Goal: Task Accomplishment & Management: Manage account settings

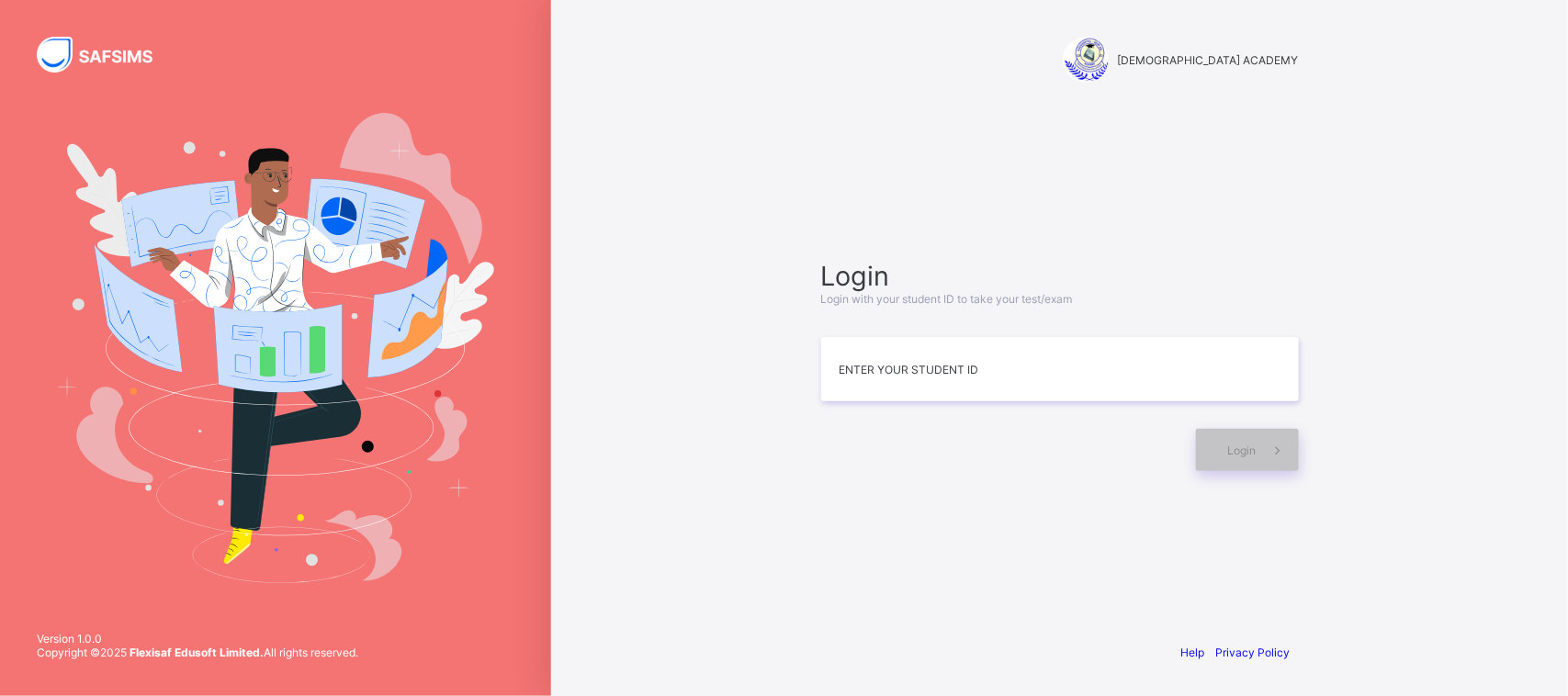
click at [587, 117] on div "RAUDHATUL QUR'AN ACADEMY Login Login with your student ID to take your test/exa…" at bounding box center [1059, 348] width 1016 height 696
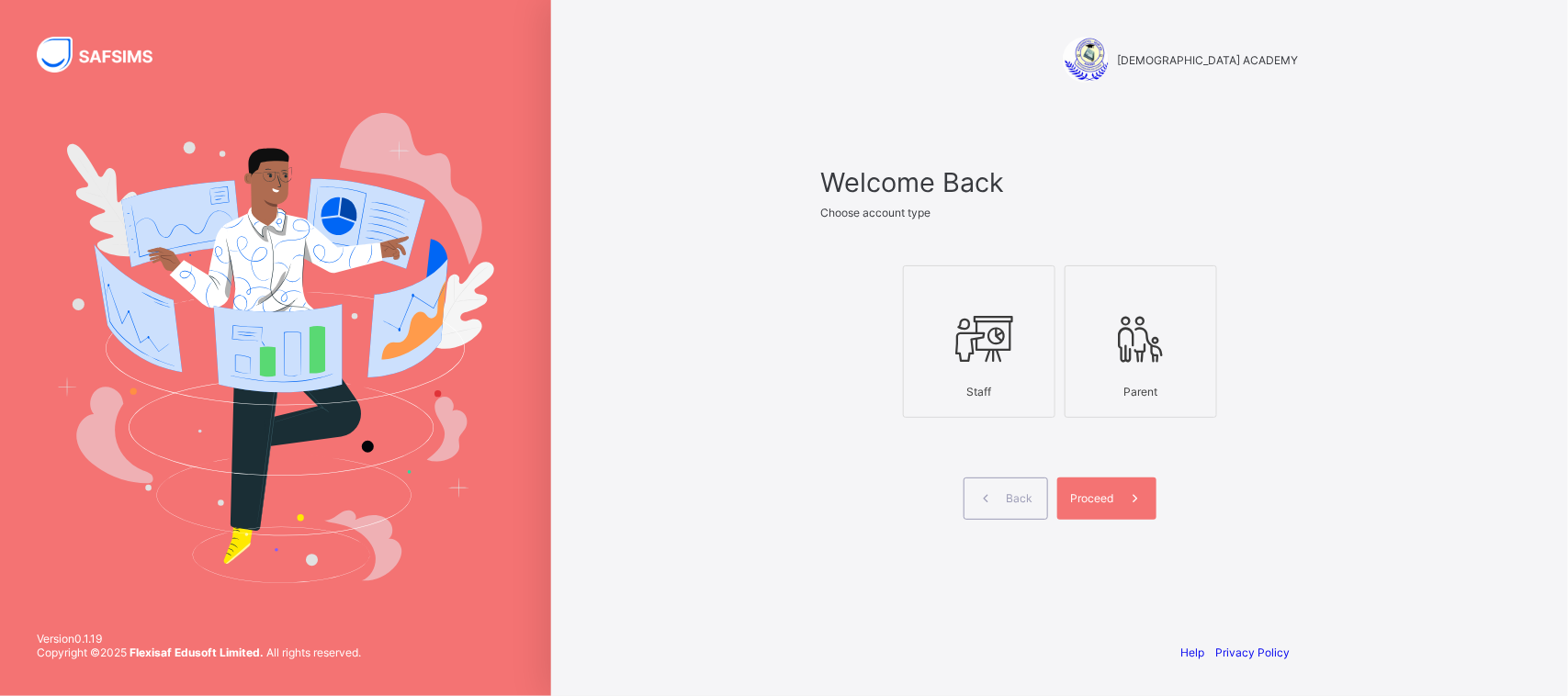
click at [1056, 388] on div "Staff Parent" at bounding box center [1059, 341] width 478 height 217
click at [1013, 367] on div at bounding box center [980, 339] width 132 height 73
click at [1115, 497] on span at bounding box center [1135, 498] width 42 height 42
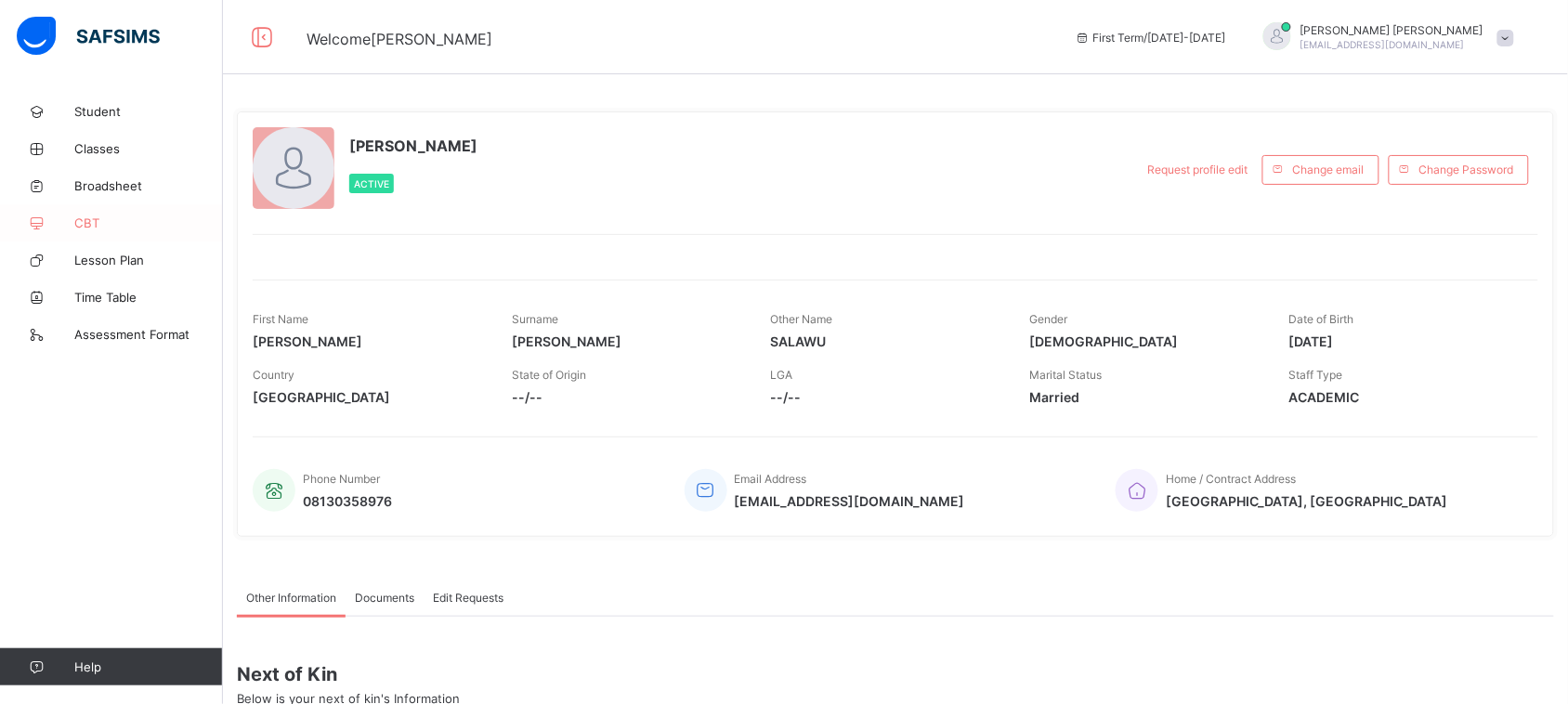
click at [87, 223] on span "CBT" at bounding box center [149, 222] width 149 height 15
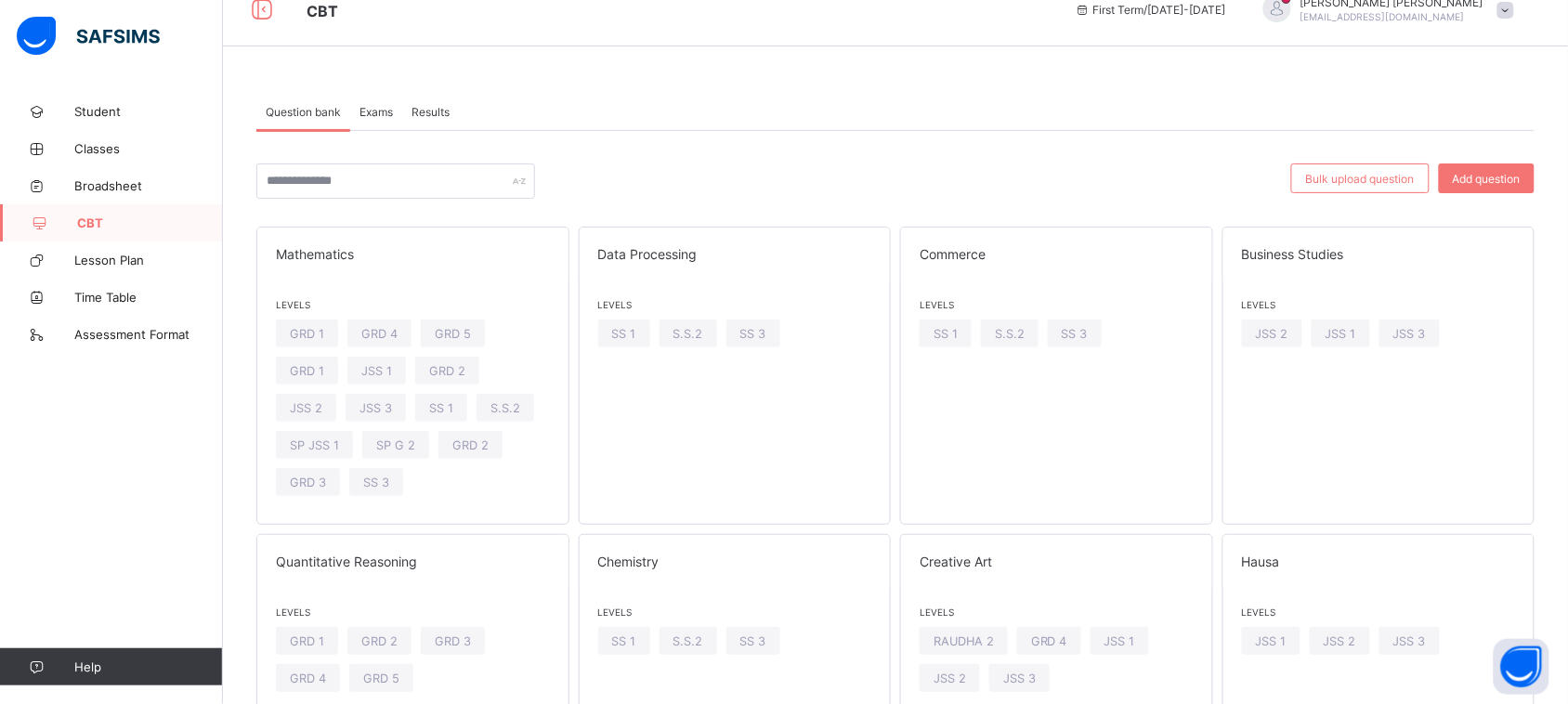
scroll to position [29, 0]
click at [947, 330] on span "SS 1" at bounding box center [945, 332] width 25 height 14
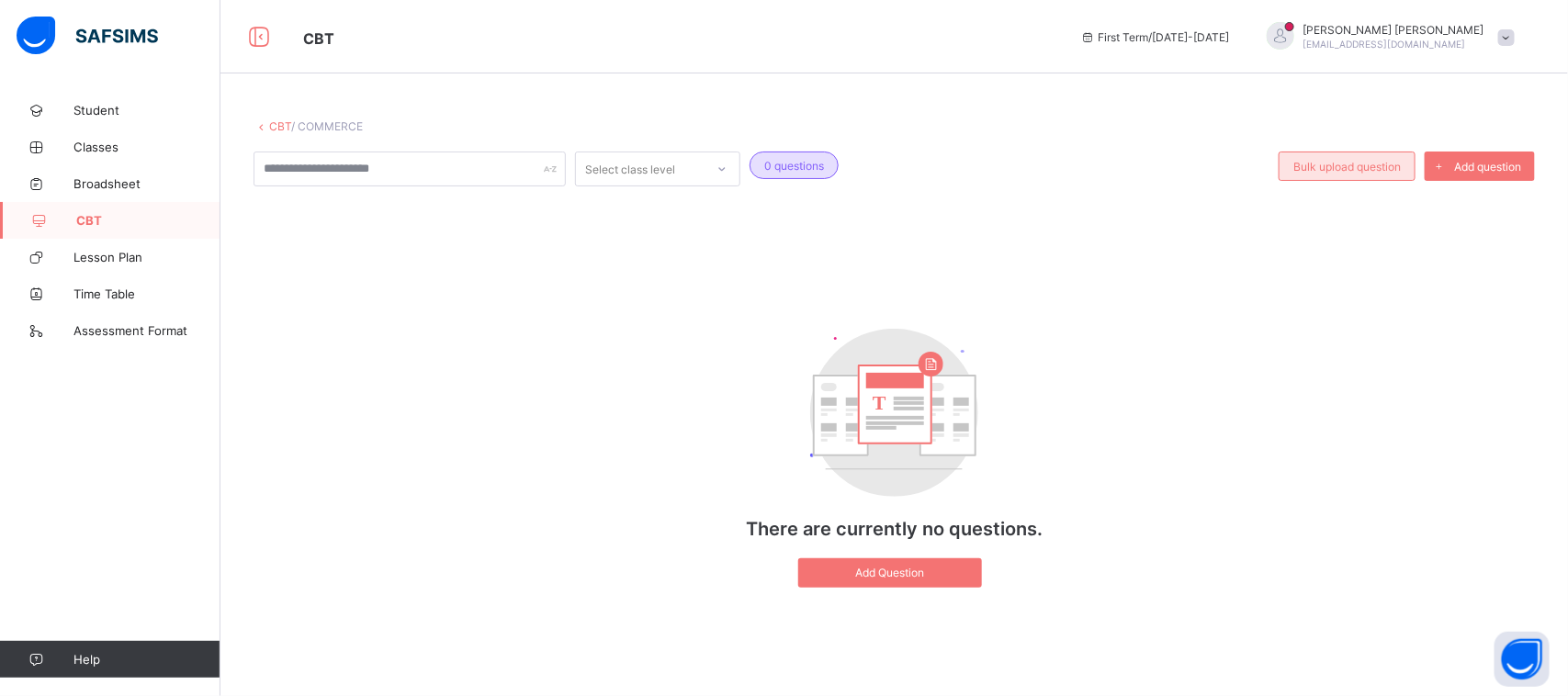
click at [1364, 172] on div "Bulk upload question" at bounding box center [1347, 166] width 137 height 29
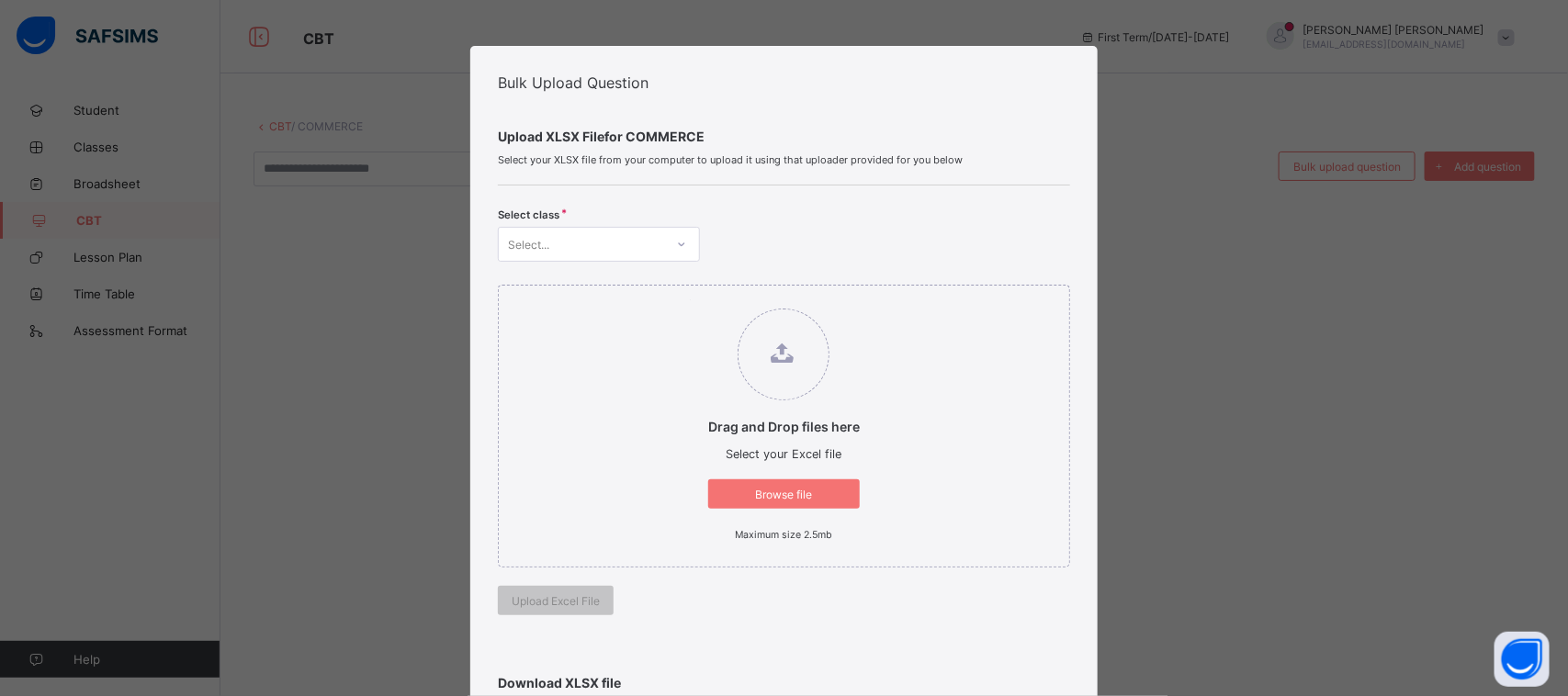
click at [667, 229] on div at bounding box center [682, 244] width 31 height 29
click at [659, 280] on div "SS 1" at bounding box center [599, 284] width 200 height 28
click at [772, 494] on span "Browse file" at bounding box center [783, 494] width 124 height 14
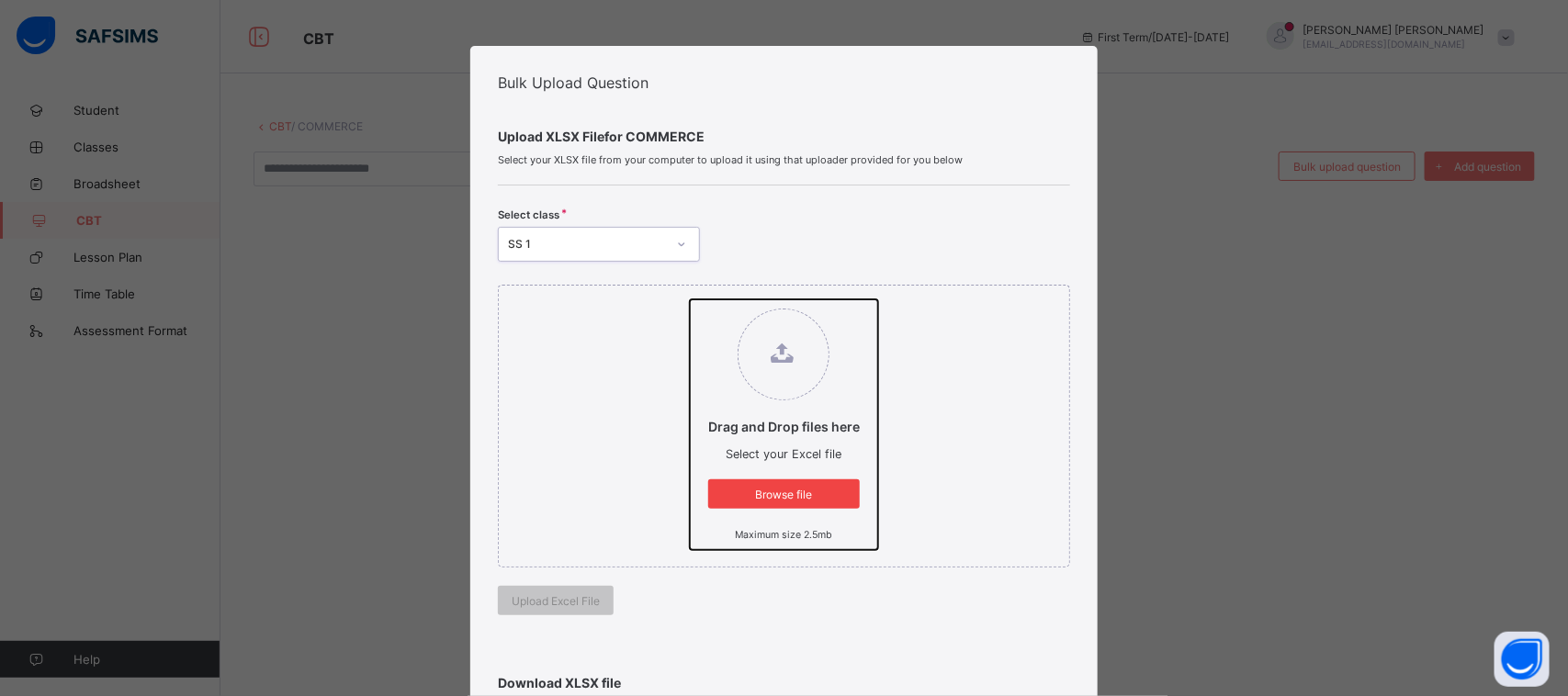
click at [690, 299] on input "Drag and Drop files here Select your Excel file Browse file Maximum size 2.5mb" at bounding box center [690, 299] width 0 height 0
type input "**********"
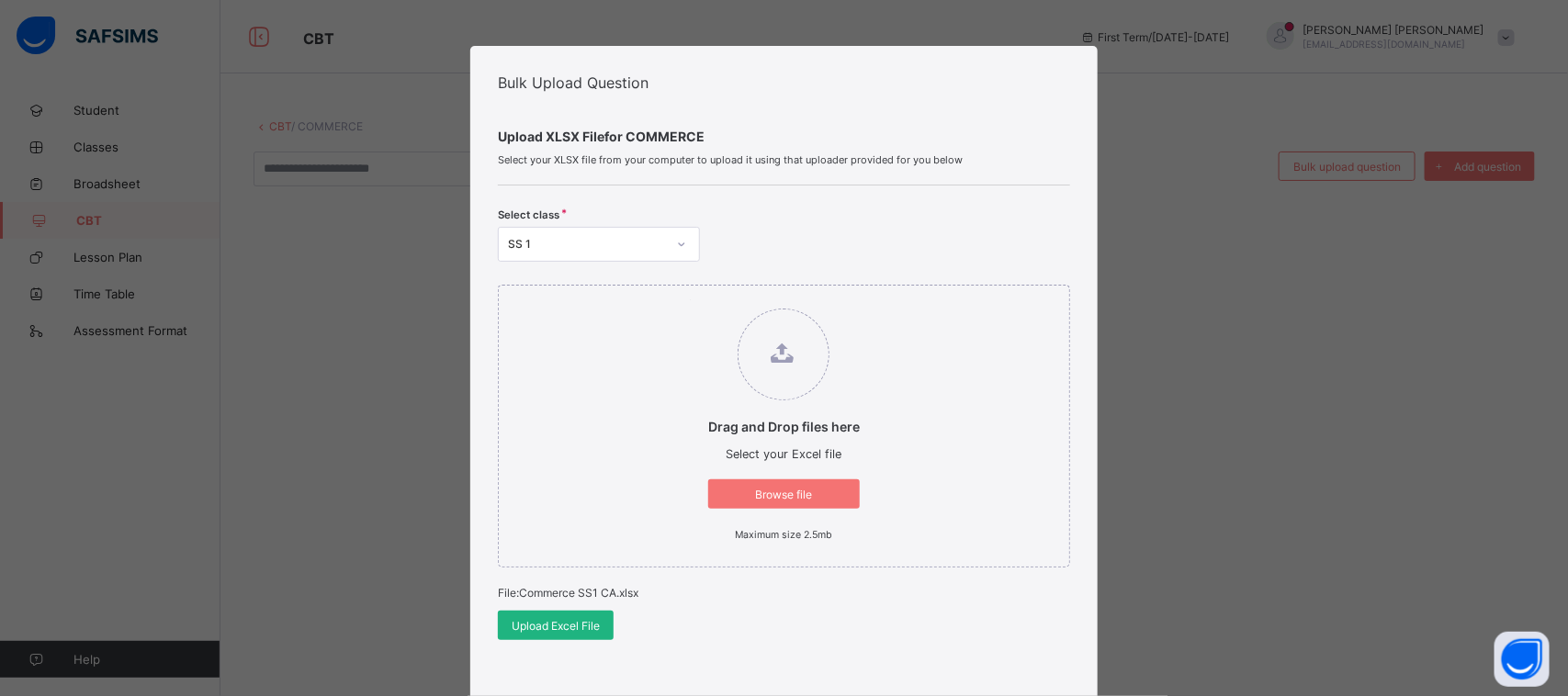
click at [553, 622] on span "Upload Excel File" at bounding box center [555, 626] width 89 height 14
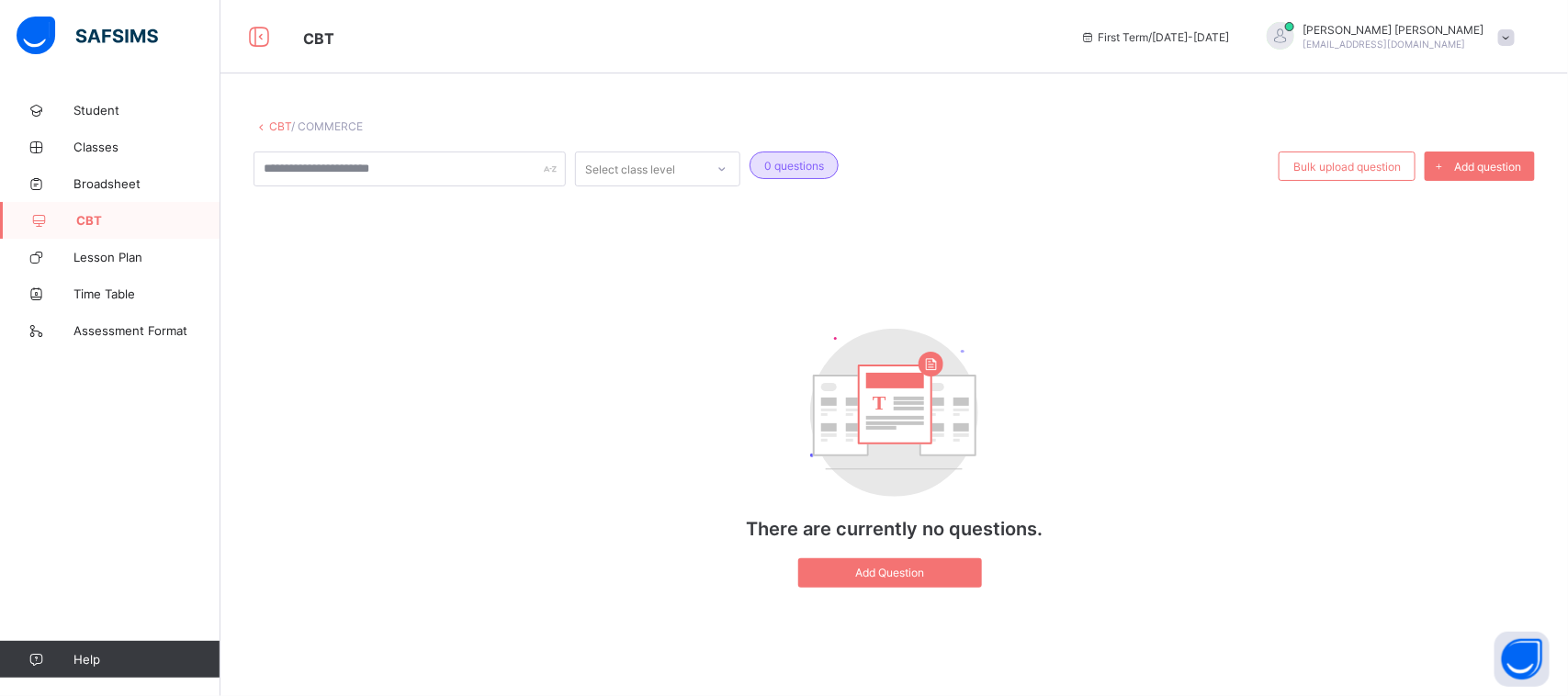
click at [1001, 200] on div "Select class level 0 questions Bulk upload question Add question T There are cu…" at bounding box center [894, 378] width 1281 height 454
click at [614, 256] on div "Select class level 0 questions Bulk upload question Add question T There are cu…" at bounding box center [894, 378] width 1281 height 454
click at [1502, 40] on span at bounding box center [1506, 37] width 17 height 17
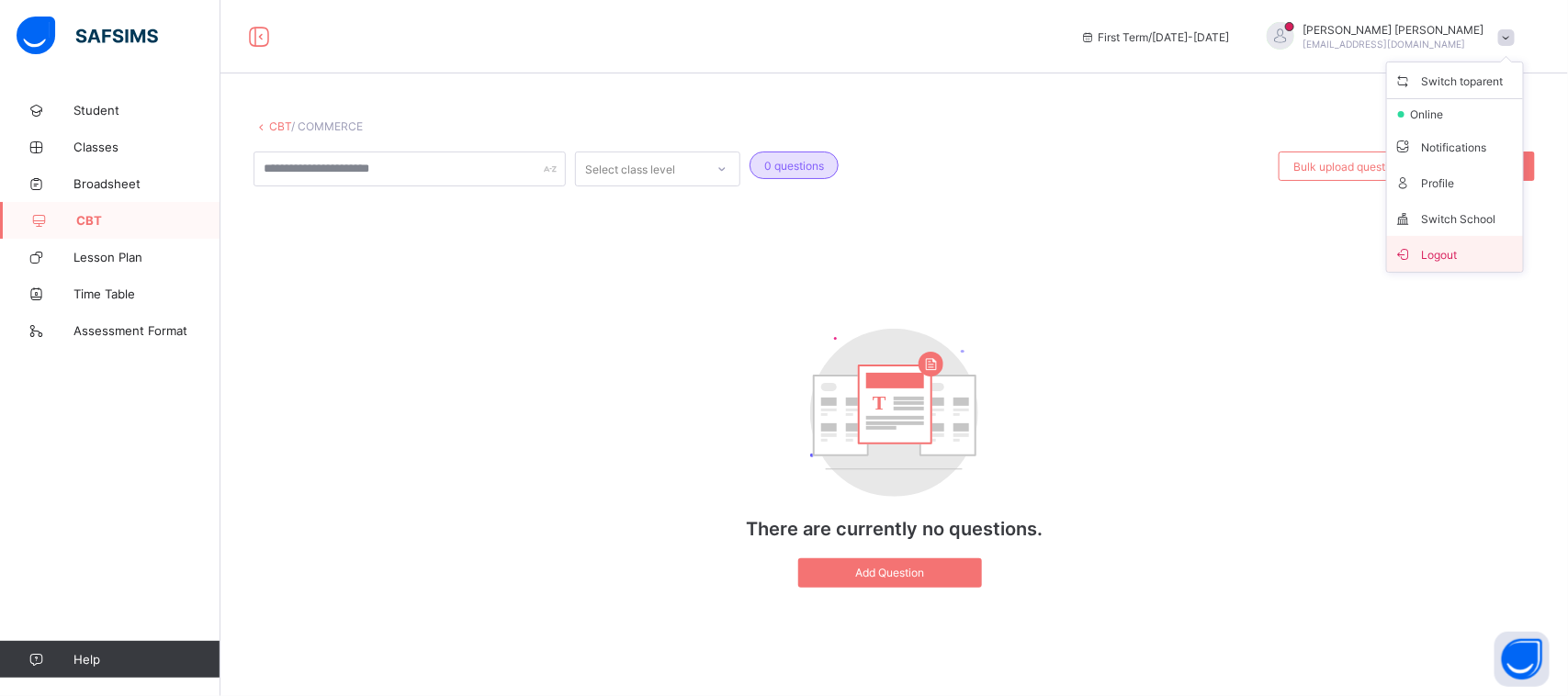
click at [1439, 249] on span "Logout" at bounding box center [1455, 254] width 122 height 21
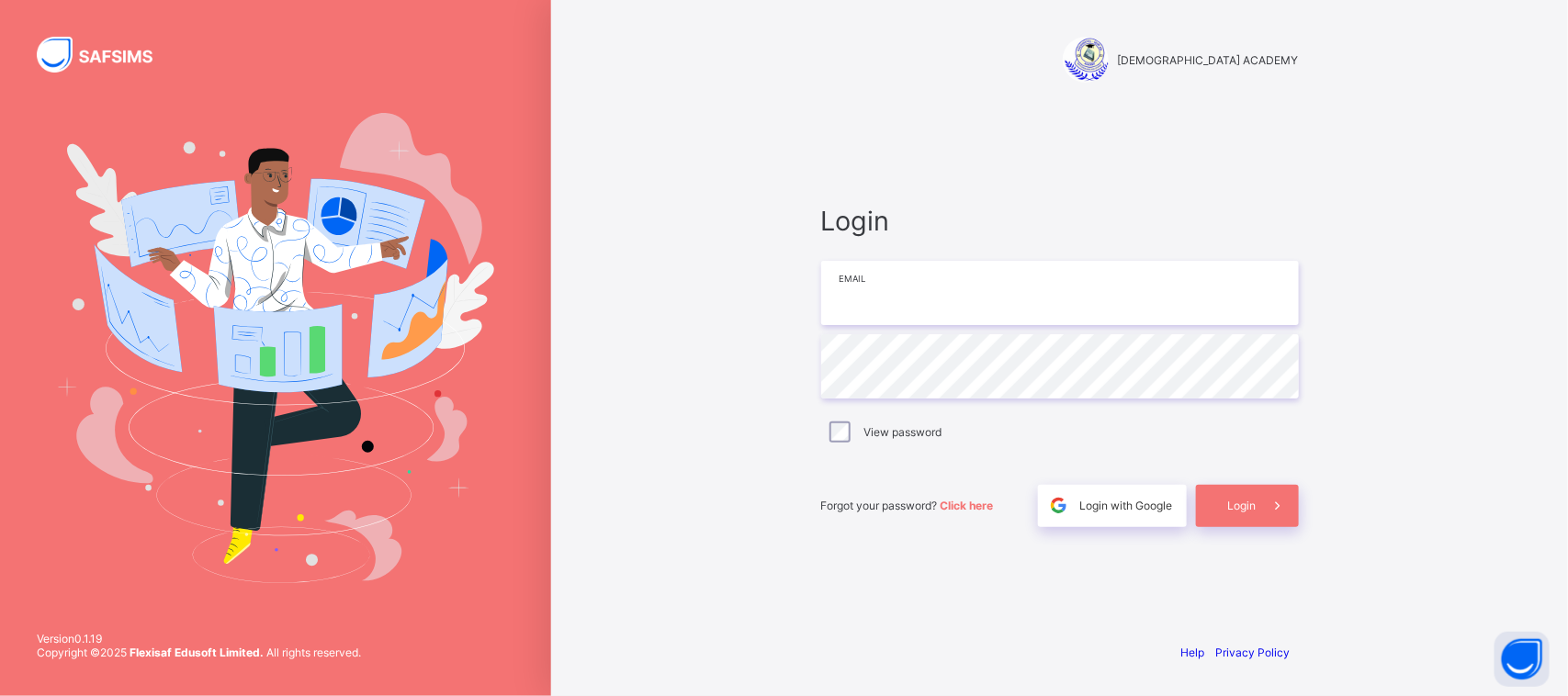
type input "**********"
click at [1316, 511] on div "**********" at bounding box center [1060, 348] width 552 height 696
click at [1257, 510] on span at bounding box center [1277, 505] width 42 height 42
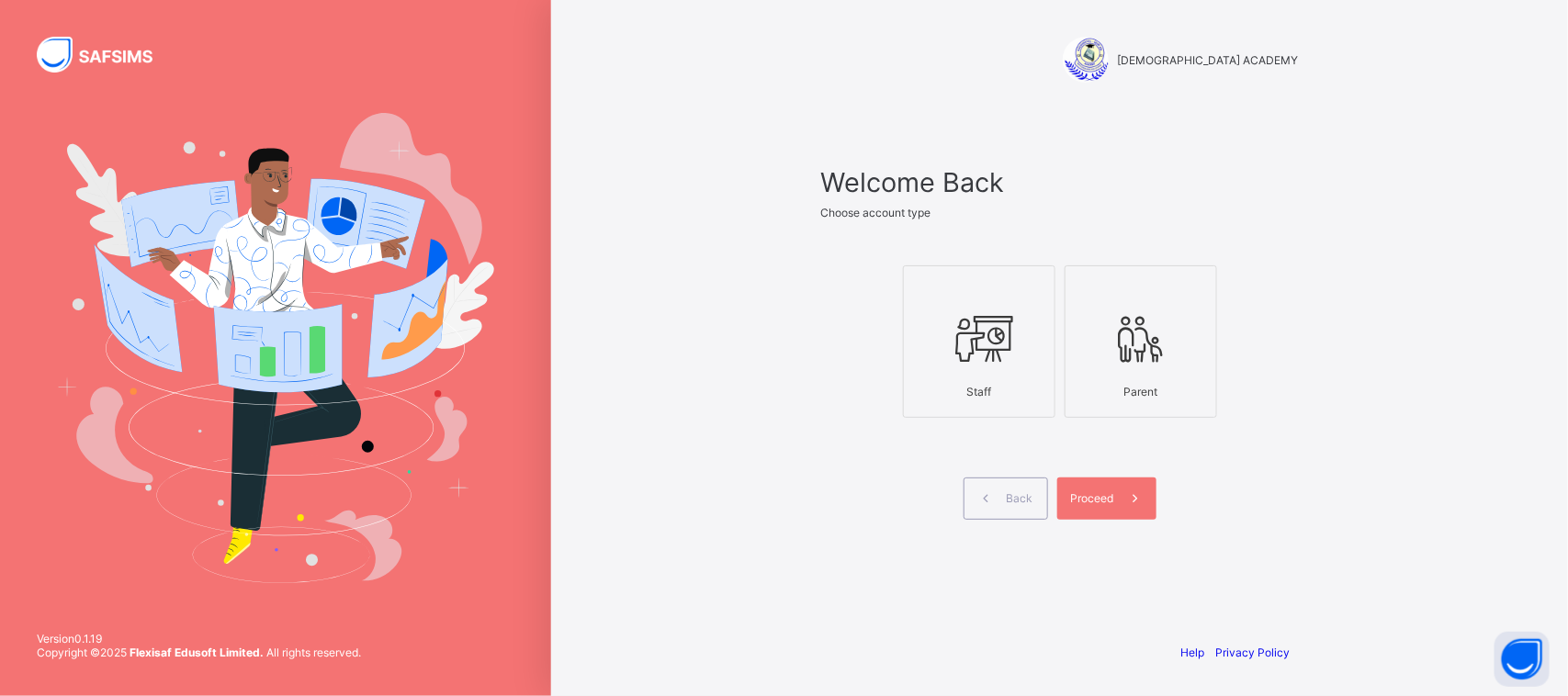
click at [940, 352] on div at bounding box center [980, 339] width 132 height 73
click at [1098, 494] on span "Proceed" at bounding box center [1092, 498] width 43 height 14
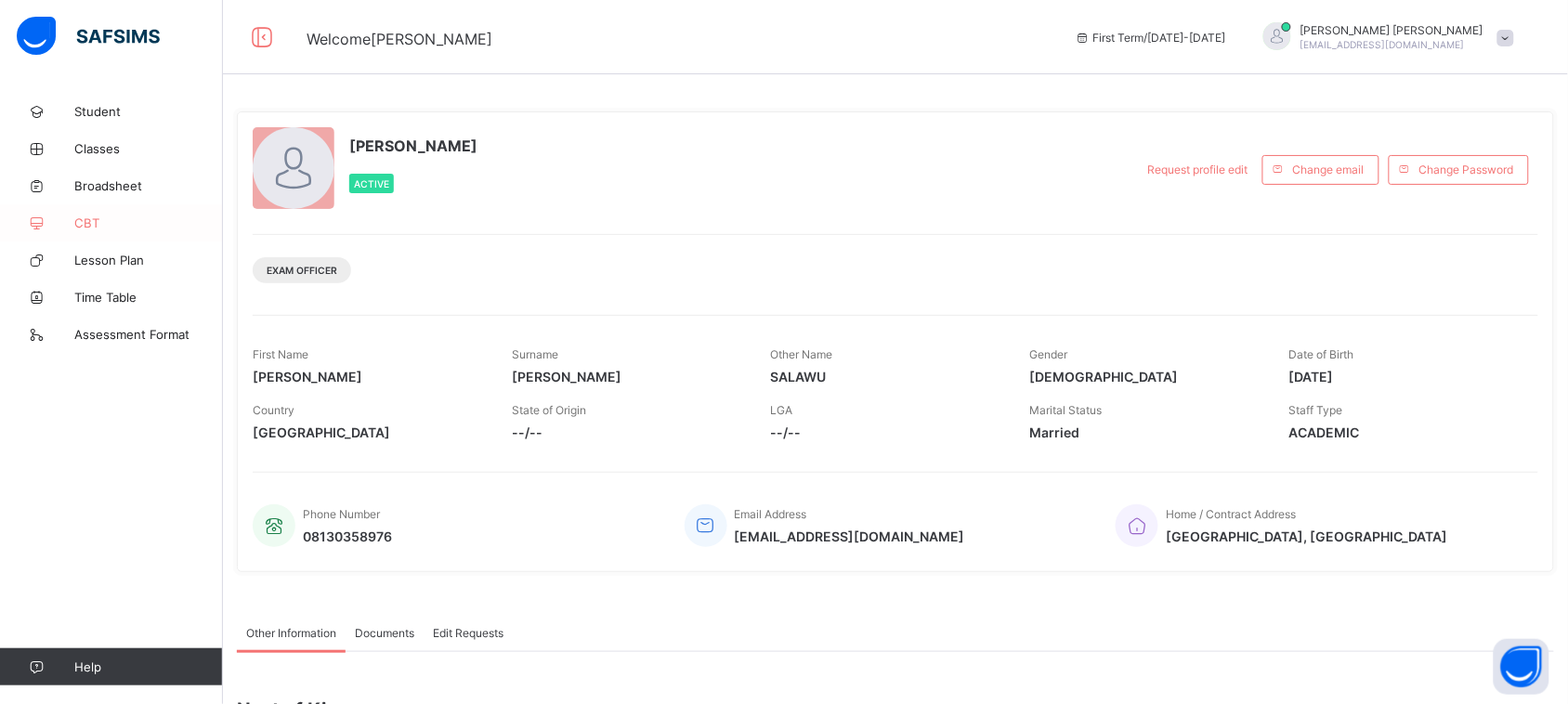
click at [85, 220] on span "CBT" at bounding box center [149, 222] width 149 height 15
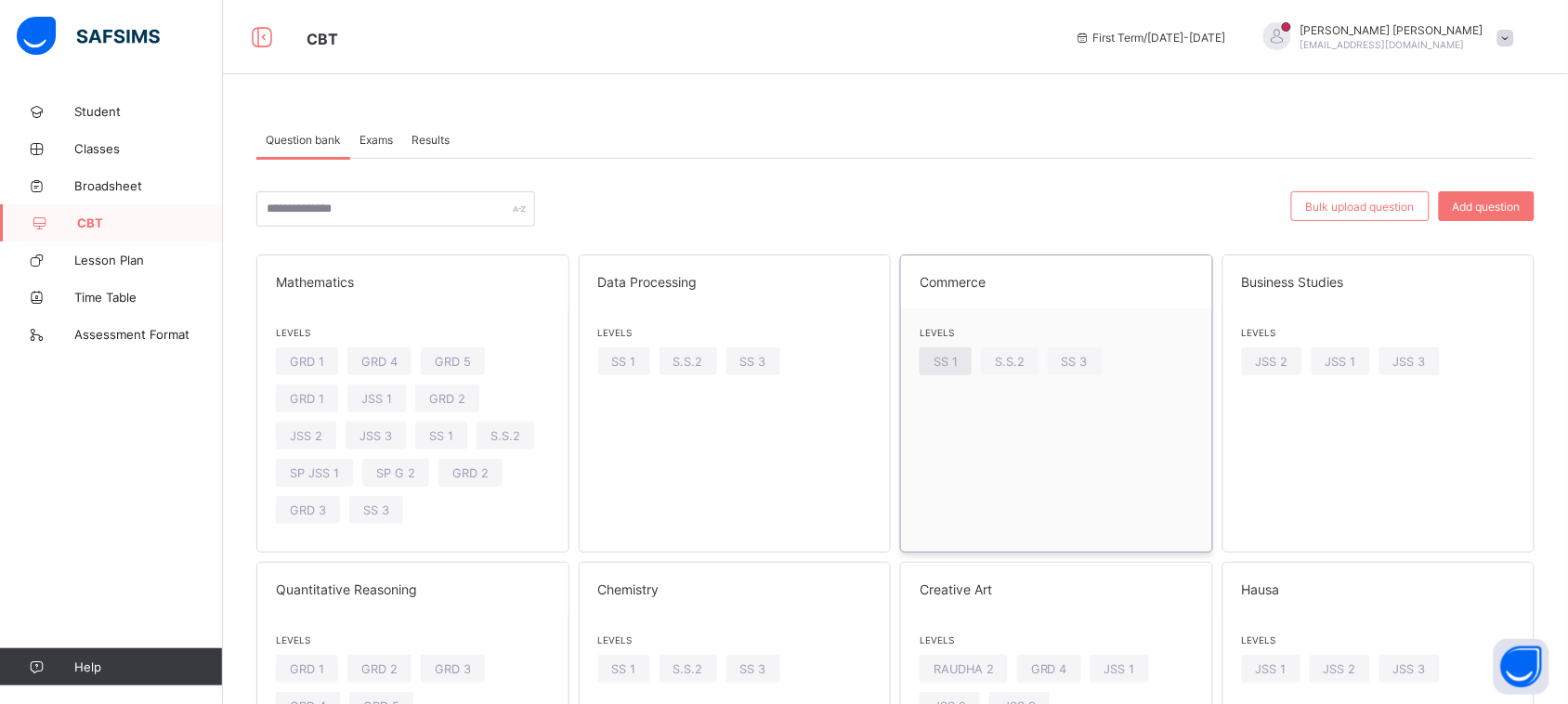
click at [957, 360] on span "SS 1" at bounding box center [945, 362] width 25 height 14
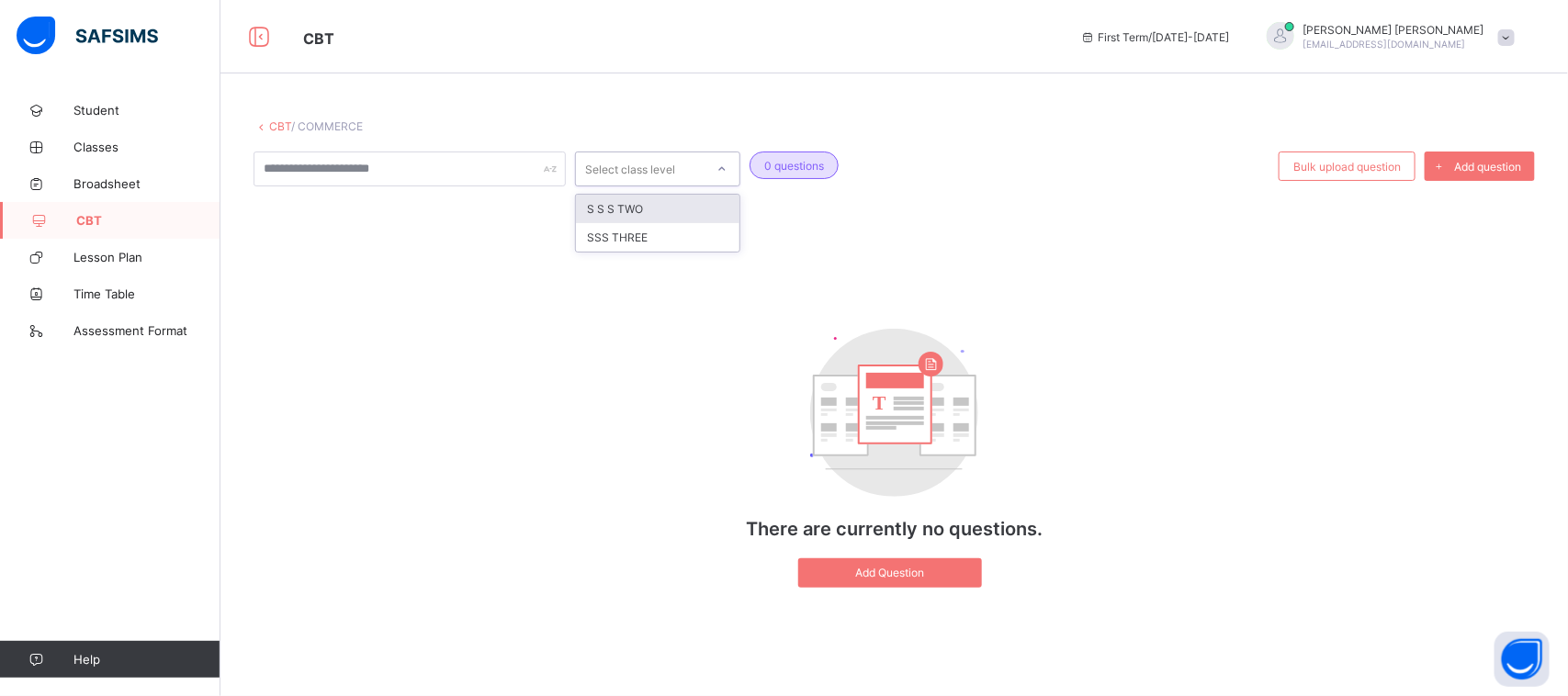
click at [714, 175] on div at bounding box center [722, 169] width 31 height 29
click at [792, 203] on div "option S S S TWO focused, 1 of 2. 2 results available. Use Up and Down to choos…" at bounding box center [894, 378] width 1281 height 454
click at [701, 168] on div "Select class level" at bounding box center [640, 169] width 128 height 25
click at [737, 296] on div "Select class level 0 questions Bulk upload question Add question T There are cu…" at bounding box center [894, 378] width 1281 height 454
click at [694, 167] on div "Select class level" at bounding box center [640, 169] width 128 height 25
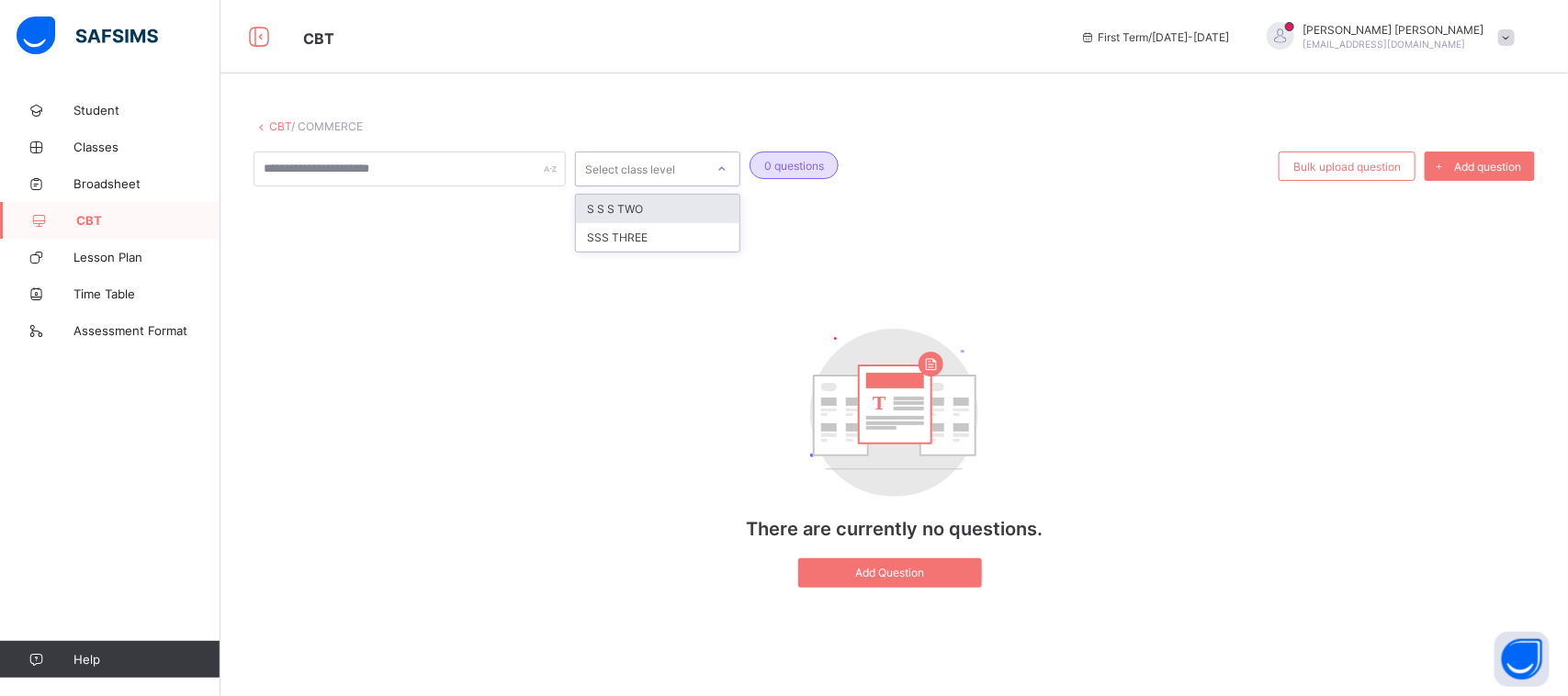
click at [773, 206] on div "option S S S TWO focused, 1 of 2. 2 results available. Use Up and Down to choos…" at bounding box center [894, 378] width 1281 height 454
click at [667, 167] on div "Select class level" at bounding box center [630, 169] width 90 height 35
click at [275, 122] on link "CBT" at bounding box center [280, 126] width 22 height 14
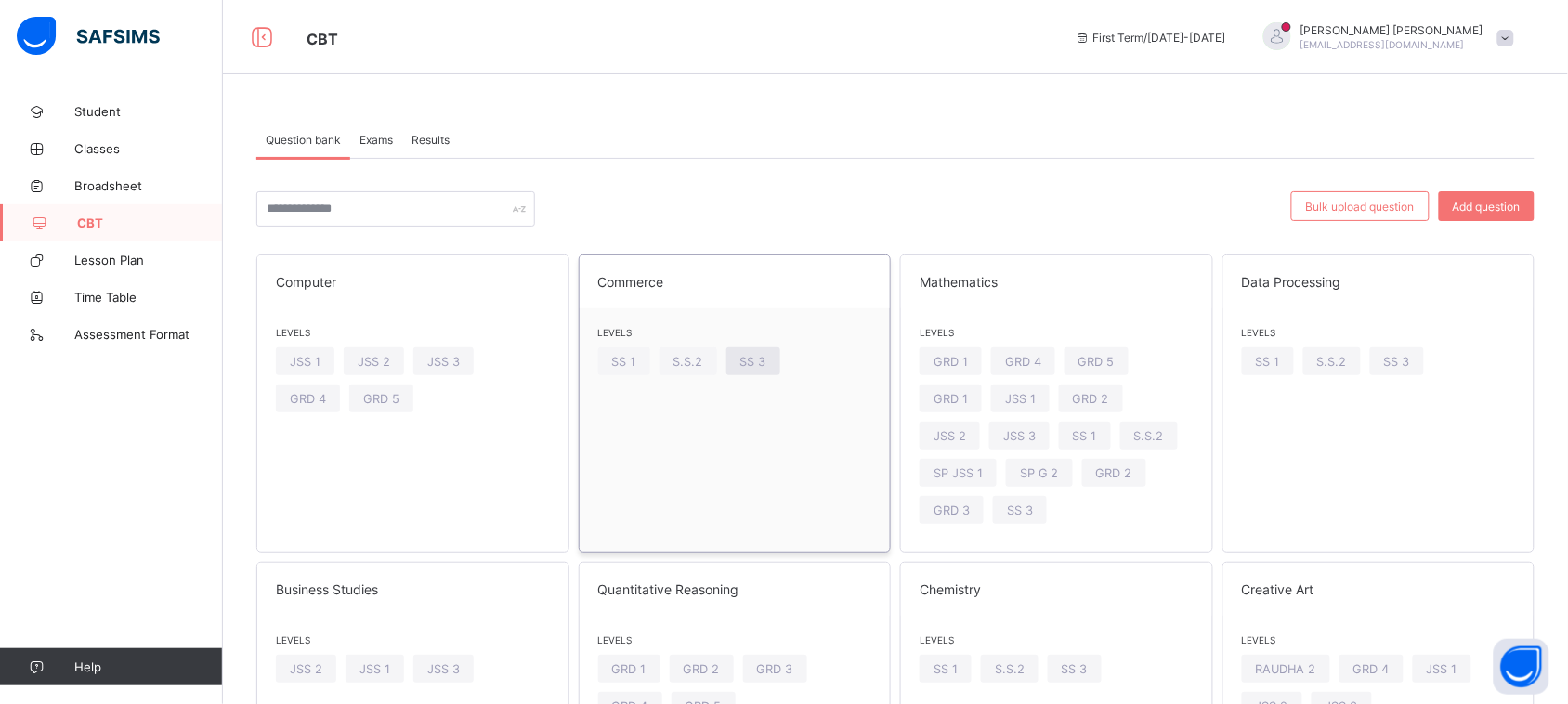
click at [758, 362] on span "SS 3" at bounding box center [754, 362] width 26 height 14
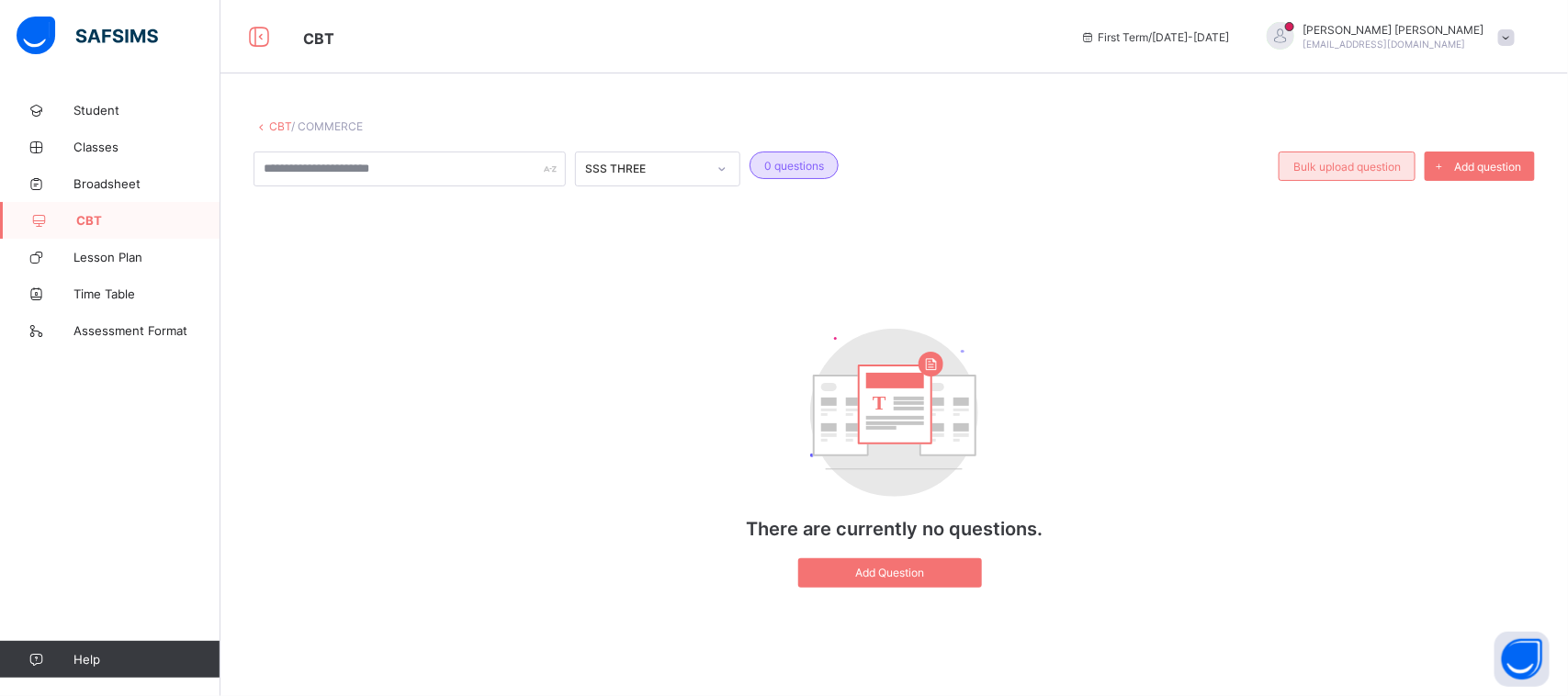
click at [1338, 167] on span "Bulk upload question" at bounding box center [1347, 166] width 107 height 14
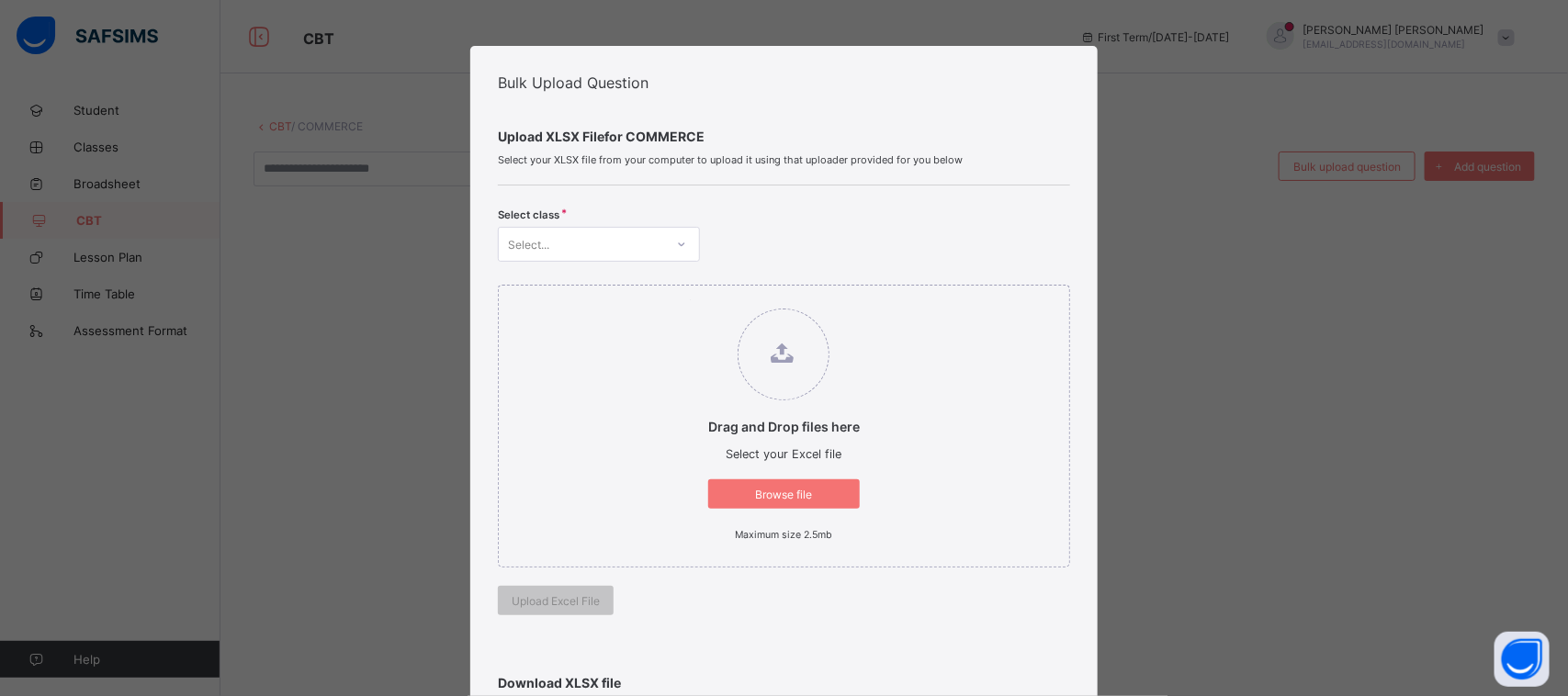
click at [676, 243] on icon at bounding box center [681, 244] width 11 height 18
click at [634, 337] on div "SS 3" at bounding box center [599, 340] width 200 height 28
click at [768, 489] on span "Browse file" at bounding box center [783, 494] width 124 height 14
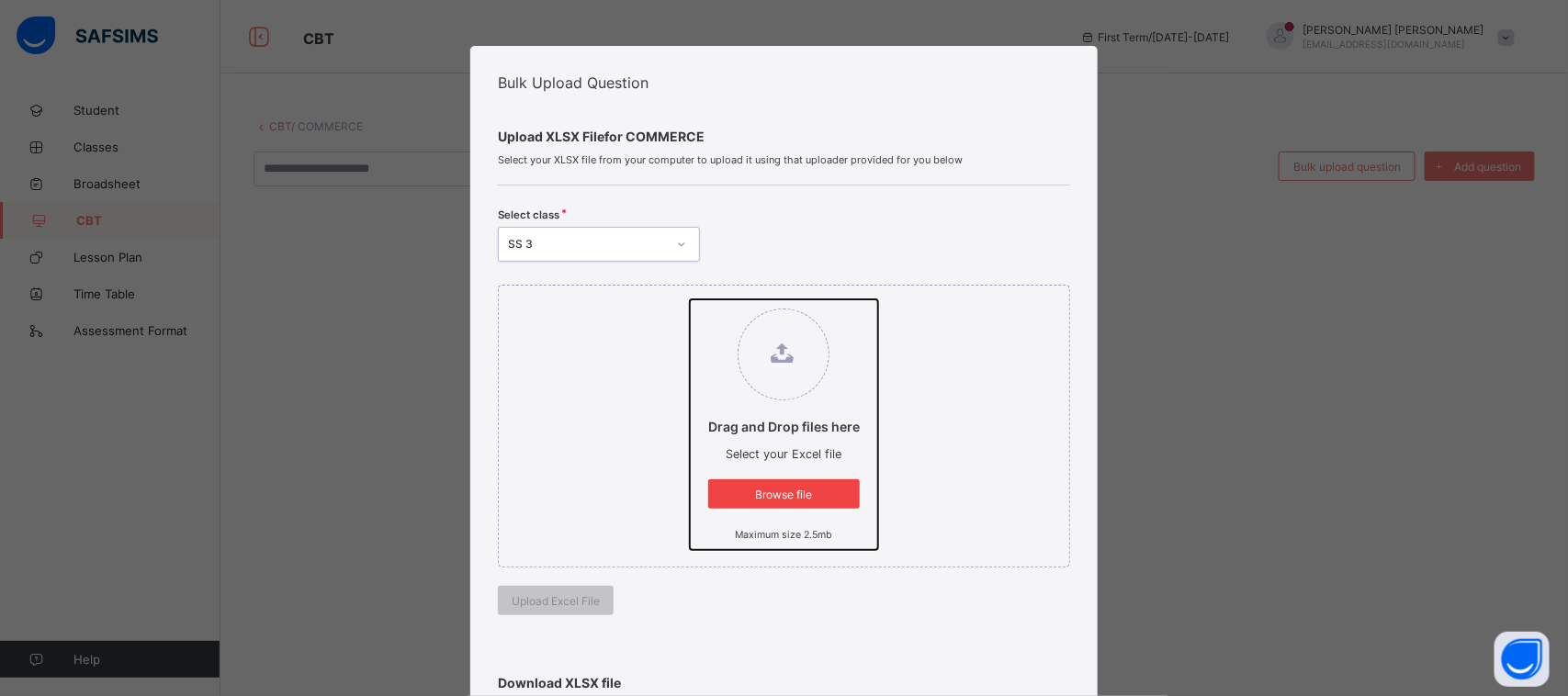
click at [690, 299] on input "Drag and Drop files here Select your Excel file Browse file Maximum size 2.5mb" at bounding box center [690, 299] width 0 height 0
type input "**********"
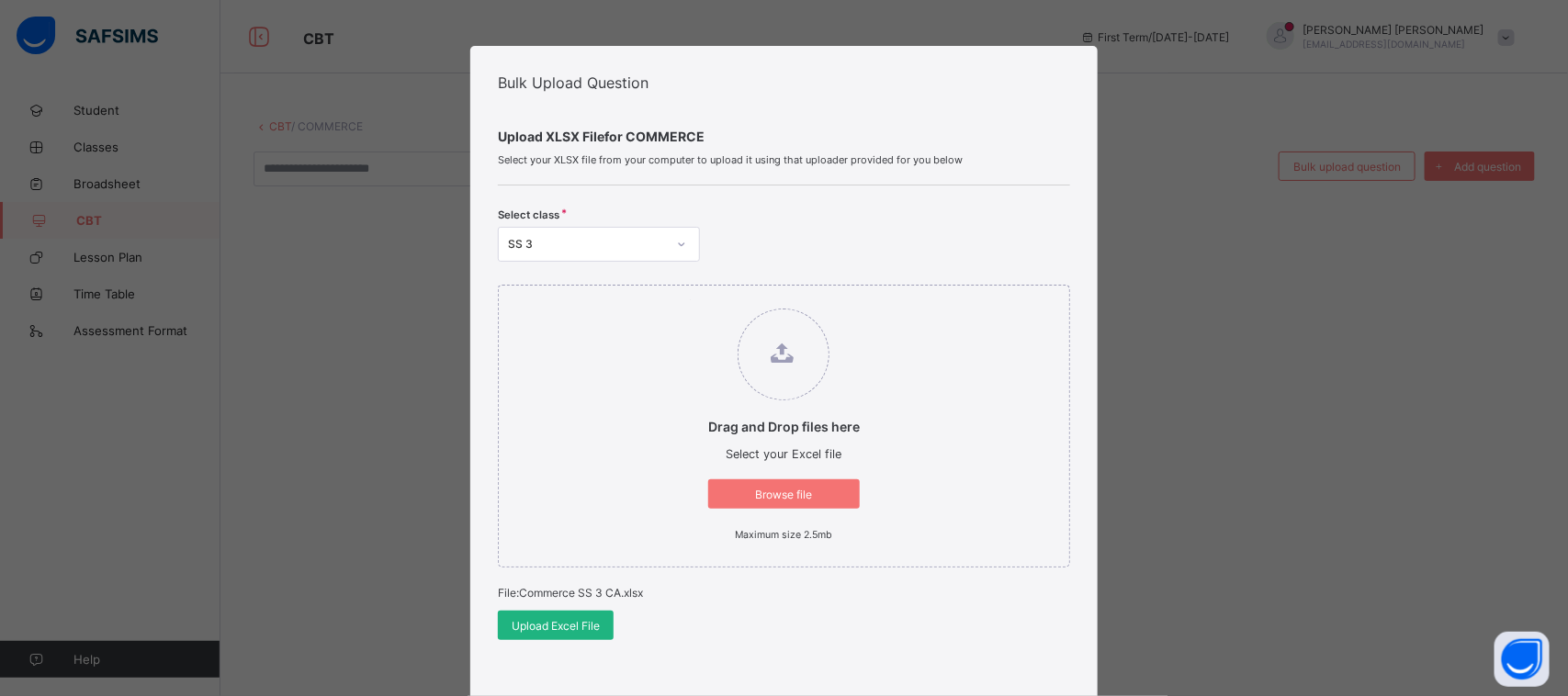
click at [563, 624] on span "Upload Excel File" at bounding box center [555, 626] width 89 height 14
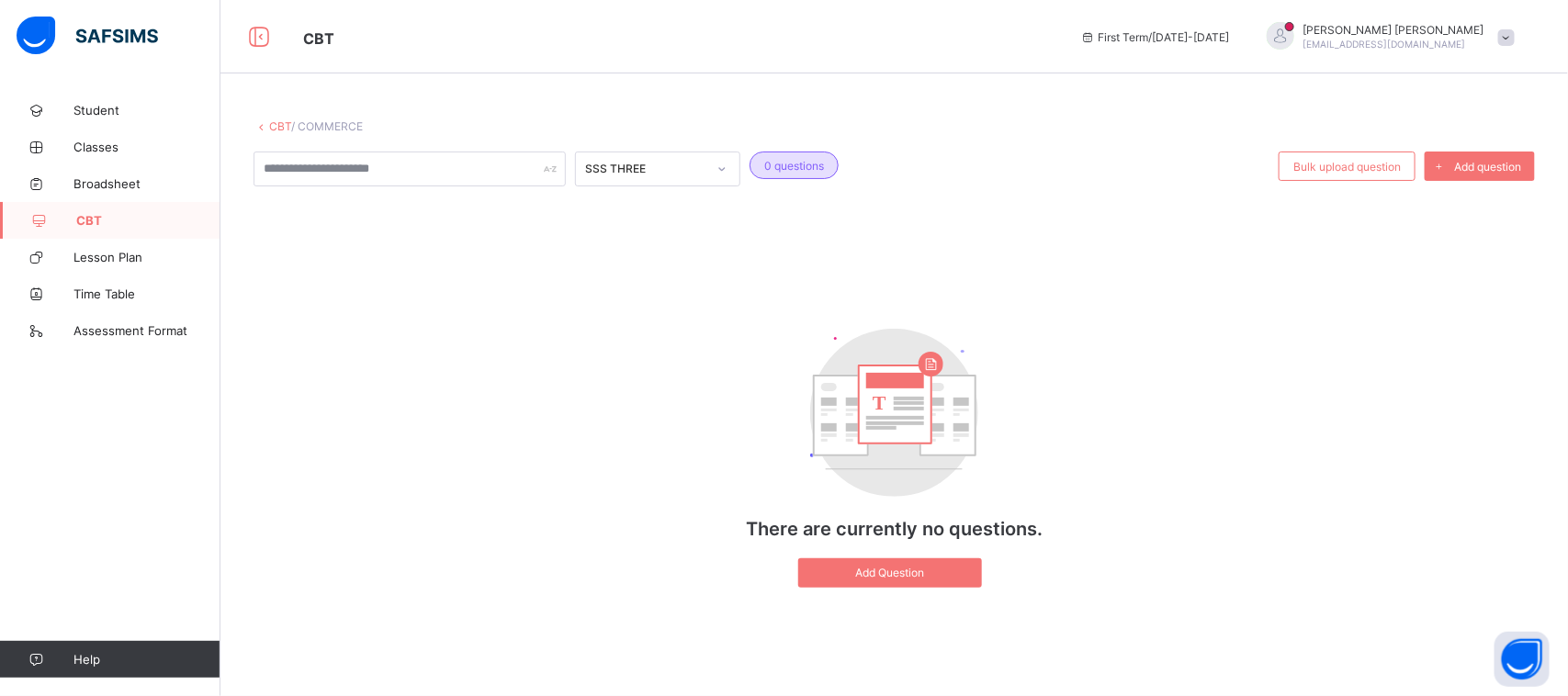
click at [663, 411] on div "T There are currently no questions. Add Question" at bounding box center [894, 458] width 1281 height 296
drag, startPoint x: 663, startPoint y: 411, endPoint x: 481, endPoint y: 301, distance: 212.7
click at [481, 301] on div "SSS THREE 0 questions Bulk upload question Add question T There are currently n…" at bounding box center [894, 378] width 1281 height 454
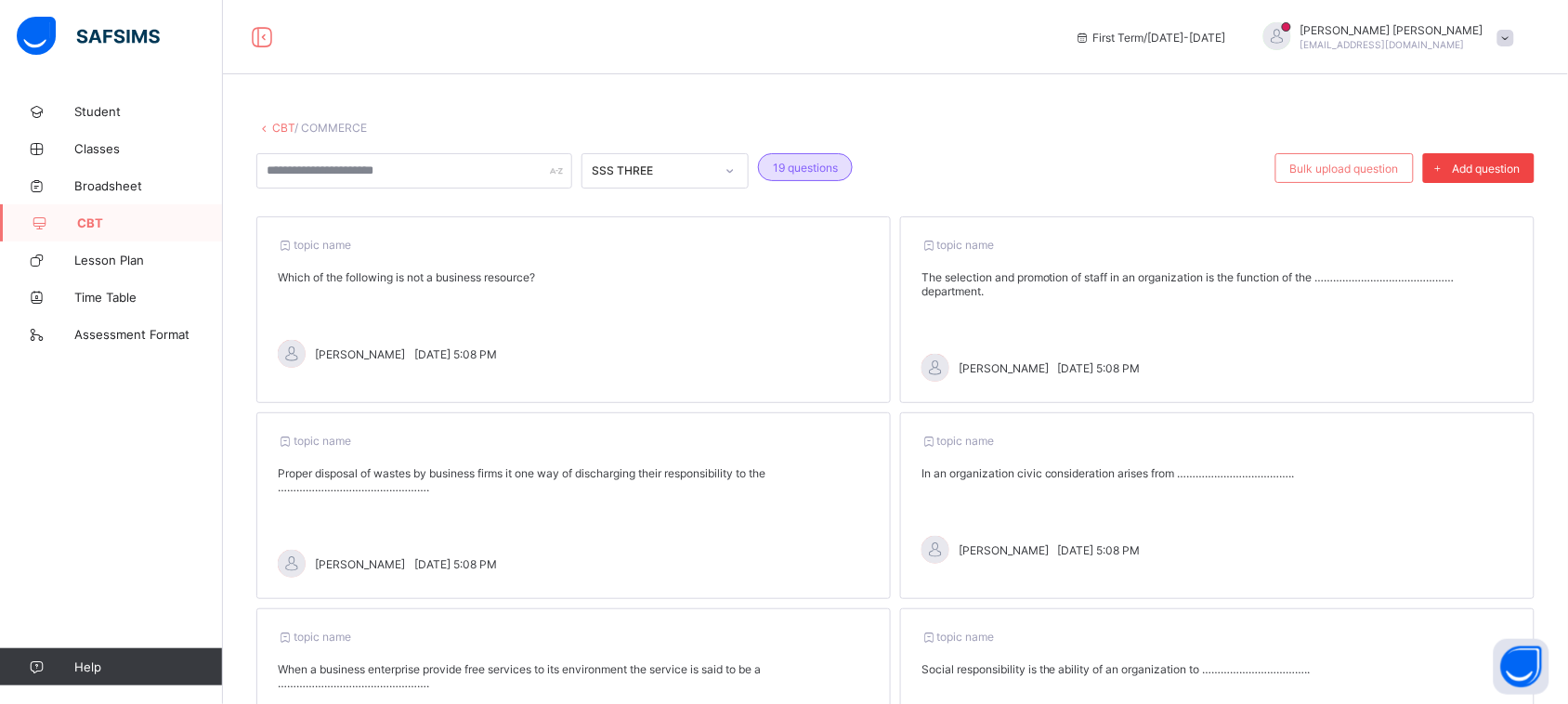
click at [1505, 168] on span "Add question" at bounding box center [1486, 168] width 68 height 14
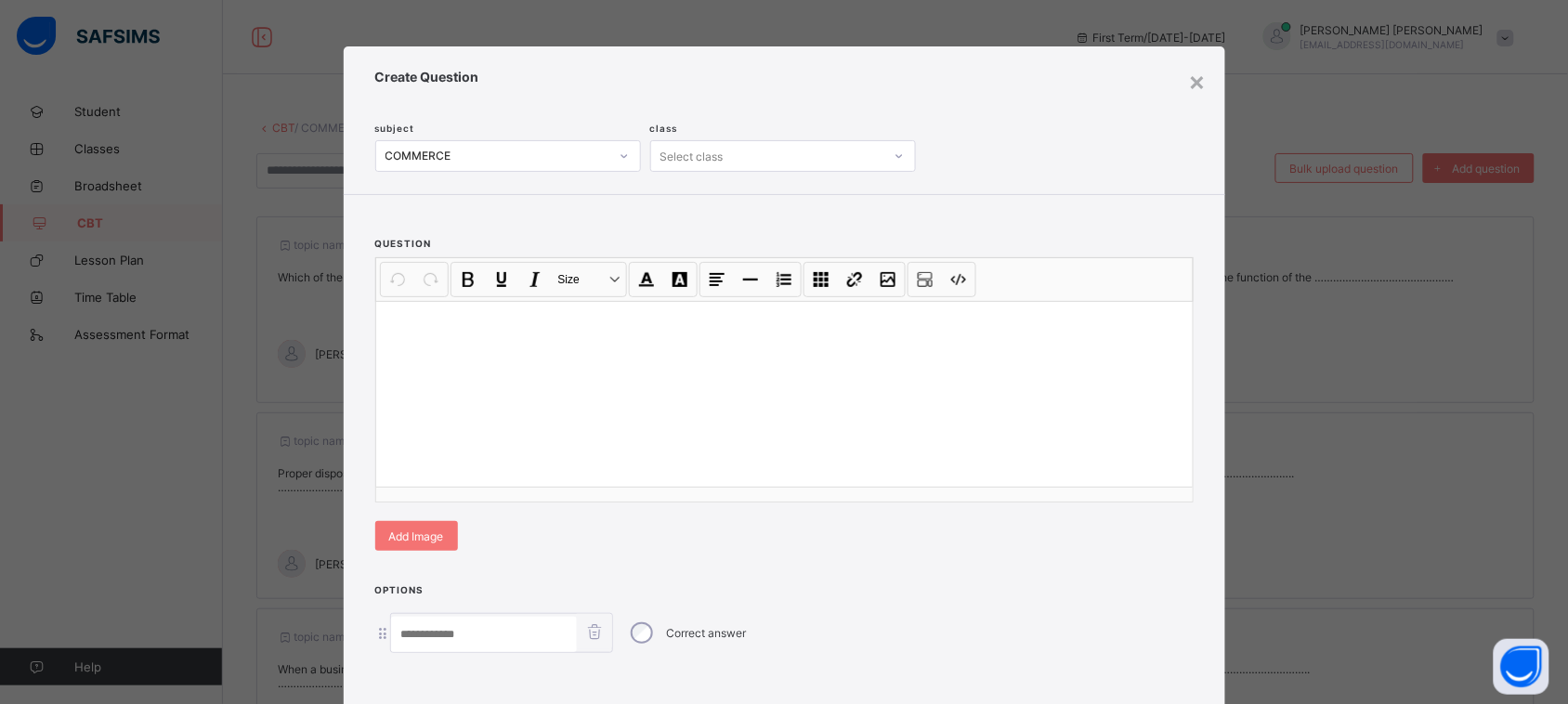
click at [678, 351] on div at bounding box center [784, 393] width 816 height 186
click at [516, 392] on div at bounding box center [784, 393] width 816 height 186
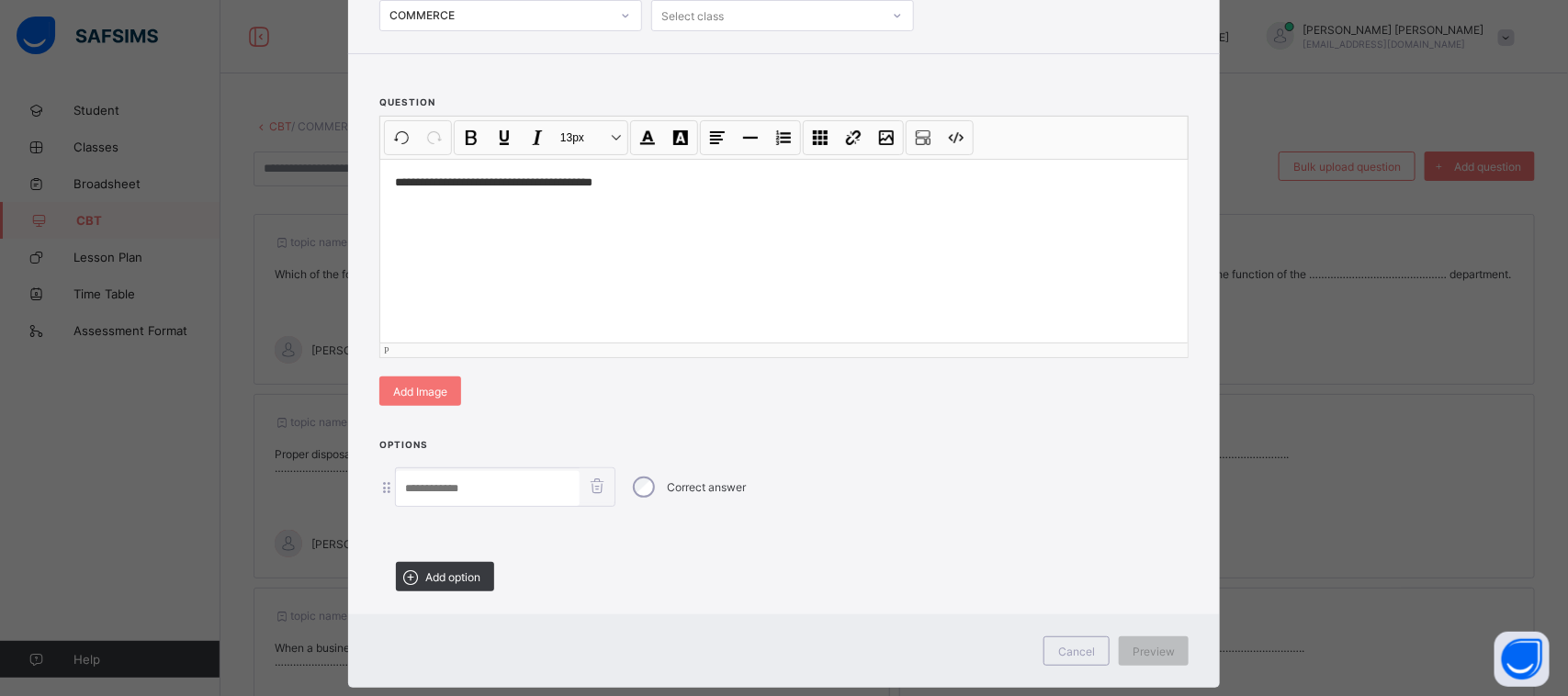
scroll to position [173, 0]
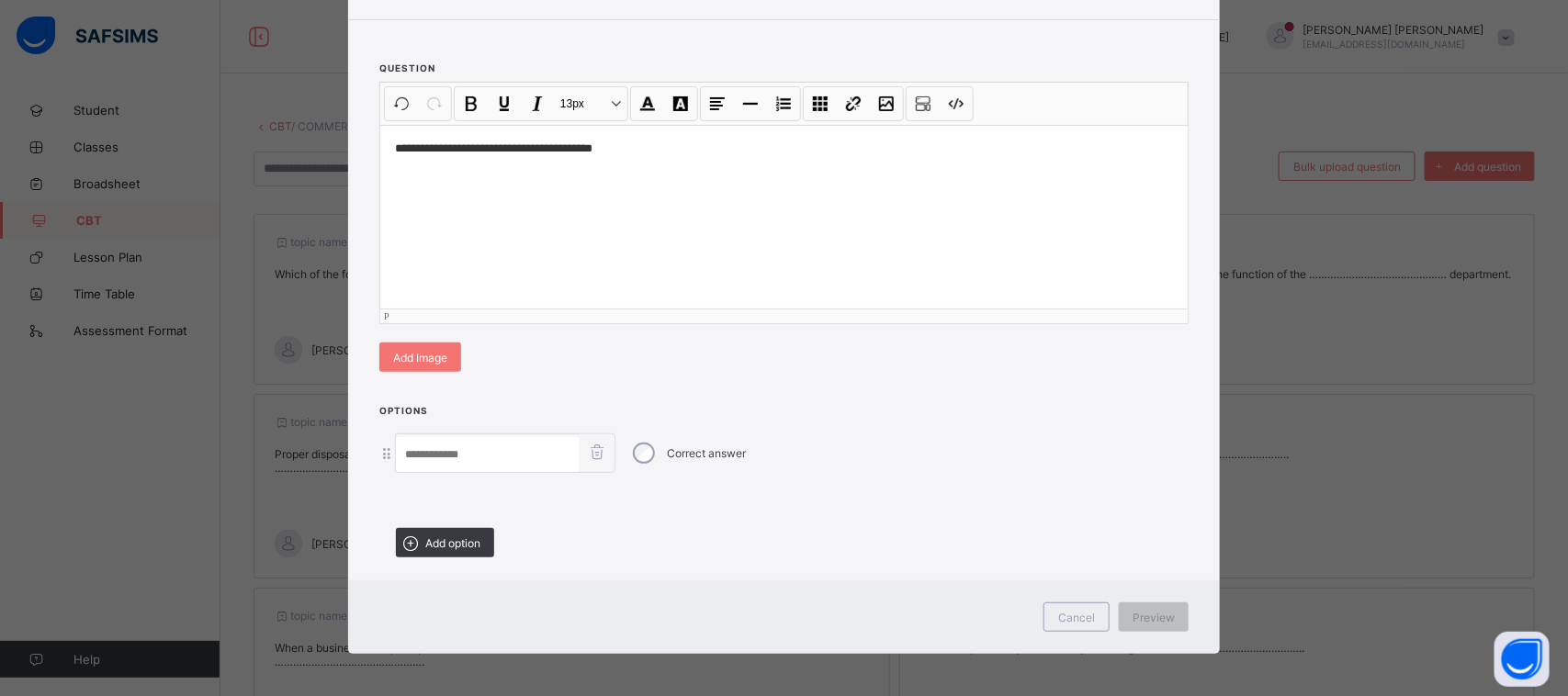
click at [550, 453] on input at bounding box center [487, 455] width 184 height 35
type input "****"
click at [435, 541] on span "Add option" at bounding box center [452, 543] width 55 height 14
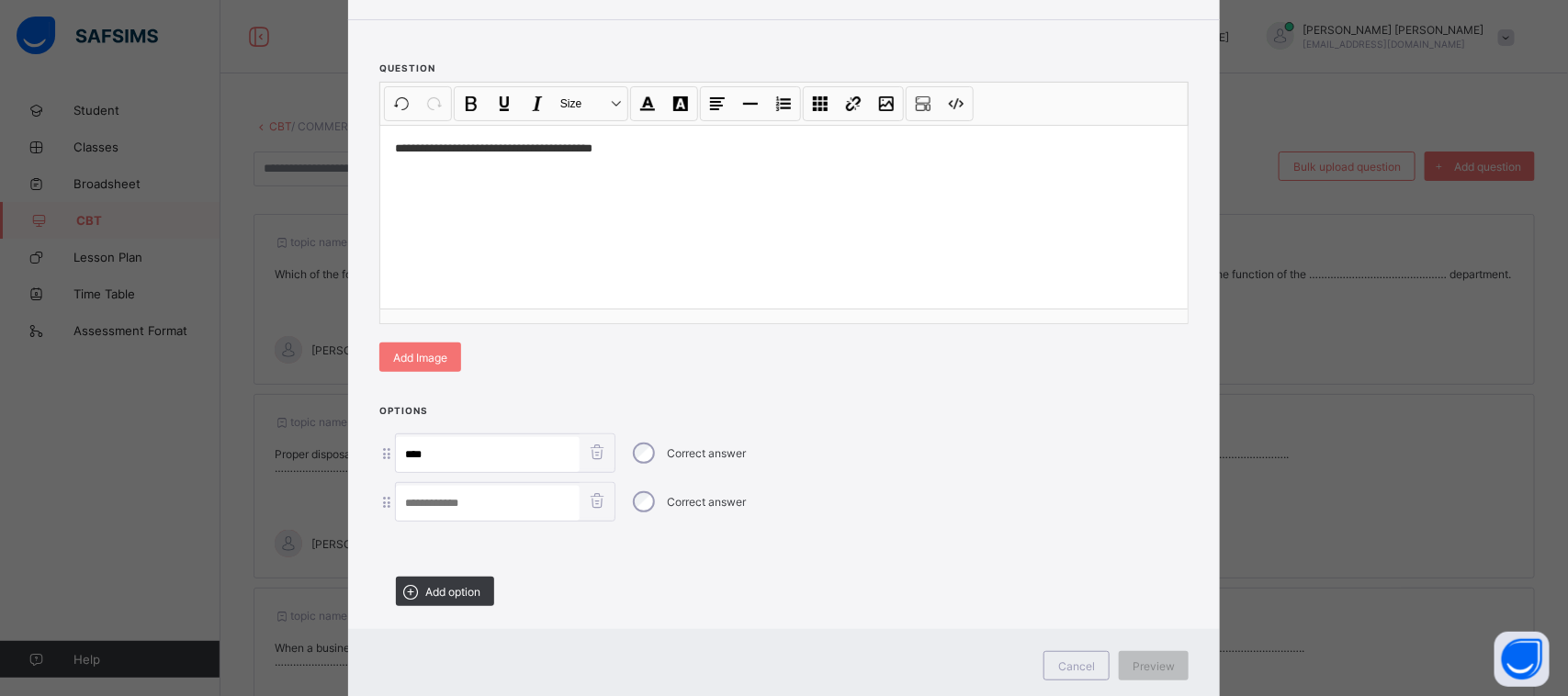
click at [452, 507] on input at bounding box center [487, 504] width 184 height 35
type input "******"
click at [451, 589] on span "Add option" at bounding box center [452, 592] width 55 height 14
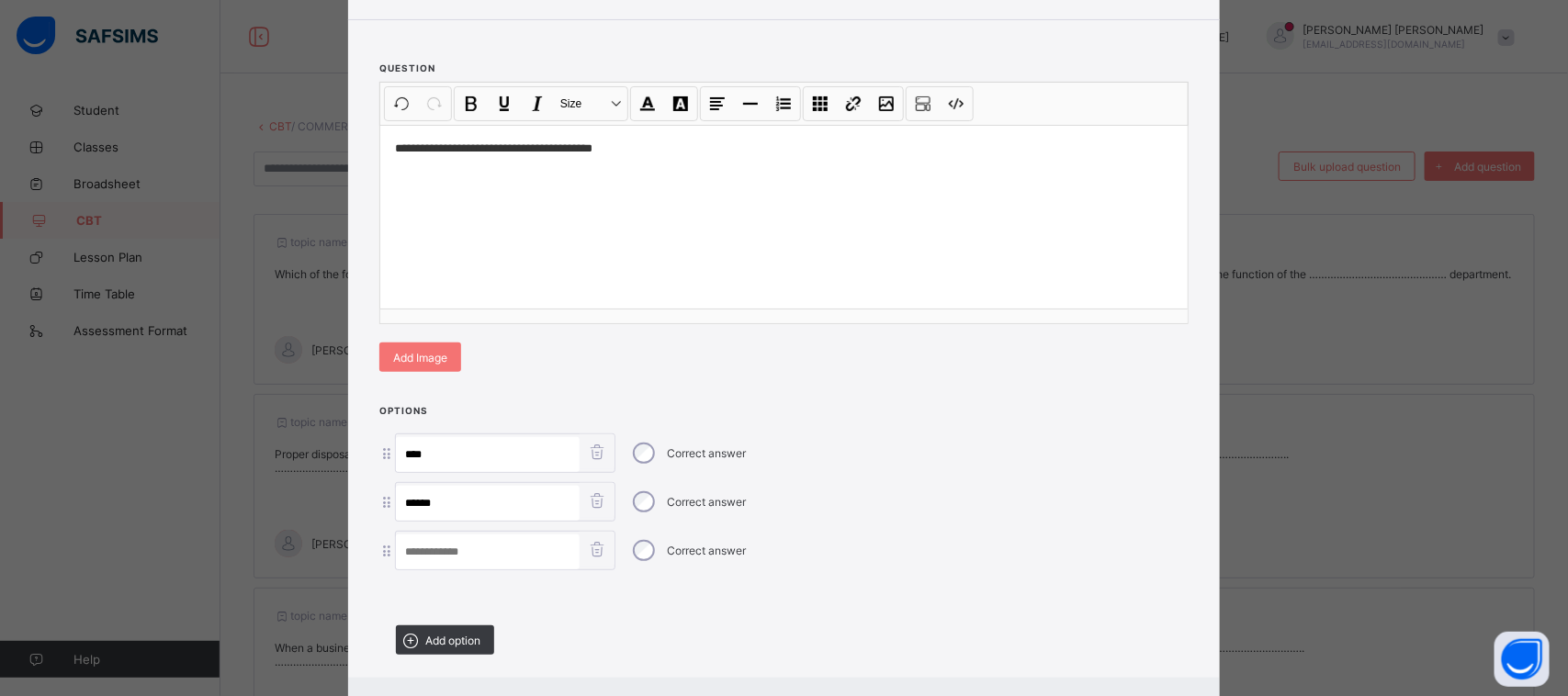
click at [476, 544] on input at bounding box center [487, 552] width 184 height 35
type input "*******"
click at [423, 625] on div "Add option" at bounding box center [445, 640] width 98 height 29
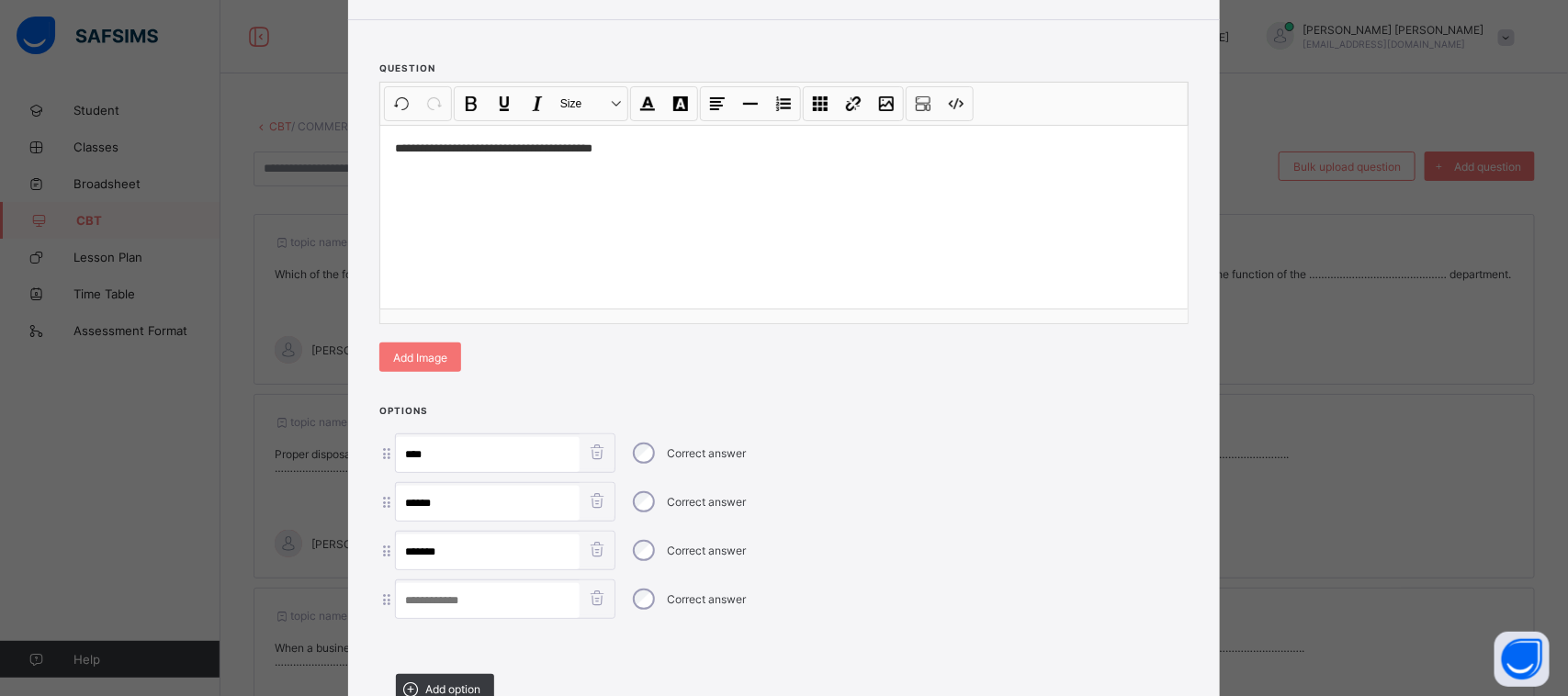
click at [492, 594] on input at bounding box center [487, 601] width 184 height 35
type input "**********"
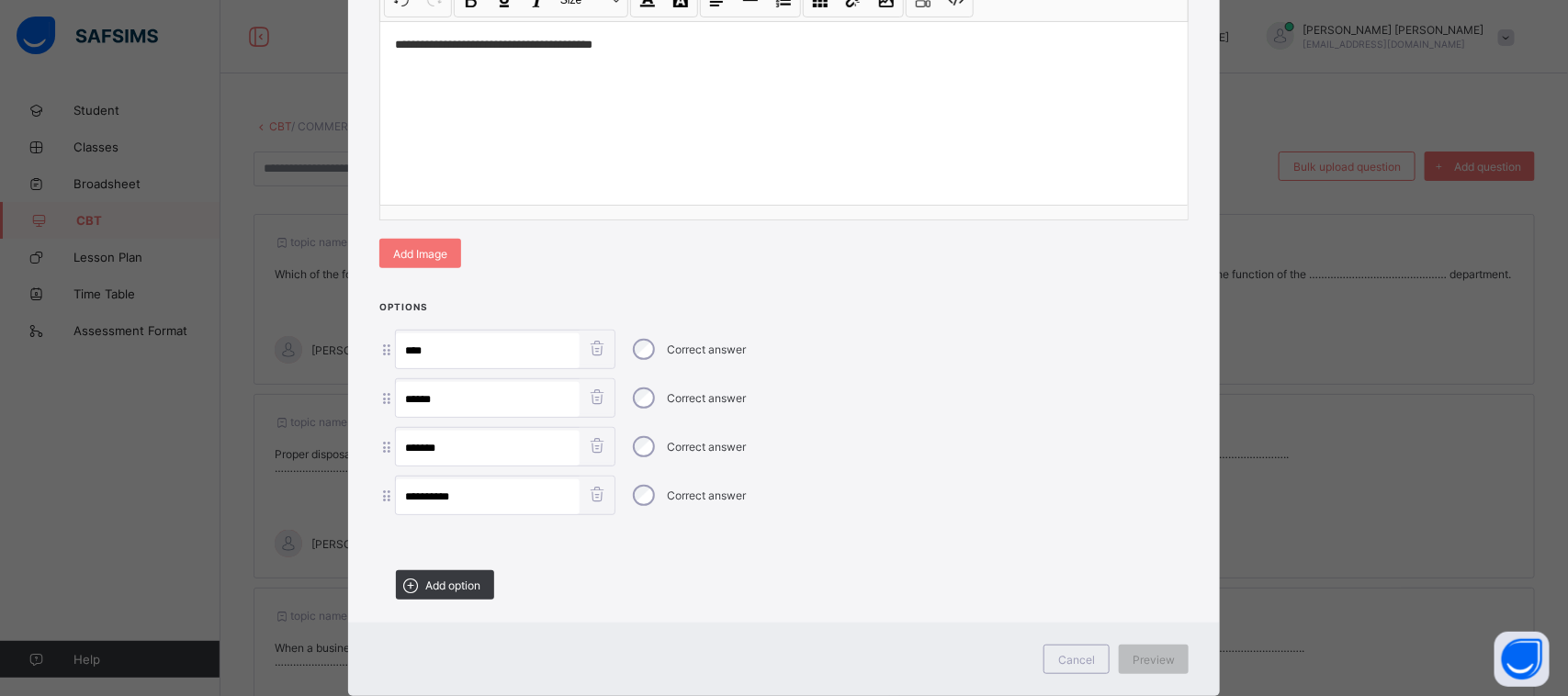
scroll to position [317, 0]
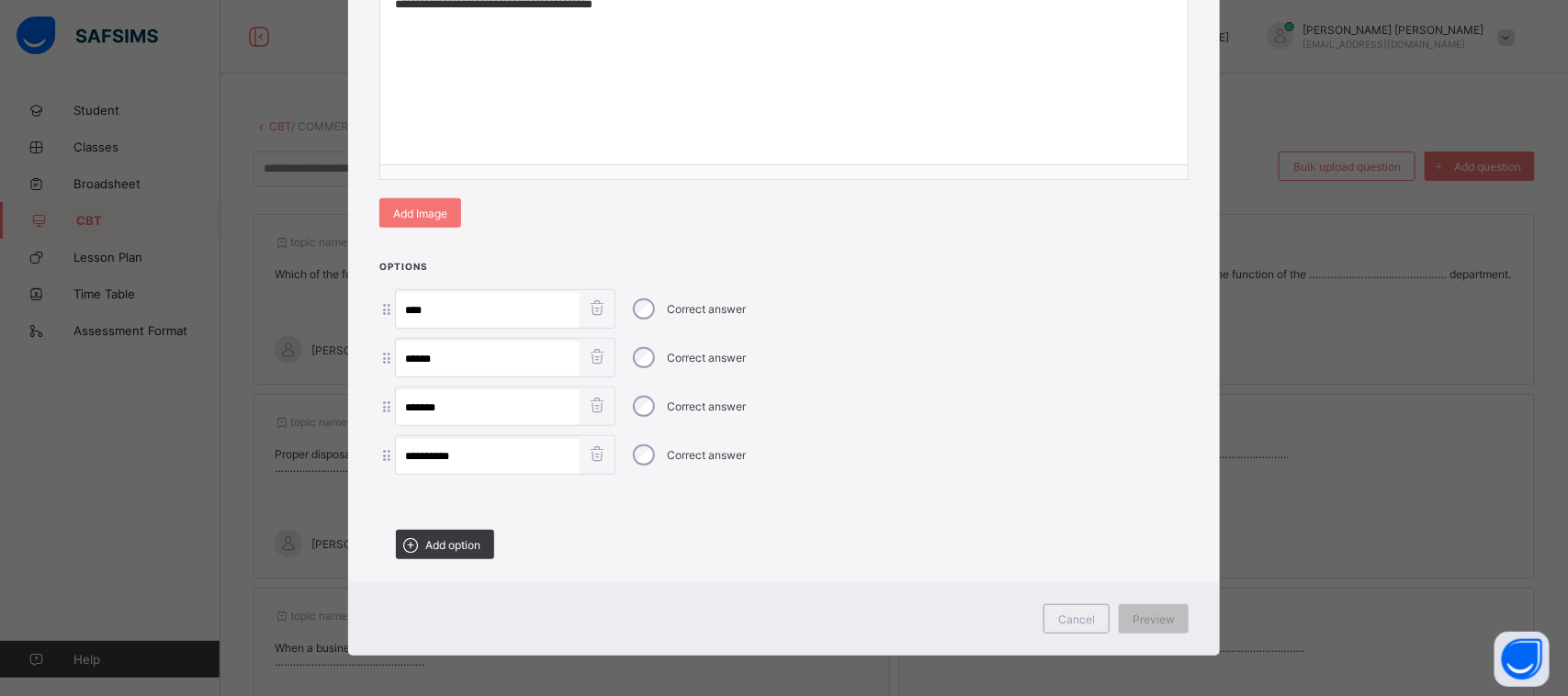
click at [1171, 538] on div "**********" at bounding box center [784, 415] width 872 height 314
click at [1154, 612] on span "Preview" at bounding box center [1153, 619] width 42 height 14
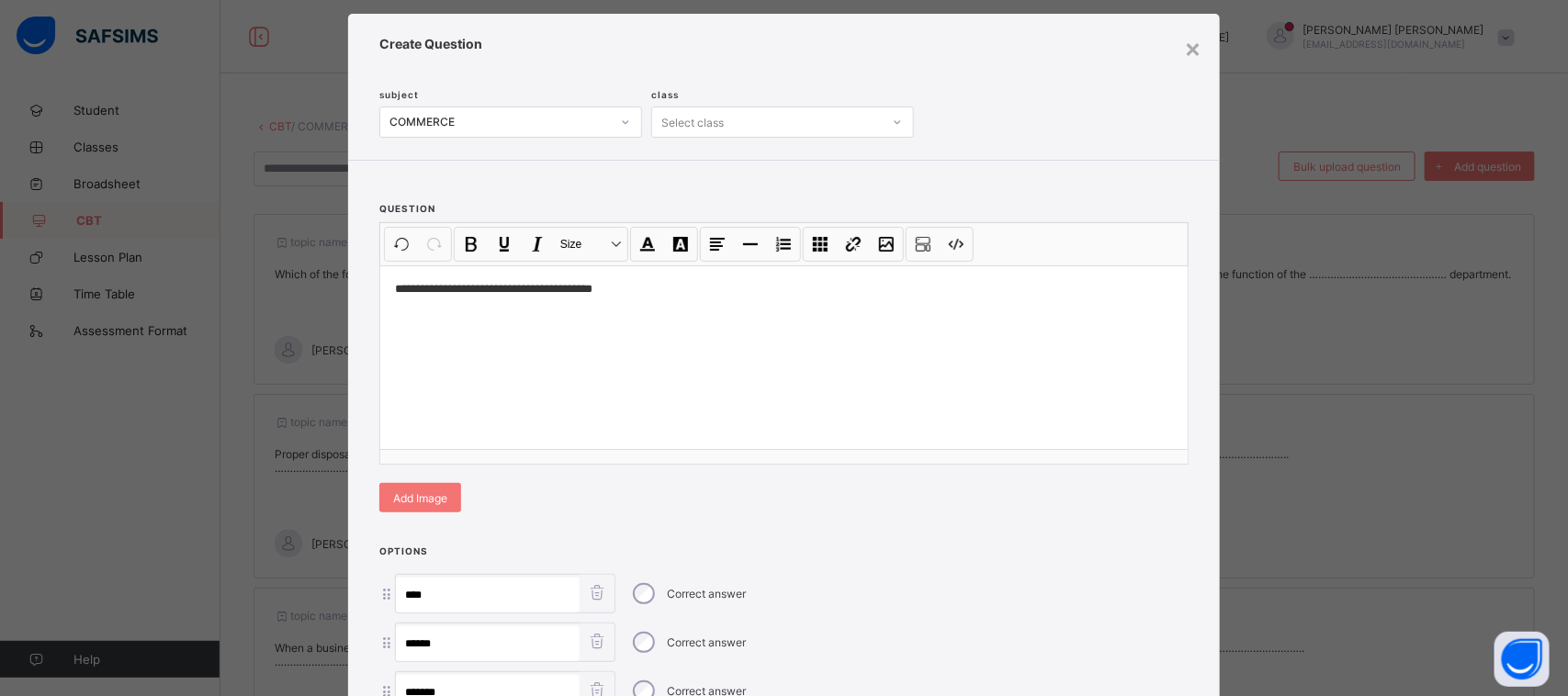
scroll to position [33, 0]
click at [816, 98] on div "subject COMMERCE class Select class" at bounding box center [781, 93] width 804 height 87
click at [825, 131] on div "Select class" at bounding box center [767, 121] width 230 height 25
click at [802, 202] on div "**********" at bounding box center [784, 346] width 872 height 373
click at [802, 136] on div "Select class" at bounding box center [783, 122] width 263 height 31
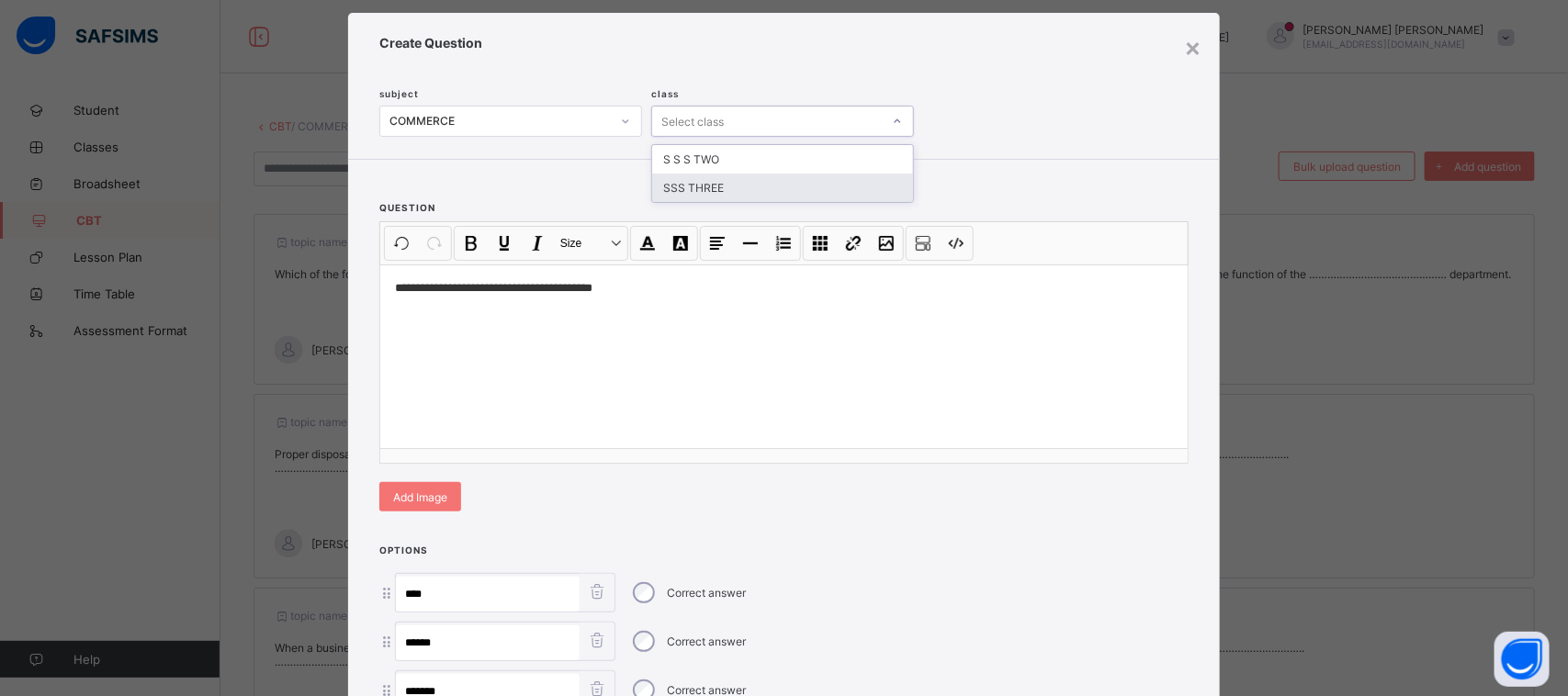
click at [797, 180] on div "SSS THREE" at bounding box center [783, 187] width 261 height 28
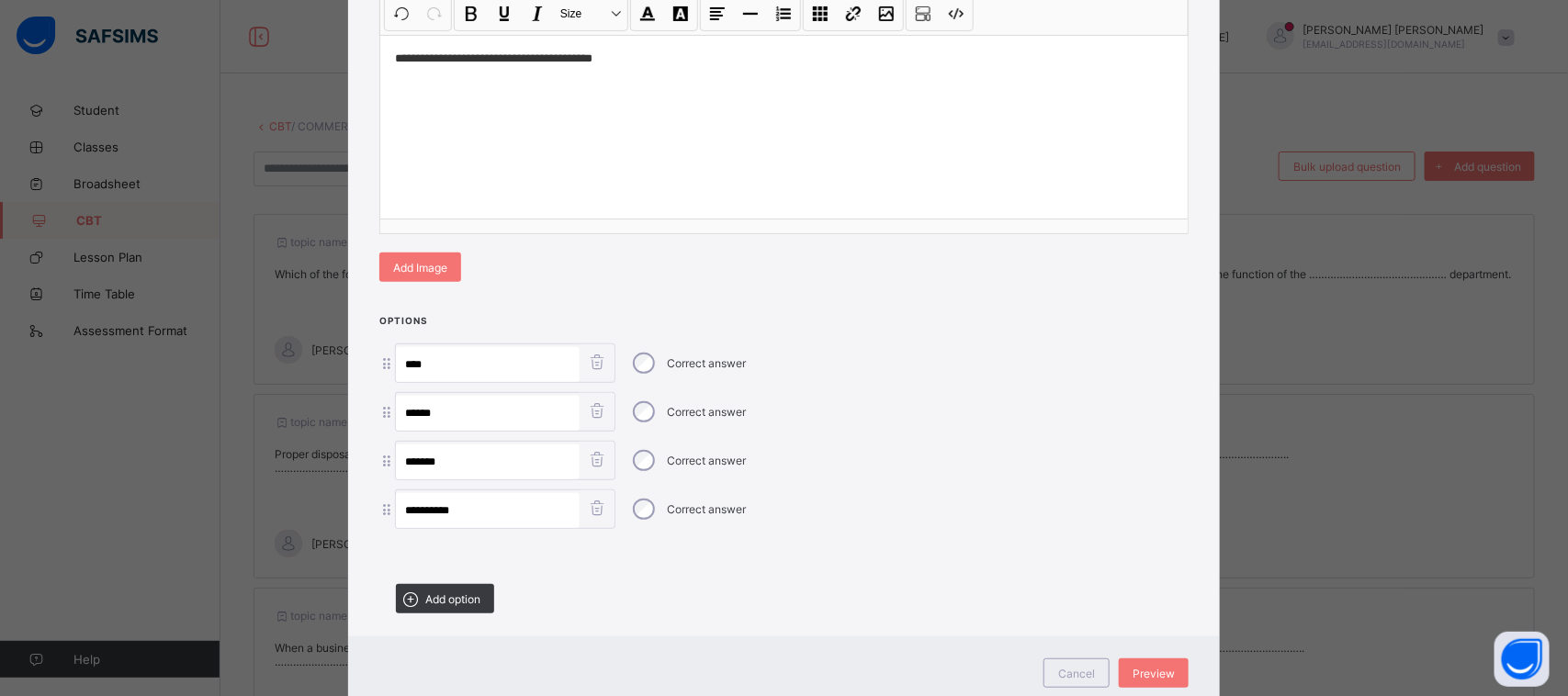
scroll to position [317, 0]
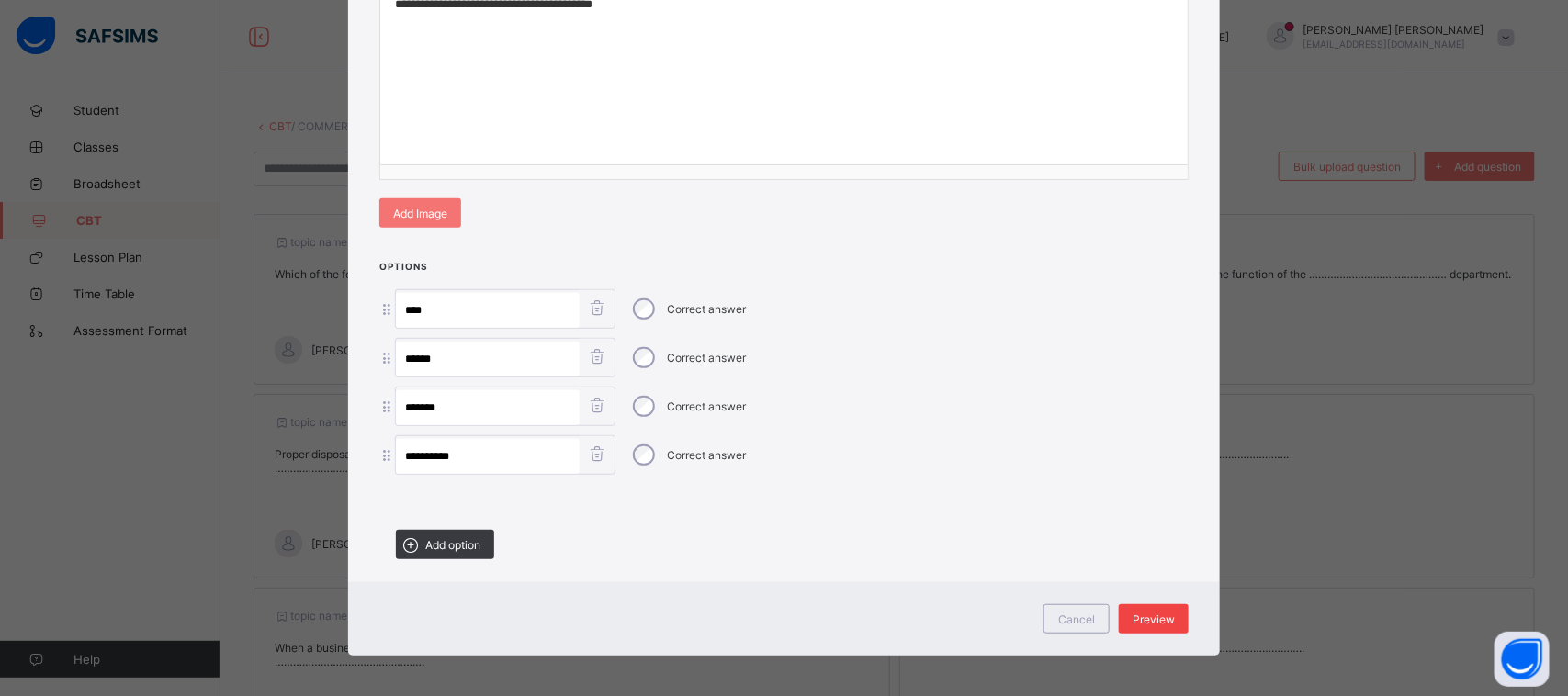
click at [1158, 612] on span "Preview" at bounding box center [1153, 619] width 42 height 14
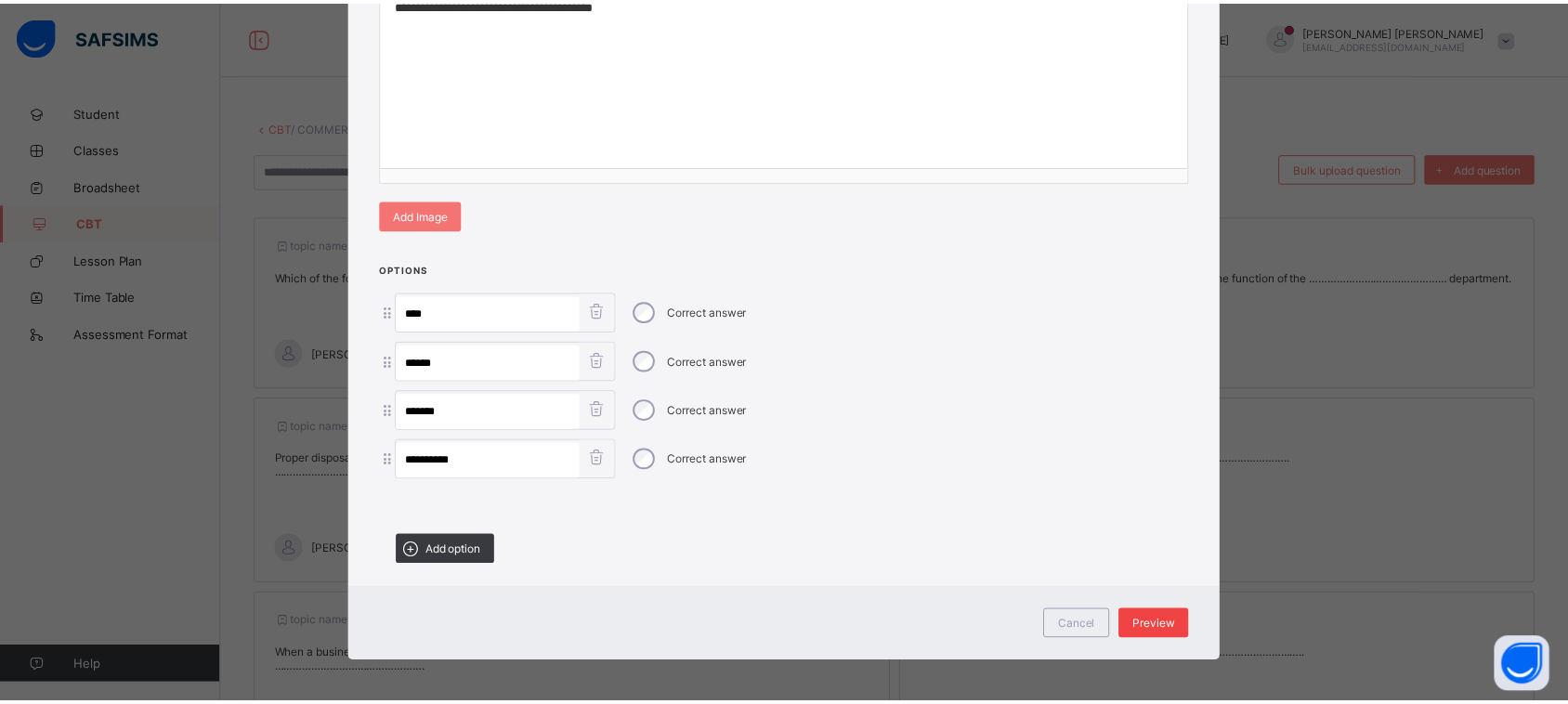
scroll to position [0, 0]
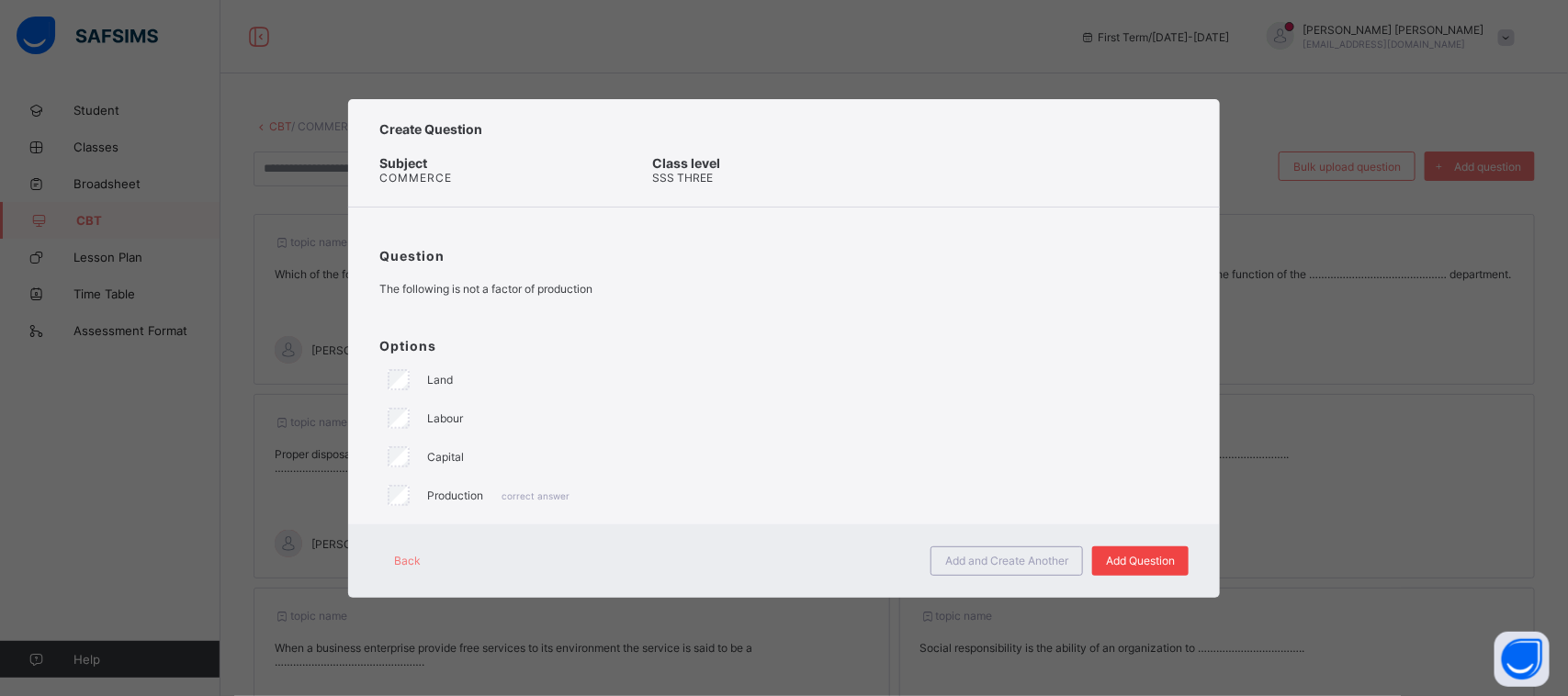
click at [1148, 570] on div "Add Question" at bounding box center [1140, 561] width 96 height 29
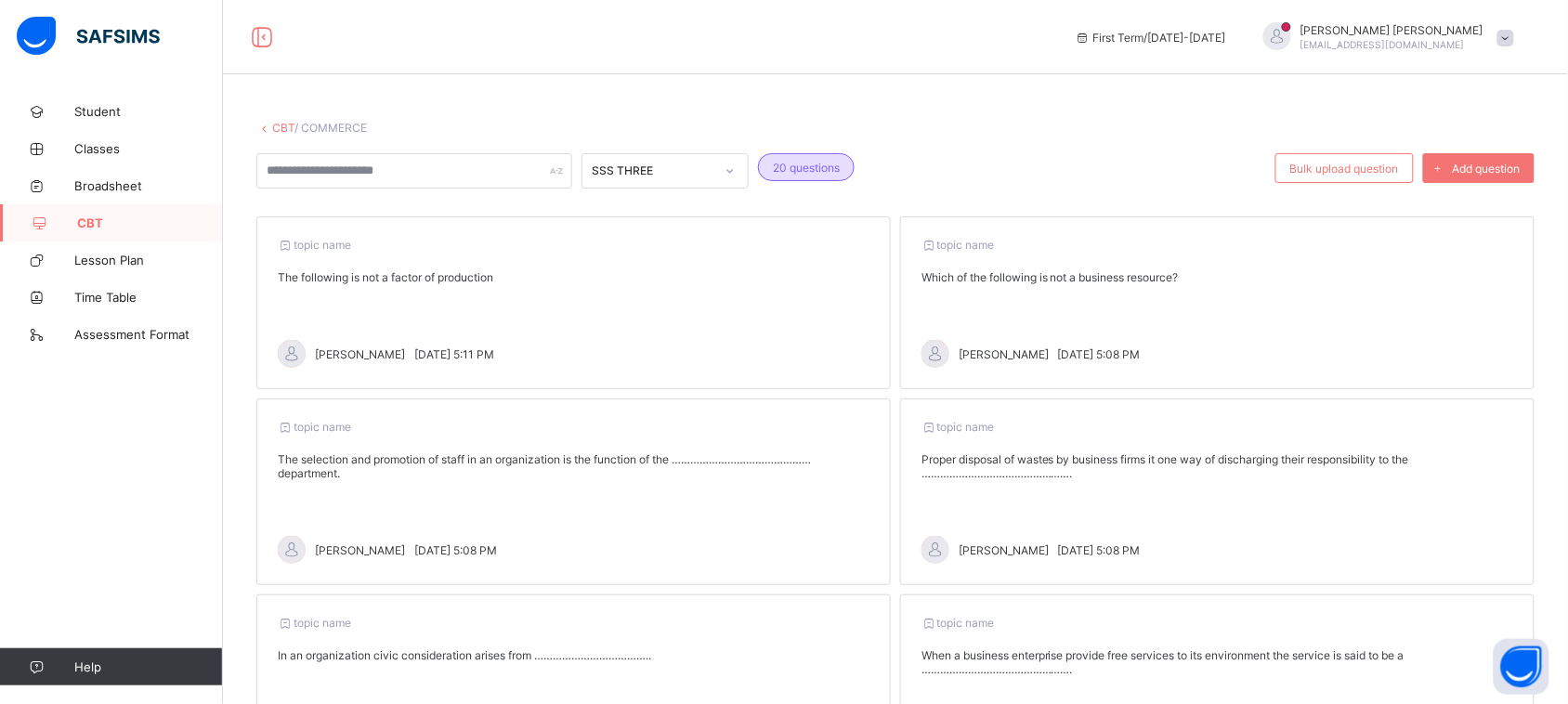
click at [274, 123] on link "CBT" at bounding box center [283, 128] width 23 height 14
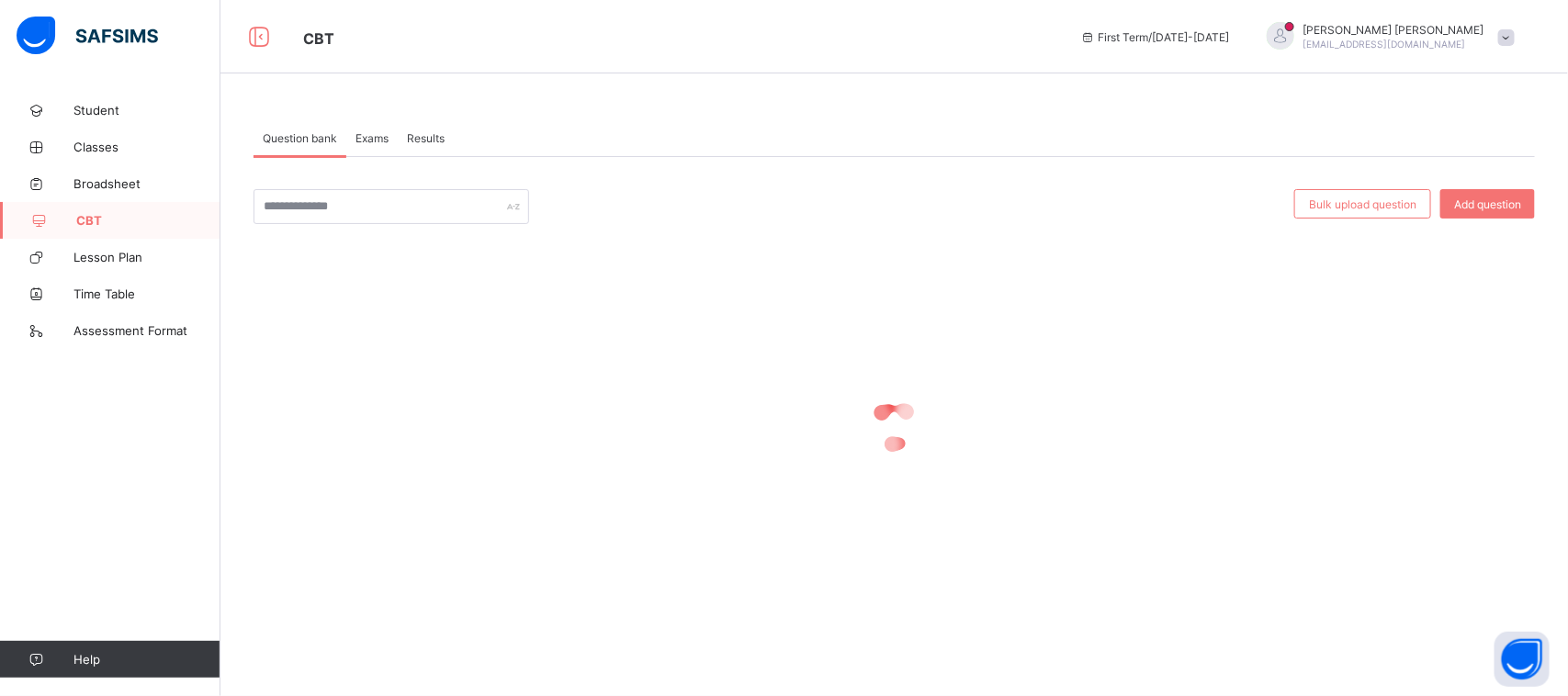
click at [371, 139] on span "Exams" at bounding box center [372, 138] width 33 height 14
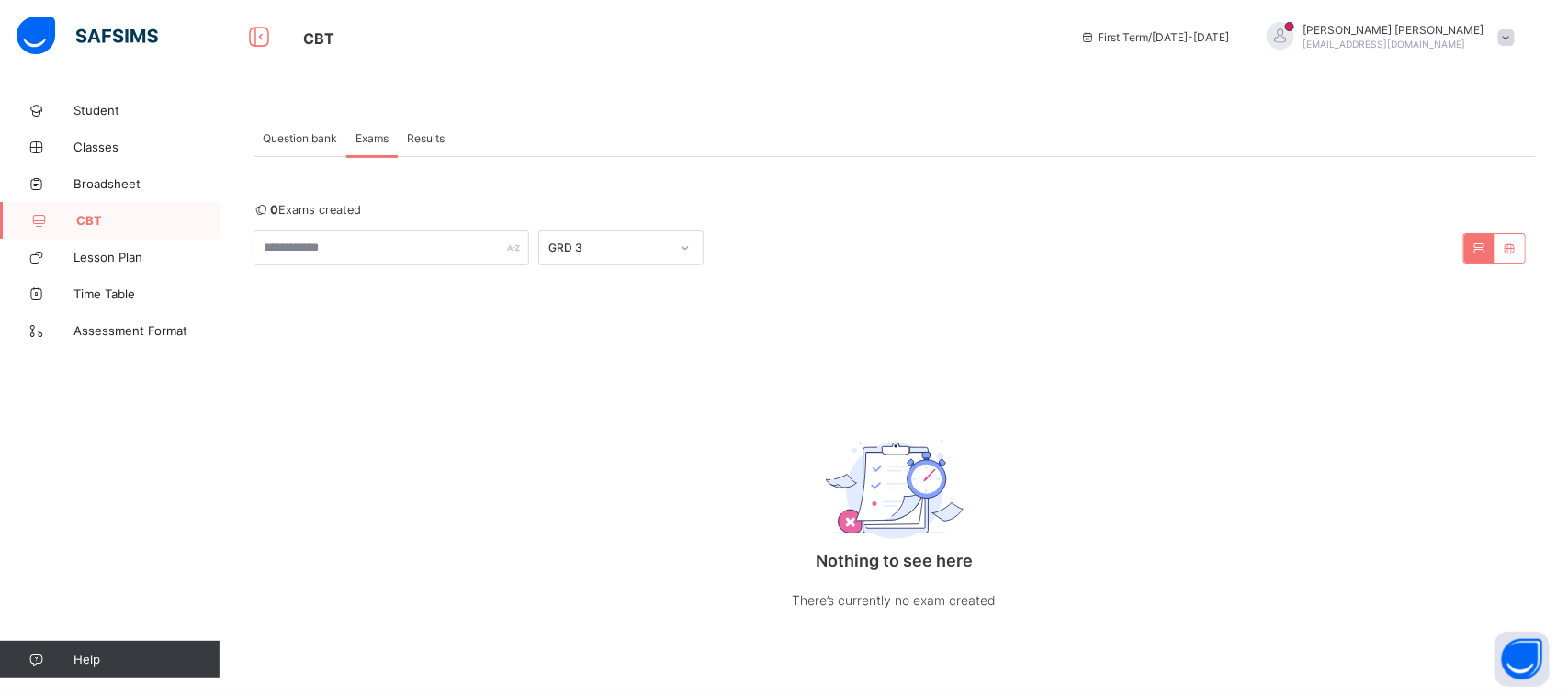
click at [627, 285] on div "0 Exams created GRD 3 Nothing to see here There’s currently no exam created × D…" at bounding box center [894, 426] width 1281 height 445
click at [626, 251] on div "GRD 3" at bounding box center [609, 248] width 122 height 14
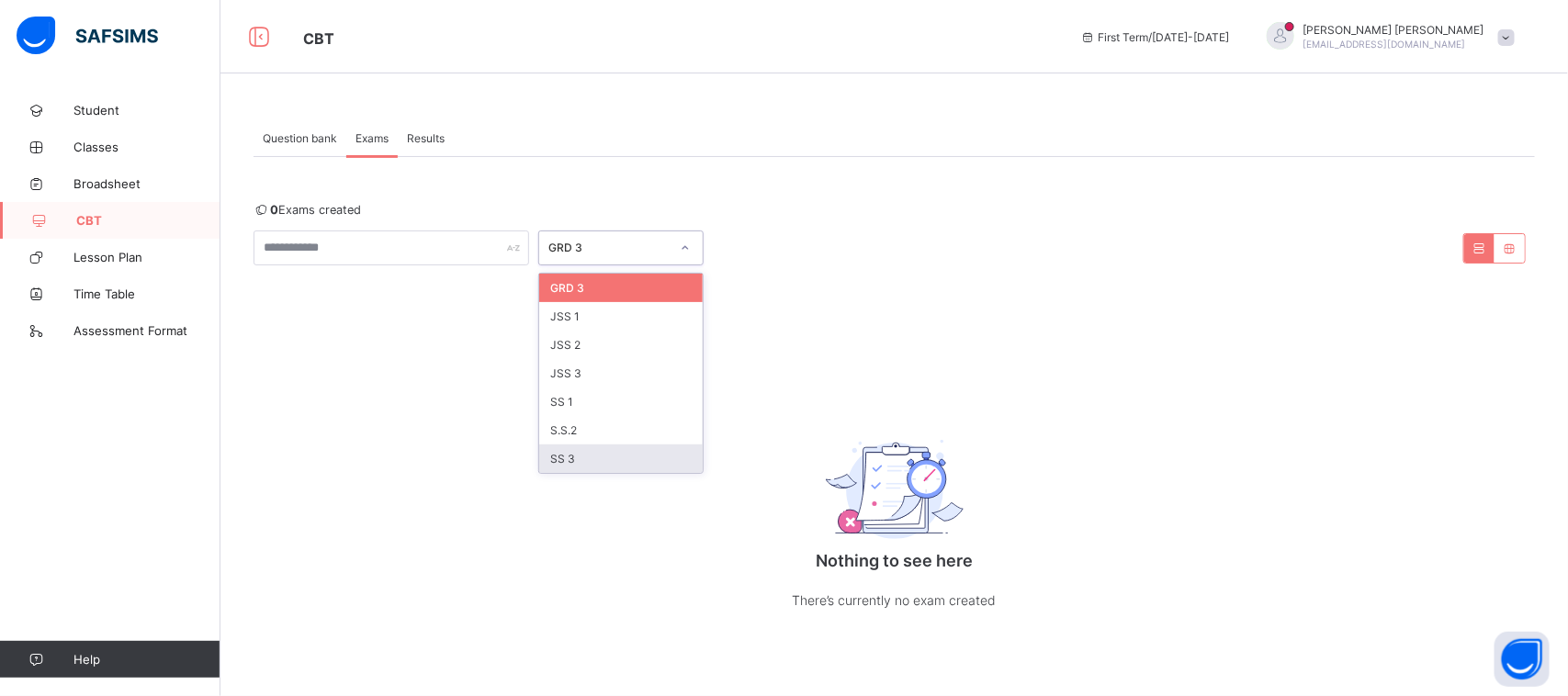
click at [599, 451] on div "SS 3" at bounding box center [621, 458] width 163 height 28
click at [599, 451] on div "Nothing to see here There’s currently no exam created" at bounding box center [894, 518] width 1281 height 260
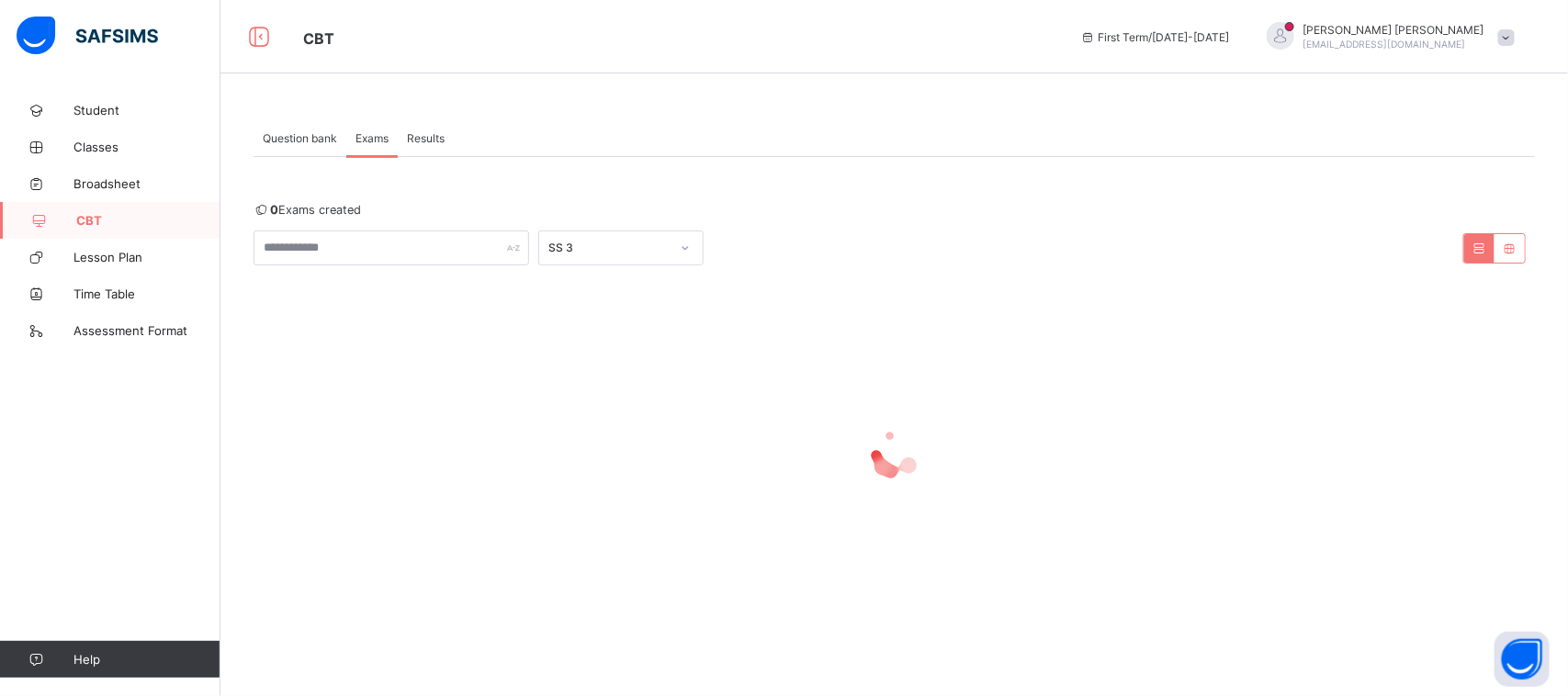
click at [599, 451] on div at bounding box center [894, 454] width 1281 height 74
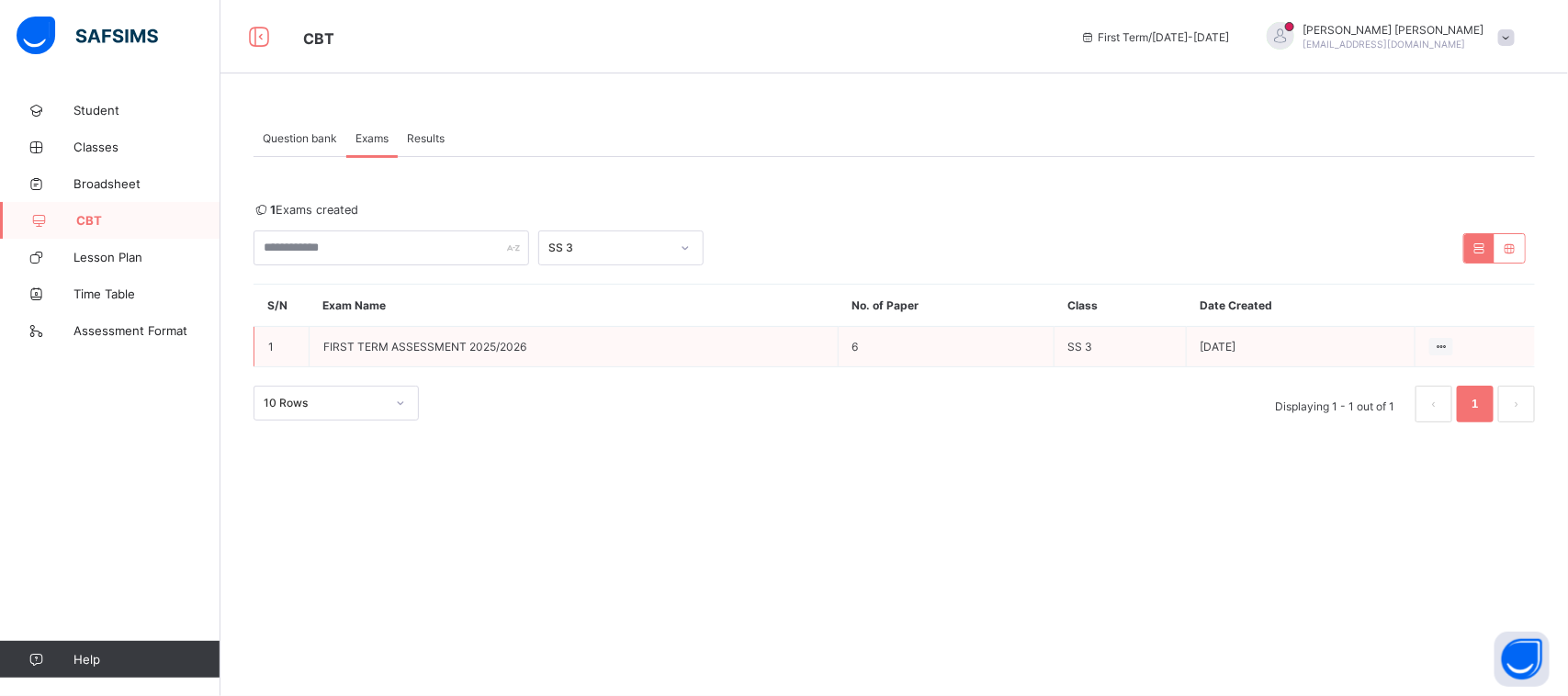
click at [960, 352] on td "6" at bounding box center [945, 347] width 216 height 41
click at [1436, 365] on ul "View all papers" at bounding box center [1392, 382] width 123 height 35
click at [1398, 381] on div "View all papers" at bounding box center [1406, 381] width 78 height 18
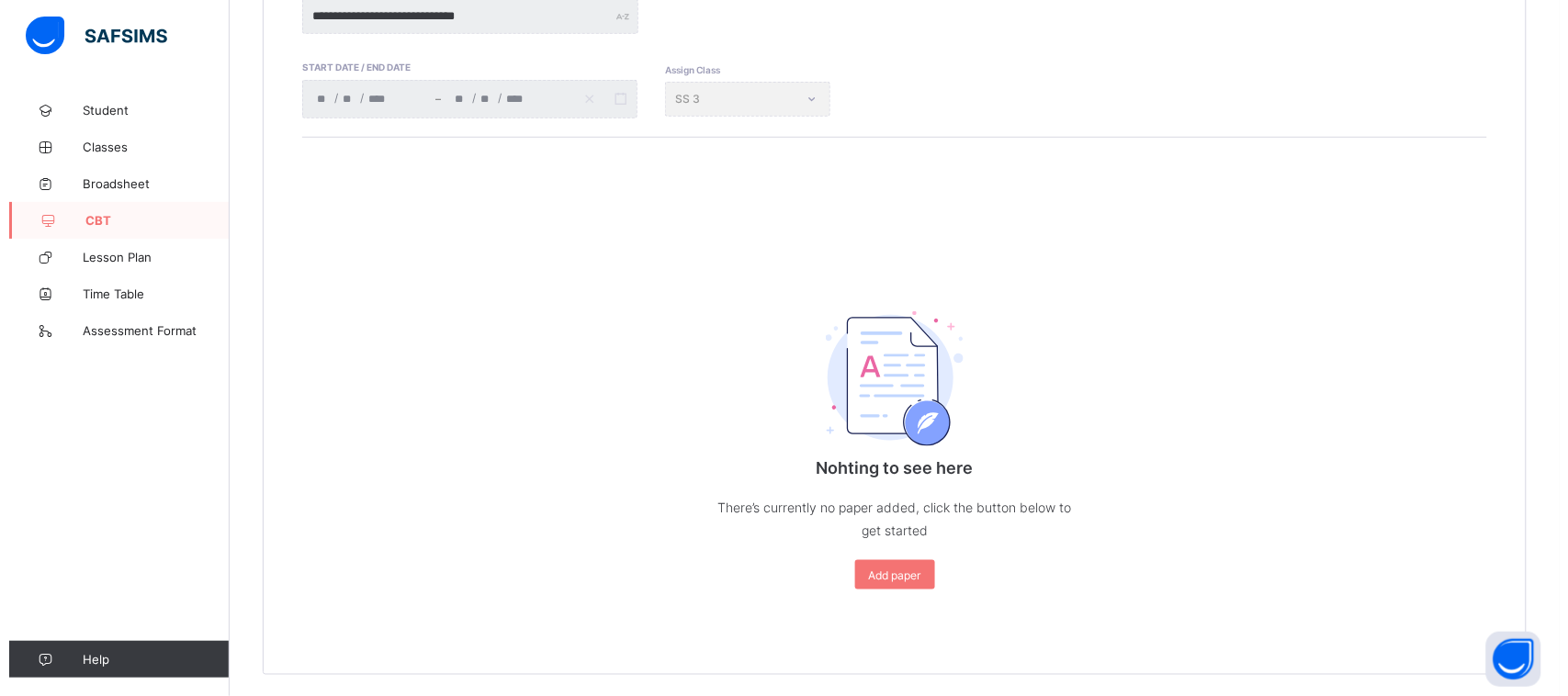
scroll to position [361, 0]
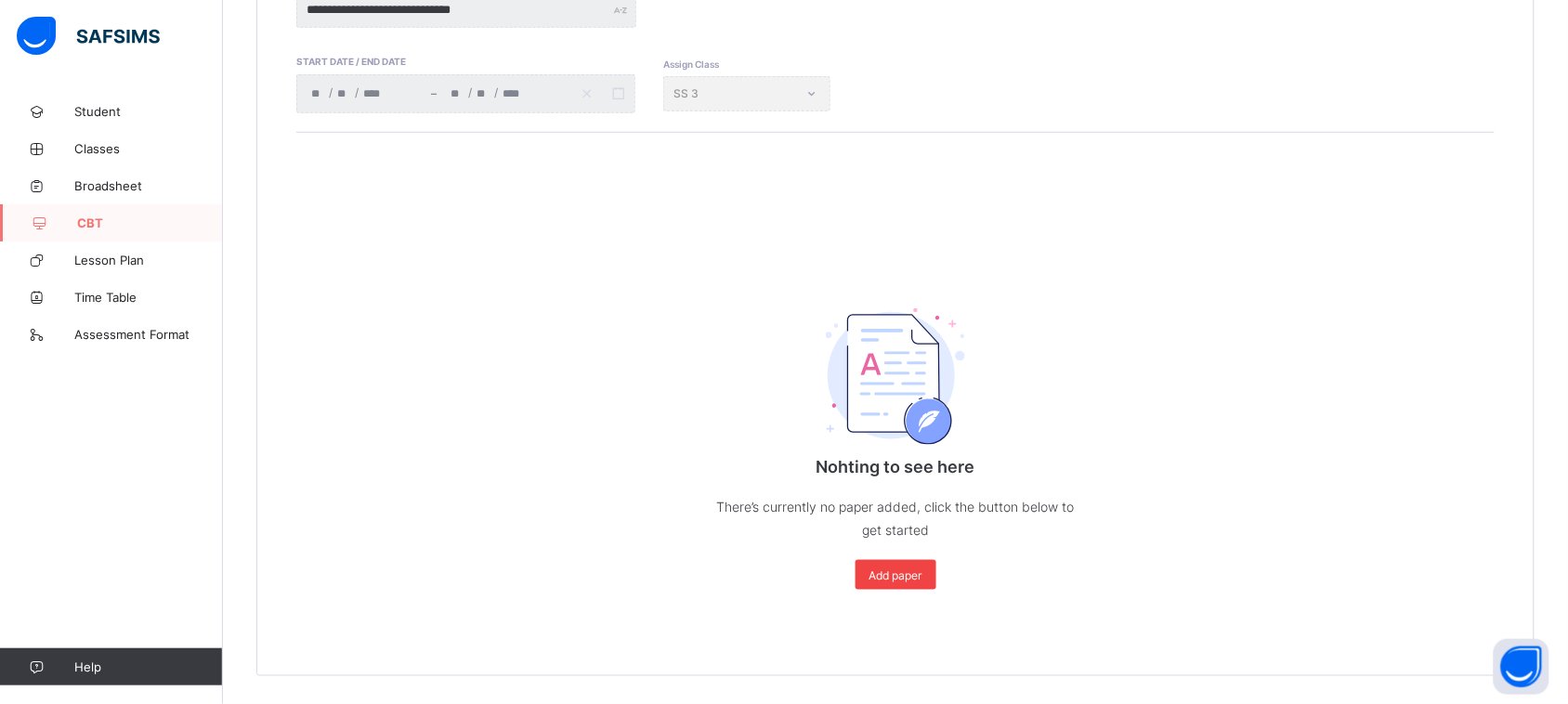
click at [898, 582] on div "Add paper" at bounding box center [896, 574] width 81 height 29
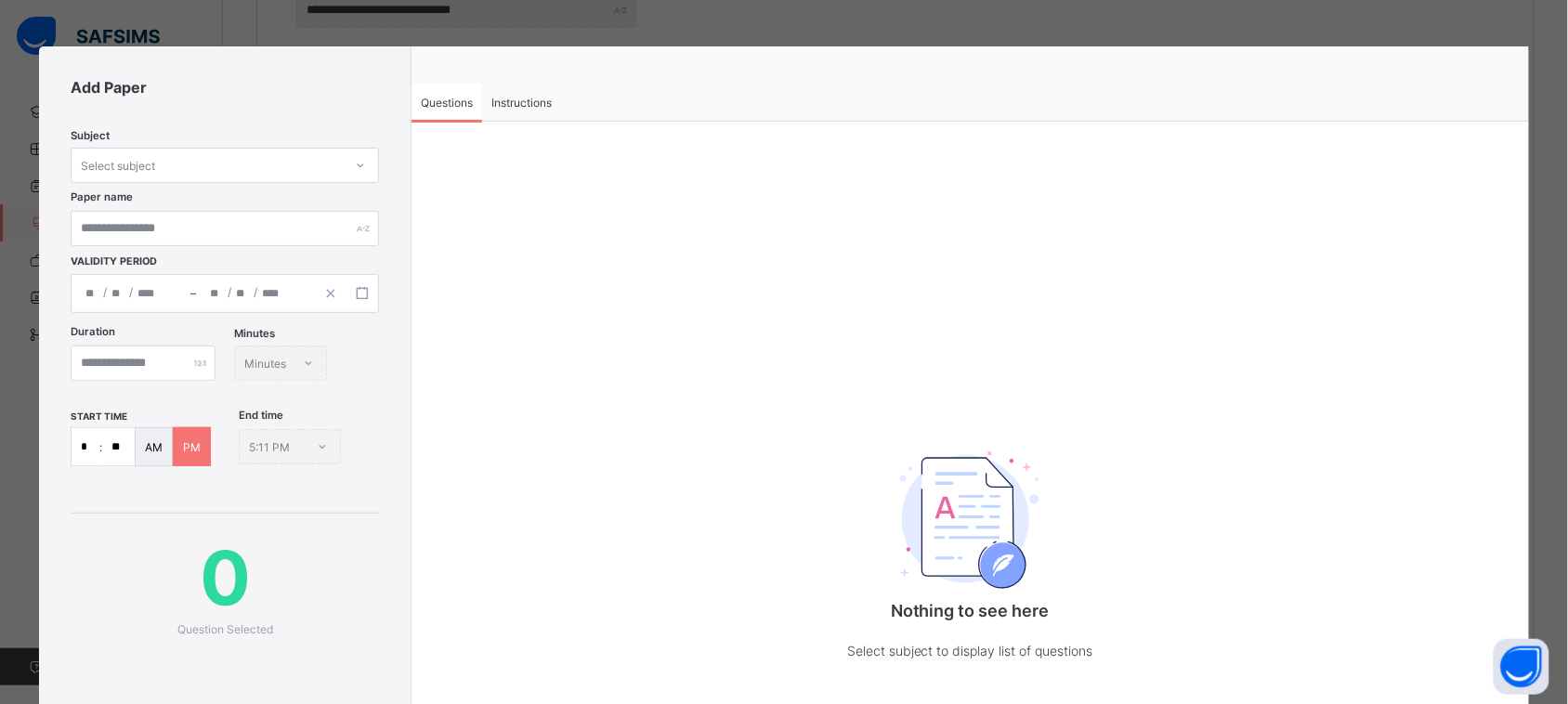
click at [305, 156] on div "Select subject" at bounding box center [208, 165] width 271 height 26
click at [283, 211] on div "COMMERCE" at bounding box center [225, 205] width 307 height 29
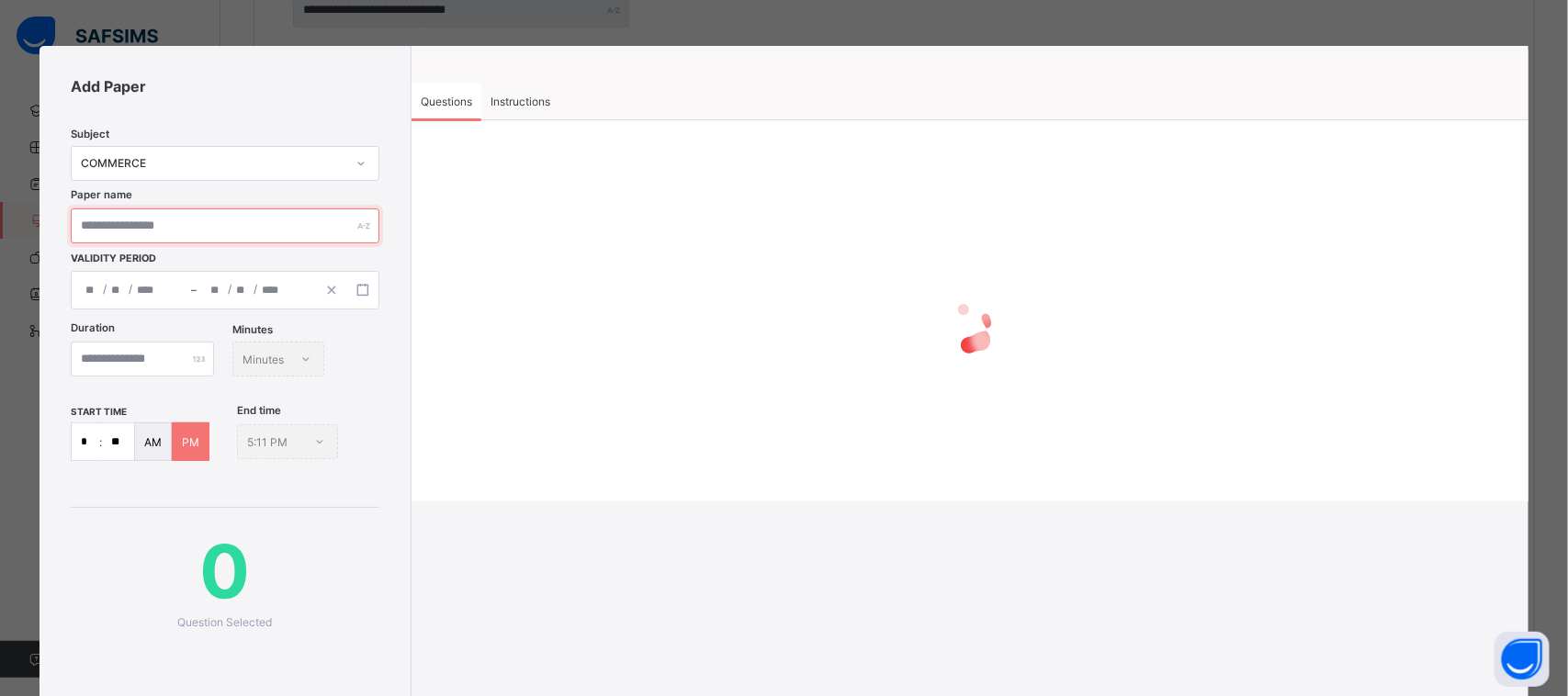
click at [277, 226] on input "text" at bounding box center [225, 226] width 308 height 35
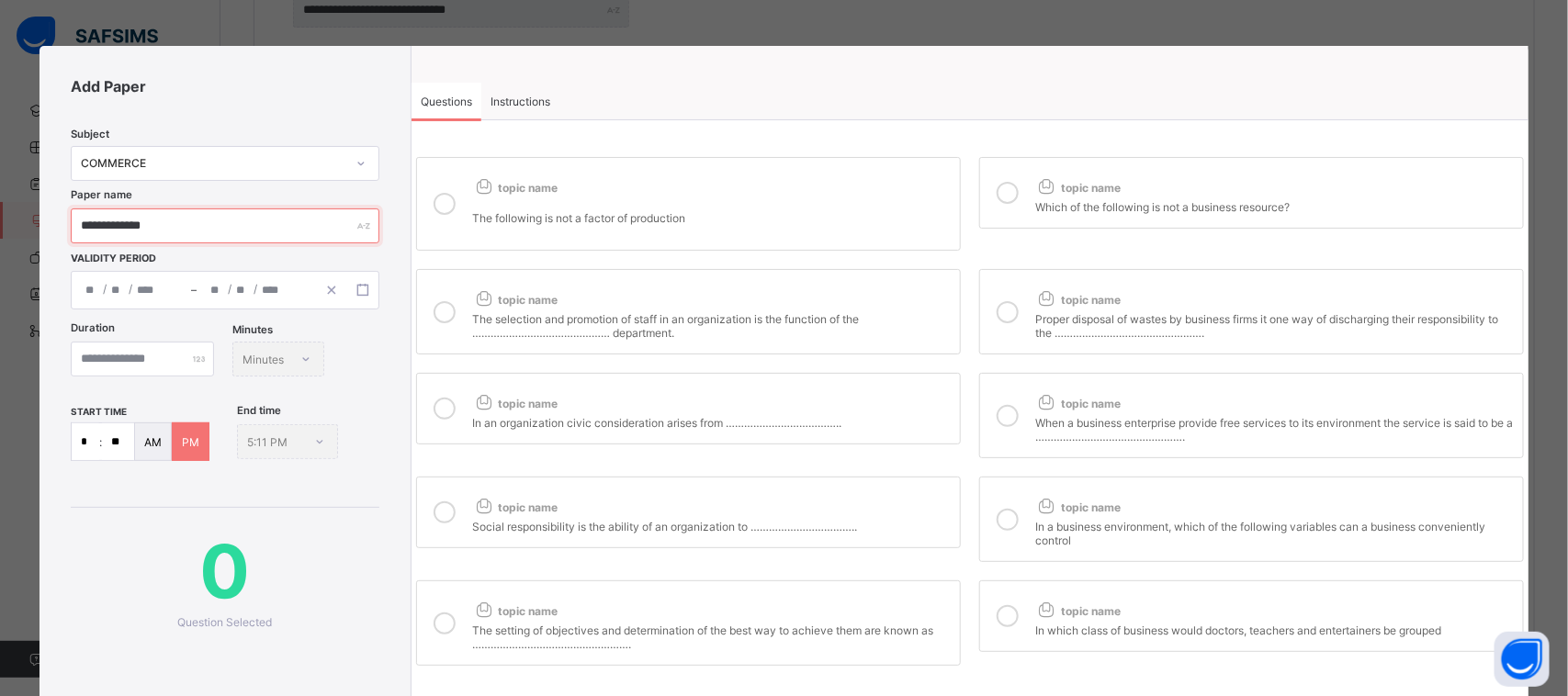
type input "**********"
click at [218, 285] on div "/ / – / /" at bounding box center [225, 291] width 308 height 39
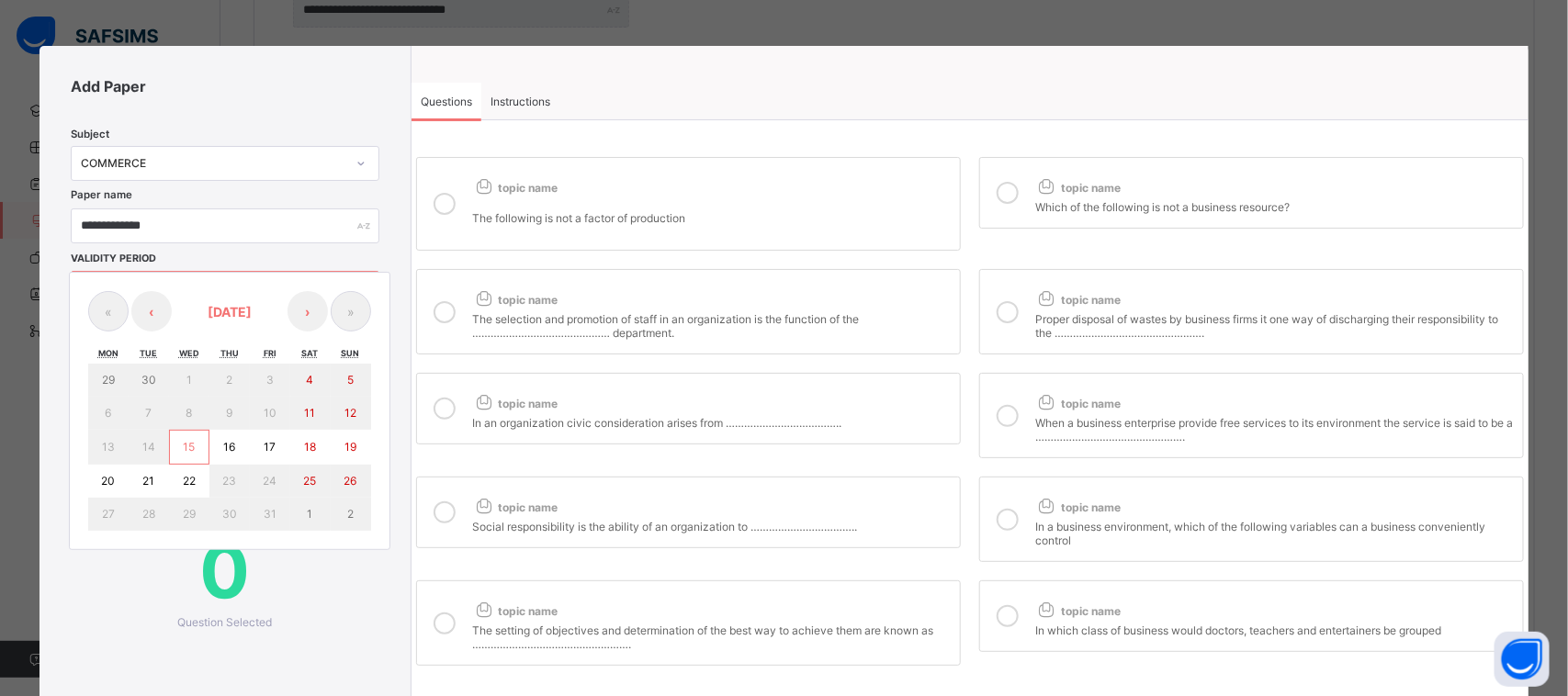
click at [222, 451] on button "16" at bounding box center [230, 447] width 41 height 35
click at [231, 442] on abbr "16" at bounding box center [229, 446] width 12 height 14
type input "**********"
type input "**"
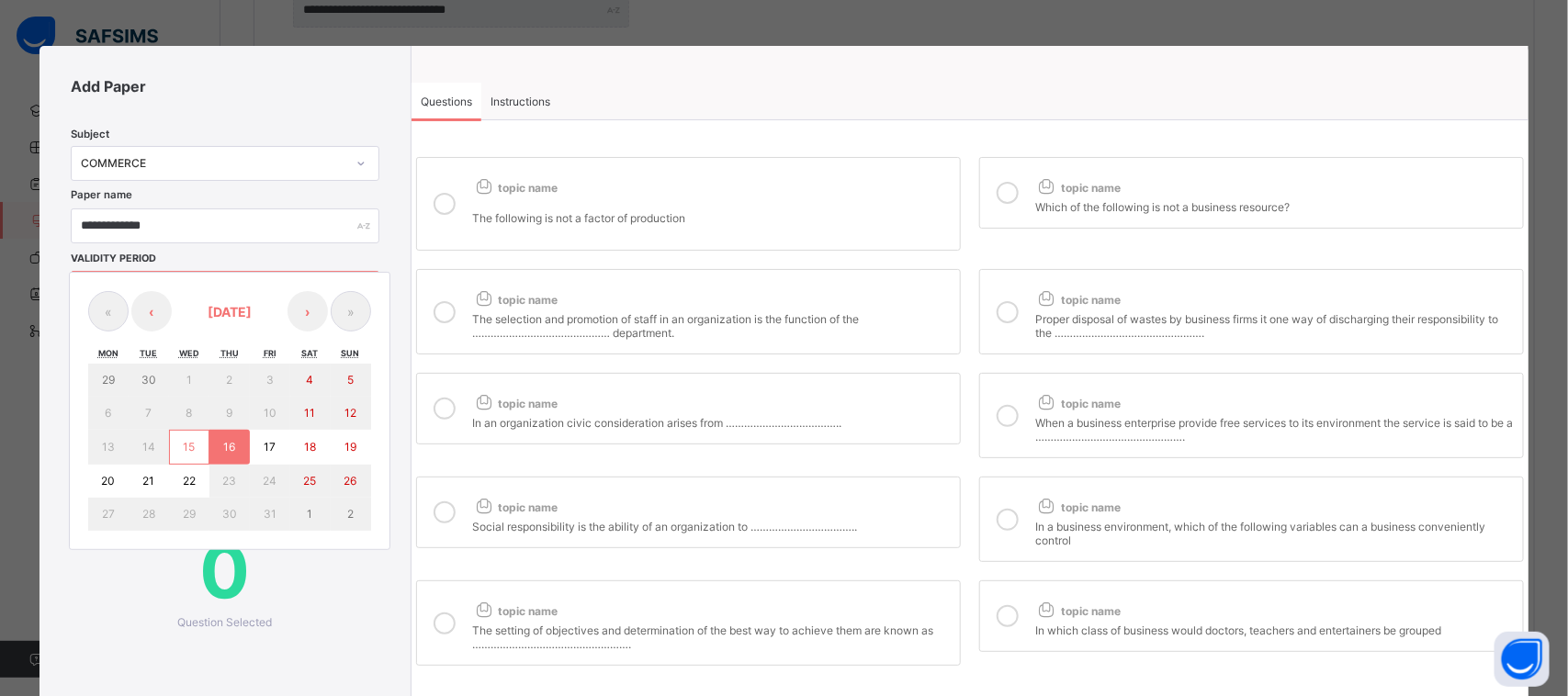
type input "****"
type input "**********"
type input "**"
type input "****"
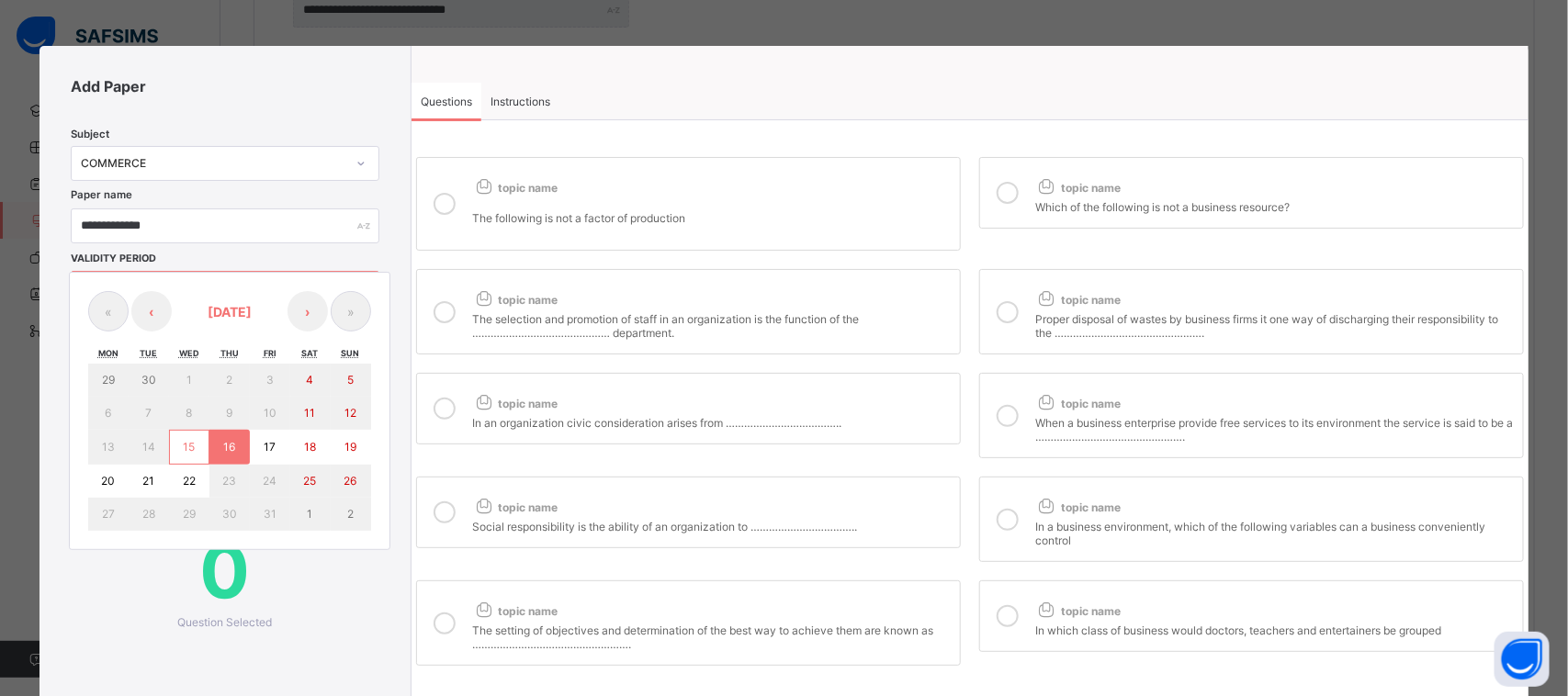
type input "**"
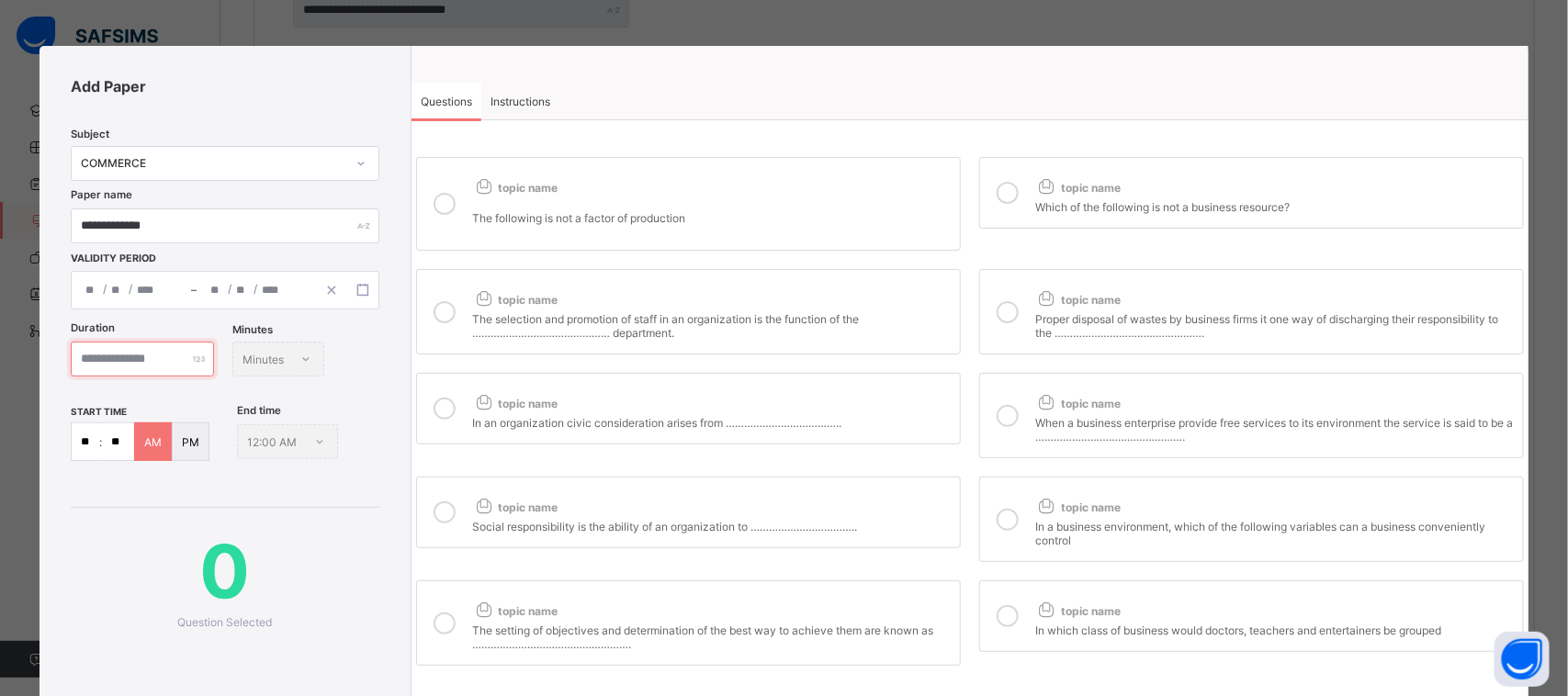
click at [206, 355] on input "number" at bounding box center [142, 359] width 143 height 35
type input "*"
type input "***"
drag, startPoint x: 93, startPoint y: 437, endPoint x: 75, endPoint y: 440, distance: 18.2
click at [75, 440] on input "**" at bounding box center [86, 441] width 27 height 37
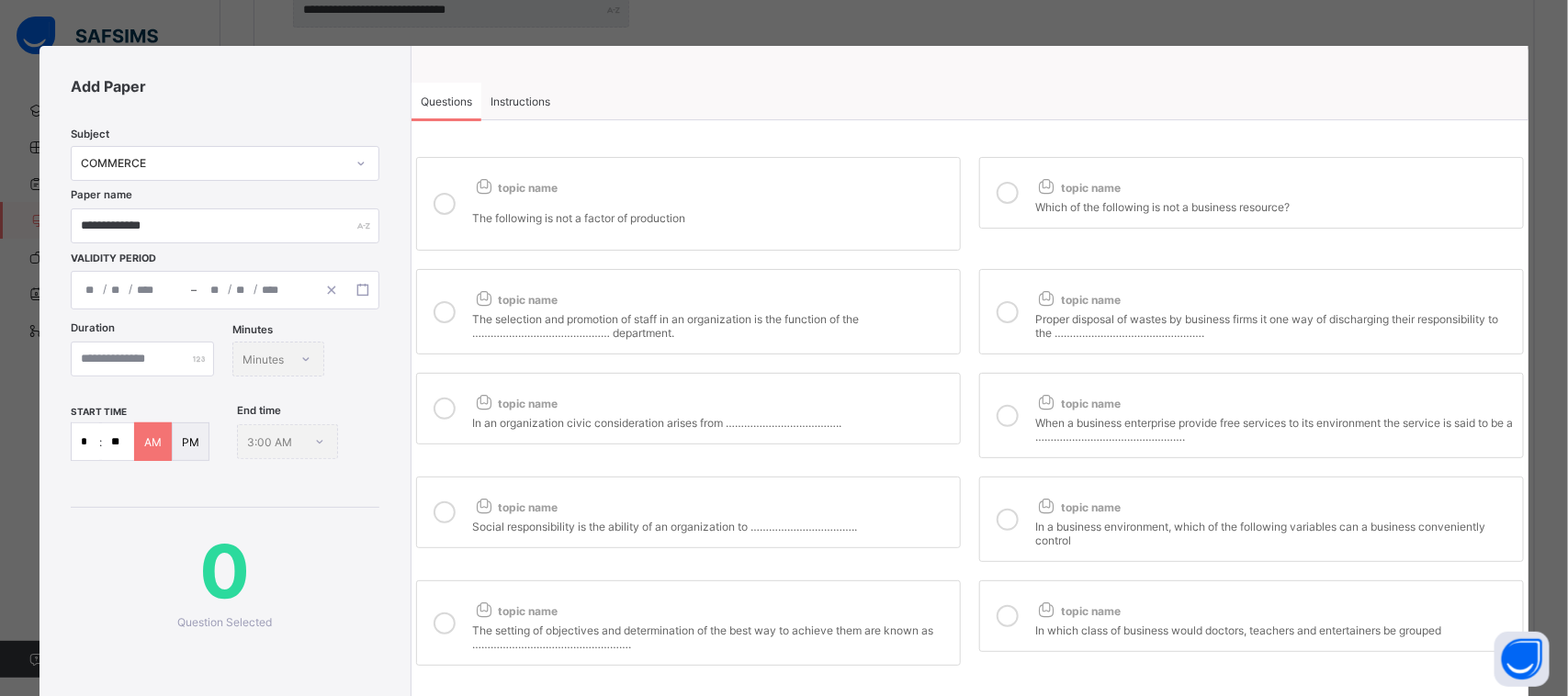
type input "**"
click at [152, 436] on p "AM" at bounding box center [153, 442] width 18 height 14
click at [158, 440] on p "AM" at bounding box center [153, 442] width 18 height 14
click at [161, 434] on div "AM" at bounding box center [153, 441] width 38 height 39
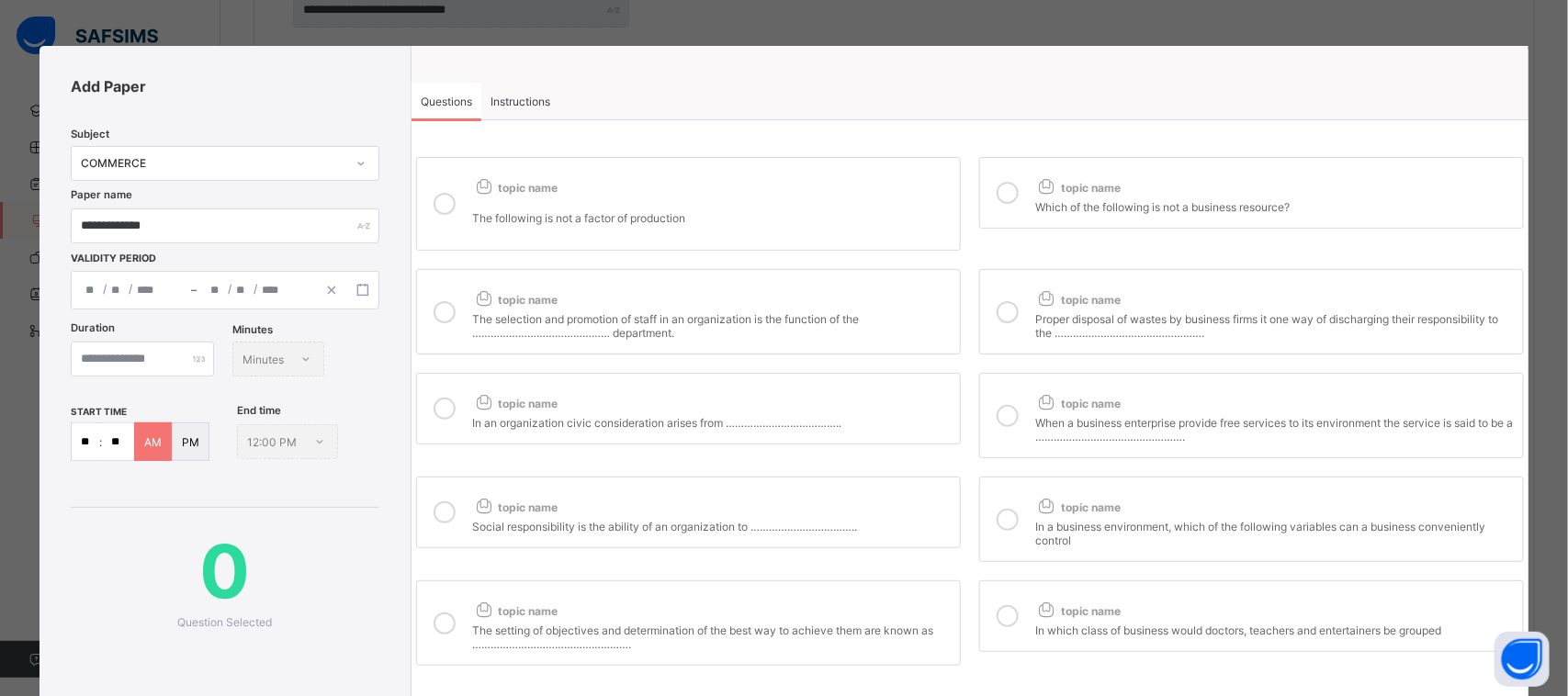
click at [161, 434] on div "AM" at bounding box center [153, 441] width 38 height 39
click at [485, 211] on p "The following is not a factor of production" at bounding box center [711, 218] width 479 height 14
drag, startPoint x: 493, startPoint y: 288, endPoint x: 508, endPoint y: 290, distance: 15.1
click at [496, 288] on div "topic name" at bounding box center [711, 296] width 479 height 24
click at [581, 372] on label "topic name In an organization civic consideration arises from ……………………………….." at bounding box center [689, 408] width 545 height 72
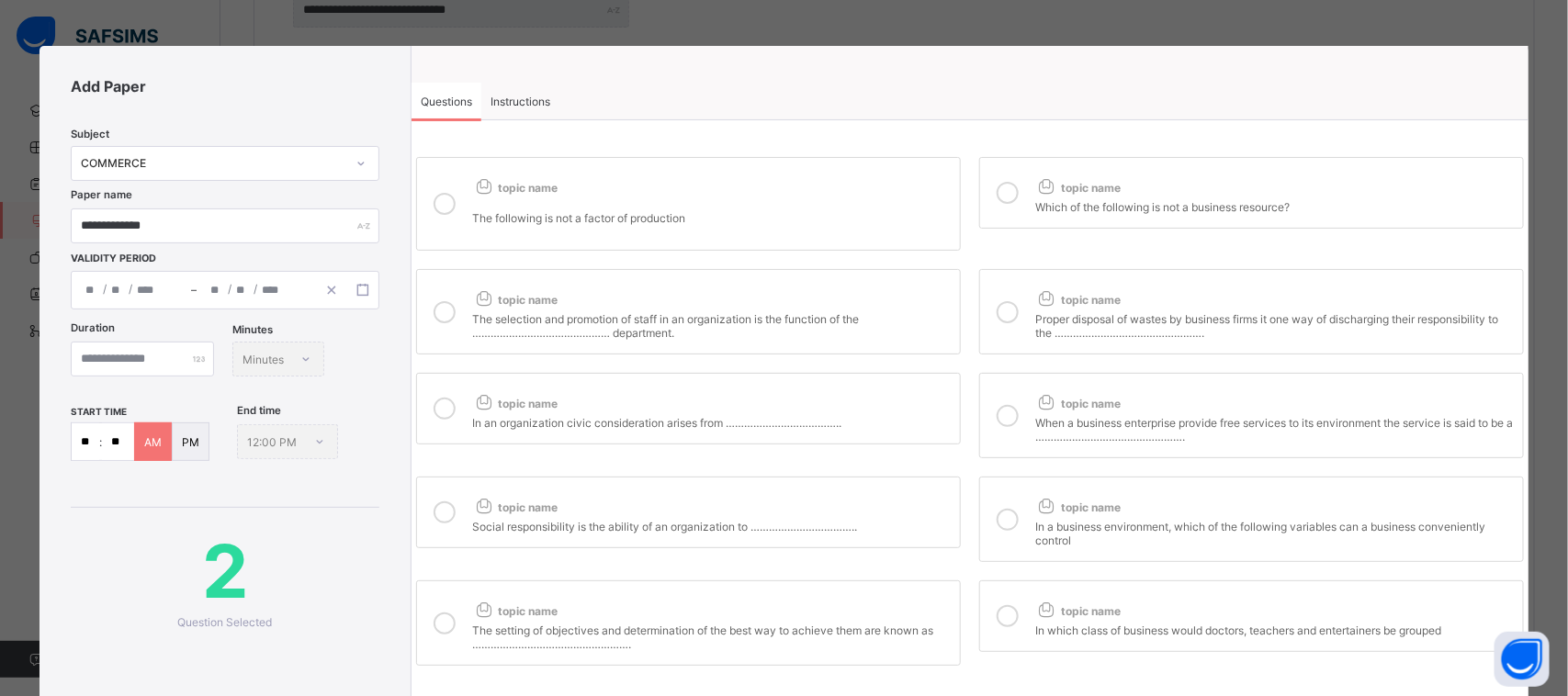
click at [707, 312] on div "The selection and promotion of staff in an organization is the function of the …" at bounding box center [711, 323] width 479 height 32
click at [731, 497] on div "topic name" at bounding box center [711, 503] width 479 height 24
click at [785, 627] on div "The setting of objectives and determination of the best way to achieve them are…" at bounding box center [711, 635] width 479 height 32
click at [1066, 608] on span "topic name" at bounding box center [1078, 610] width 86 height 14
click at [1072, 501] on span "topic name" at bounding box center [1078, 507] width 86 height 14
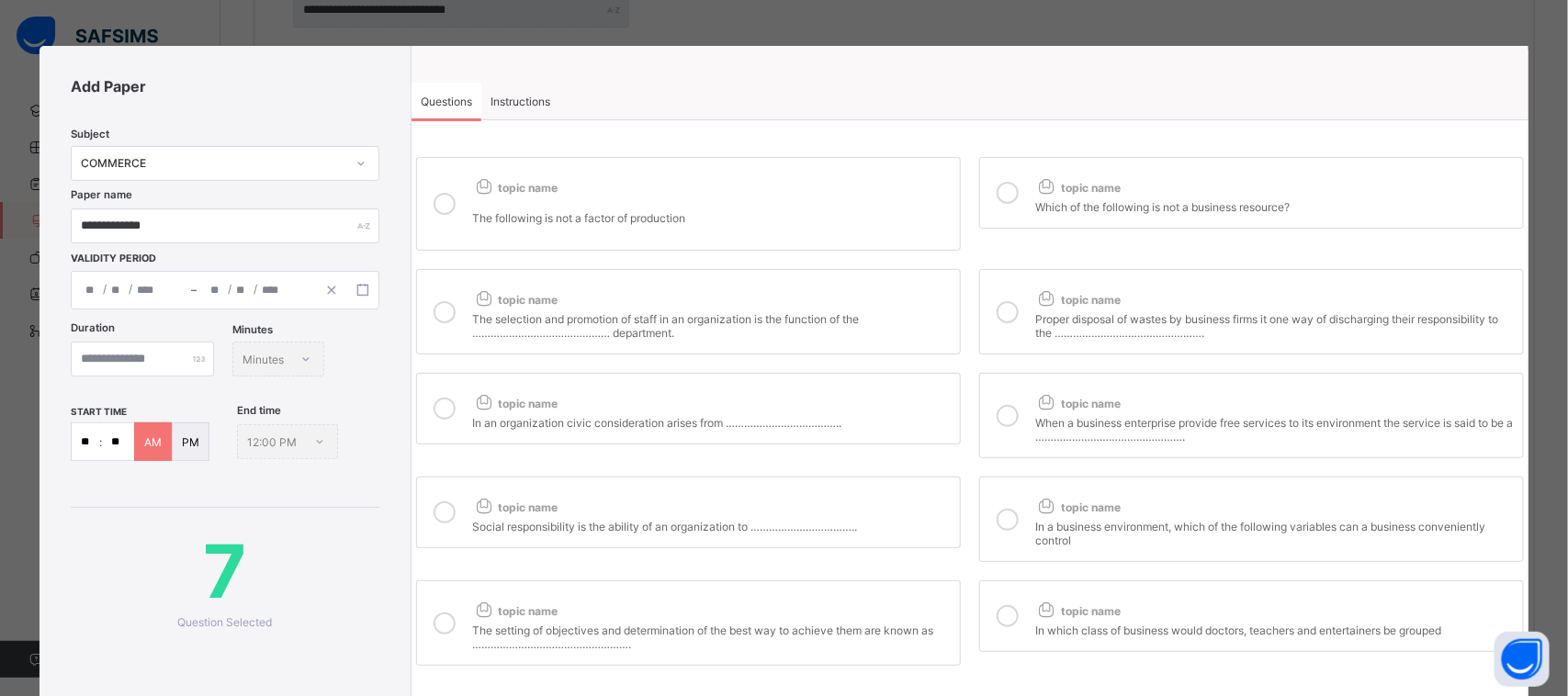
click at [1088, 402] on span "topic name" at bounding box center [1078, 403] width 86 height 14
click at [1095, 312] on div "Proper disposal of wastes by business firms it one way of discharging their res…" at bounding box center [1274, 323] width 479 height 32
click at [1087, 185] on span "topic name" at bounding box center [1078, 188] width 86 height 14
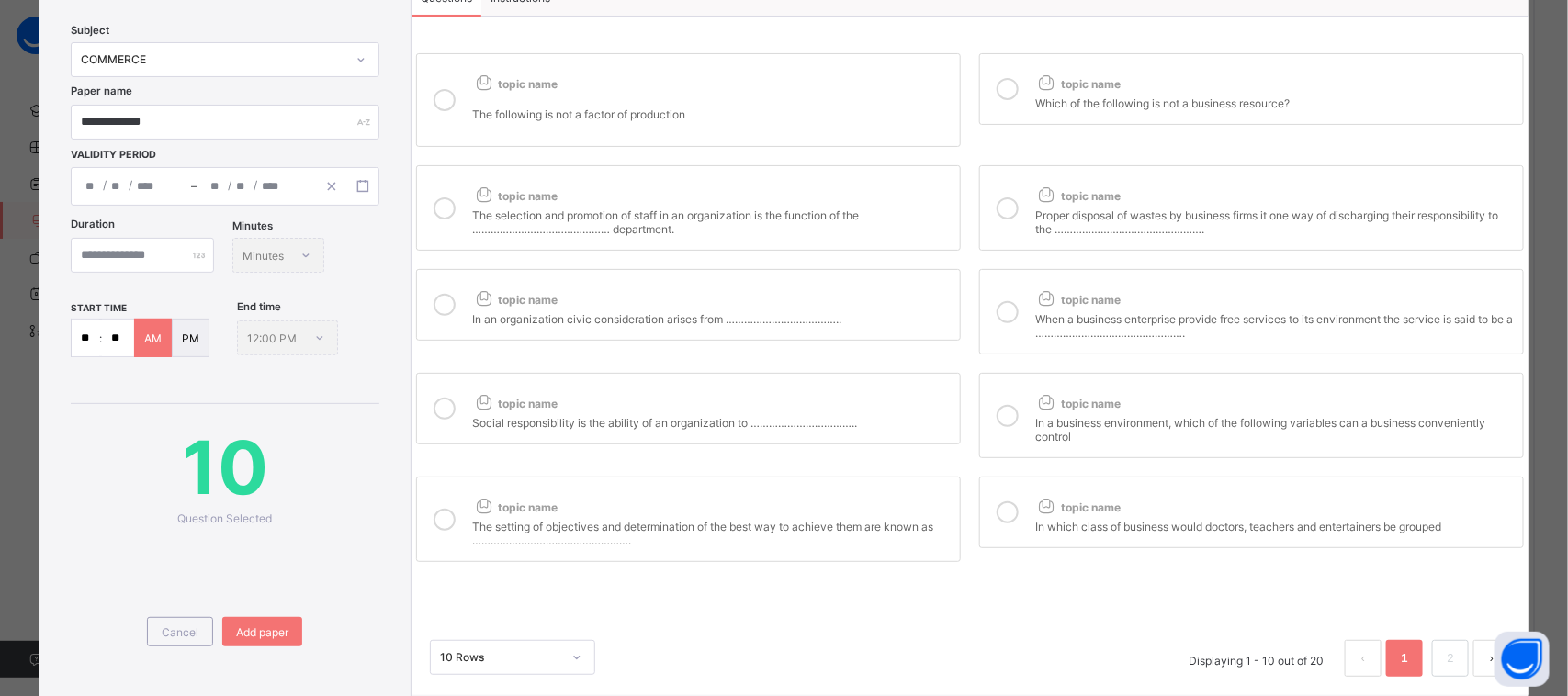
scroll to position [172, 0]
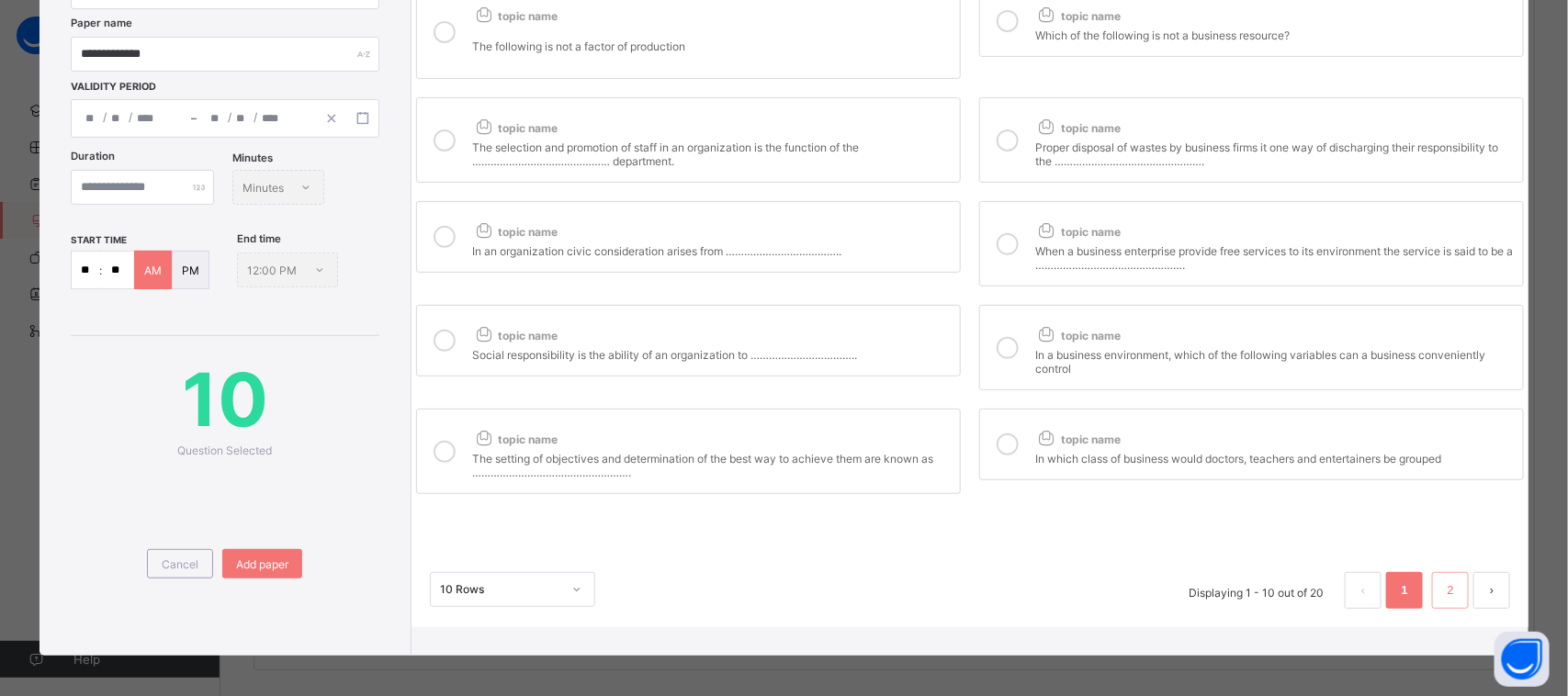
click at [1443, 578] on link "2" at bounding box center [1451, 590] width 18 height 24
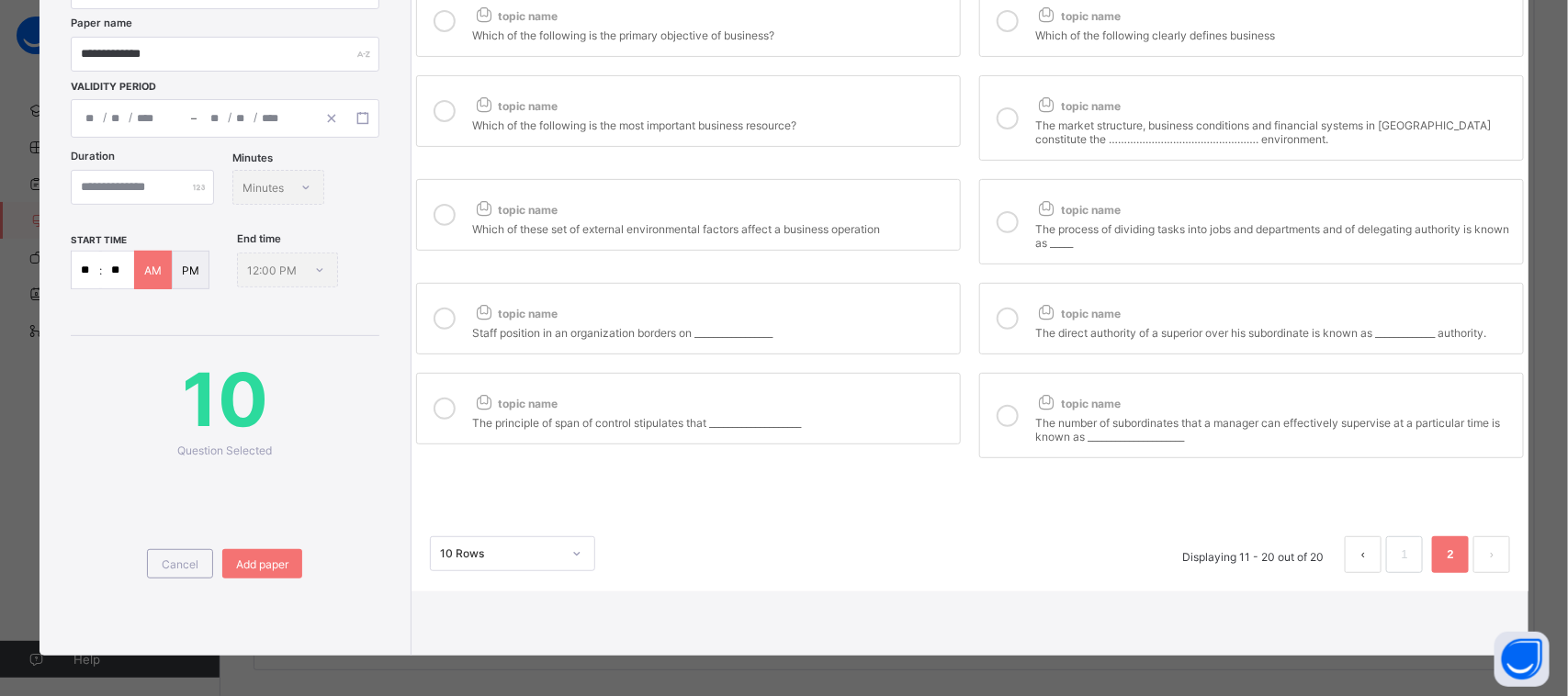
click at [1098, 423] on div "The number of subordinates that a manager can effectively supervise at a partic…" at bounding box center [1274, 427] width 479 height 32
drag, startPoint x: 709, startPoint y: 418, endPoint x: 753, endPoint y: 337, distance: 92.2
click at [709, 411] on div "The principle of span of control stipulates that ____________________" at bounding box center [711, 420] width 479 height 18
drag, startPoint x: 784, startPoint y: 315, endPoint x: 1050, endPoint y: 315, distance: 266.0
click at [805, 314] on div "topic name" at bounding box center [711, 309] width 479 height 24
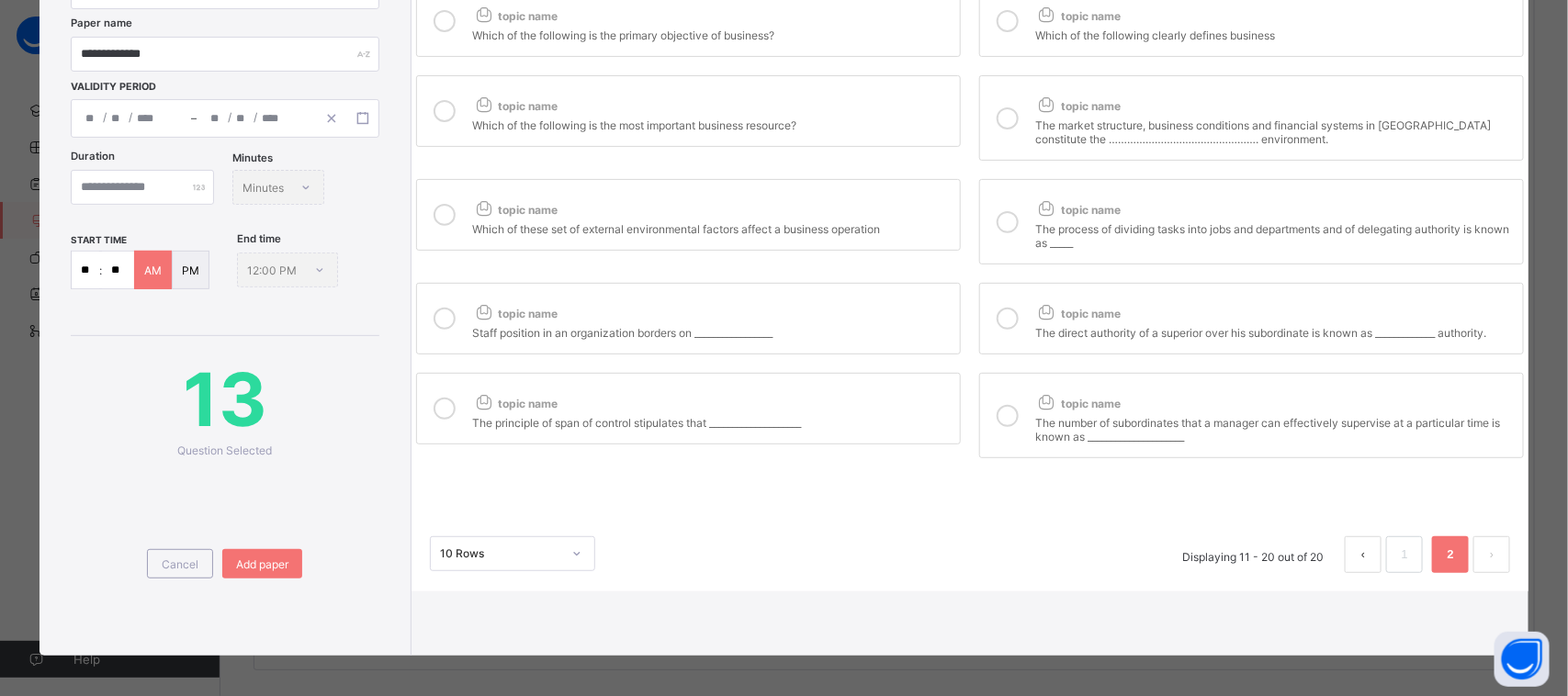
drag, startPoint x: 1054, startPoint y: 315, endPoint x: 1008, endPoint y: 174, distance: 148.3
click at [1056, 315] on span "topic name" at bounding box center [1078, 313] width 86 height 14
click at [1008, 173] on div "topic name Which of the following is the primary objective of business? topic n…" at bounding box center [970, 222] width 1117 height 482
click at [883, 193] on div "topic name" at bounding box center [711, 205] width 479 height 24
click at [1050, 235] on div "The process of dividing tasks into jobs and departments and of delegating autho…" at bounding box center [1274, 233] width 479 height 32
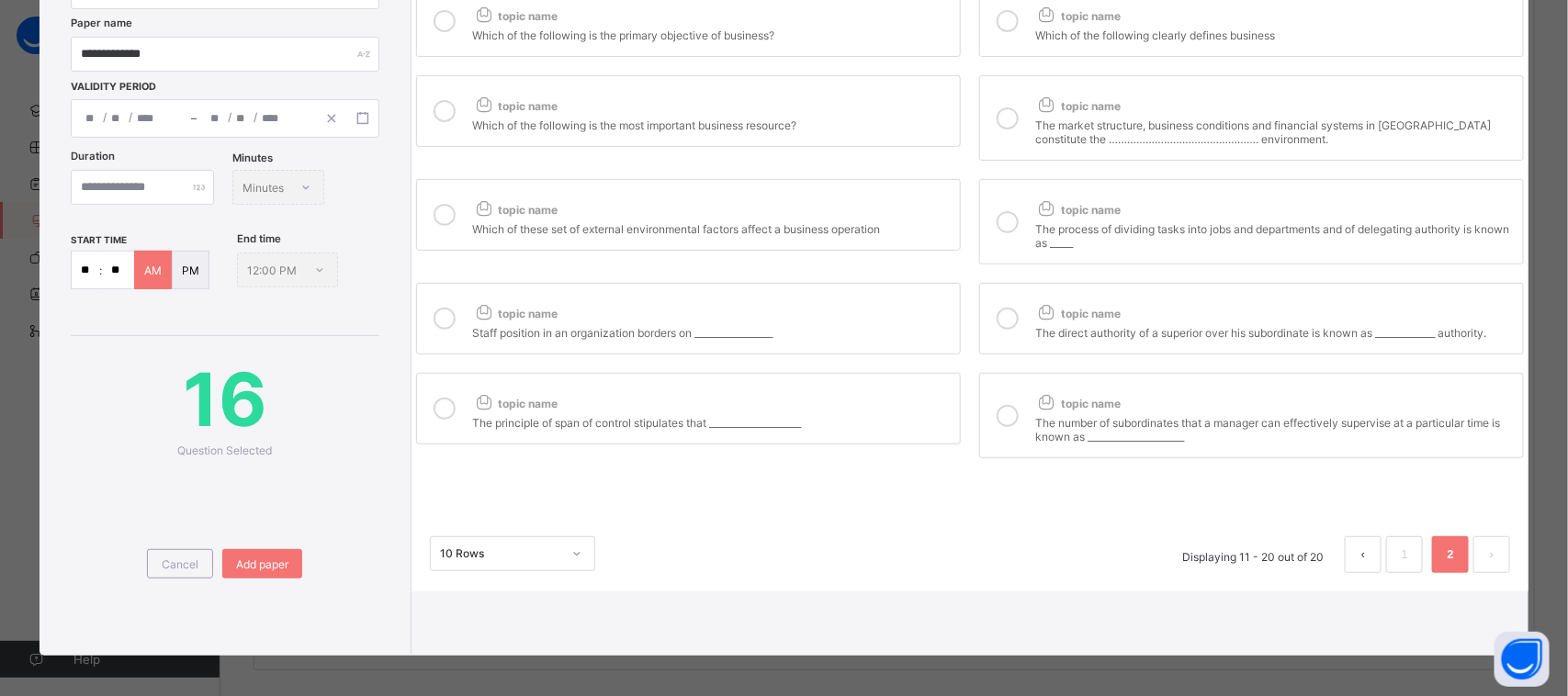
drag, startPoint x: 1020, startPoint y: 118, endPoint x: 836, endPoint y: 130, distance: 184.4
click at [1016, 118] on label "topic name The market structure, business conditions and financial systems in N…" at bounding box center [1252, 118] width 545 height 86
drag, startPoint x: 822, startPoint y: 130, endPoint x: 900, endPoint y: 143, distance: 79.1
click at [822, 129] on label "topic name Which of the following is the most important business resource?" at bounding box center [689, 111] width 545 height 72
click at [1007, 72] on div "topic name Which of the following is the primary objective of business? topic n…" at bounding box center [970, 222] width 1117 height 482
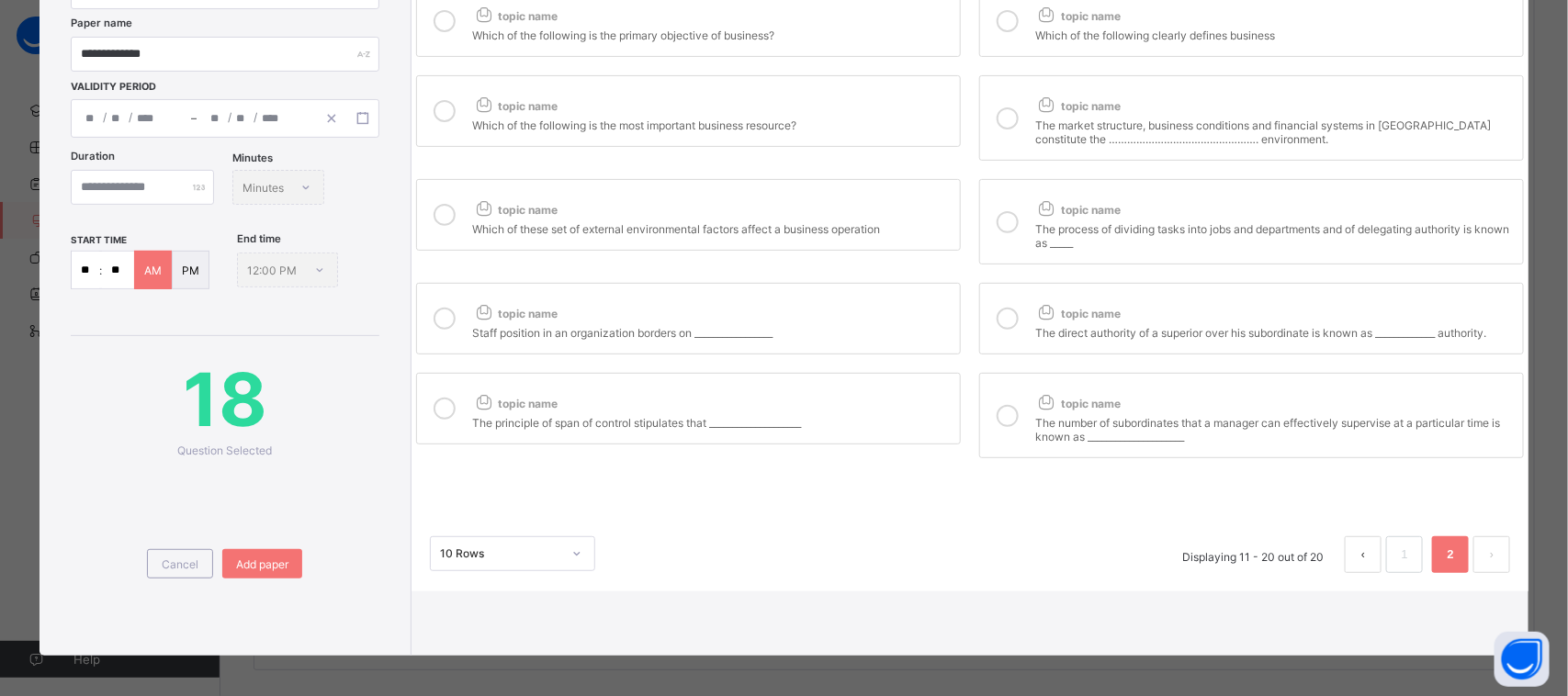
click at [992, 39] on div at bounding box center [1008, 20] width 37 height 42
click at [891, 43] on label "topic name Which of the following is the primary objective of business?" at bounding box center [689, 21] width 545 height 72
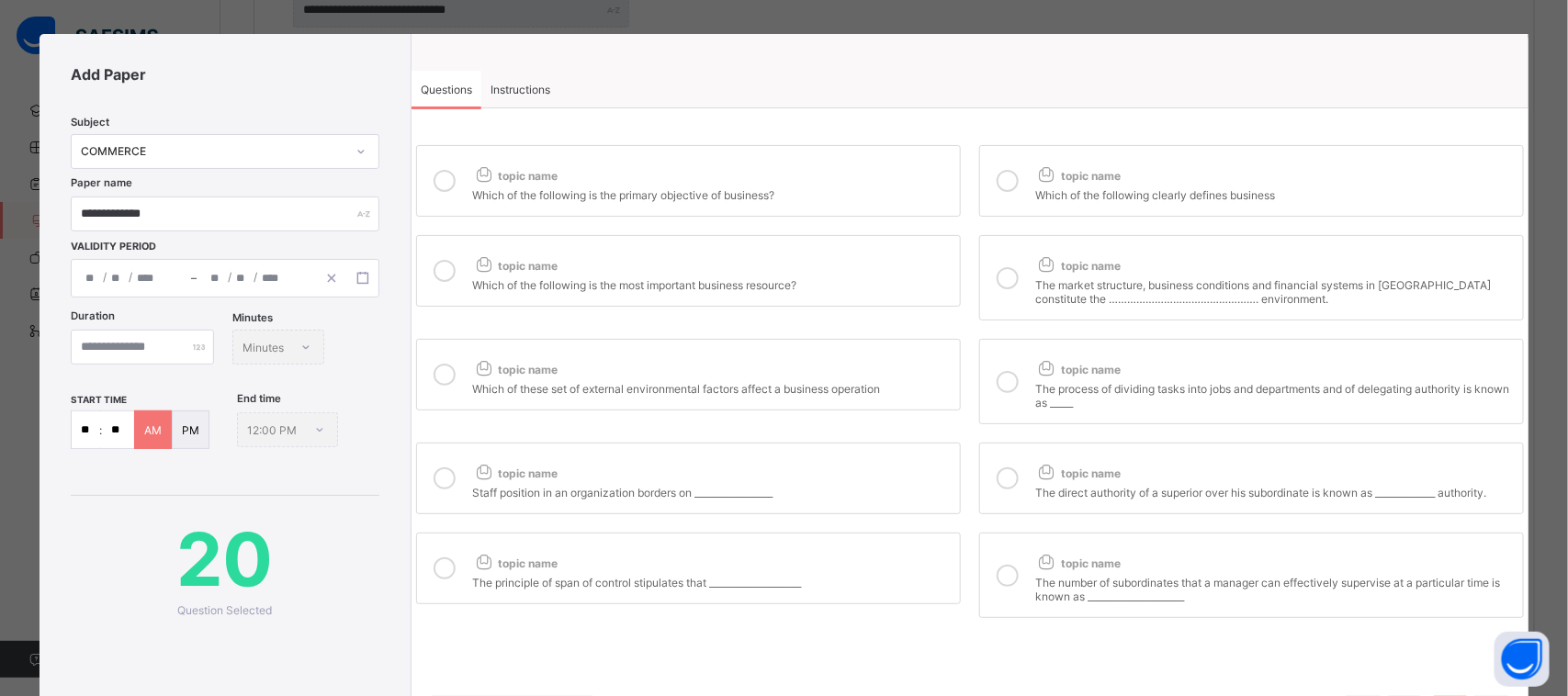
scroll to position [0, 0]
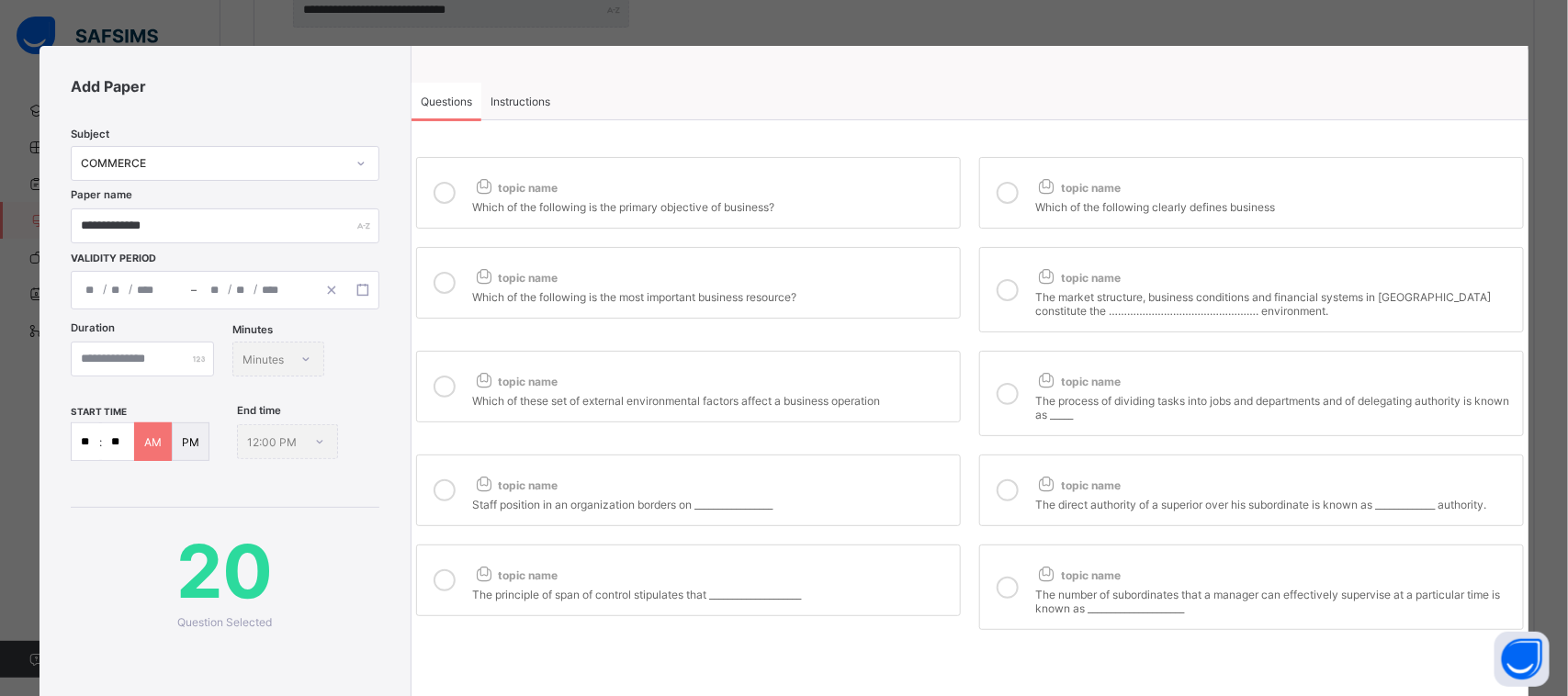
click at [517, 90] on div "Instructions" at bounding box center [520, 101] width 78 height 37
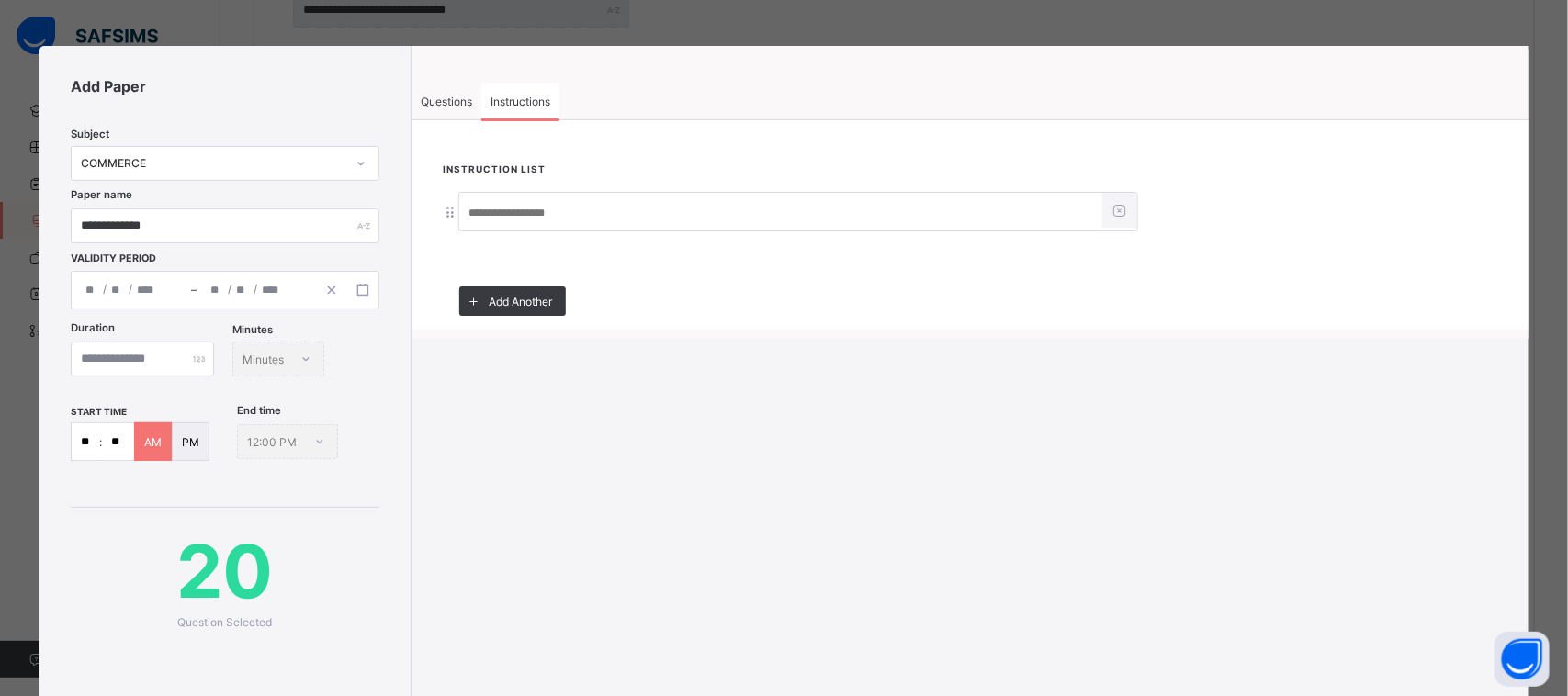
click at [548, 198] on input at bounding box center [780, 213] width 643 height 35
click at [664, 209] on input at bounding box center [780, 213] width 643 height 35
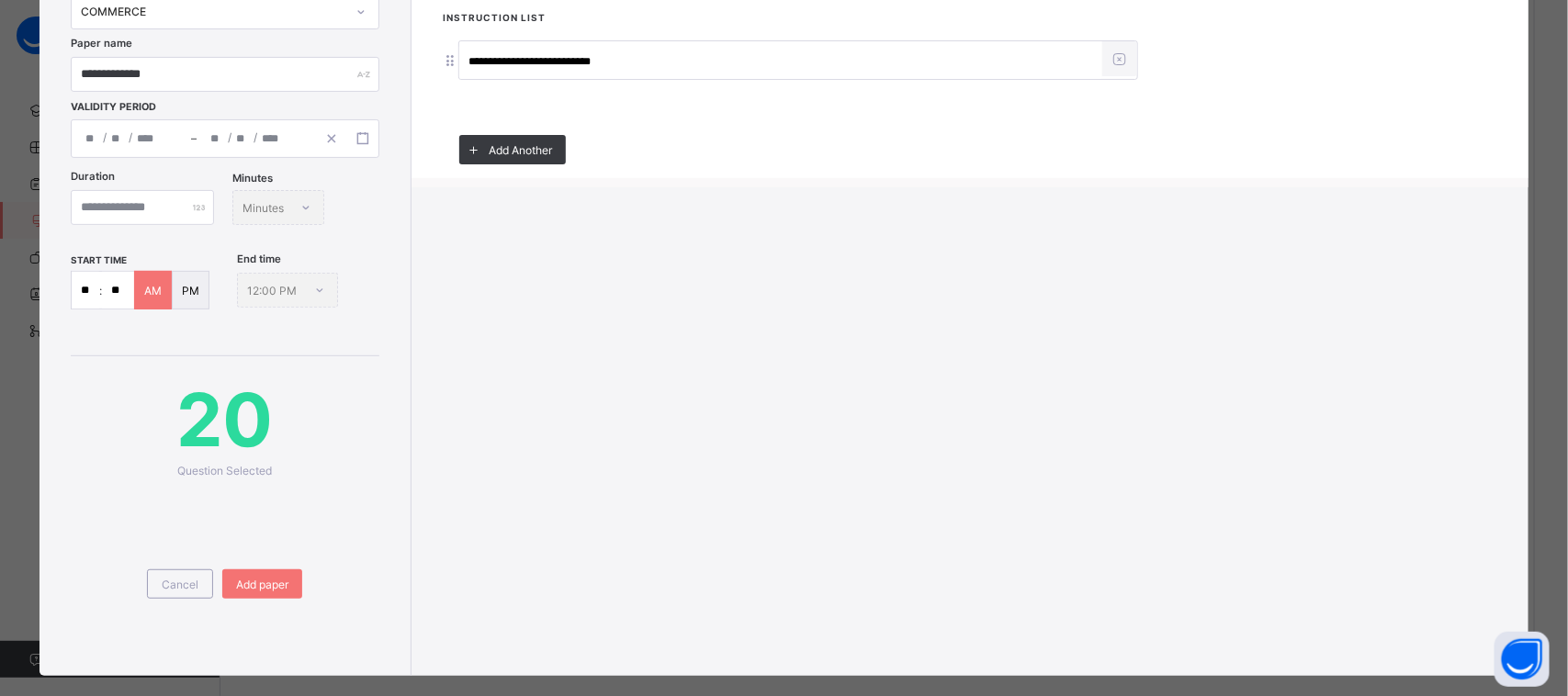
scroll to position [172, 0]
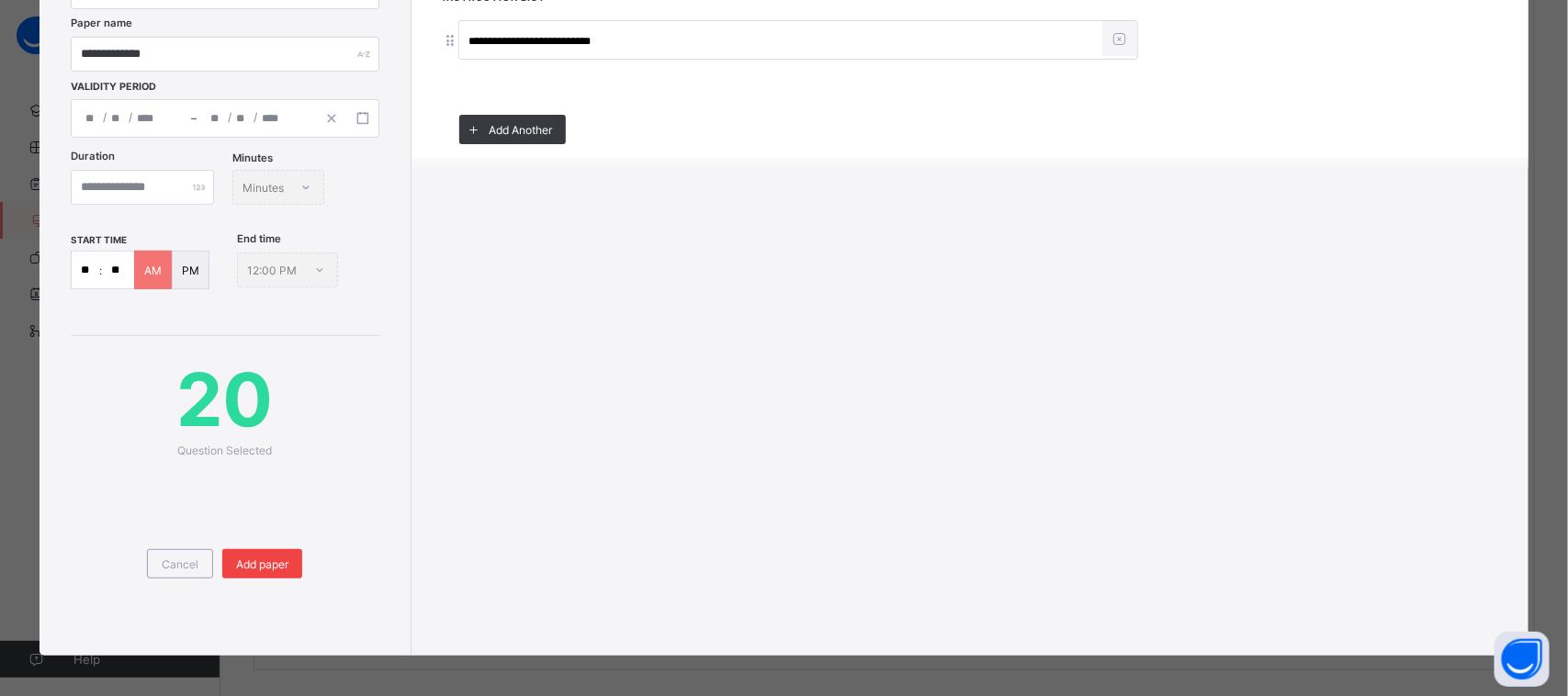
type input "**********"
click at [264, 557] on span "Add paper" at bounding box center [263, 564] width 53 height 14
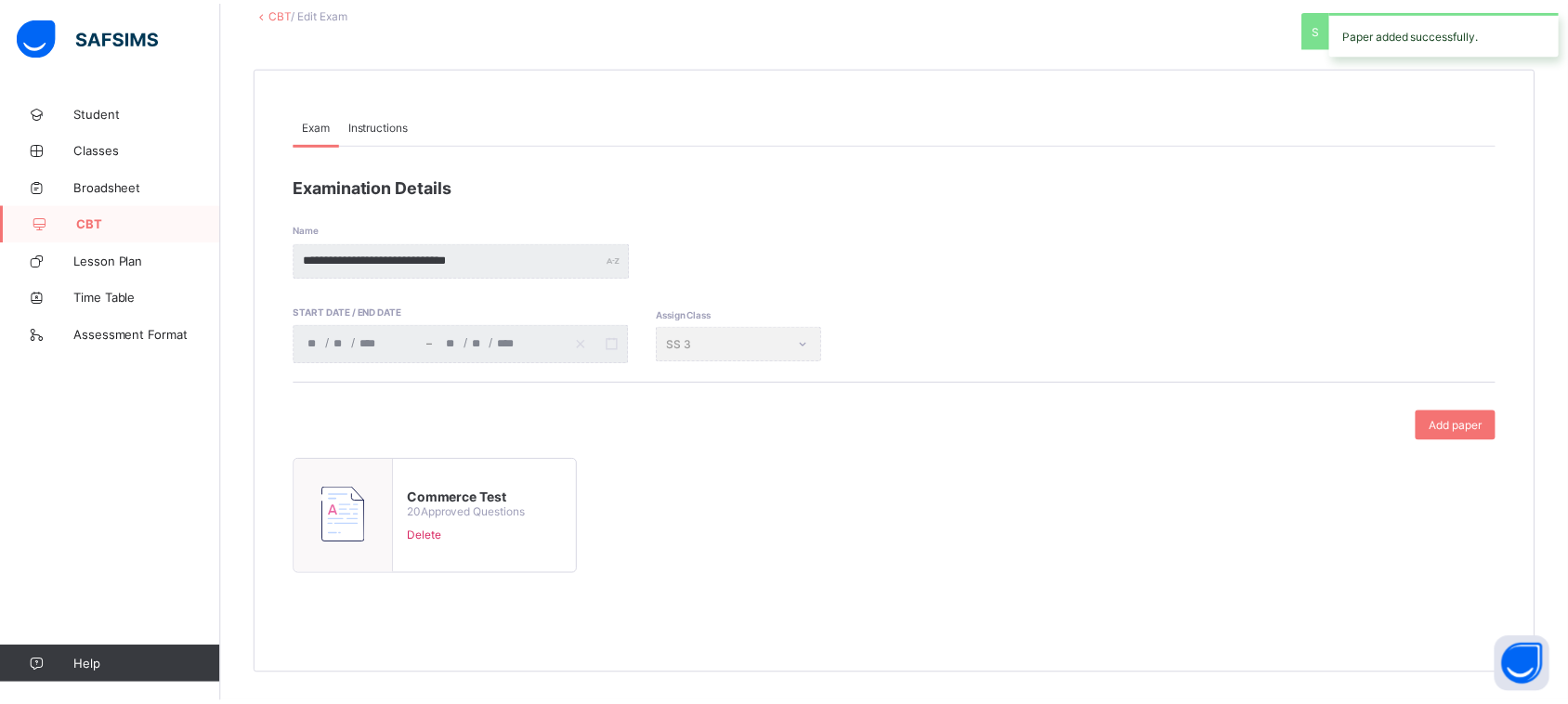
scroll to position [113, 0]
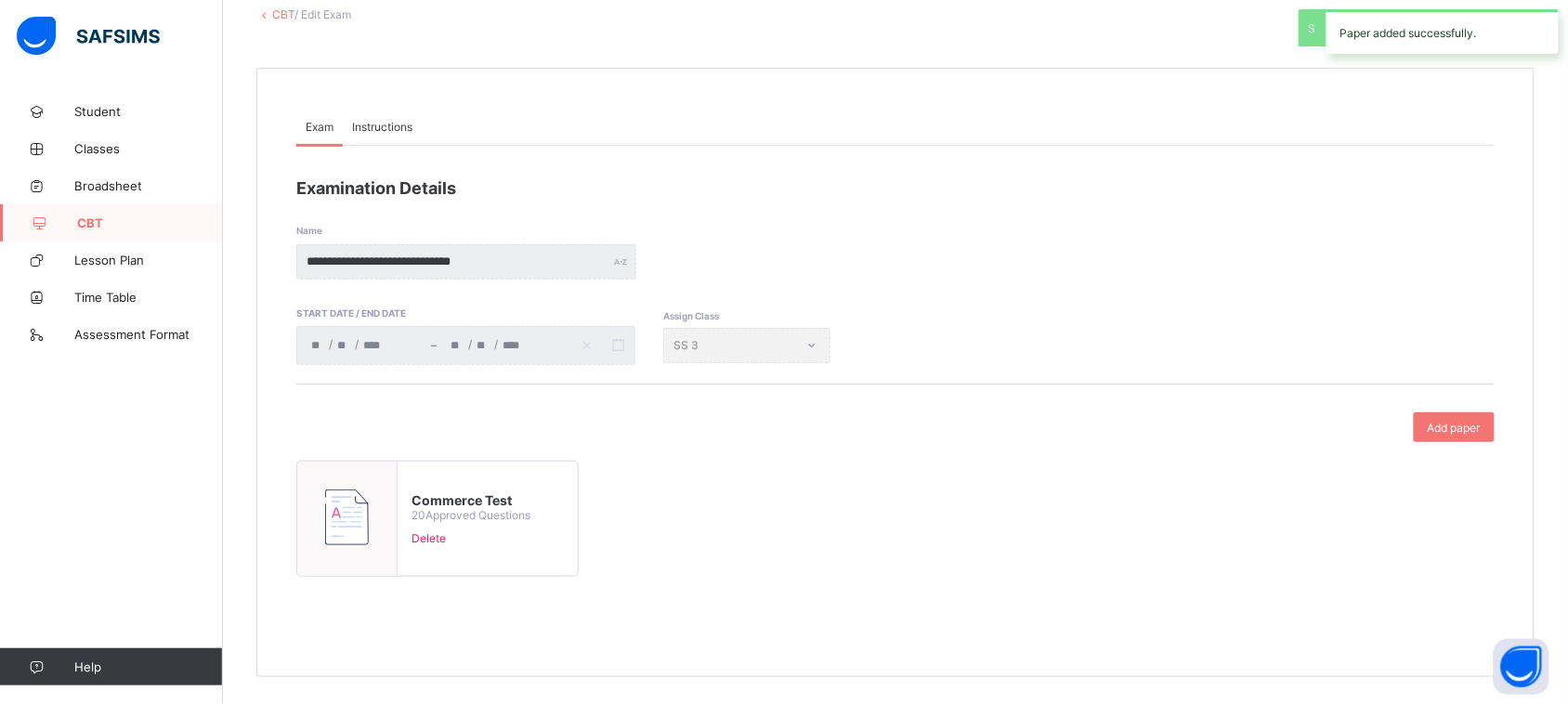
click at [133, 209] on link "CBT" at bounding box center [111, 223] width 223 height 37
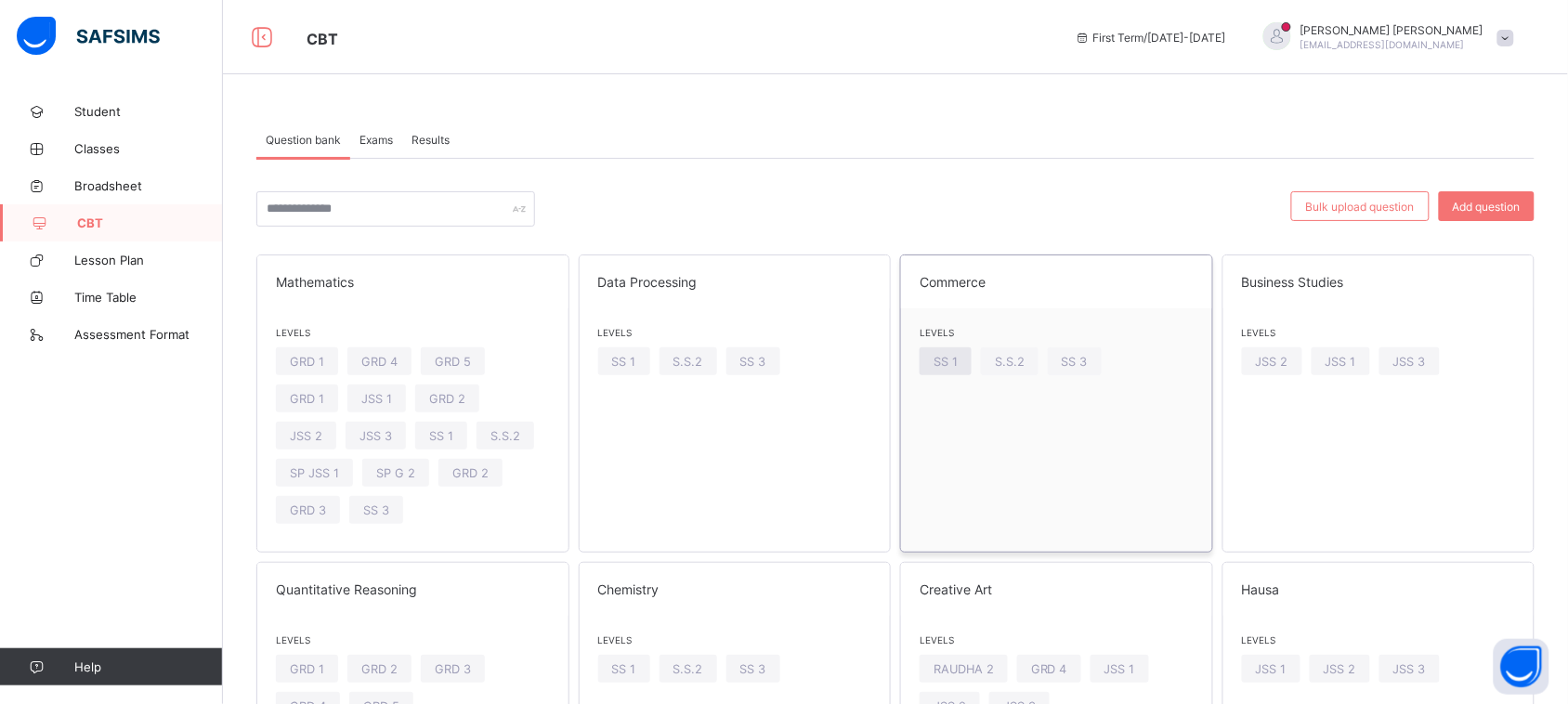
click at [955, 356] on span "SS 1" at bounding box center [945, 362] width 25 height 14
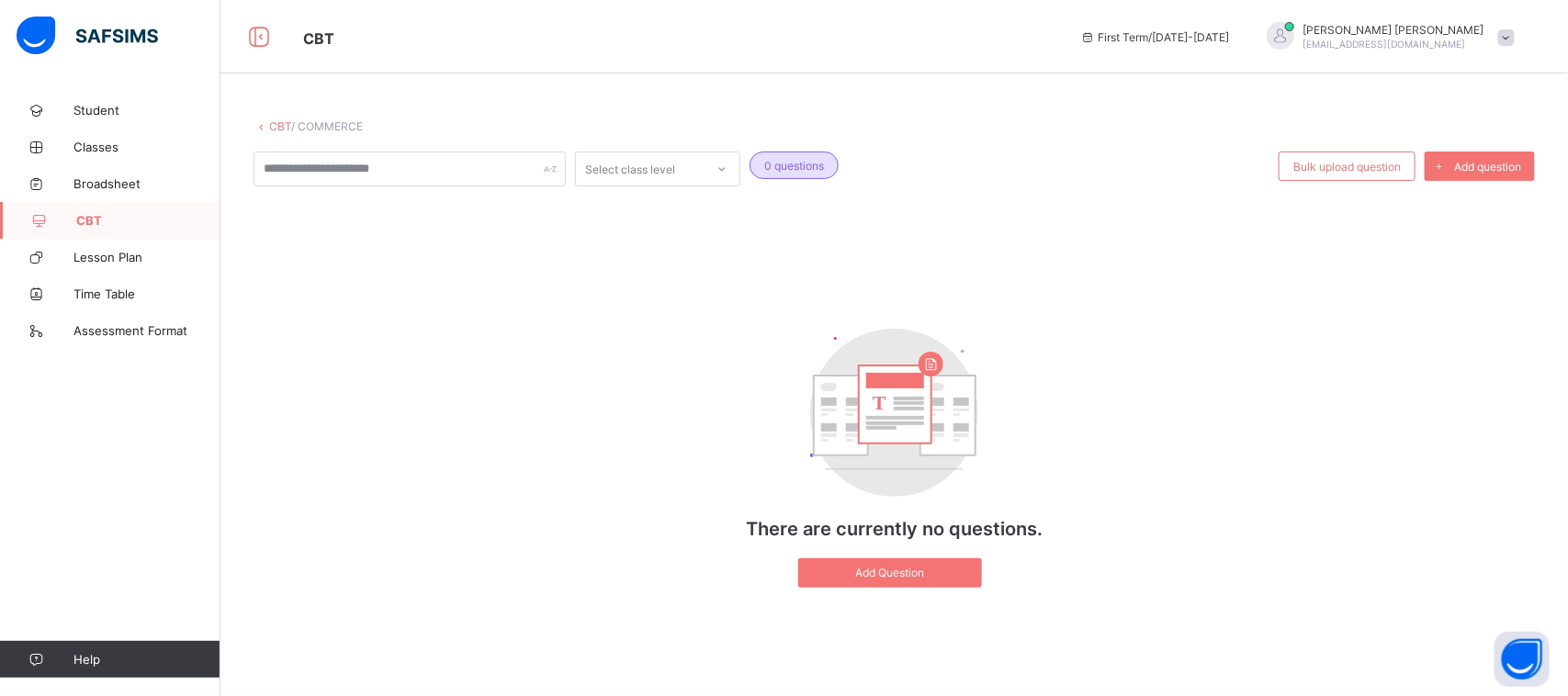
click at [722, 163] on icon at bounding box center [722, 168] width 11 height 18
click at [718, 170] on icon at bounding box center [722, 168] width 11 height 18
click at [1503, 33] on span at bounding box center [1506, 37] width 17 height 17
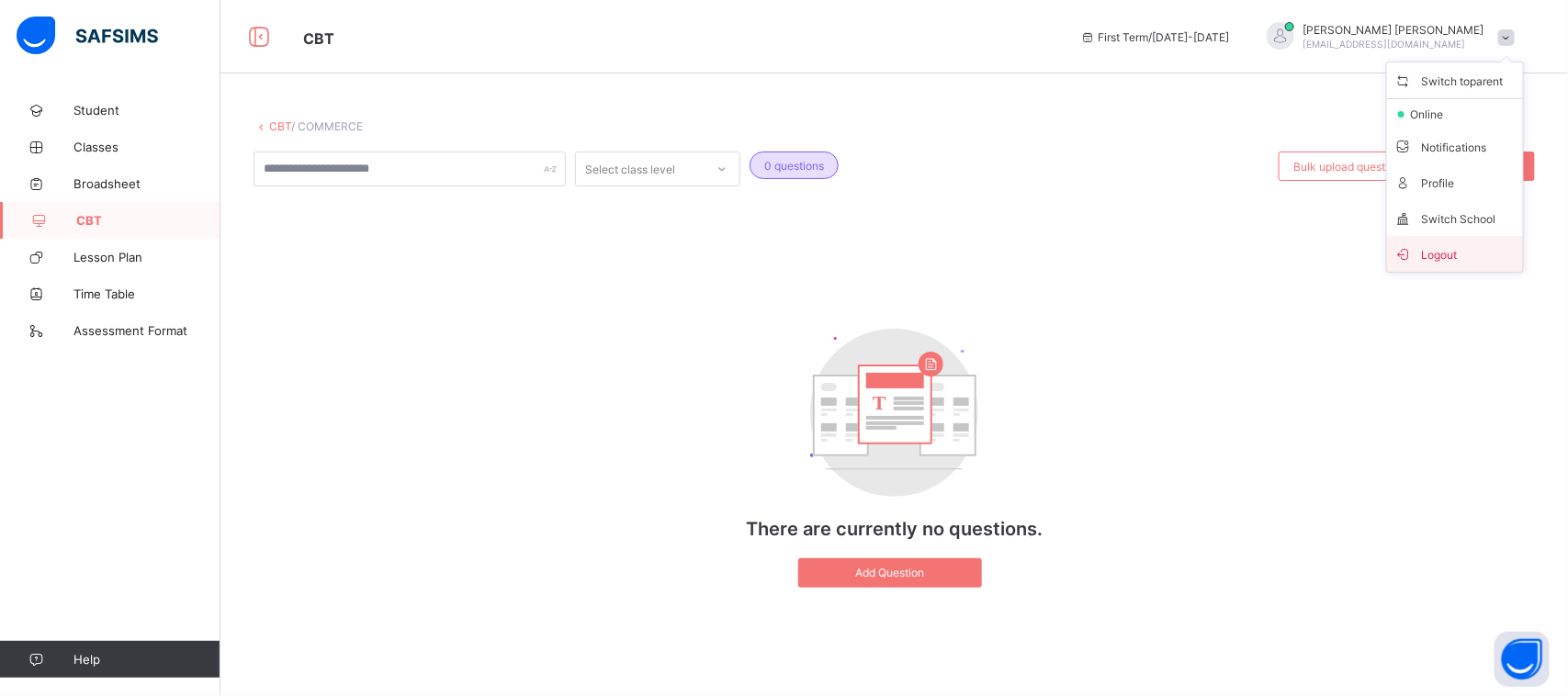
click at [1457, 240] on li "Logout" at bounding box center [1455, 254] width 136 height 36
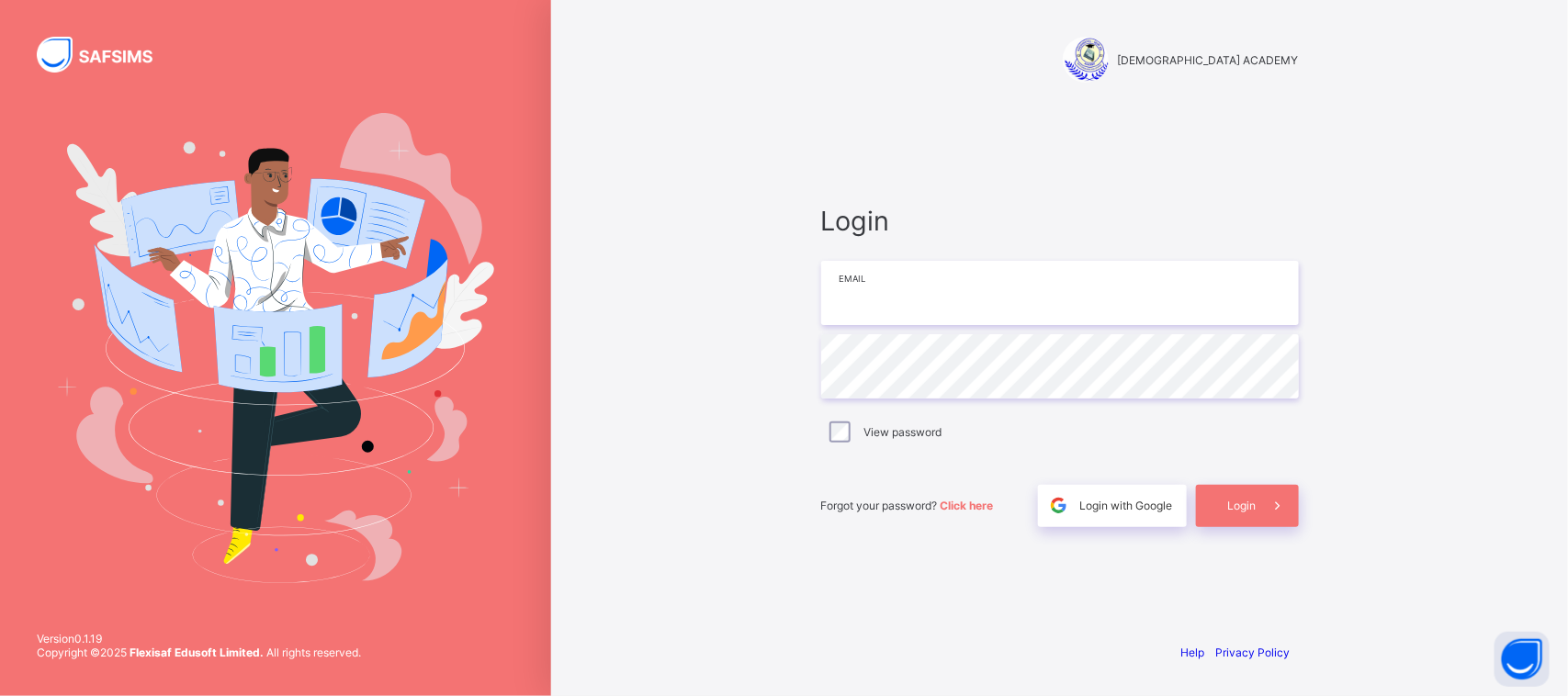
type input "**********"
click at [1236, 507] on span "Login" at bounding box center [1242, 505] width 28 height 14
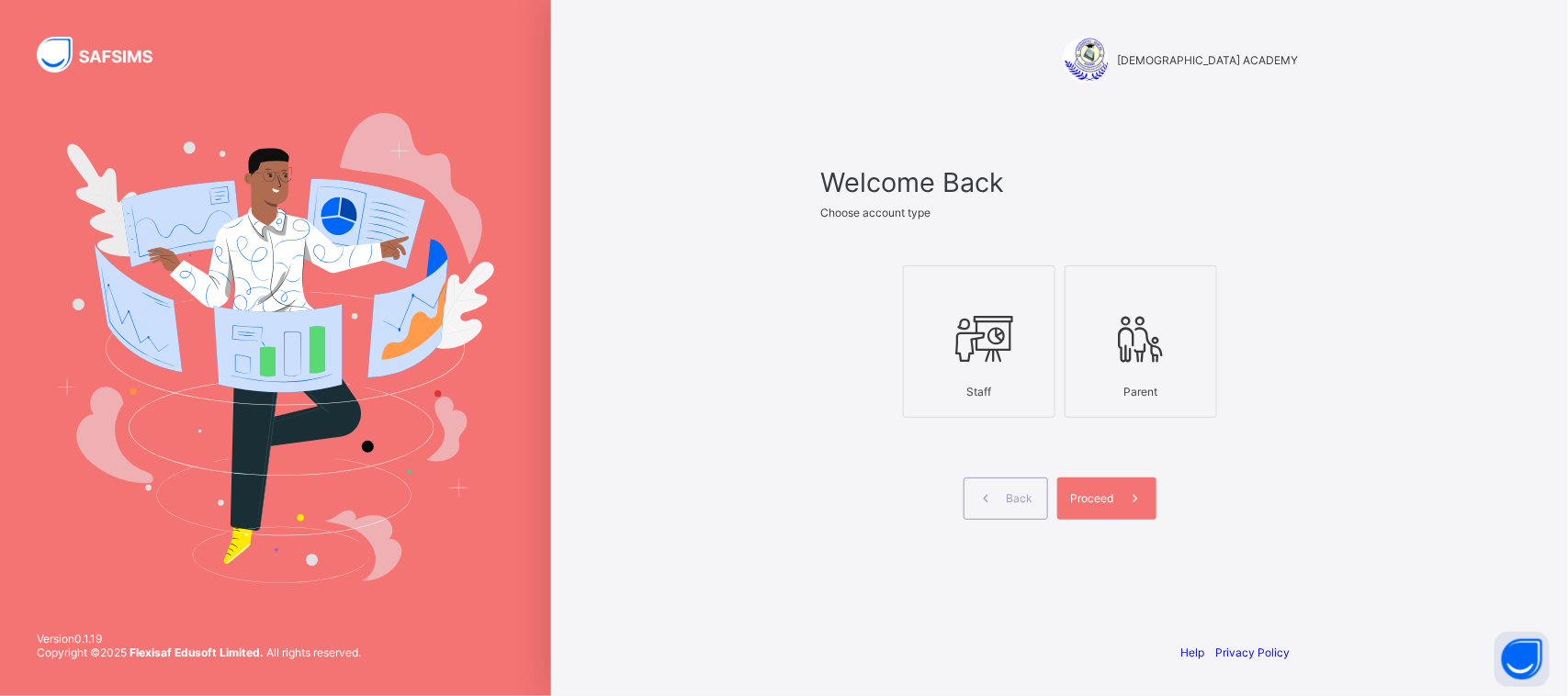
click at [990, 378] on div "Staff" at bounding box center [980, 391] width 132 height 32
click at [1103, 493] on span "Proceed" at bounding box center [1092, 498] width 43 height 14
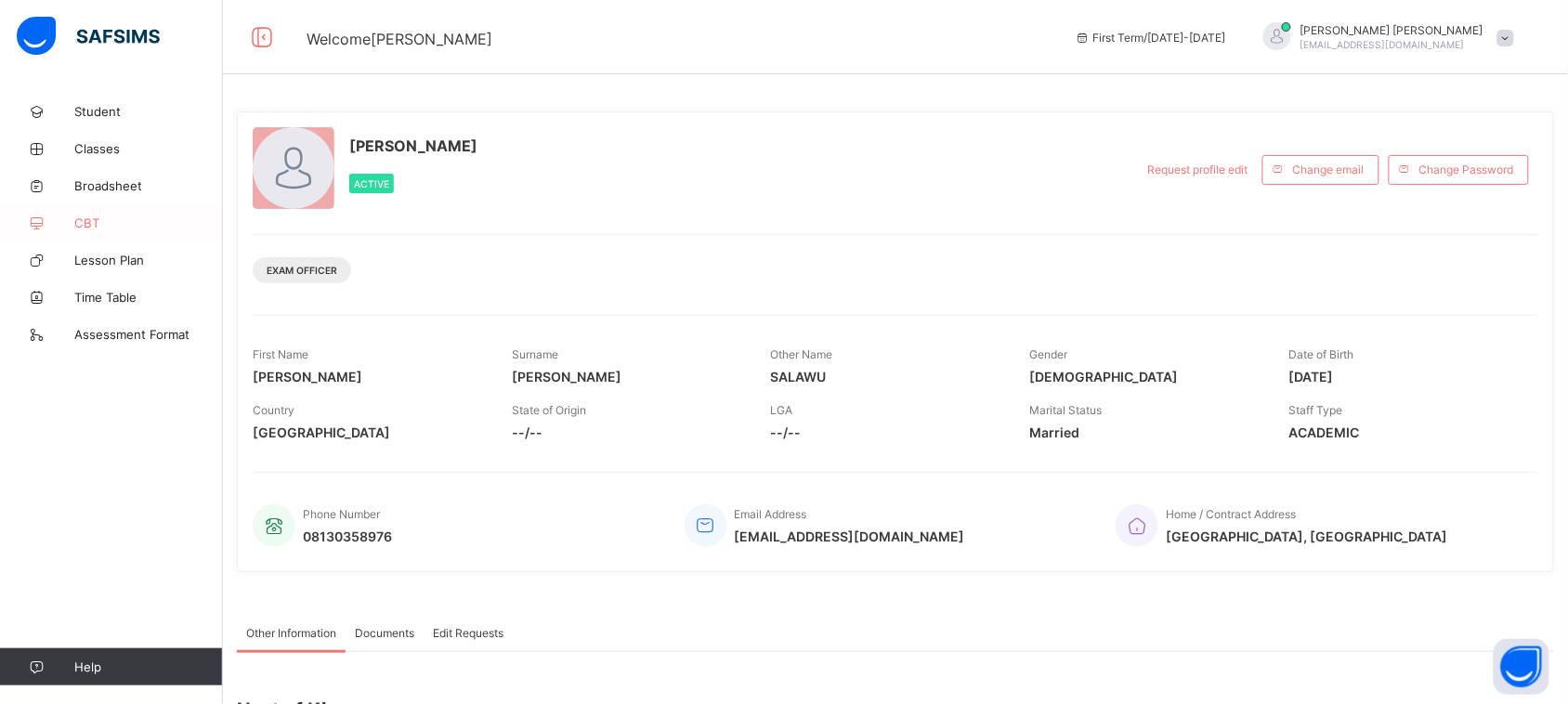
click at [90, 223] on span "CBT" at bounding box center [149, 222] width 149 height 15
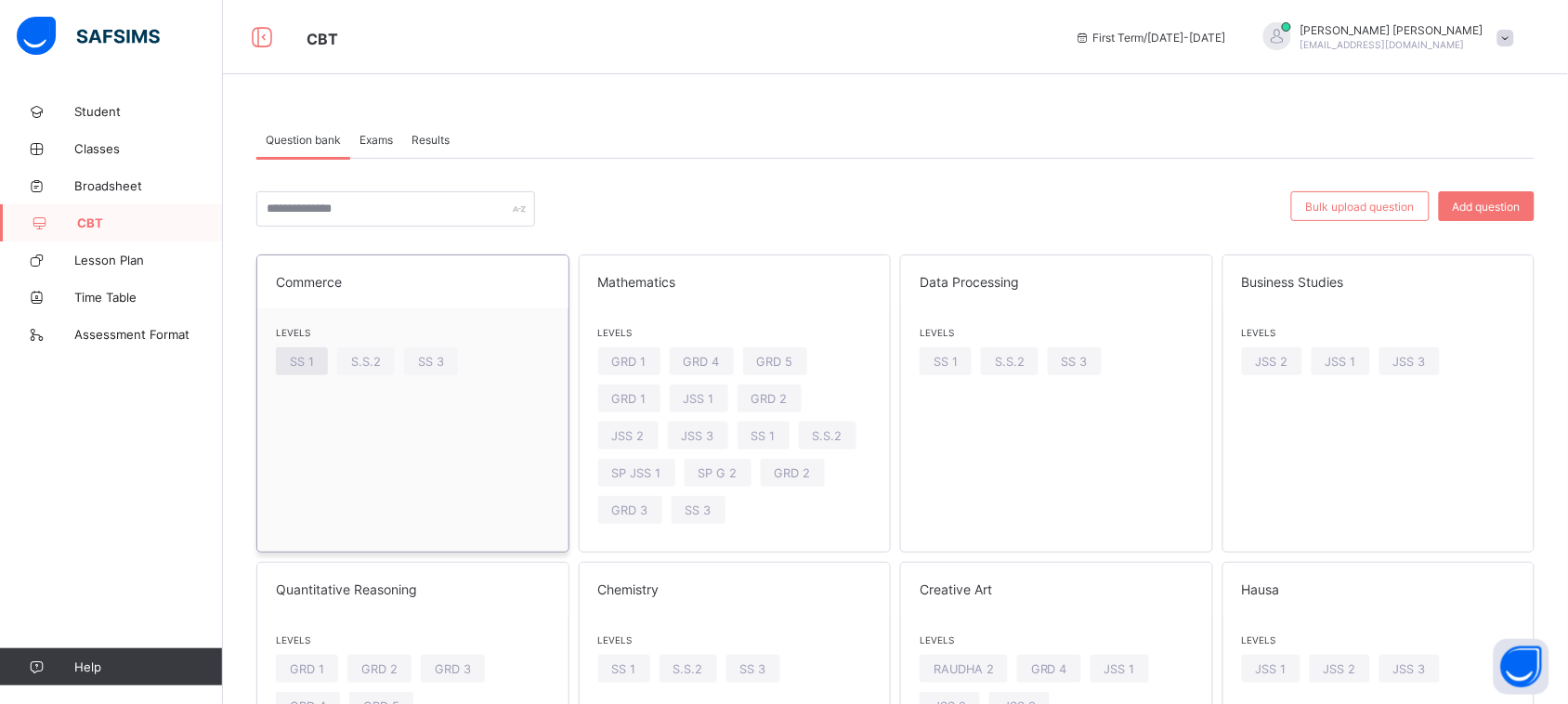
click at [303, 359] on span "SS 1" at bounding box center [302, 362] width 25 height 14
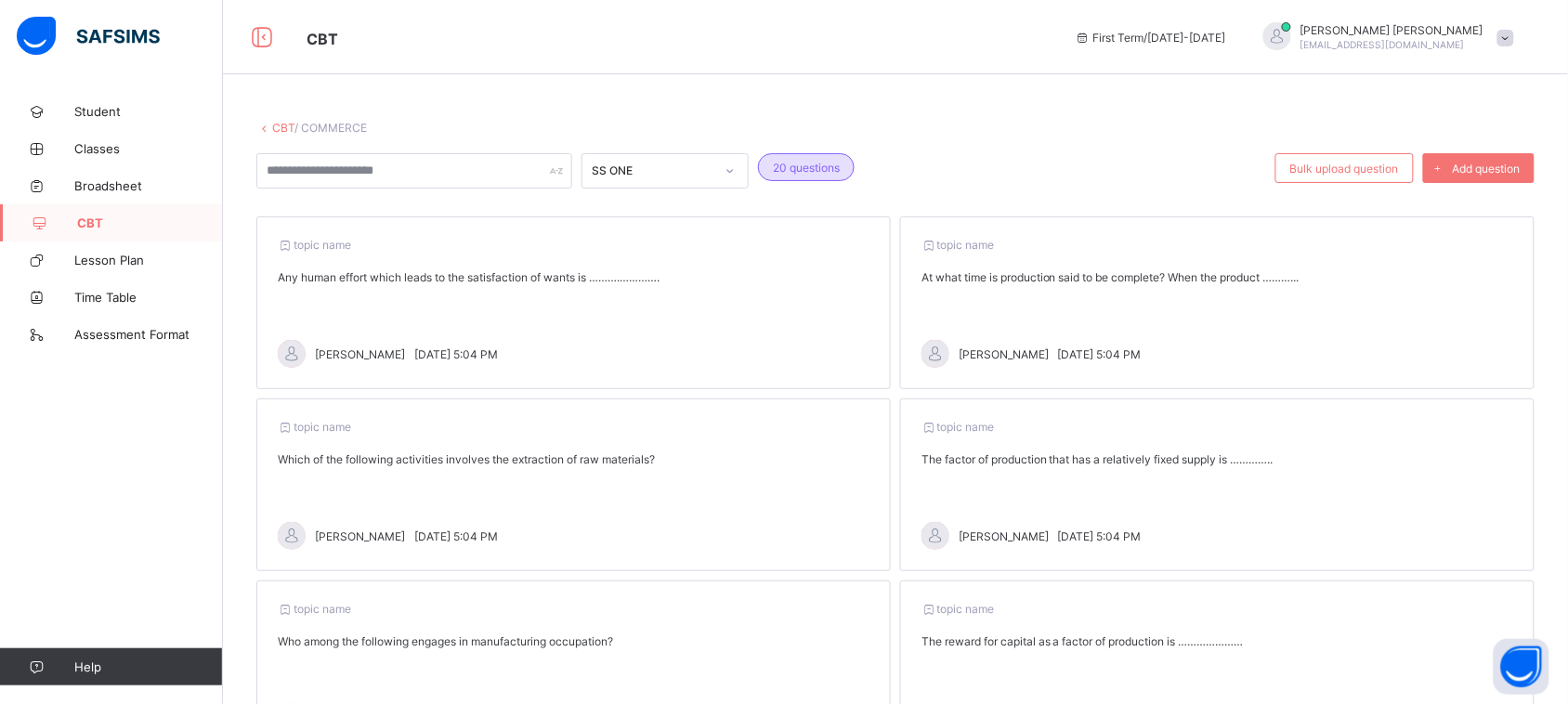
click at [105, 216] on span "CBT" at bounding box center [150, 222] width 146 height 15
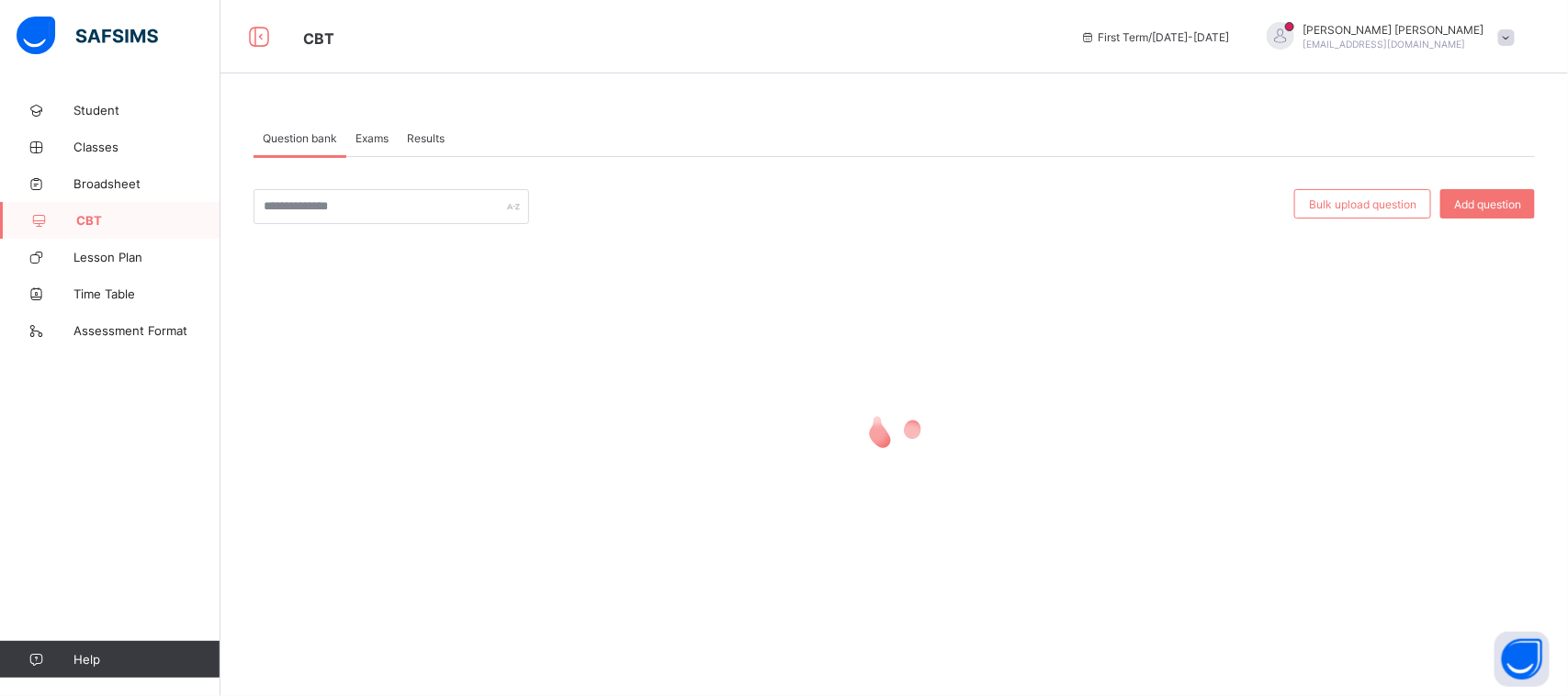
click at [371, 140] on span "Exams" at bounding box center [372, 138] width 33 height 14
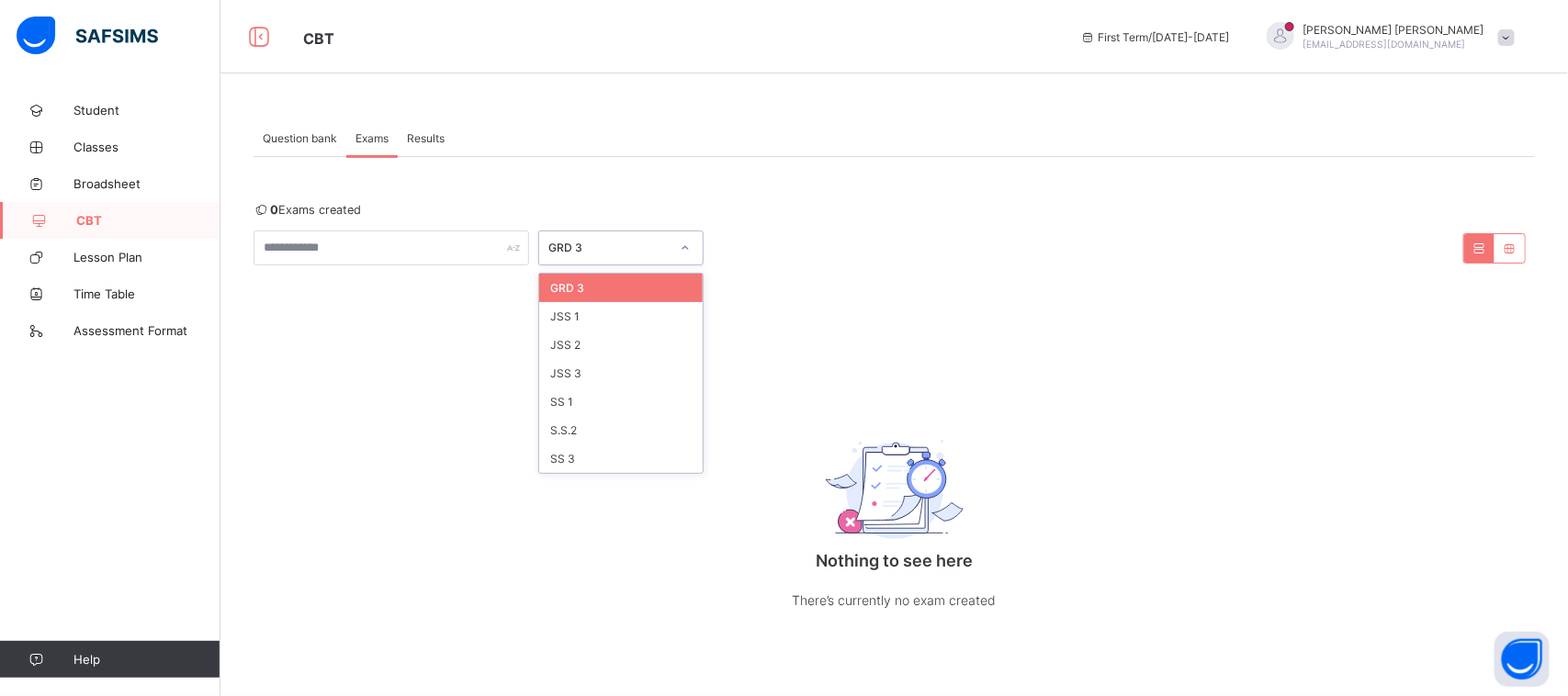
click at [586, 234] on div "GRD 3" at bounding box center [621, 248] width 165 height 35
click at [612, 400] on div "SS 1" at bounding box center [621, 401] width 163 height 28
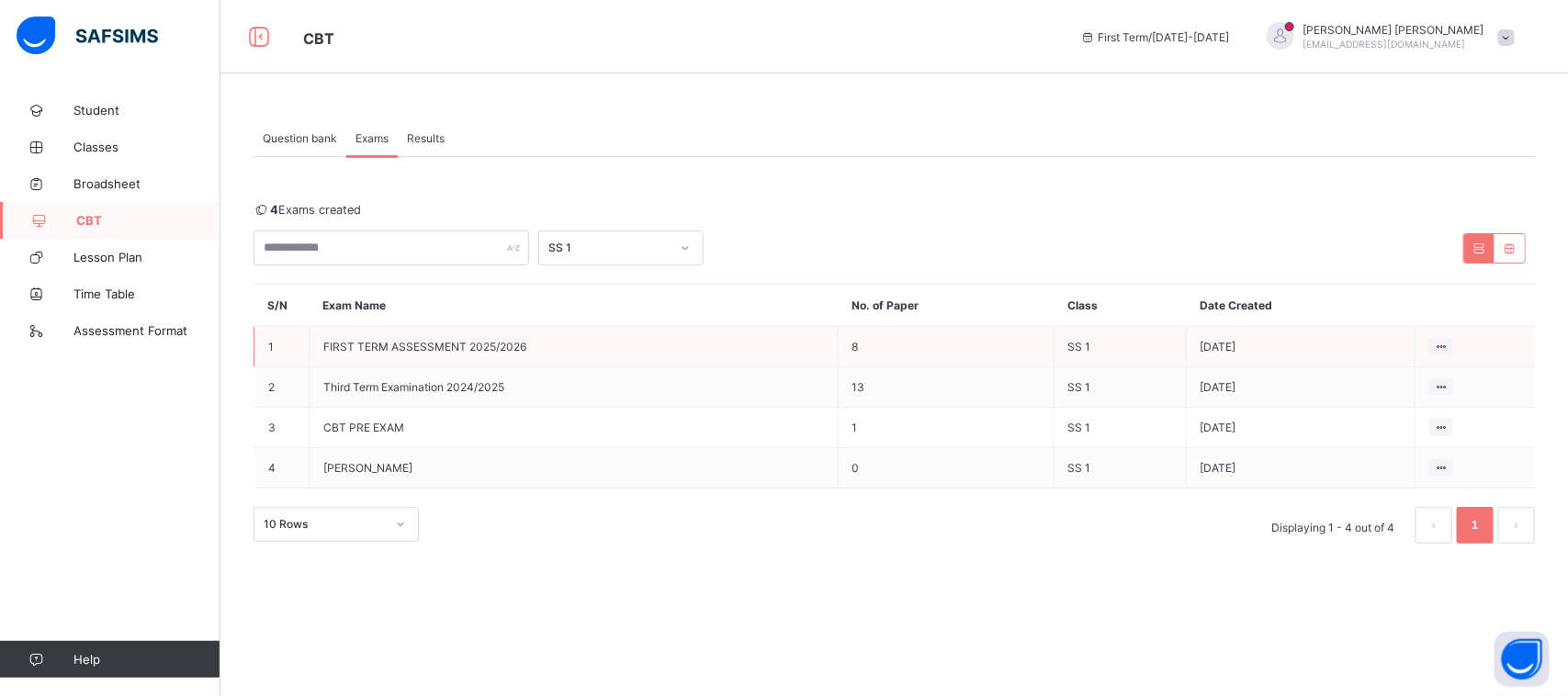
click at [866, 344] on td "8" at bounding box center [945, 347] width 216 height 41
click at [1436, 342] on icon at bounding box center [1442, 346] width 16 height 14
click at [1396, 377] on div "View all papers" at bounding box center [1406, 381] width 78 height 18
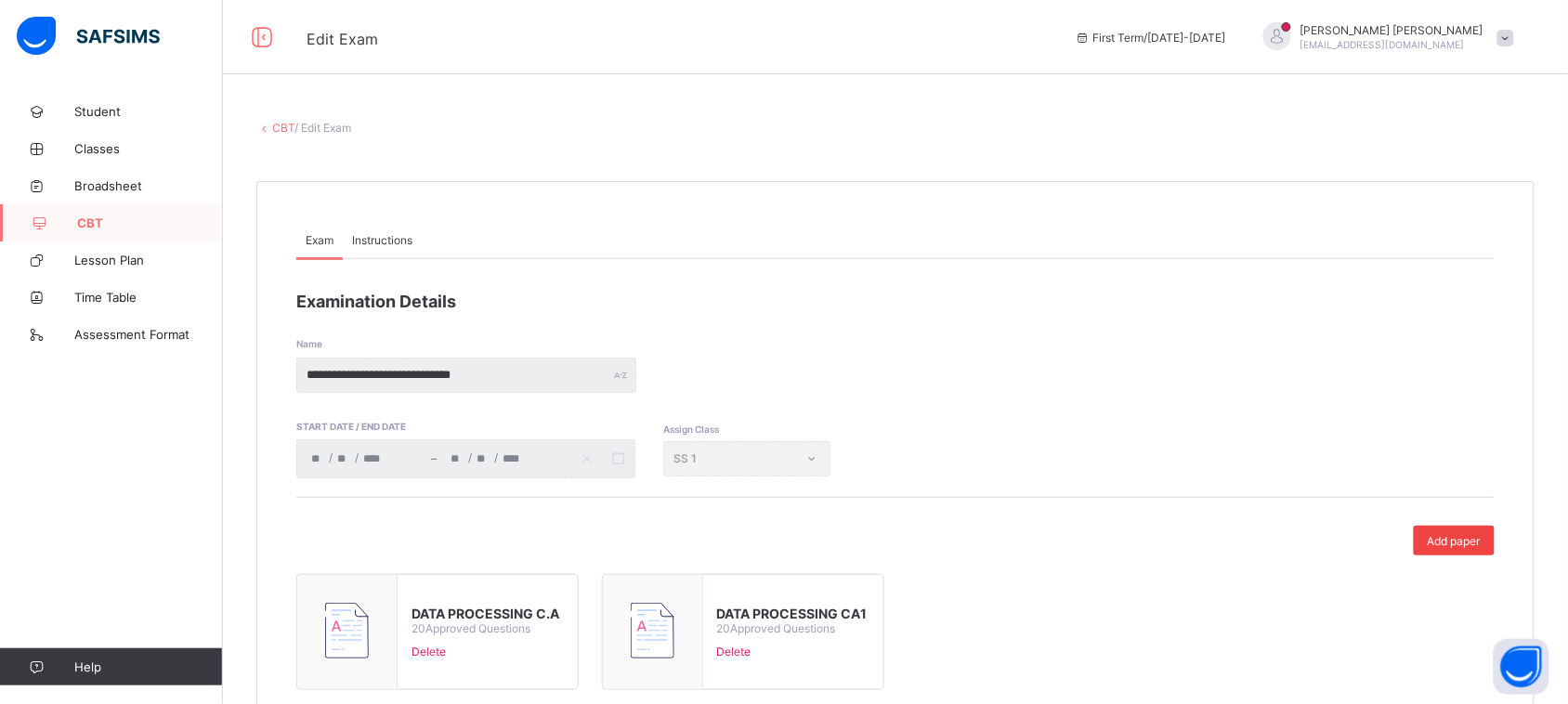
click at [1466, 544] on span "Add paper" at bounding box center [1455, 541] width 53 height 14
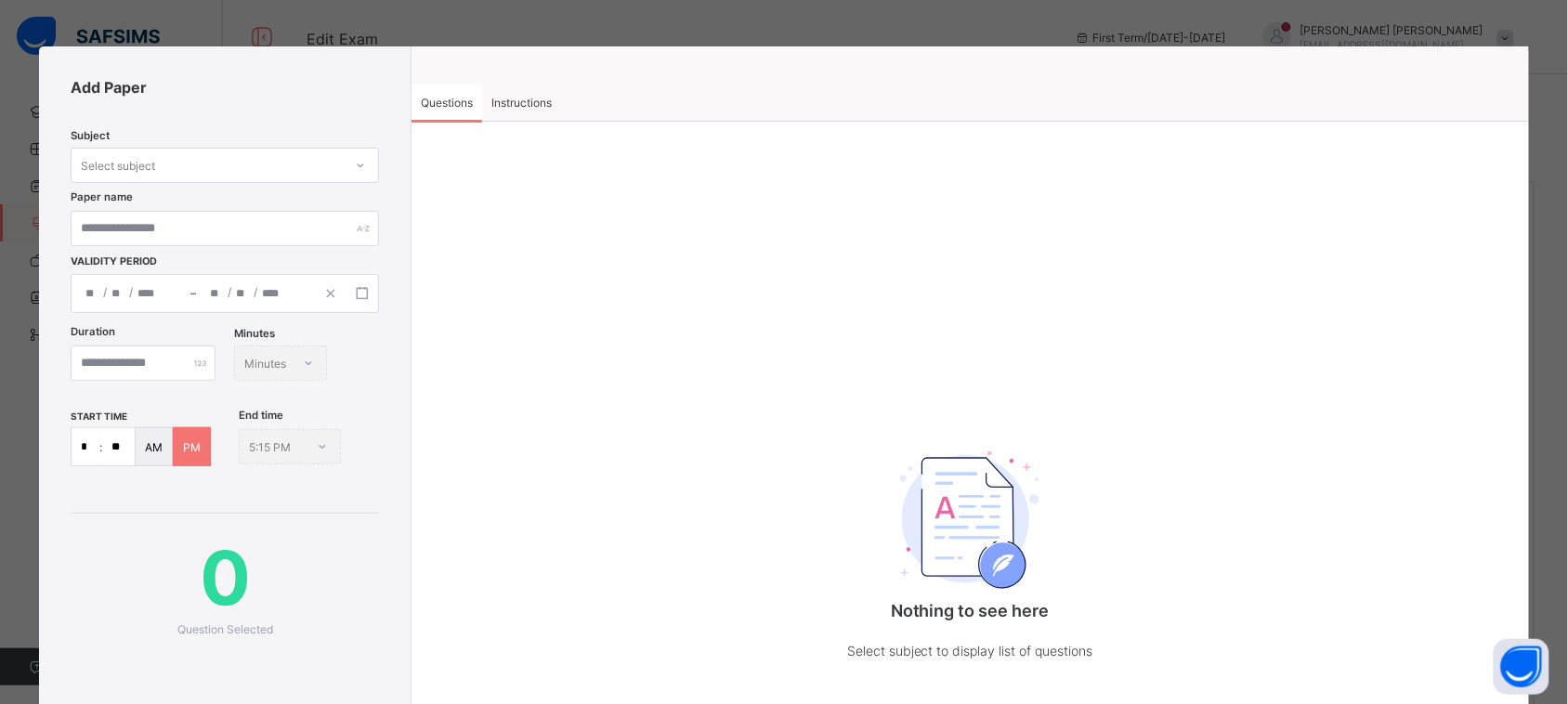
click at [228, 177] on div "Select subject" at bounding box center [225, 165] width 309 height 35
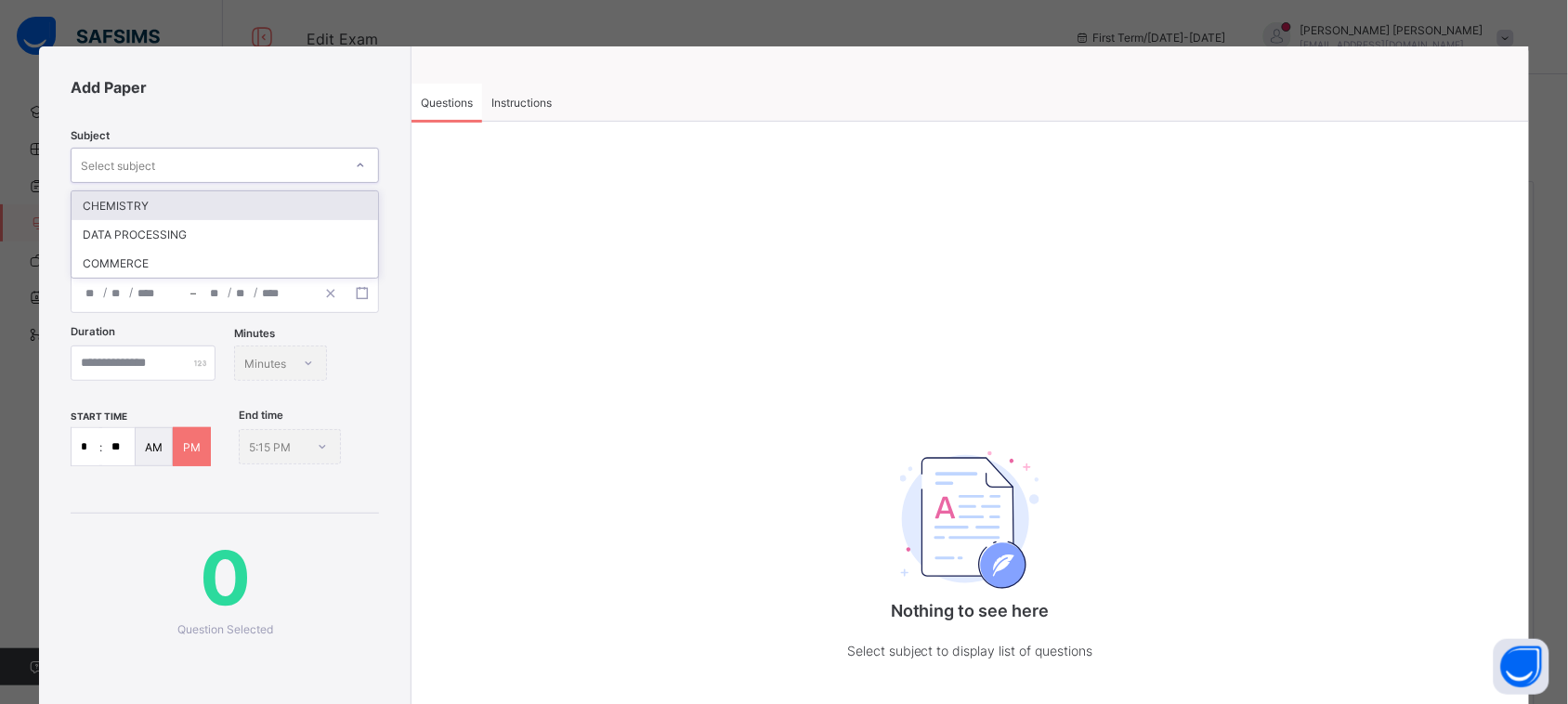
click at [228, 213] on div "CHEMISTRY" at bounding box center [225, 205] width 307 height 29
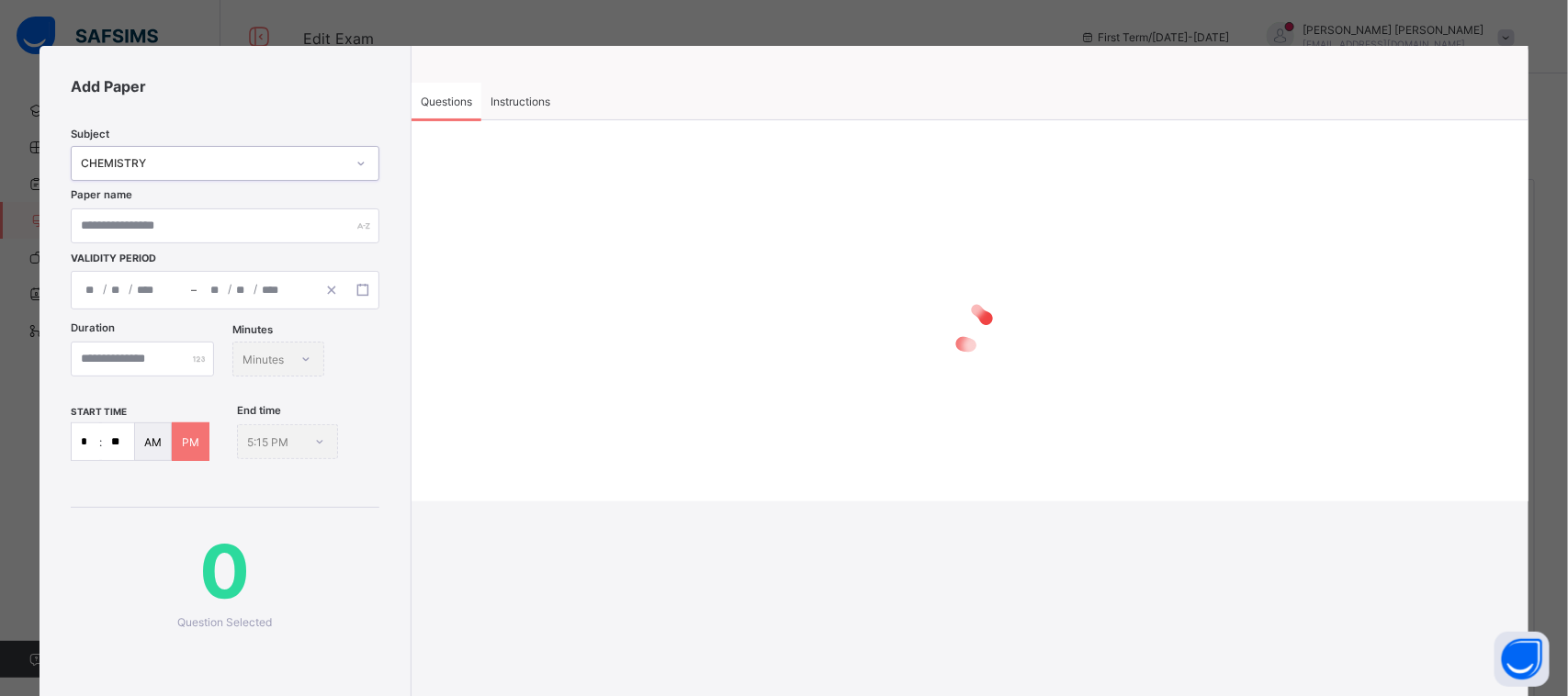
click at [259, 157] on div "CHEMISTRY" at bounding box center [213, 163] width 265 height 14
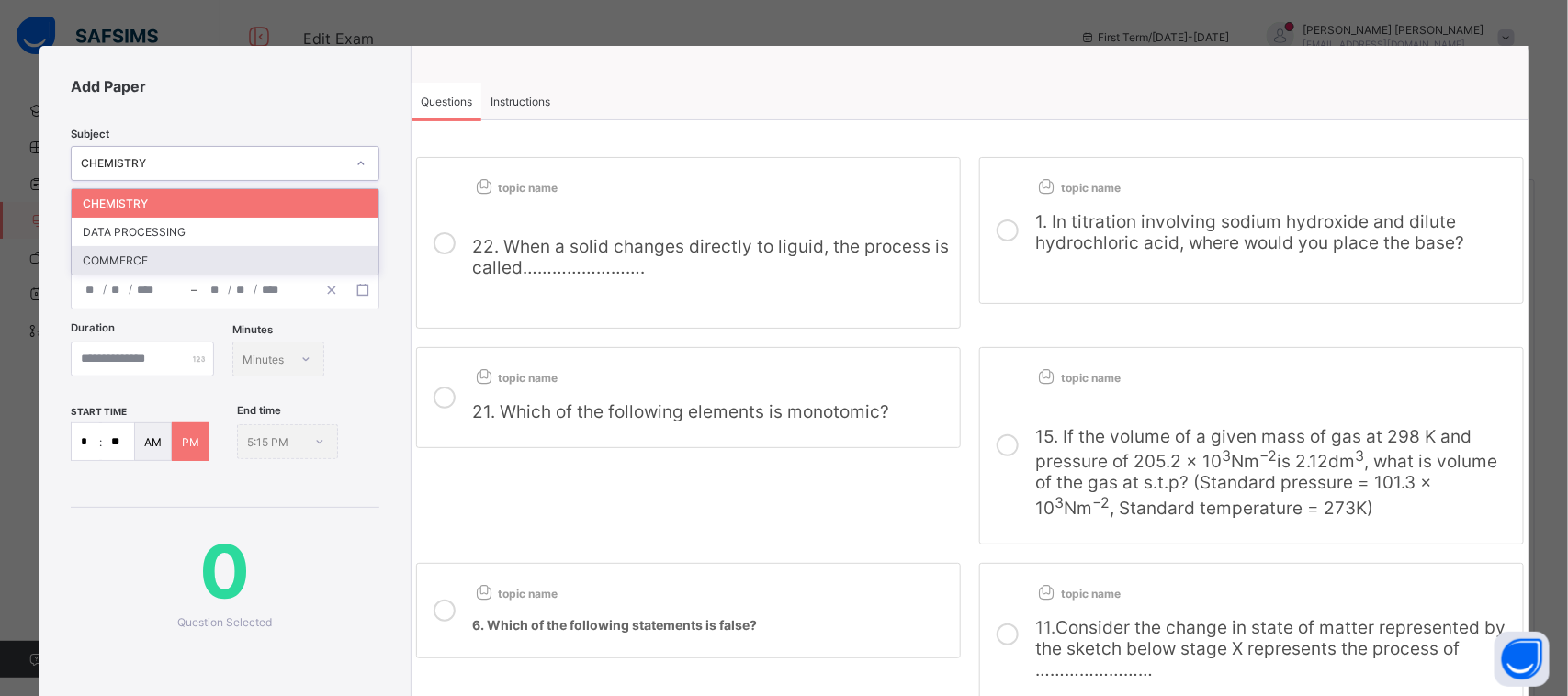
click at [230, 249] on div "COMMERCE" at bounding box center [225, 260] width 306 height 28
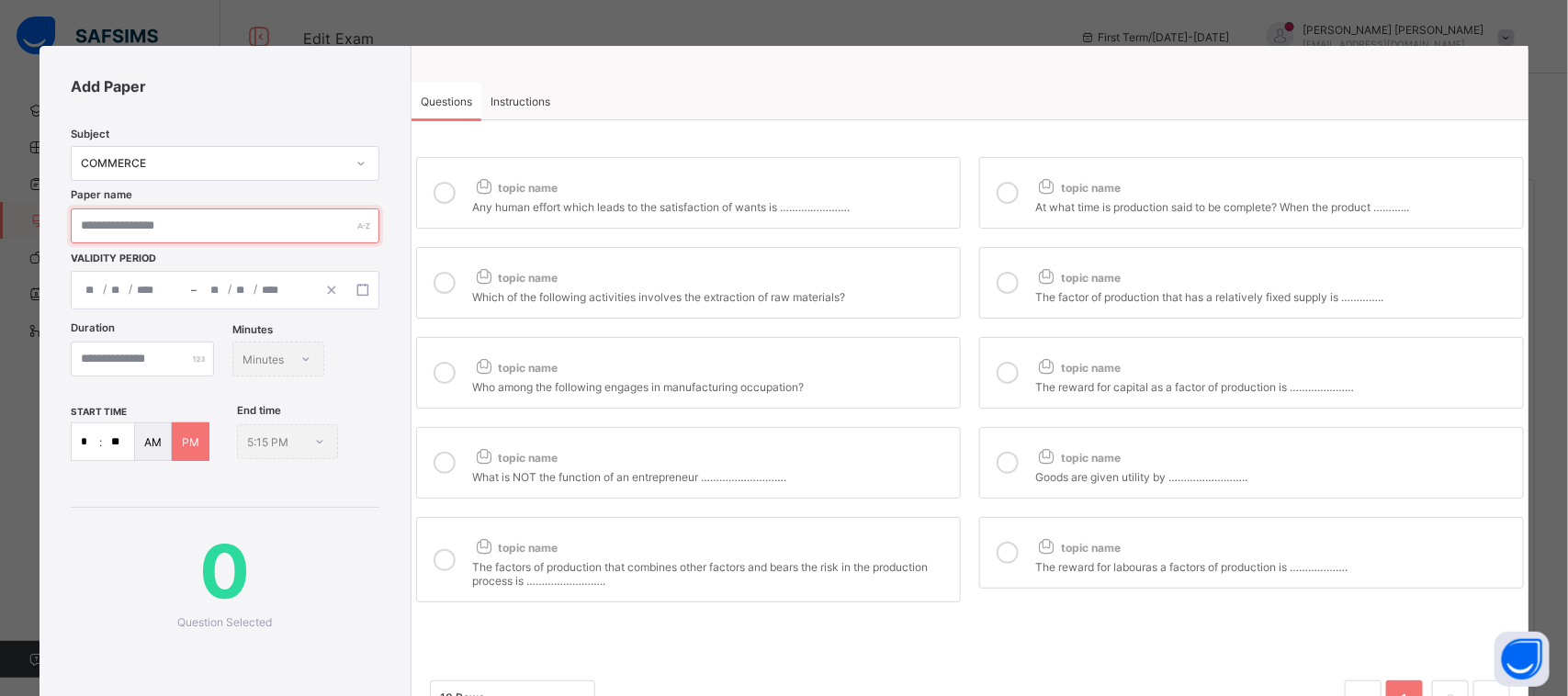
click at [272, 232] on input "text" at bounding box center [225, 226] width 308 height 35
type input "**********"
click at [225, 287] on div "/ /" at bounding box center [256, 291] width 120 height 37
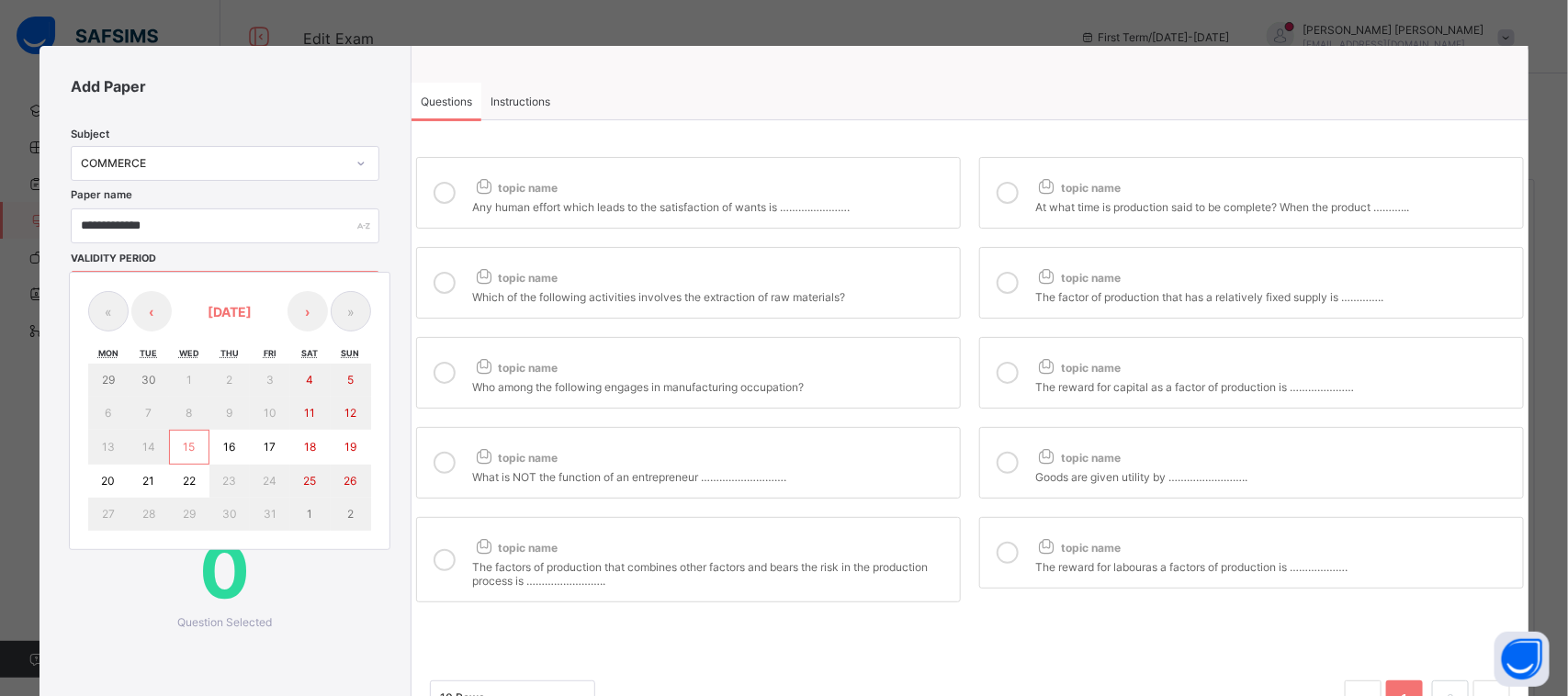
click at [230, 436] on button "16" at bounding box center [230, 447] width 41 height 35
type input "**********"
type input "**"
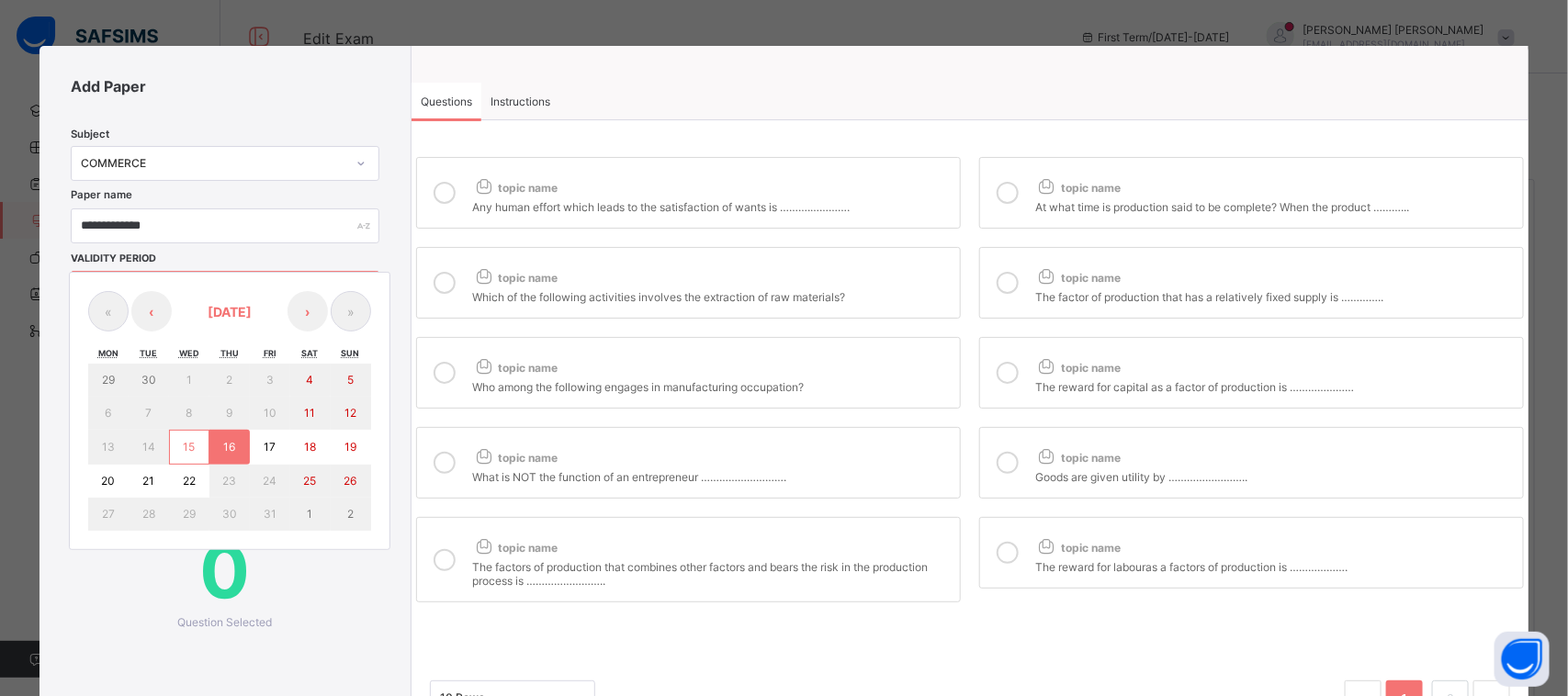
type input "****"
type input "**********"
type input "**"
type input "****"
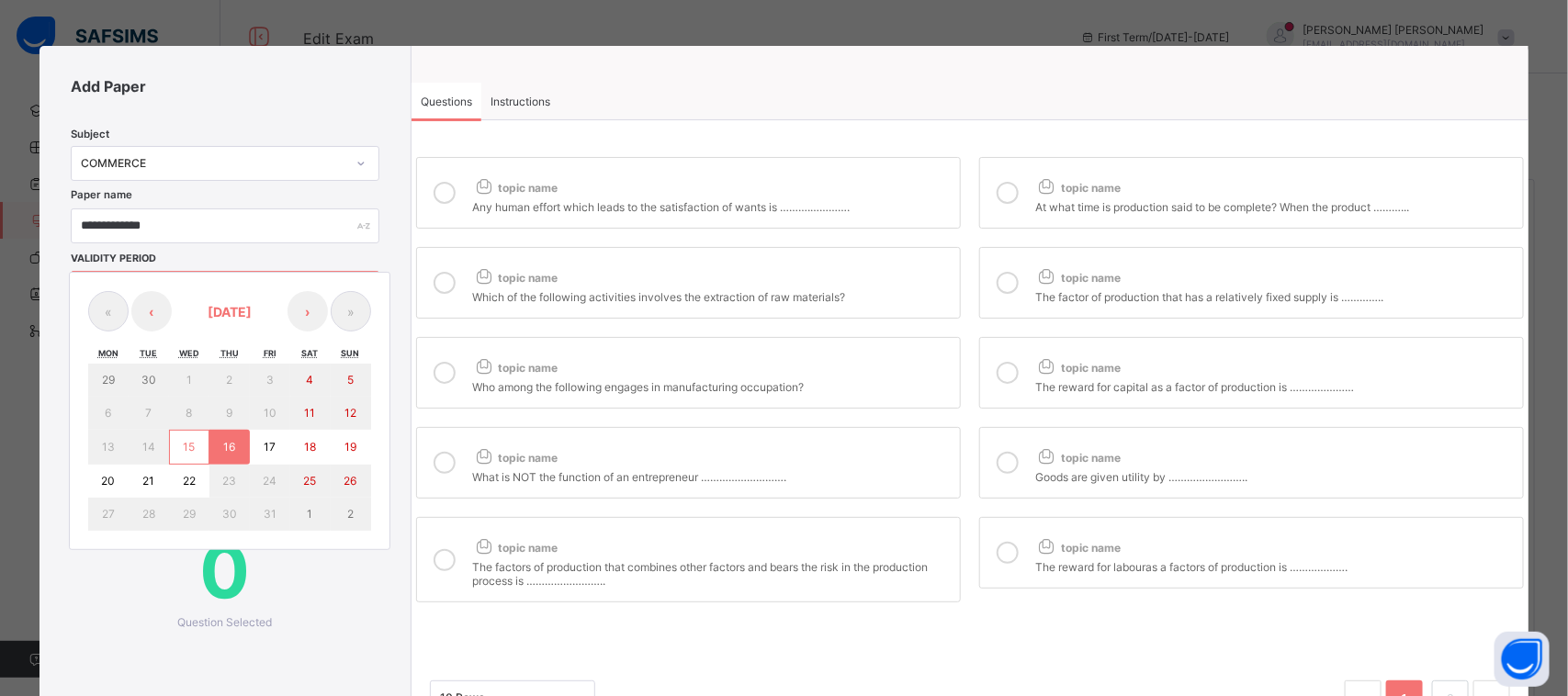
type input "**"
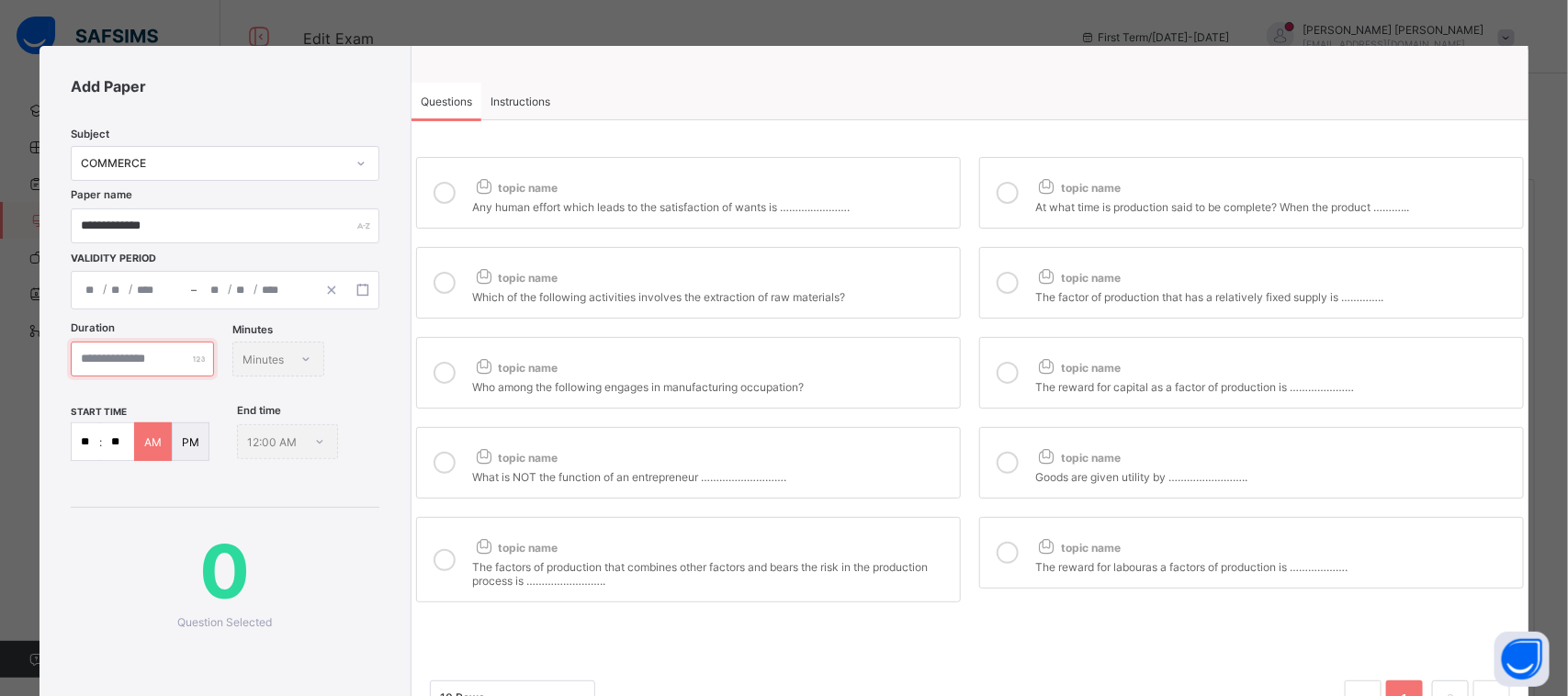
click at [186, 354] on input "number" at bounding box center [142, 359] width 143 height 35
type input "***"
click at [86, 433] on input "**" at bounding box center [86, 441] width 27 height 37
type input "**"
click at [517, 179] on div "topic name" at bounding box center [711, 184] width 479 height 24
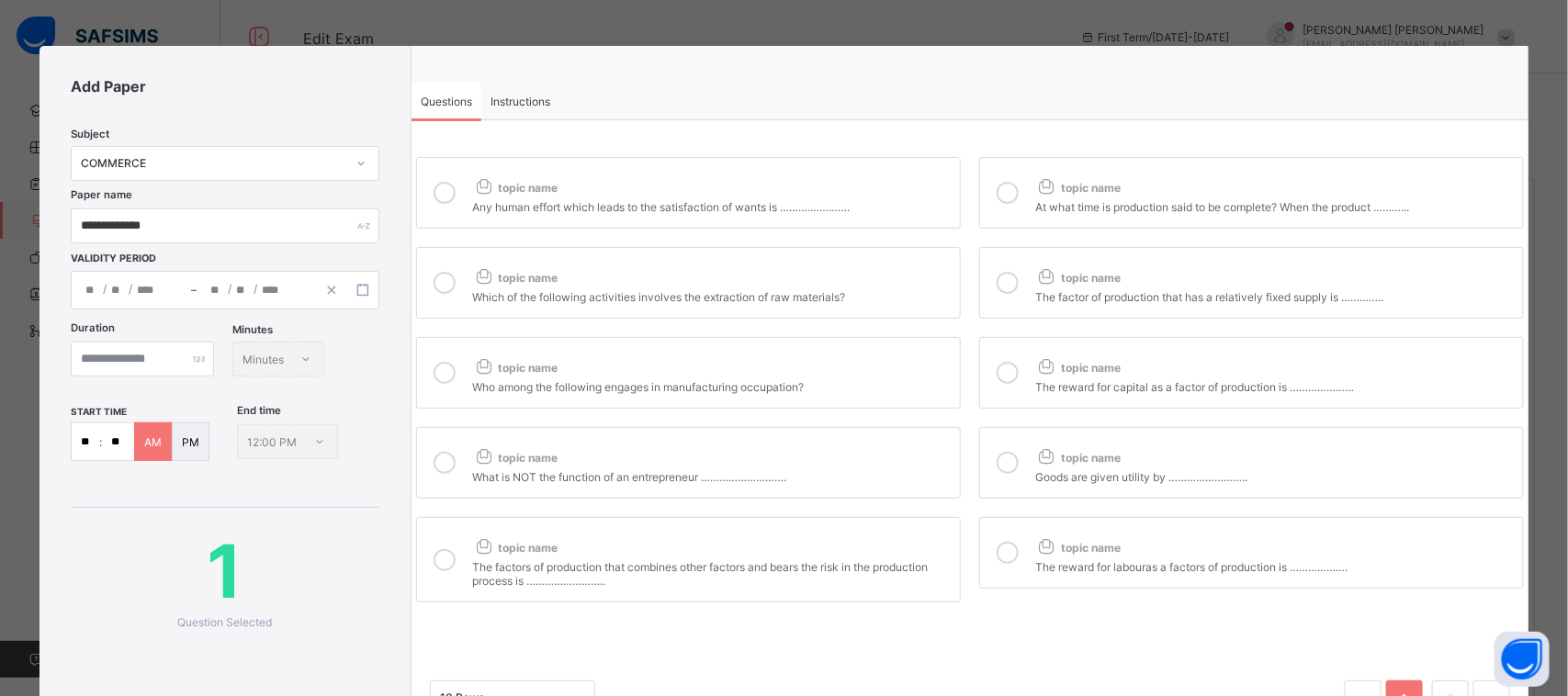
click at [698, 283] on div "topic name" at bounding box center [711, 273] width 479 height 24
click at [755, 368] on div "topic name" at bounding box center [711, 364] width 479 height 24
click at [774, 452] on div "topic name" at bounding box center [711, 453] width 479 height 24
click at [810, 543] on div "topic name" at bounding box center [711, 543] width 479 height 24
click at [1127, 534] on div "topic name" at bounding box center [1274, 543] width 479 height 24
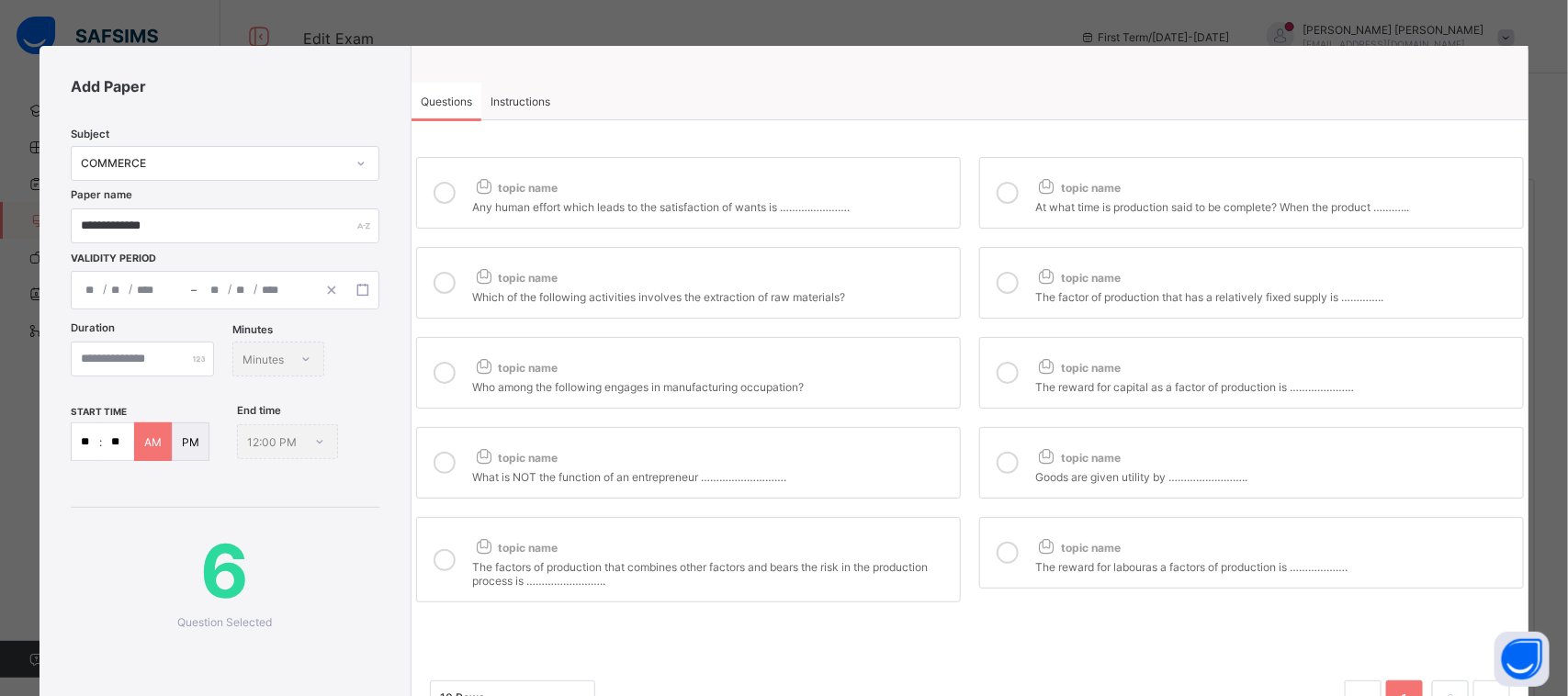
drag, startPoint x: 1131, startPoint y: 455, endPoint x: 1123, endPoint y: 432, distance: 24.4
click at [1125, 435] on label "topic name Goods are given utility by …………………….." at bounding box center [1252, 463] width 545 height 72
click at [1119, 398] on label "topic name The reward for capital as a factor of production is …………………" at bounding box center [1252, 373] width 545 height 72
click at [1114, 234] on div "topic name Any human effort which leads to the satisfaction of wants is ……….…………" at bounding box center [970, 379] width 1117 height 454
click at [1114, 194] on div "topic name At what time is production said to be complete? When the product …………" at bounding box center [1274, 192] width 479 height 42
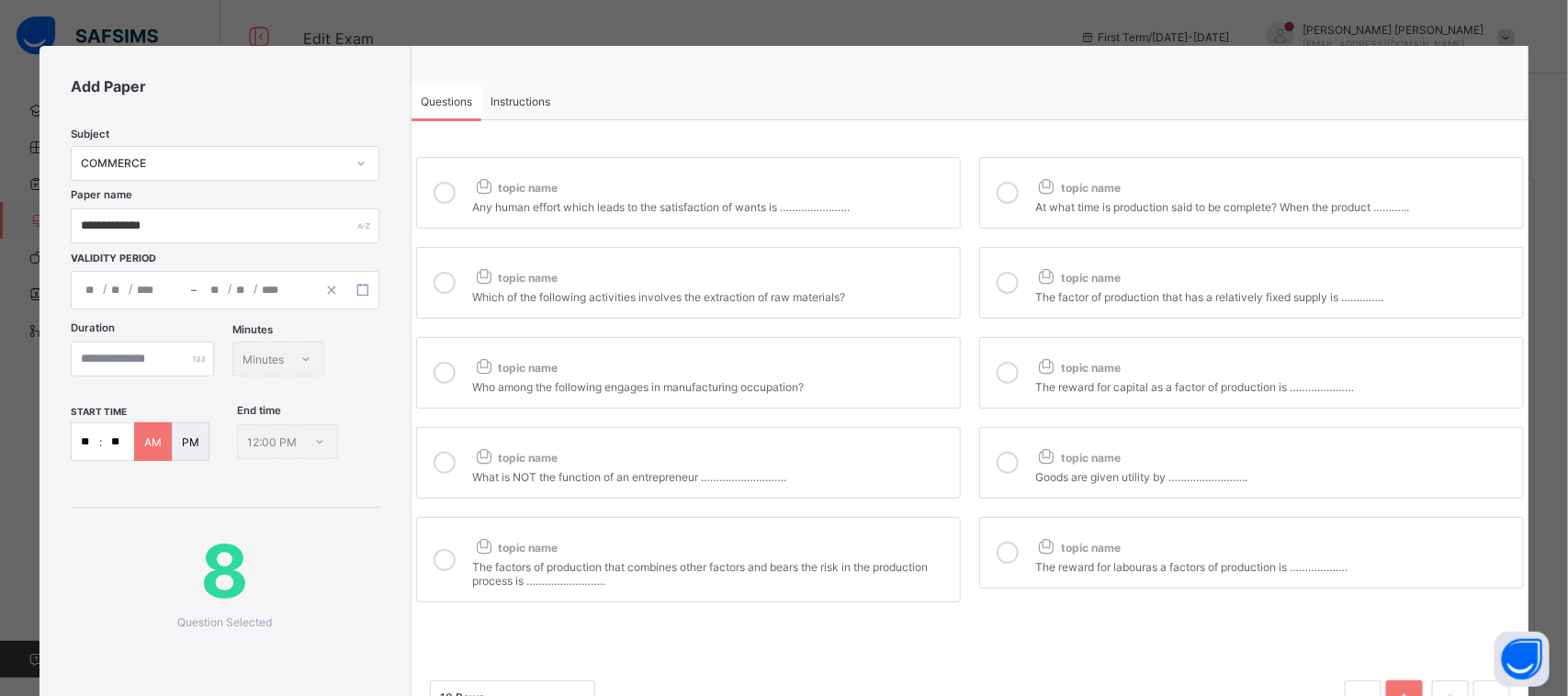
click at [1114, 271] on div "topic name" at bounding box center [1274, 273] width 479 height 24
click at [1154, 193] on div "topic name" at bounding box center [1274, 184] width 479 height 24
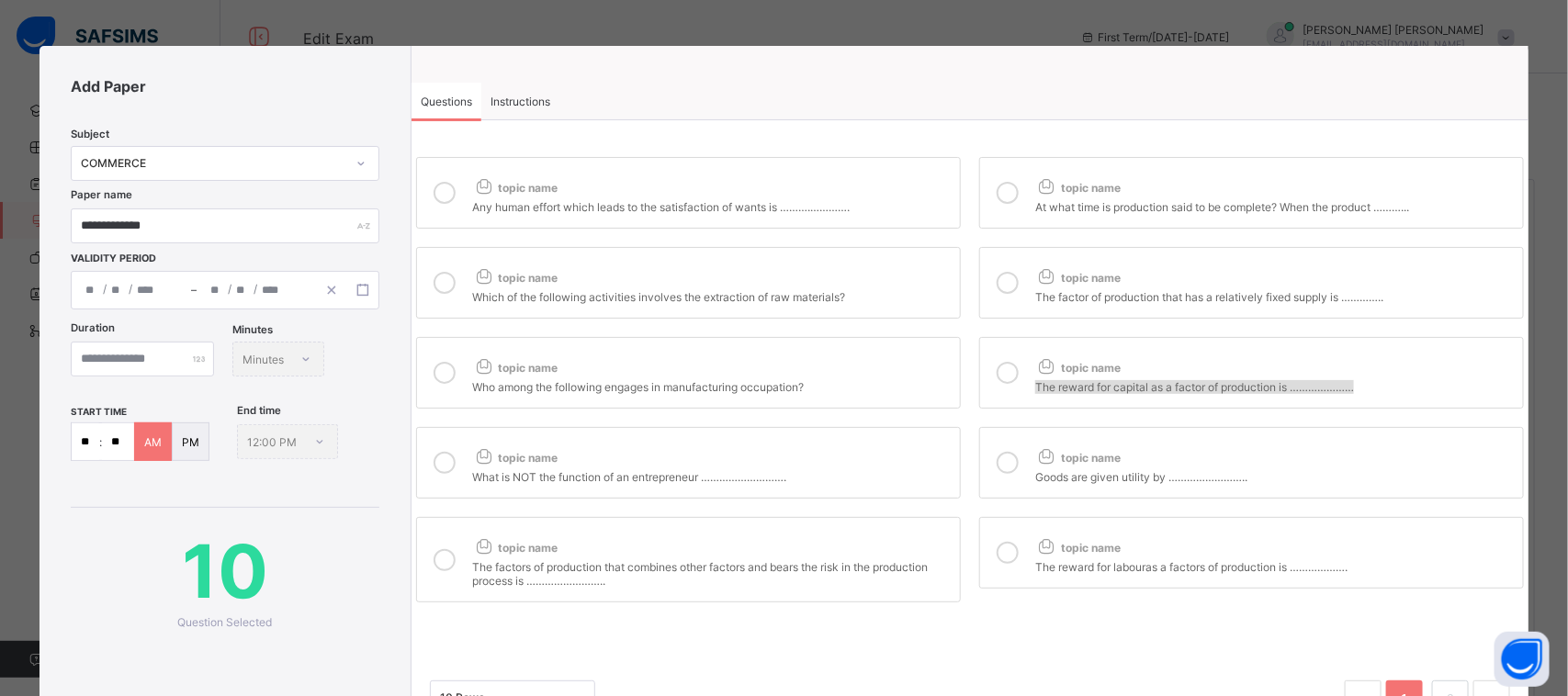
drag, startPoint x: 1552, startPoint y: 350, endPoint x: 1567, endPoint y: 409, distance: 60.9
click at [1550, 409] on div "**********" at bounding box center [784, 348] width 1568 height 696
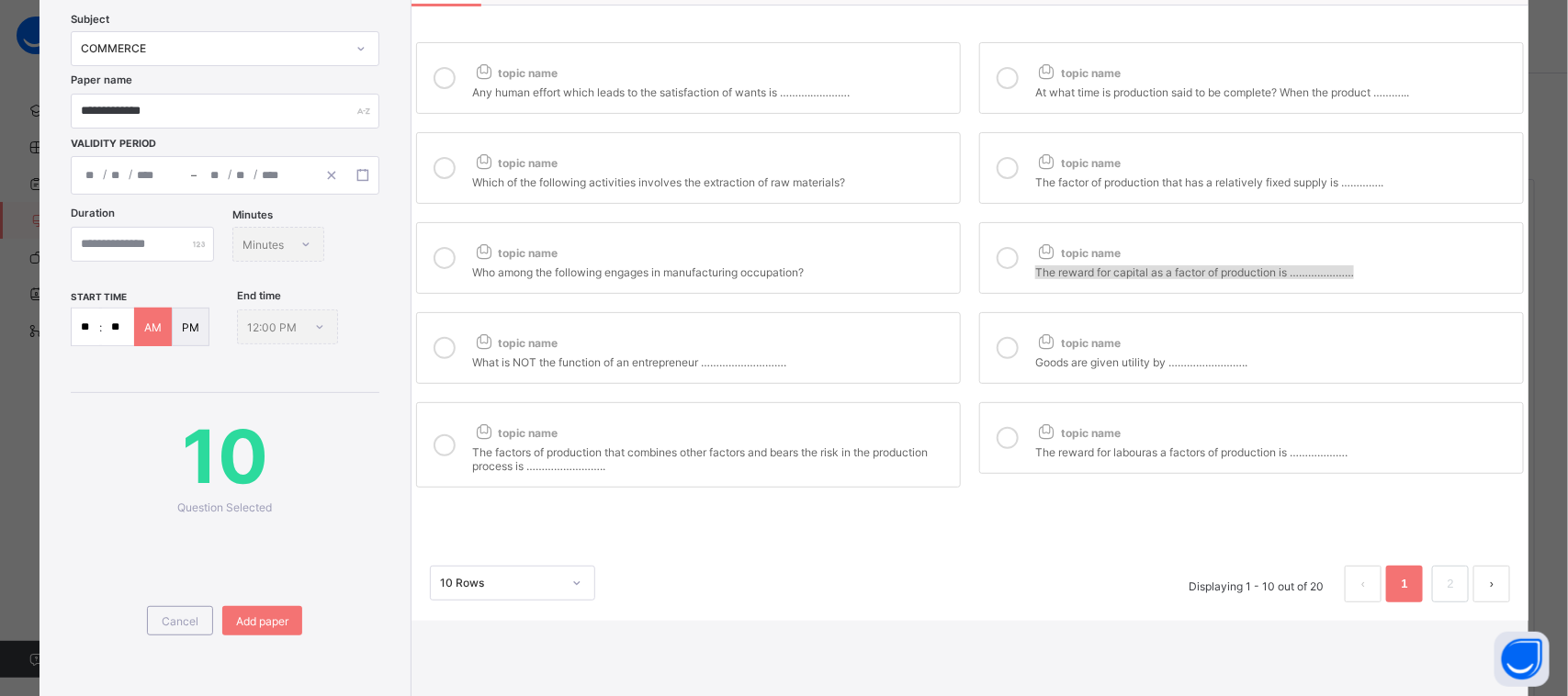
scroll to position [116, 0]
click at [1443, 578] on link "2" at bounding box center [1451, 582] width 18 height 24
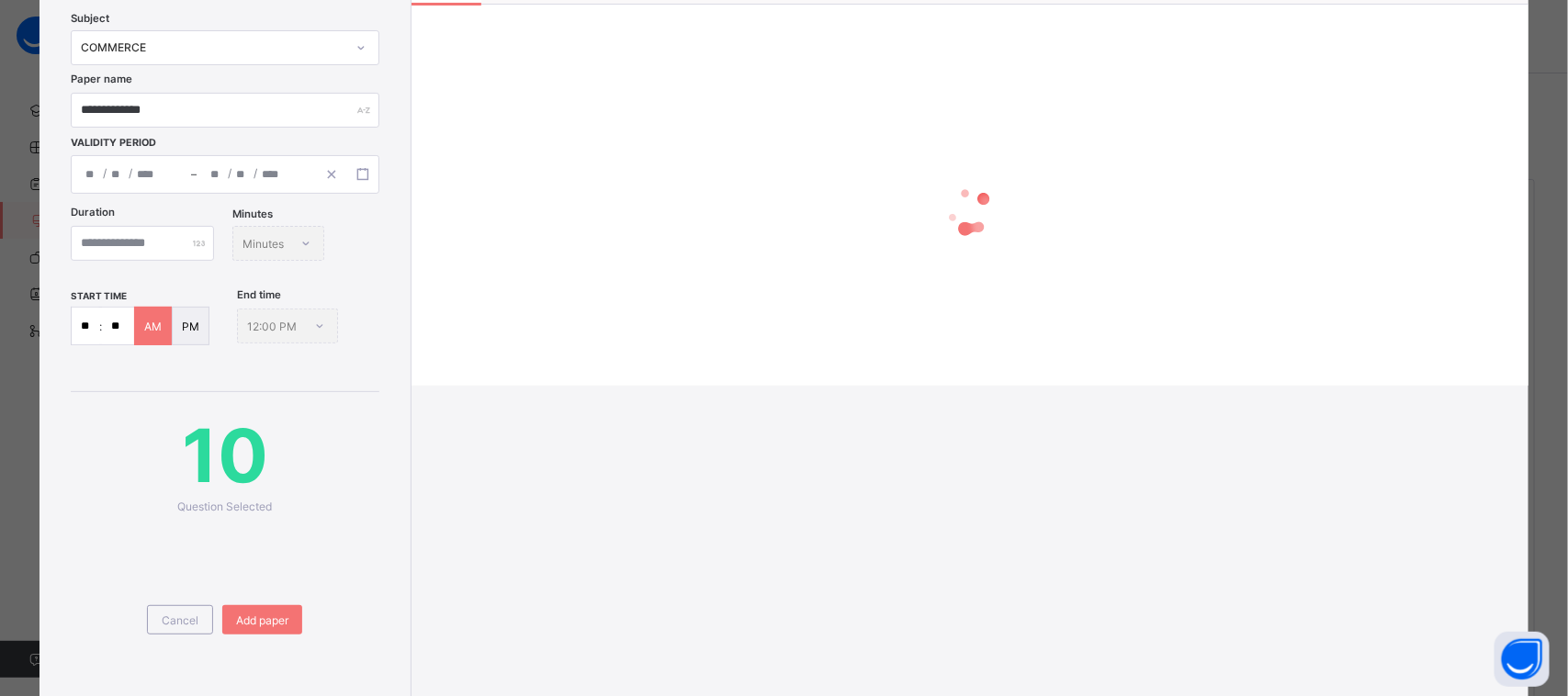
scroll to position [0, 0]
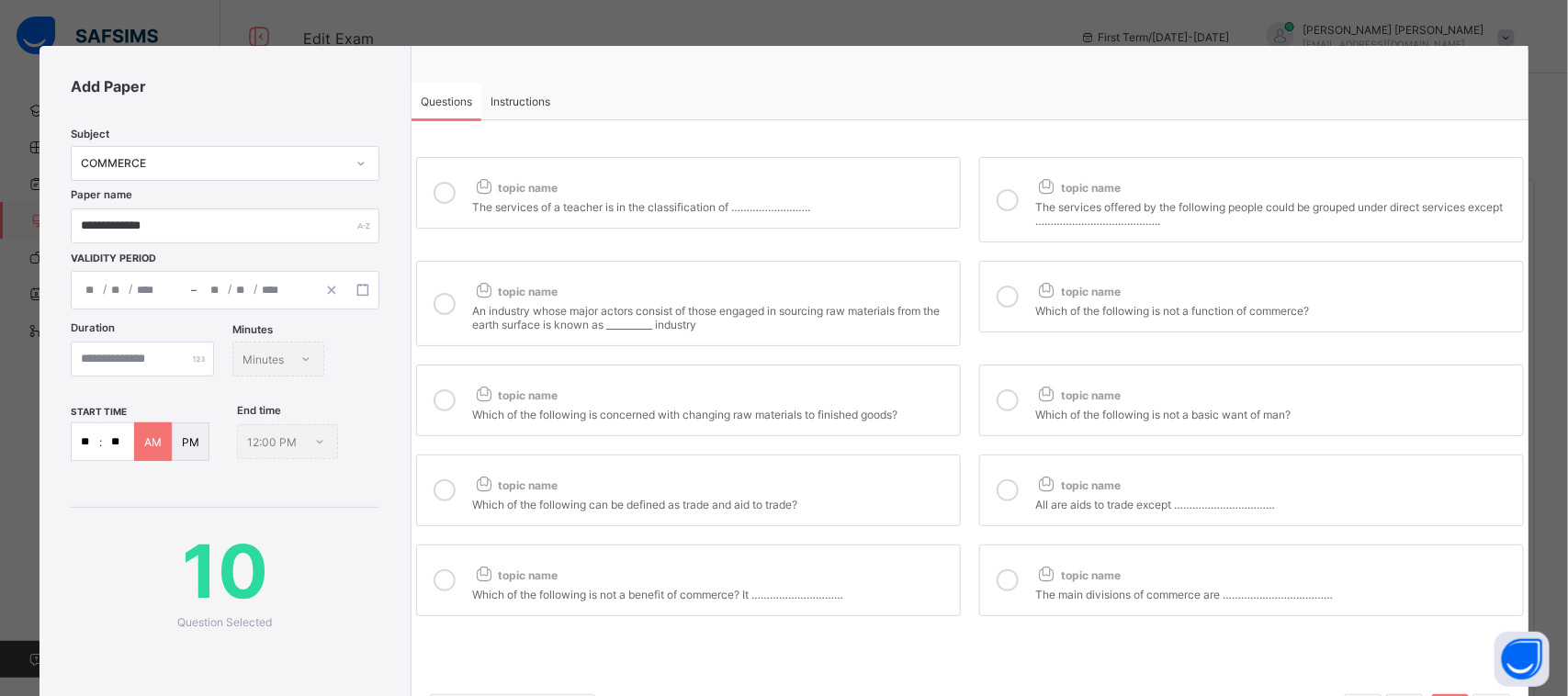
click at [797, 158] on label "topic name The services of a teacher is in the classification of …………………….." at bounding box center [689, 192] width 545 height 72
click at [1054, 197] on div "The services offered by the following people could be grouped under direct serv…" at bounding box center [1274, 211] width 479 height 32
click at [1011, 278] on div at bounding box center [1008, 296] width 37 height 42
click at [878, 268] on label "topic name An industry whose major actors consist of those engaged in sourcing …" at bounding box center [689, 303] width 545 height 86
click at [997, 404] on icon at bounding box center [1008, 400] width 22 height 22
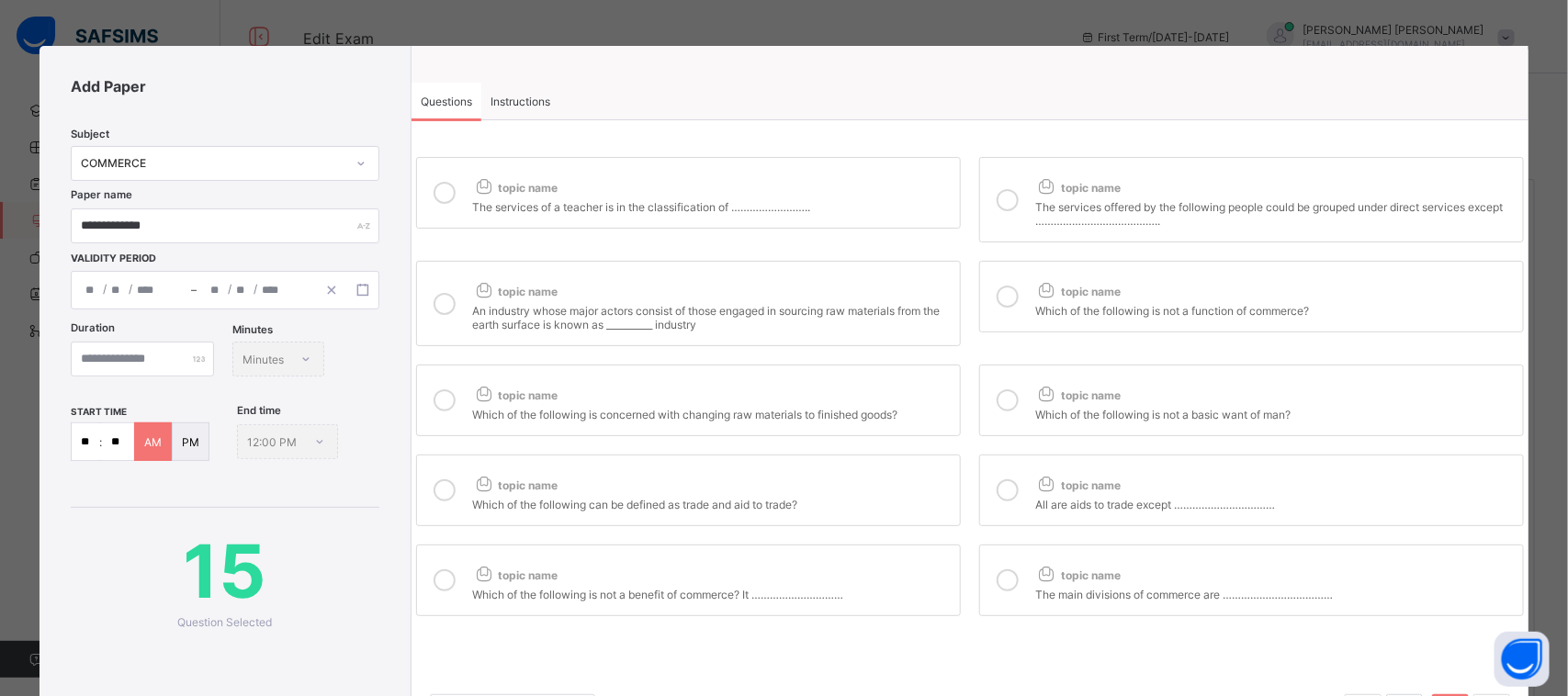
click at [884, 371] on label "topic name Which of the following is concerned with changing raw materials to f…" at bounding box center [689, 400] width 545 height 72
click at [894, 485] on div "topic name" at bounding box center [711, 481] width 479 height 24
click at [1035, 485] on icon at bounding box center [1047, 483] width 23 height 19
drag, startPoint x: 1022, startPoint y: 570, endPoint x: 1006, endPoint y: 570, distance: 16.0
click at [1016, 570] on label "topic name The main divisions of commerce are ………………………………" at bounding box center [1252, 580] width 545 height 72
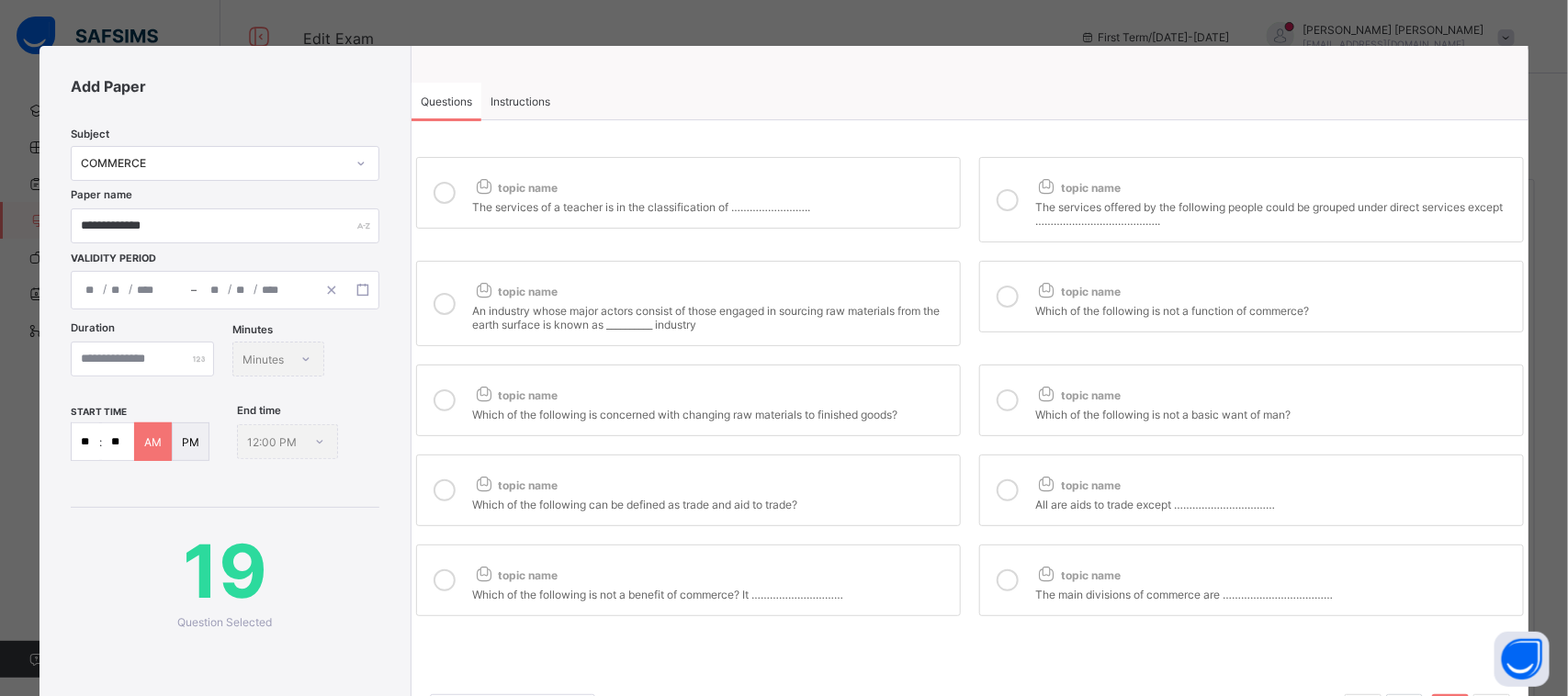
click at [883, 547] on label "topic name Which of the following is not a benefit of commerce? It …………………………" at bounding box center [689, 580] width 545 height 72
click at [524, 88] on div "Instructions" at bounding box center [520, 101] width 78 height 37
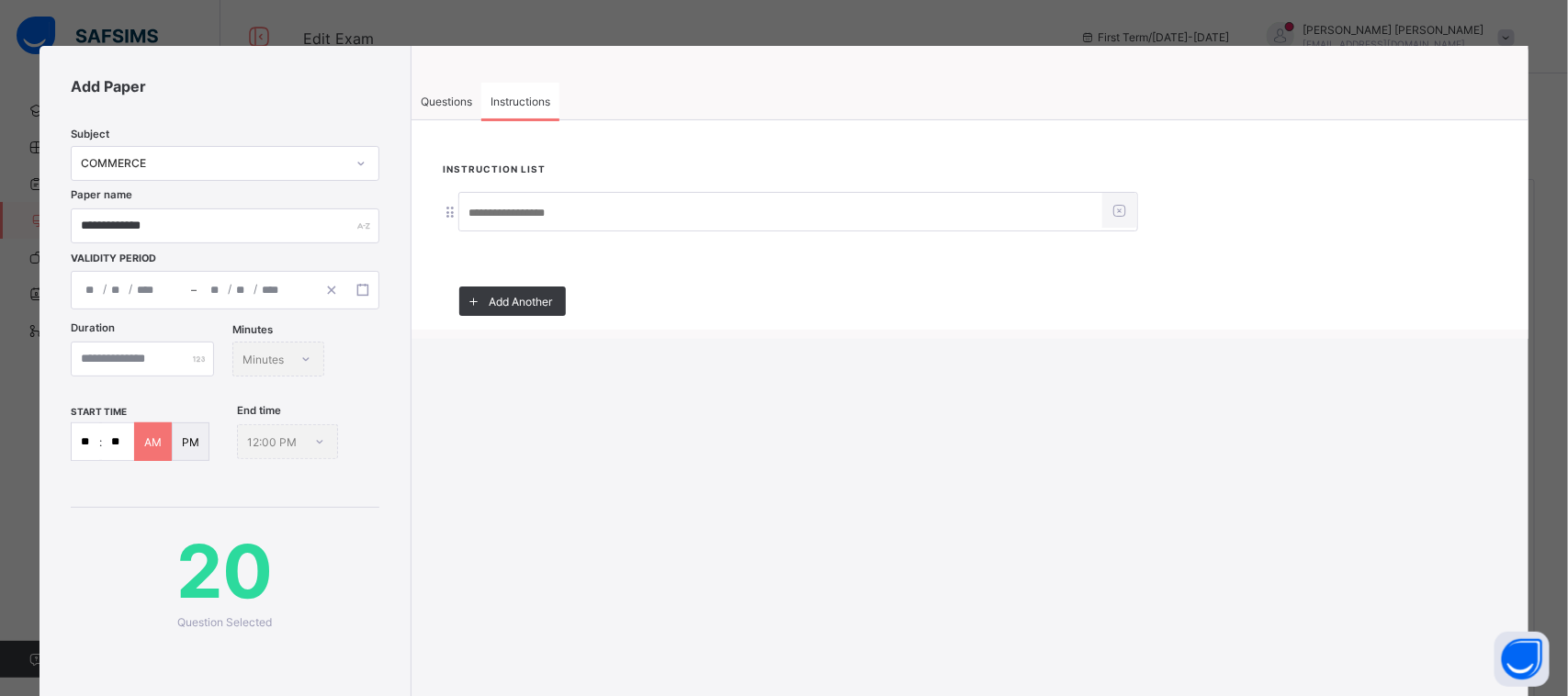
click at [593, 202] on input at bounding box center [780, 213] width 643 height 35
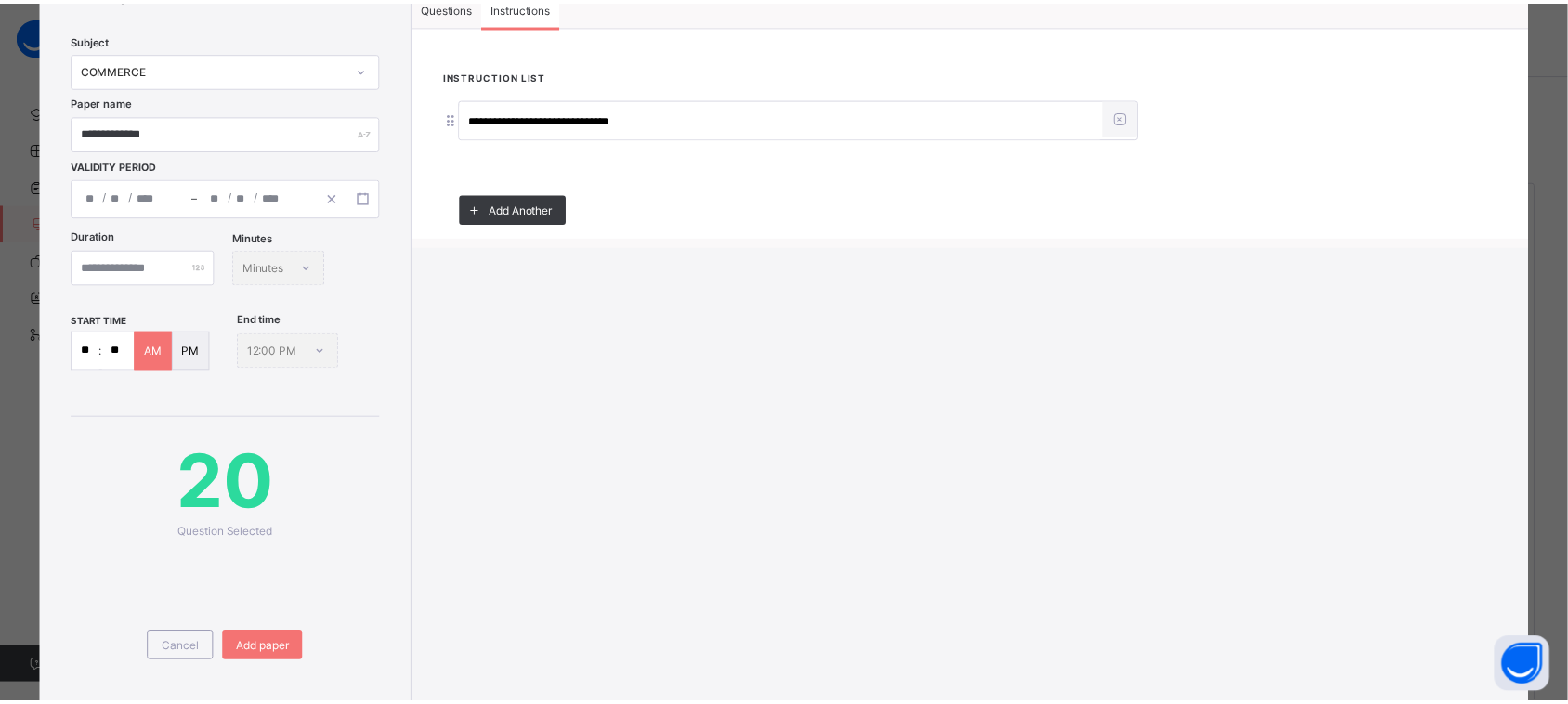
scroll to position [174, 0]
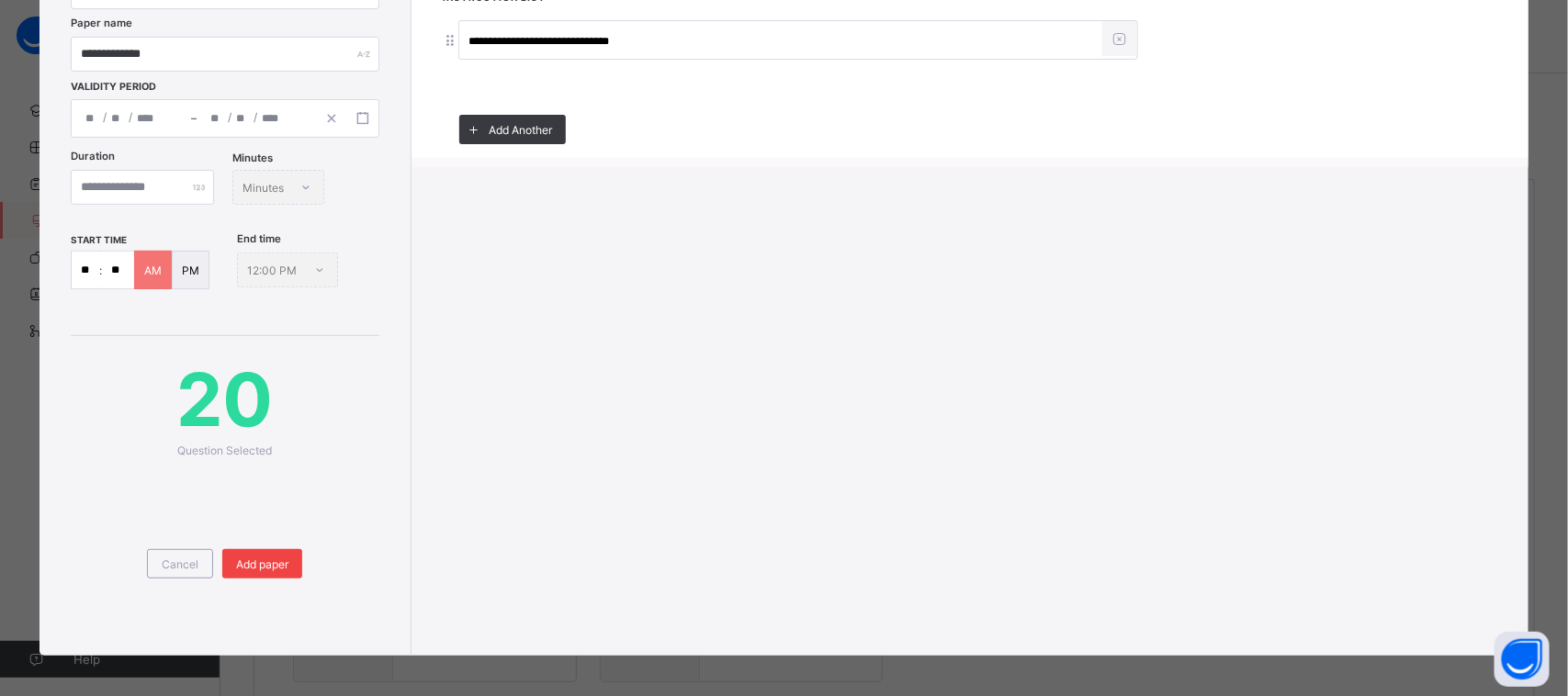
type input "**********"
click at [257, 557] on span "Add paper" at bounding box center [263, 564] width 53 height 14
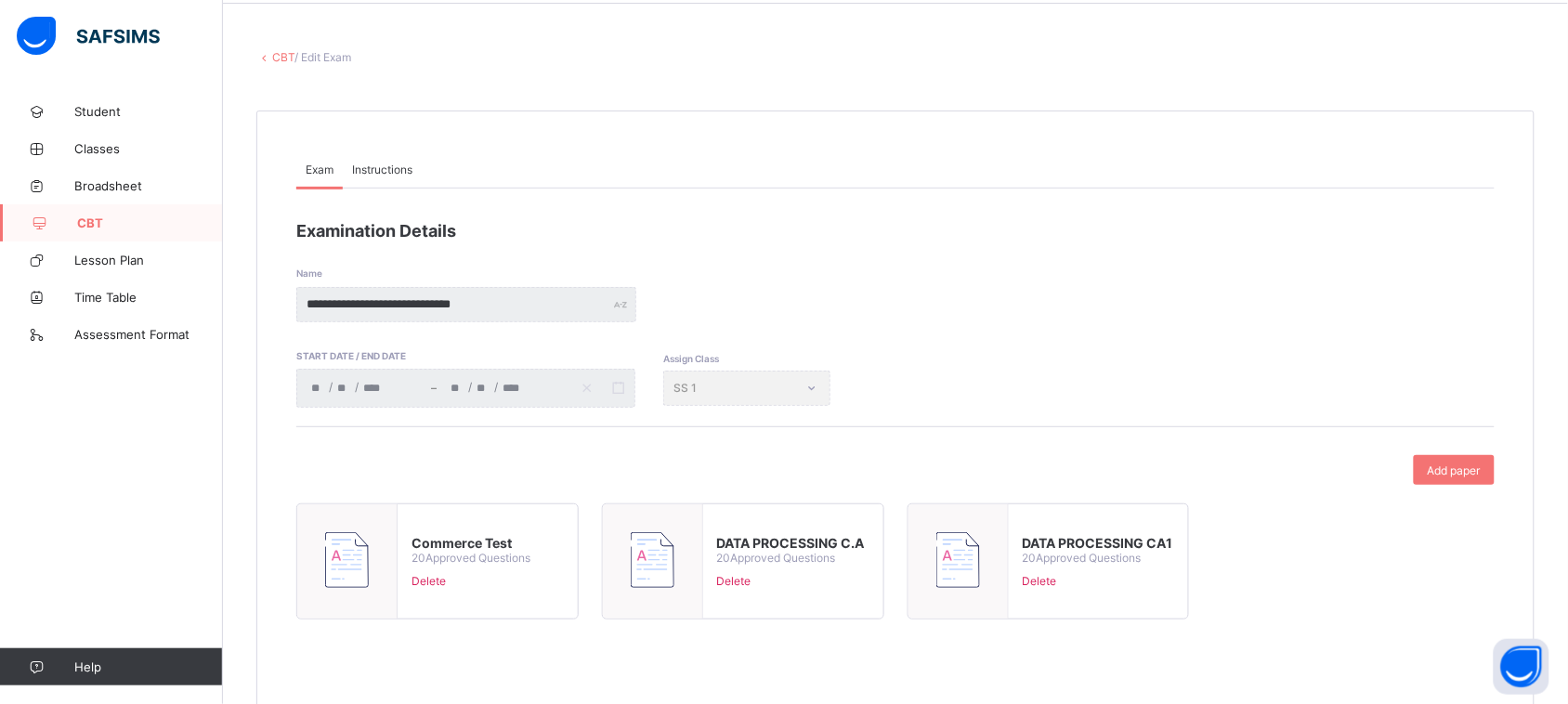
scroll to position [0, 0]
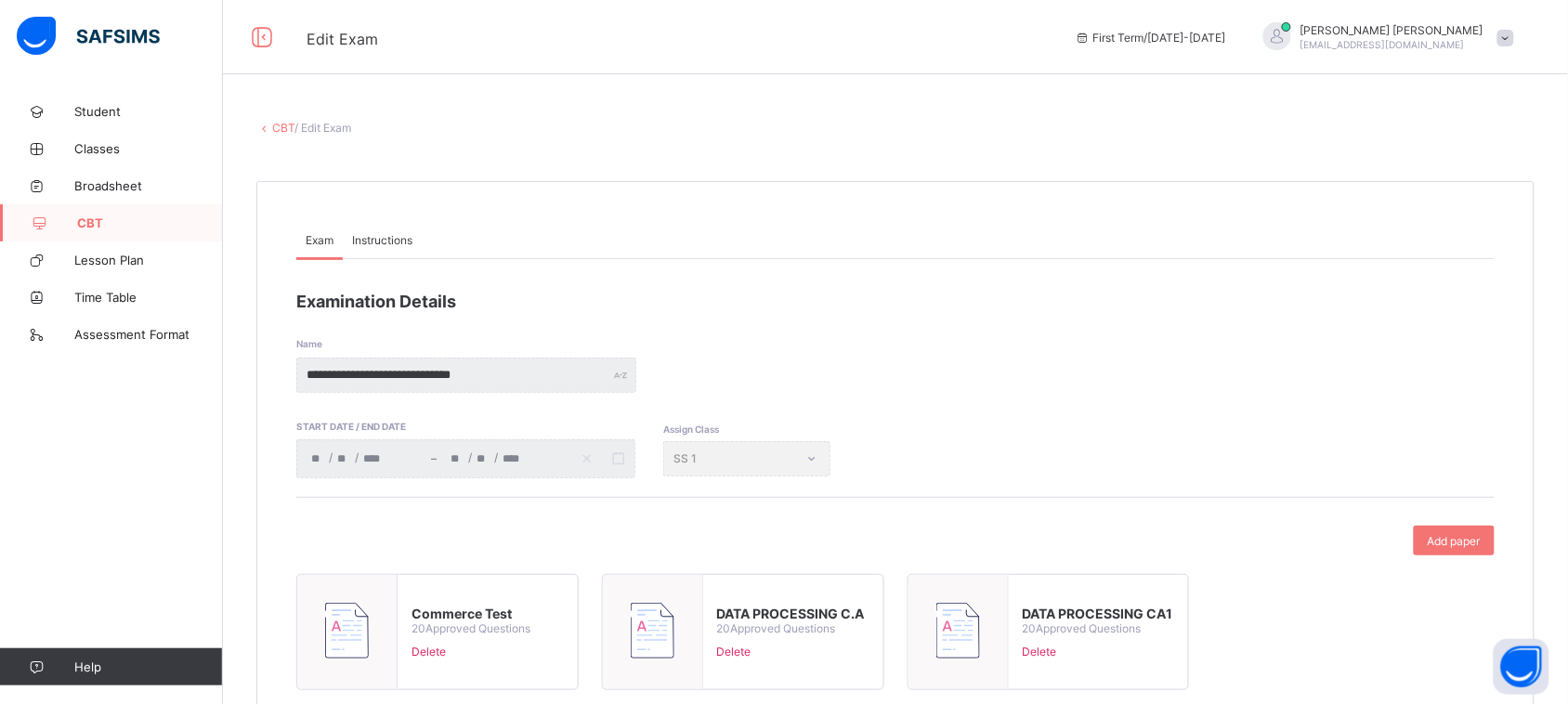
click at [77, 218] on span "CBT" at bounding box center [150, 222] width 146 height 15
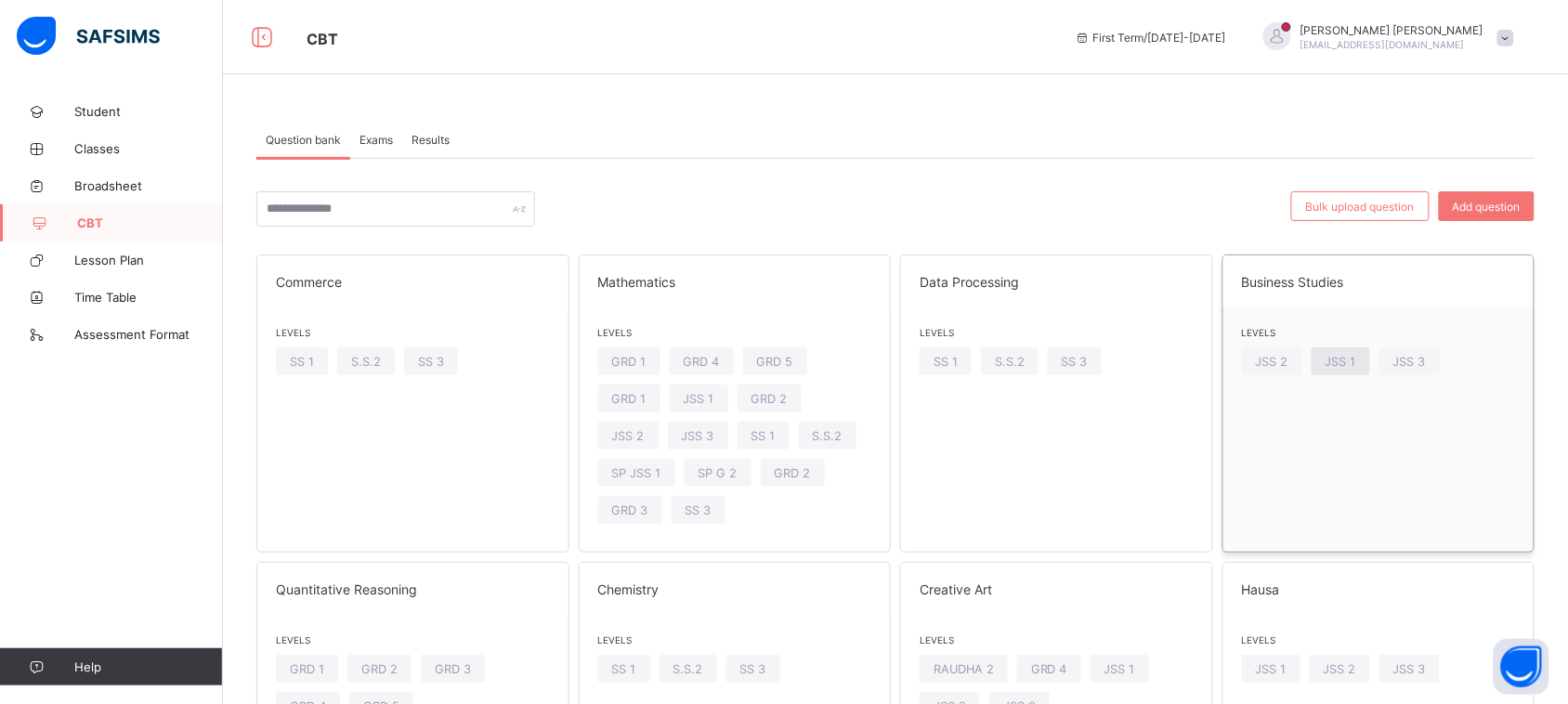
click at [1354, 360] on span "JSS 1" at bounding box center [1341, 362] width 30 height 14
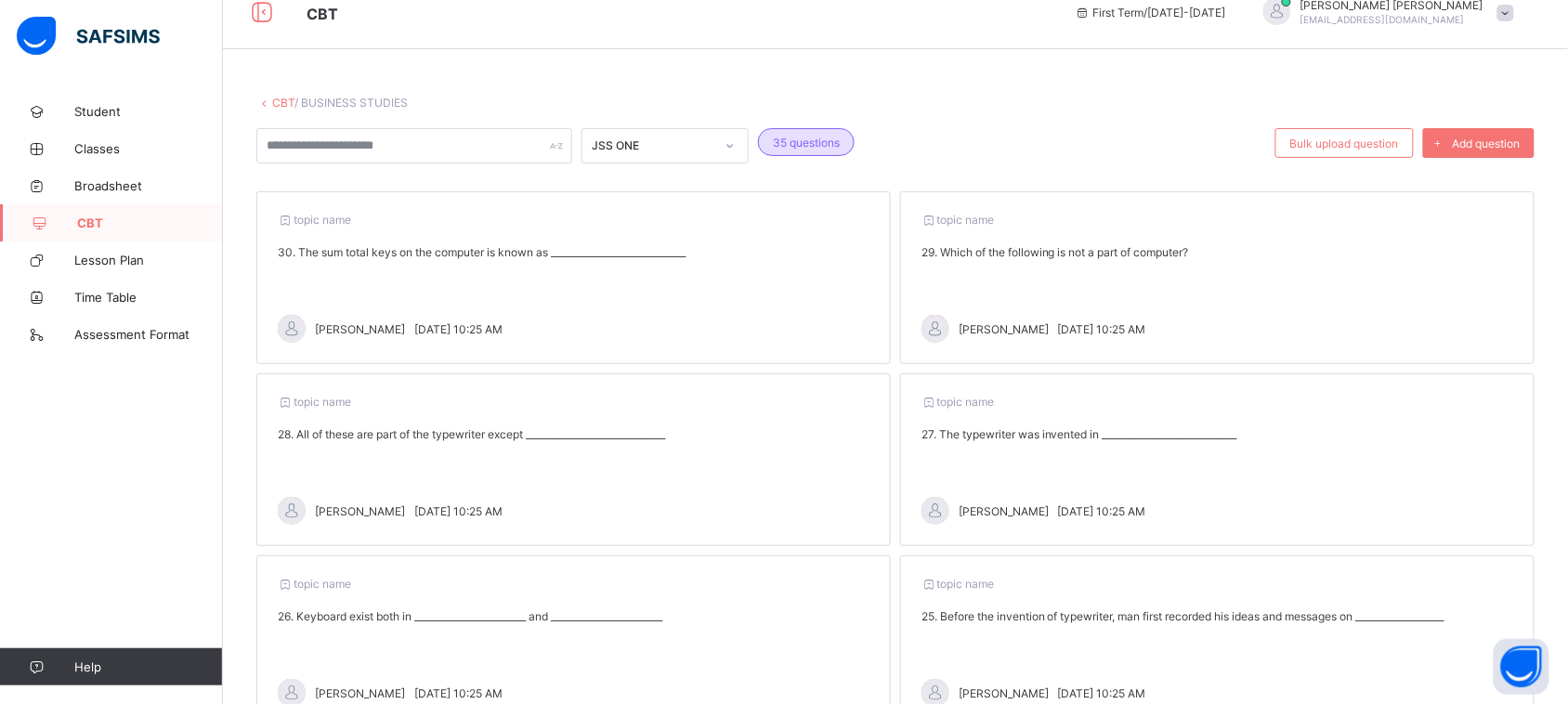
scroll to position [22, 0]
click at [135, 225] on span "CBT" at bounding box center [150, 222] width 146 height 15
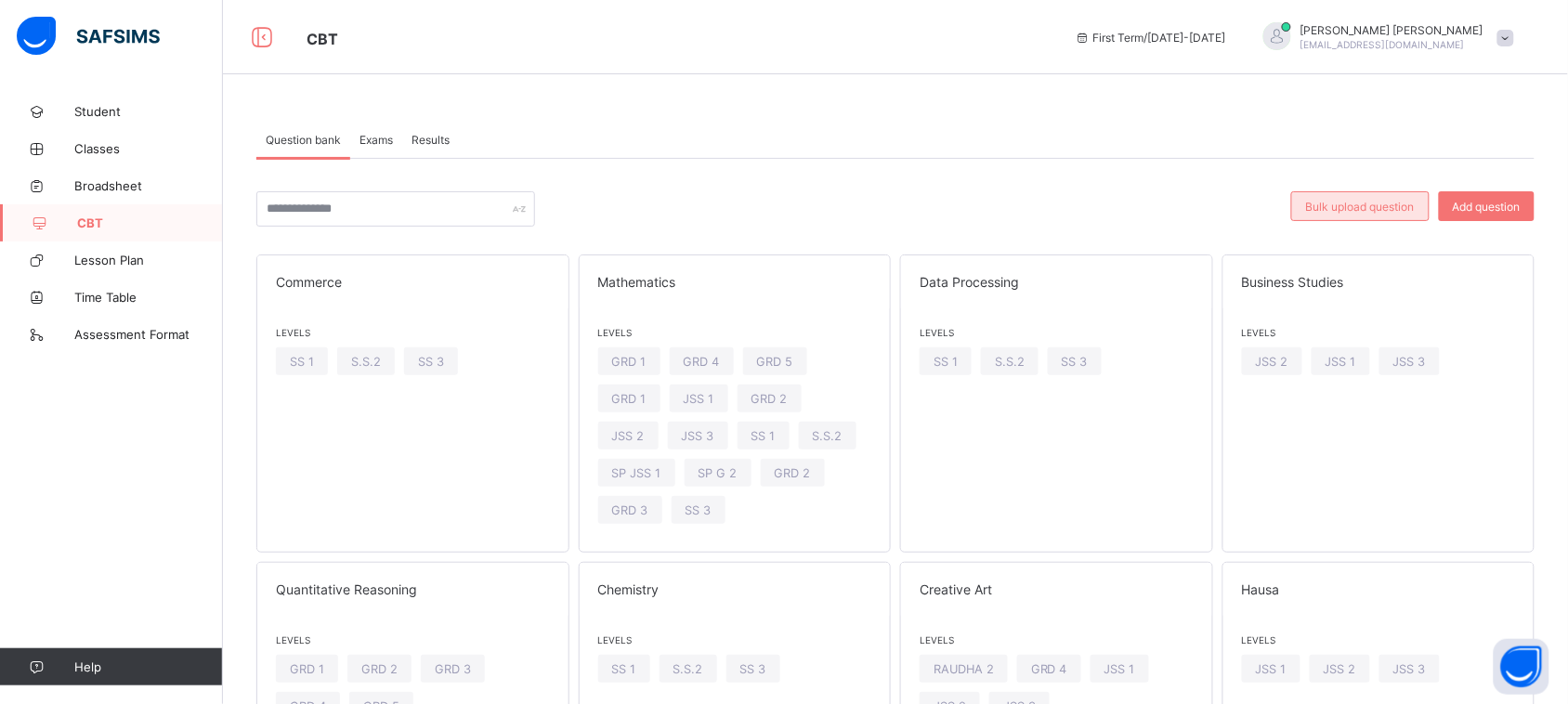
click at [1395, 206] on span "Bulk upload question" at bounding box center [1360, 206] width 108 height 14
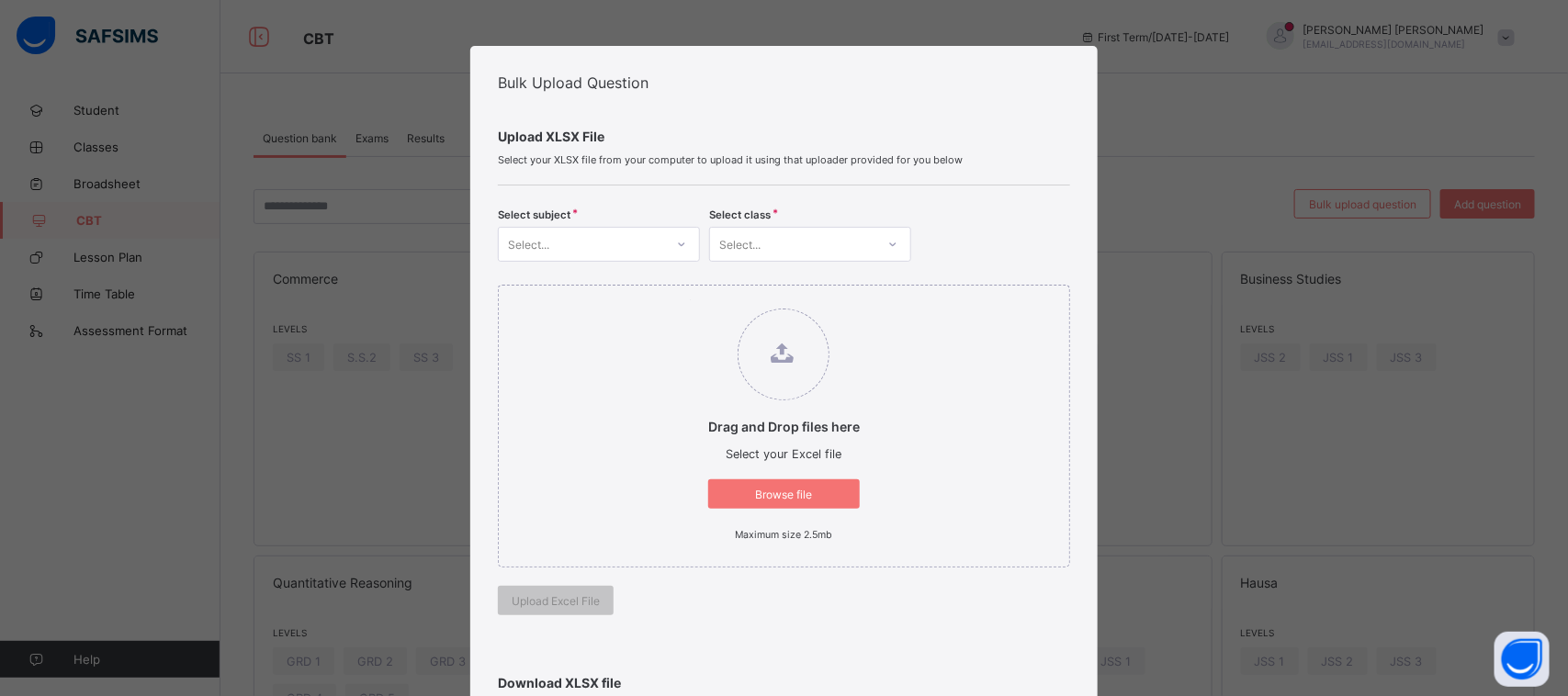
click at [666, 239] on div at bounding box center [682, 244] width 31 height 29
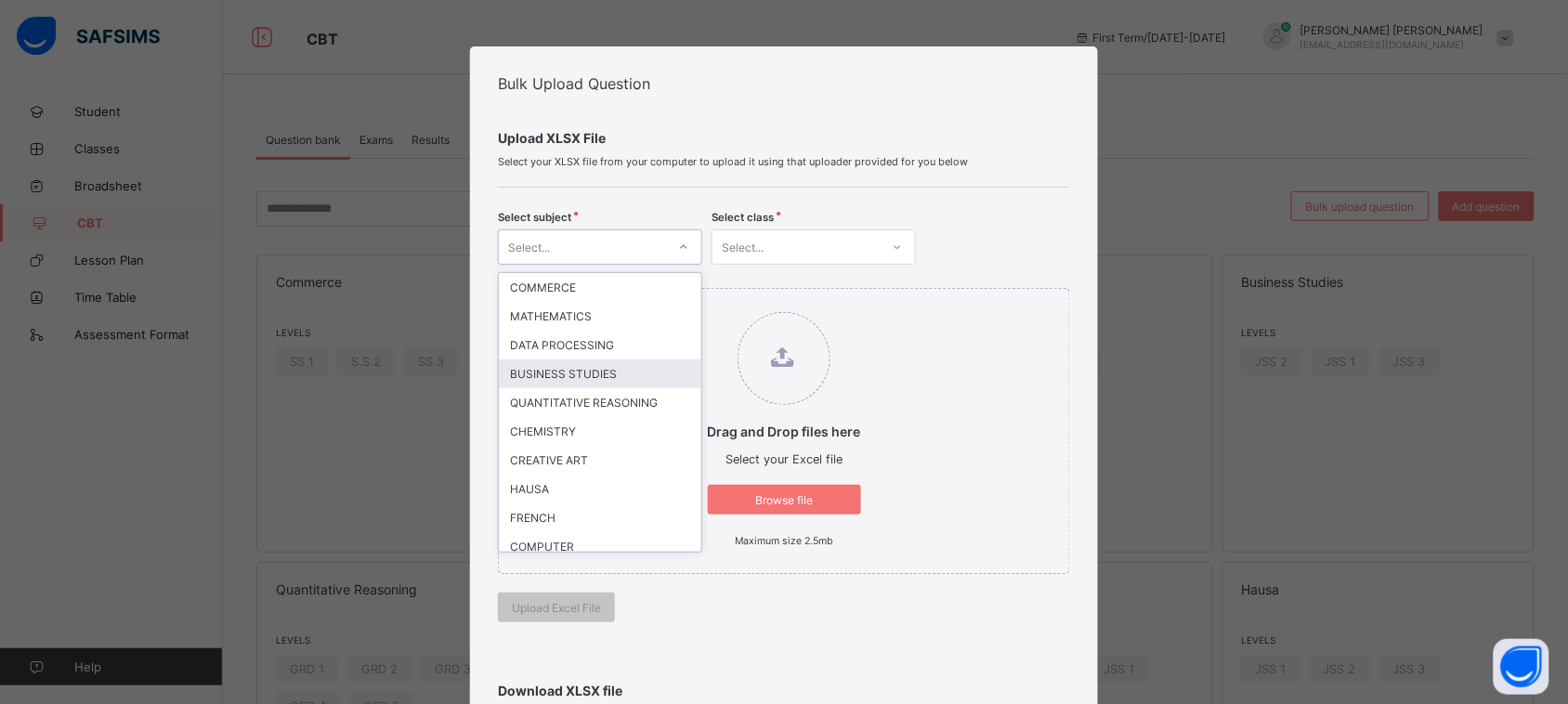
click at [653, 373] on div "BUSINESS STUDIES" at bounding box center [600, 373] width 203 height 29
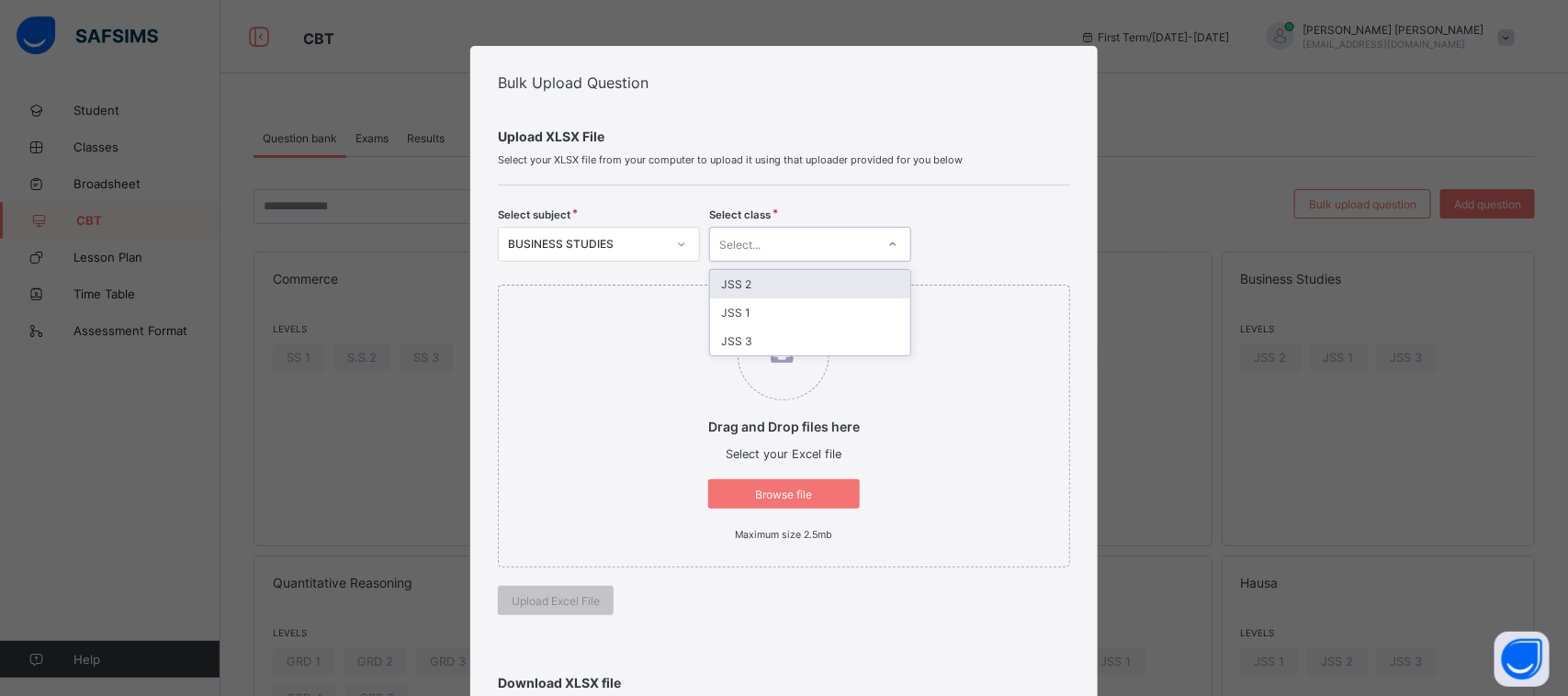
click at [830, 251] on div "Select..." at bounding box center [793, 244] width 165 height 25
click at [800, 300] on div "JSS 1" at bounding box center [810, 312] width 200 height 28
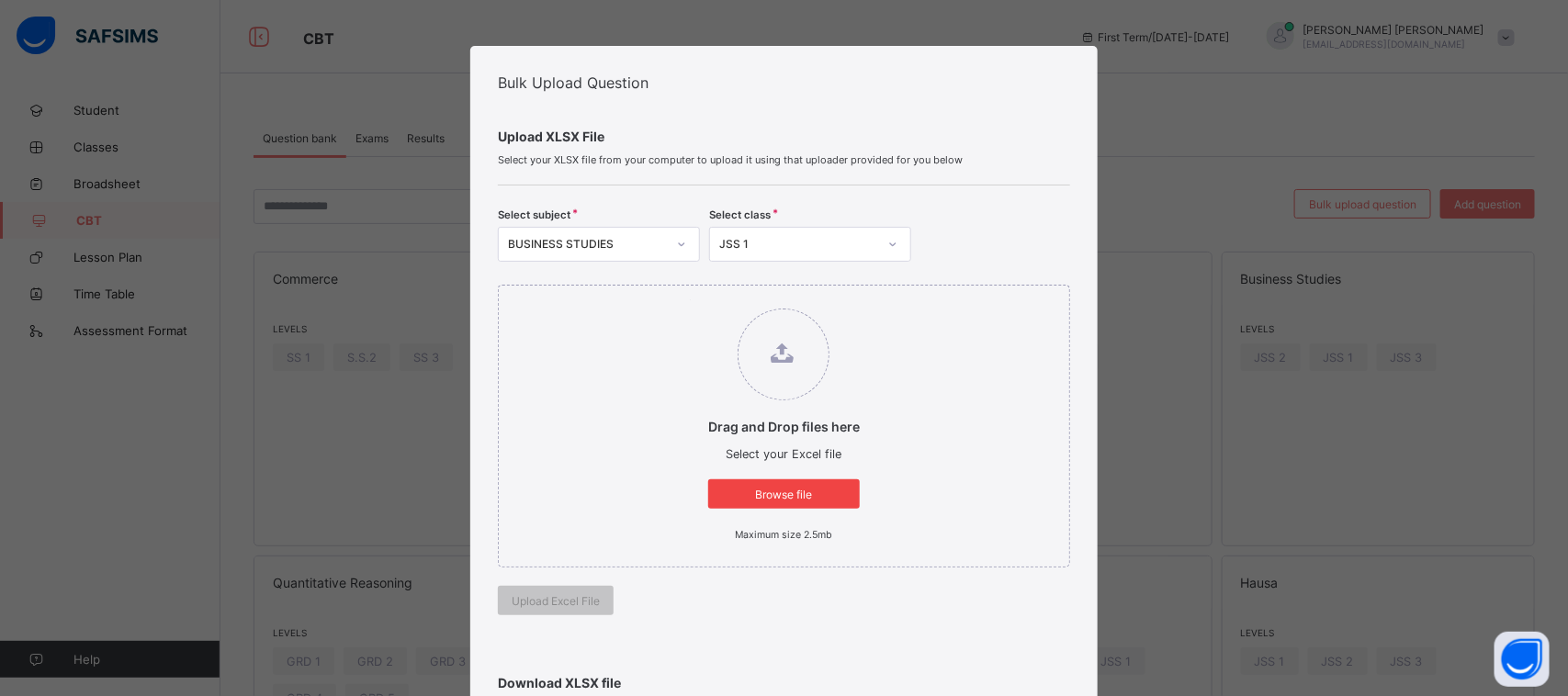
click at [800, 491] on span "Browse file" at bounding box center [783, 494] width 124 height 14
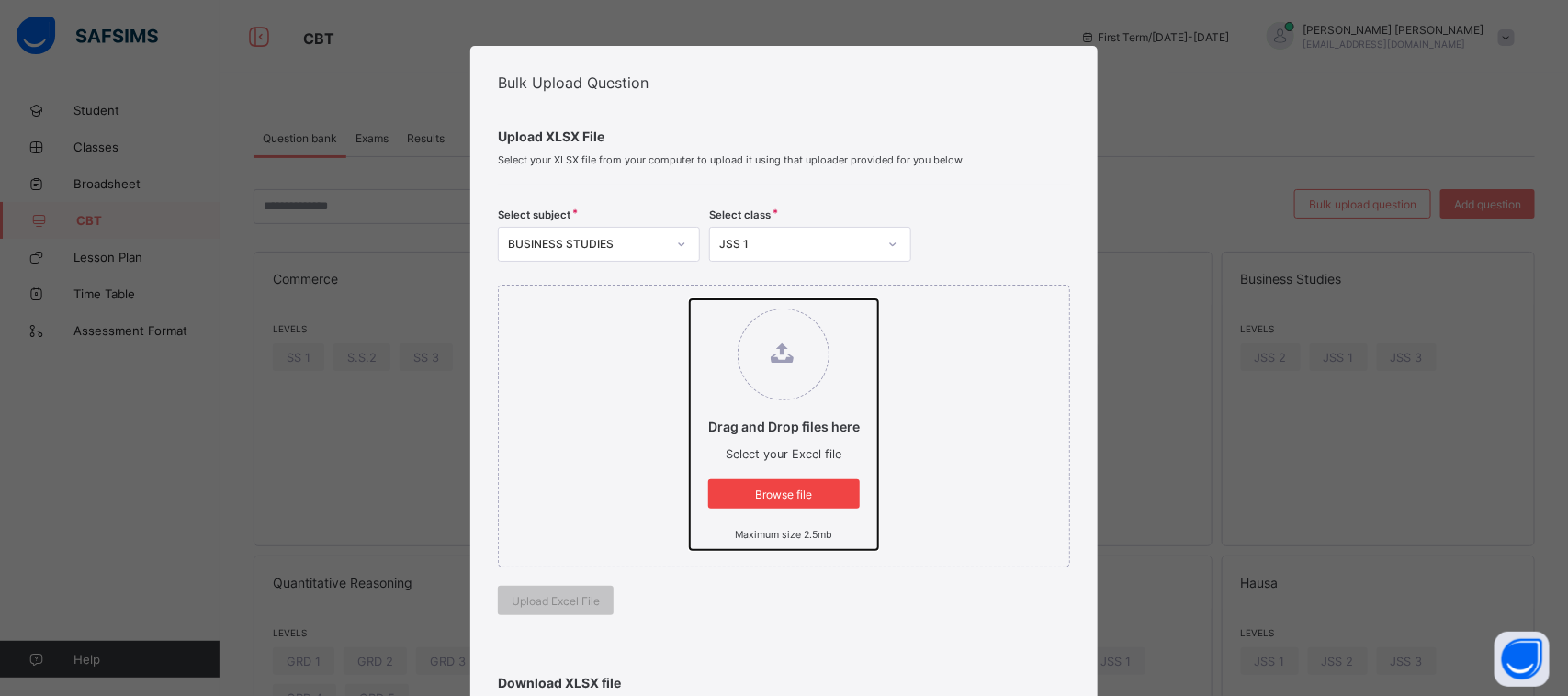
click at [690, 299] on input "Drag and Drop files here Select your Excel file Browse file Maximum size 2.5mb" at bounding box center [690, 299] width 0 height 0
type input "**********"
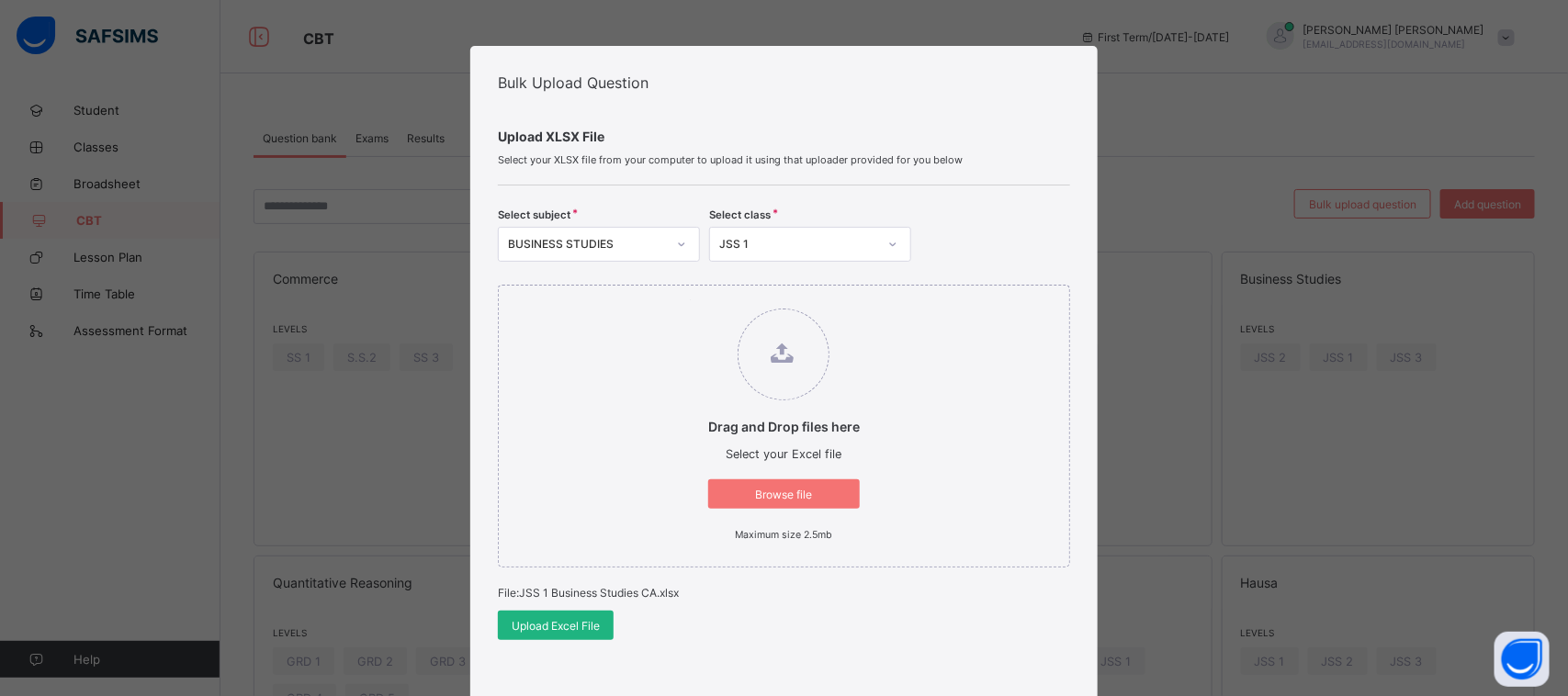
click at [566, 619] on span "Upload Excel File" at bounding box center [555, 626] width 89 height 14
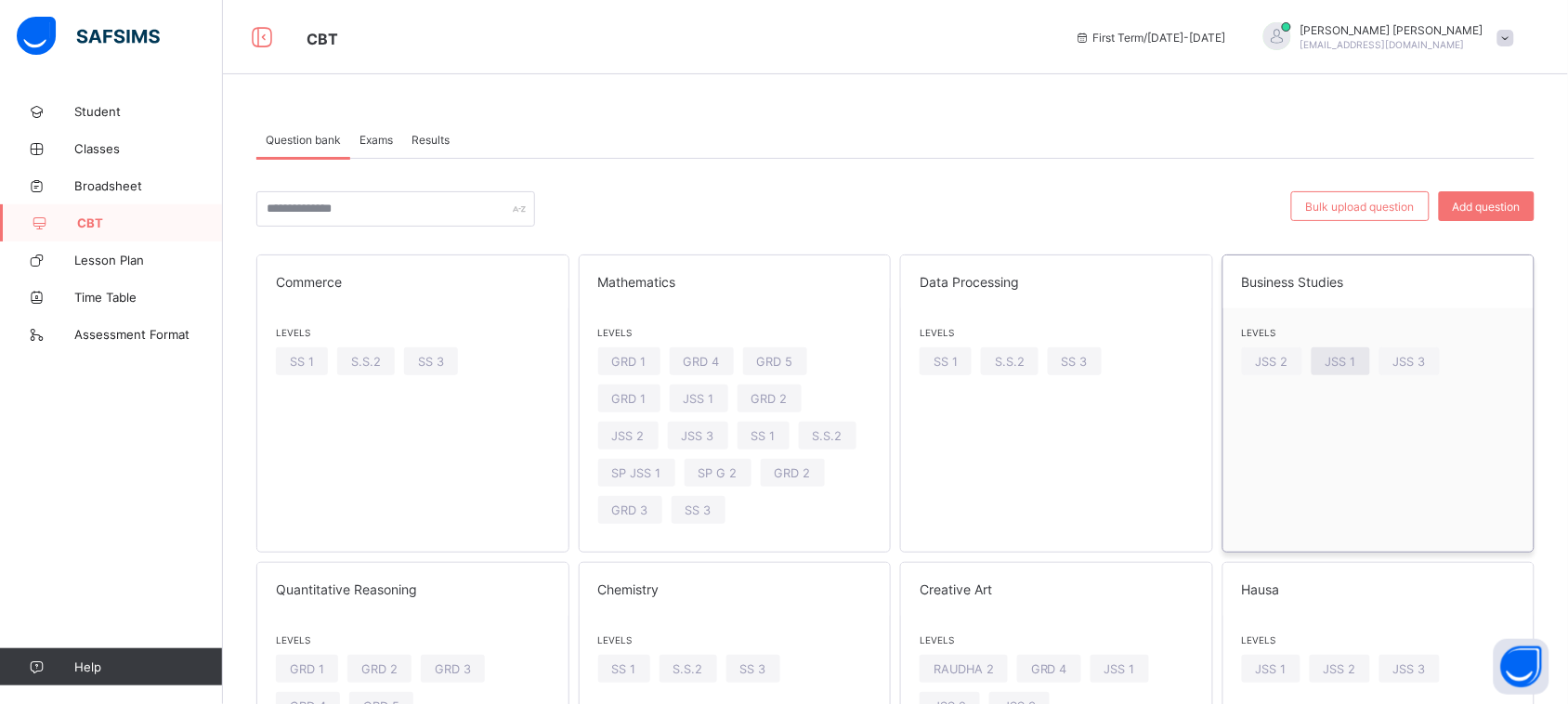
click at [1352, 356] on span "JSS 1" at bounding box center [1341, 362] width 30 height 14
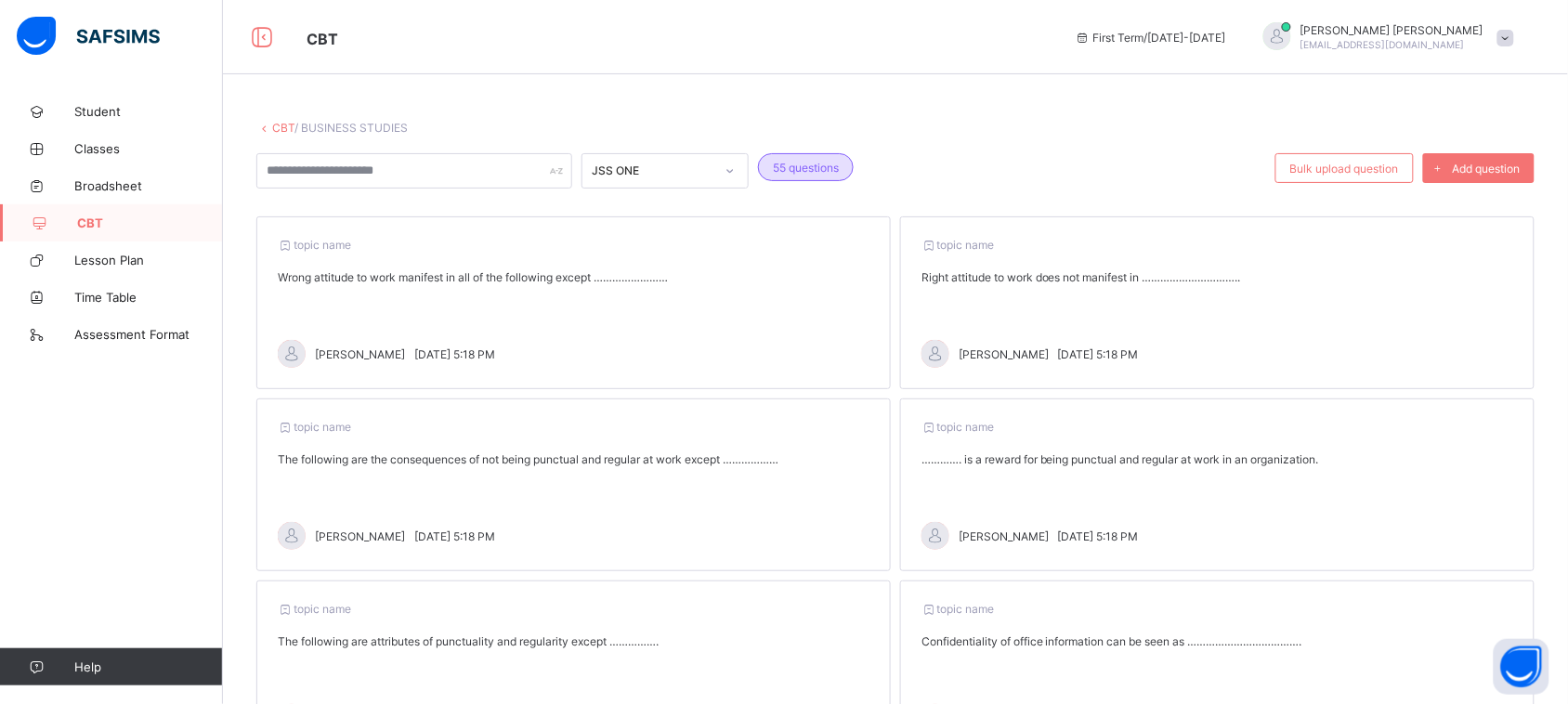
click at [114, 211] on link "CBT" at bounding box center [111, 223] width 223 height 37
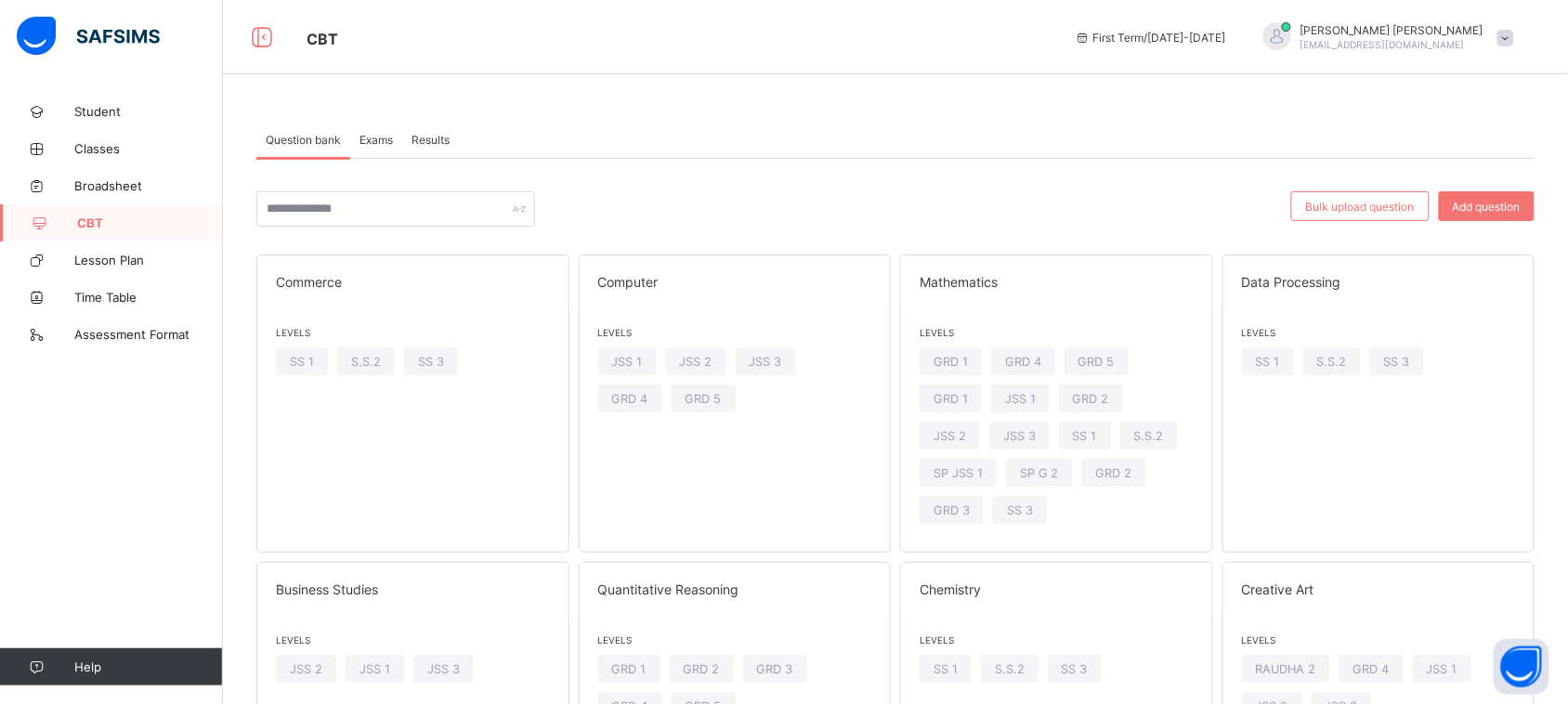
click at [382, 142] on span "Exams" at bounding box center [376, 140] width 33 height 14
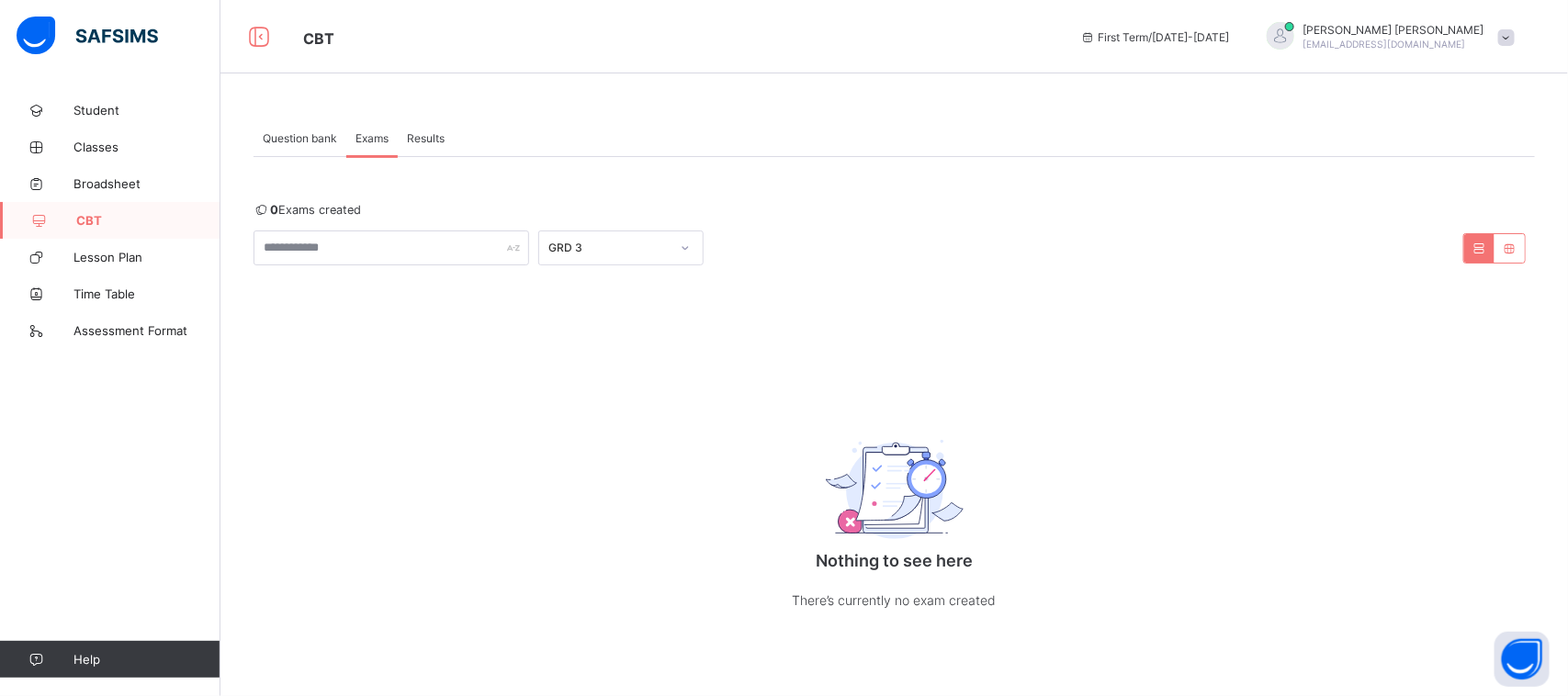
click at [600, 248] on div "GRD 3" at bounding box center [609, 248] width 122 height 14
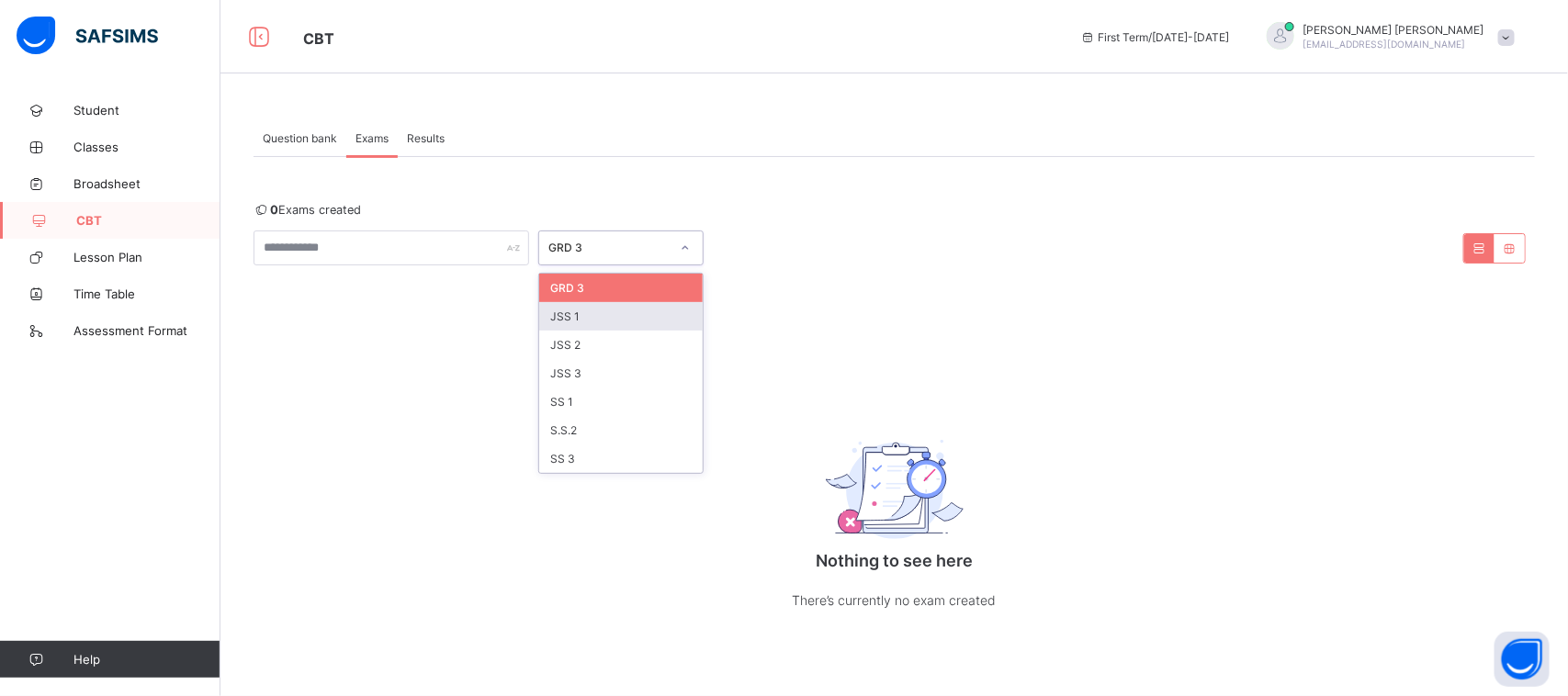
click at [609, 317] on div "JSS 1" at bounding box center [621, 316] width 163 height 28
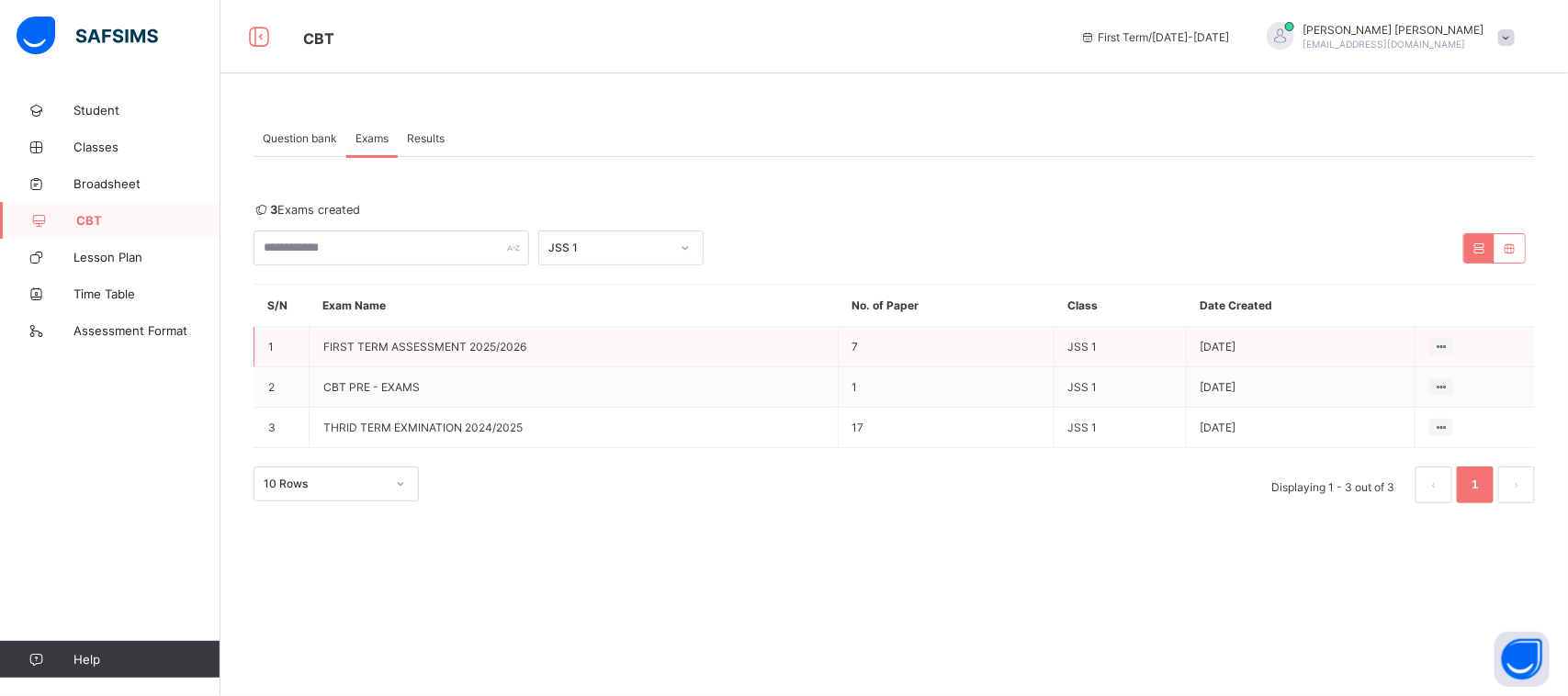
click at [1082, 338] on td "JSS 1" at bounding box center [1120, 347] width 132 height 41
click at [1441, 344] on icon at bounding box center [1442, 346] width 16 height 14
click at [1394, 381] on div "View all papers" at bounding box center [1406, 381] width 78 height 18
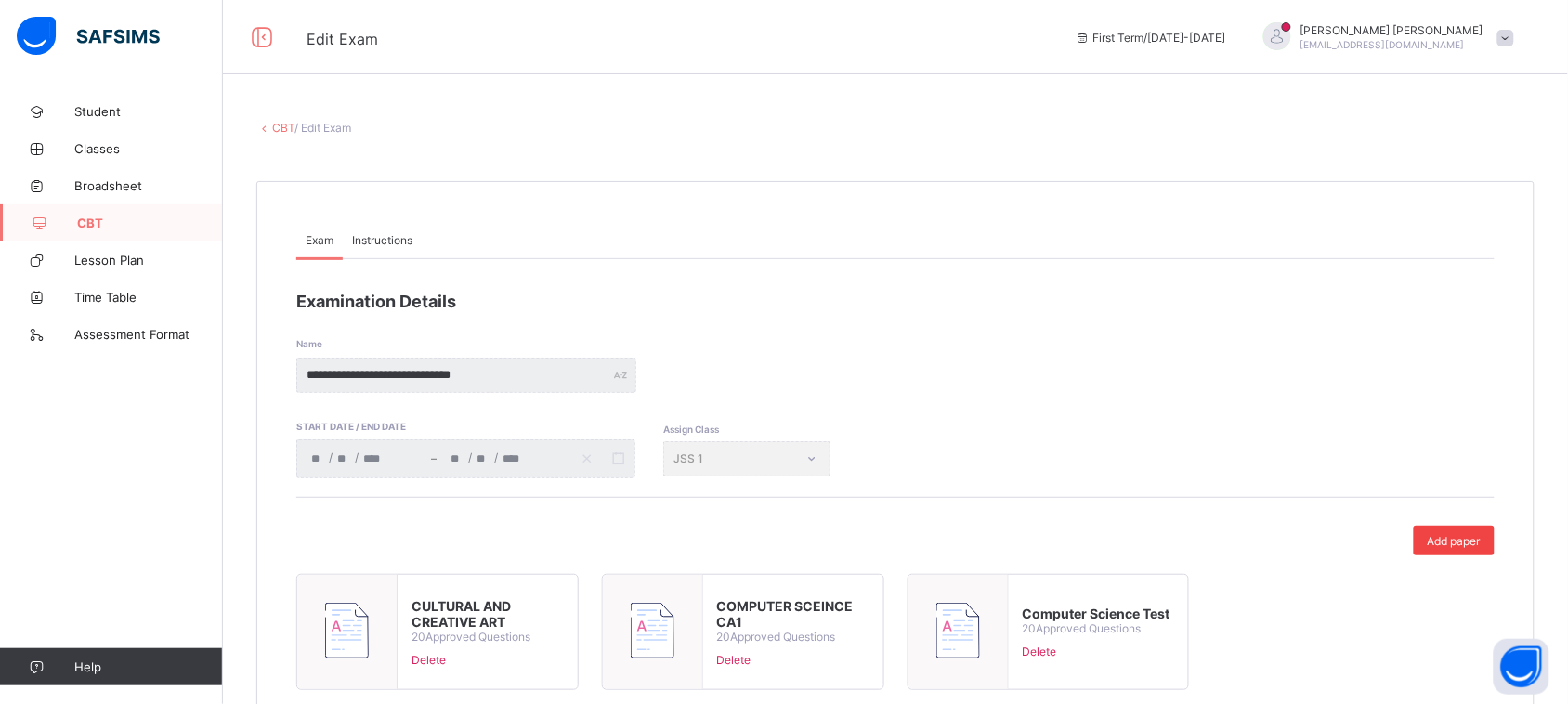
click at [1470, 531] on div "Add paper" at bounding box center [1454, 541] width 81 height 29
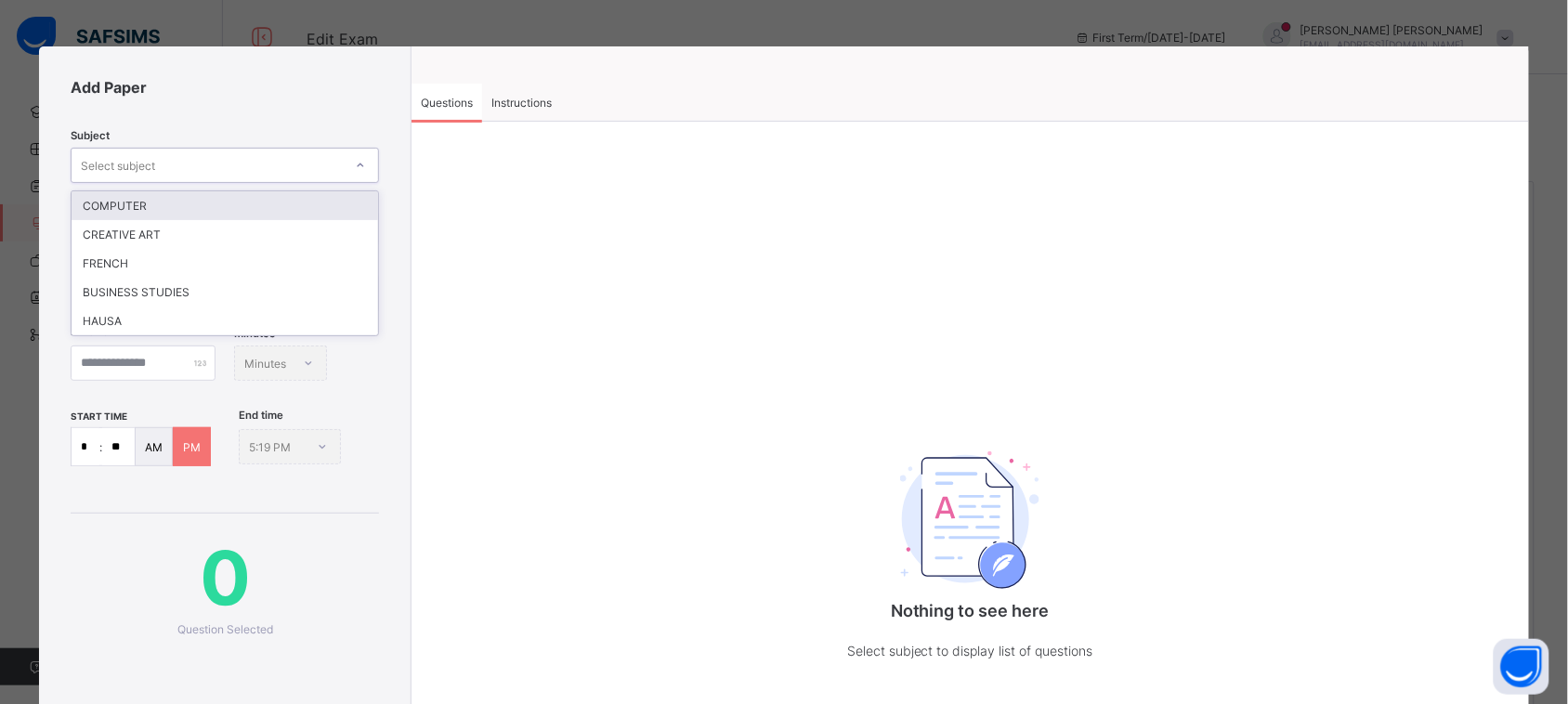
click at [271, 163] on div "Select subject" at bounding box center [208, 165] width 271 height 26
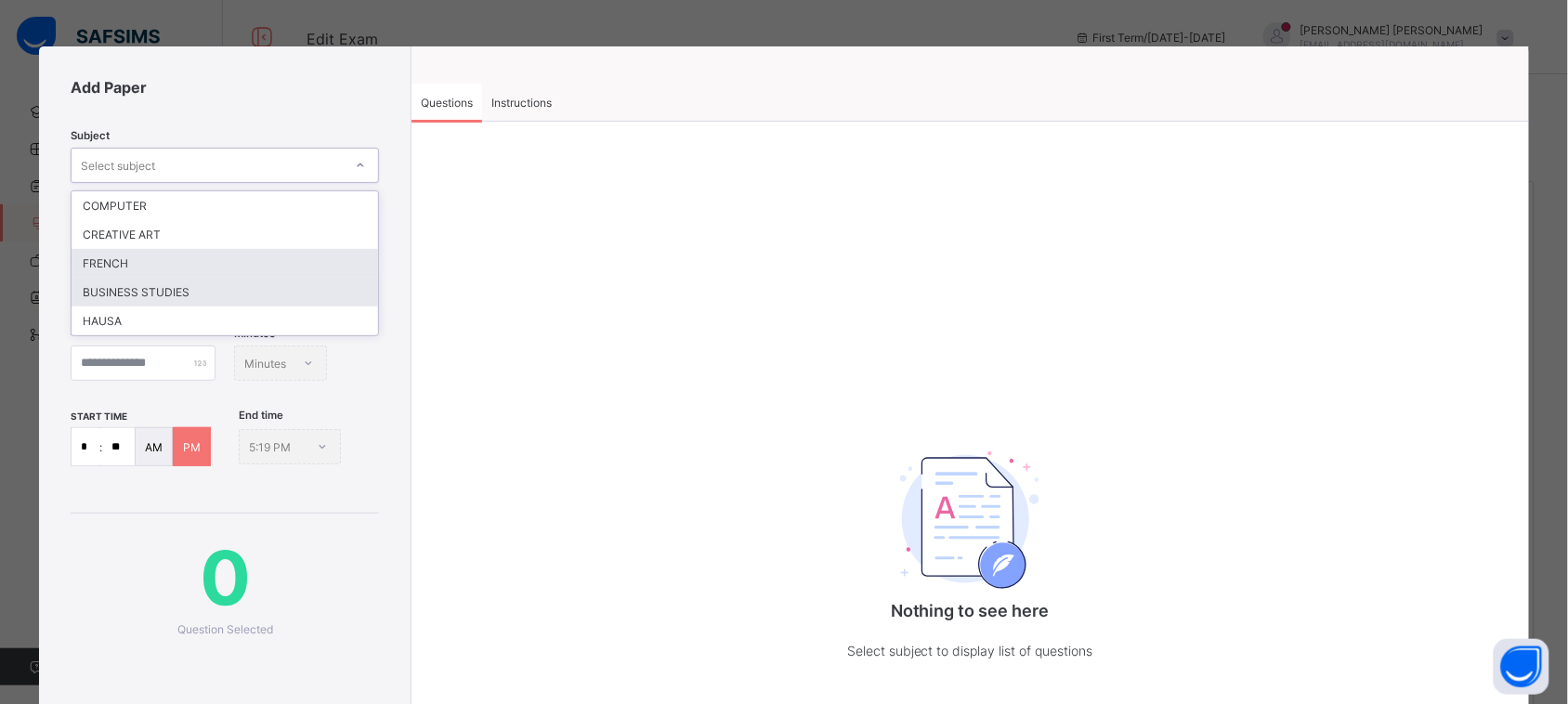
click at [249, 277] on div "BUSINESS STUDIES" at bounding box center [225, 291] width 307 height 29
click at [249, 275] on div "/ /" at bounding box center [255, 294] width 119 height 37
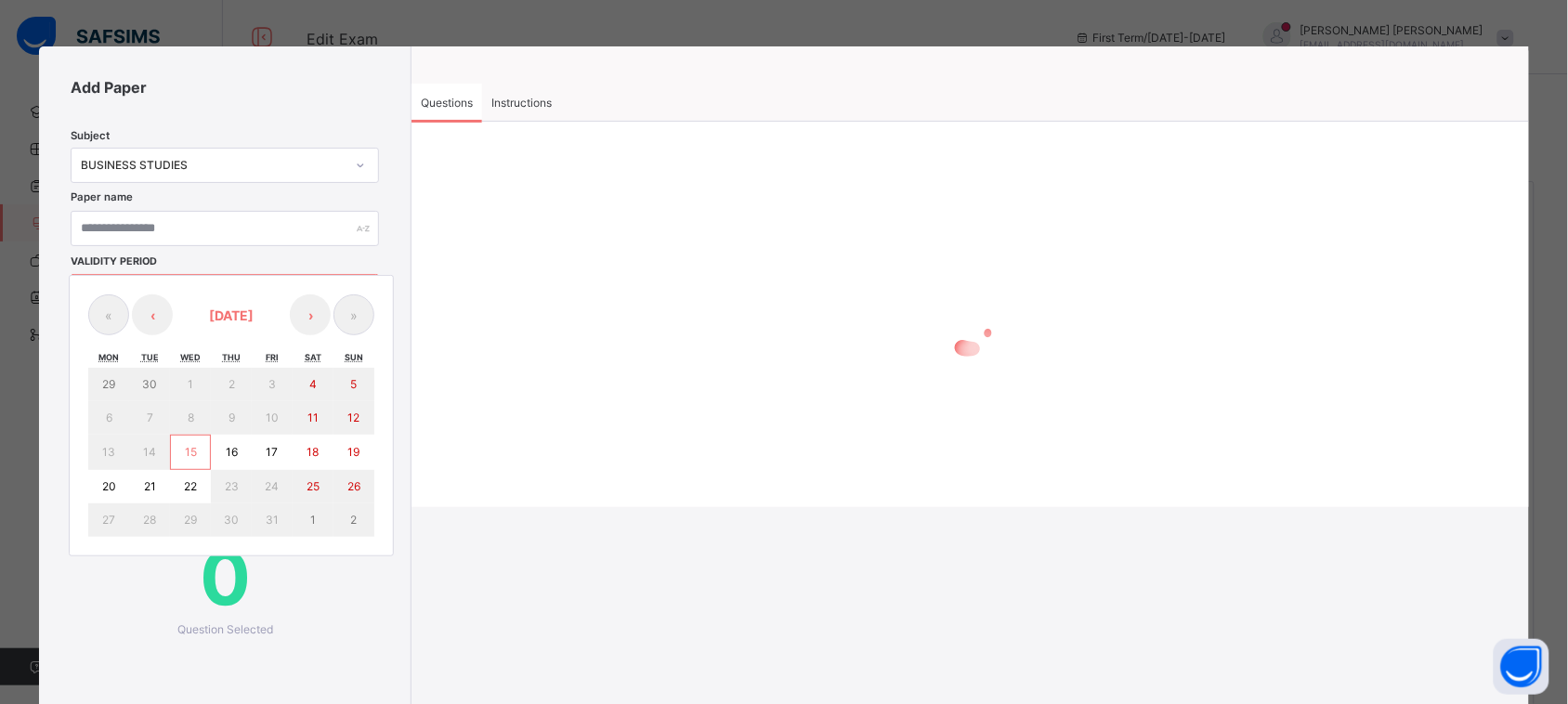
click at [249, 275] on div "« ‹ October 2025 › » Mon Tue Wed Thu Fri Sat Sun 29 30 1 2 3 4 5 6 7 8 9 10 11 …" at bounding box center [231, 416] width 326 height 281
click at [257, 221] on input "text" at bounding box center [227, 228] width 312 height 35
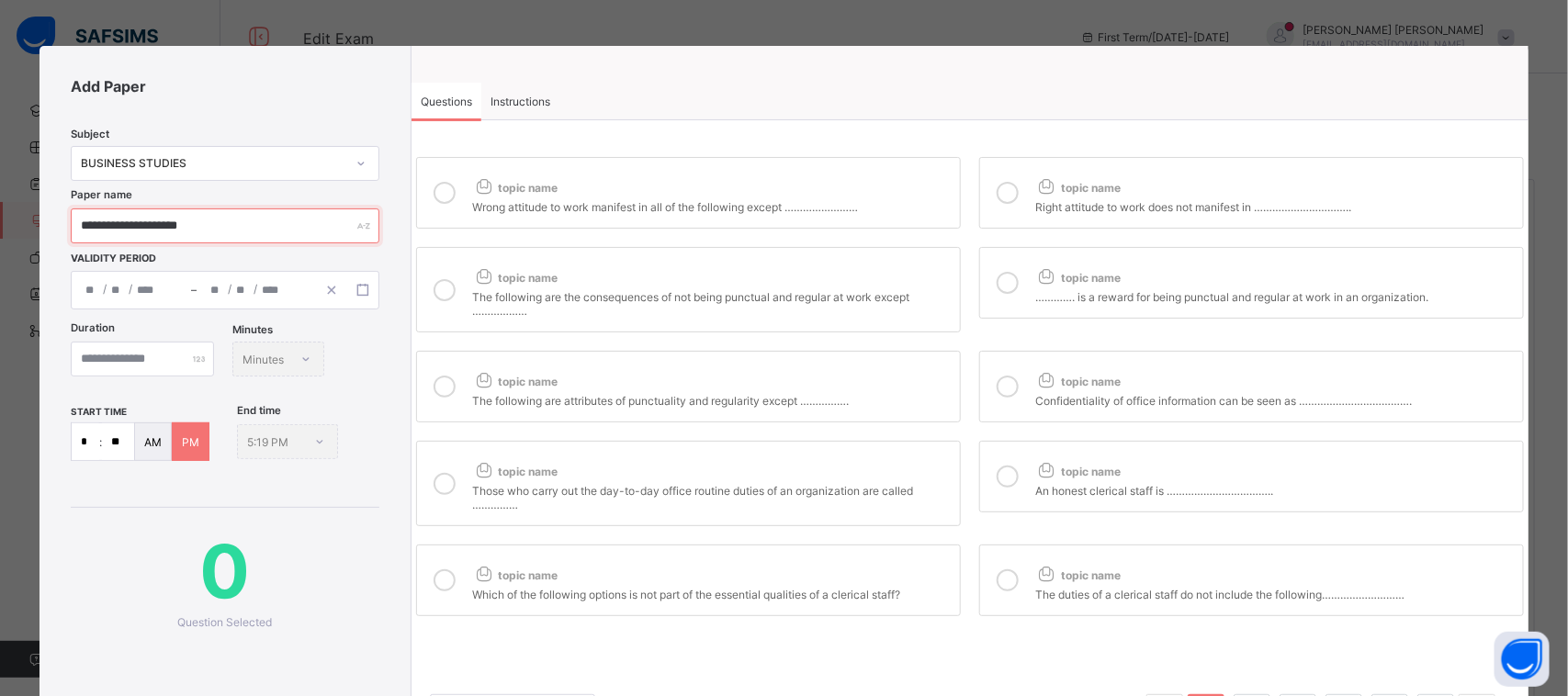
type input "**********"
click at [269, 280] on div "/ / – / / « ‹ October 2025 › » Mon Tue Wed Thu Fri Sat Sun 29 30 1 2 3 4 5 6 7 …" at bounding box center [225, 291] width 308 height 39
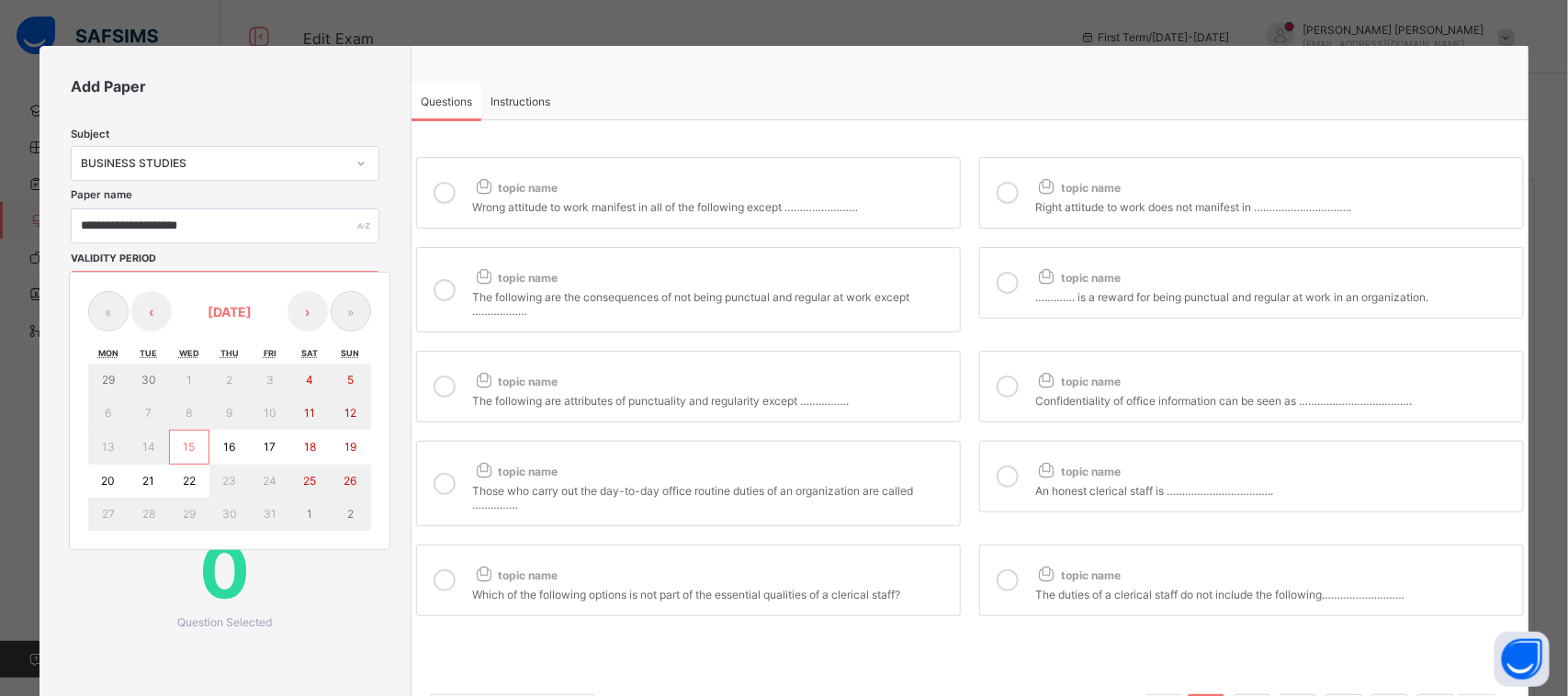
click at [227, 430] on button "16" at bounding box center [230, 447] width 41 height 35
type input "**********"
type input "**"
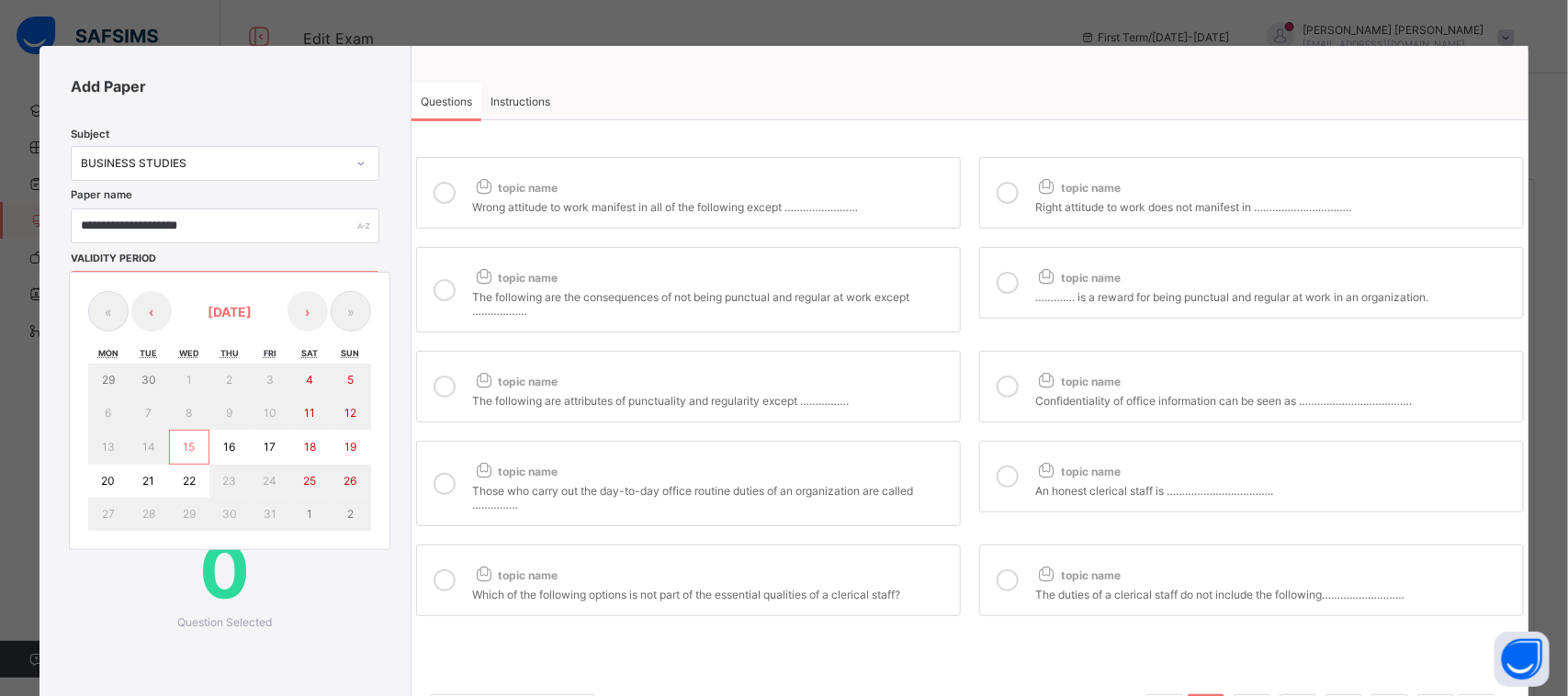
type input "****"
type input "**********"
type input "**"
type input "****"
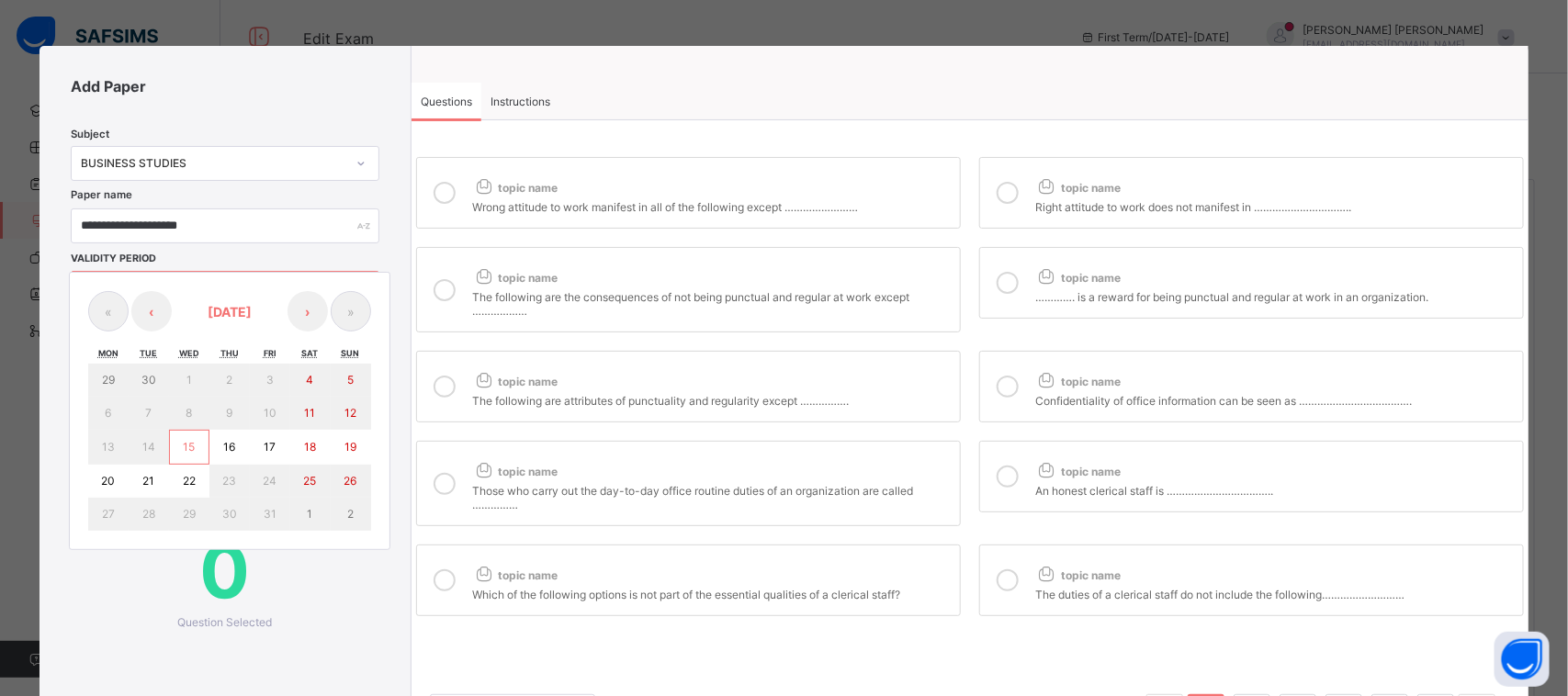
type input "**"
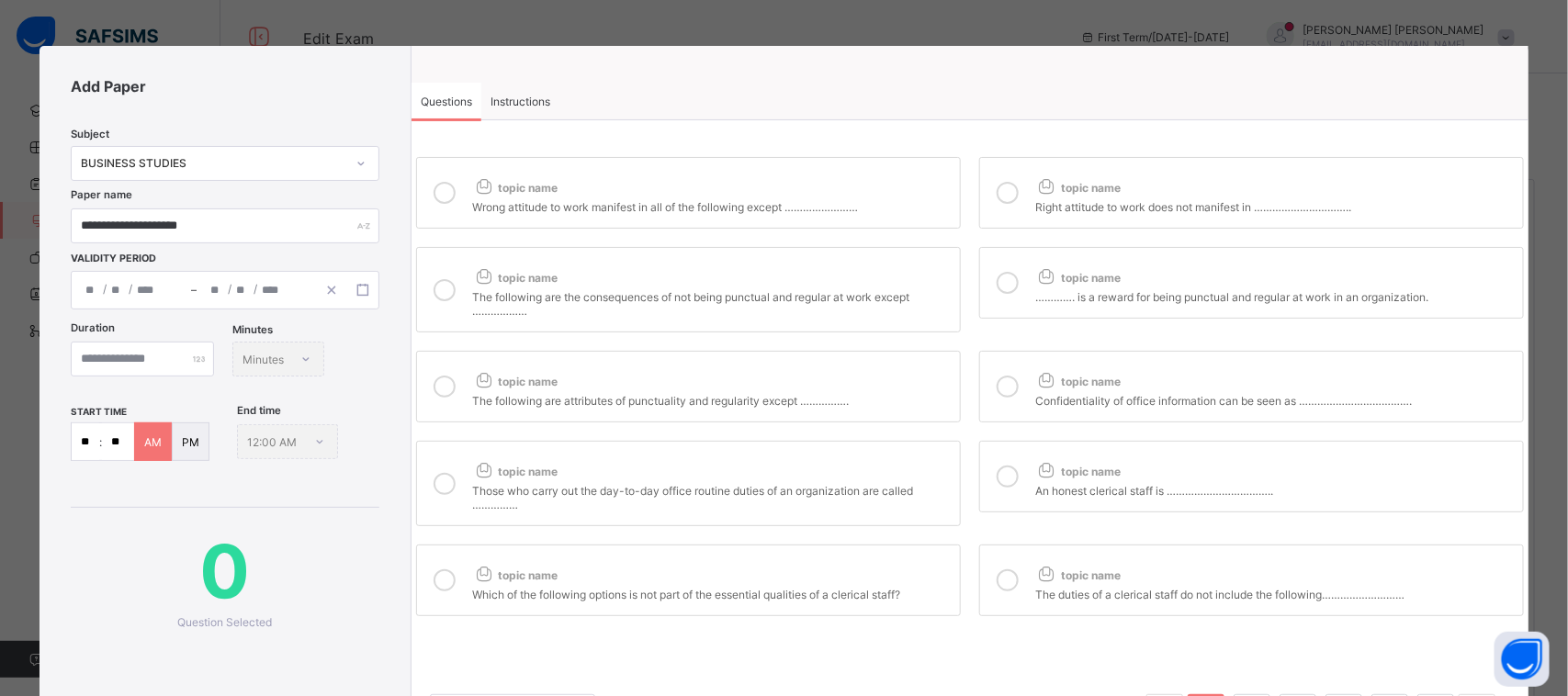
click at [227, 430] on div "start time ** : ** AM PM End time 12:00 AM" at bounding box center [225, 433] width 308 height 57
click at [200, 356] on input "number" at bounding box center [142, 359] width 143 height 35
type input "***"
click at [92, 440] on input "**" at bounding box center [86, 441] width 27 height 37
drag, startPoint x: 92, startPoint y: 440, endPoint x: 71, endPoint y: 442, distance: 21.1
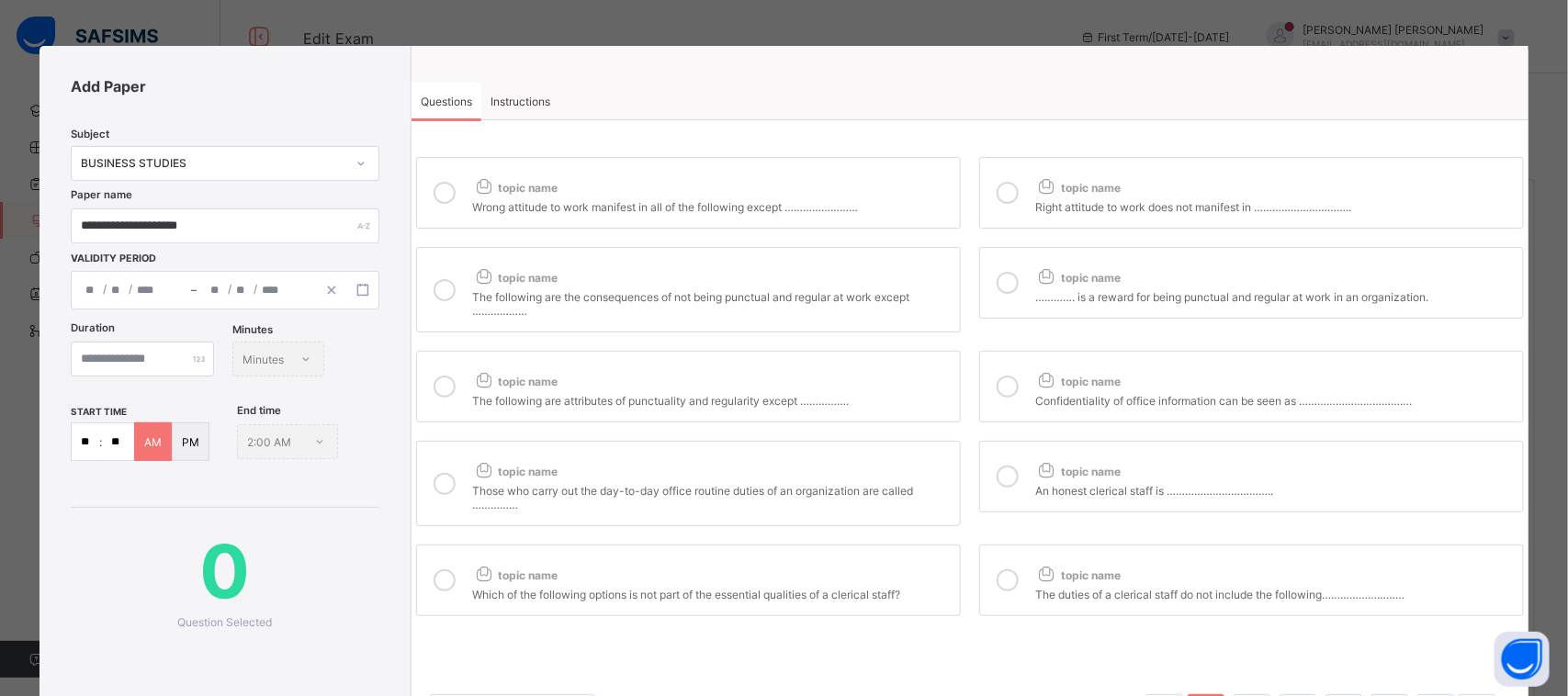
click at [72, 442] on input "**" at bounding box center [86, 441] width 27 height 37
type input "**"
click at [534, 103] on span "Instructions" at bounding box center [519, 101] width 59 height 14
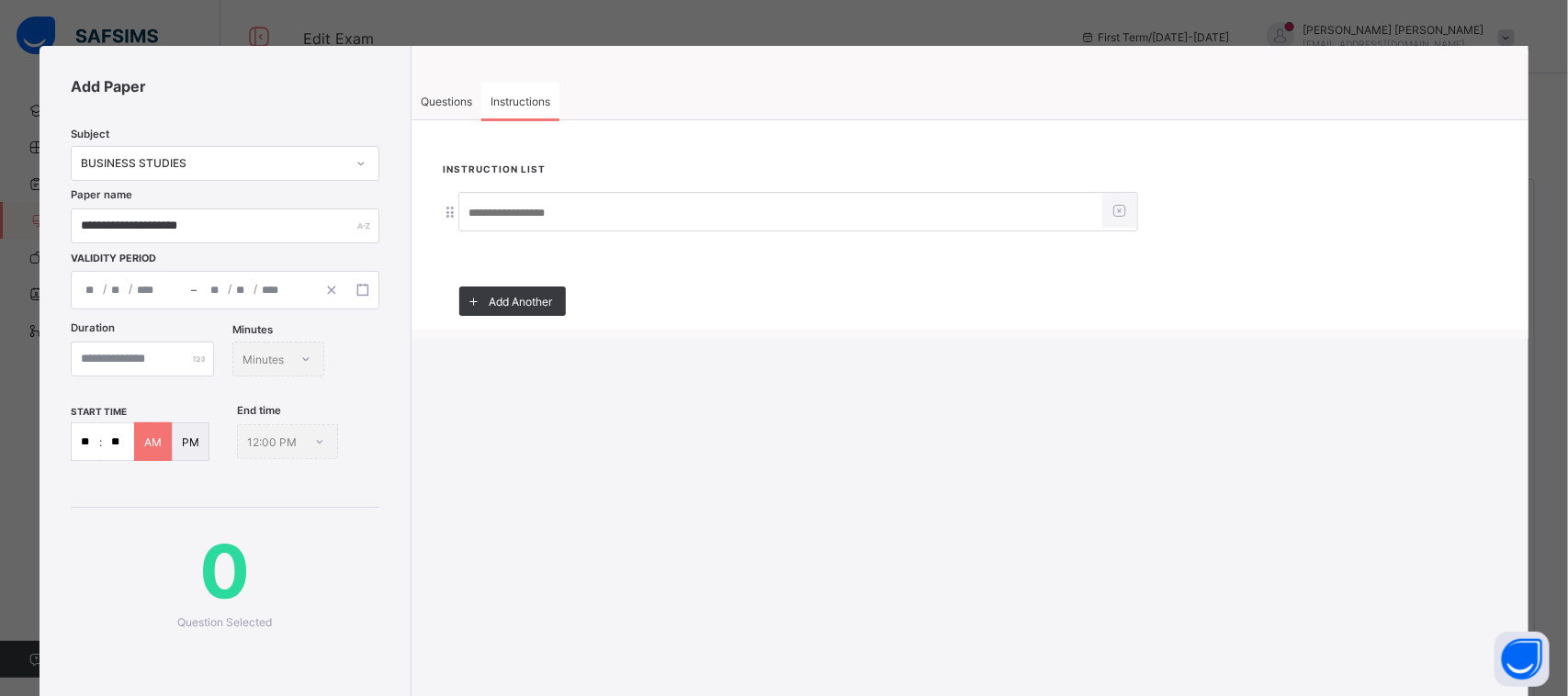
click at [575, 199] on input at bounding box center [780, 213] width 643 height 35
paste input "**********"
type input "**********"
click at [438, 112] on div "Questions" at bounding box center [446, 101] width 70 height 37
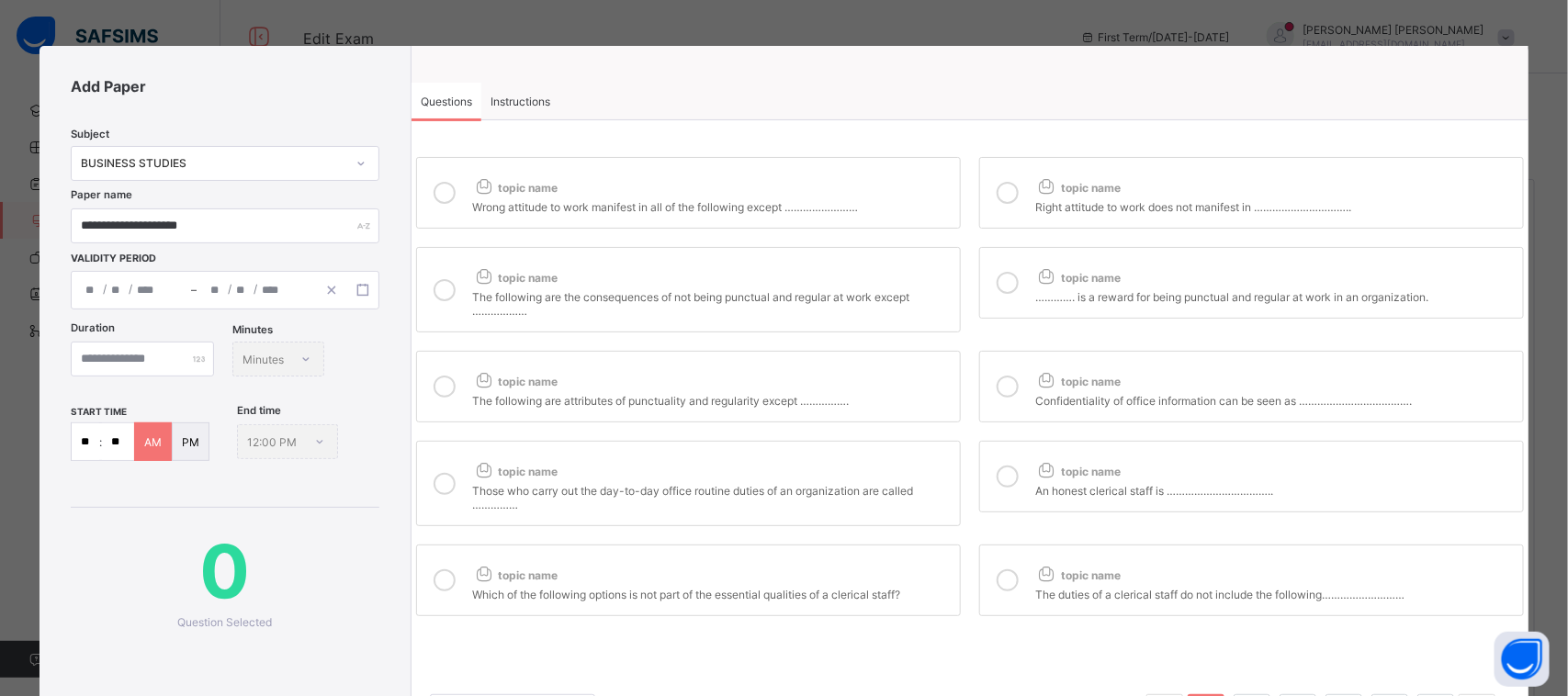
click at [467, 197] on label "topic name Wrong attitude to work manifest in all of the following except ………………" at bounding box center [689, 192] width 545 height 72
click at [521, 280] on span "topic name" at bounding box center [515, 278] width 86 height 14
click at [1035, 278] on icon at bounding box center [1047, 276] width 23 height 19
click at [1029, 198] on label "topic name Right attitude to work does not manifest in ………………………….." at bounding box center [1252, 192] width 545 height 72
click at [1043, 395] on div "Confidentiality of office information can be seen as ………………………………." at bounding box center [1274, 398] width 479 height 18
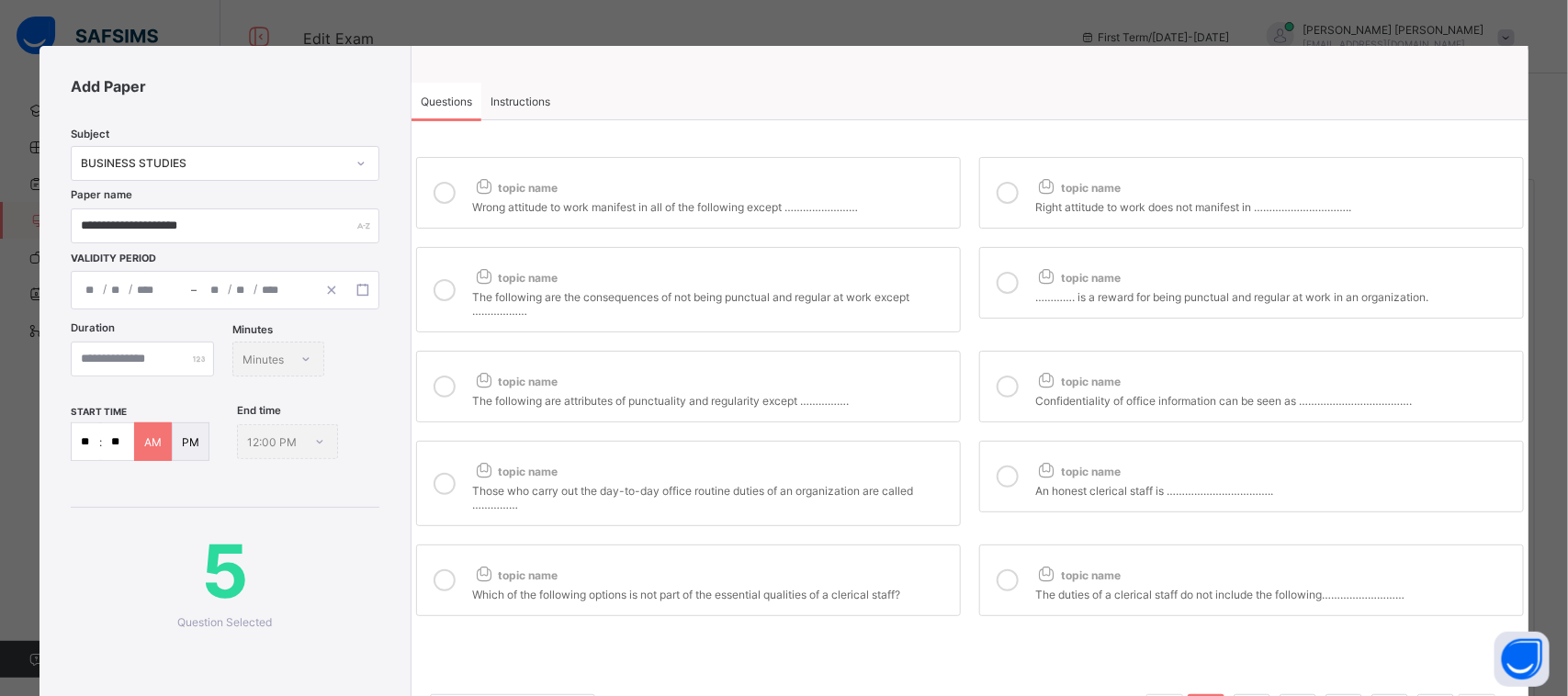
click at [1027, 472] on label "topic name An honest clerical staff is …………………………….." at bounding box center [1252, 476] width 545 height 72
click at [868, 464] on div "topic name" at bounding box center [711, 467] width 479 height 24
click at [877, 367] on div "topic name" at bounding box center [711, 377] width 479 height 24
drag, startPoint x: 900, startPoint y: 570, endPoint x: 982, endPoint y: 560, distance: 82.6
click at [905, 570] on div "topic name" at bounding box center [711, 571] width 479 height 24
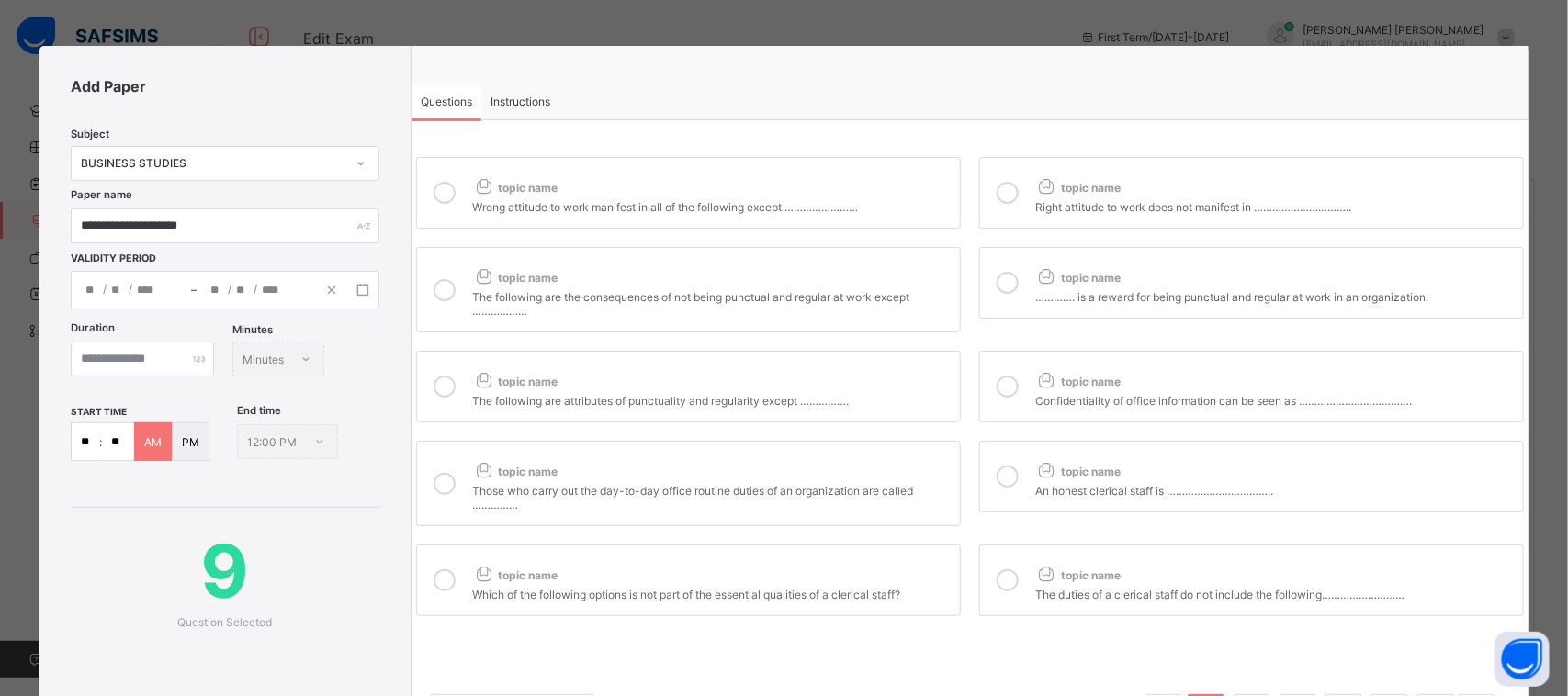
click at [1061, 561] on div "topic name" at bounding box center [1274, 571] width 479 height 24
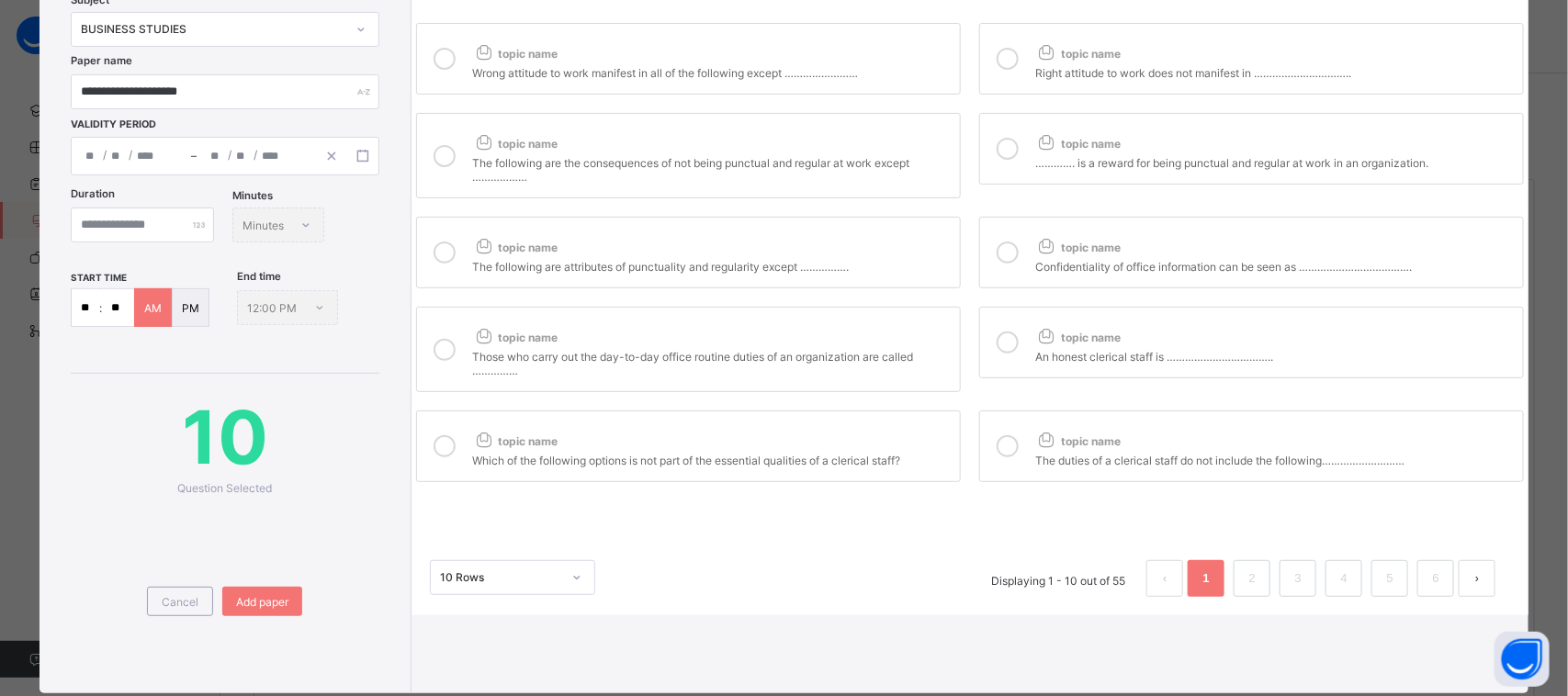
scroll to position [138, 0]
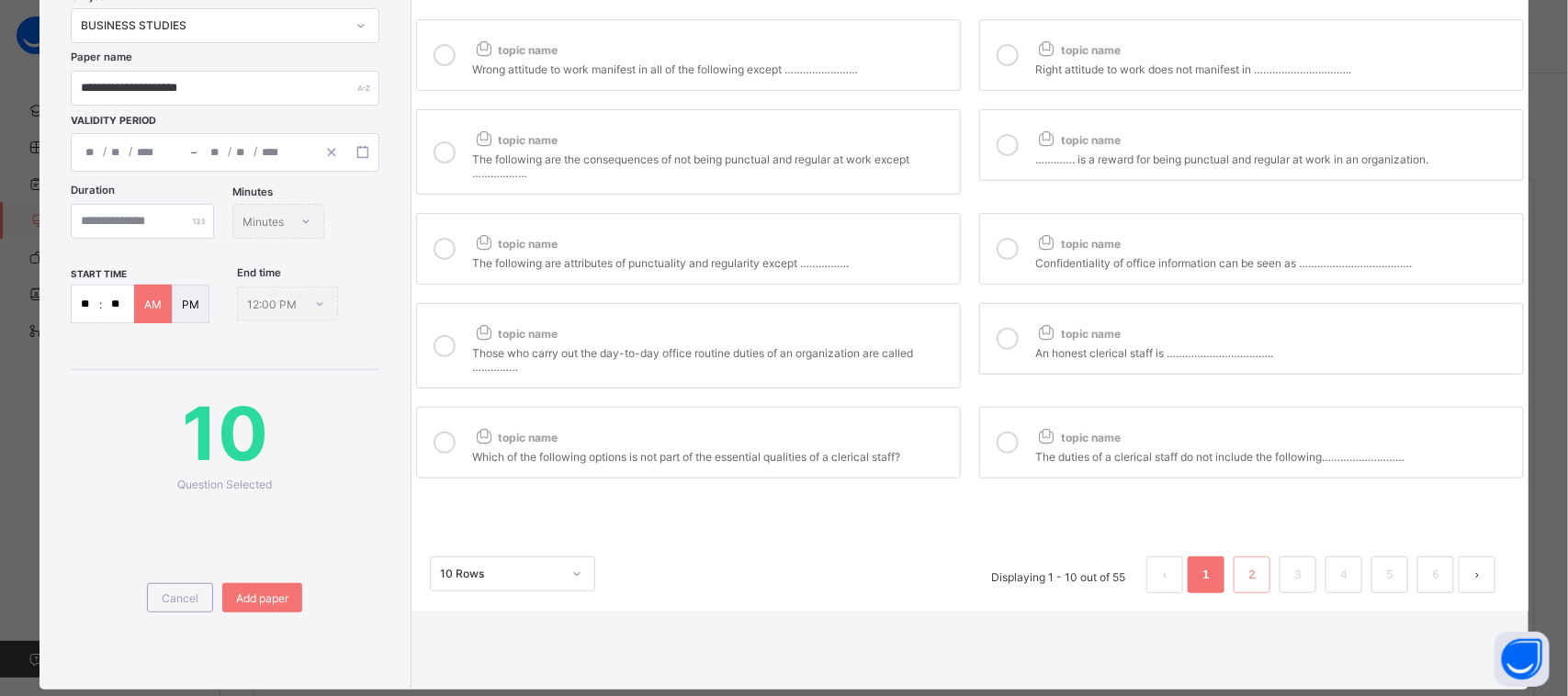
click at [1244, 571] on link "2" at bounding box center [1253, 574] width 18 height 24
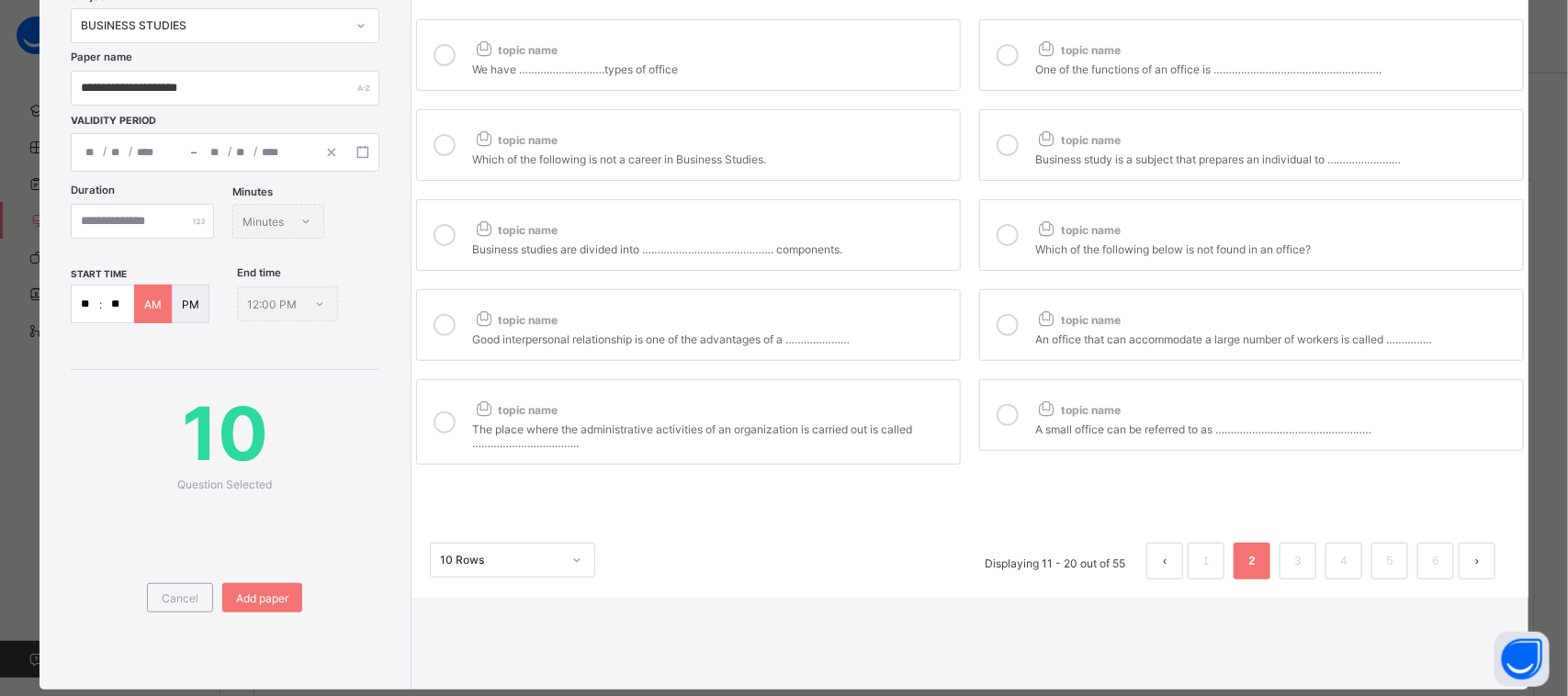
click at [1064, 400] on div "topic name" at bounding box center [1274, 405] width 479 height 24
click at [1058, 313] on span "topic name" at bounding box center [1078, 320] width 86 height 14
click at [1080, 211] on label "topic name Which of the following below is not found in an office?" at bounding box center [1252, 235] width 545 height 72
click at [816, 266] on div "topic name We have ……………………….types of office topic name One of the functions of…" at bounding box center [970, 241] width 1117 height 454
click at [829, 309] on div "topic name" at bounding box center [711, 316] width 479 height 24
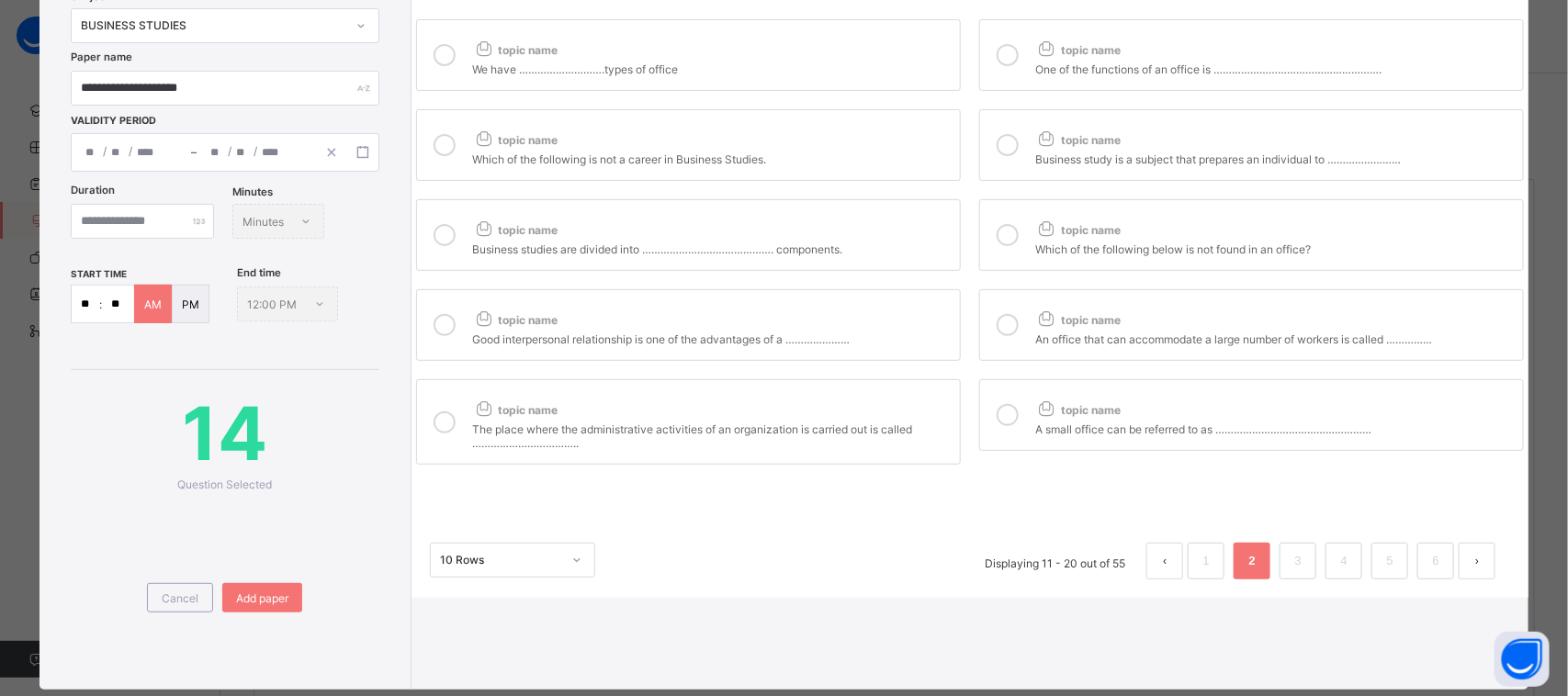
click at [908, 226] on div "topic name" at bounding box center [711, 226] width 479 height 24
click at [882, 404] on div "topic name" at bounding box center [711, 405] width 479 height 24
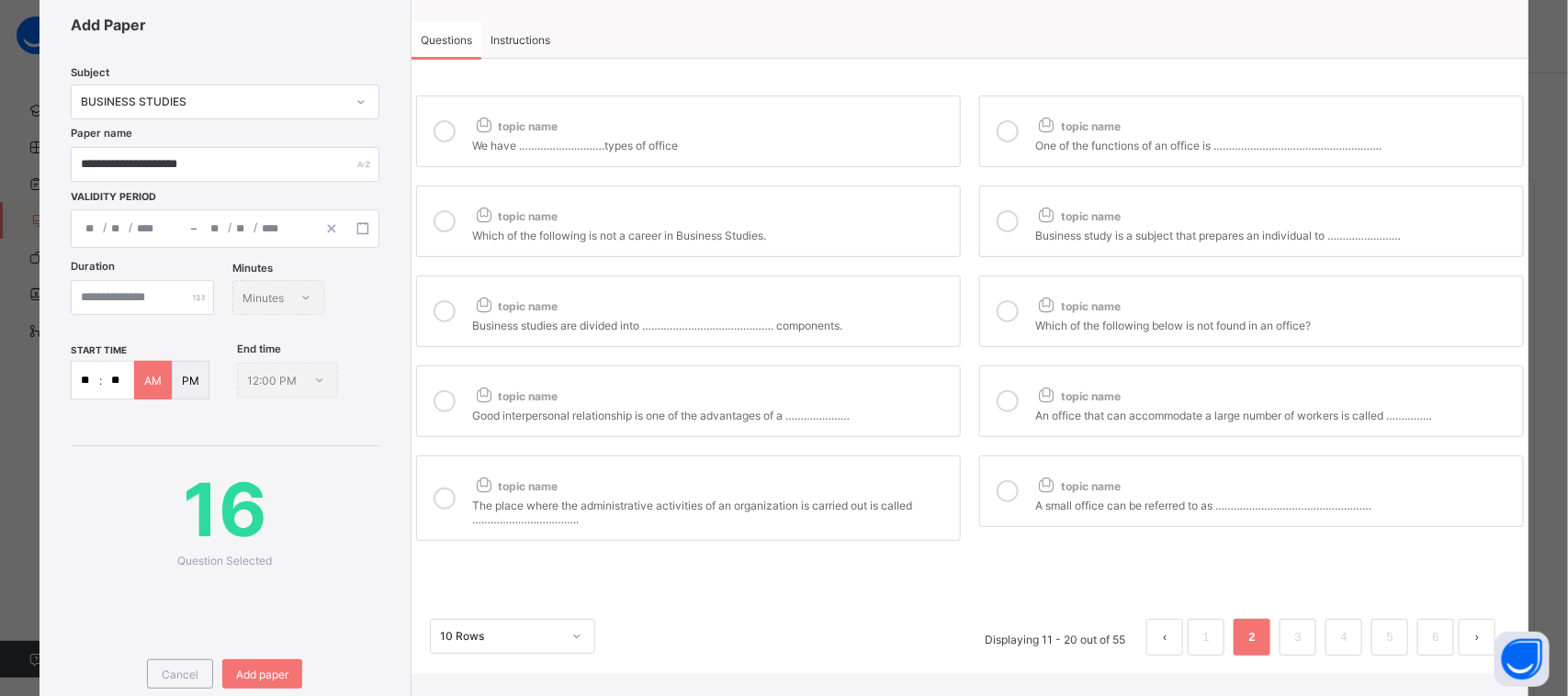
scroll to position [0, 0]
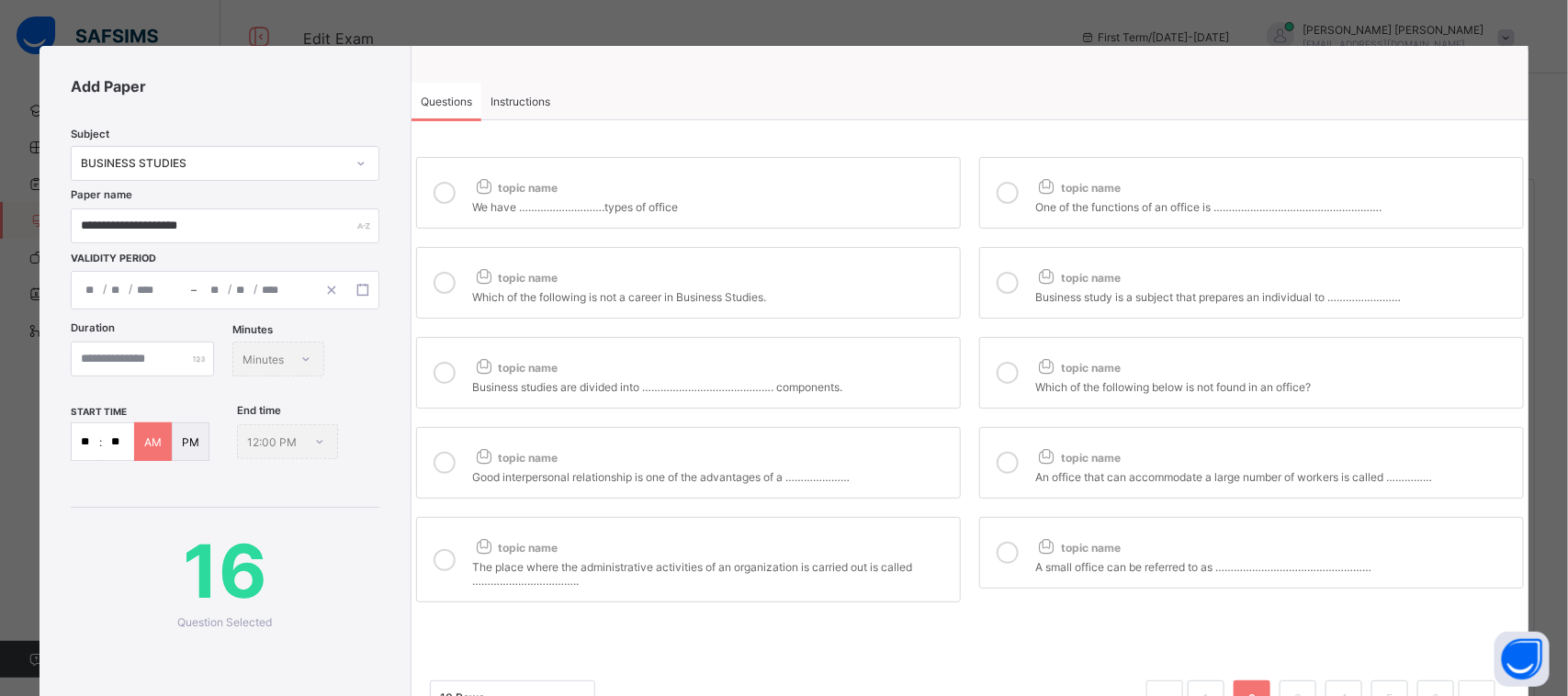
click at [1035, 290] on div "Business study is a subject that prepares an individual to ……………………" at bounding box center [1274, 295] width 479 height 18
click at [1084, 208] on div "One of the functions of an office is ………………………………………………." at bounding box center [1274, 204] width 479 height 18
click at [834, 200] on div "We have ……………………….types of office" at bounding box center [711, 204] width 479 height 18
click at [824, 276] on div "topic name" at bounding box center [711, 273] width 479 height 24
click at [1195, 680] on li "1" at bounding box center [1206, 699] width 37 height 37
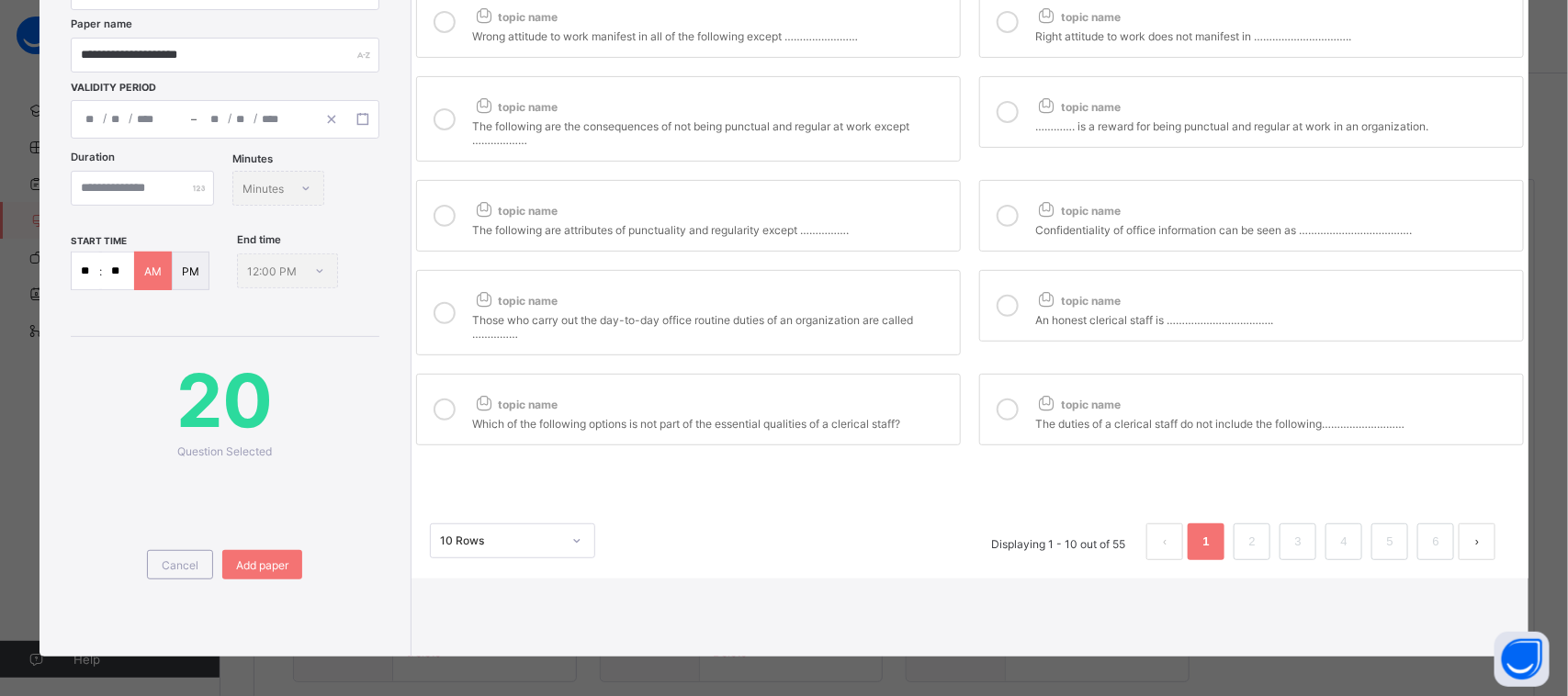
scroll to position [172, 0]
click at [1240, 522] on li "2" at bounding box center [1252, 540] width 37 height 37
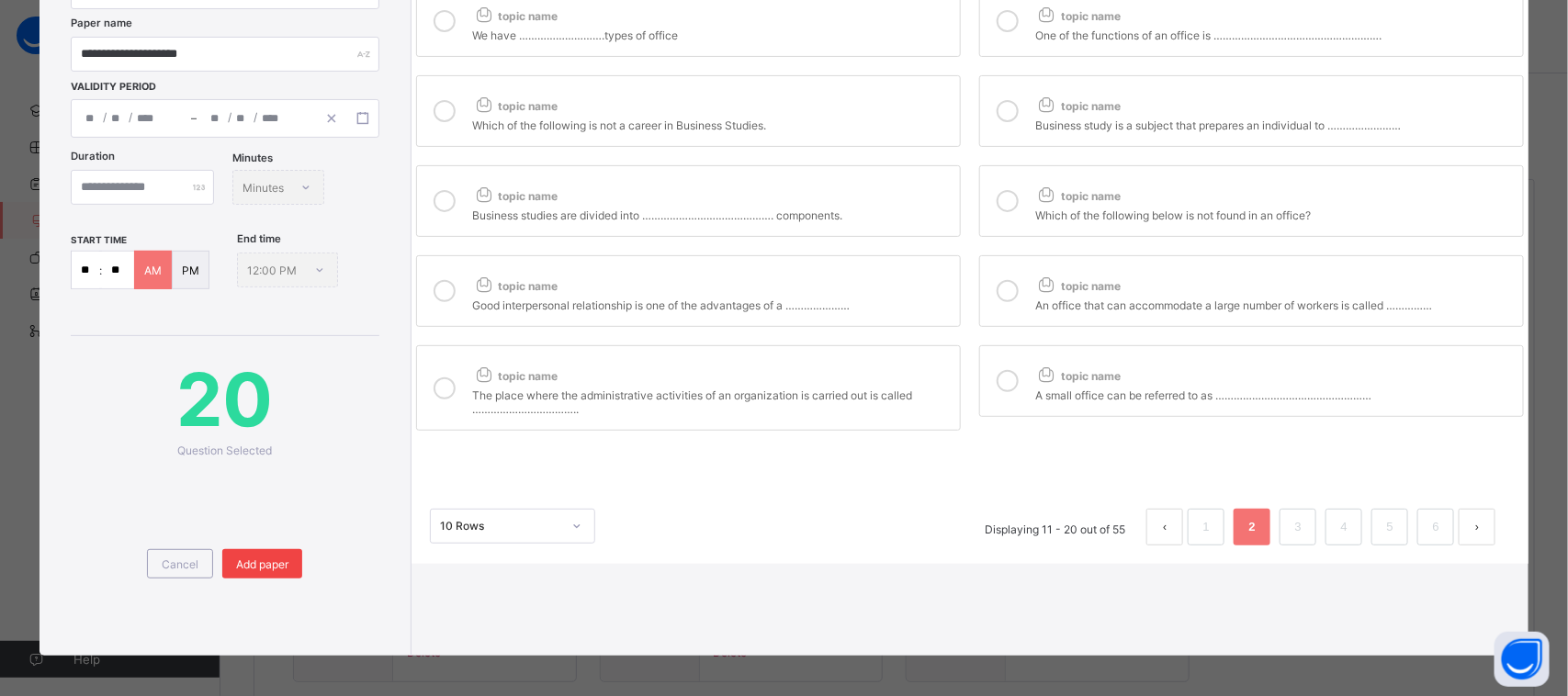
click at [287, 557] on span "Add paper" at bounding box center [263, 564] width 53 height 14
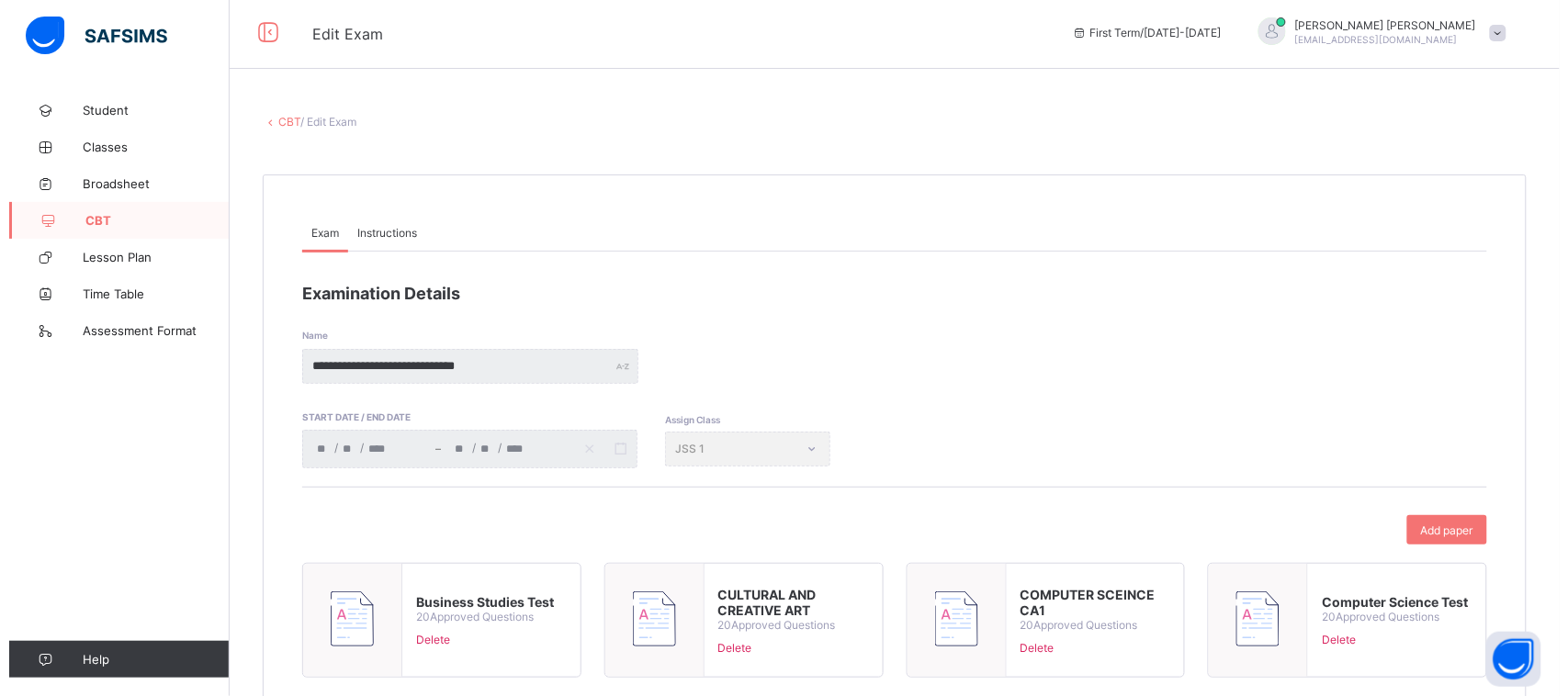
scroll to position [0, 0]
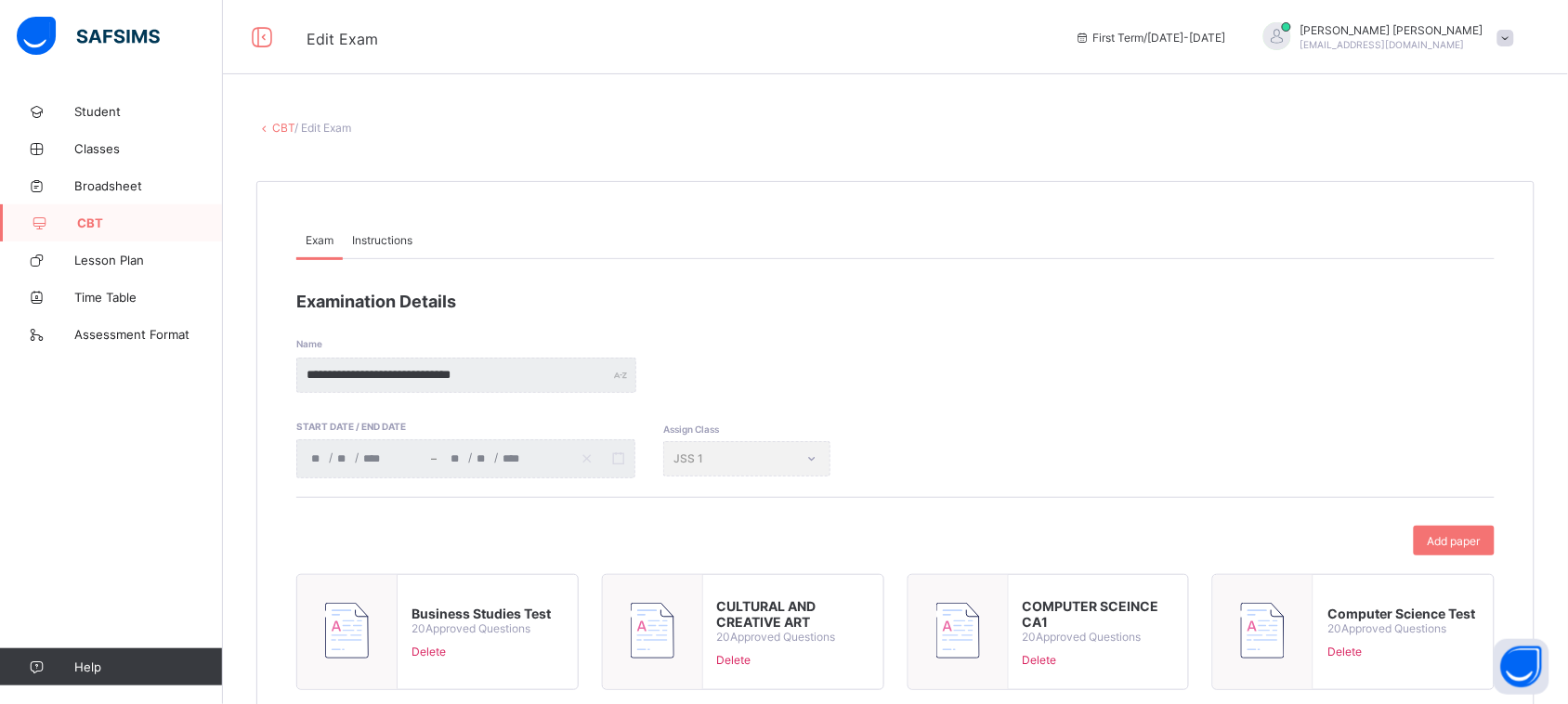
click at [108, 221] on span "CBT" at bounding box center [150, 222] width 146 height 15
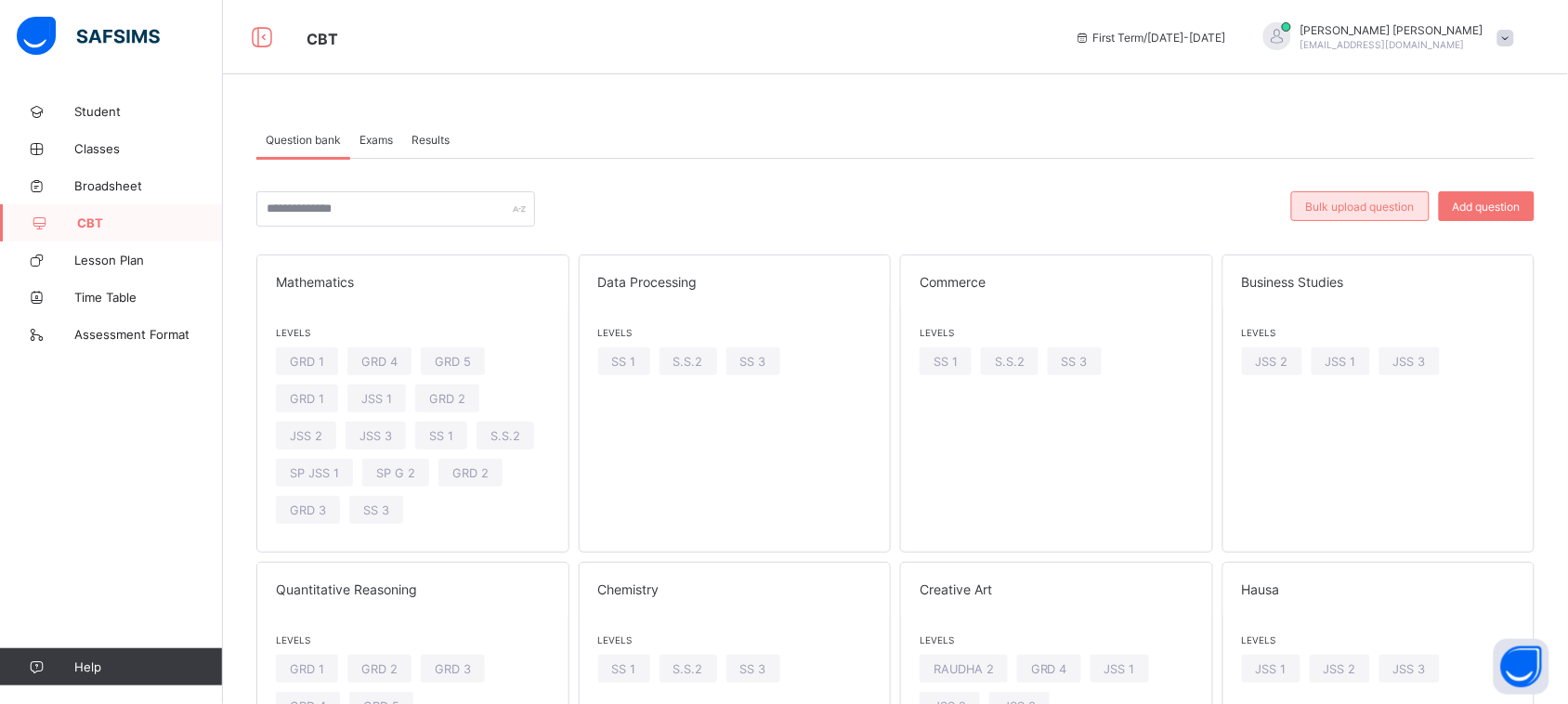
click at [1399, 210] on span "Bulk upload question" at bounding box center [1360, 206] width 108 height 14
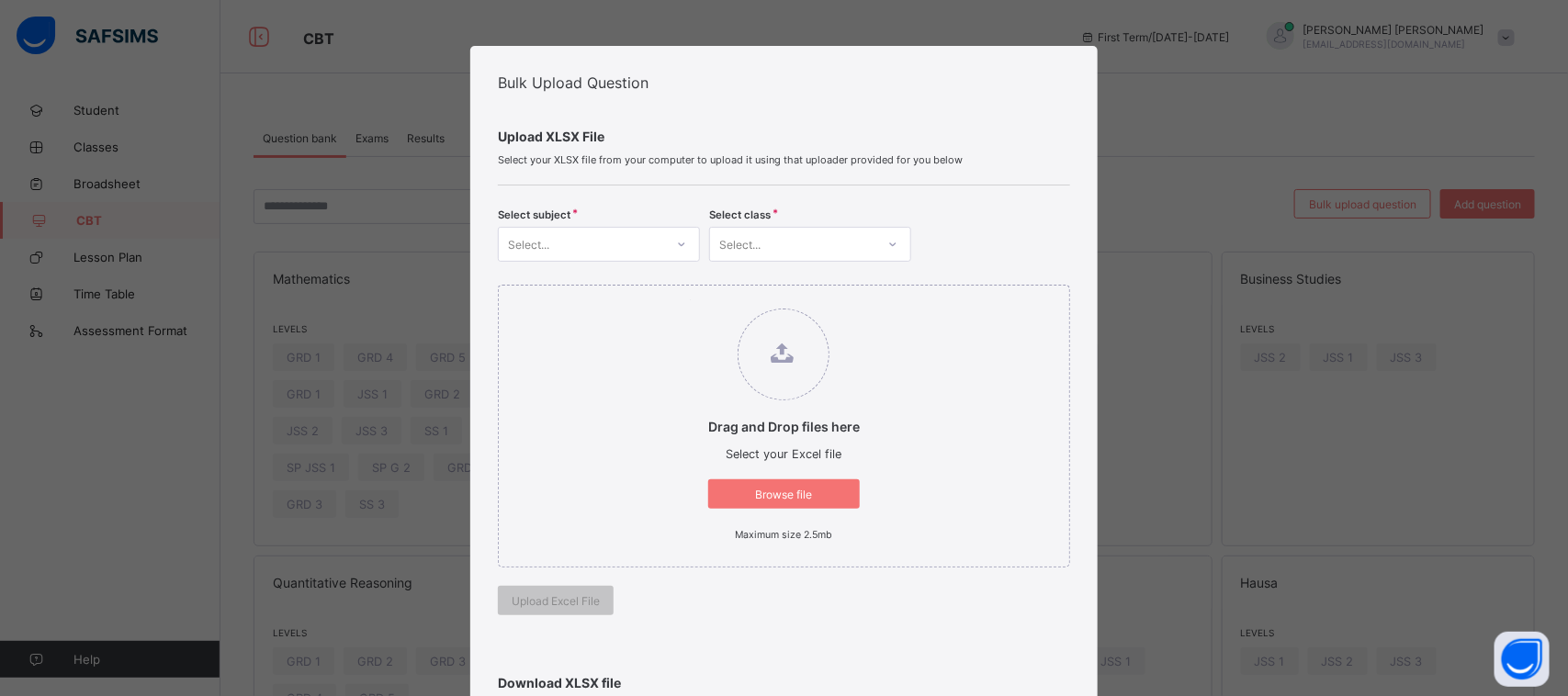
click at [678, 241] on icon at bounding box center [681, 244] width 11 height 18
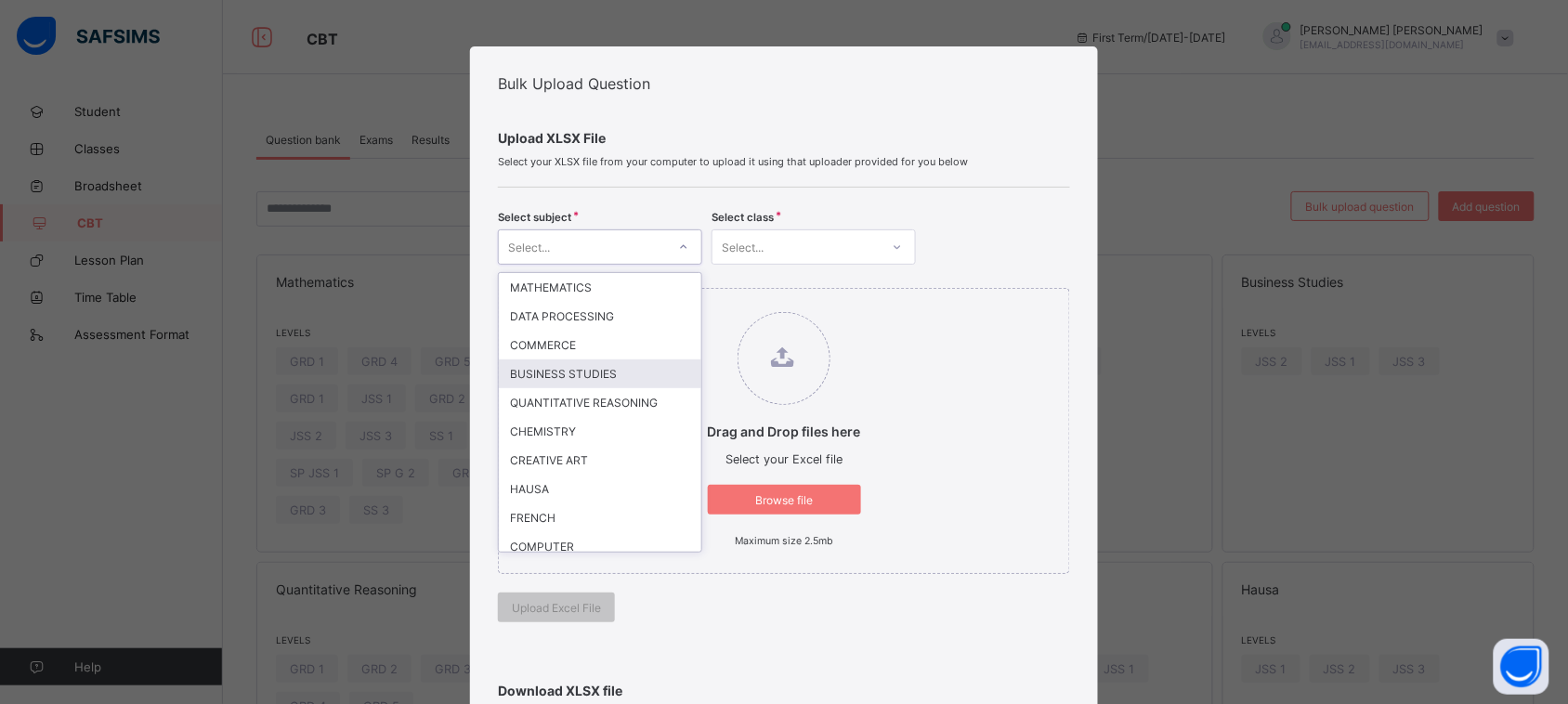
click at [606, 375] on div "BUSINESS STUDIES" at bounding box center [600, 373] width 203 height 29
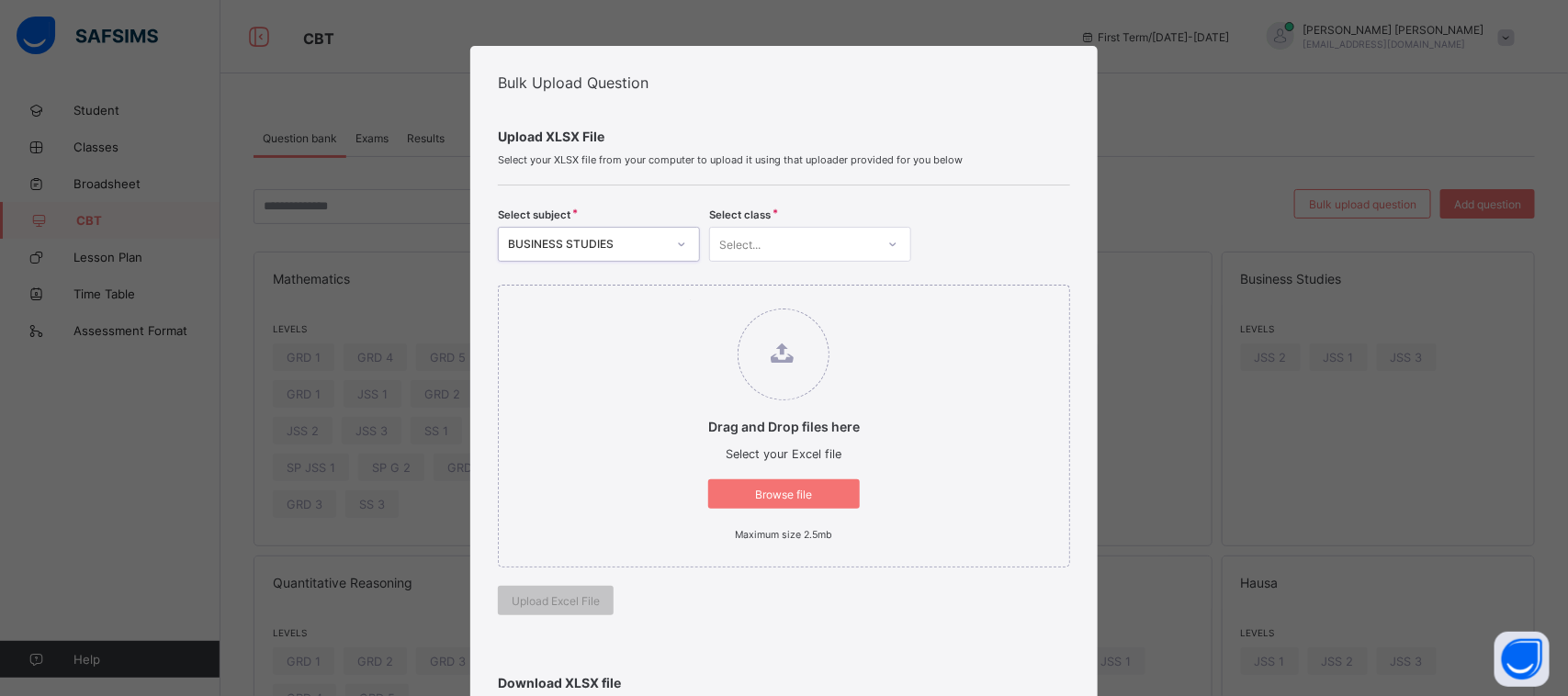
click at [804, 245] on div "Select..." at bounding box center [793, 244] width 165 height 25
click at [769, 280] on div "JSS 2" at bounding box center [810, 284] width 200 height 28
click at [786, 485] on div "Browse file" at bounding box center [784, 494] width 152 height 29
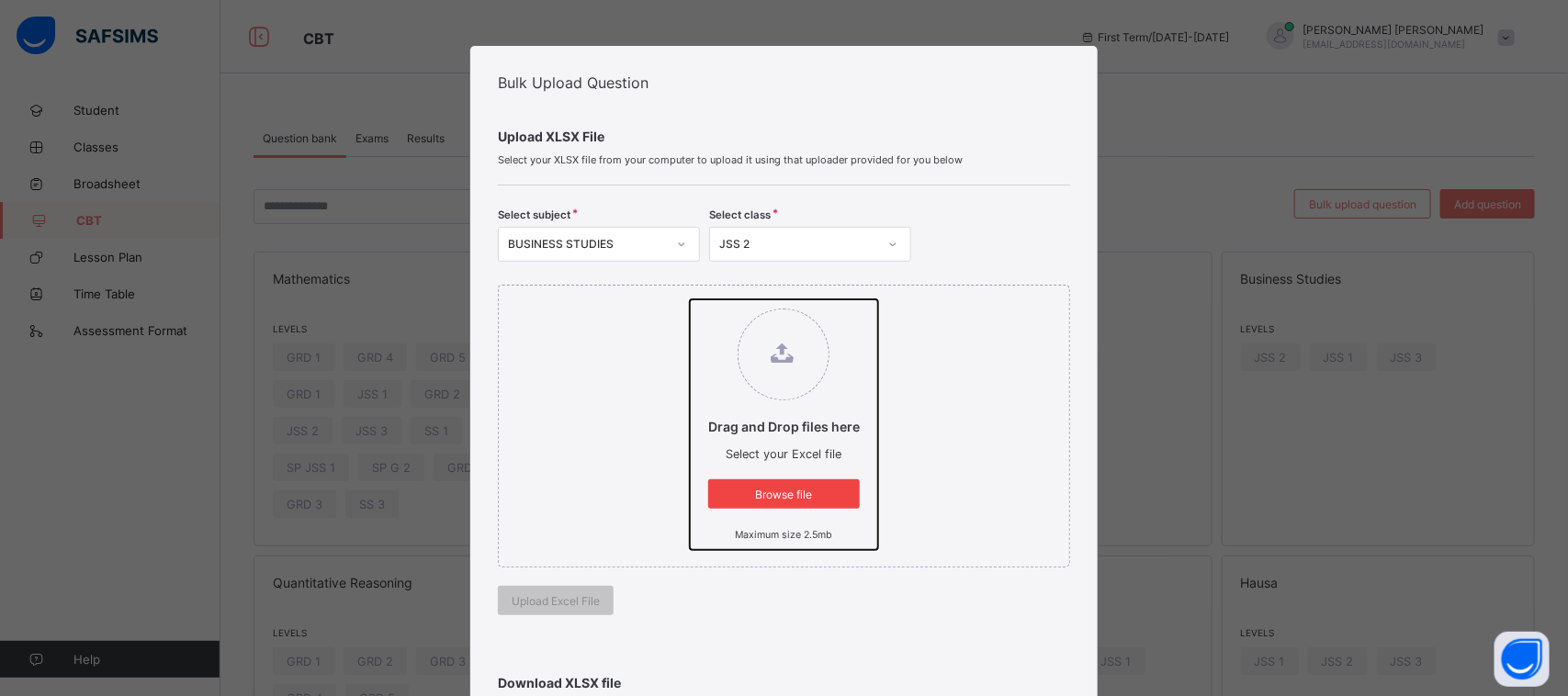
click at [690, 299] on input "Drag and Drop files here Select your Excel file Browse file Maximum size 2.5mb" at bounding box center [690, 299] width 0 height 0
type input "**********"
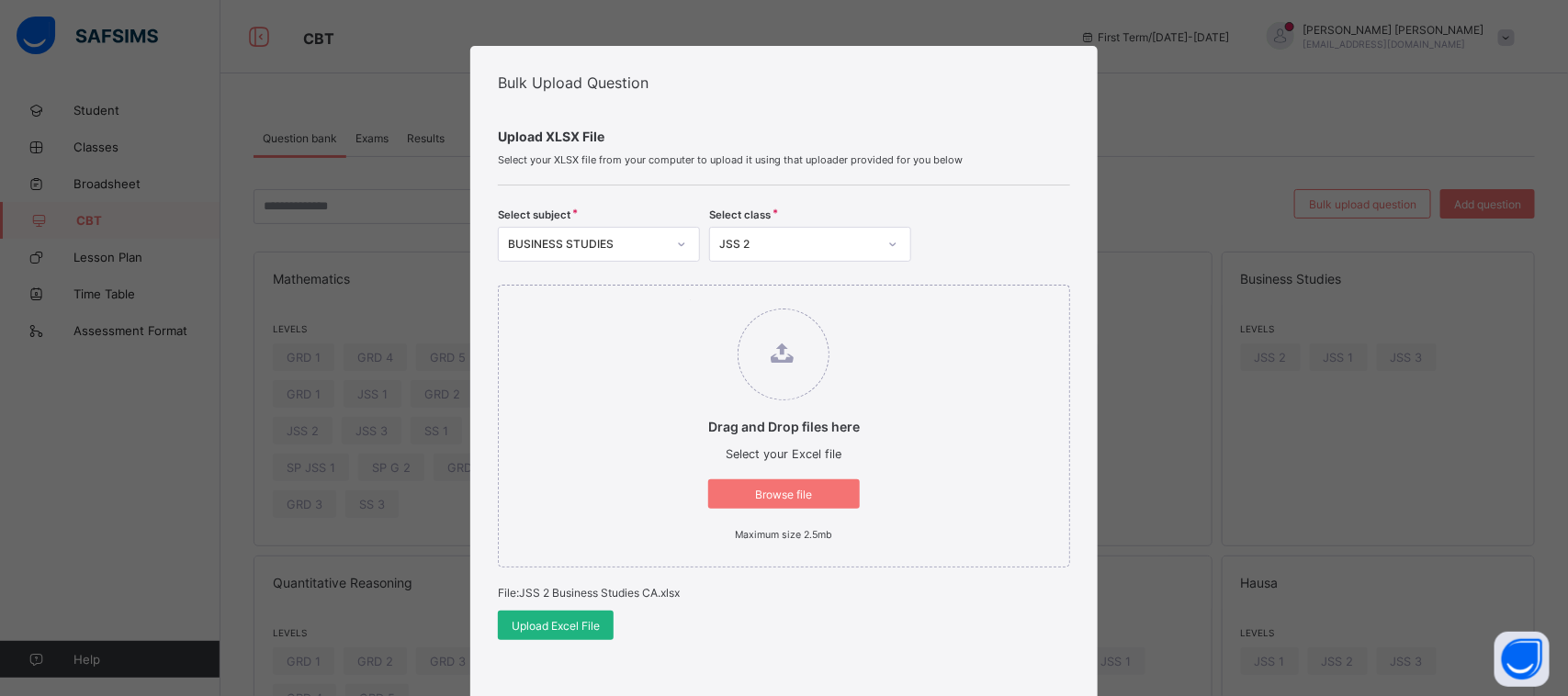
click at [577, 616] on div "Upload Excel File" at bounding box center [555, 625] width 116 height 29
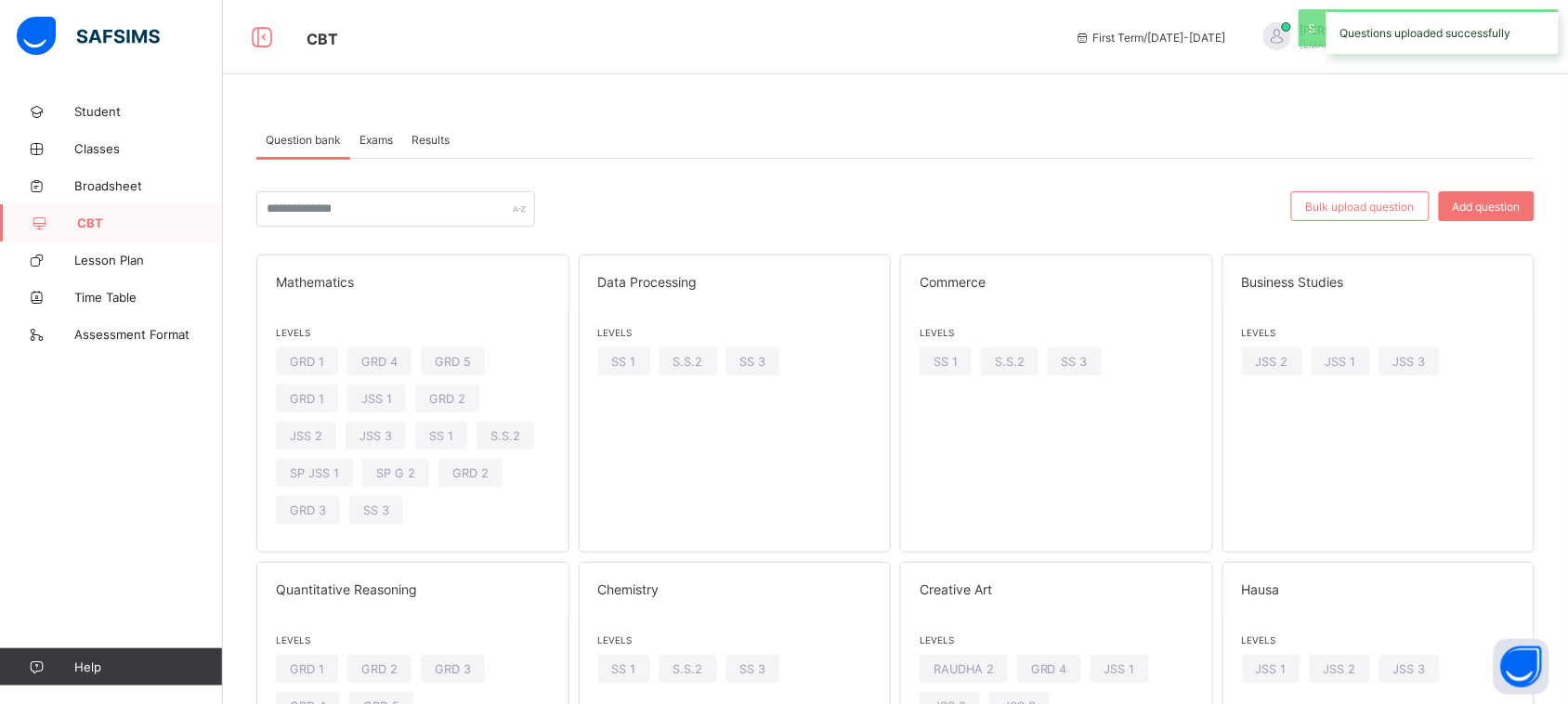
click at [374, 130] on div "Exams" at bounding box center [376, 140] width 52 height 37
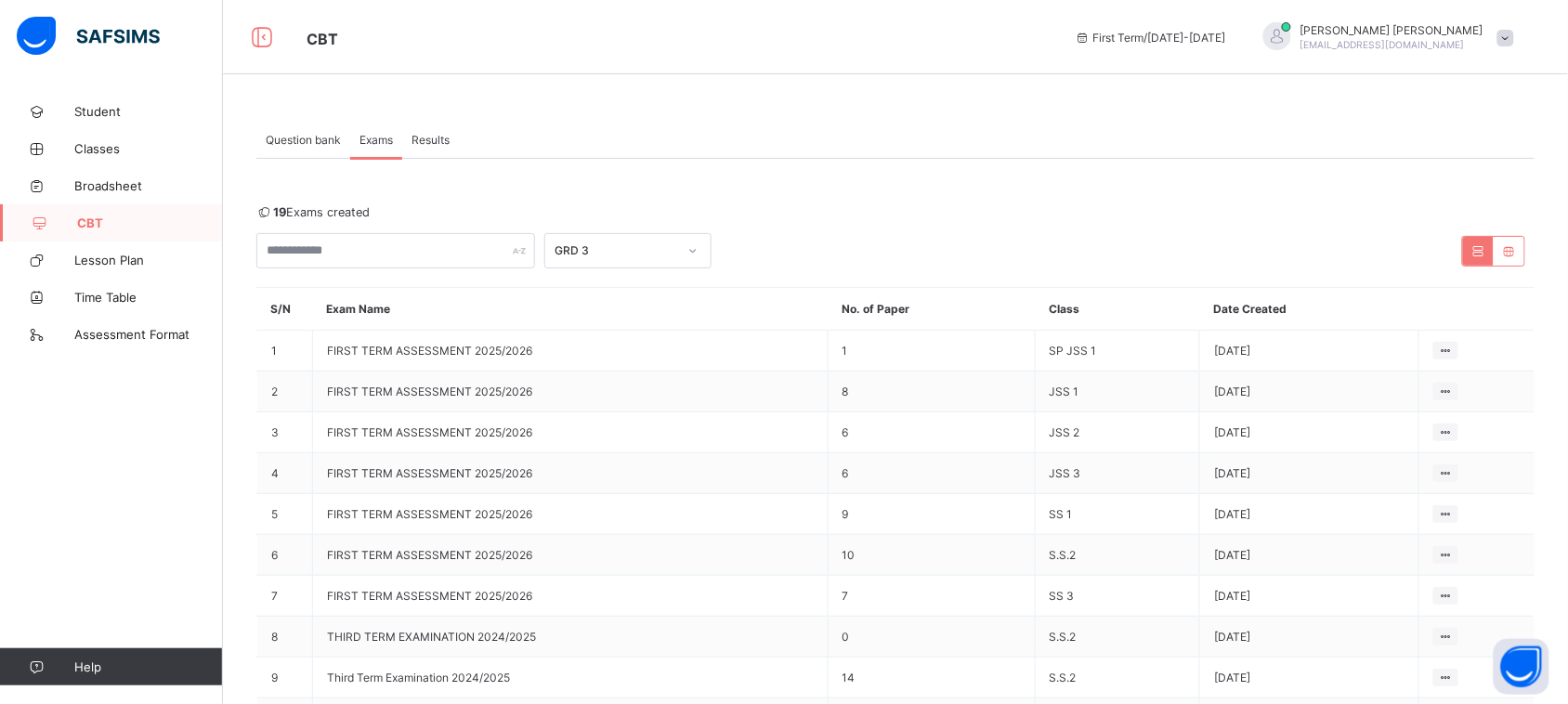
click at [637, 244] on div "GRD 3" at bounding box center [616, 251] width 123 height 14
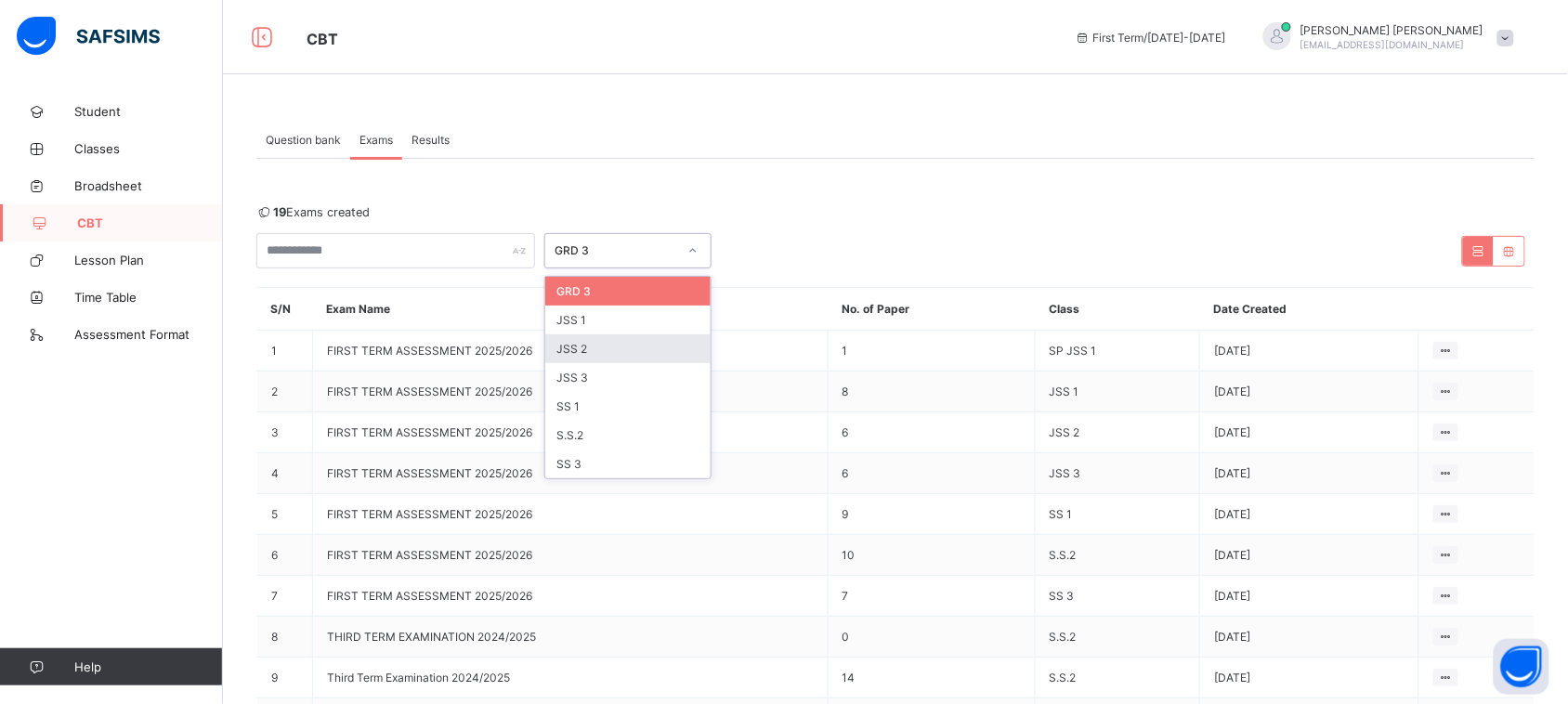
click at [628, 341] on div "JSS 2" at bounding box center [628, 348] width 165 height 29
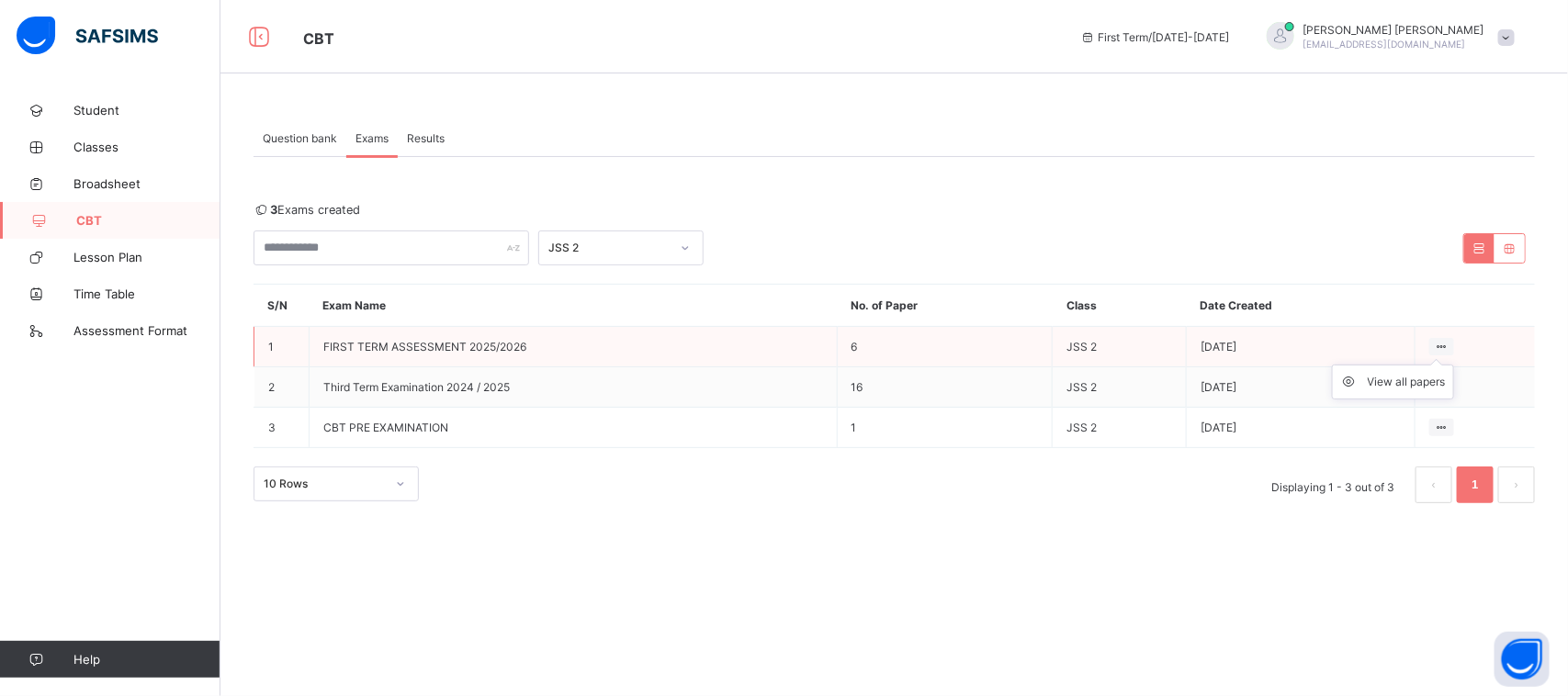
click at [1443, 340] on icon at bounding box center [1442, 346] width 16 height 14
click at [1410, 388] on div "View all papers" at bounding box center [1407, 381] width 78 height 18
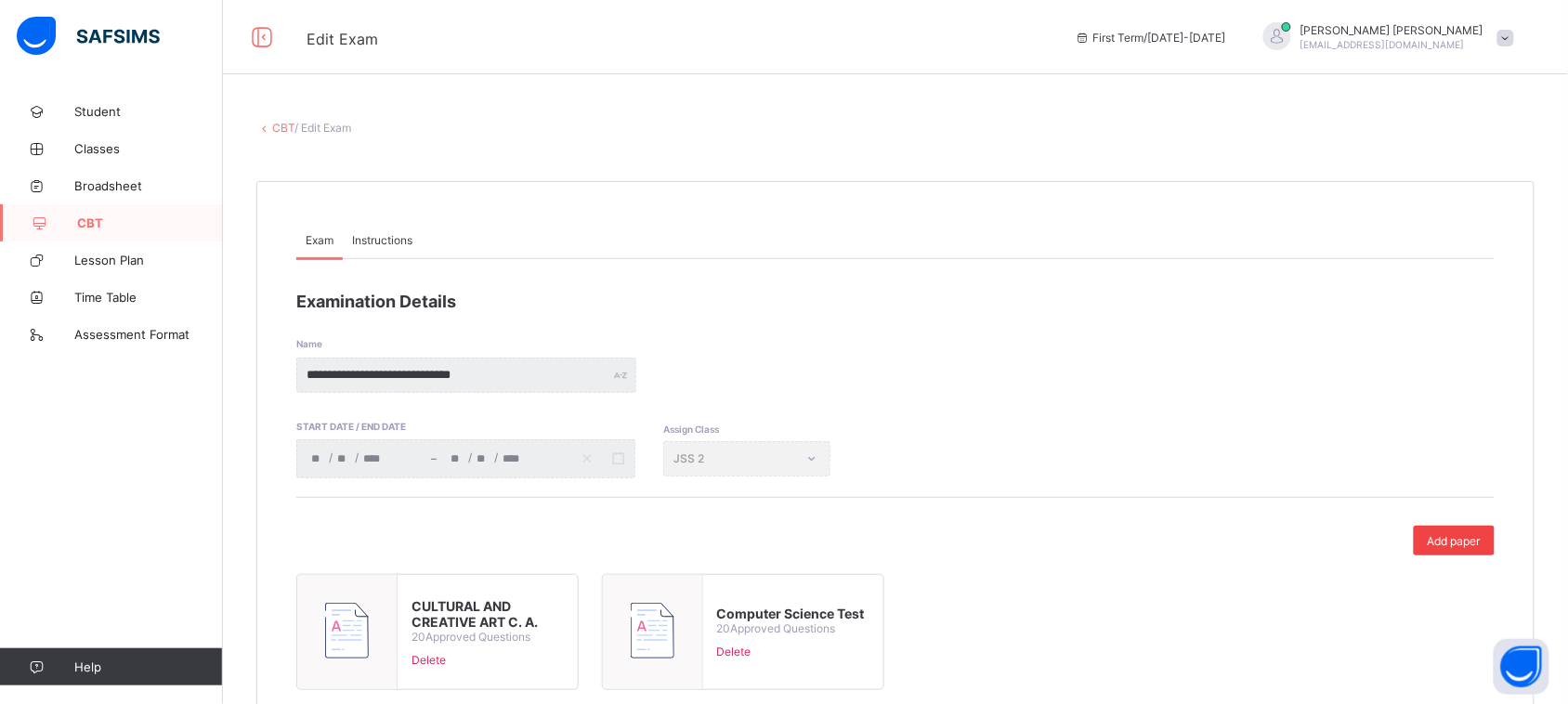
click at [1459, 541] on span "Add paper" at bounding box center [1455, 541] width 53 height 14
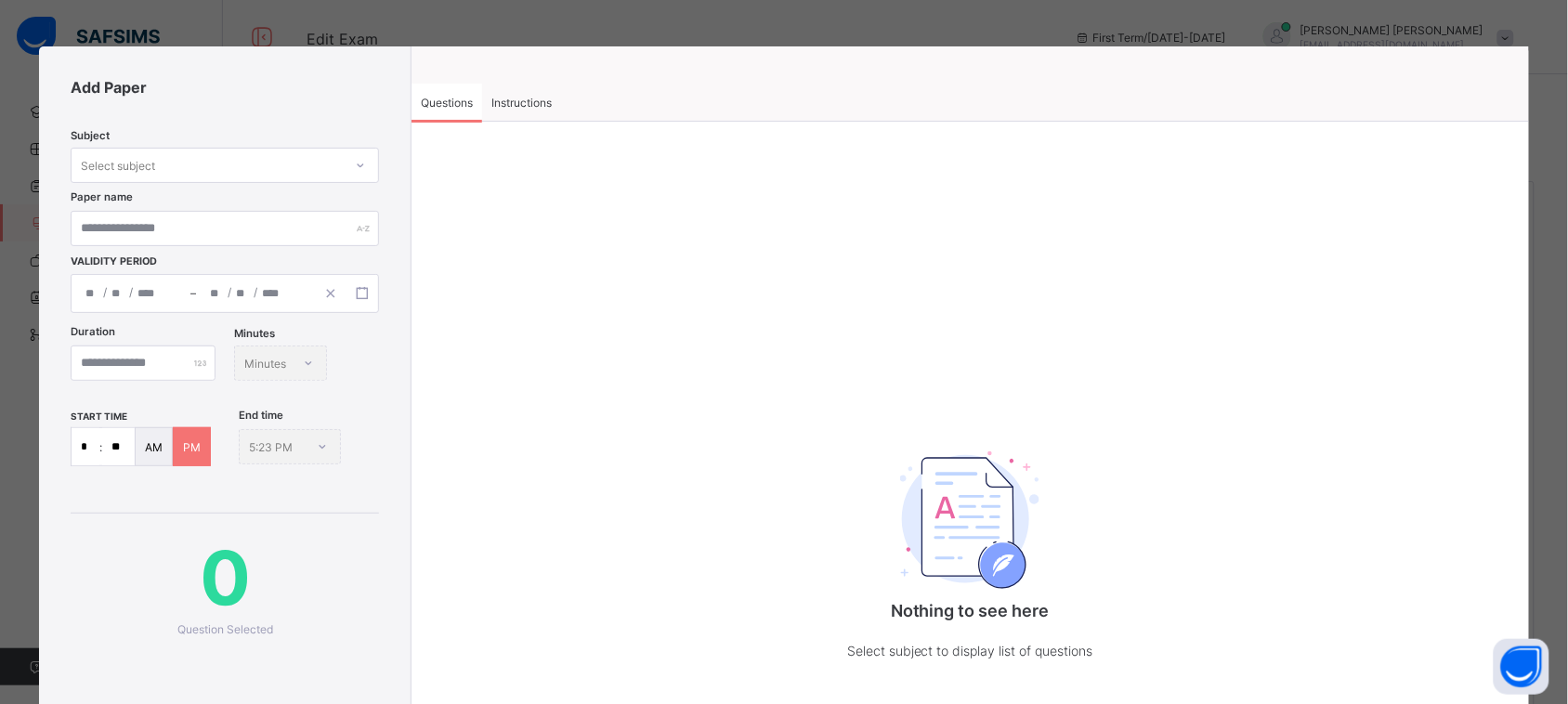
click at [242, 168] on div "Select subject" at bounding box center [208, 165] width 271 height 26
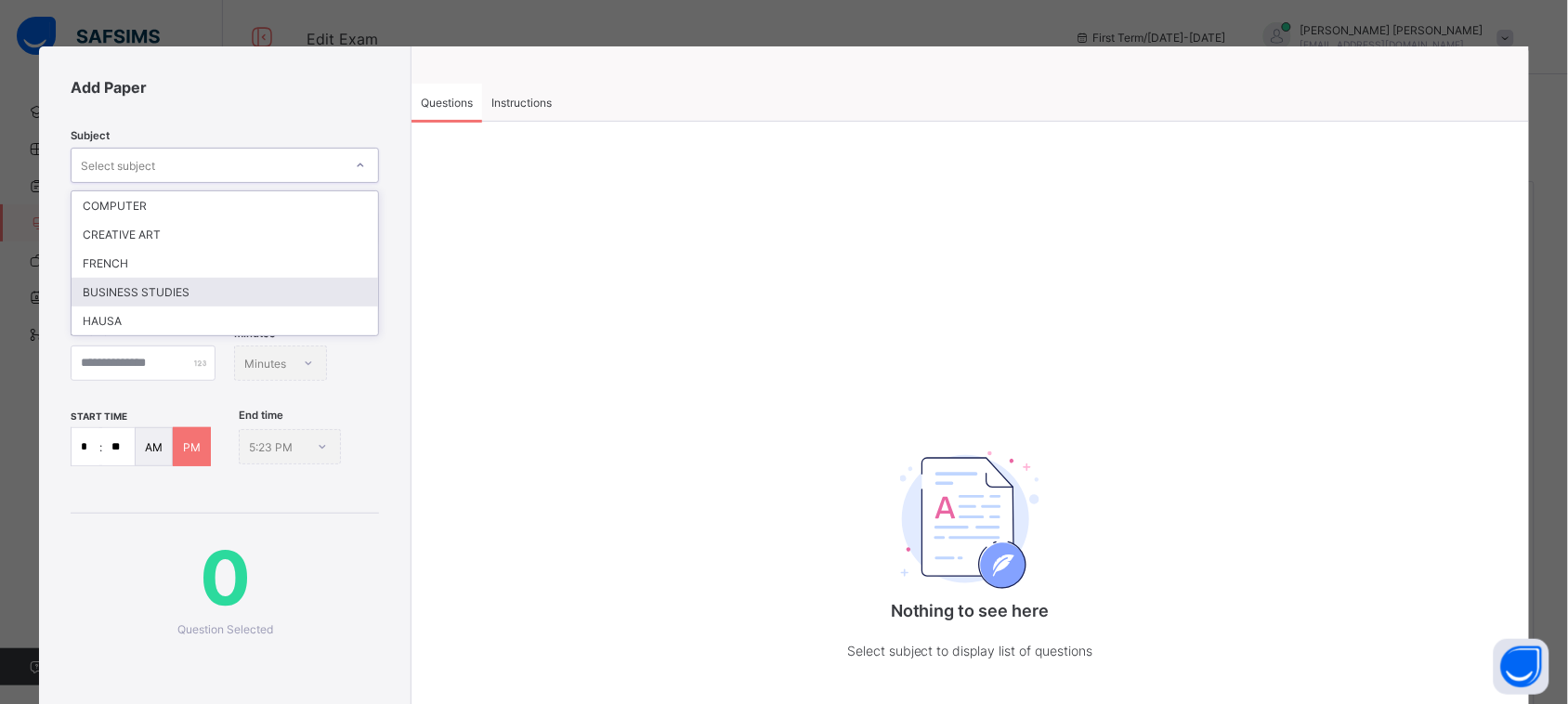
click at [197, 277] on div "BUSINESS STUDIES" at bounding box center [225, 291] width 307 height 29
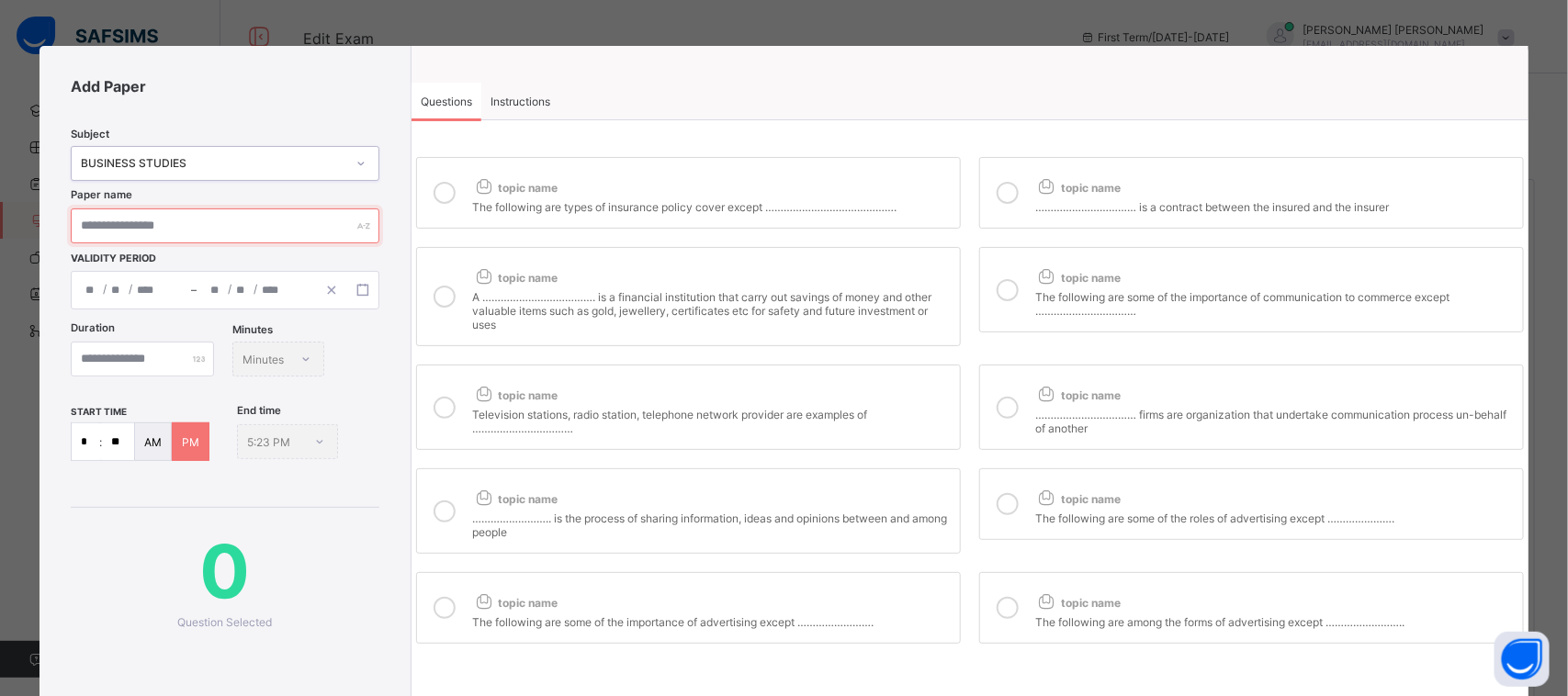
click at [223, 223] on input "text" at bounding box center [225, 226] width 308 height 35
type input "**********"
click at [516, 102] on span "Instructions" at bounding box center [519, 101] width 59 height 14
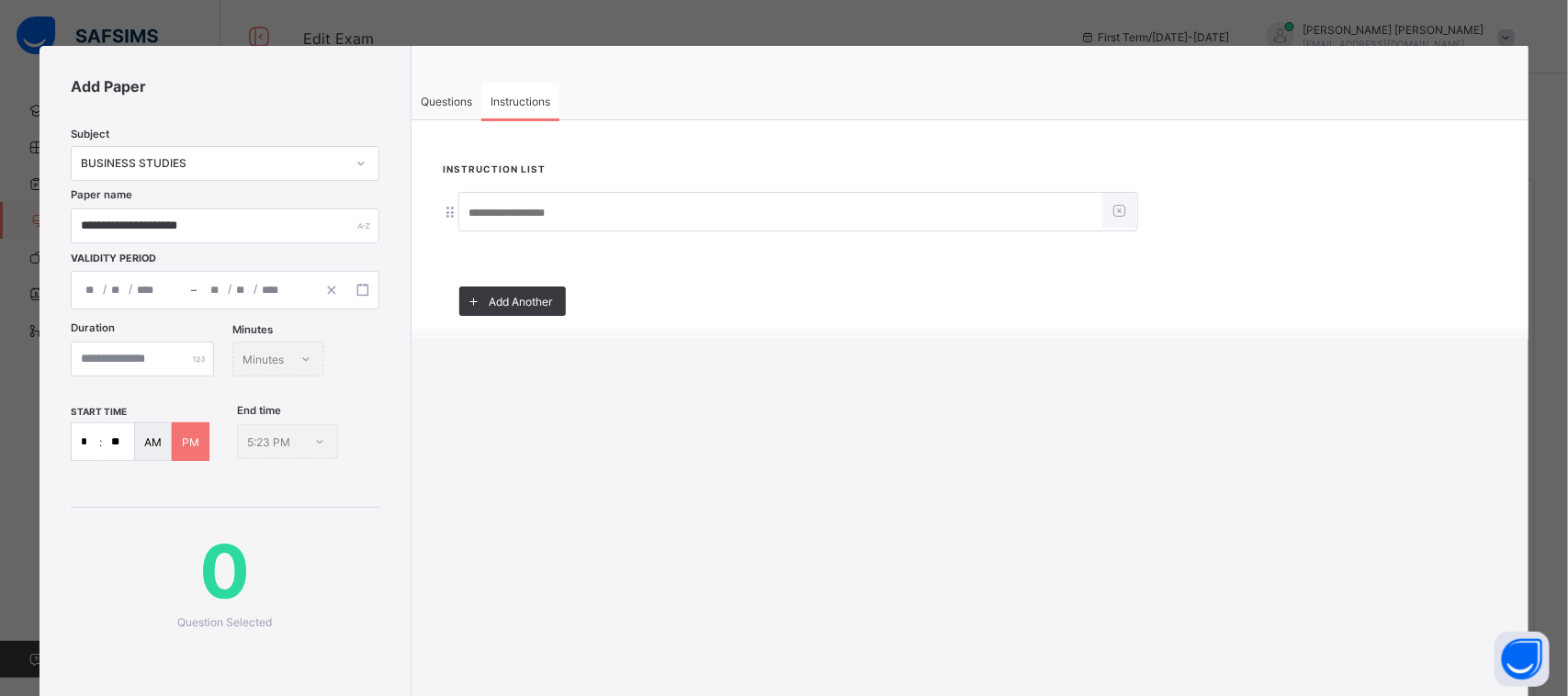
click at [549, 203] on input at bounding box center [780, 213] width 643 height 35
paste input "**********"
type input "**********"
click at [447, 102] on span "Questions" at bounding box center [446, 101] width 52 height 14
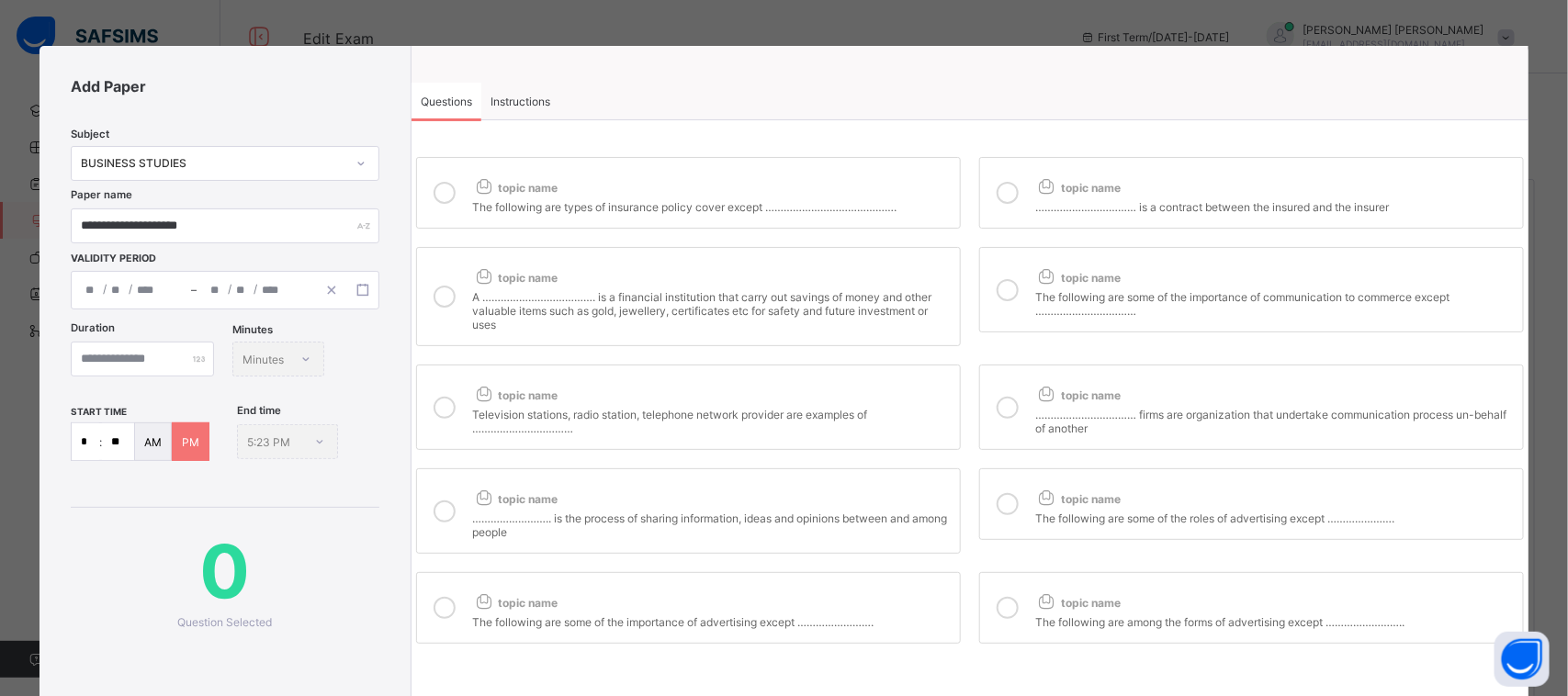
click at [175, 295] on div "/ /" at bounding box center [131, 291] width 120 height 37
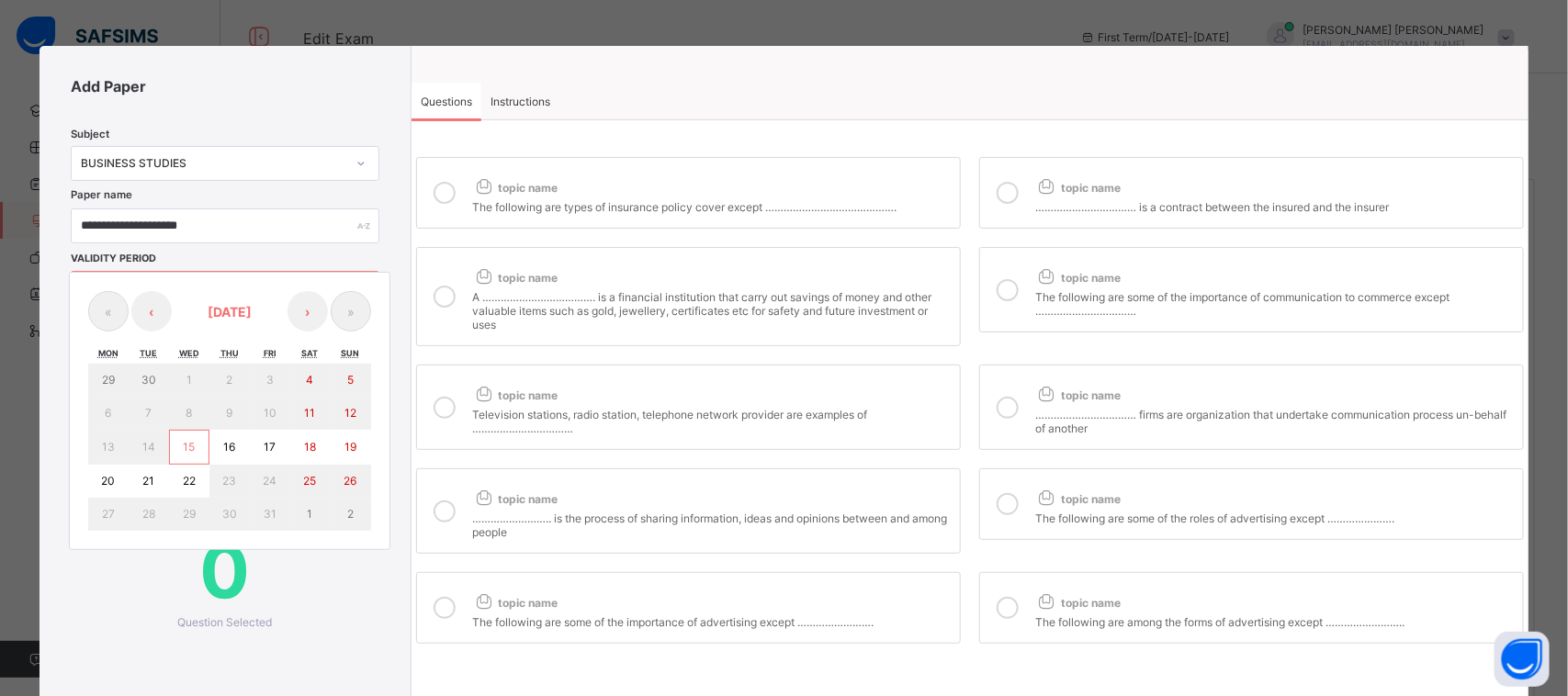
click at [227, 451] on button "16" at bounding box center [230, 447] width 41 height 35
click at [232, 441] on abbr "16" at bounding box center [229, 446] width 12 height 14
type input "**********"
type input "**"
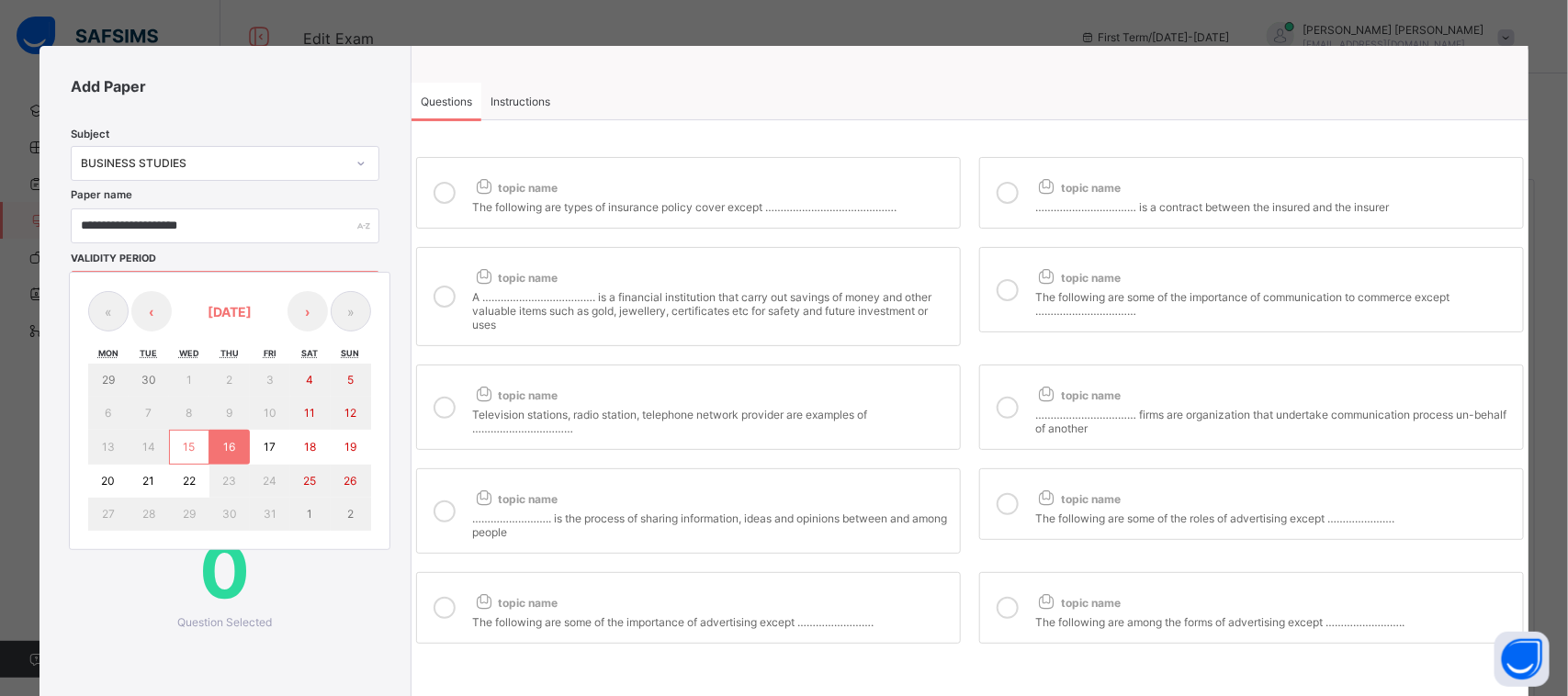
type input "****"
type input "**********"
type input "**"
type input "****"
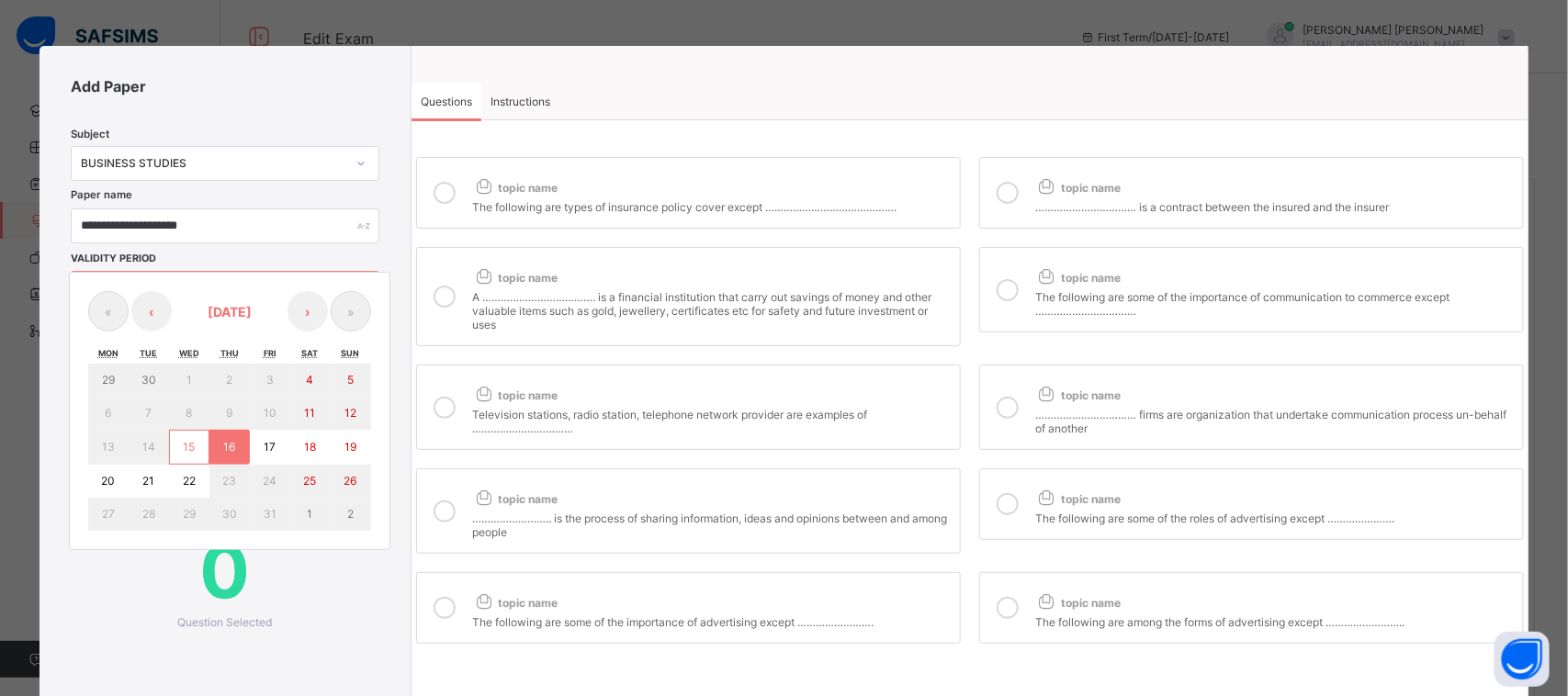
type input "**"
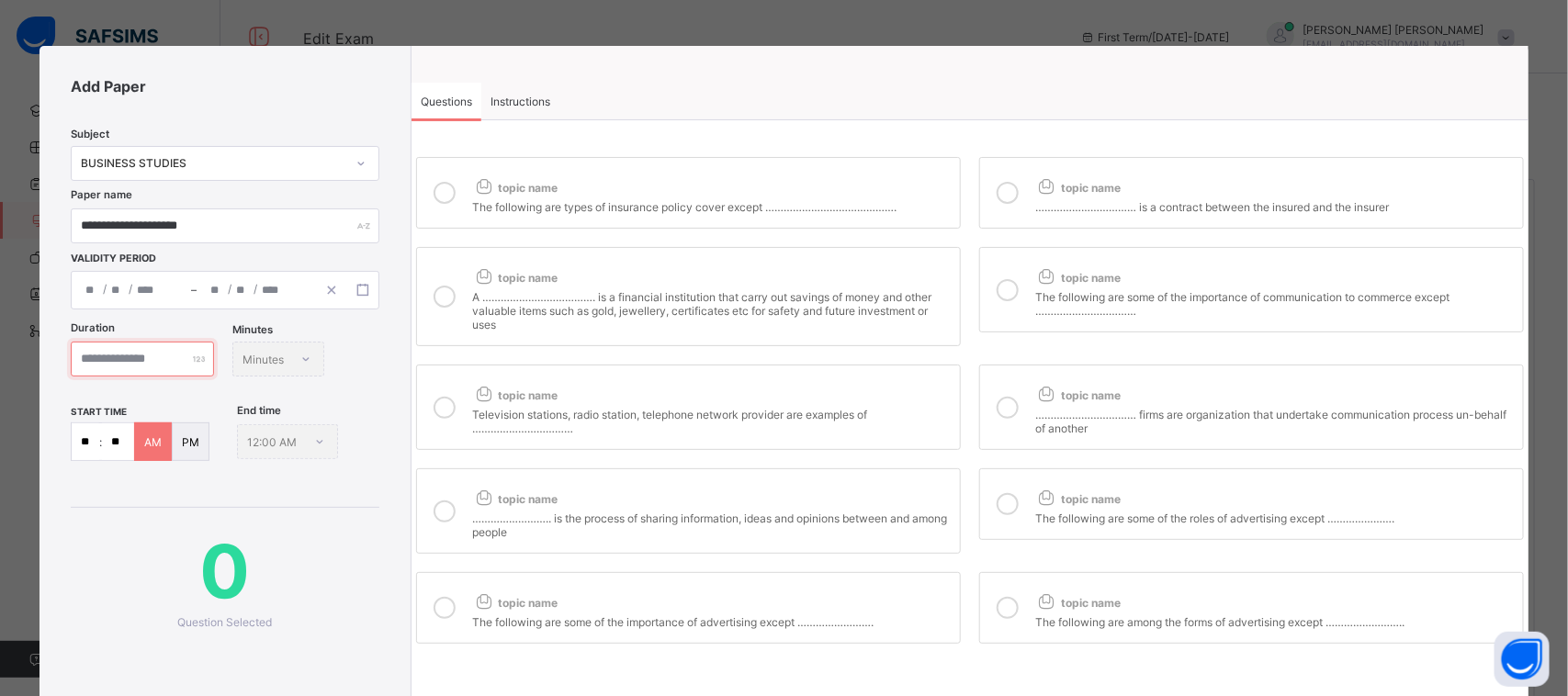
click at [173, 351] on input "number" at bounding box center [142, 359] width 143 height 35
type input "***"
click at [85, 438] on input "**" at bounding box center [86, 441] width 27 height 37
type input "**"
click at [715, 176] on div "topic name" at bounding box center [711, 184] width 479 height 24
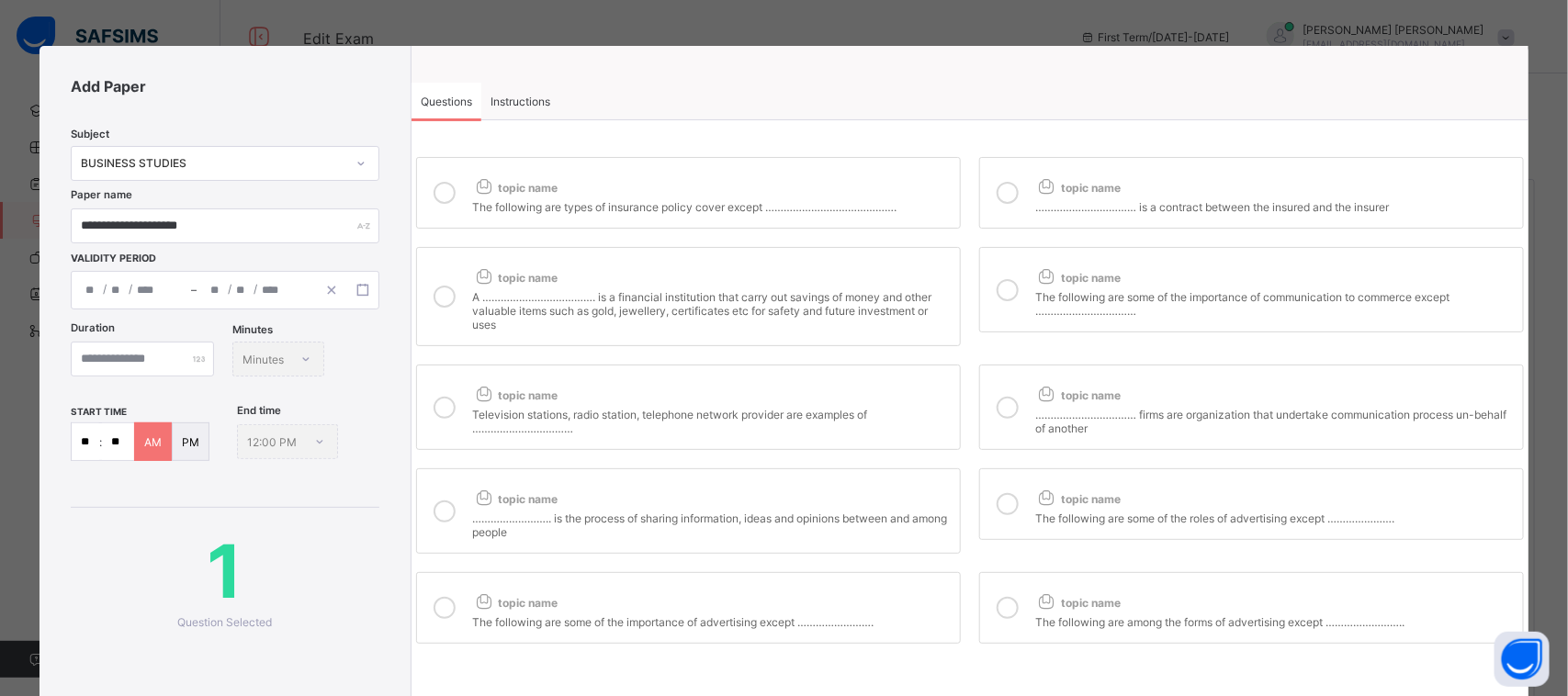
click at [1031, 154] on div "topic name The following are types of insurance policy cover except ………………………………" at bounding box center [970, 400] width 1117 height 496
drag, startPoint x: 1009, startPoint y: 194, endPoint x: 1008, endPoint y: 207, distance: 13.0
click at [1008, 207] on div at bounding box center [1008, 192] width 37 height 42
click at [1012, 300] on div at bounding box center [1008, 290] width 37 height 56
click at [838, 280] on div "topic name" at bounding box center [711, 273] width 479 height 24
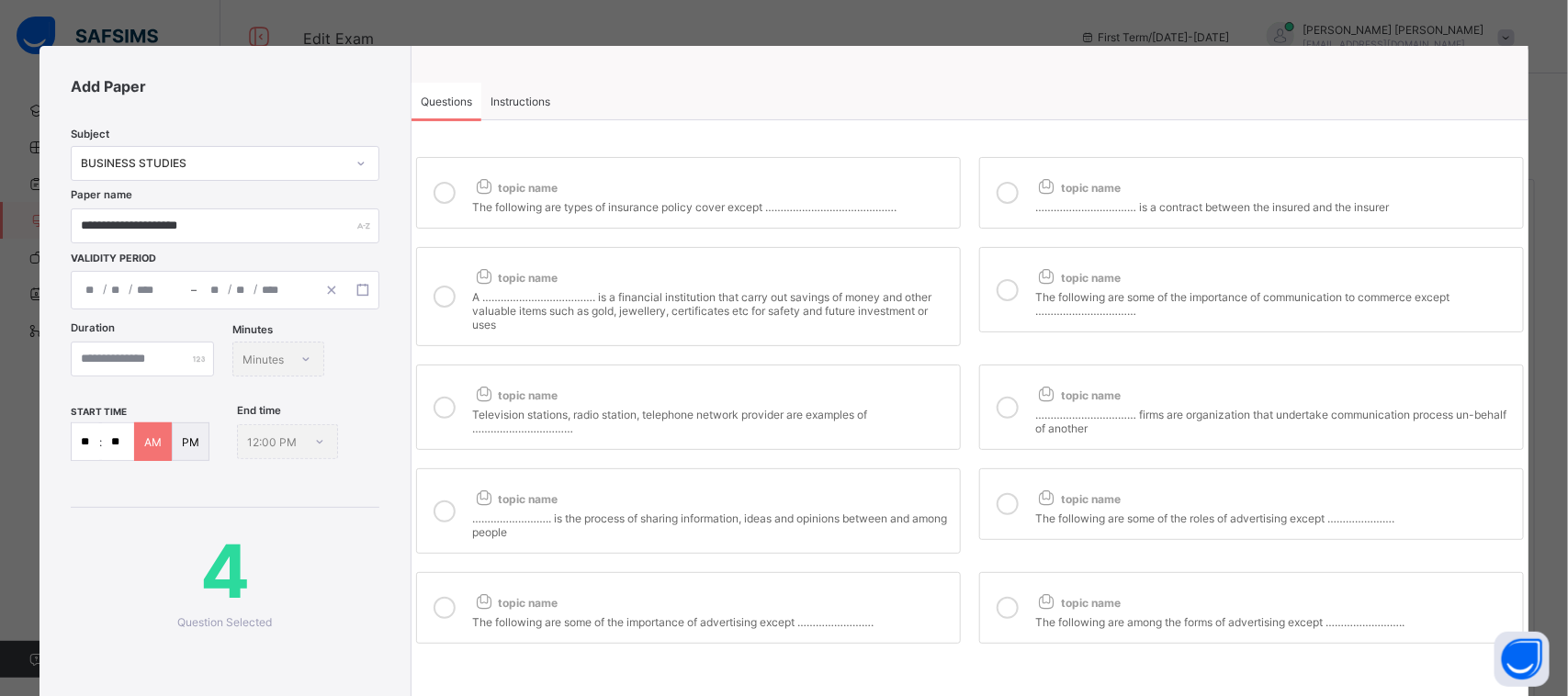
drag, startPoint x: 864, startPoint y: 422, endPoint x: 887, endPoint y: 413, distance: 24.7
click at [873, 421] on div "Television stations, radio station, telephone network provider are examples of …" at bounding box center [711, 419] width 479 height 32
click at [1034, 395] on label "topic name …………………………… firms are organization that undertake communication proc…" at bounding box center [1252, 407] width 545 height 86
drag, startPoint x: 1026, startPoint y: 473, endPoint x: 955, endPoint y: 462, distance: 71.8
click at [1022, 473] on label "topic name The following are some of the roles of advertising except …………………." at bounding box center [1252, 505] width 545 height 72
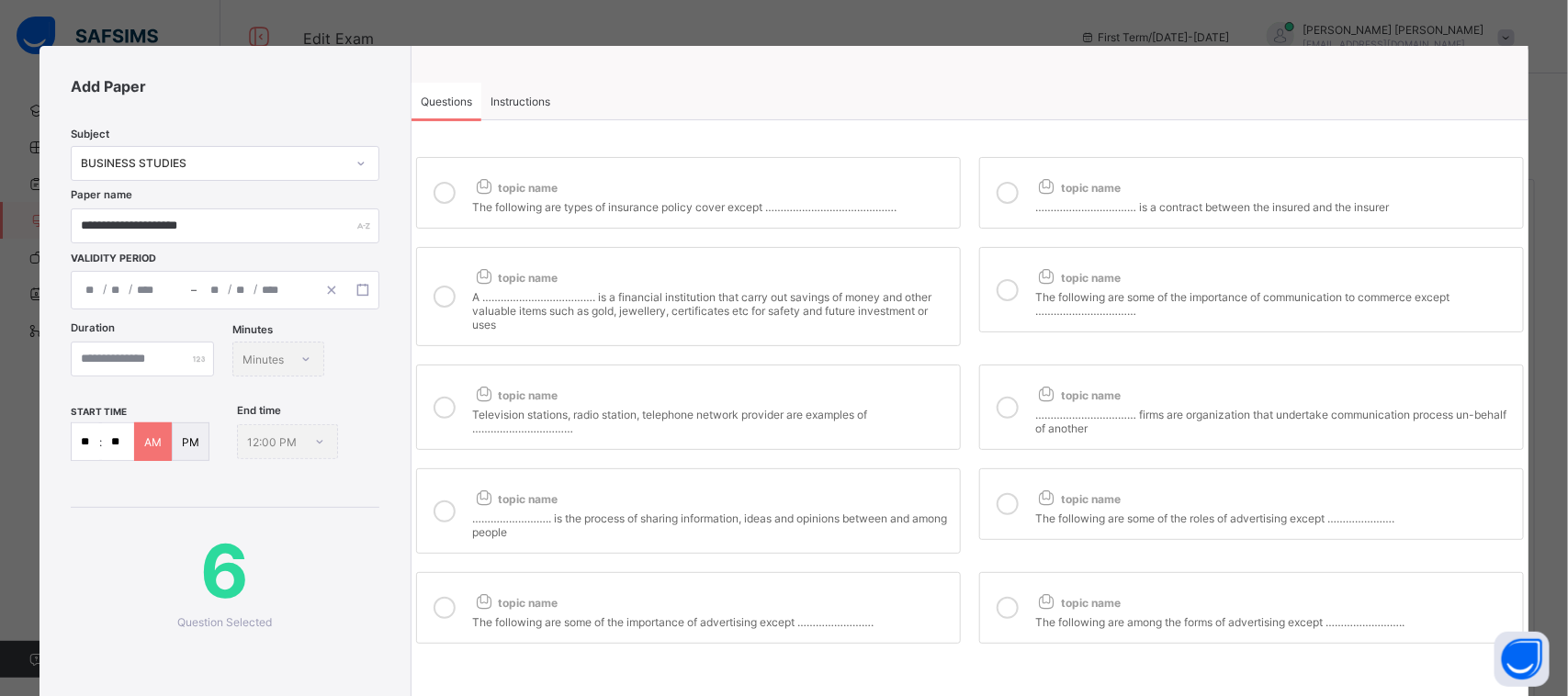
drag, startPoint x: 892, startPoint y: 457, endPoint x: 884, endPoint y: 479, distance: 23.4
click at [884, 475] on div "topic name The following are types of insurance policy cover except ………………………………" at bounding box center [970, 400] width 1117 height 496
click at [883, 492] on div "topic name" at bounding box center [711, 495] width 479 height 24
click at [1039, 515] on div "The following are some of the roles of advertising except …………………." at bounding box center [1274, 515] width 479 height 18
drag, startPoint x: 1022, startPoint y: 600, endPoint x: 994, endPoint y: 594, distance: 28.6
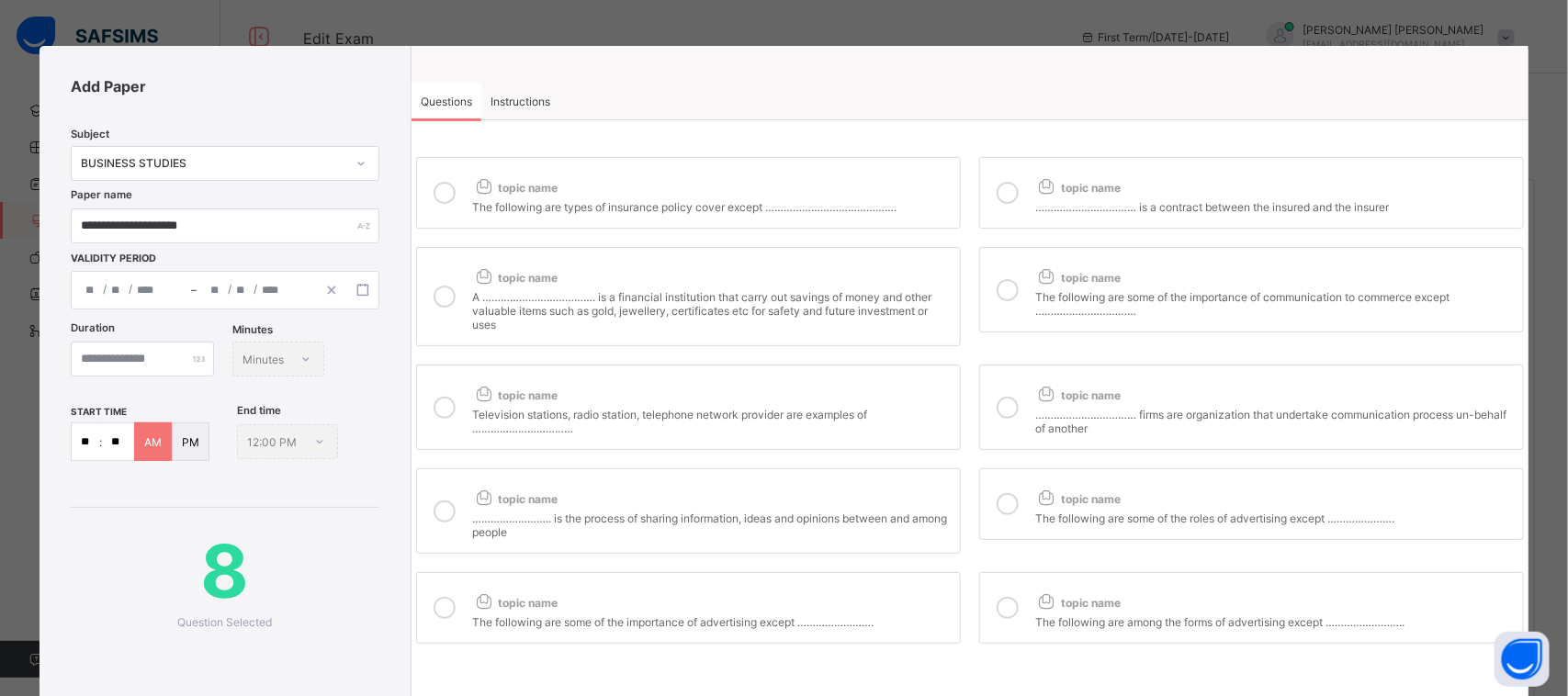
click at [997, 595] on label "topic name The following are among the forms of advertising except …………………….." at bounding box center [1252, 608] width 545 height 72
click at [916, 593] on div "topic name" at bounding box center [711, 598] width 479 height 24
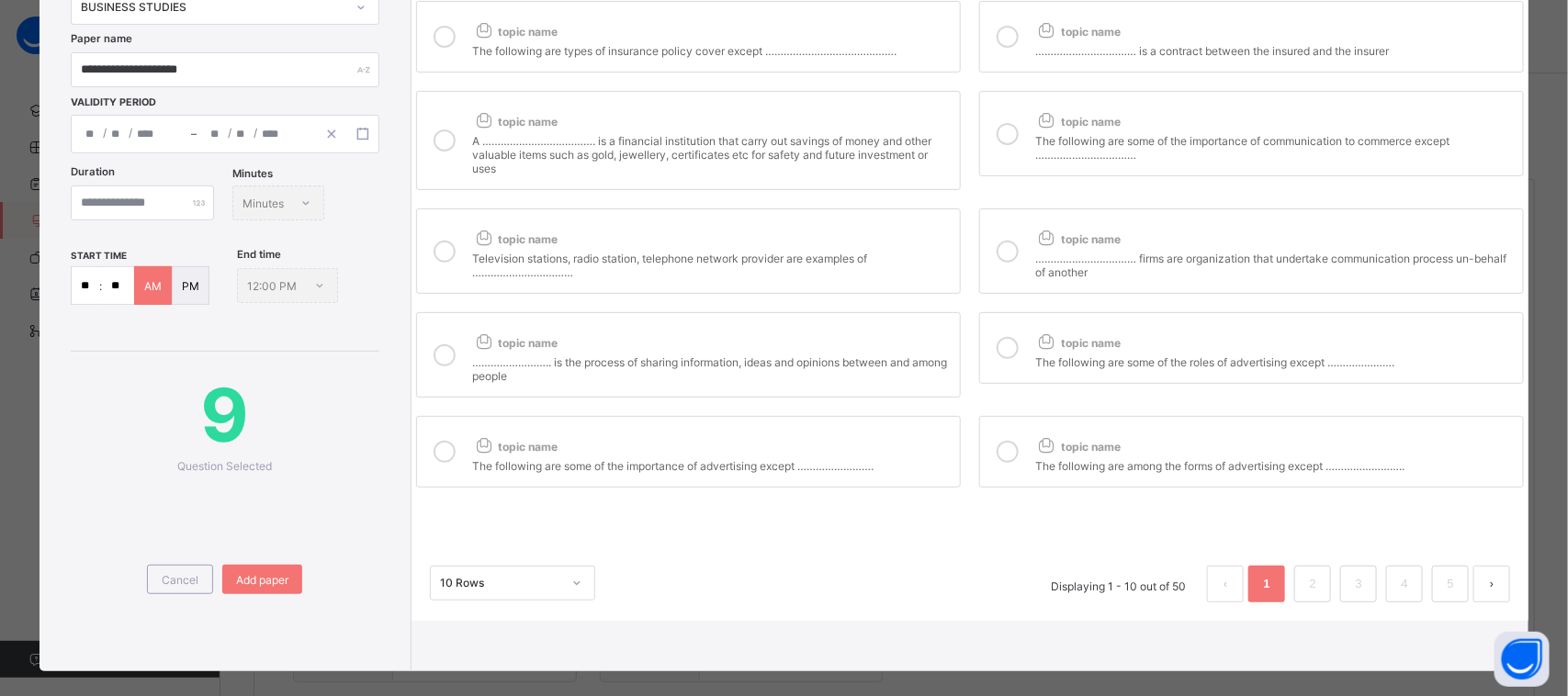
scroll to position [158, 0]
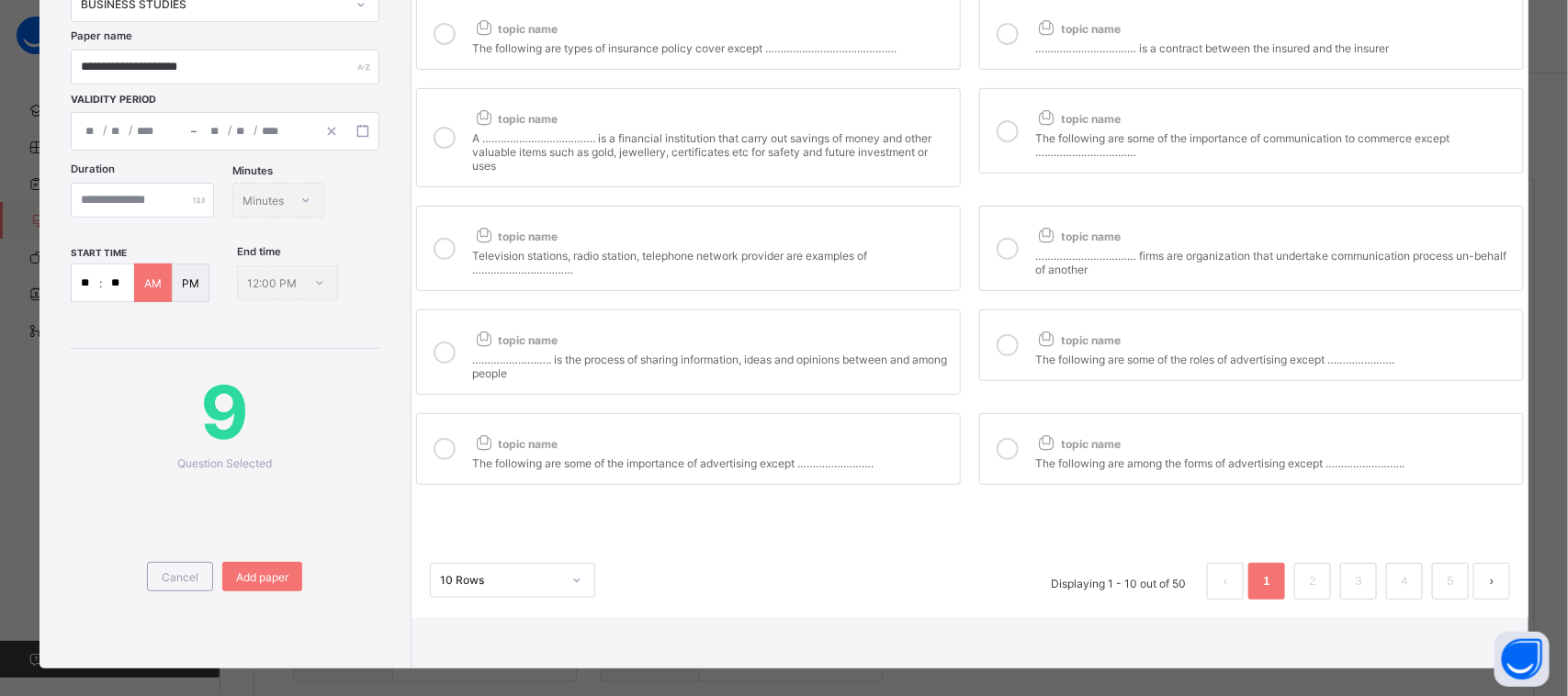
click at [1194, 435] on div "topic name" at bounding box center [1274, 439] width 479 height 24
click at [1304, 578] on link "2" at bounding box center [1313, 581] width 18 height 24
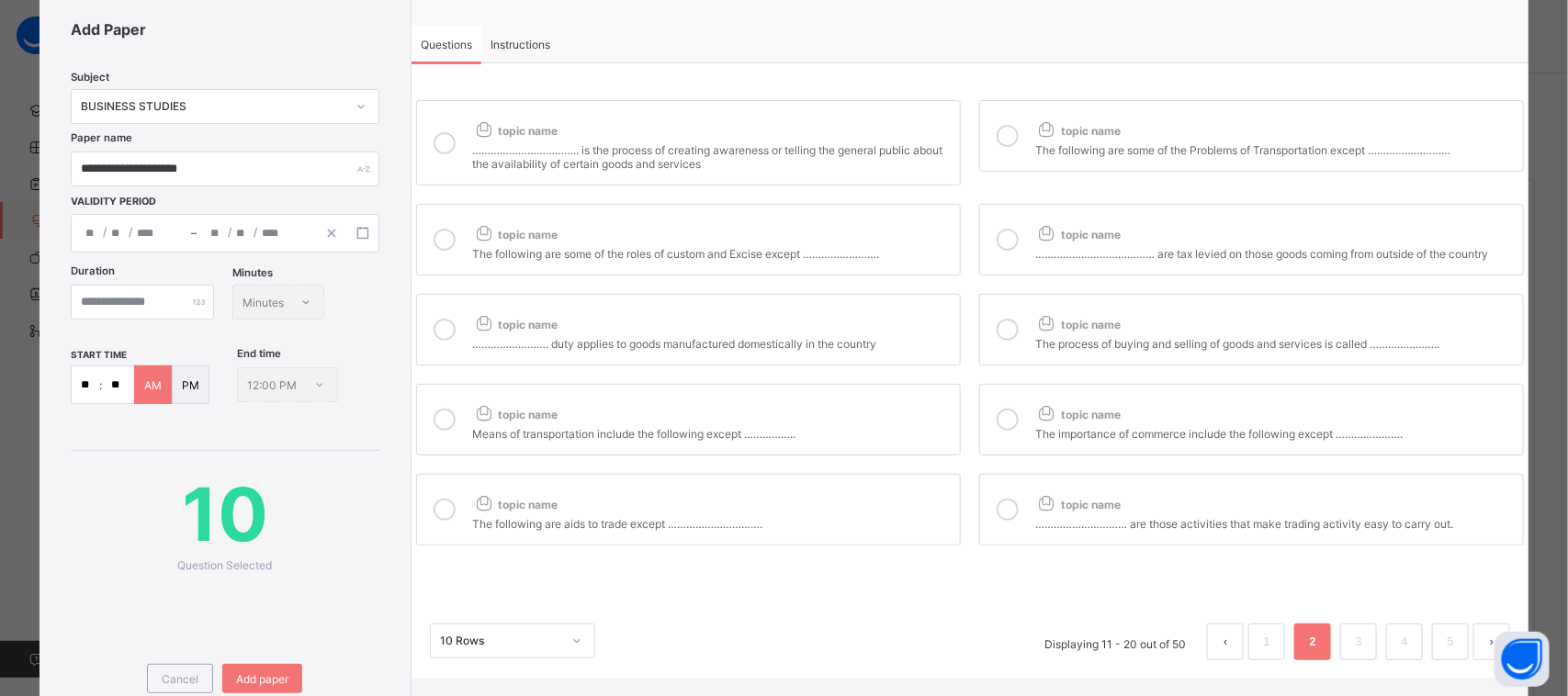
scroll to position [0, 0]
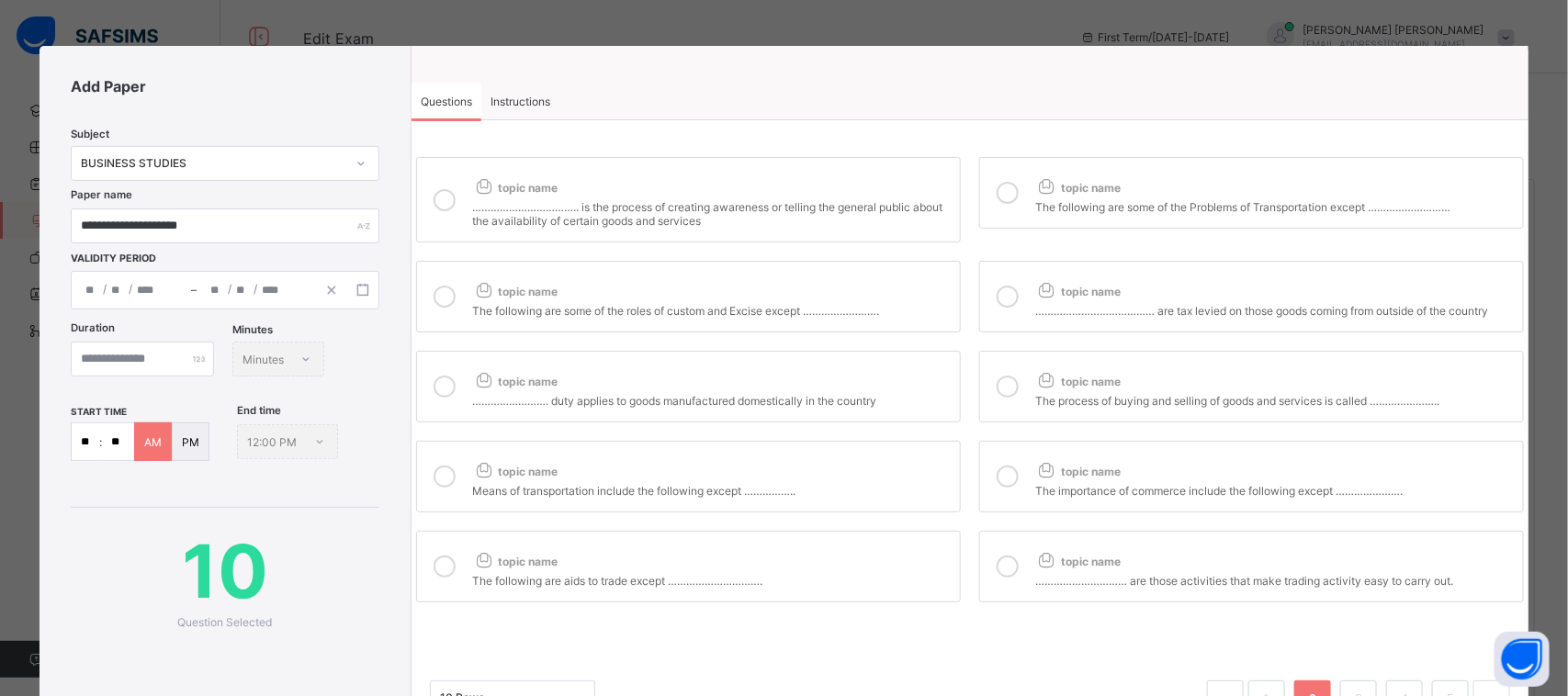
click at [749, 175] on div "topic name" at bounding box center [711, 184] width 479 height 24
click at [1065, 195] on div "The following are some of the Problems of Transportation except ………………………" at bounding box center [1274, 204] width 479 height 18
click at [1080, 295] on span "topic name" at bounding box center [1078, 292] width 86 height 14
click at [1096, 377] on span "topic name" at bounding box center [1078, 381] width 86 height 14
click at [1105, 177] on div "topic name" at bounding box center [1274, 184] width 479 height 24
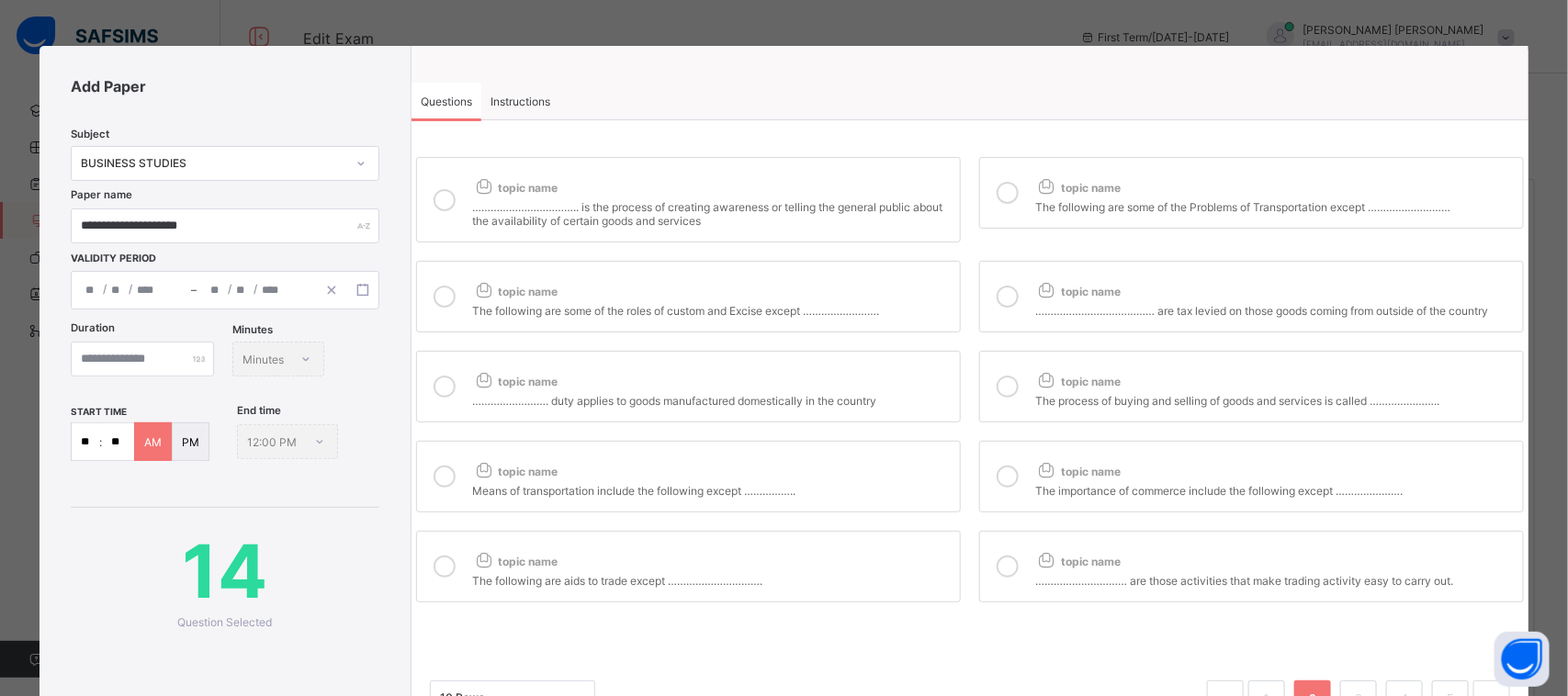
click at [1098, 455] on div "topic name" at bounding box center [1274, 467] width 479 height 24
click at [1087, 566] on div "topic name" at bounding box center [1274, 557] width 479 height 24
click at [897, 533] on label "topic name The following are aids to trade except …………………………." at bounding box center [689, 567] width 545 height 72
click at [923, 475] on div "topic name Means of transportation include the following except …………….." at bounding box center [711, 475] width 479 height 42
click at [1027, 560] on label "topic name ………………………… are those activities that make trading activity easy to c…" at bounding box center [1252, 567] width 545 height 72
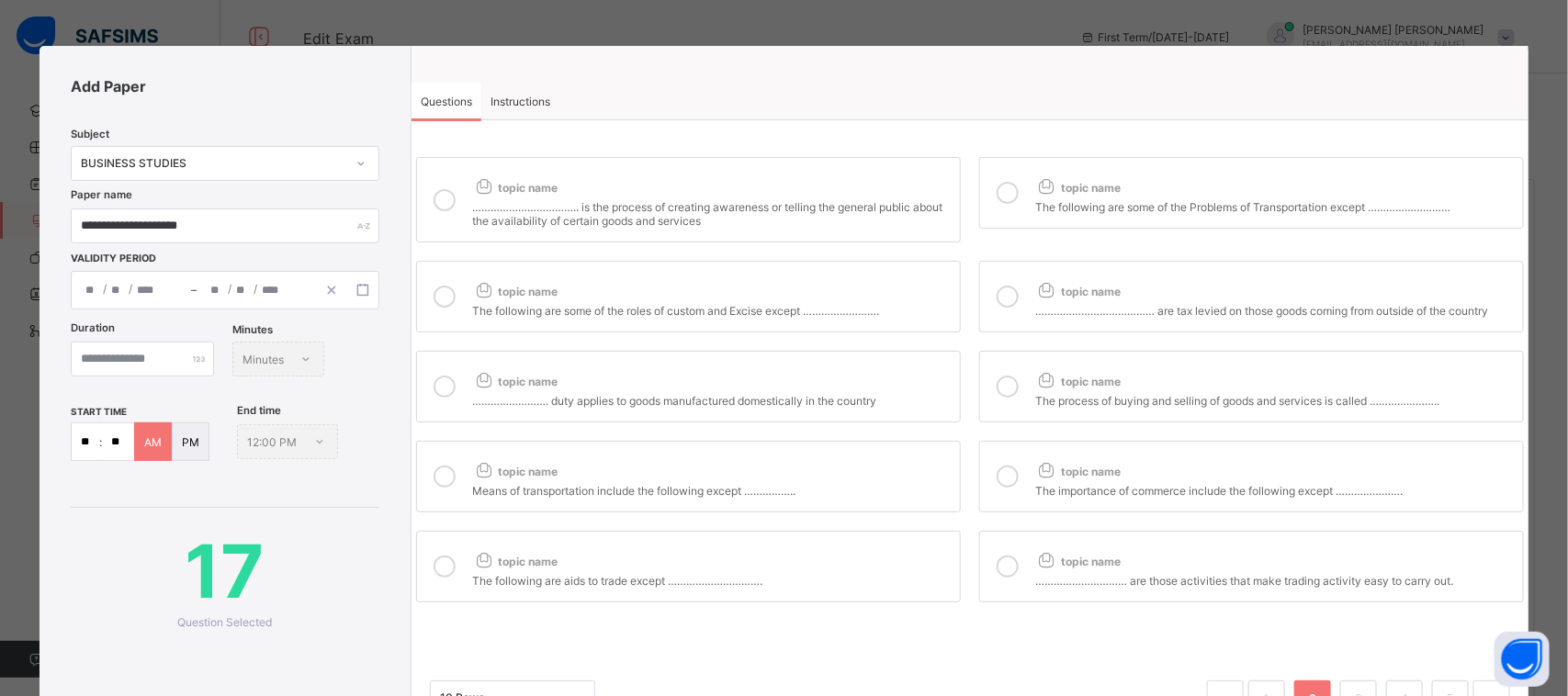
click at [916, 472] on div "topic name" at bounding box center [711, 467] width 479 height 24
click at [900, 386] on div "topic name" at bounding box center [711, 377] width 479 height 24
click at [884, 295] on div "topic name" at bounding box center [711, 287] width 479 height 24
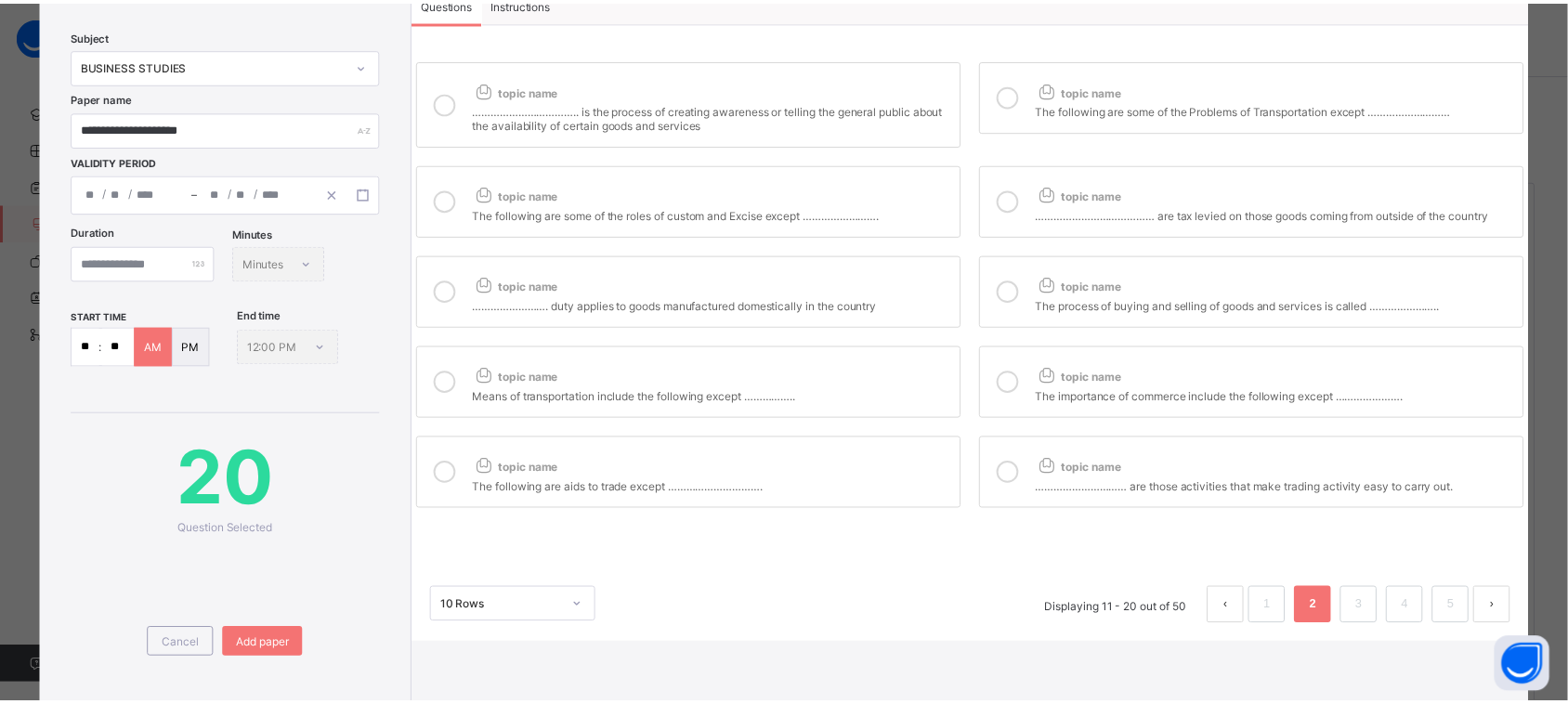
scroll to position [174, 0]
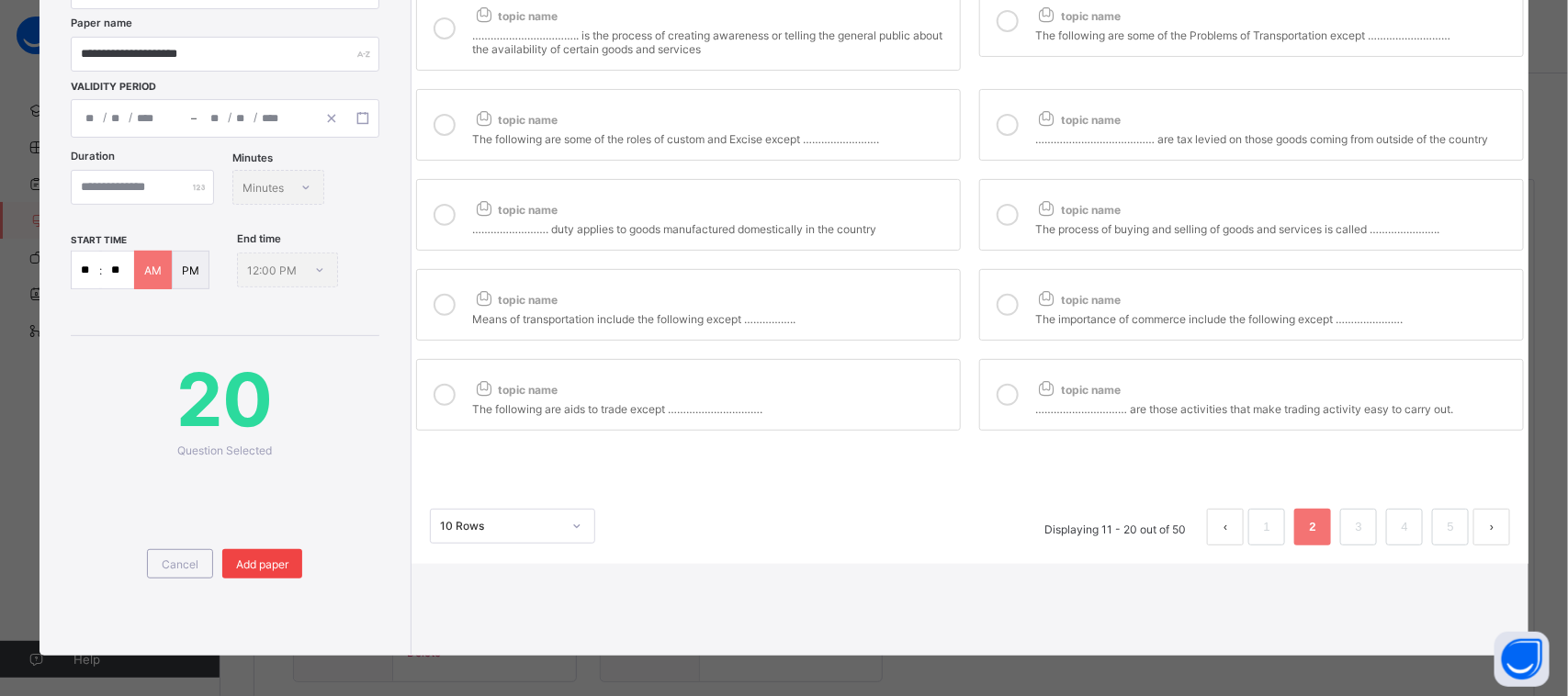
click at [254, 557] on span "Add paper" at bounding box center [263, 564] width 53 height 14
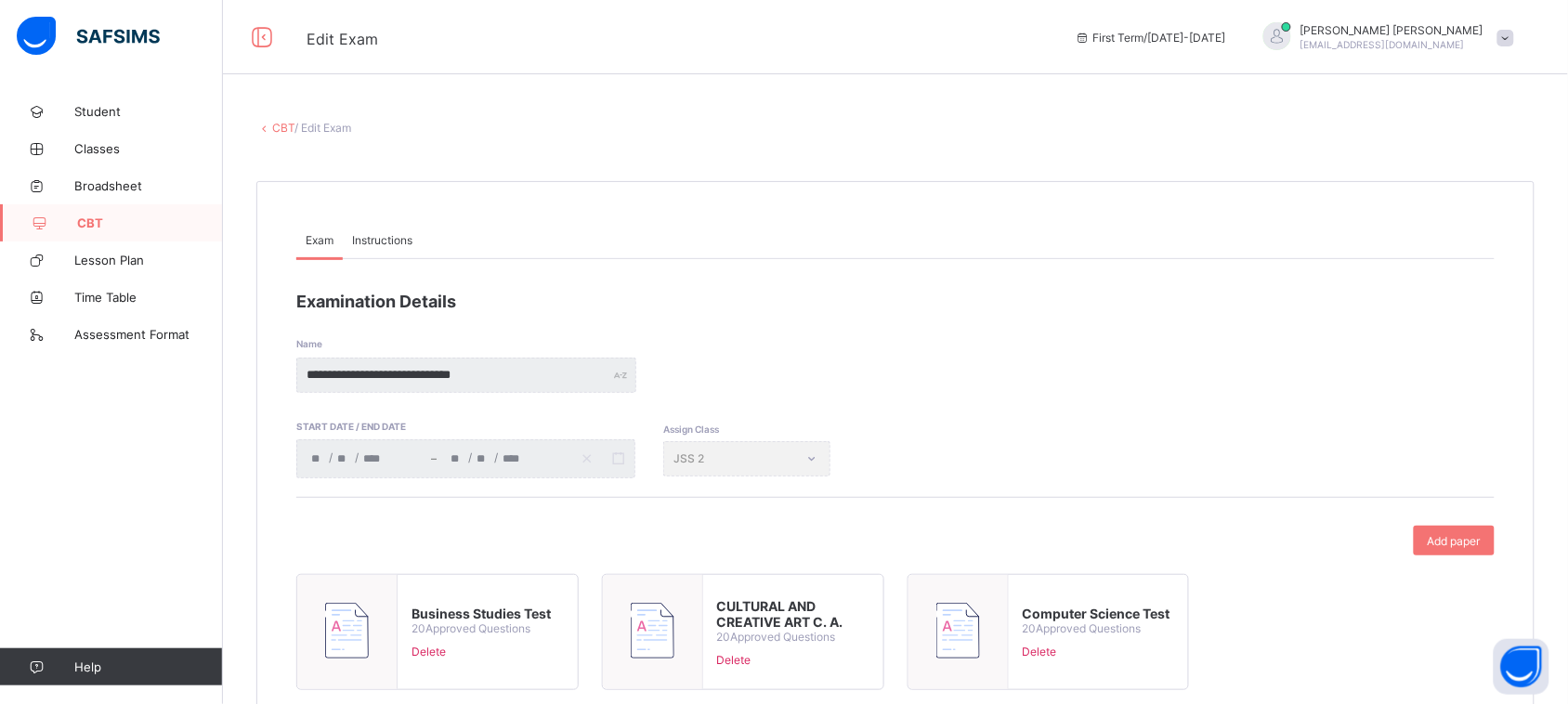
click at [89, 213] on link "CBT" at bounding box center [111, 223] width 223 height 37
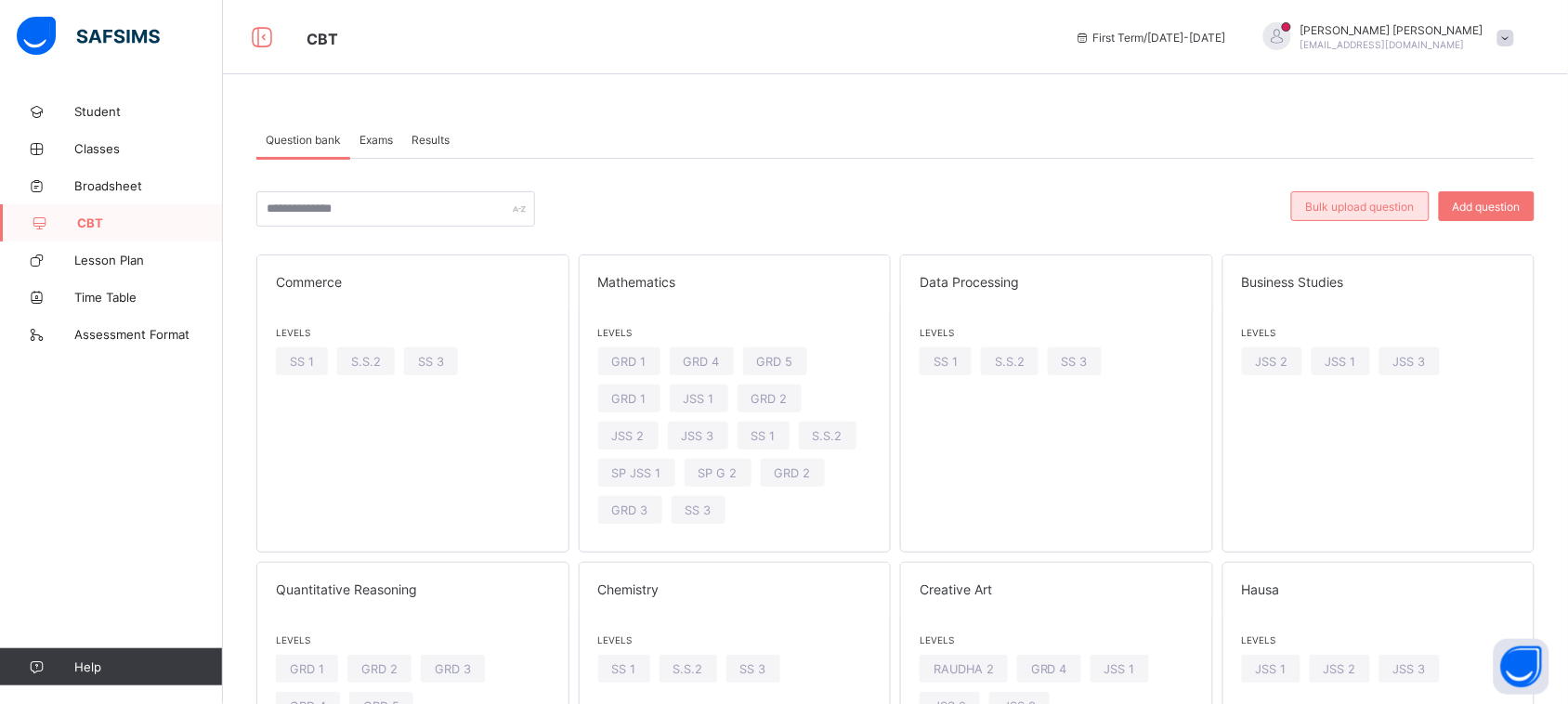
click at [1378, 198] on div "Bulk upload question" at bounding box center [1360, 206] width 139 height 29
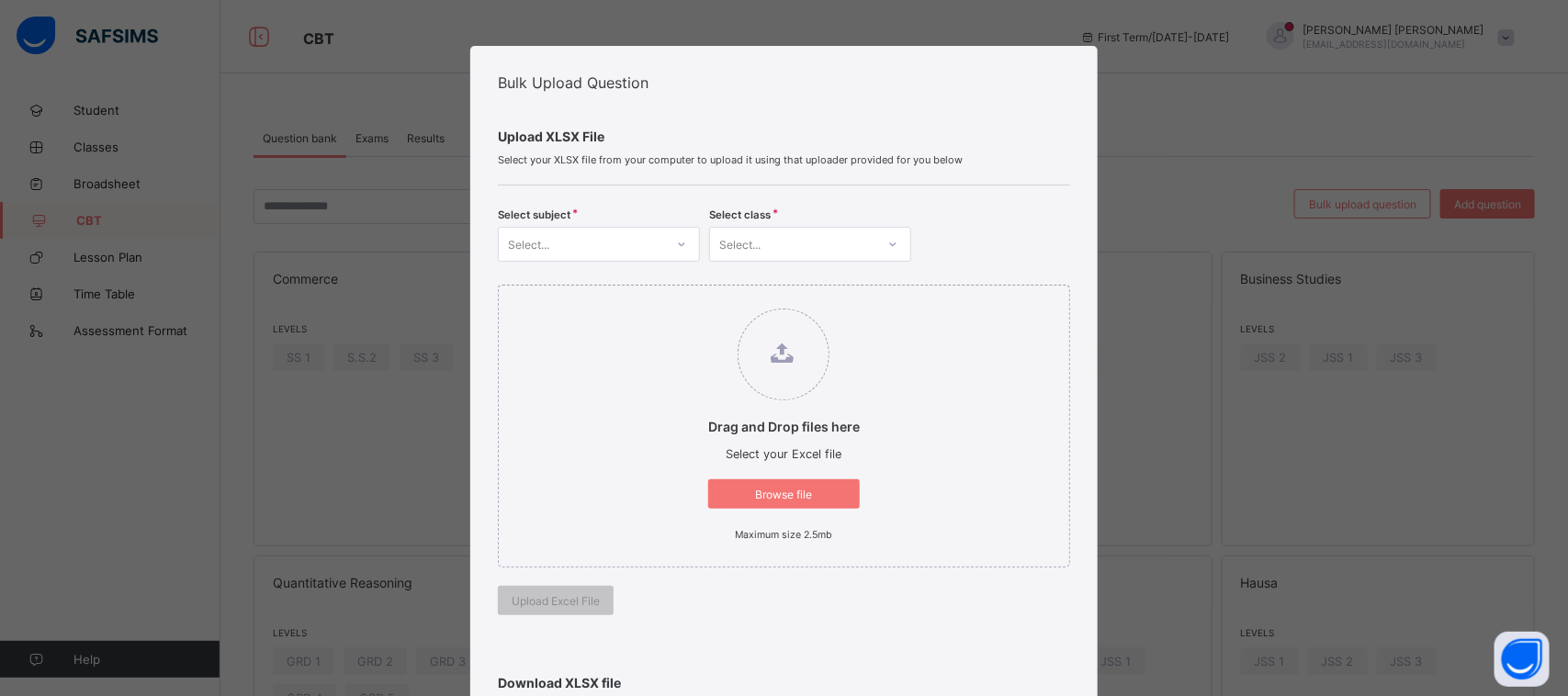
click at [653, 250] on div "Select..." at bounding box center [582, 244] width 165 height 25
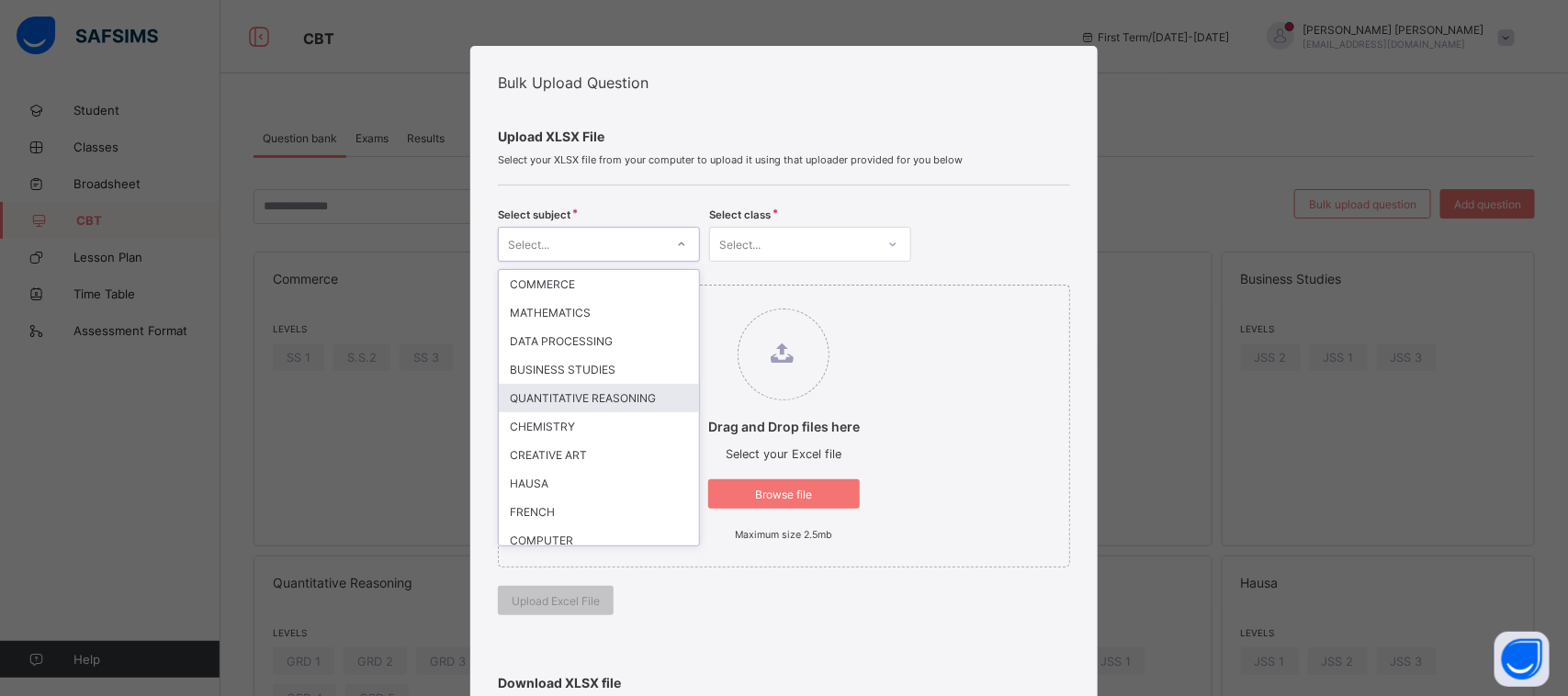
click at [635, 387] on div "QUANTITATIVE REASONING" at bounding box center [599, 398] width 200 height 28
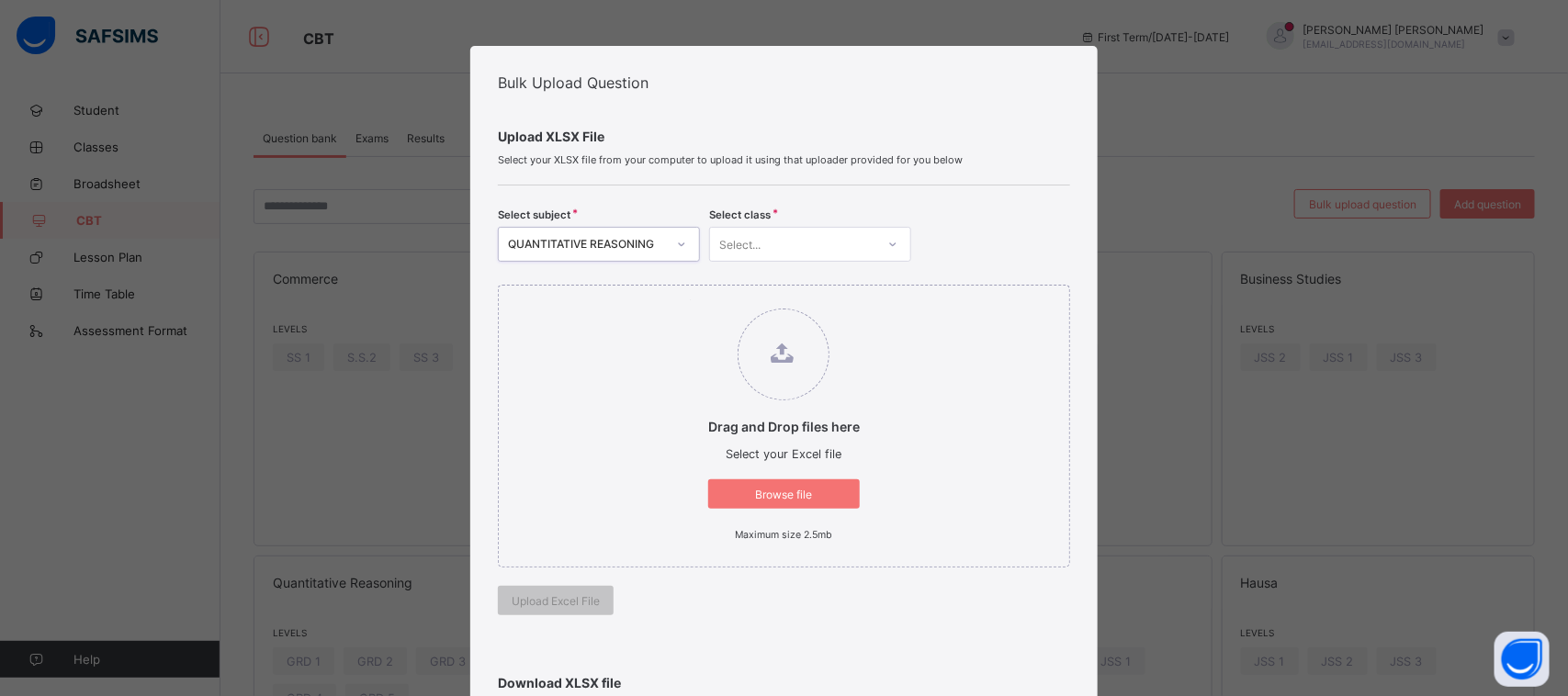
click at [634, 249] on div "QUANTITATIVE REASONING" at bounding box center [587, 245] width 158 height 14
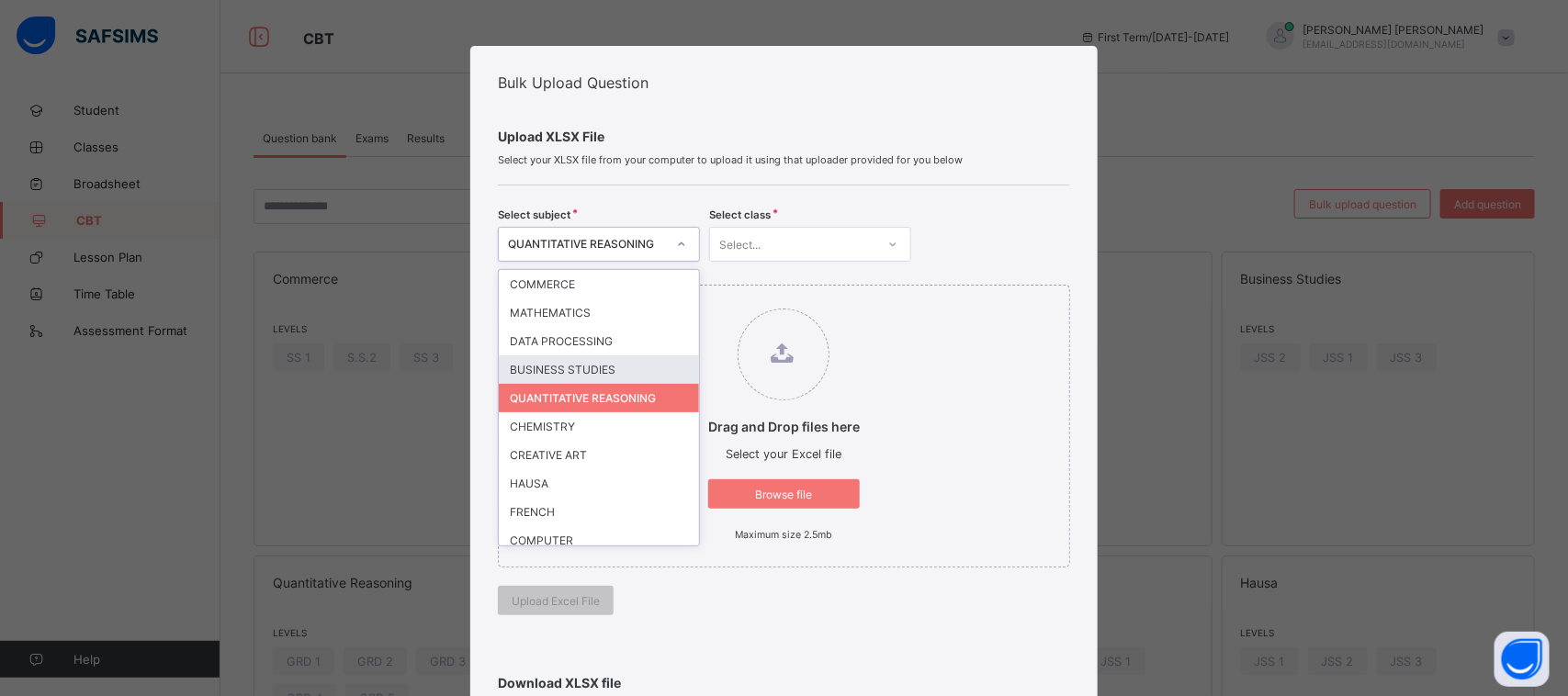
click at [622, 367] on div "BUSINESS STUDIES" at bounding box center [599, 368] width 200 height 28
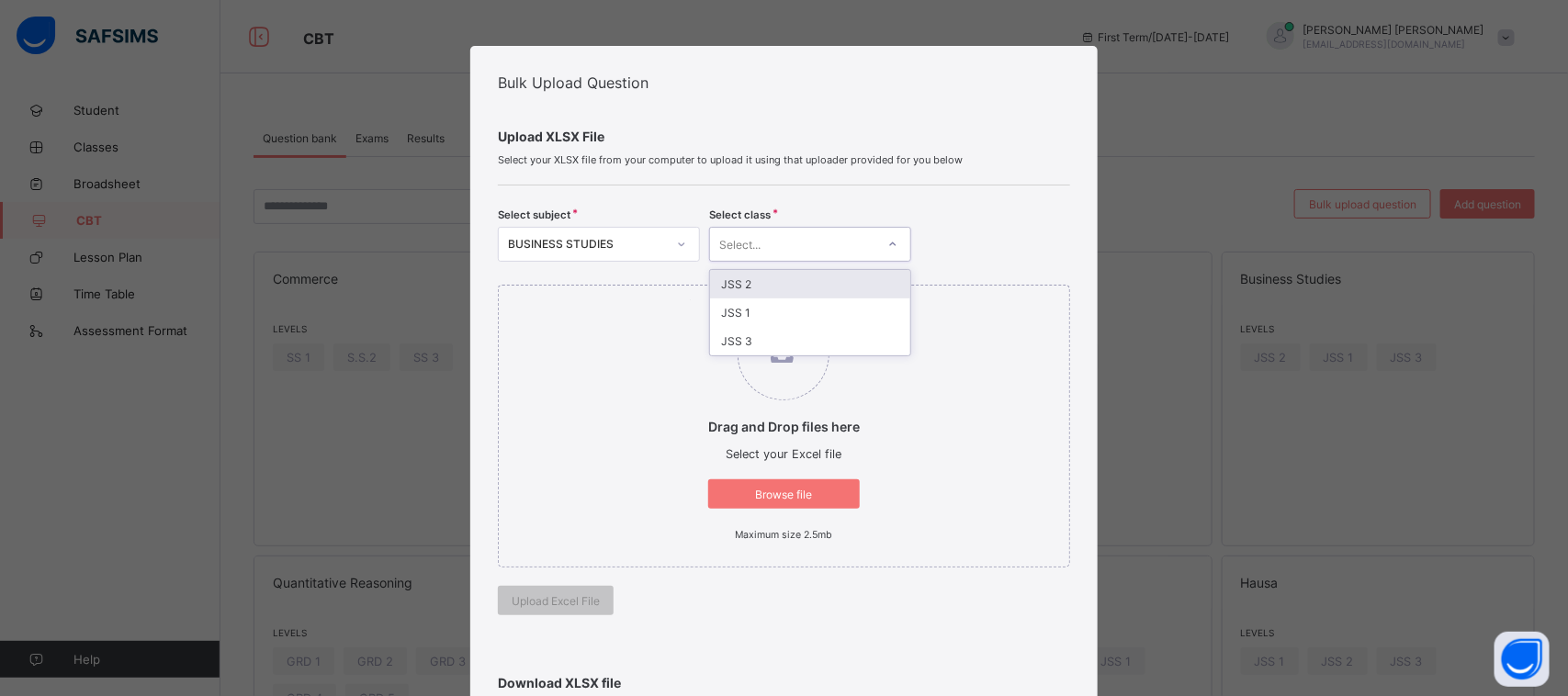
click at [802, 234] on div "Select..." at bounding box center [793, 244] width 165 height 25
click at [772, 332] on div "JSS 3" at bounding box center [810, 340] width 200 height 28
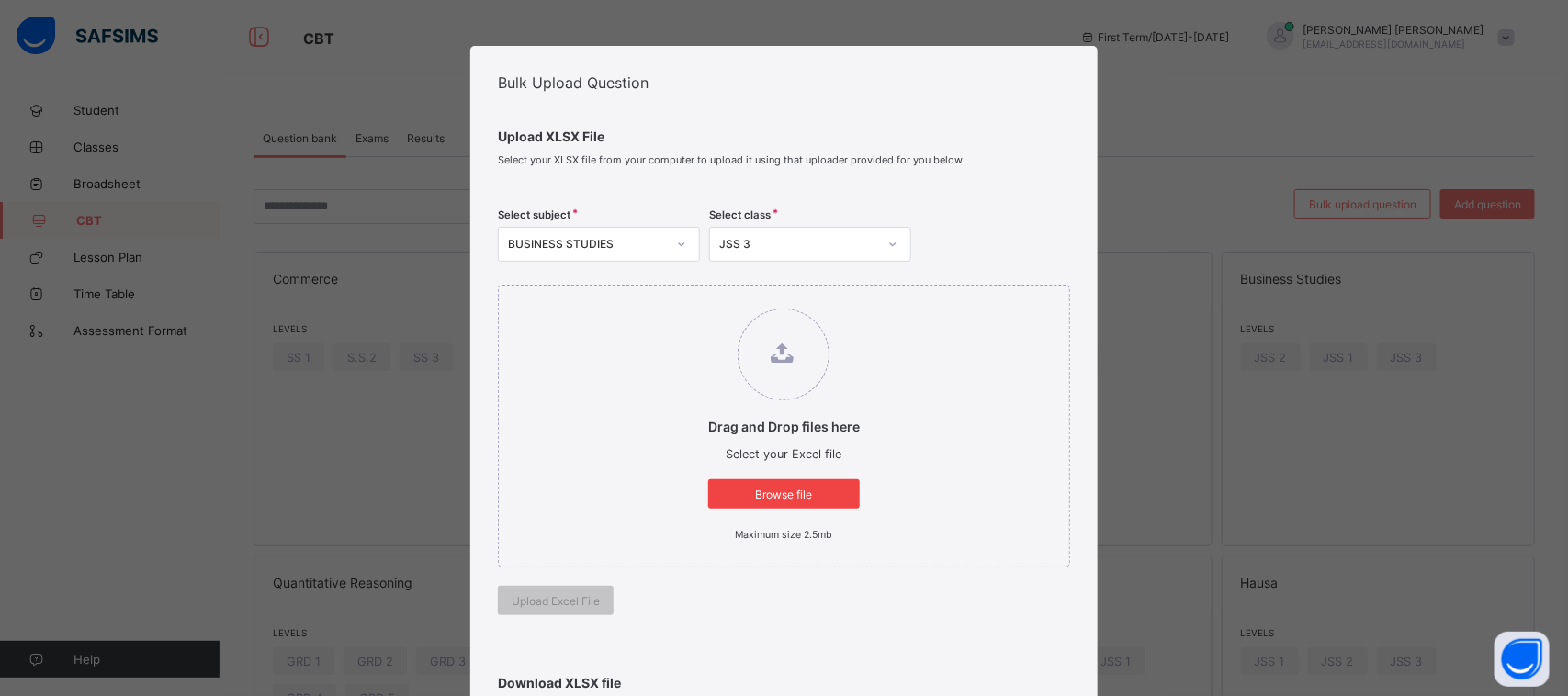
click at [779, 483] on div "Browse file" at bounding box center [784, 494] width 152 height 29
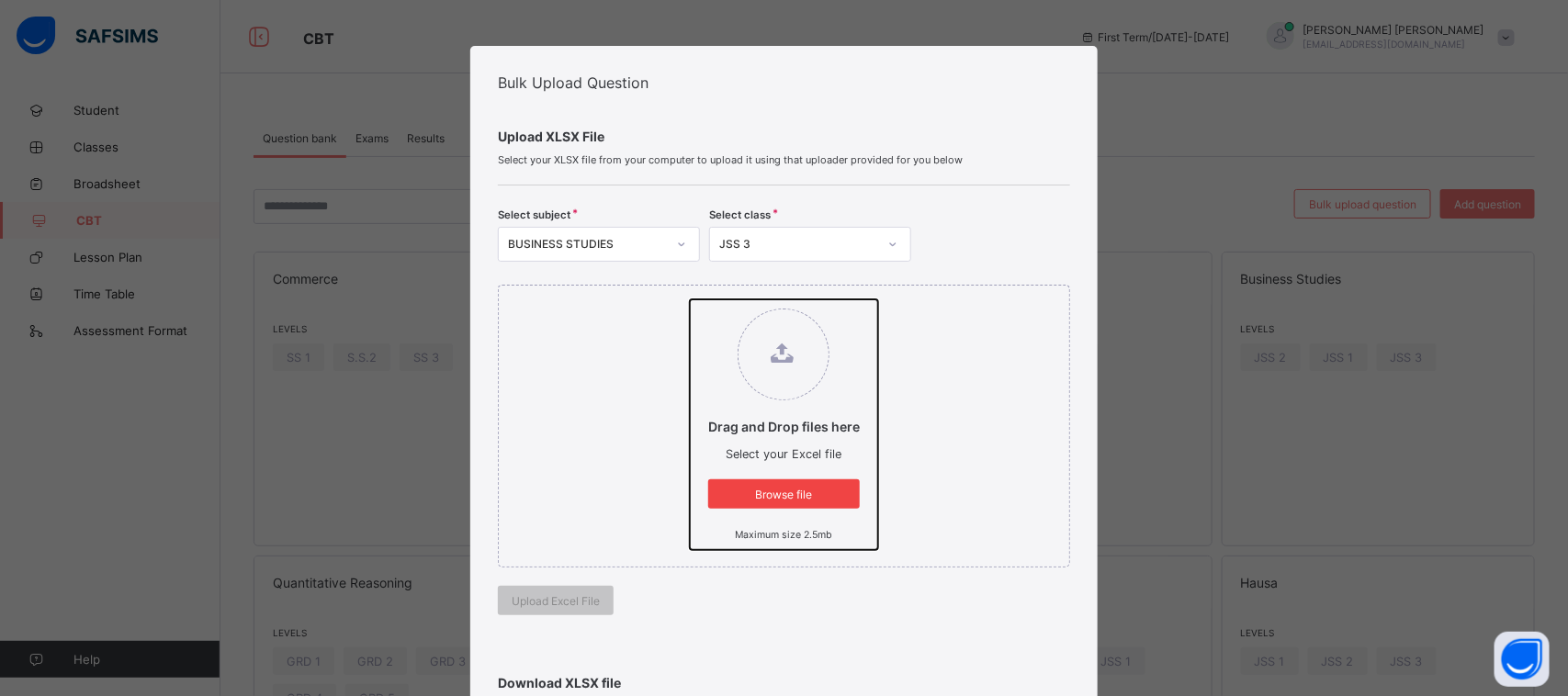
click at [690, 299] on input "Drag and Drop files here Select your Excel file Browse file Maximum size 2.5mb" at bounding box center [690, 299] width 0 height 0
type input "**********"
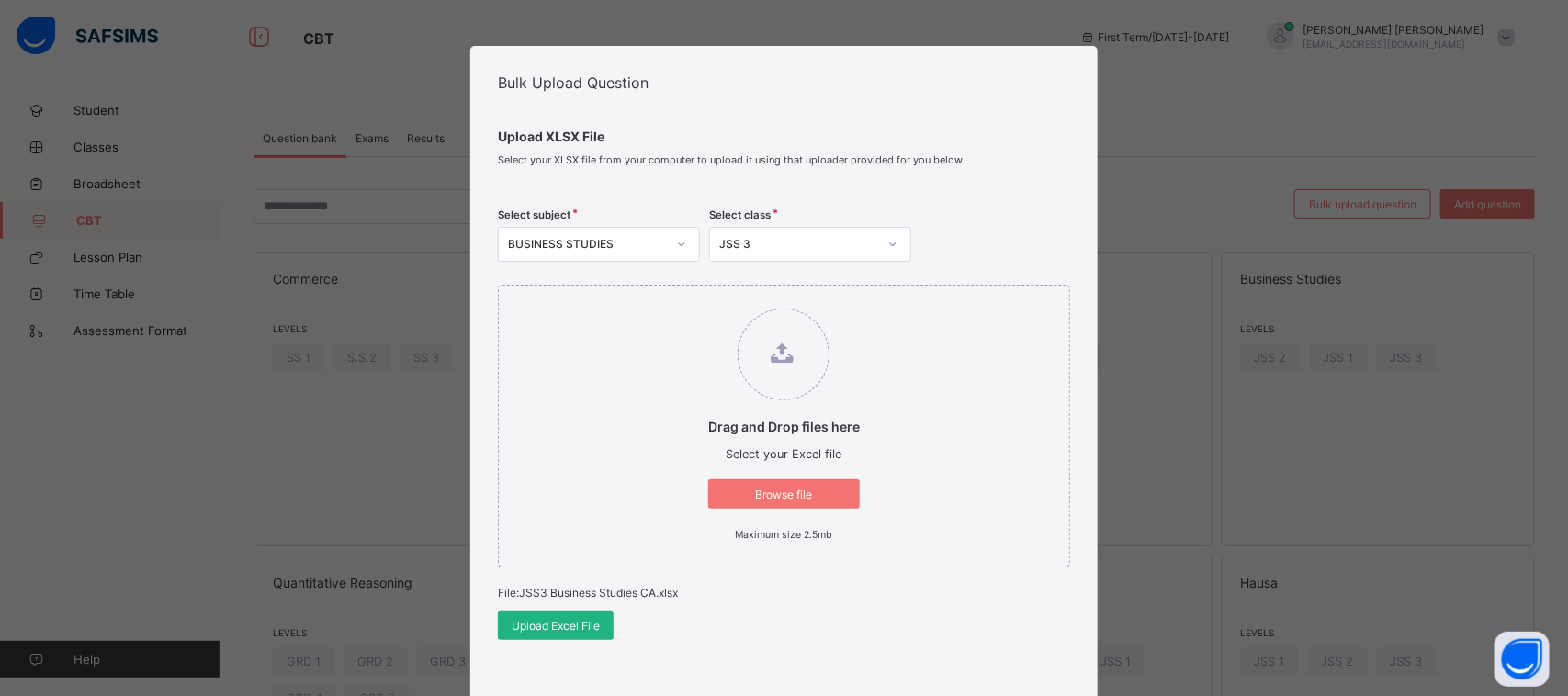
click at [552, 629] on span "Upload Excel File" at bounding box center [555, 626] width 89 height 14
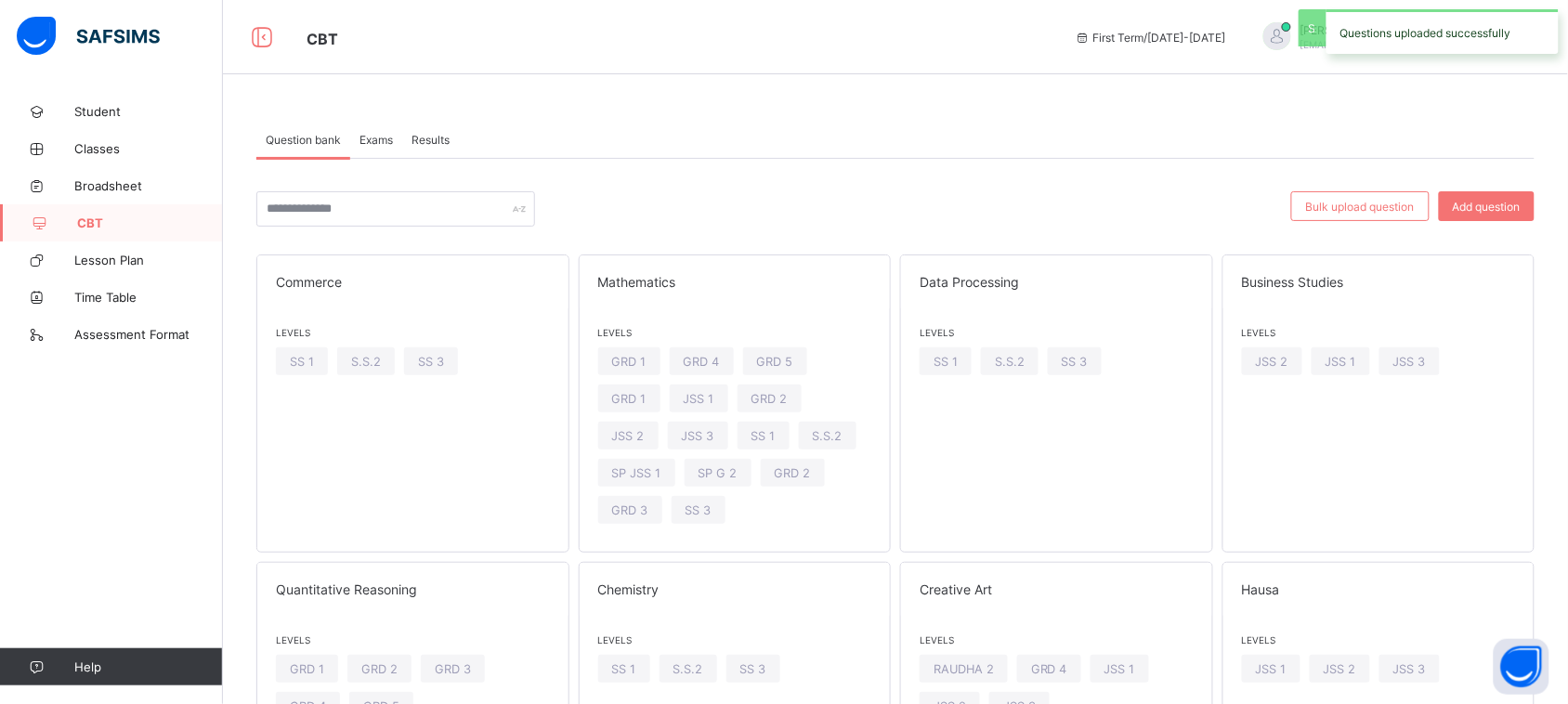
click at [364, 130] on div "Exams" at bounding box center [376, 140] width 52 height 37
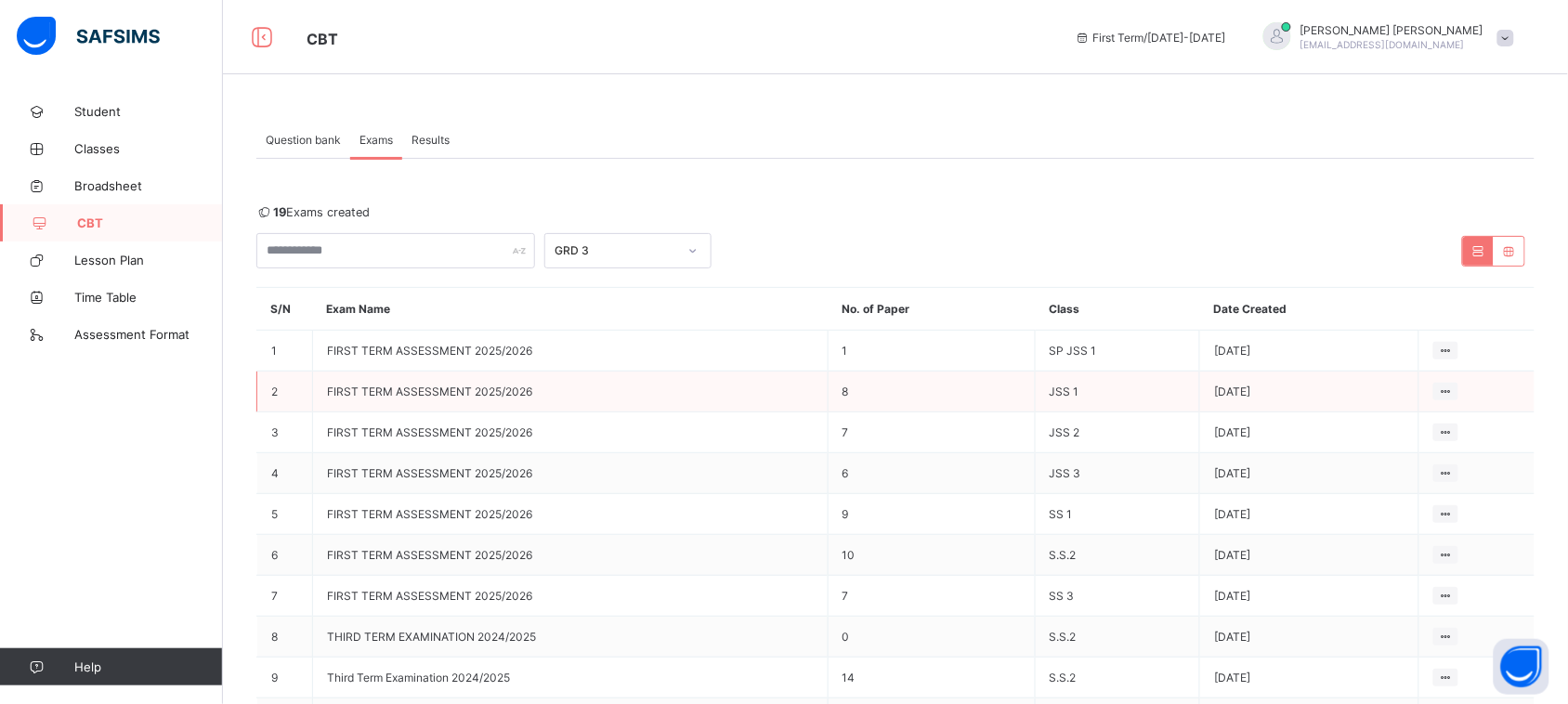
click at [842, 377] on td "8" at bounding box center [931, 392] width 208 height 41
click at [1459, 409] on ul "View all papers" at bounding box center [1397, 427] width 124 height 35
click at [1418, 424] on div "View all papers" at bounding box center [1411, 427] width 79 height 19
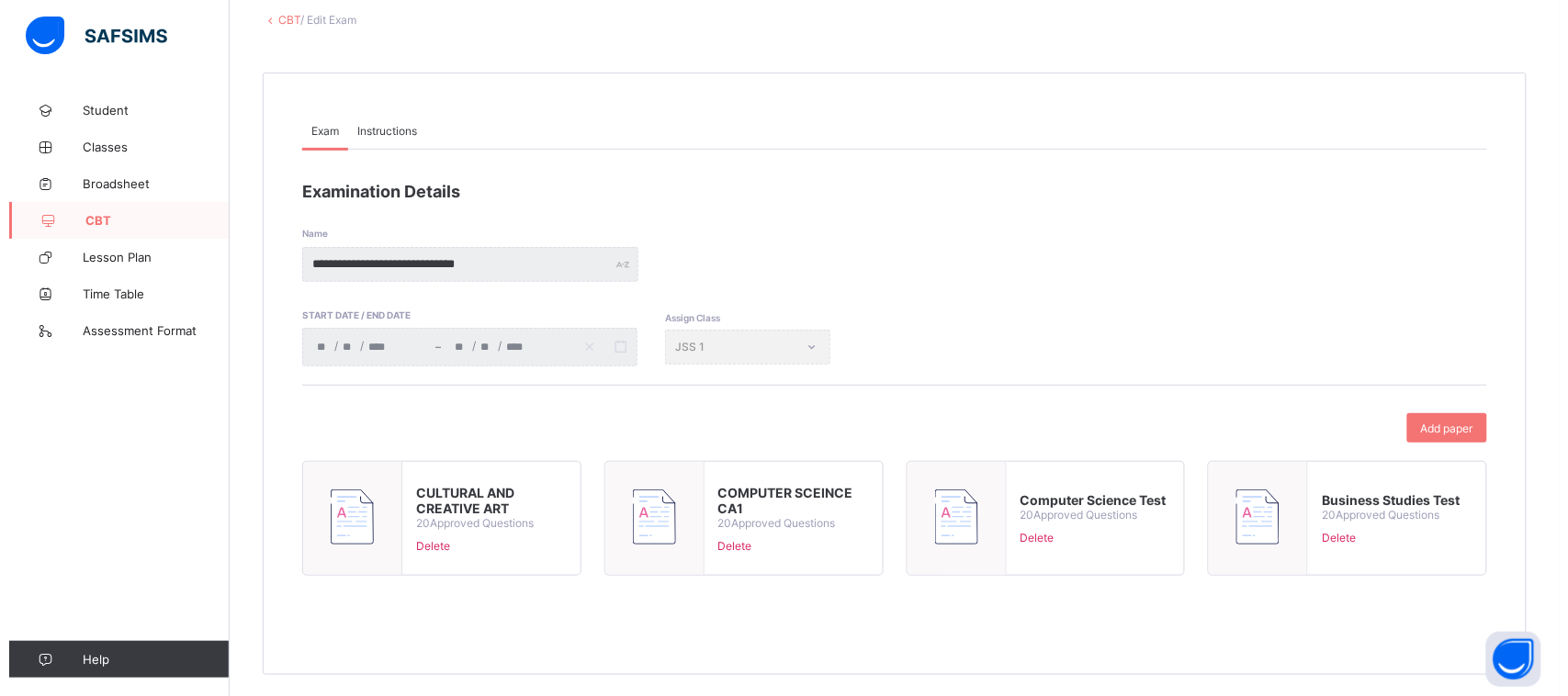
scroll to position [112, 0]
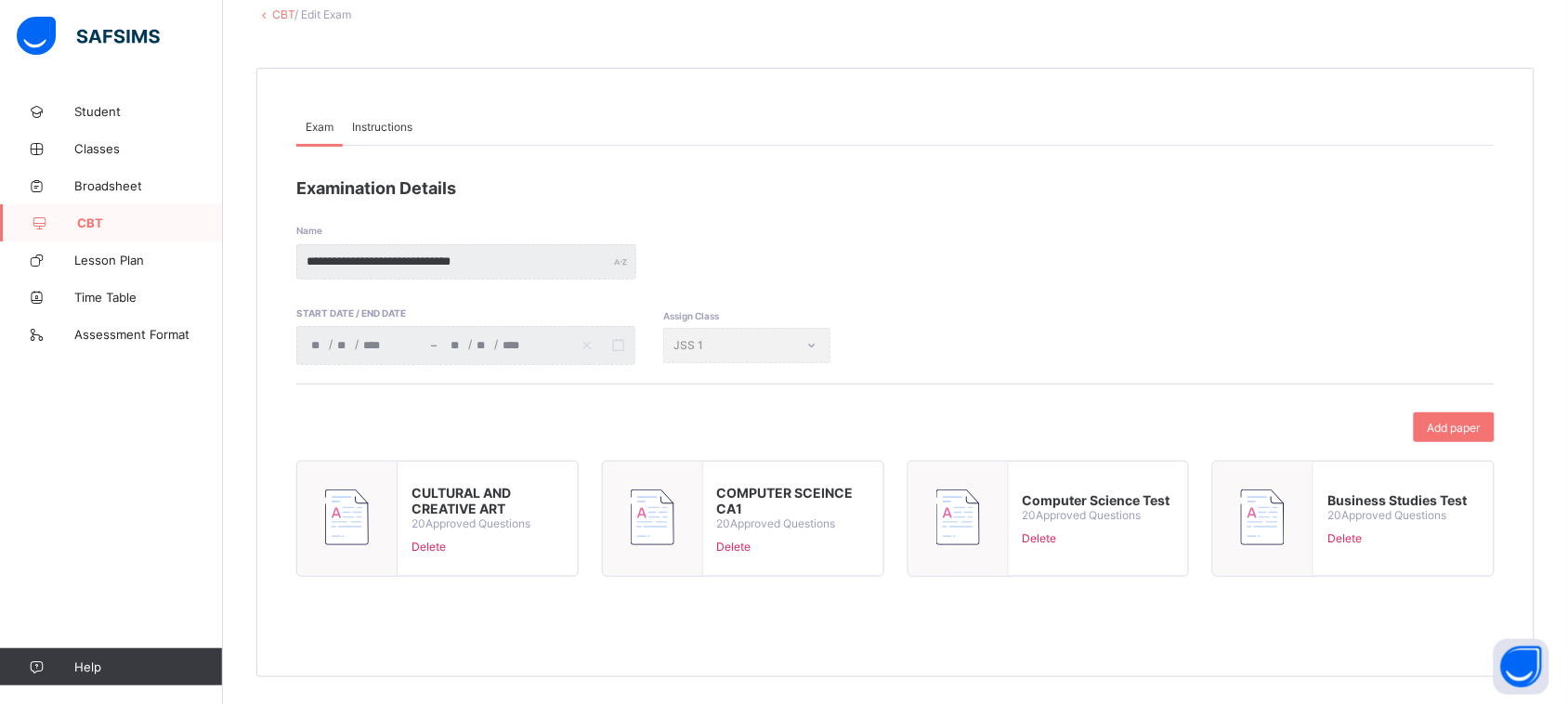
click at [1412, 511] on span "20 Approved Questions" at bounding box center [1398, 515] width 140 height 14
click at [1445, 536] on span "Delete" at bounding box center [1398, 538] width 140 height 14
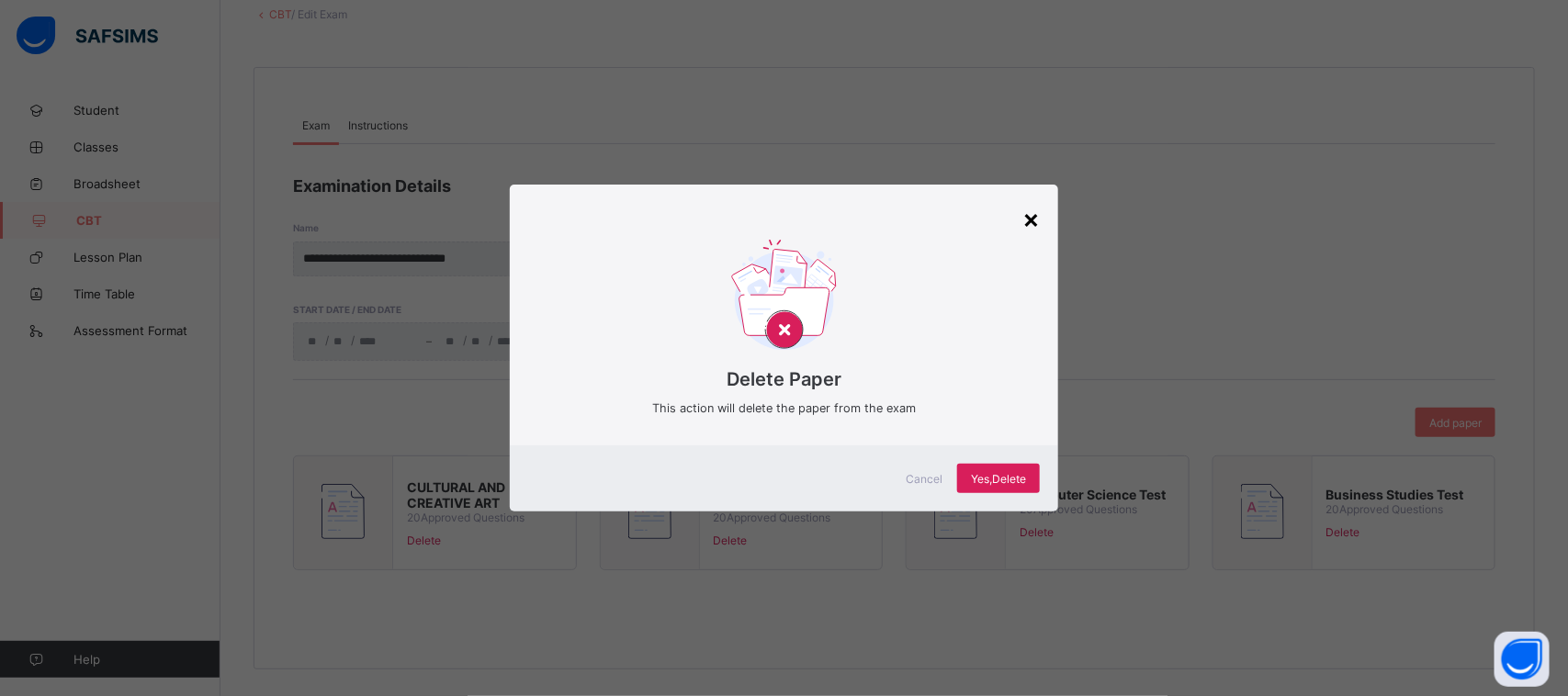
click at [1033, 216] on div "×" at bounding box center [1031, 219] width 18 height 31
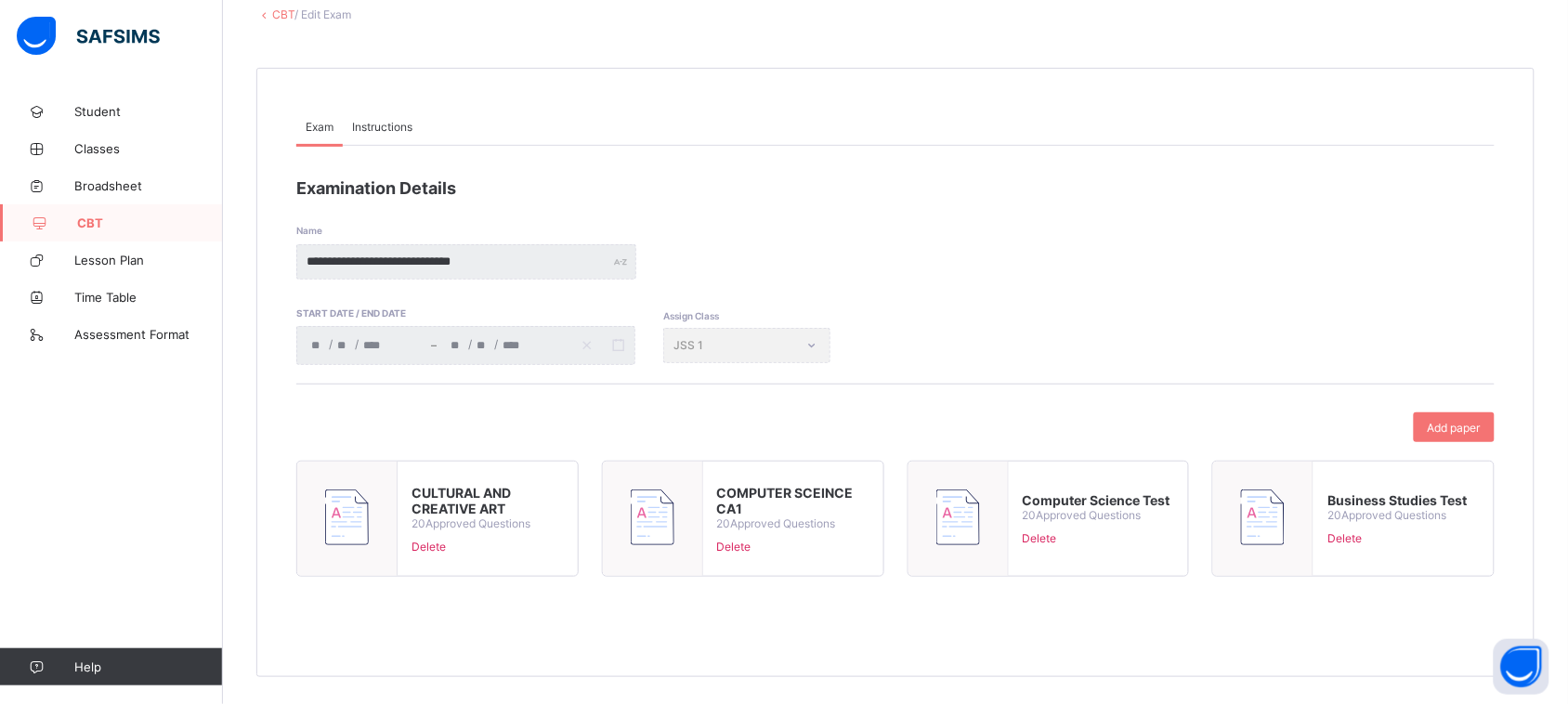
click at [1384, 479] on div "Business Studies Test 20 Approved Questions Delete" at bounding box center [1397, 518] width 167 height 81
click at [1370, 497] on span "Business Studies Test" at bounding box center [1398, 500] width 140 height 16
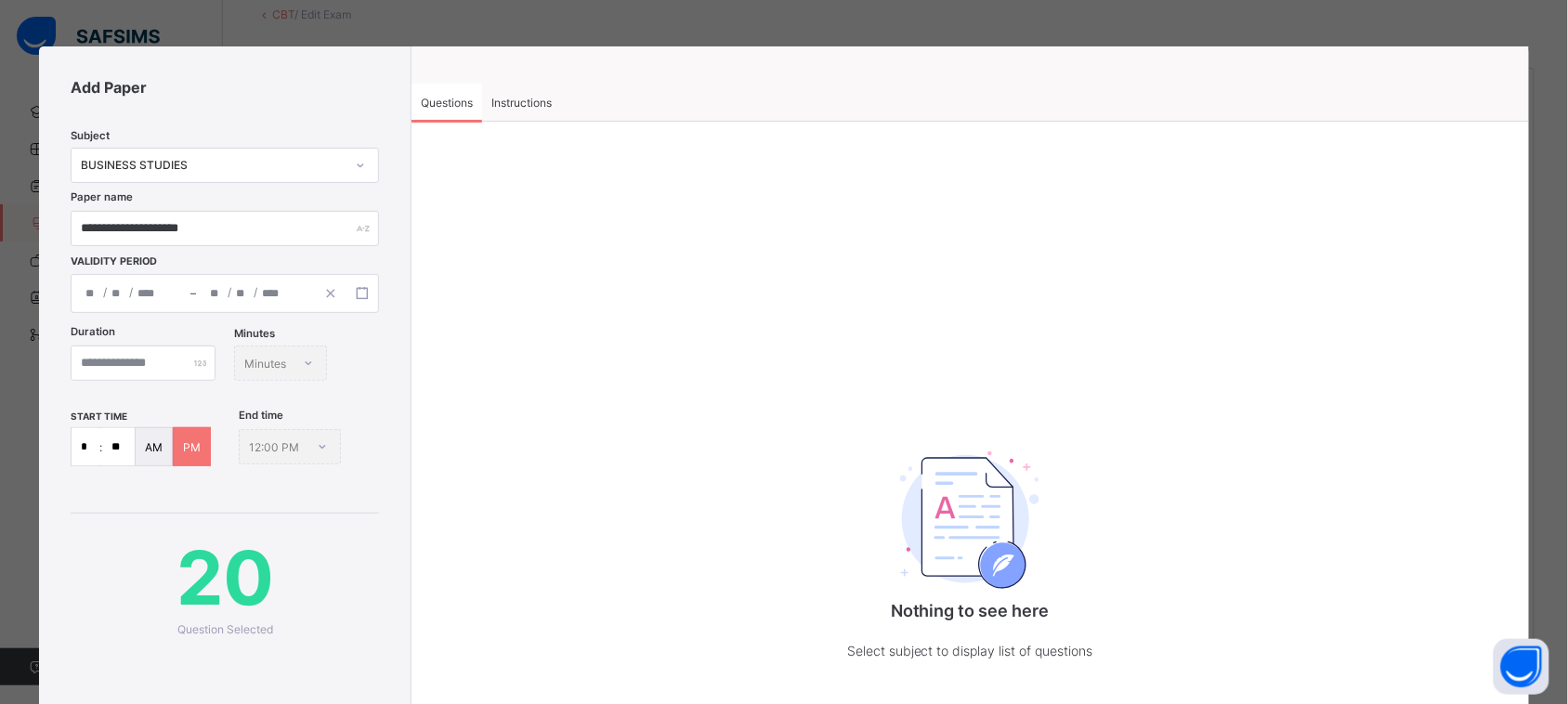
type input "**********"
type input "**"
type input "****"
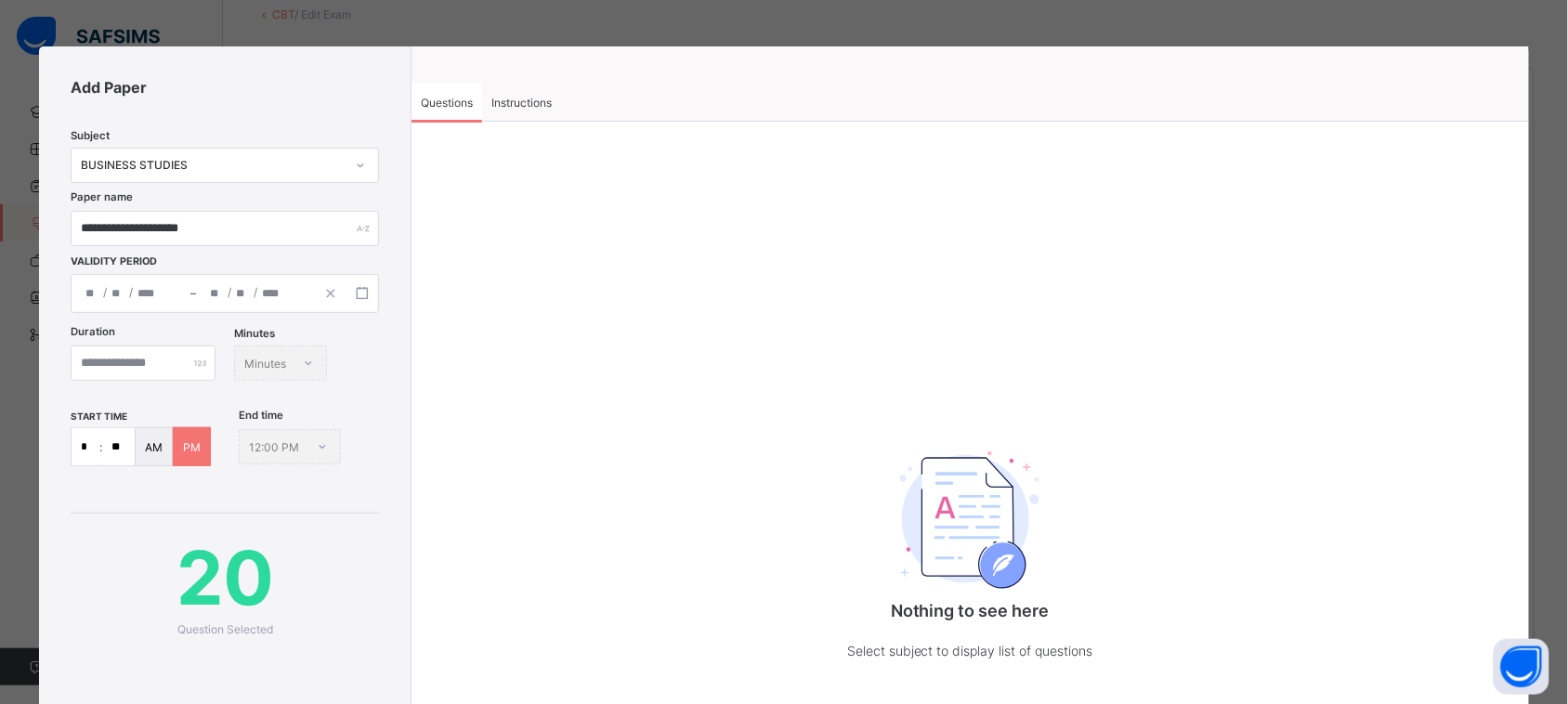
type input "**********"
type input "**"
type input "****"
type input "***"
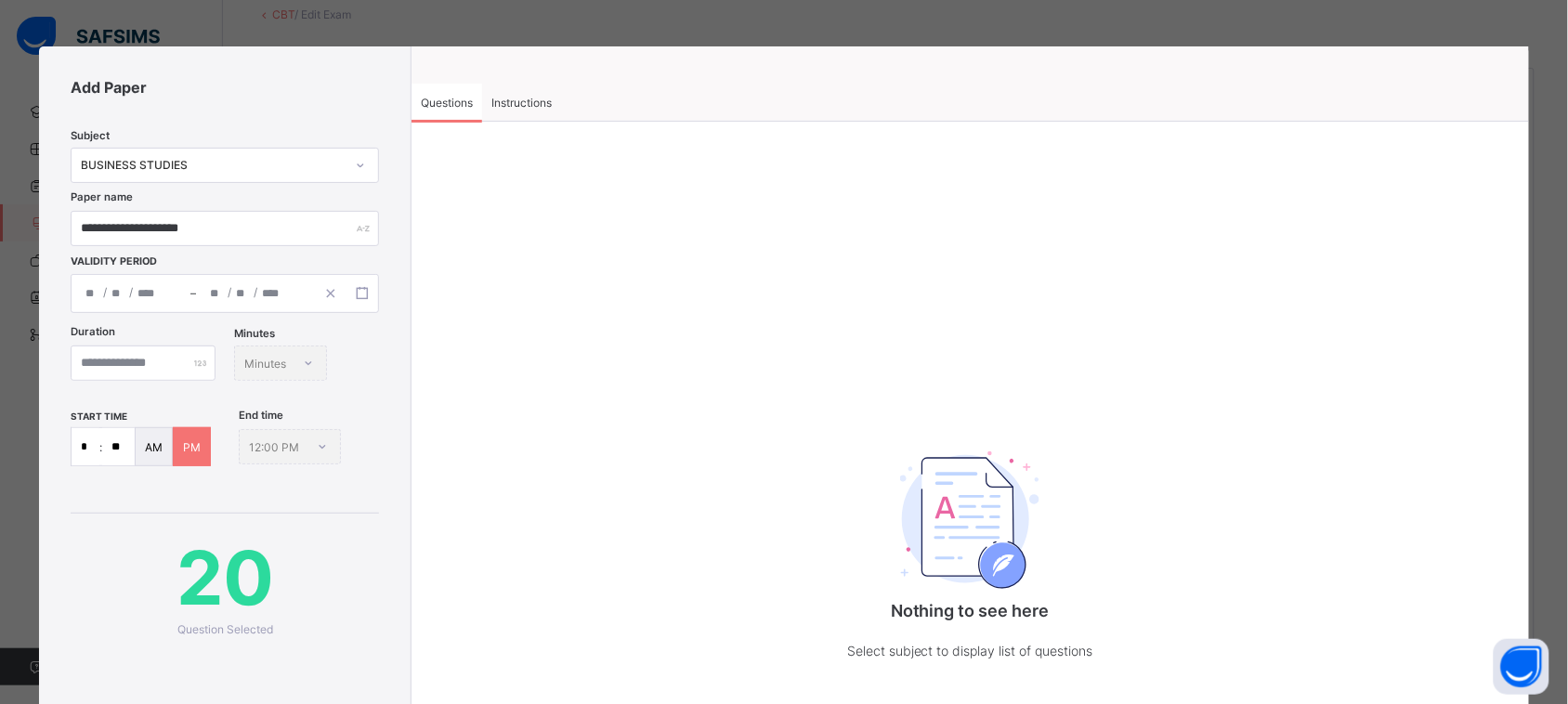
type input "**"
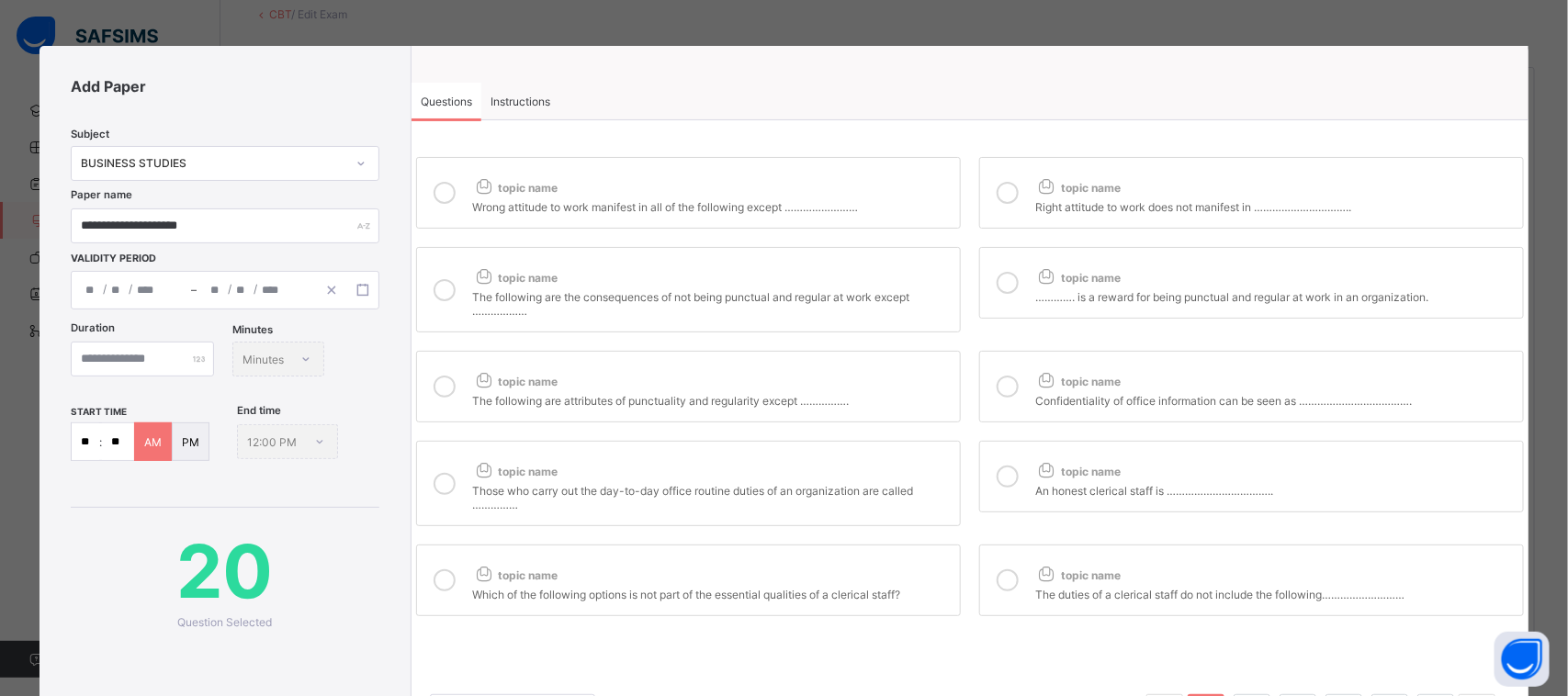
click at [526, 98] on span "Instructions" at bounding box center [519, 101] width 59 height 14
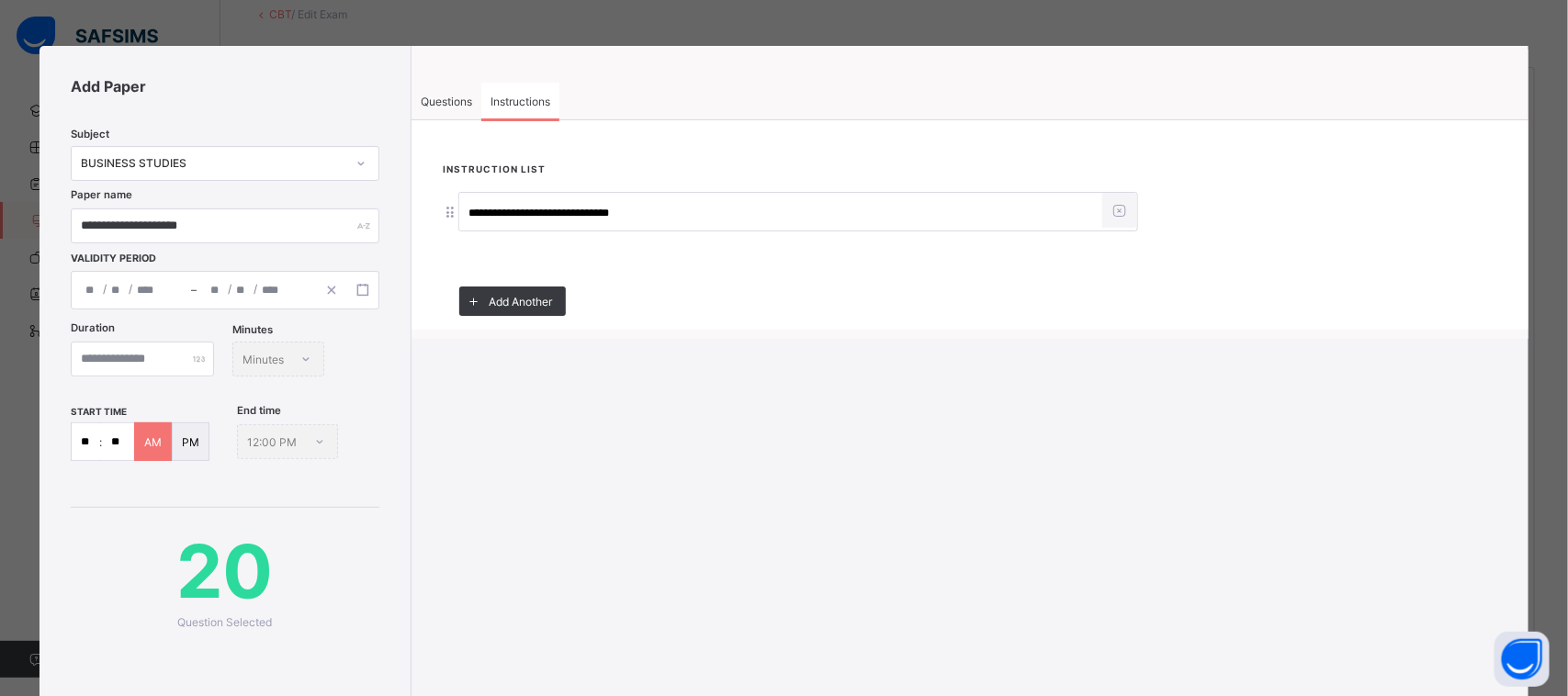
click at [457, 98] on span "Questions" at bounding box center [446, 101] width 52 height 14
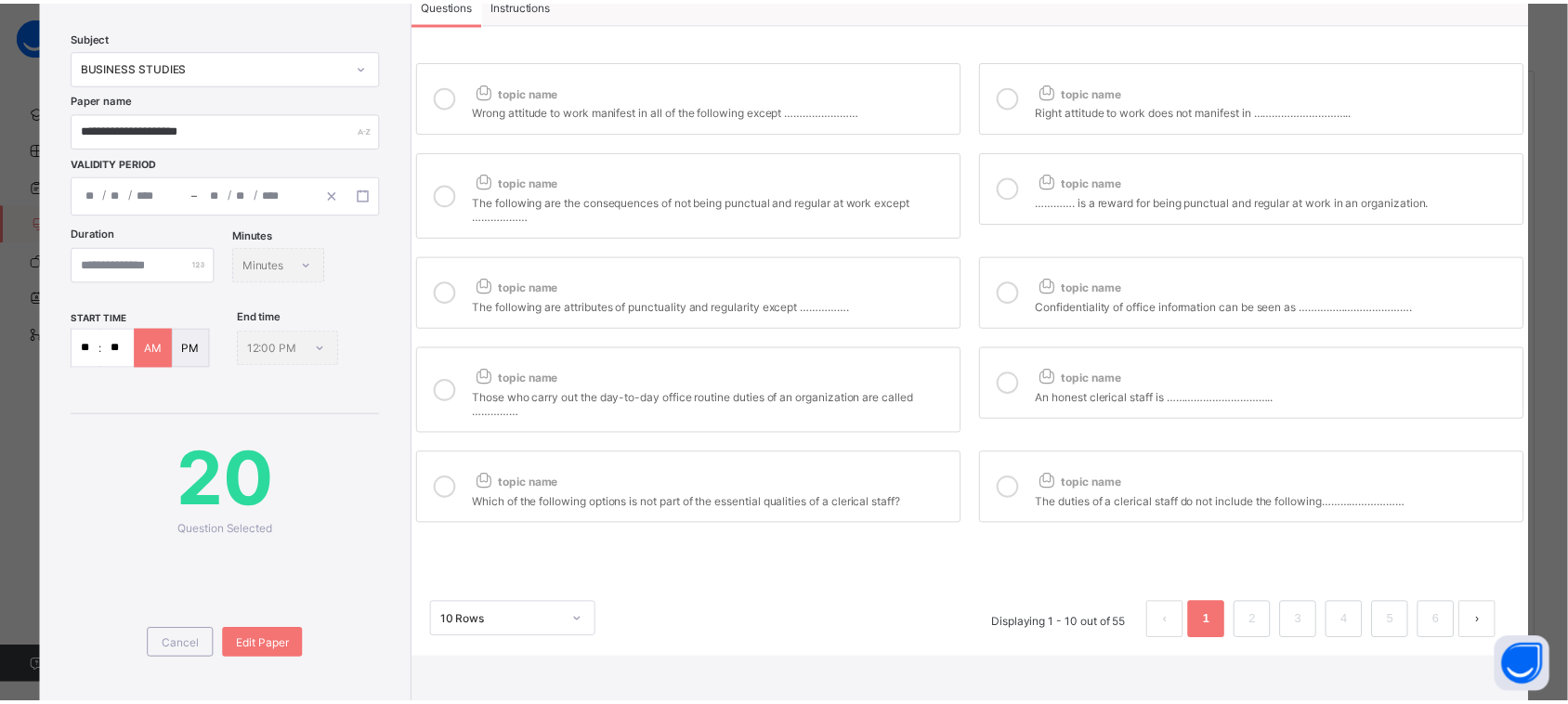
scroll to position [174, 0]
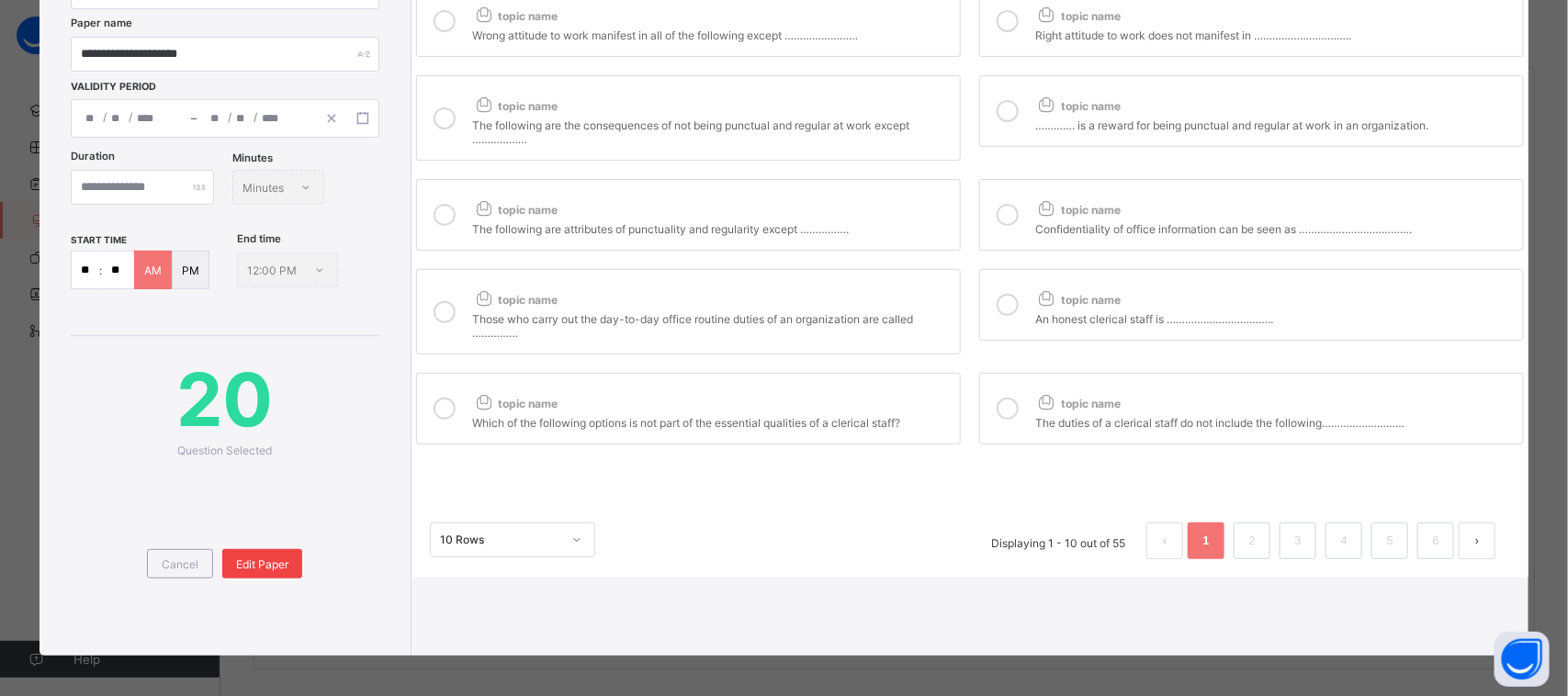
click at [269, 565] on span "Edit Paper" at bounding box center [263, 564] width 53 height 14
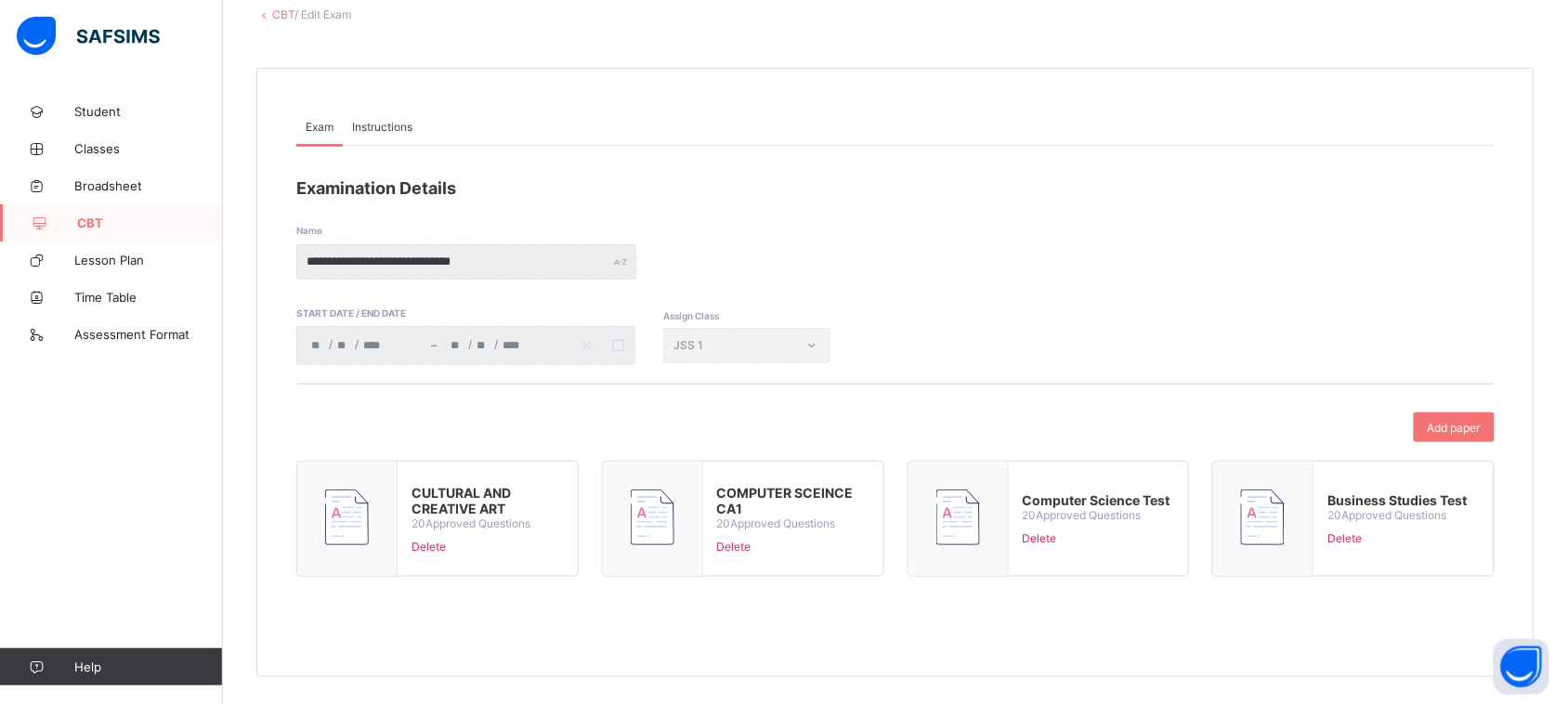
click at [694, 340] on div "Assign Class JSS 1" at bounding box center [747, 345] width 167 height 35
click at [149, 215] on span "CBT" at bounding box center [150, 222] width 146 height 15
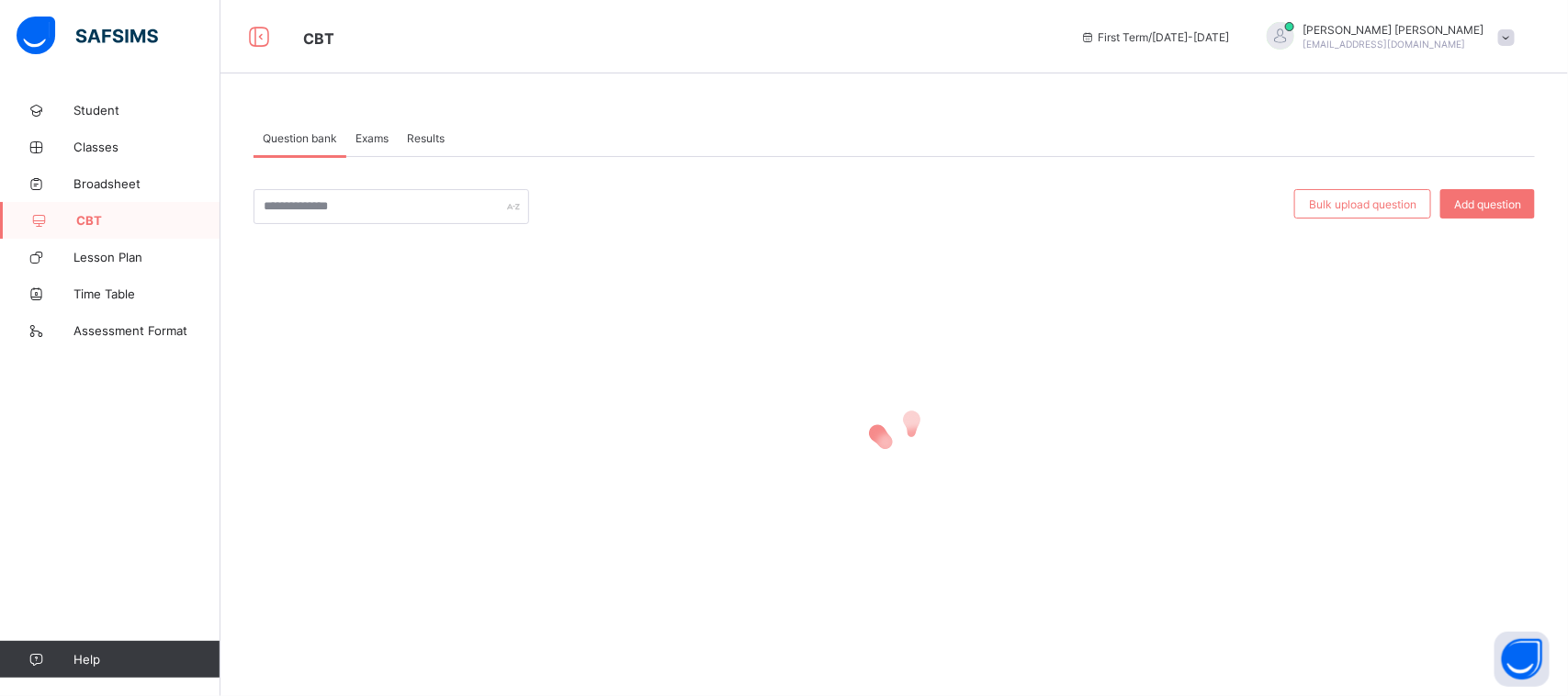
click at [379, 134] on span "Exams" at bounding box center [372, 138] width 33 height 14
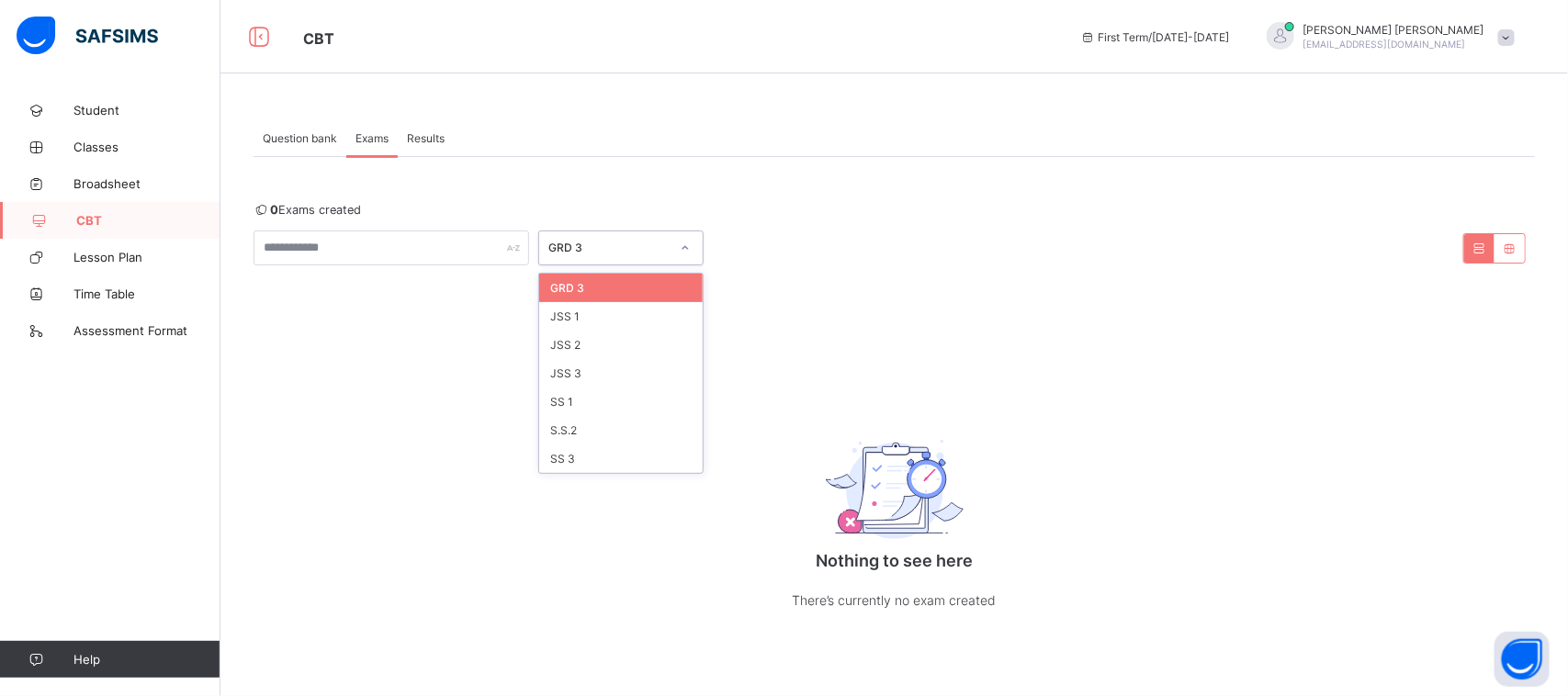
click at [611, 253] on div "GRD 3" at bounding box center [609, 248] width 122 height 14
click at [611, 376] on div "JSS 3" at bounding box center [621, 372] width 163 height 28
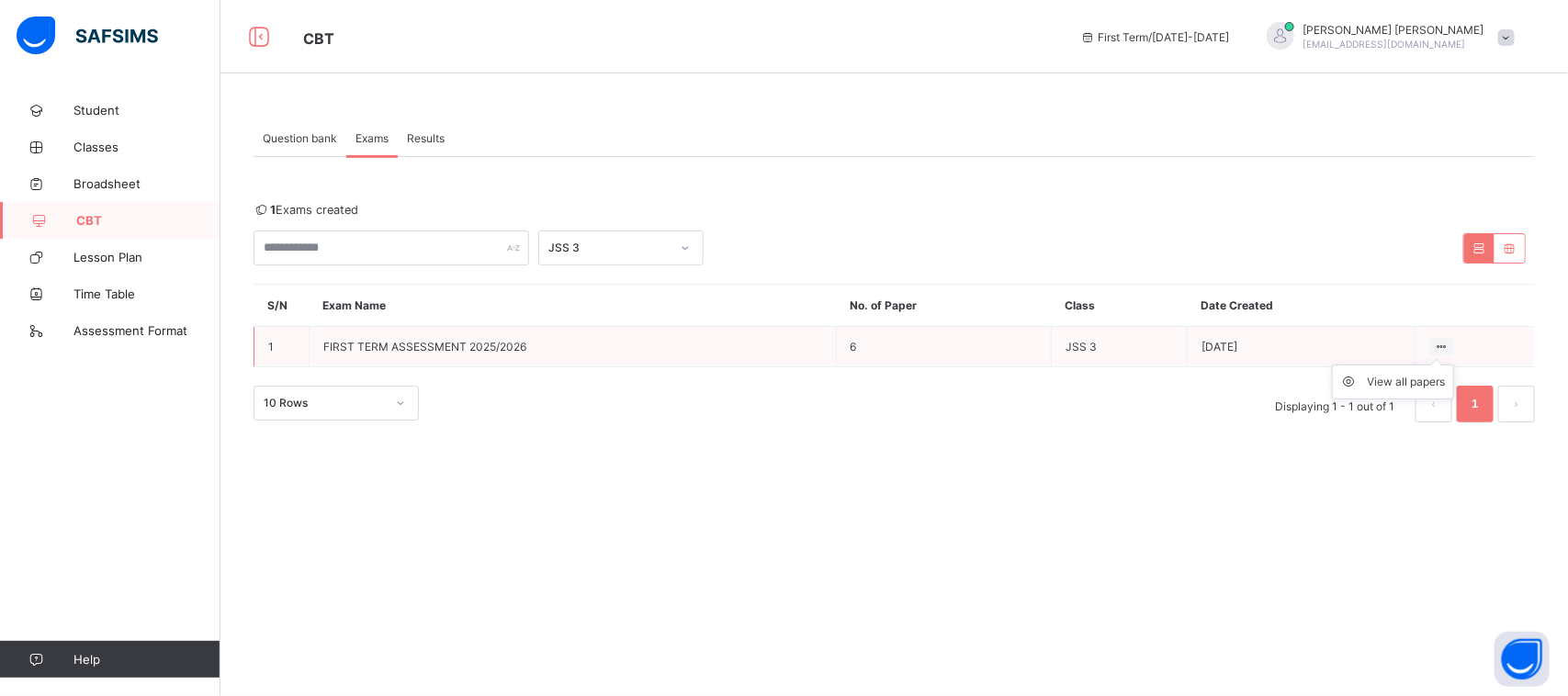
click at [1438, 365] on ul "View all papers" at bounding box center [1393, 382] width 123 height 35
click at [1396, 384] on div "View all papers" at bounding box center [1407, 381] width 78 height 18
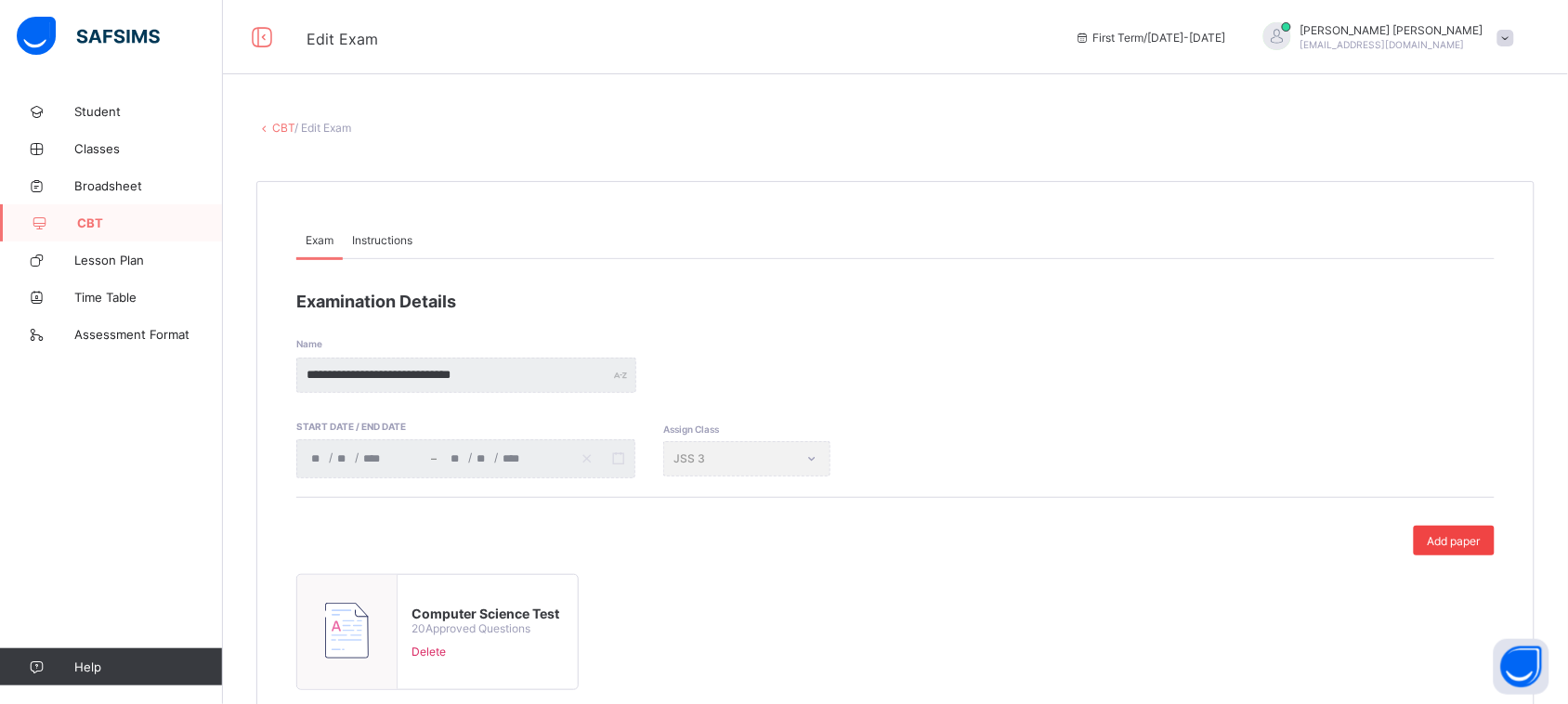
click at [1489, 530] on div "Add paper" at bounding box center [1454, 541] width 81 height 29
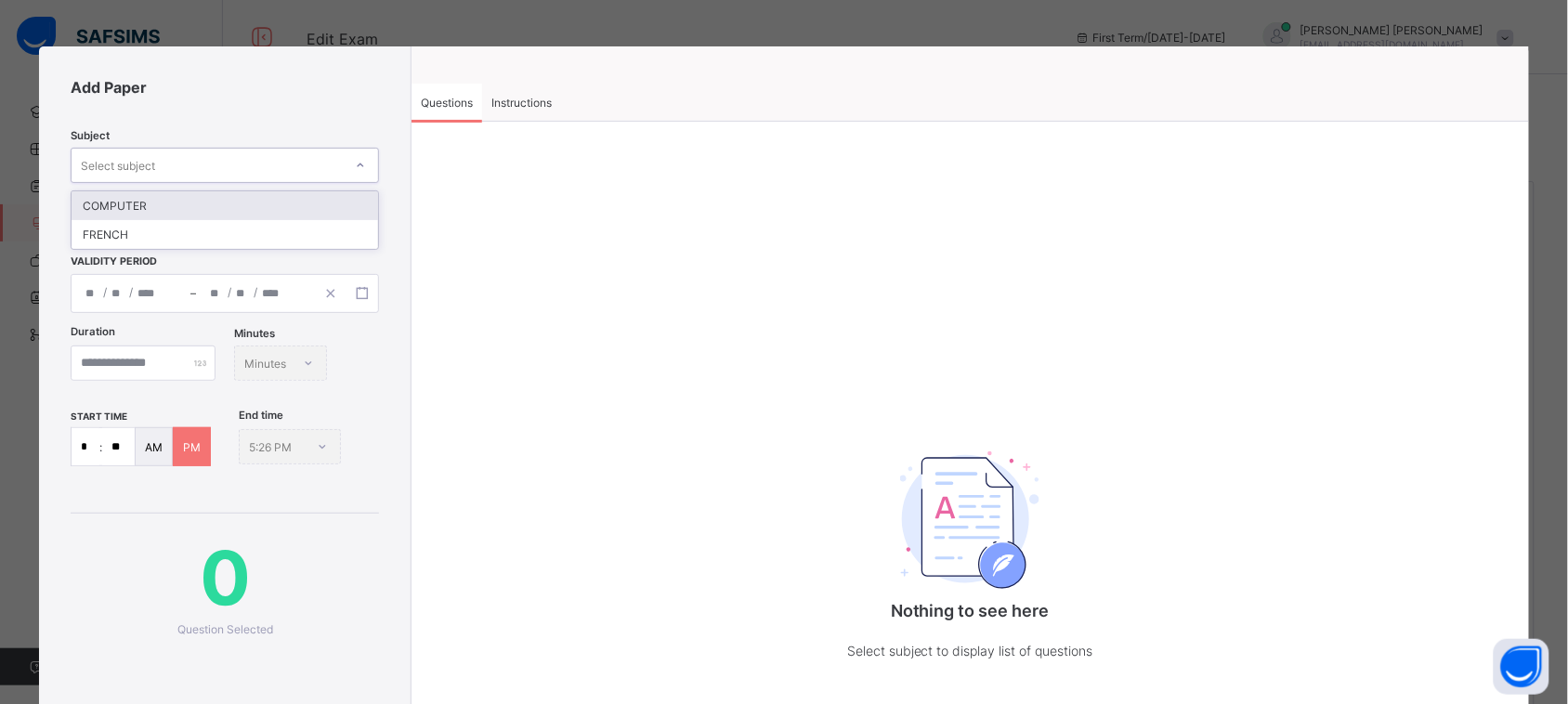
click at [270, 163] on div "Select subject" at bounding box center [208, 165] width 271 height 26
click at [268, 208] on div "COMPUTER" at bounding box center [225, 205] width 307 height 29
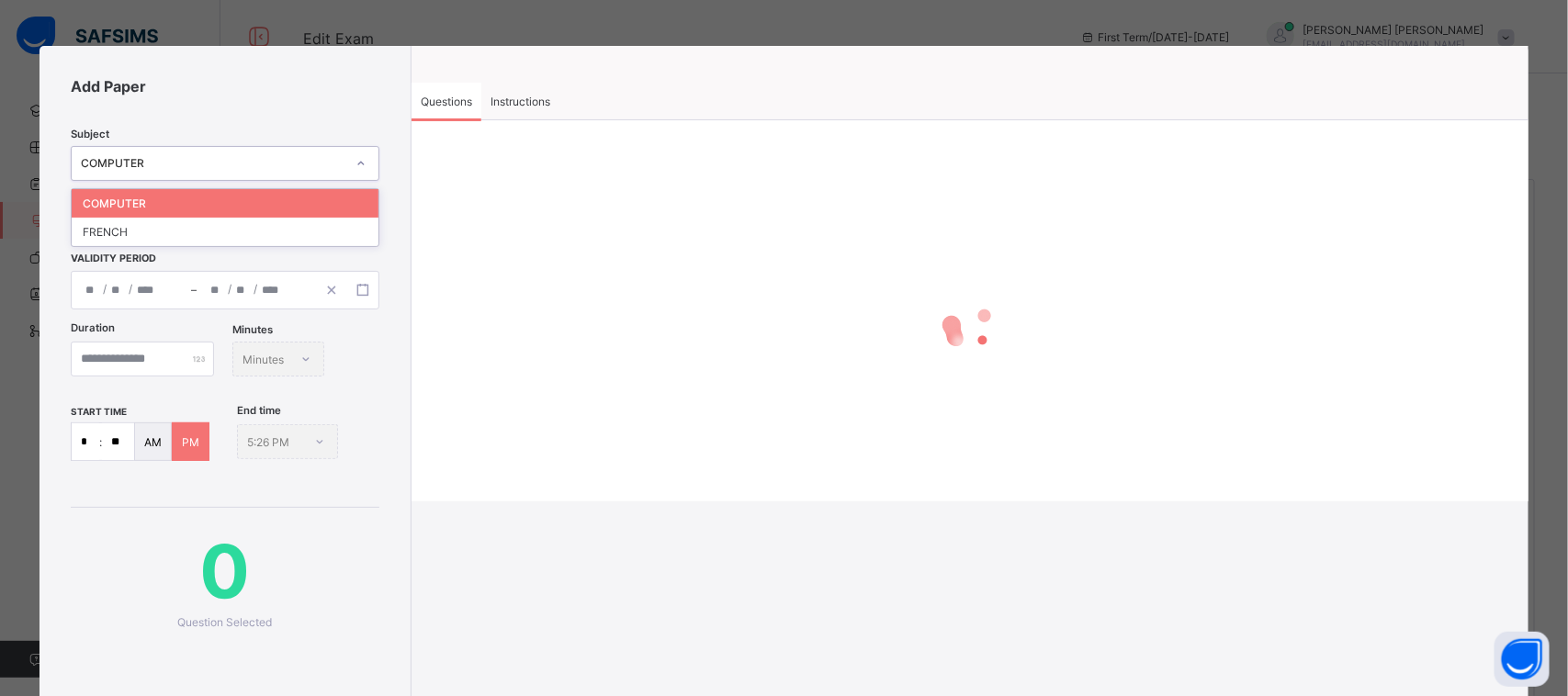
click at [280, 170] on div "COMPUTER" at bounding box center [208, 163] width 272 height 25
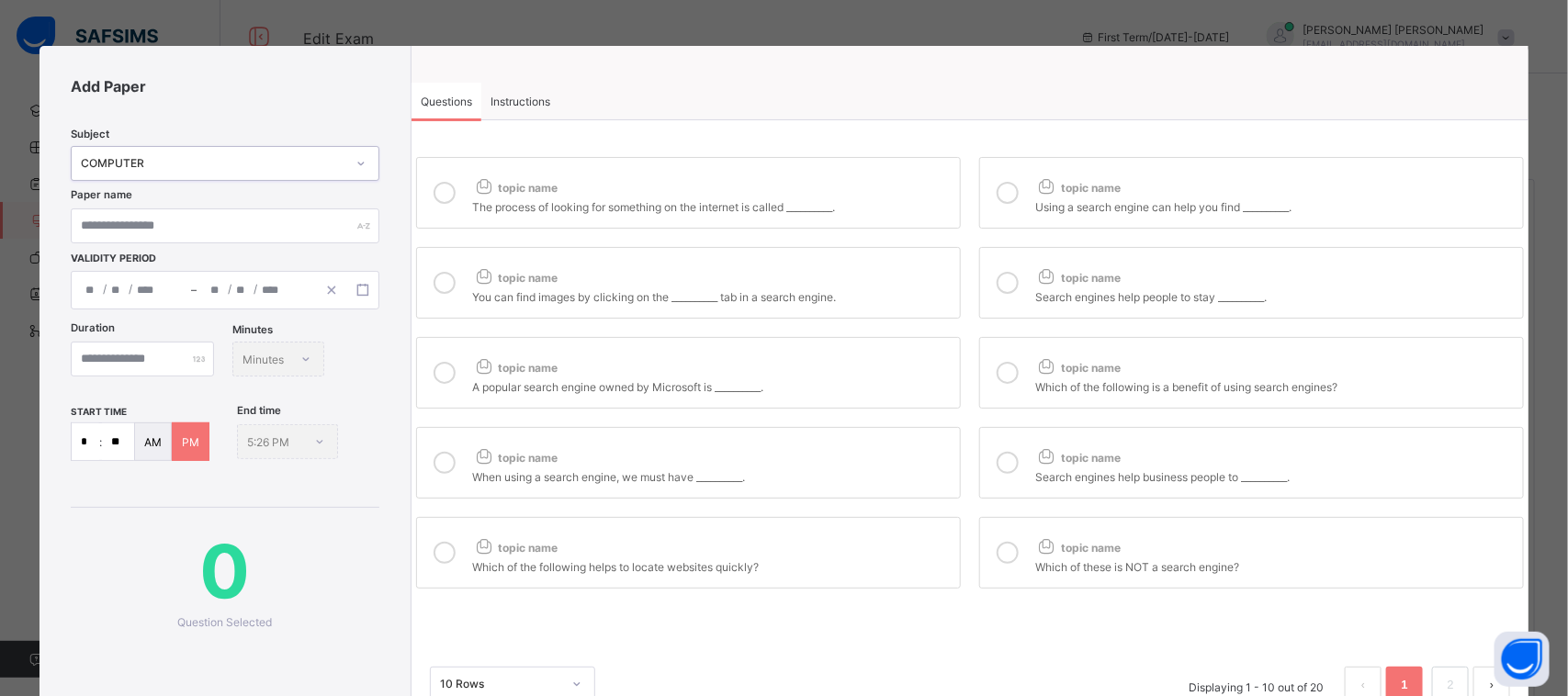
click at [280, 170] on div "COMPUTER" at bounding box center [208, 163] width 272 height 25
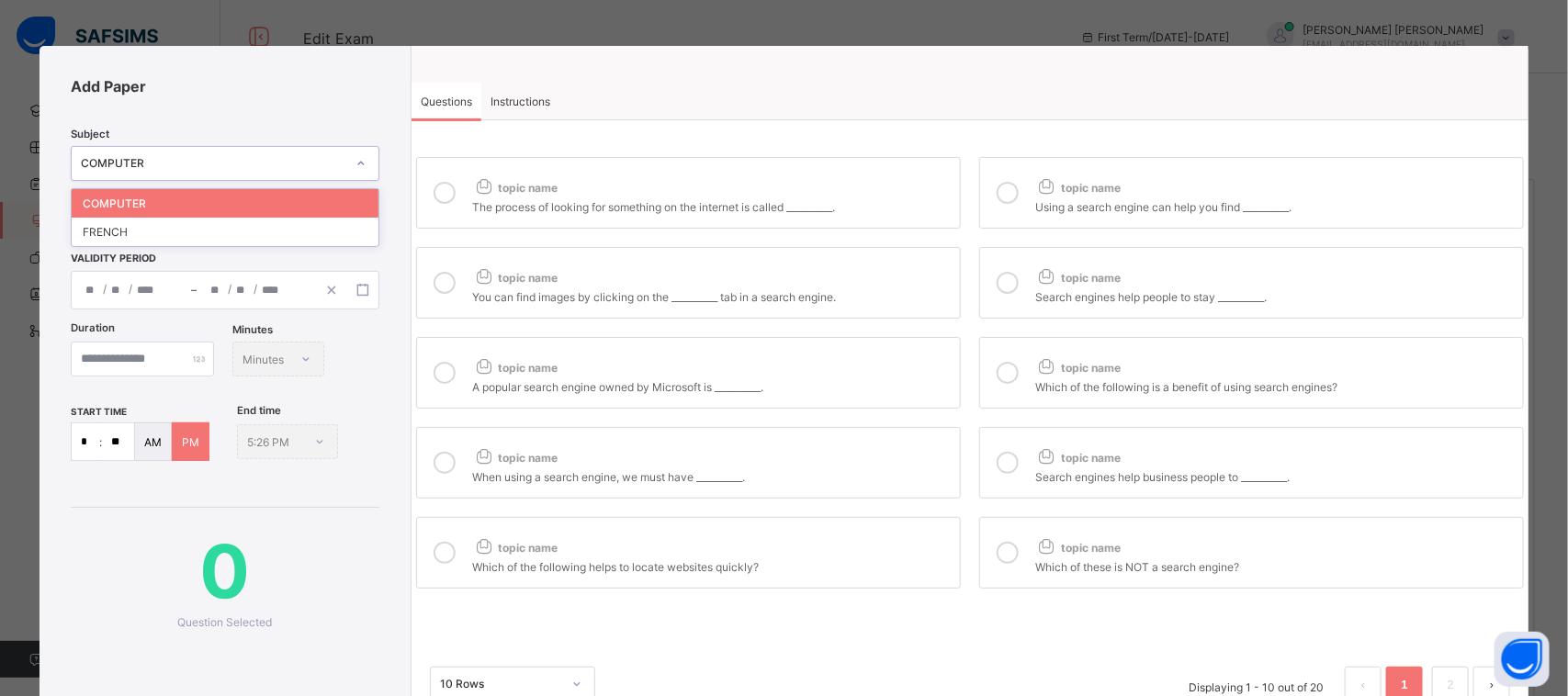
click at [280, 170] on div "COMPUTER" at bounding box center [208, 163] width 272 height 25
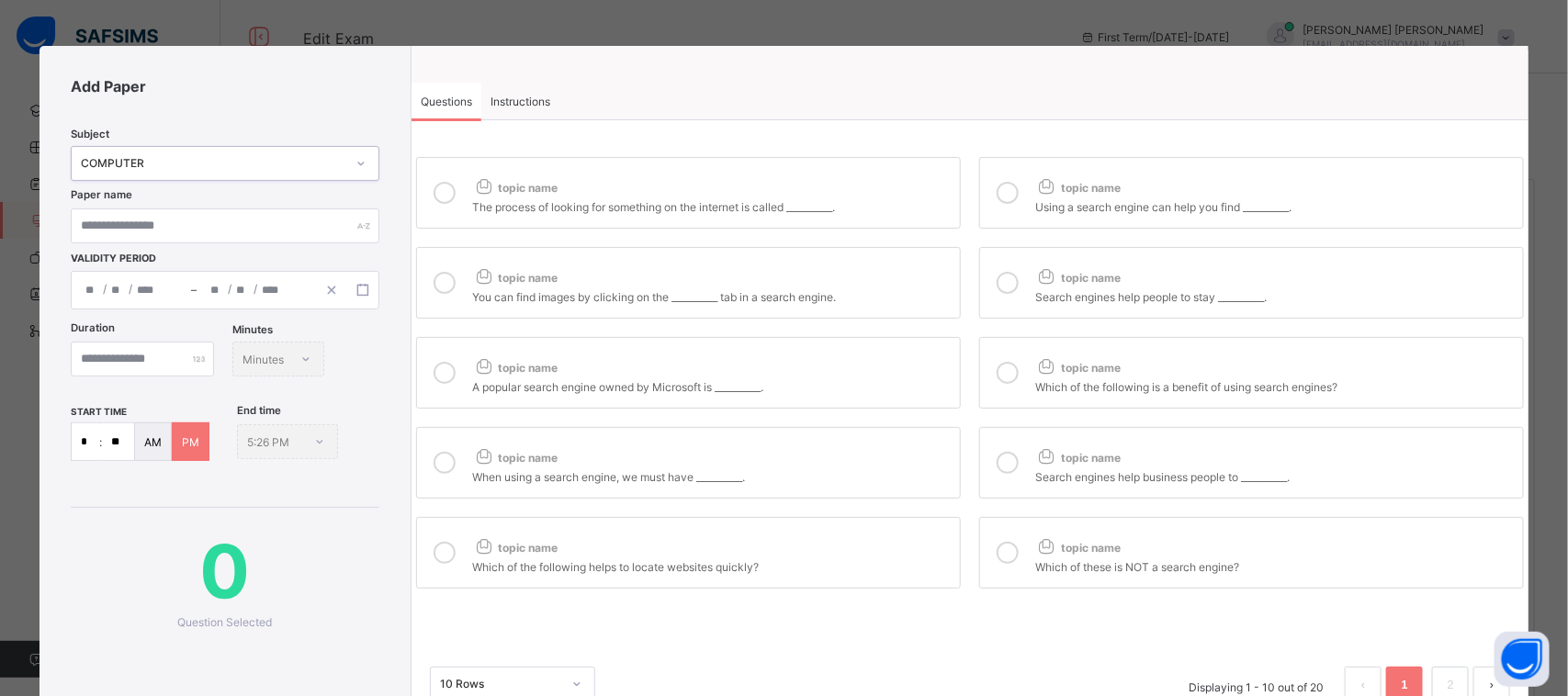
click at [280, 170] on div "COMPUTER" at bounding box center [208, 163] width 272 height 25
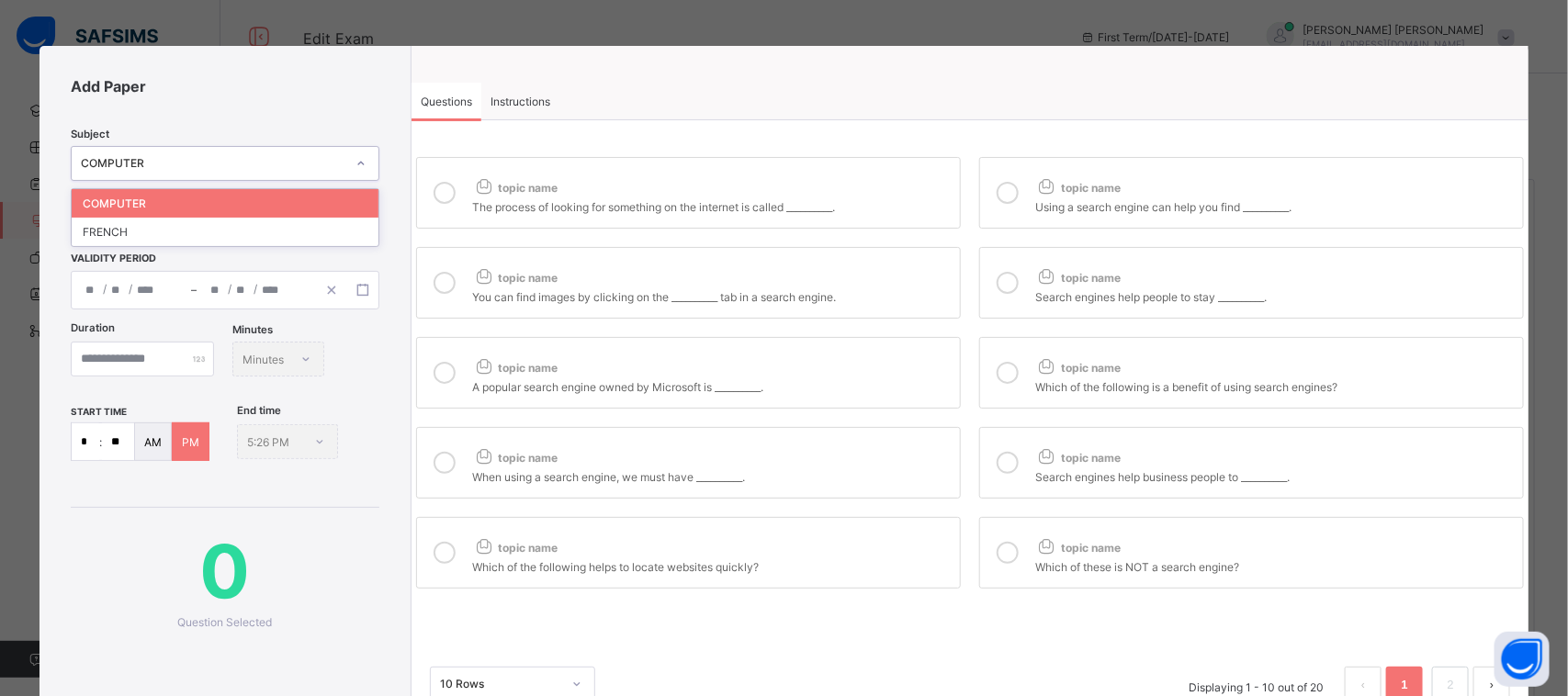
click at [346, 160] on div at bounding box center [361, 163] width 31 height 29
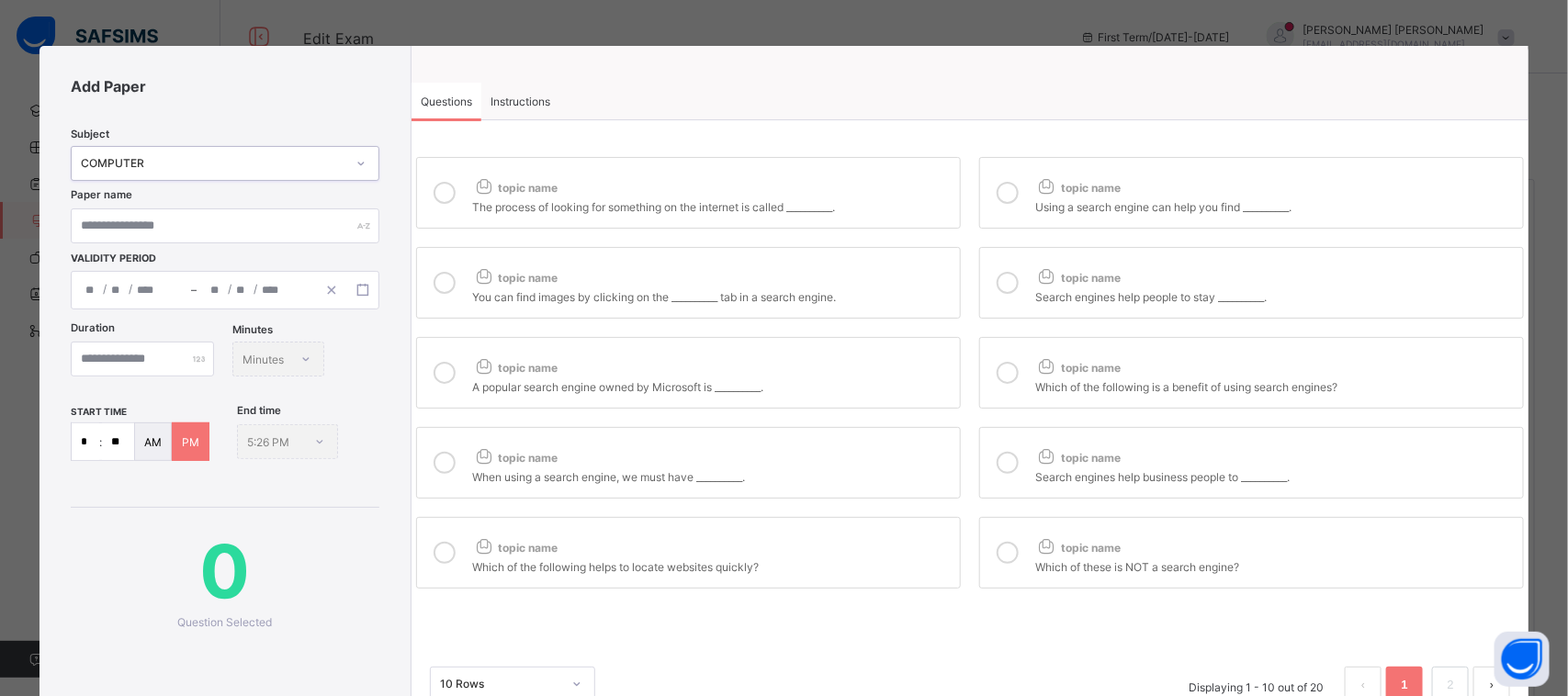
click at [338, 160] on div "COMPUTER" at bounding box center [213, 163] width 265 height 14
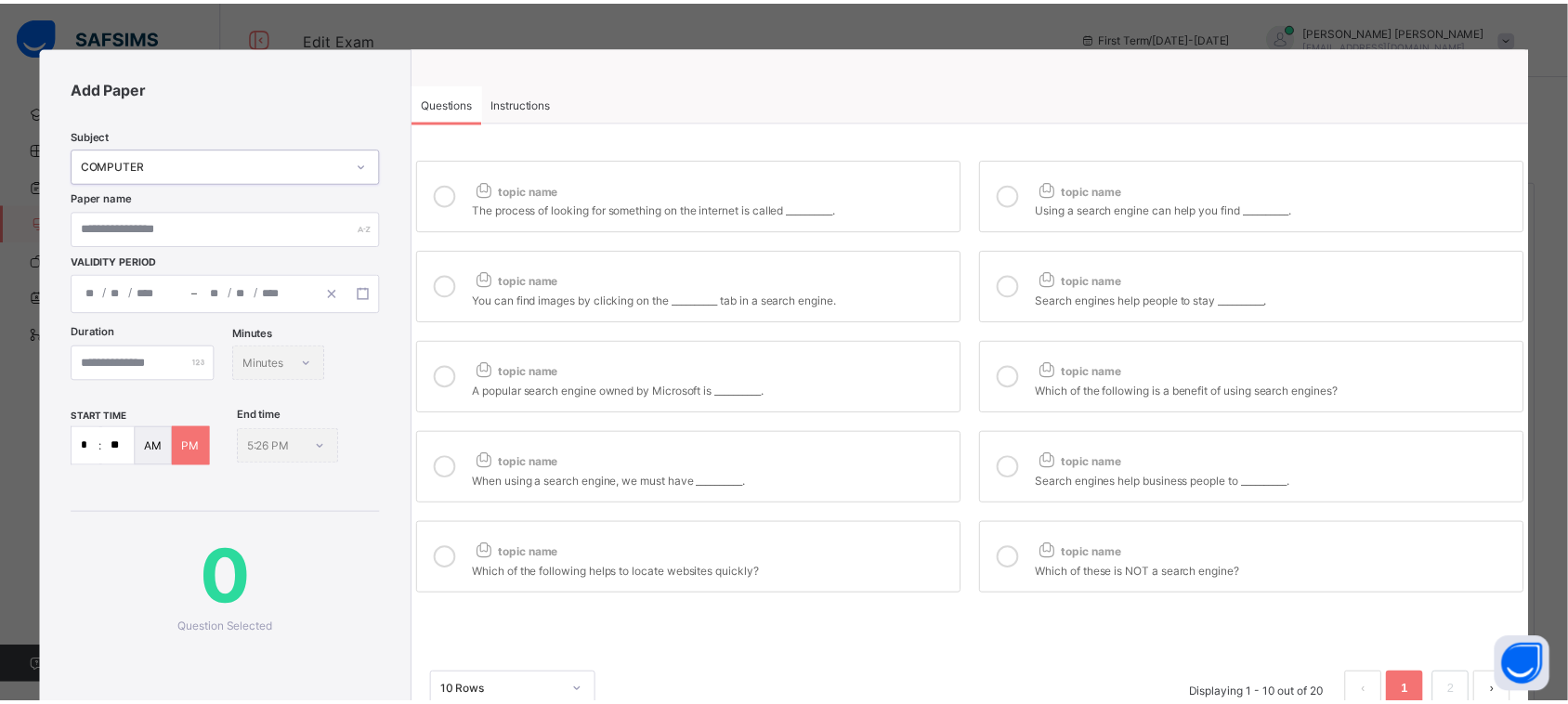
scroll to position [174, 0]
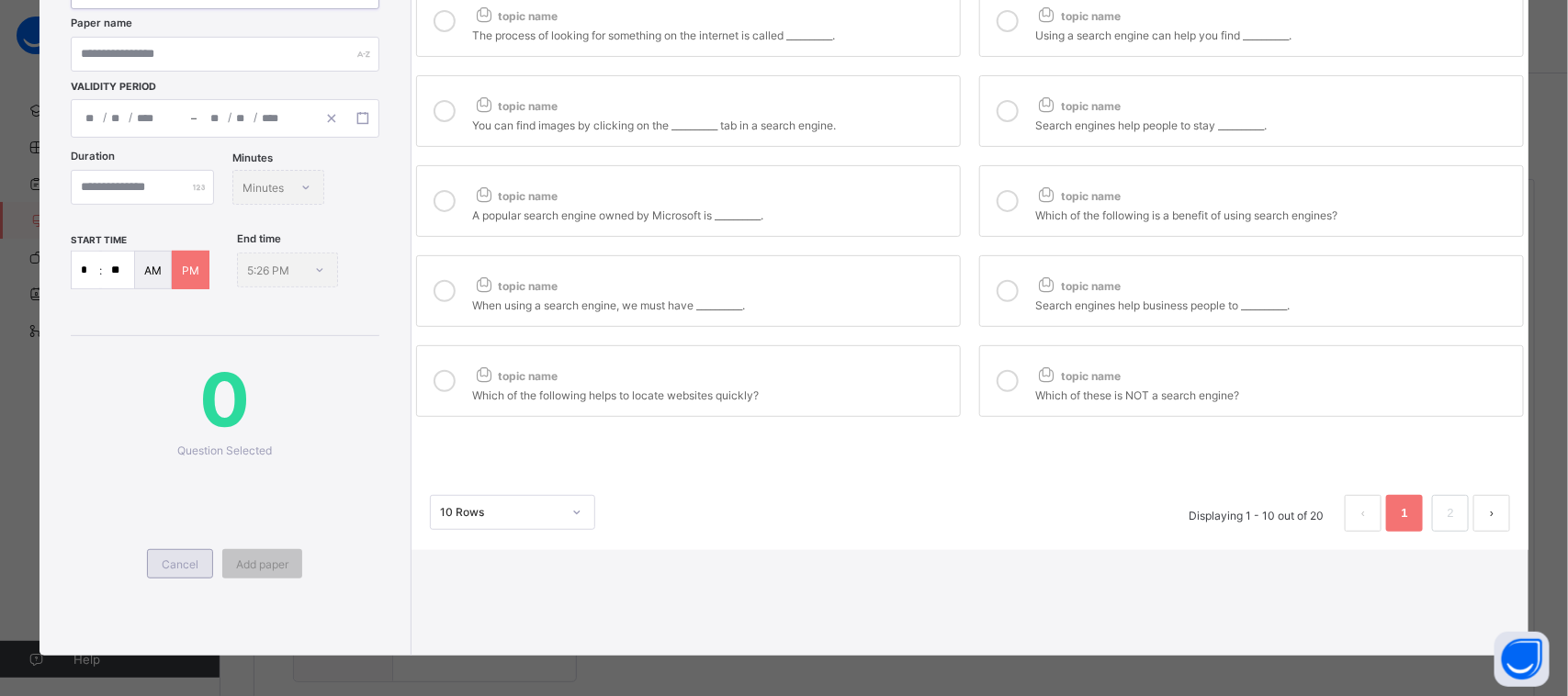
click at [189, 557] on span "Cancel" at bounding box center [180, 564] width 37 height 14
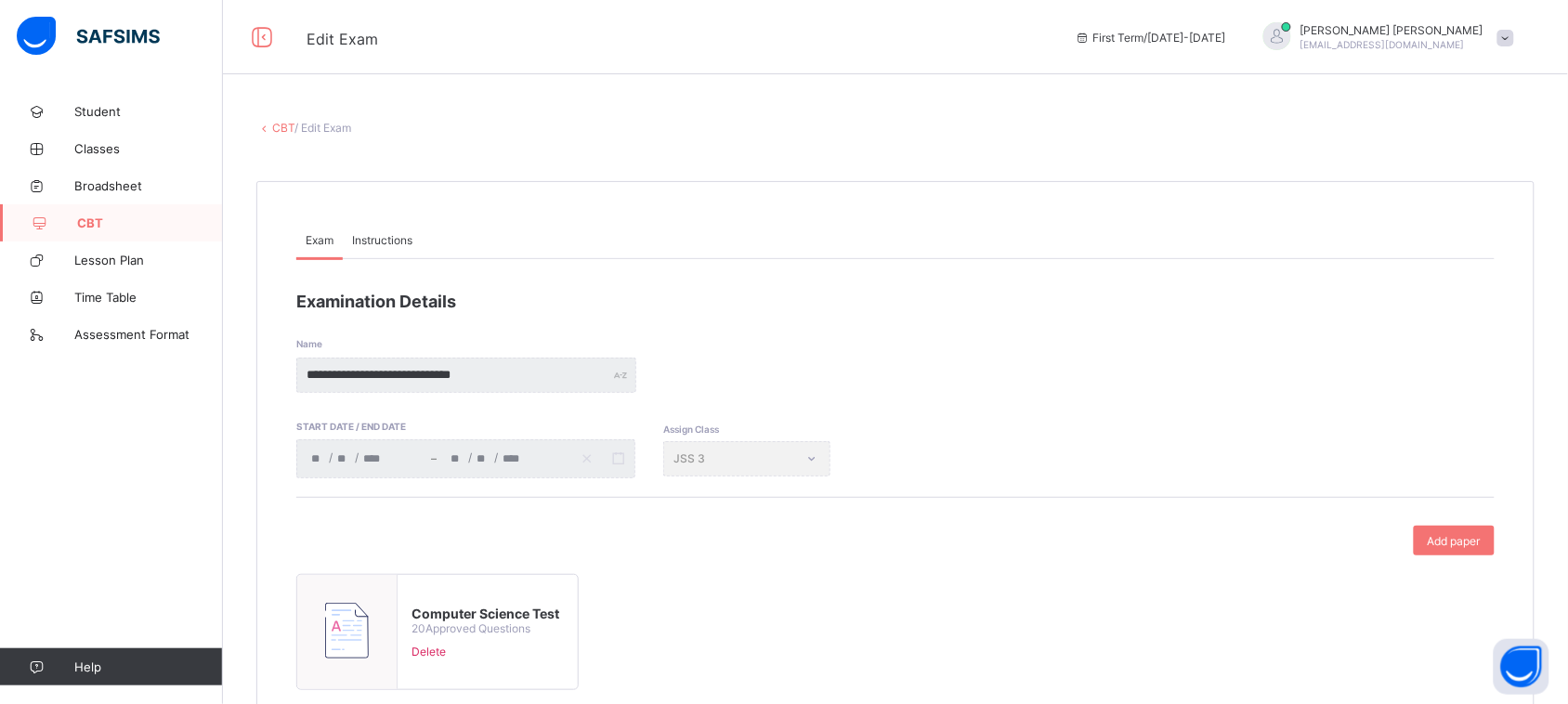
click at [105, 221] on span "CBT" at bounding box center [150, 222] width 146 height 15
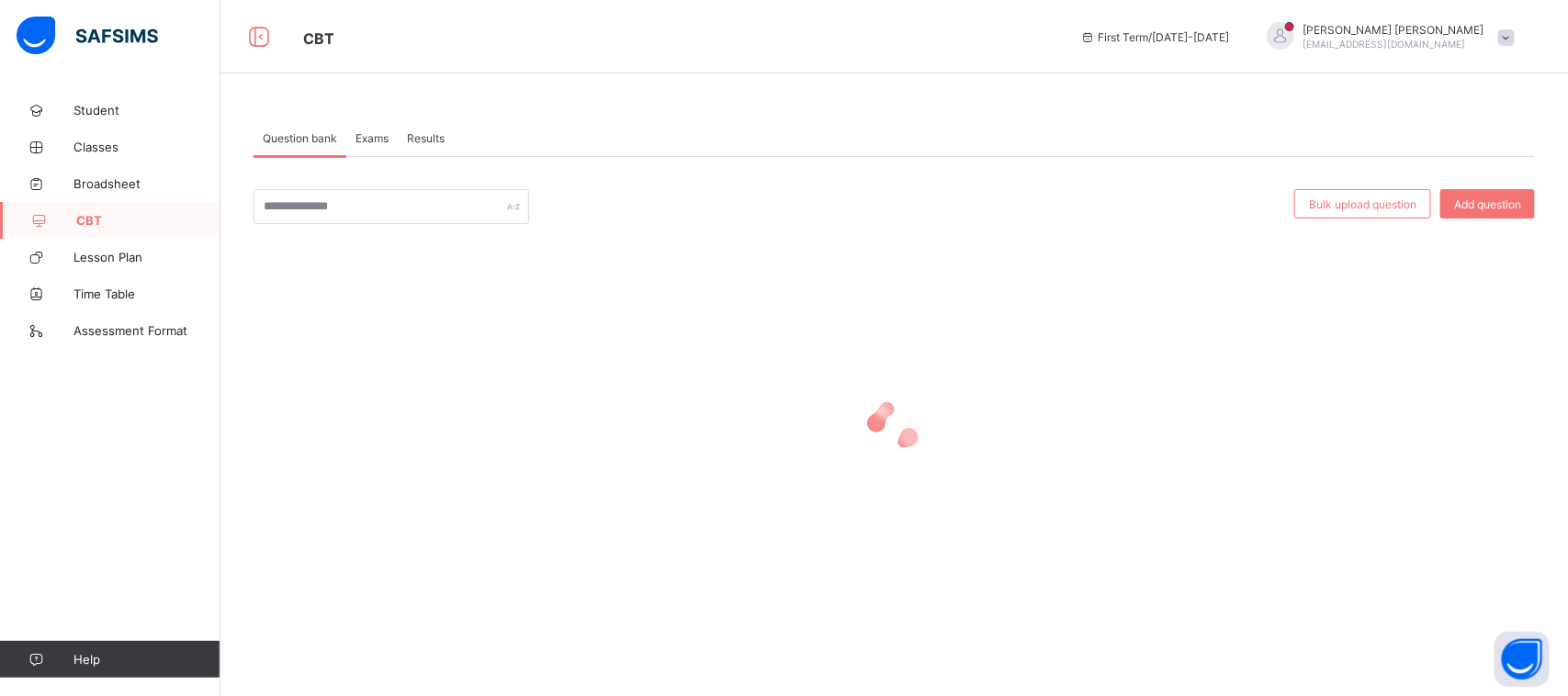
click at [382, 128] on div "Exams" at bounding box center [372, 138] width 52 height 37
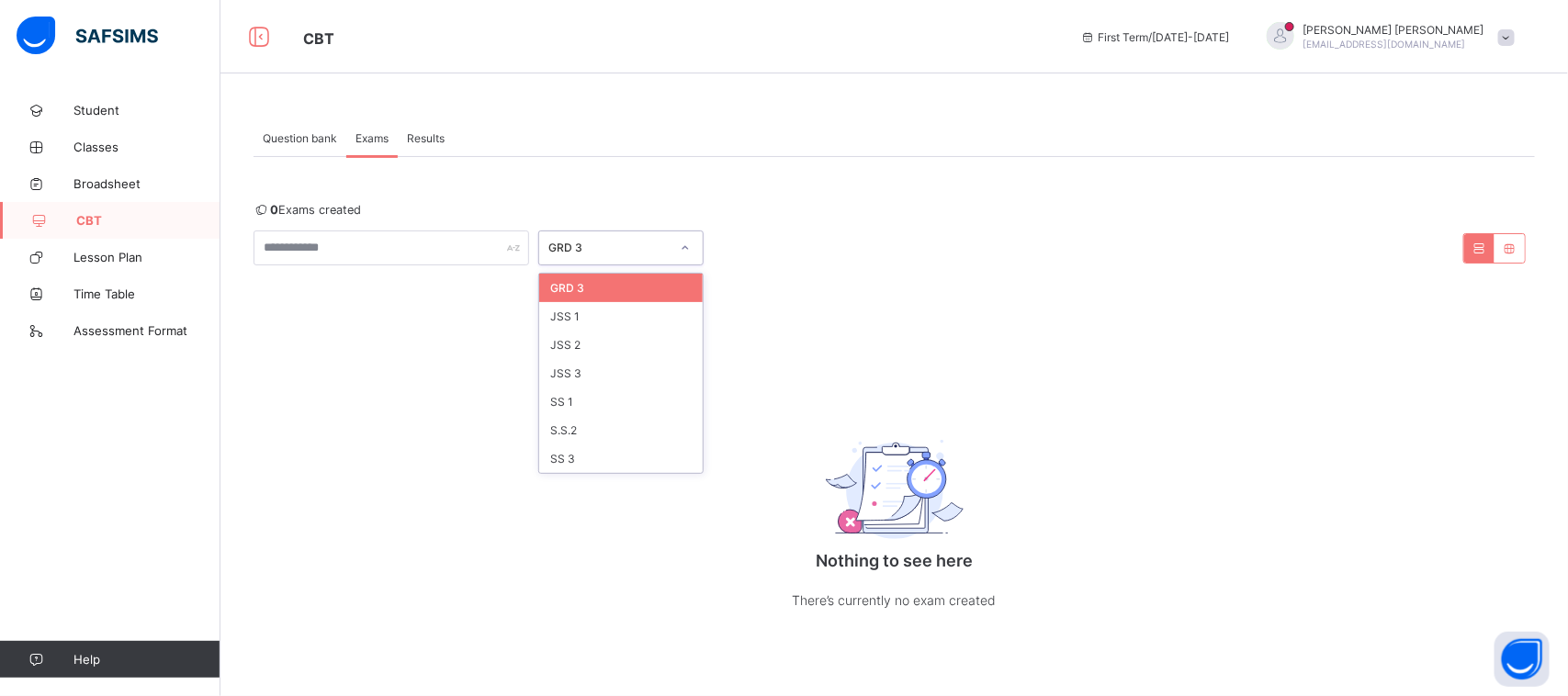
click at [598, 256] on div "GRD 3" at bounding box center [603, 248] width 128 height 25
click at [621, 372] on div "JSS 3" at bounding box center [621, 372] width 163 height 28
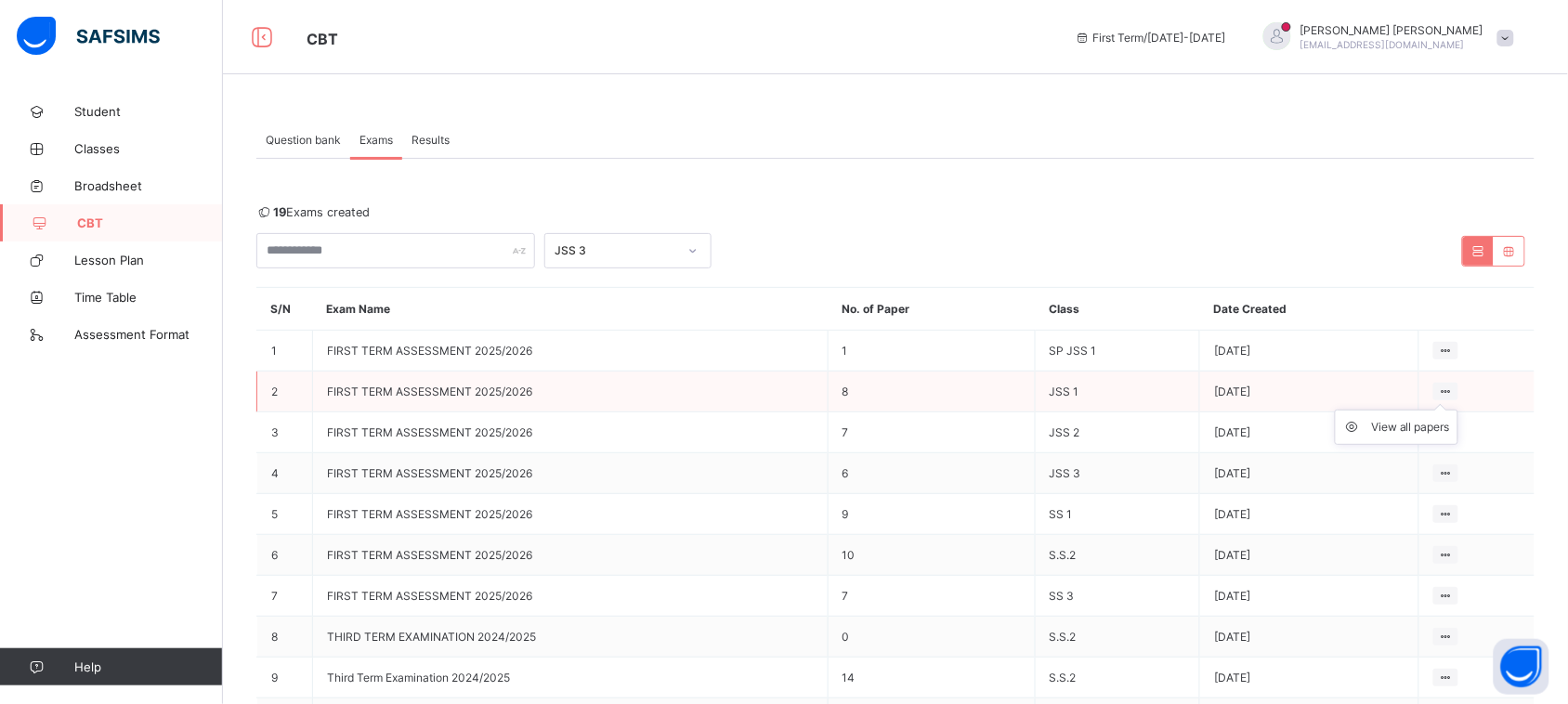
click at [1459, 409] on ul "View all papers" at bounding box center [1397, 427] width 124 height 35
click at [1417, 430] on div "View all papers" at bounding box center [1411, 427] width 79 height 19
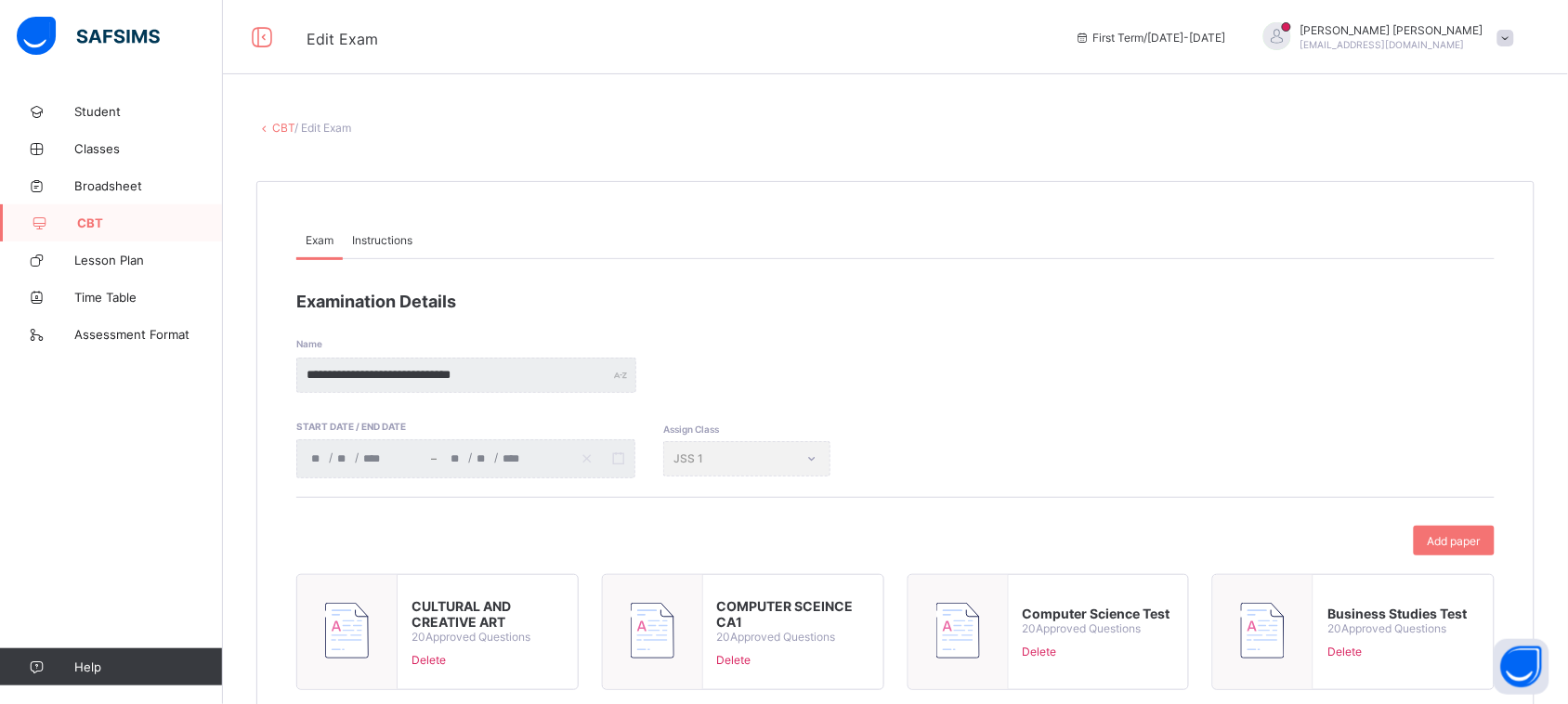
click at [119, 225] on span "CBT" at bounding box center [150, 222] width 146 height 15
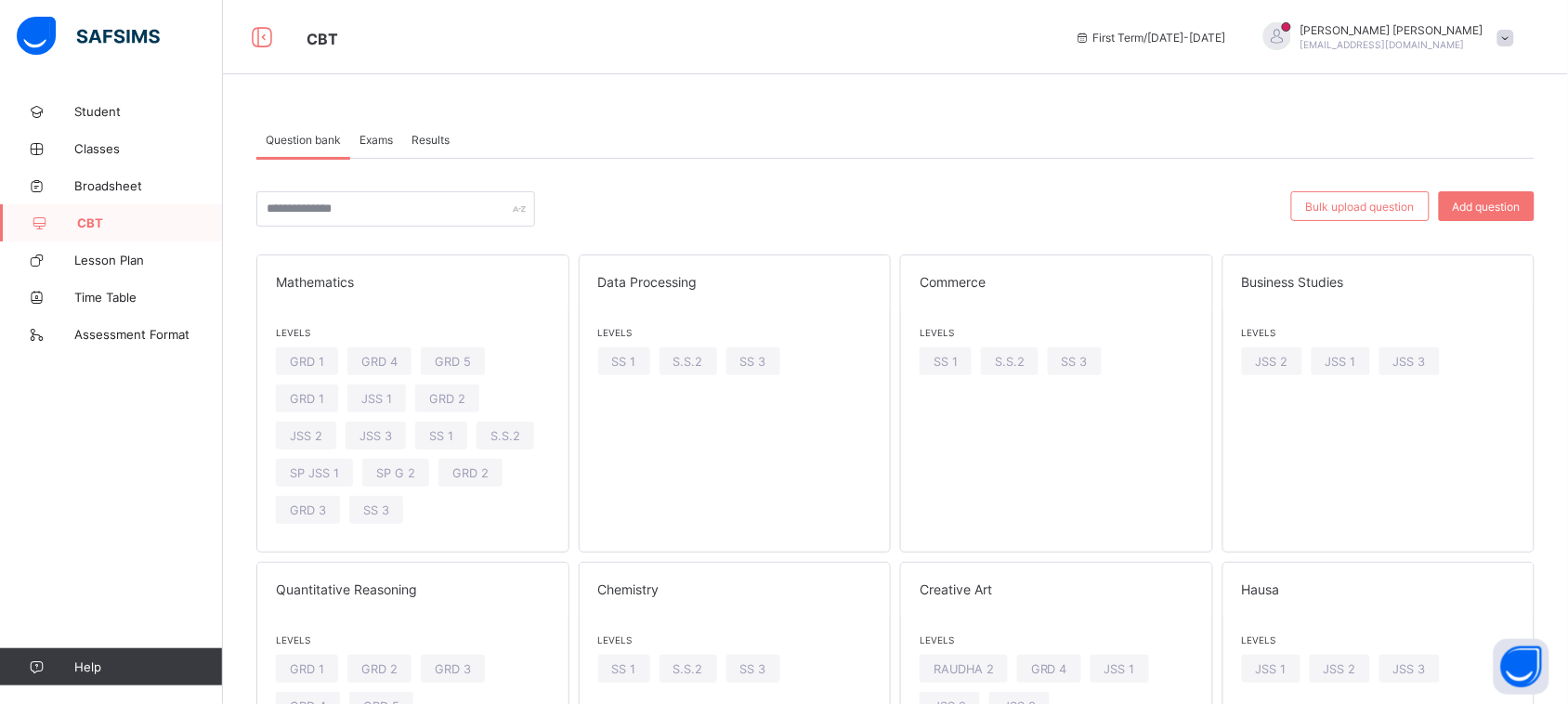
click at [376, 135] on span "Exams" at bounding box center [376, 140] width 33 height 14
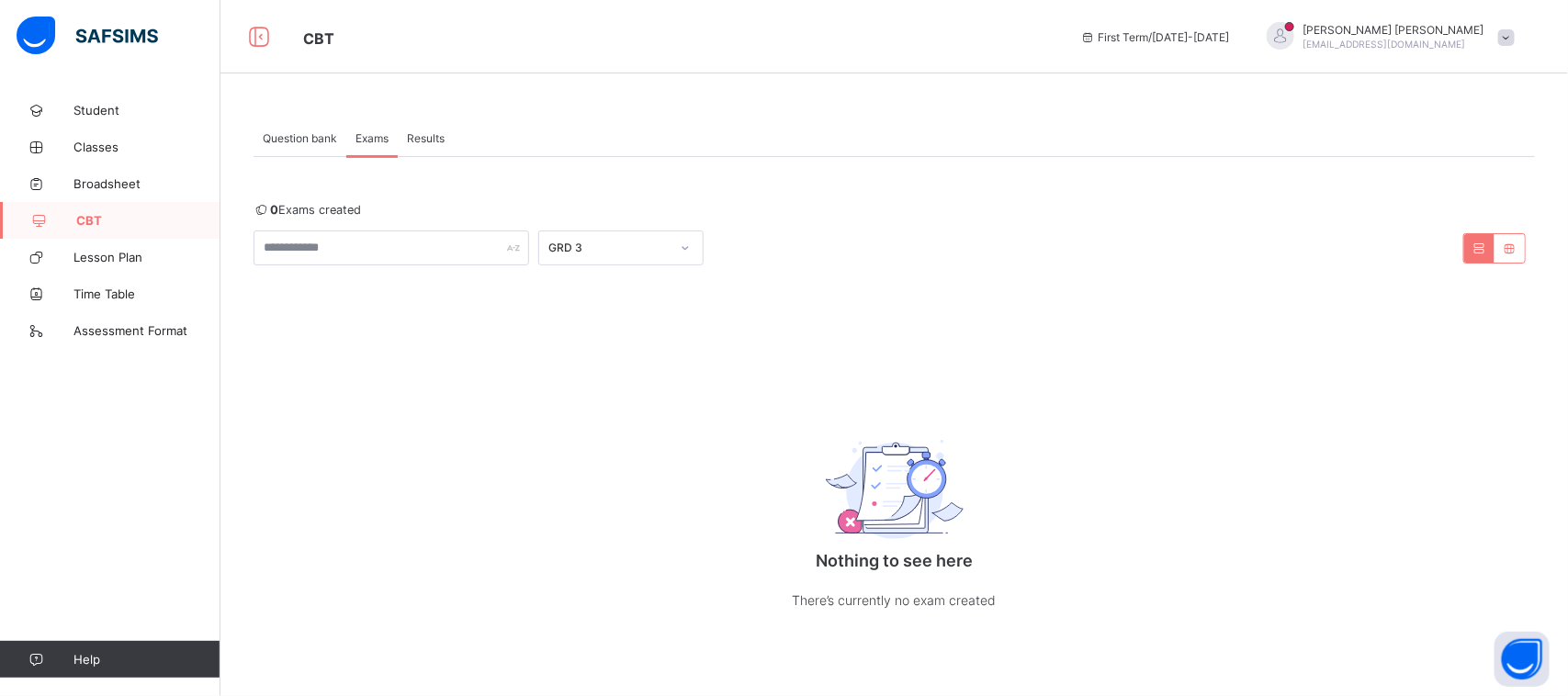
click at [594, 243] on div "GRD 3" at bounding box center [609, 248] width 122 height 14
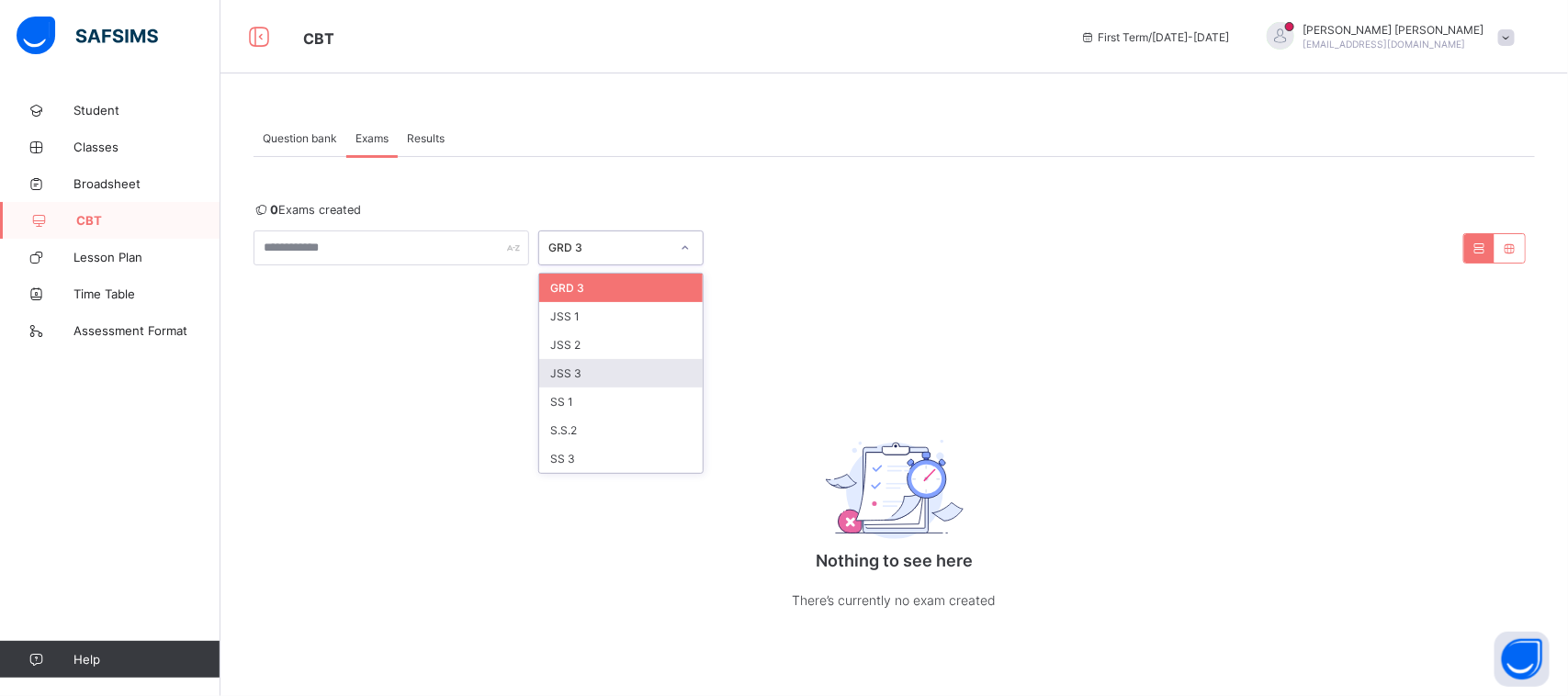
click at [617, 369] on div "JSS 3" at bounding box center [621, 372] width 163 height 28
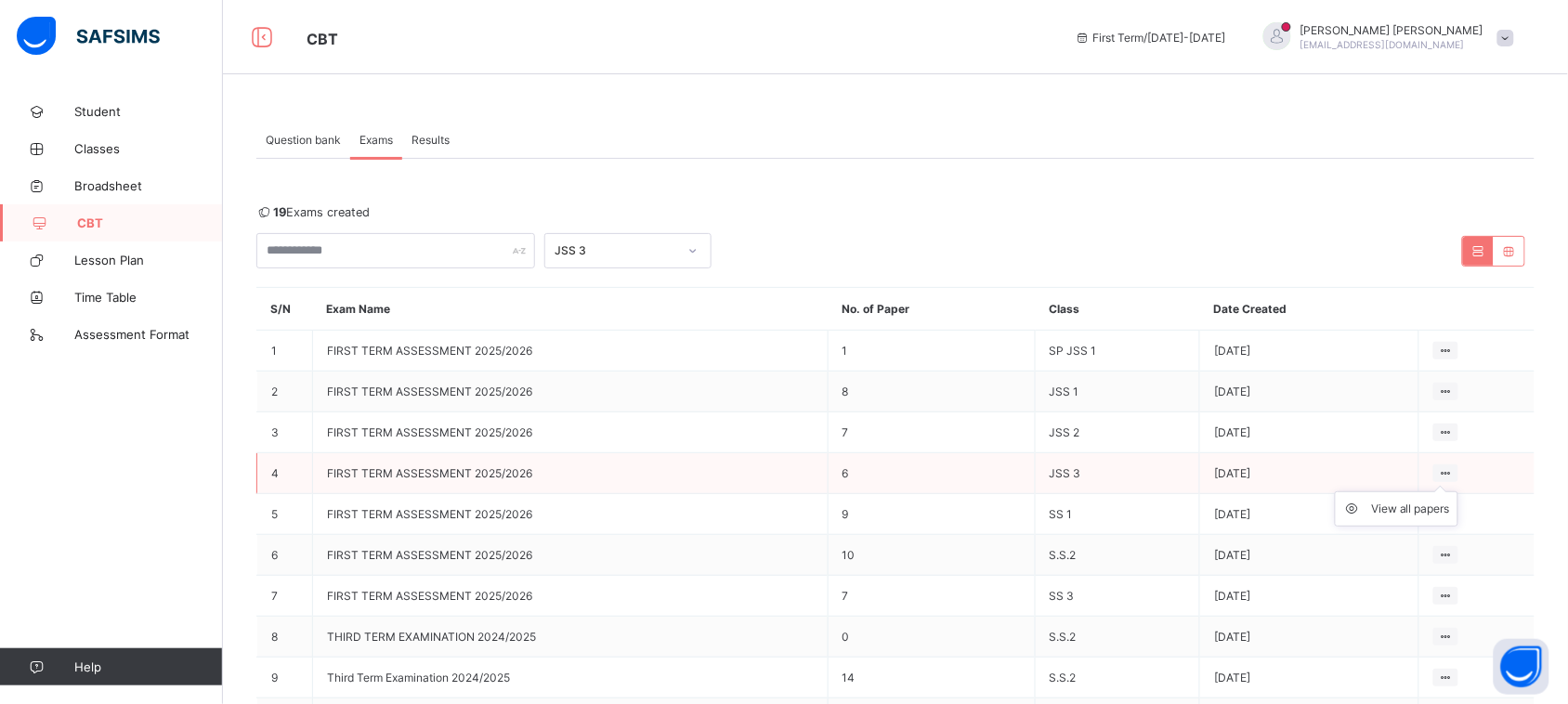
click at [1459, 492] on ul "View all papers" at bounding box center [1397, 509] width 124 height 35
click at [1421, 507] on div "View all papers" at bounding box center [1411, 508] width 79 height 19
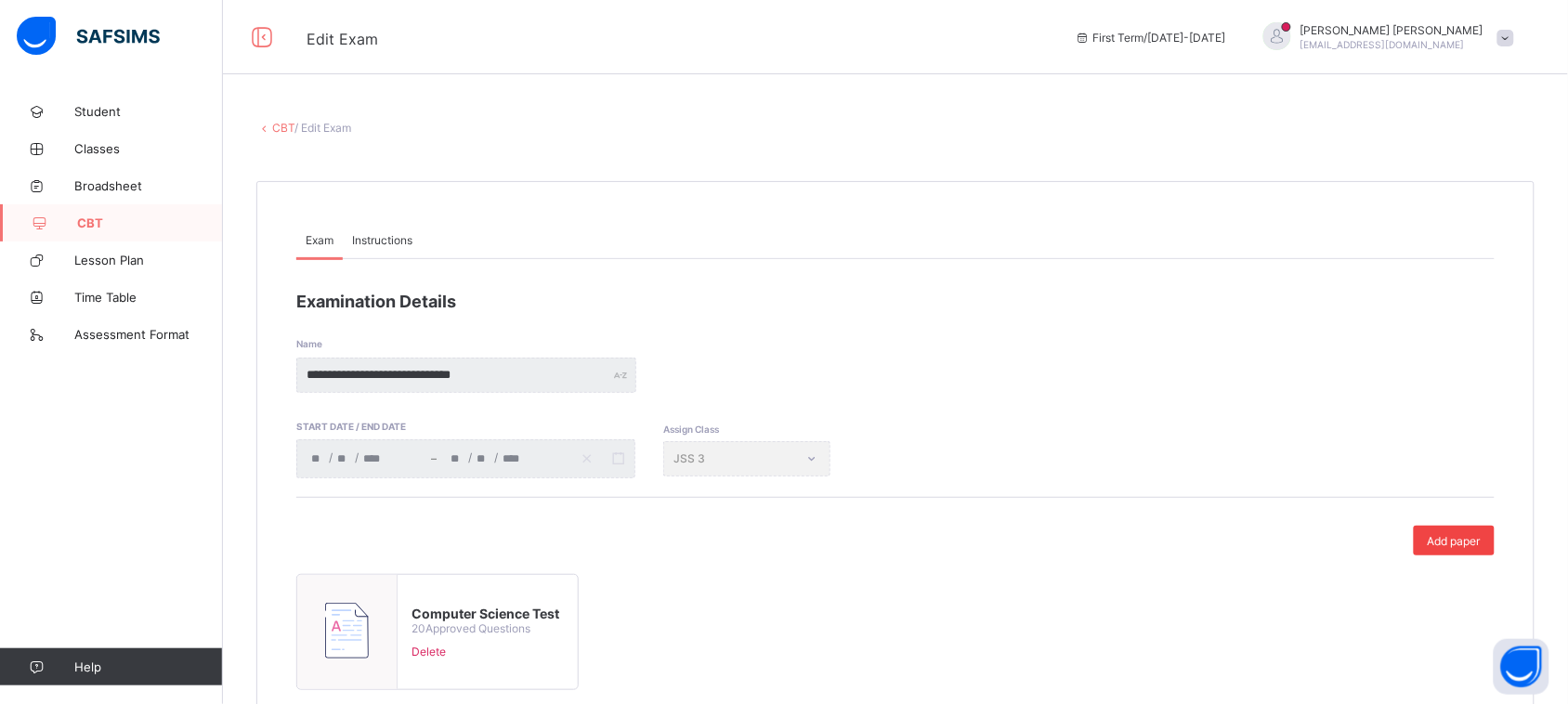
click at [1460, 531] on div "Add paper" at bounding box center [1454, 541] width 81 height 29
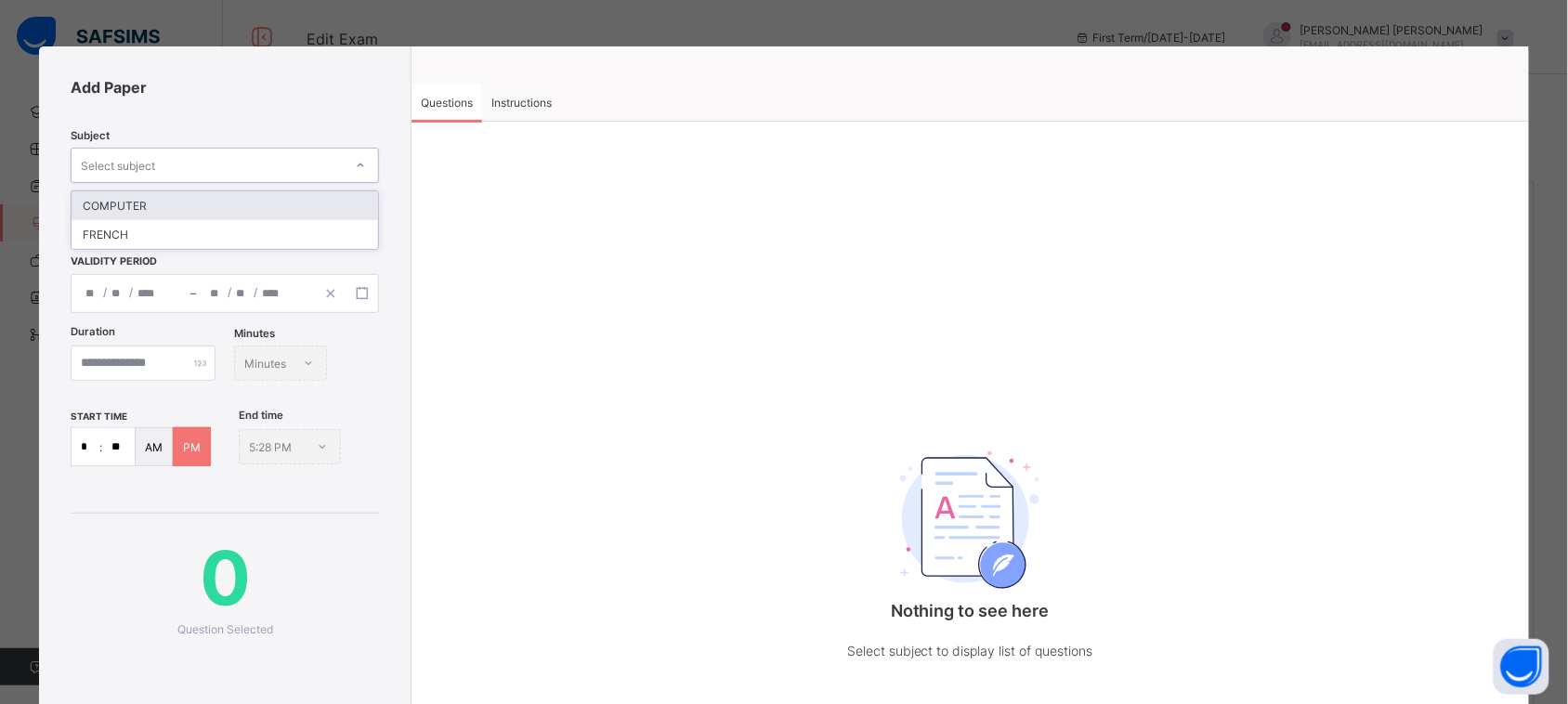
click at [256, 159] on div "Select subject" at bounding box center [208, 165] width 271 height 26
click at [278, 173] on div "Select subject" at bounding box center [208, 165] width 271 height 26
click at [349, 160] on div at bounding box center [360, 165] width 31 height 29
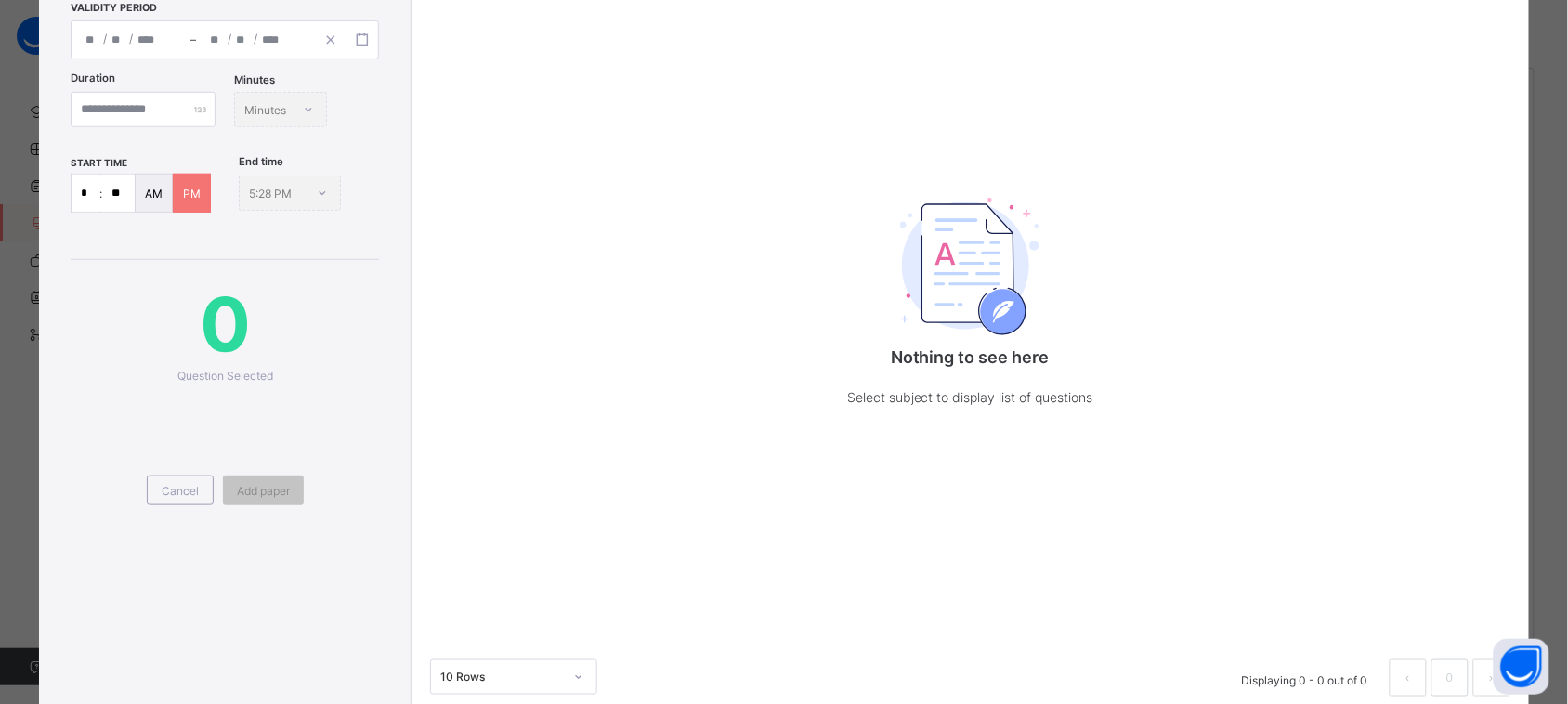
scroll to position [280, 0]
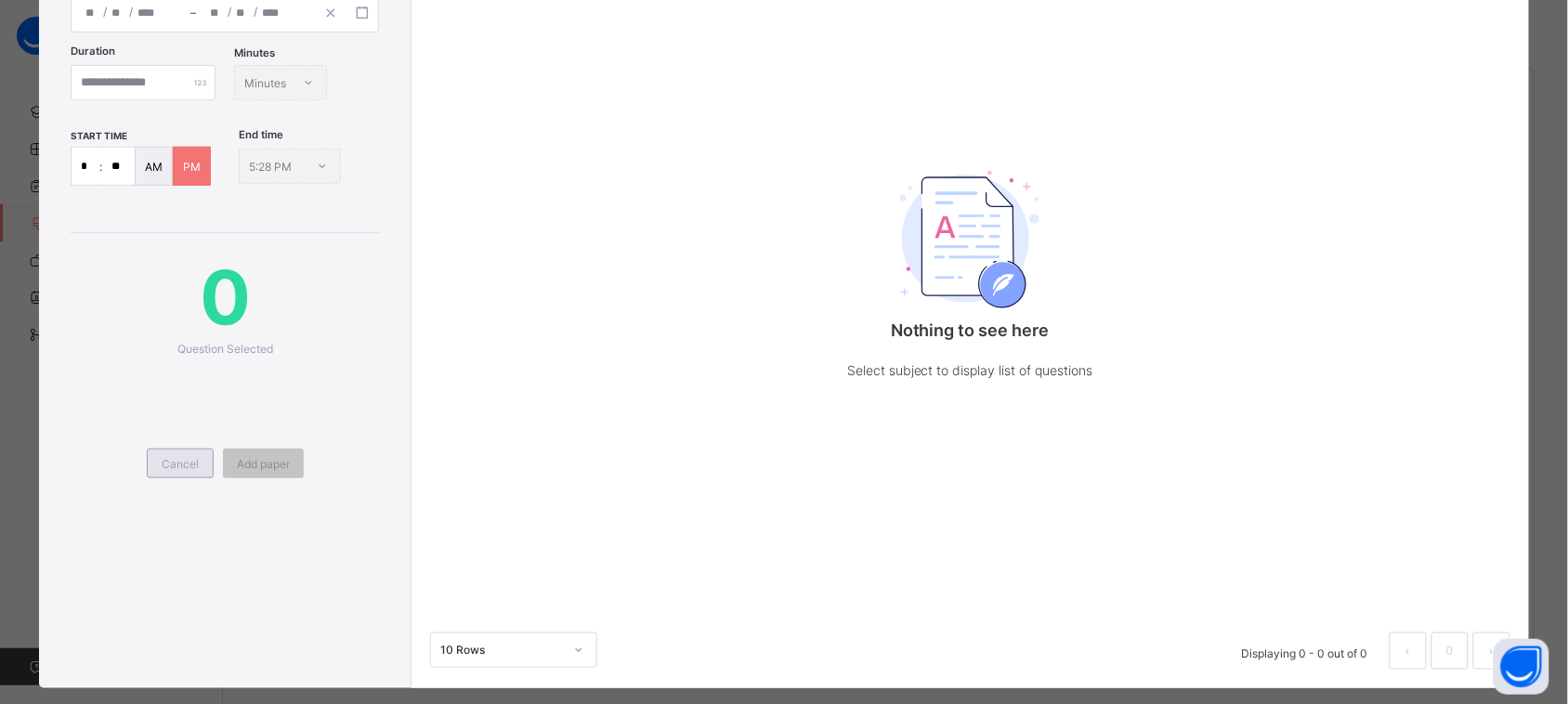
click at [174, 457] on span "Cancel" at bounding box center [180, 464] width 37 height 14
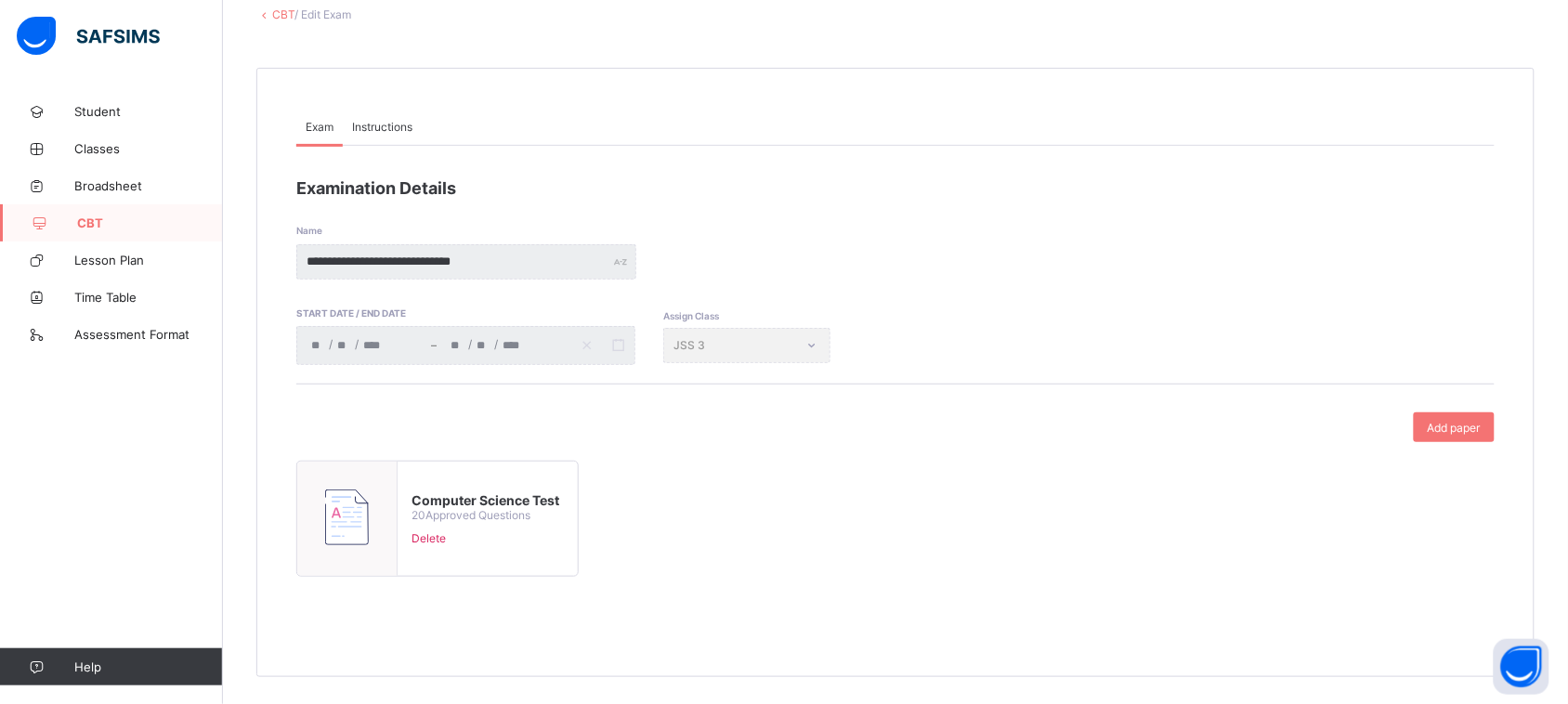
scroll to position [0, 0]
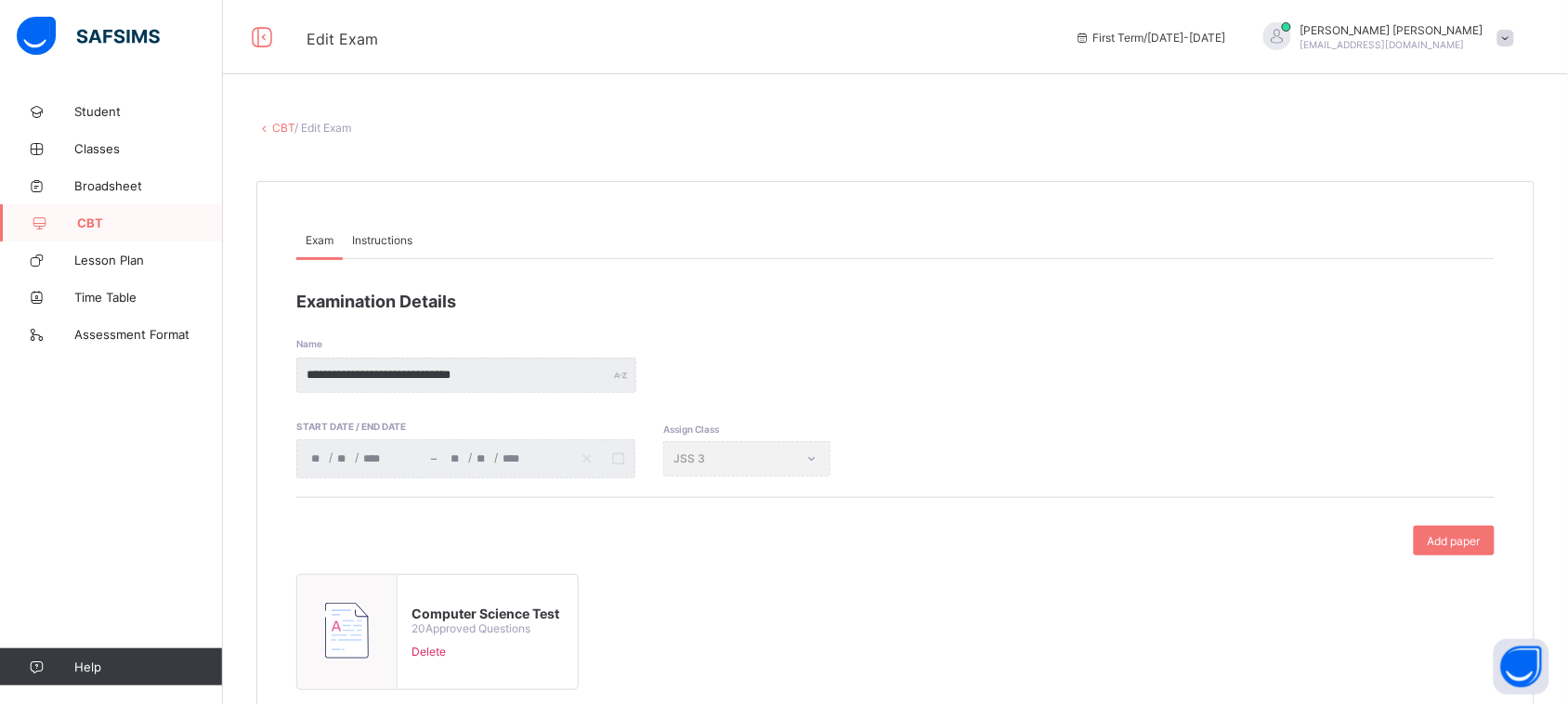
click at [1508, 29] on div "ABDULRAHIM ABDULAZEEZ abdulrahimabdulazeez@gmail.com" at bounding box center [1383, 37] width 278 height 30
click at [1489, 252] on span "Logout" at bounding box center [1454, 257] width 123 height 22
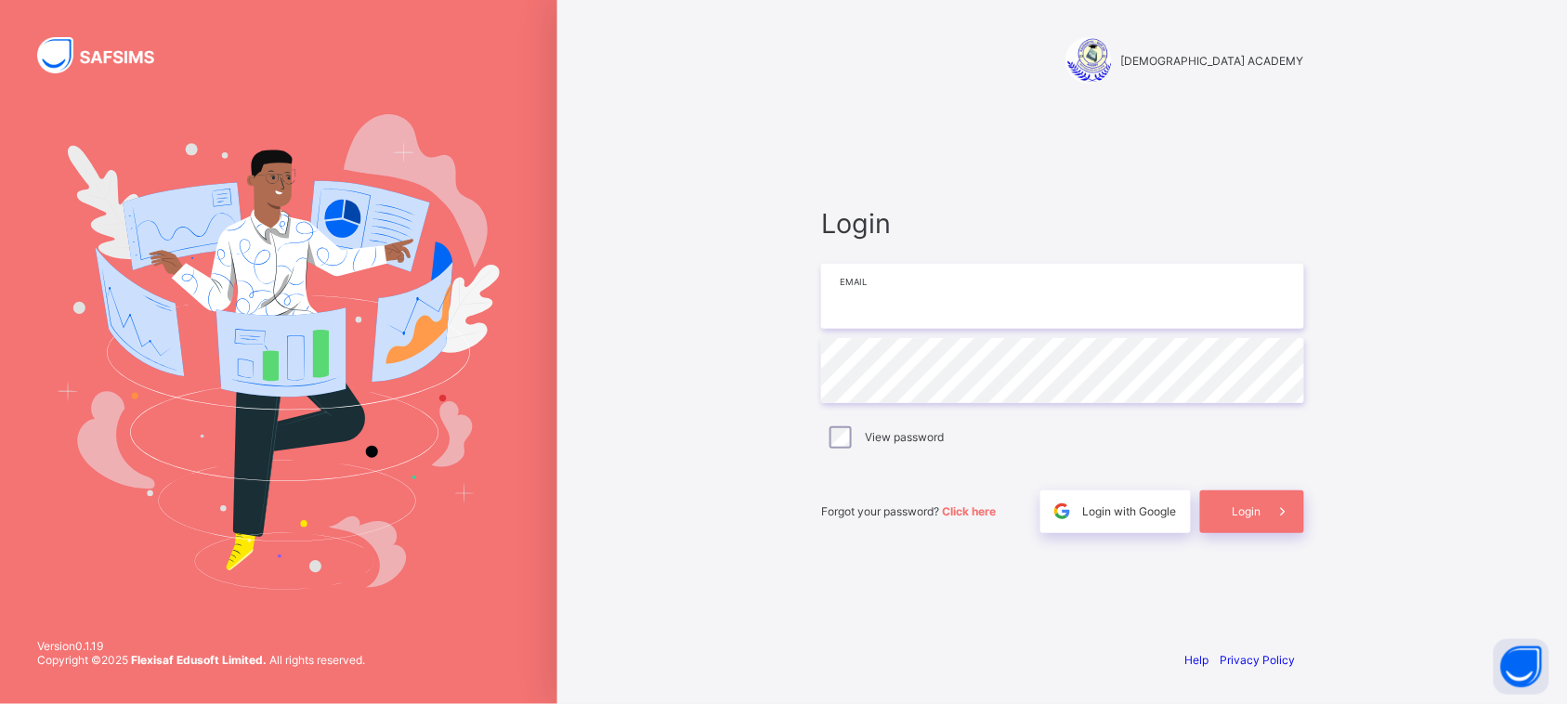
type input "**********"
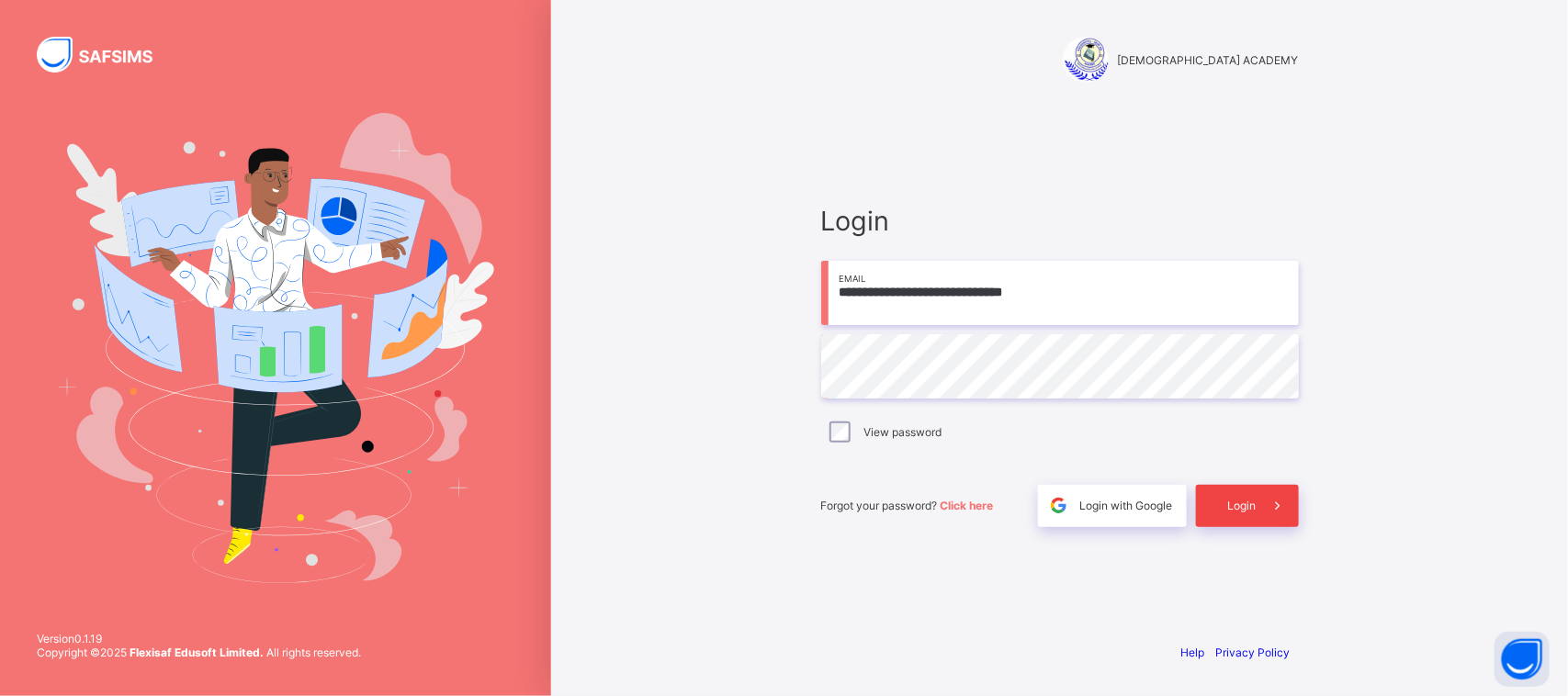
click at [1282, 492] on span at bounding box center [1277, 505] width 42 height 42
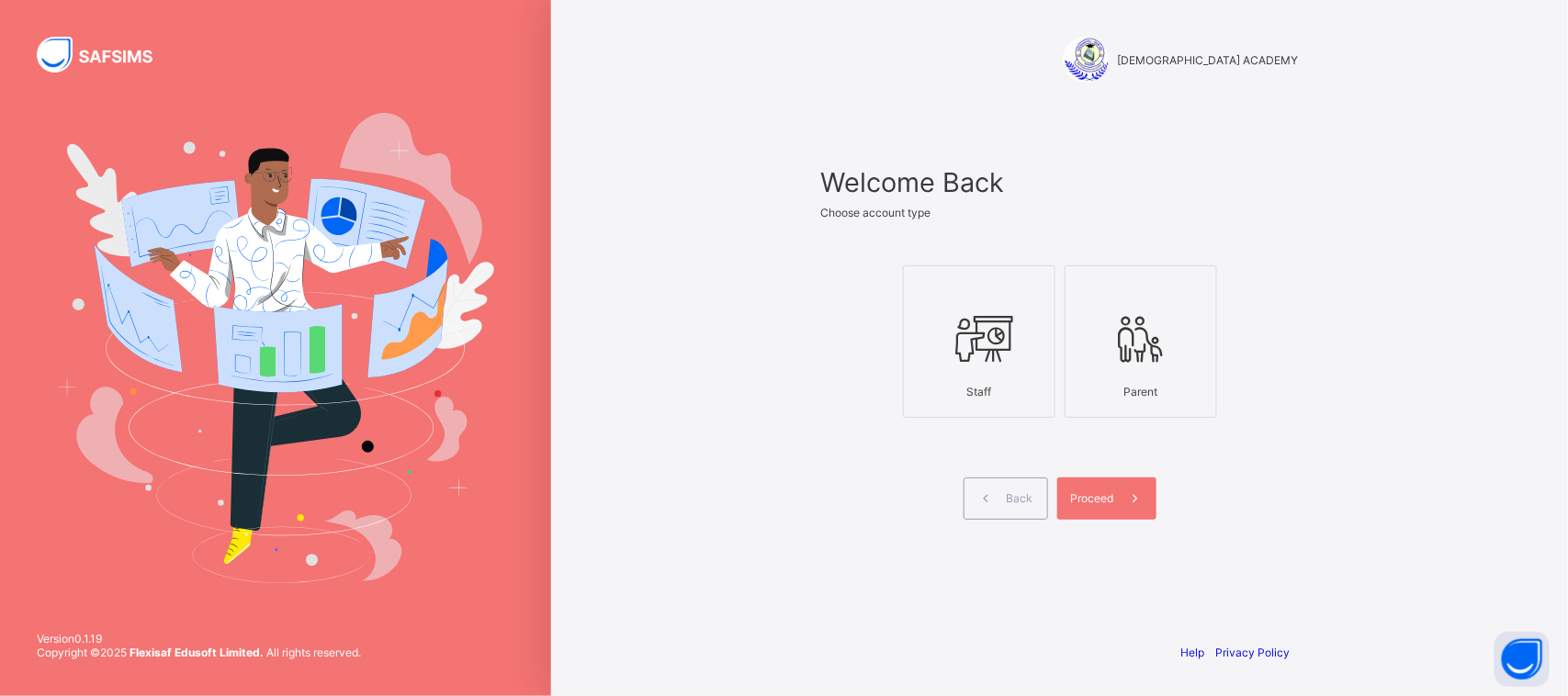
click at [987, 331] on icon at bounding box center [980, 338] width 64 height 55
click at [1119, 505] on span at bounding box center [1135, 498] width 42 height 42
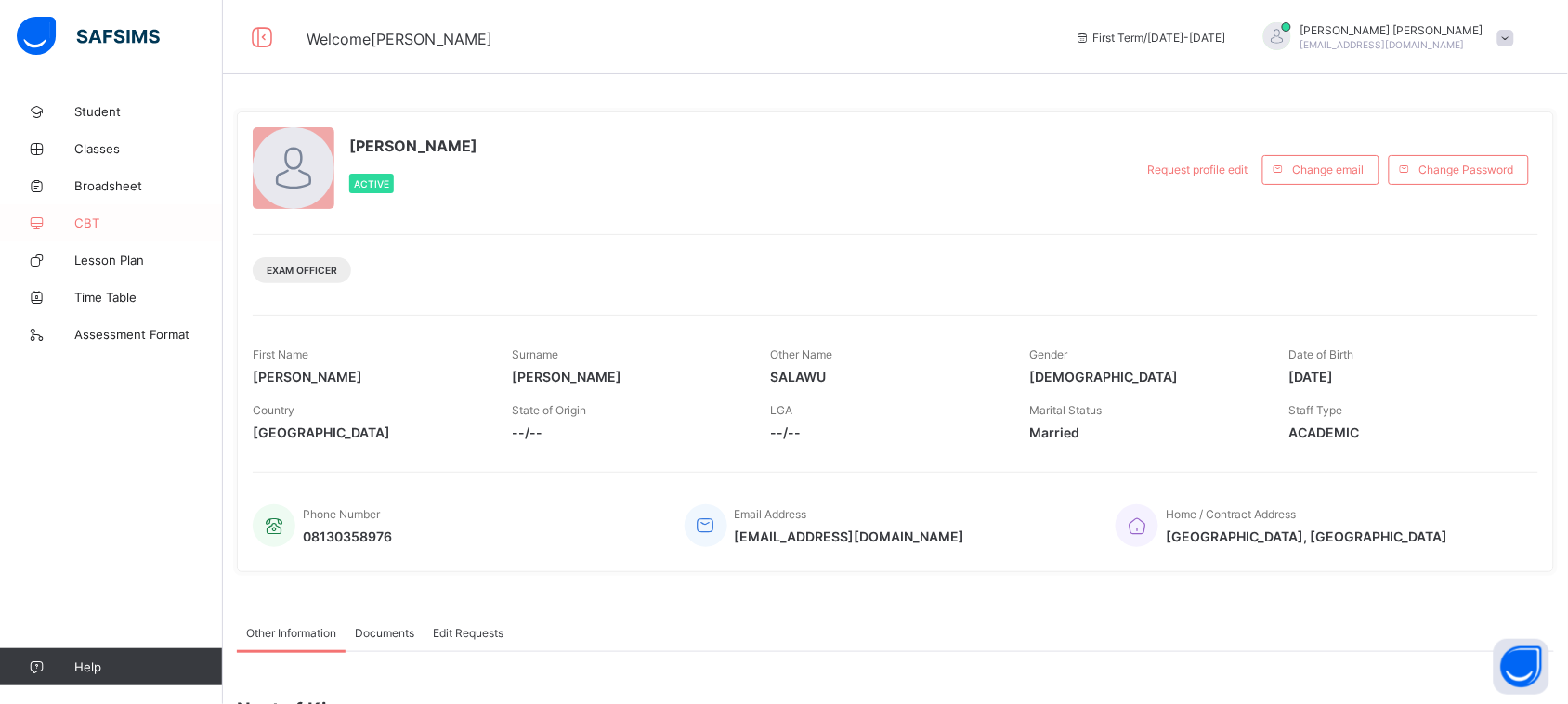
click at [79, 211] on link "CBT" at bounding box center [111, 223] width 223 height 37
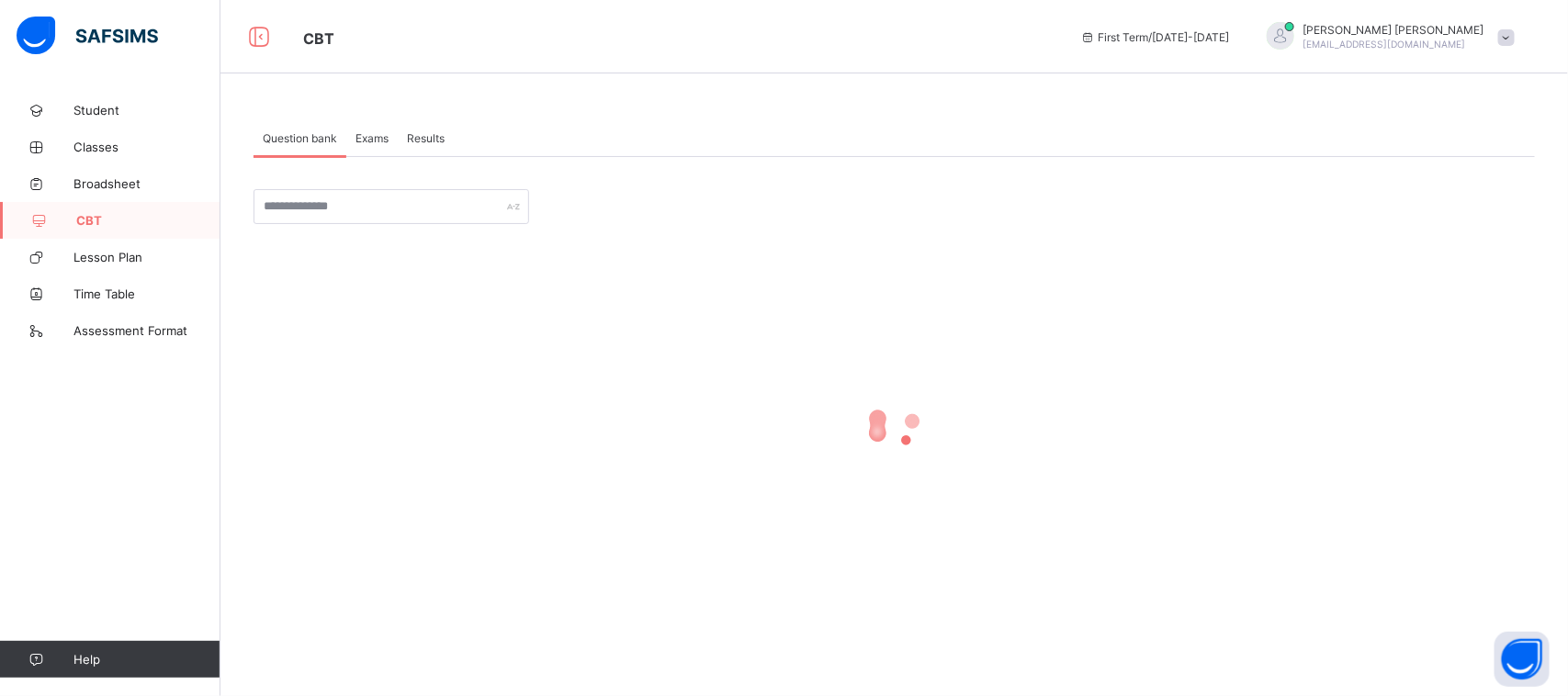
click at [78, 209] on link "CBT" at bounding box center [110, 221] width 221 height 37
click at [359, 145] on div "Exams" at bounding box center [372, 138] width 52 height 37
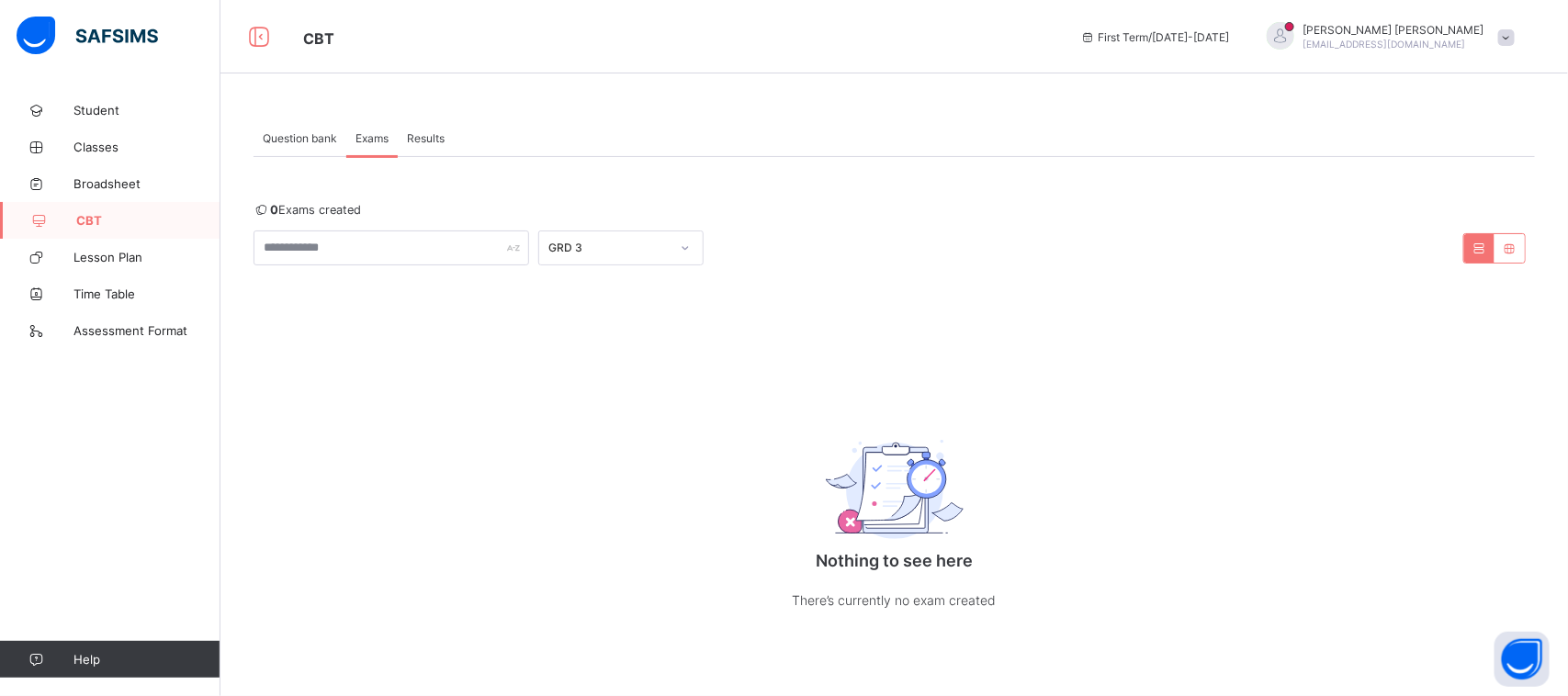
click at [705, 243] on div "GRD 3" at bounding box center [894, 248] width 1281 height 35
click at [676, 245] on div at bounding box center [685, 248] width 31 height 29
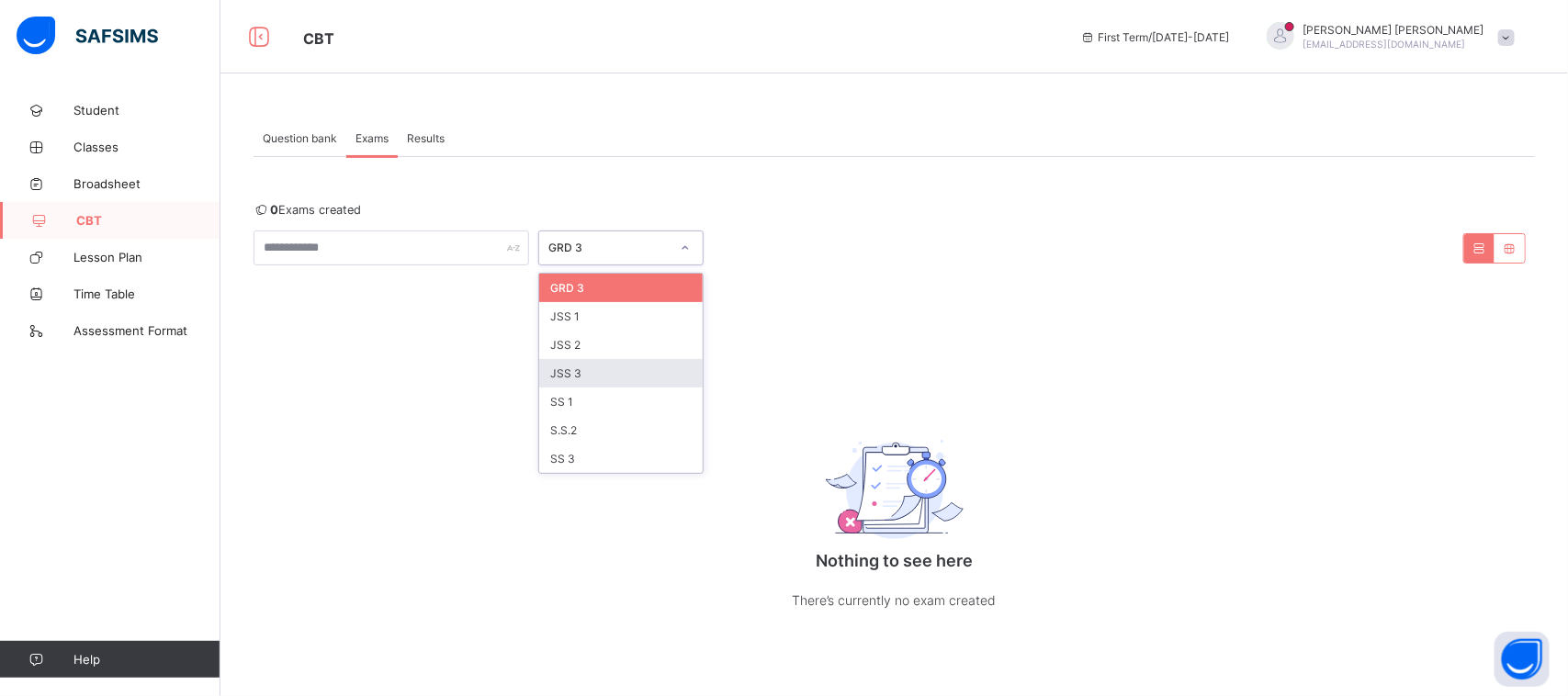
click at [625, 365] on div "JSS 3" at bounding box center [621, 372] width 163 height 28
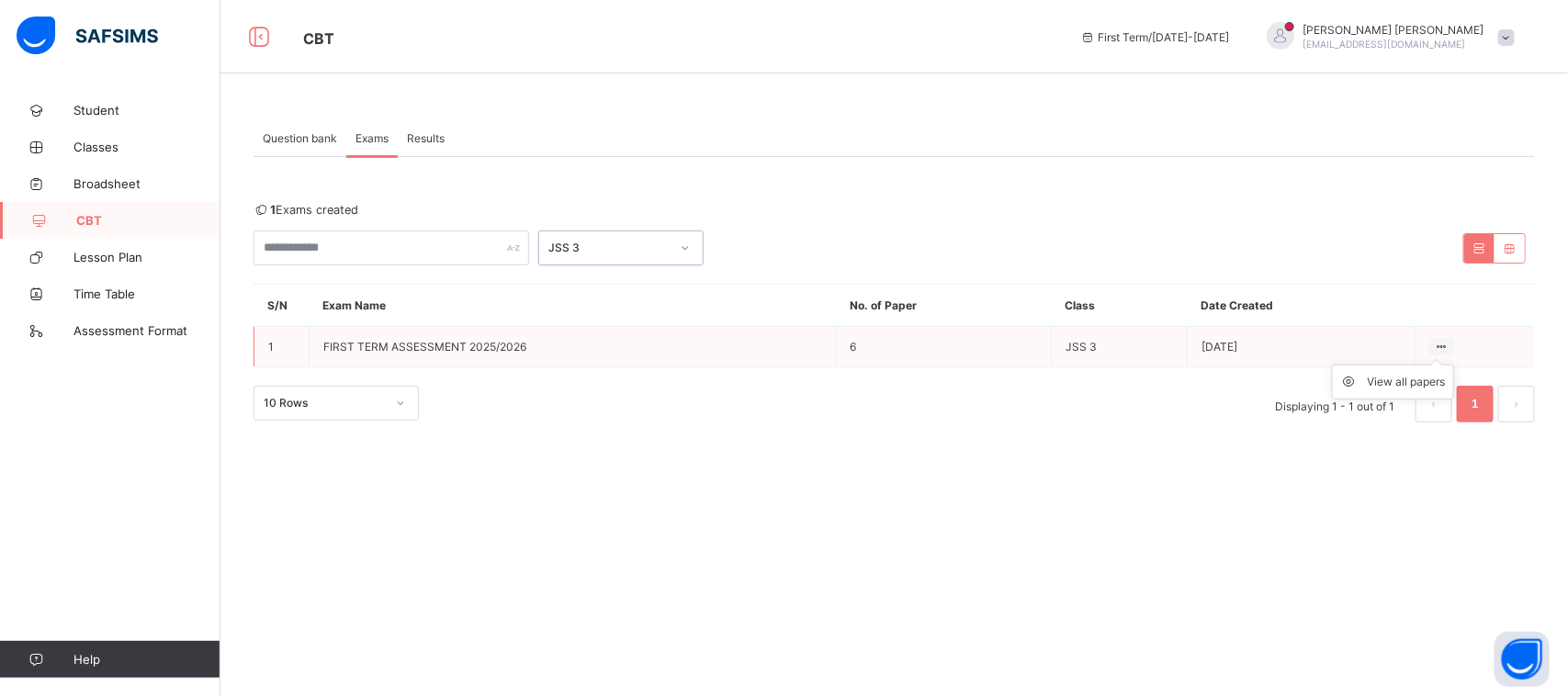
click at [1438, 365] on ul "View all papers" at bounding box center [1393, 382] width 123 height 35
click at [1420, 376] on div "View all papers" at bounding box center [1407, 381] width 78 height 18
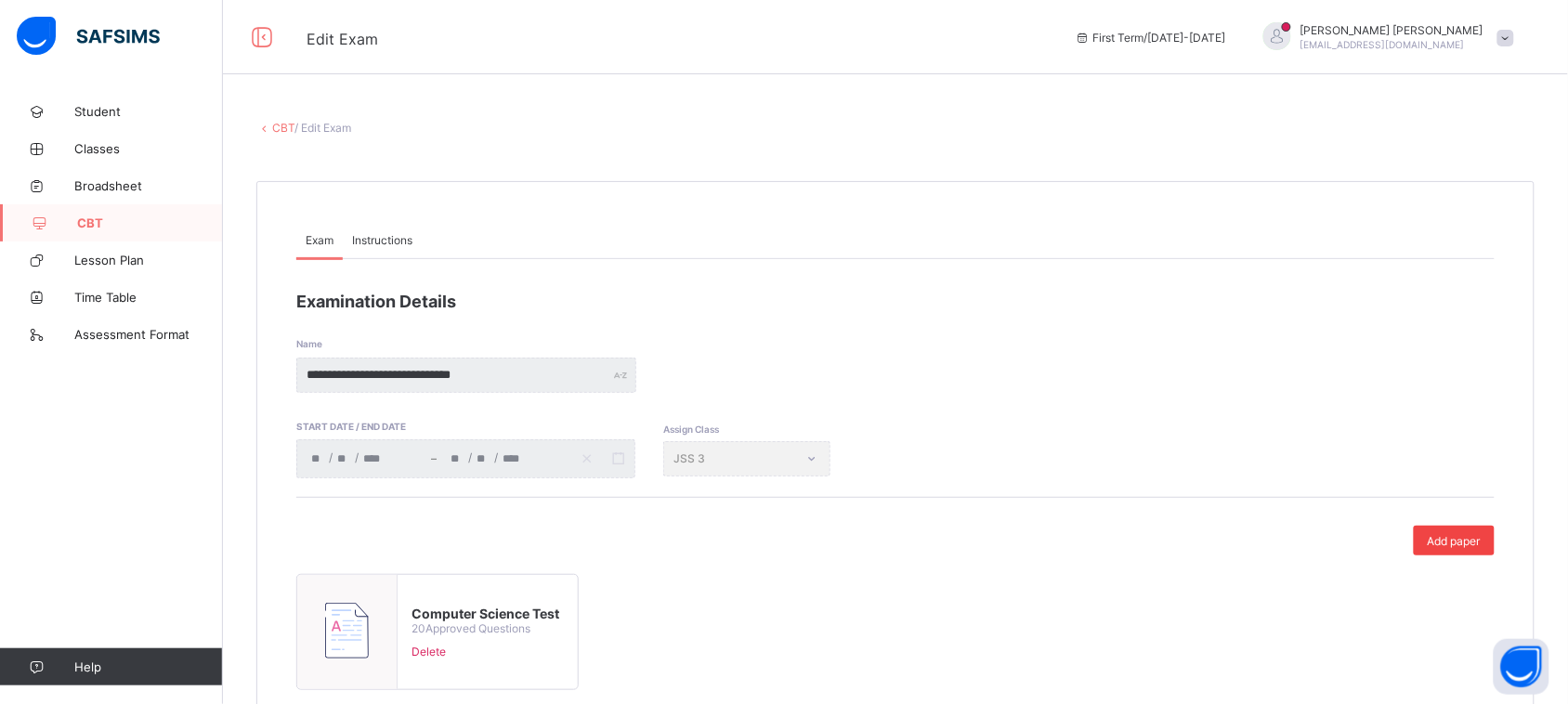
click at [1465, 544] on span "Add paper" at bounding box center [1455, 541] width 53 height 14
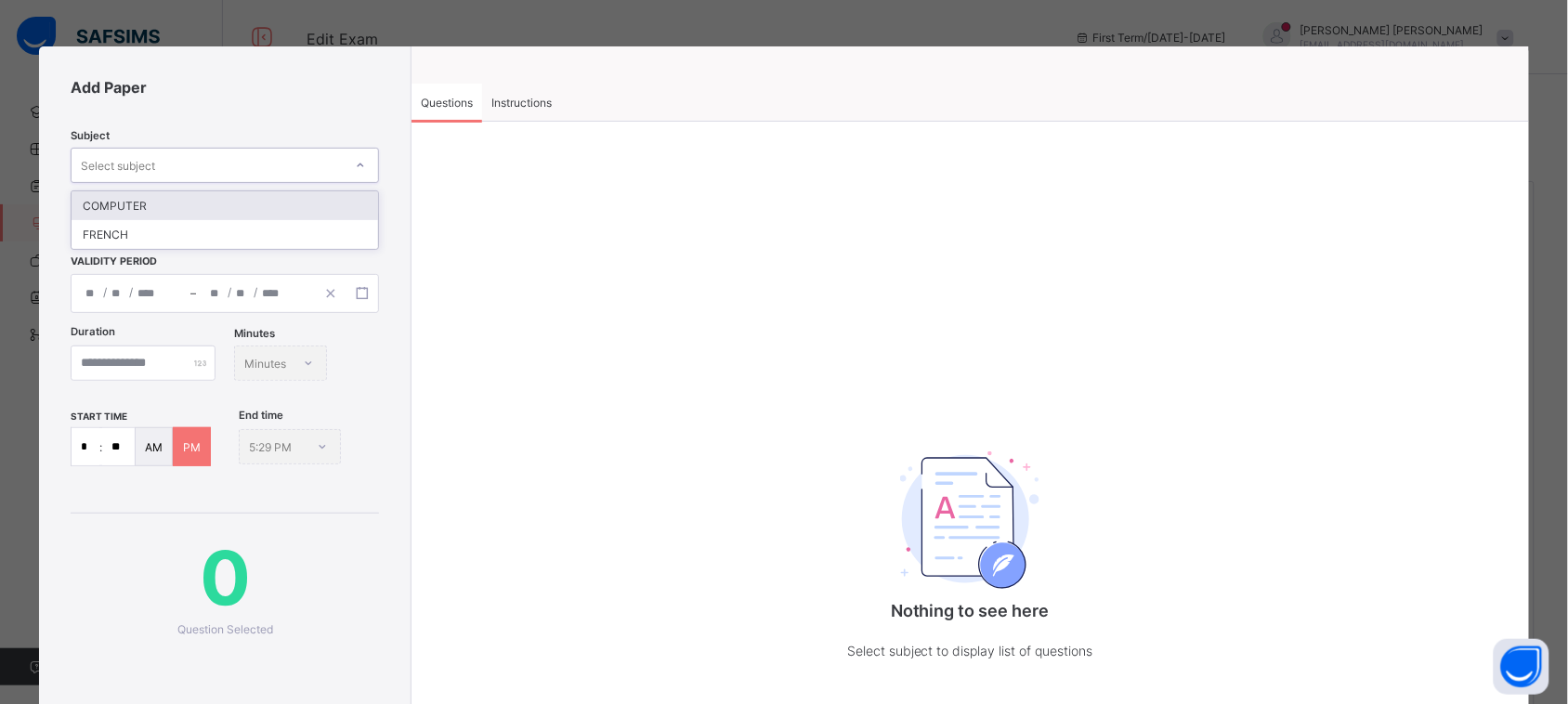
click at [276, 158] on div "Select subject" at bounding box center [208, 165] width 271 height 26
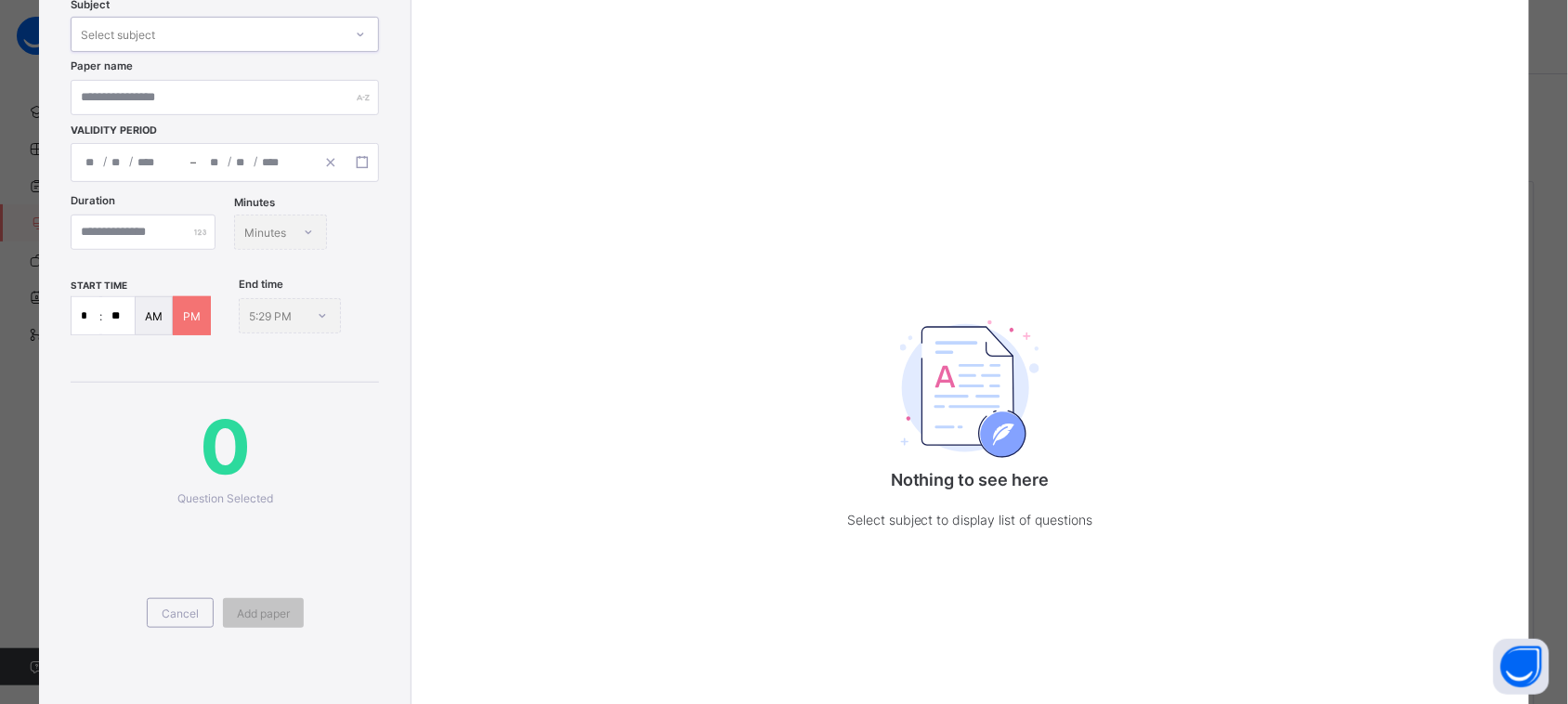
scroll to position [309, 0]
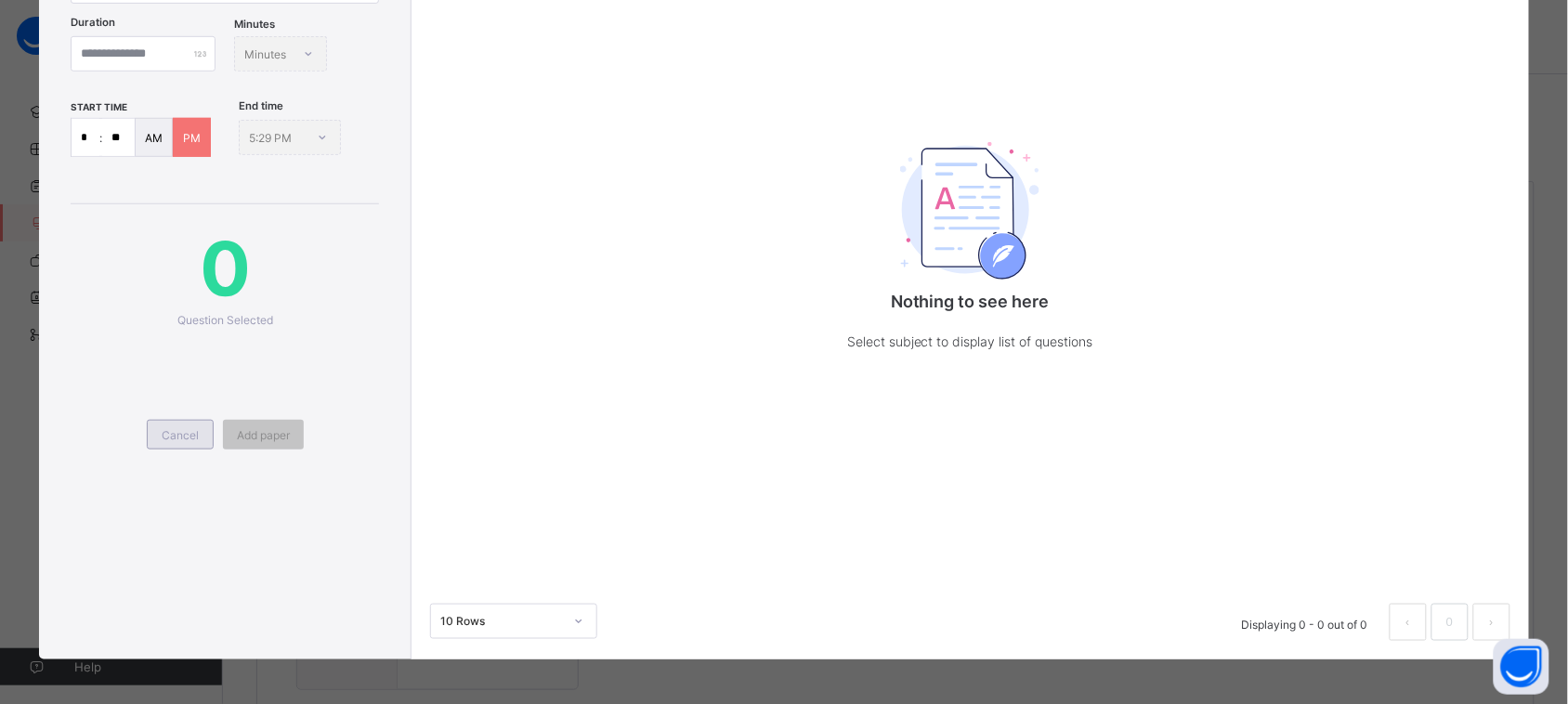
click at [189, 435] on span "Cancel" at bounding box center [180, 435] width 37 height 14
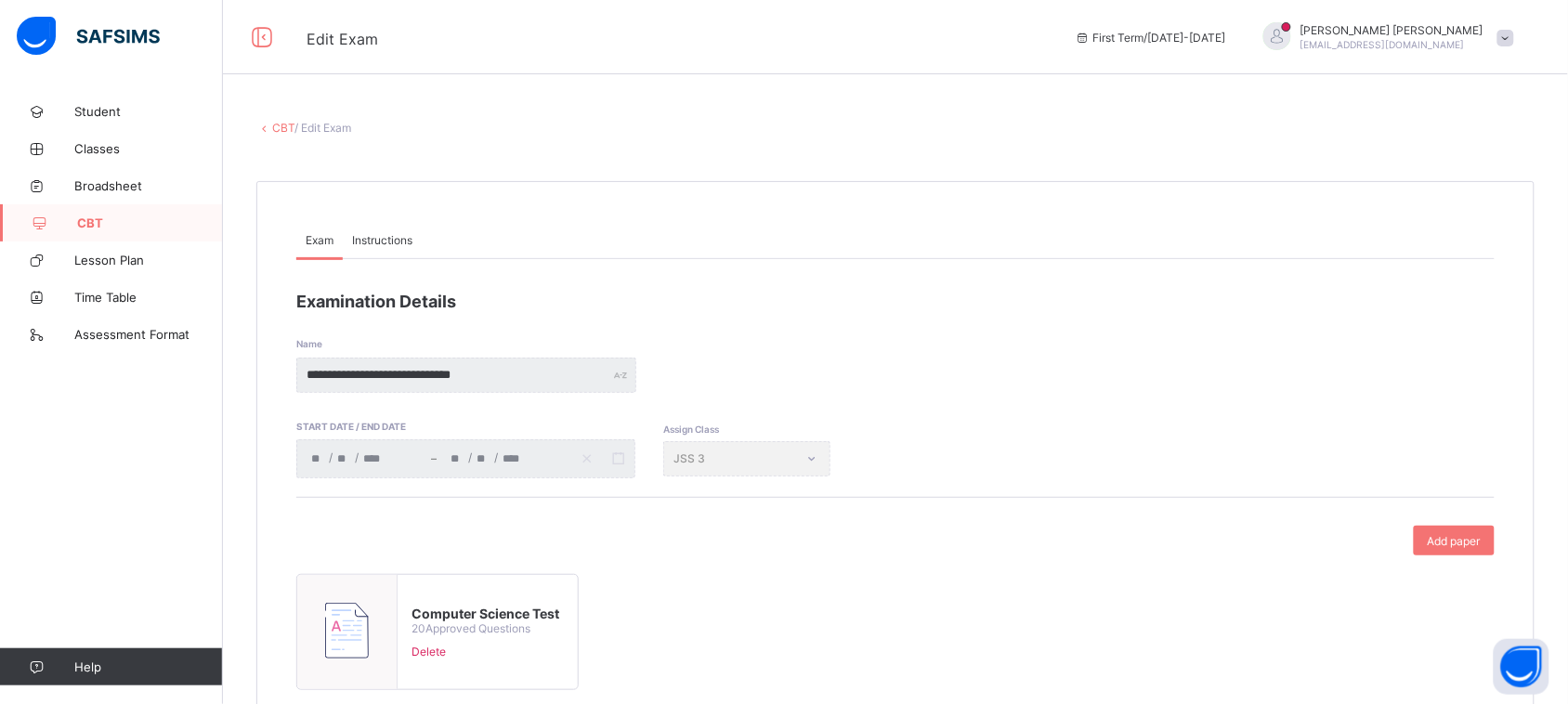
click at [117, 210] on link "CBT" at bounding box center [111, 223] width 223 height 37
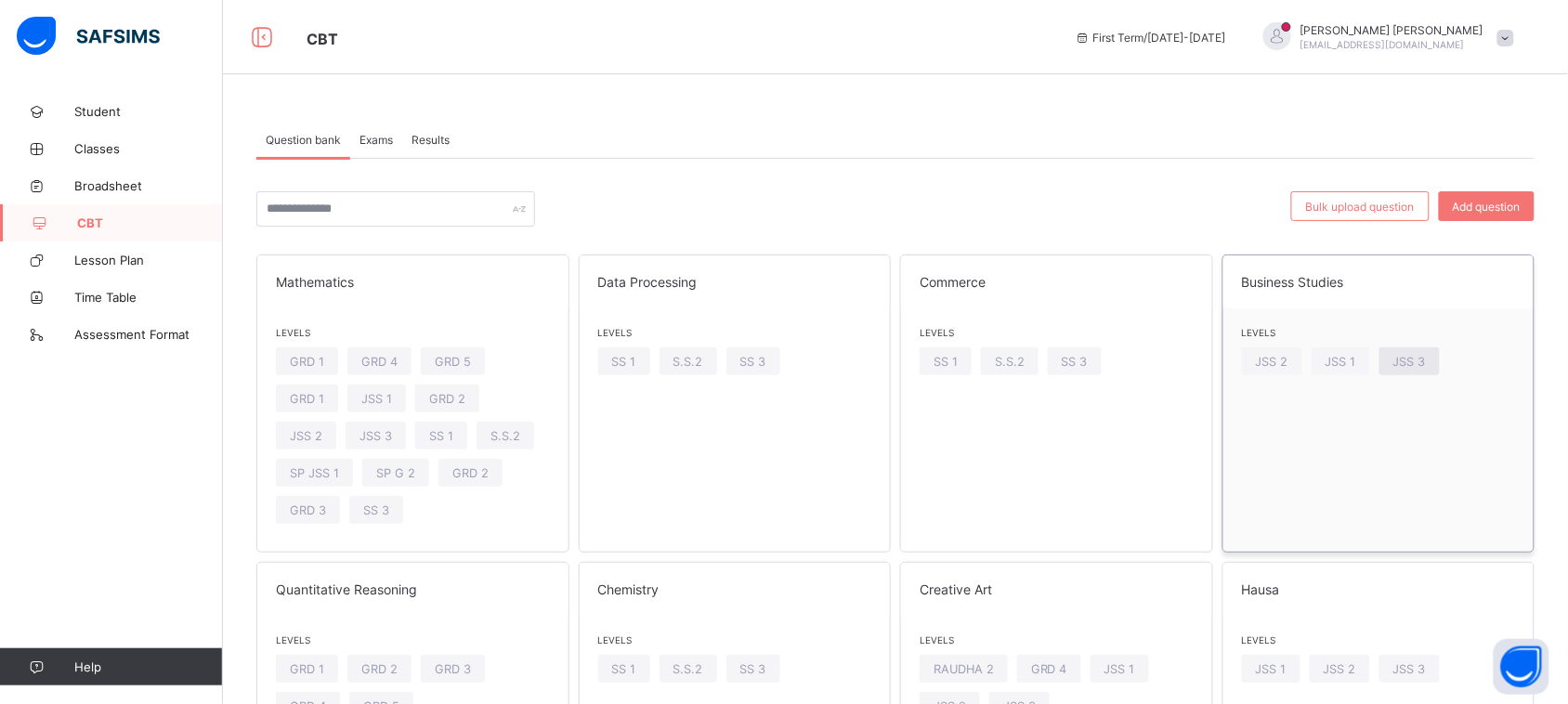
click at [1426, 368] on span "JSS 3" at bounding box center [1410, 362] width 32 height 14
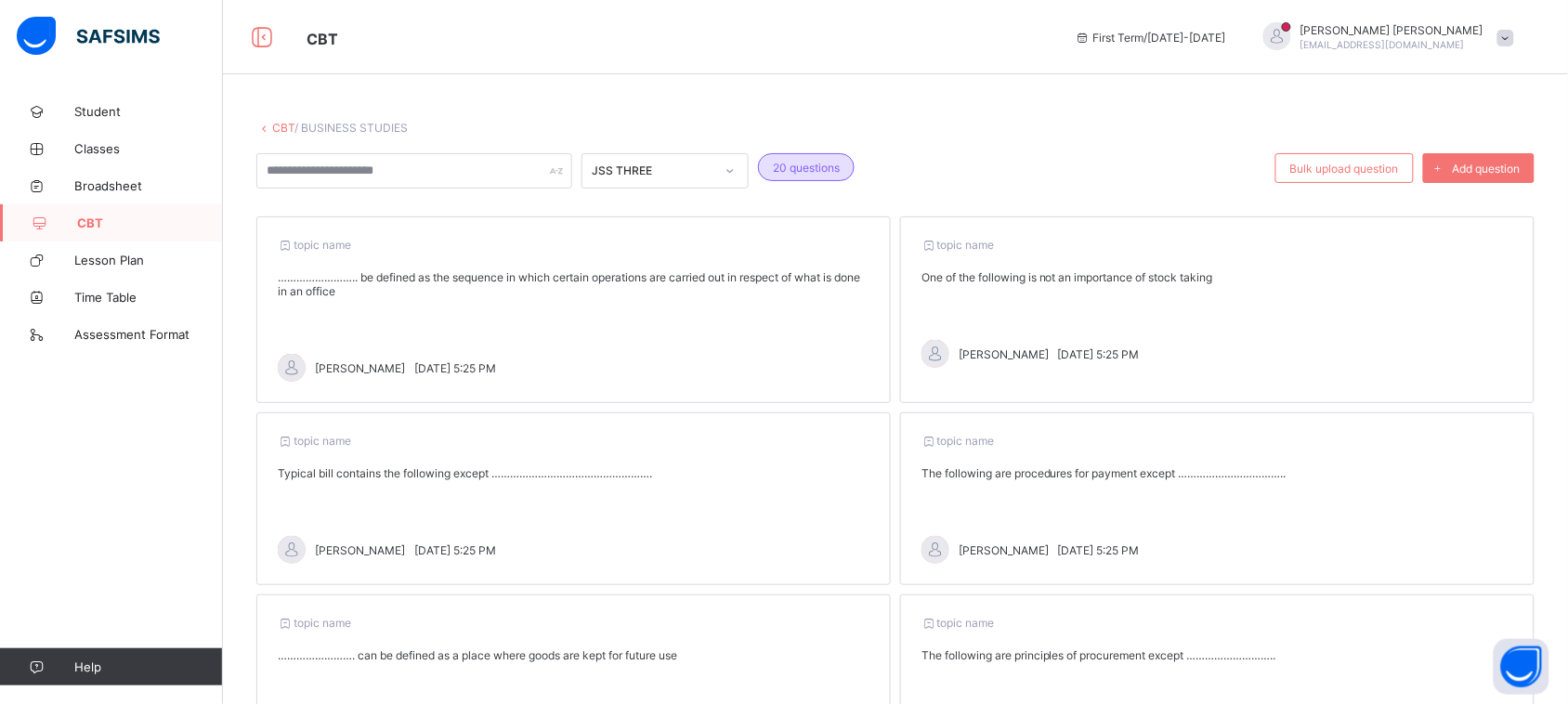
click at [122, 208] on link "CBT" at bounding box center [111, 223] width 223 height 37
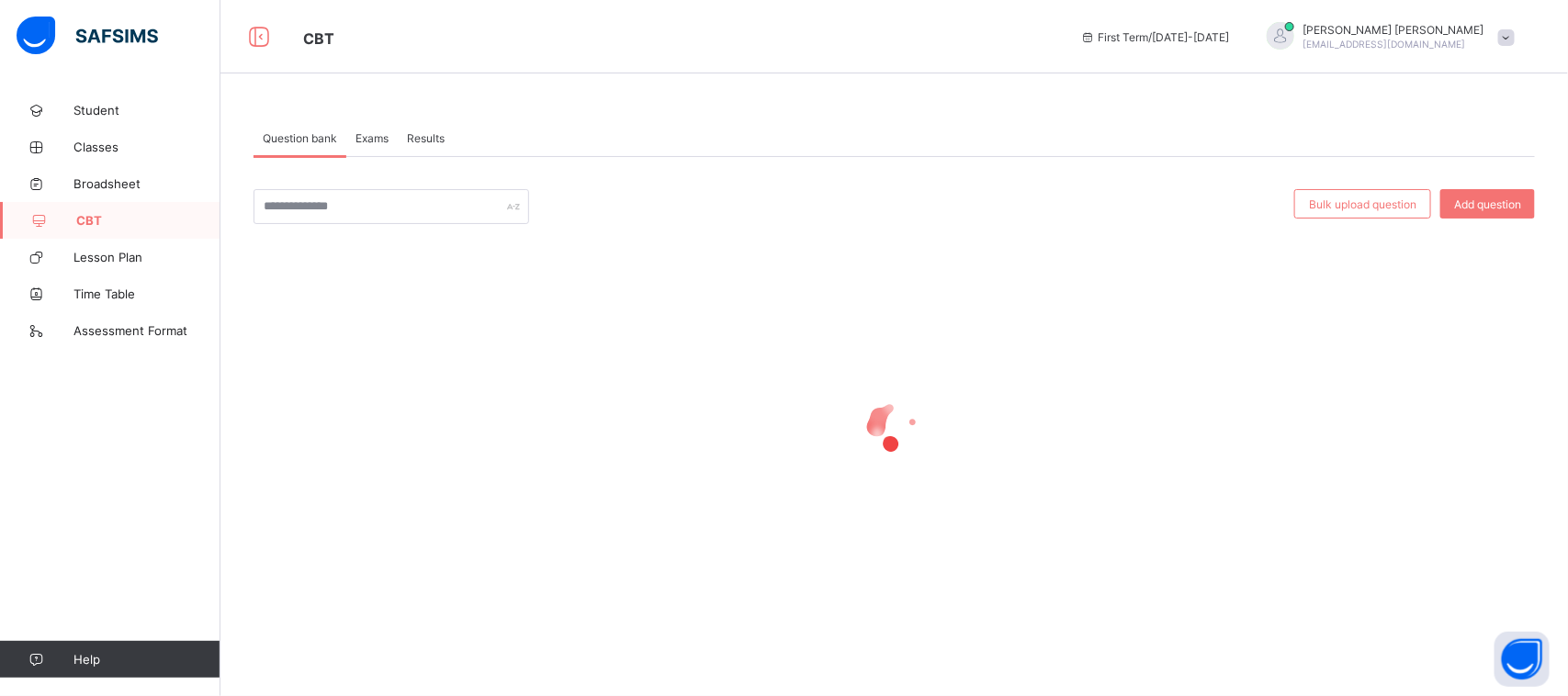
click at [373, 139] on span "Exams" at bounding box center [372, 138] width 33 height 14
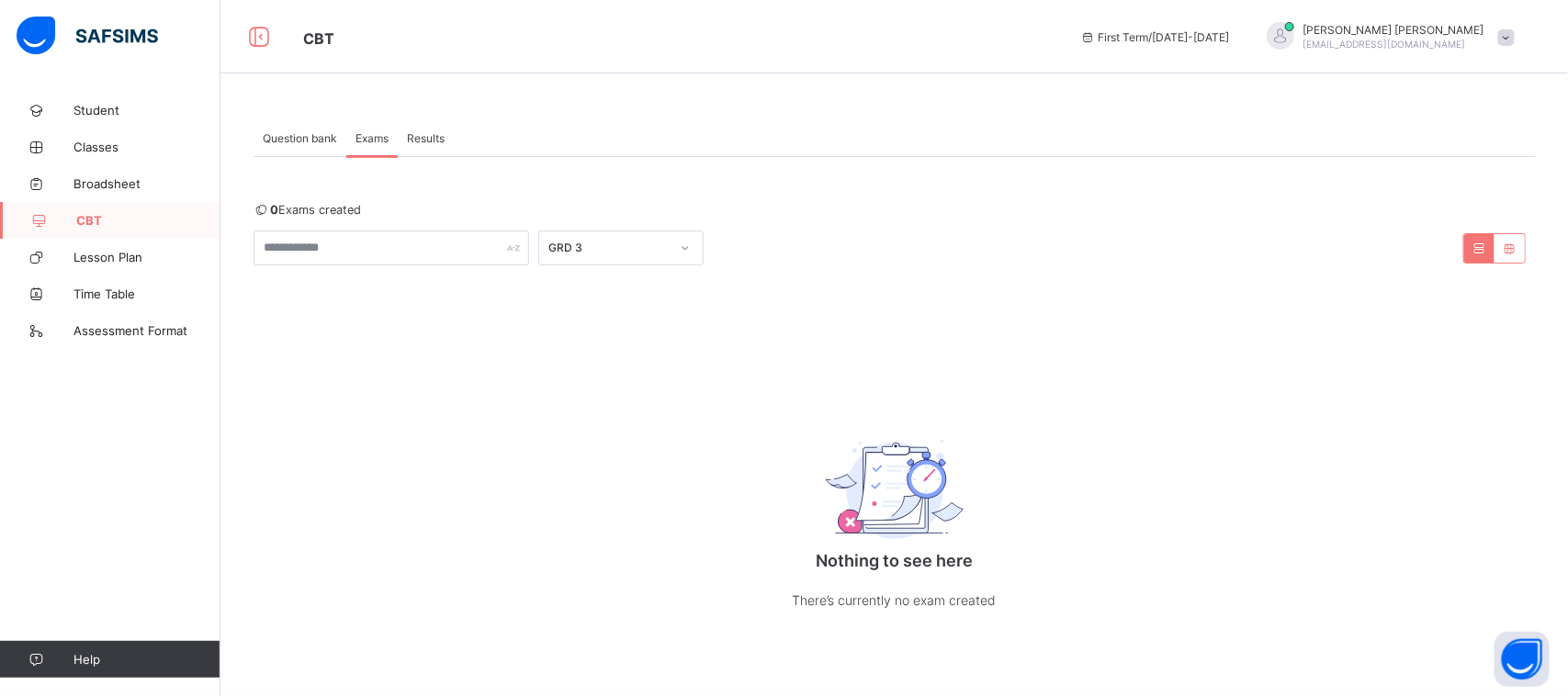
click at [373, 139] on span "Exams" at bounding box center [372, 138] width 33 height 14
click at [653, 261] on div "GRD 3" at bounding box center [621, 248] width 165 height 35
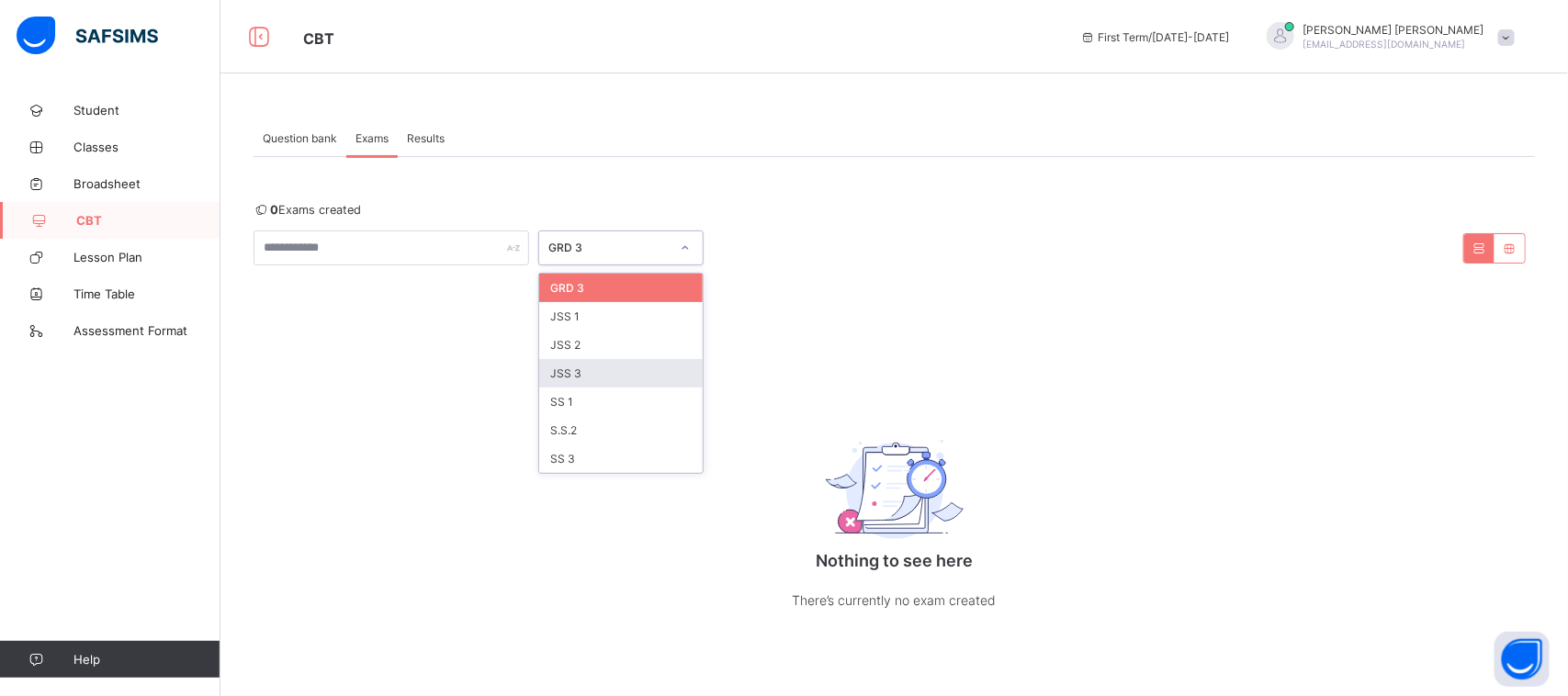
click at [643, 373] on div "JSS 3" at bounding box center [621, 372] width 163 height 28
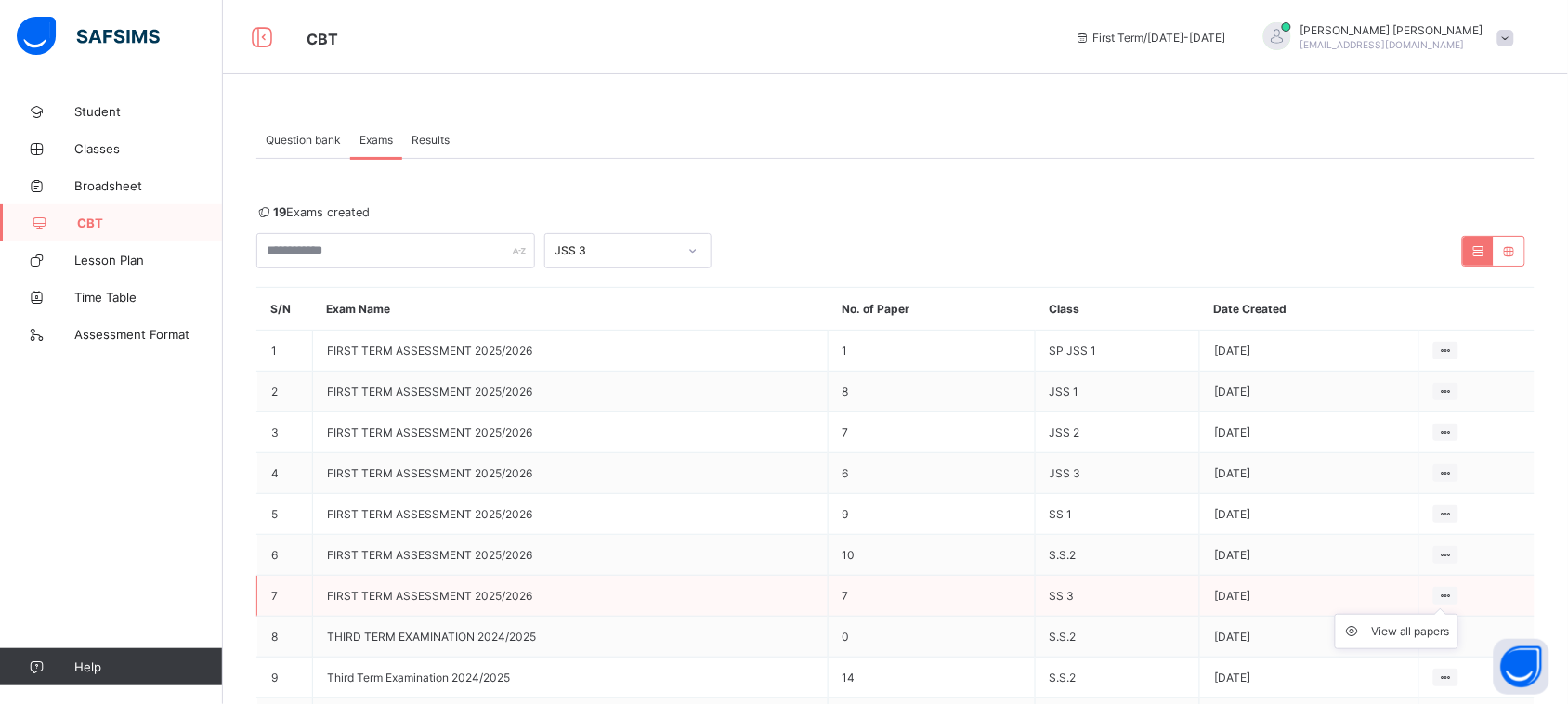
click at [1454, 589] on icon at bounding box center [1446, 596] width 16 height 14
click at [1417, 625] on div "View all papers" at bounding box center [1411, 631] width 79 height 19
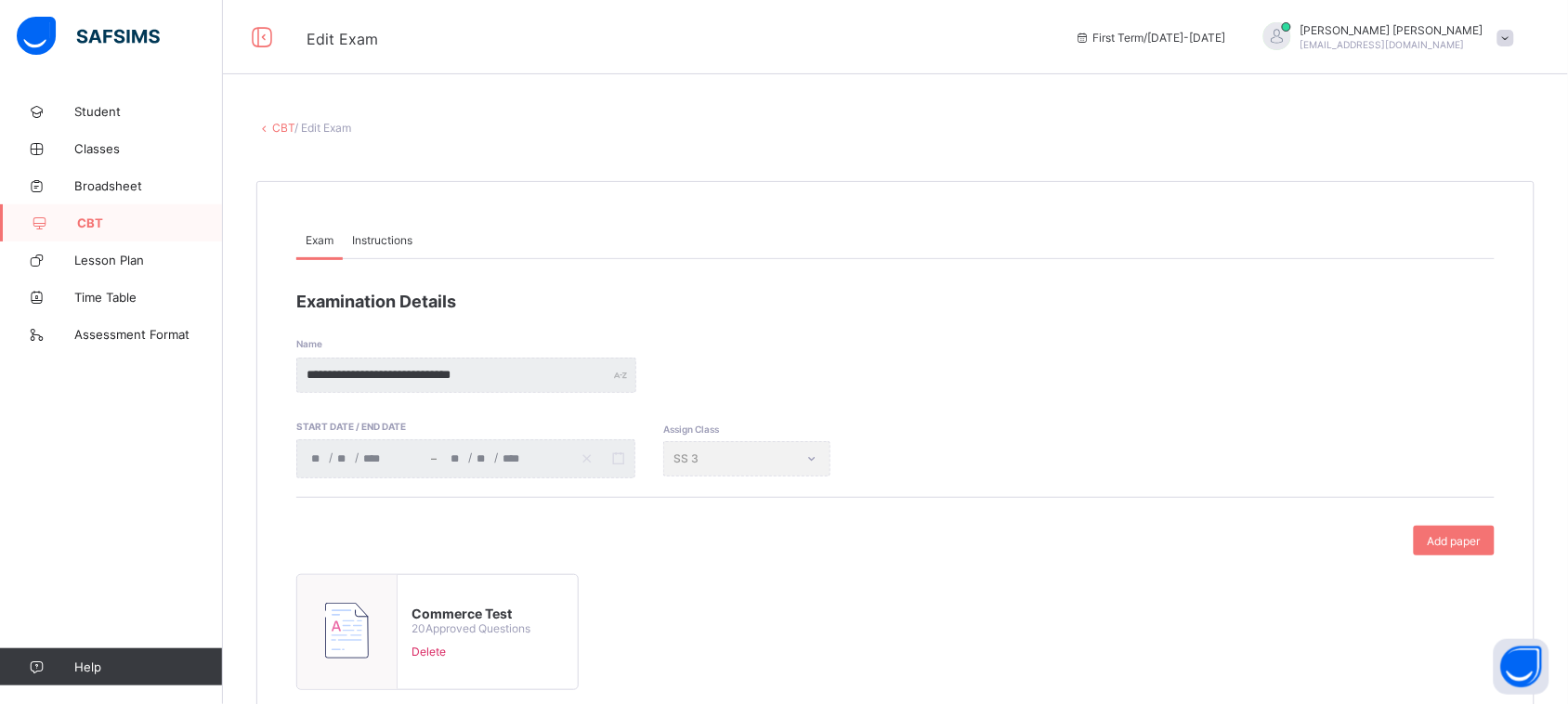
click at [797, 452] on div "Assign Class SS 3" at bounding box center [747, 459] width 167 height 35
click at [107, 219] on span "CBT" at bounding box center [150, 222] width 146 height 15
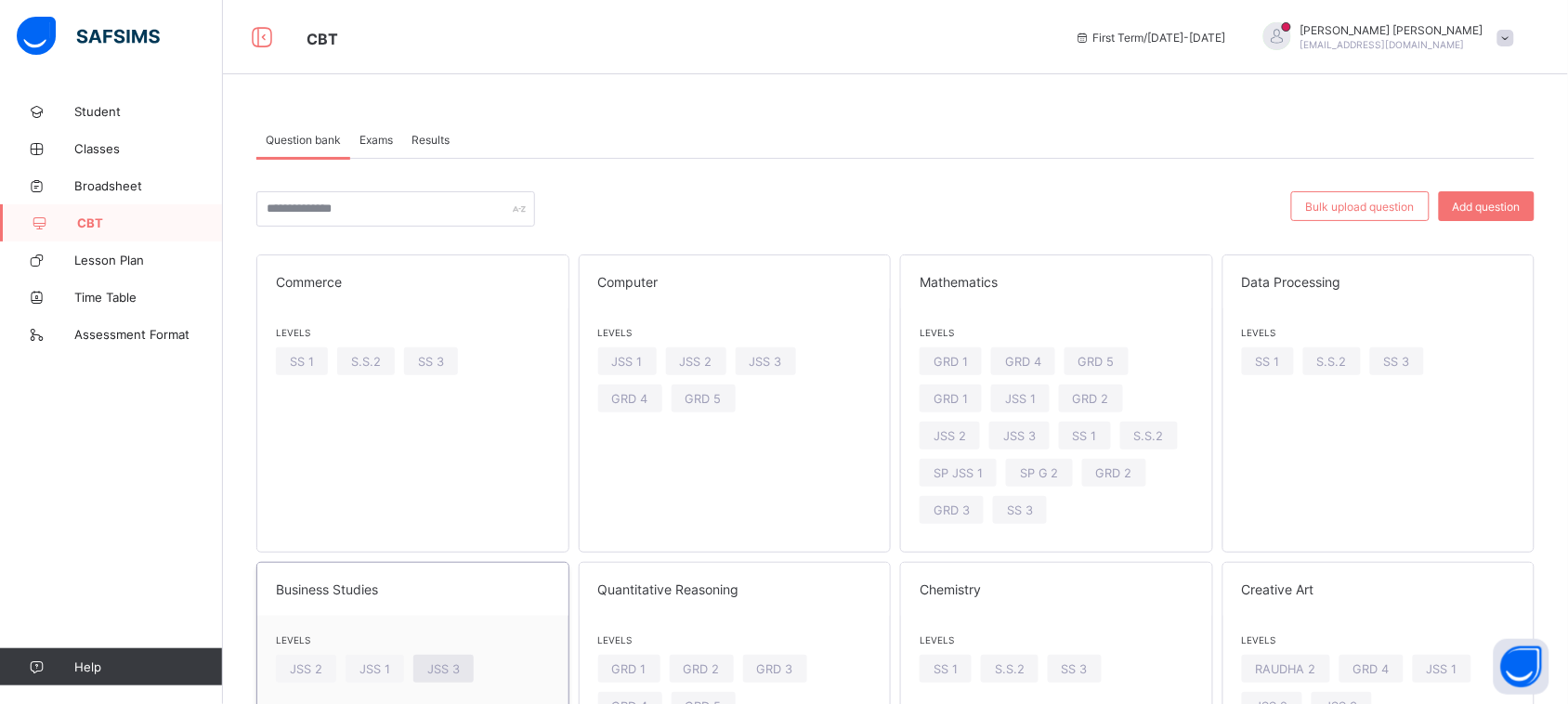
click at [442, 669] on span "JSS 3" at bounding box center [443, 669] width 32 height 14
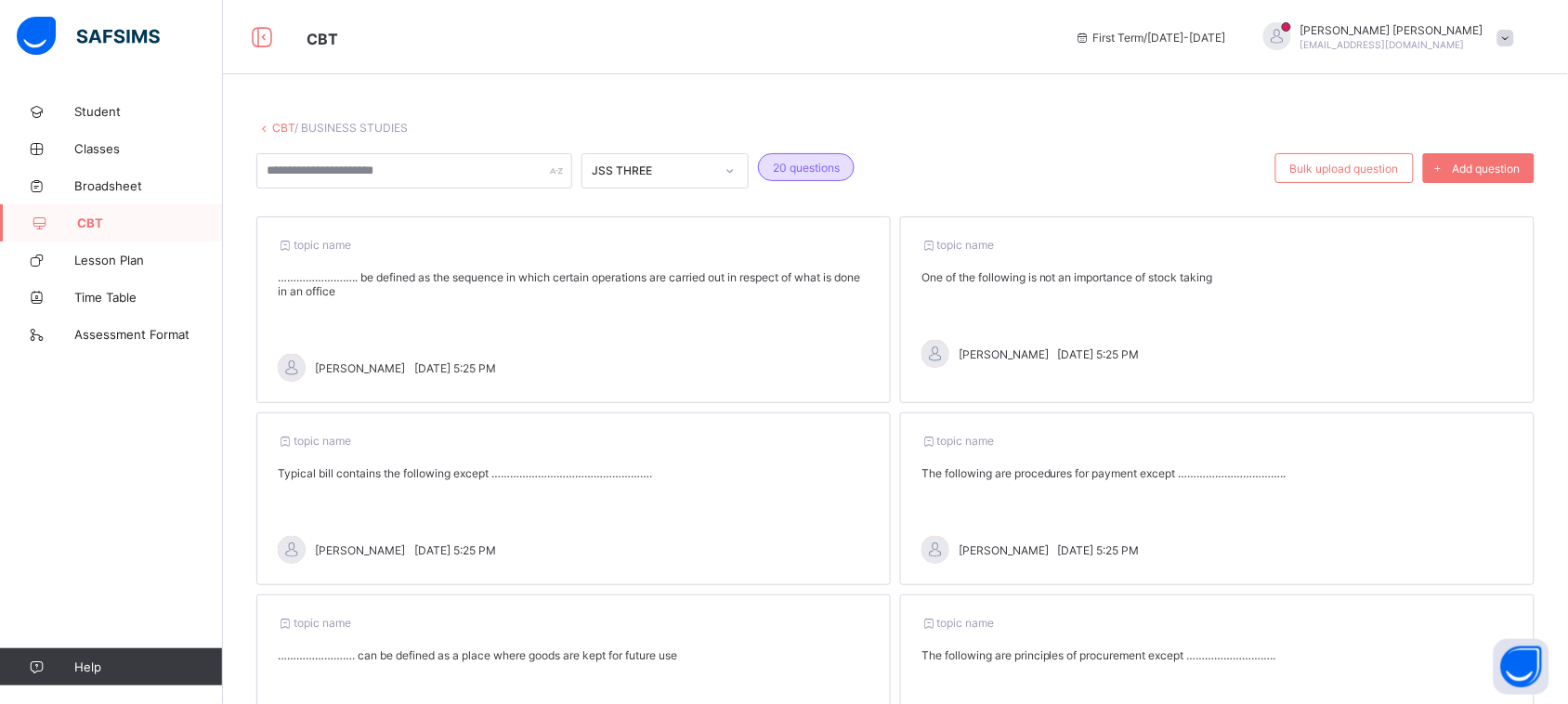
click at [160, 224] on span "CBT" at bounding box center [150, 222] width 146 height 15
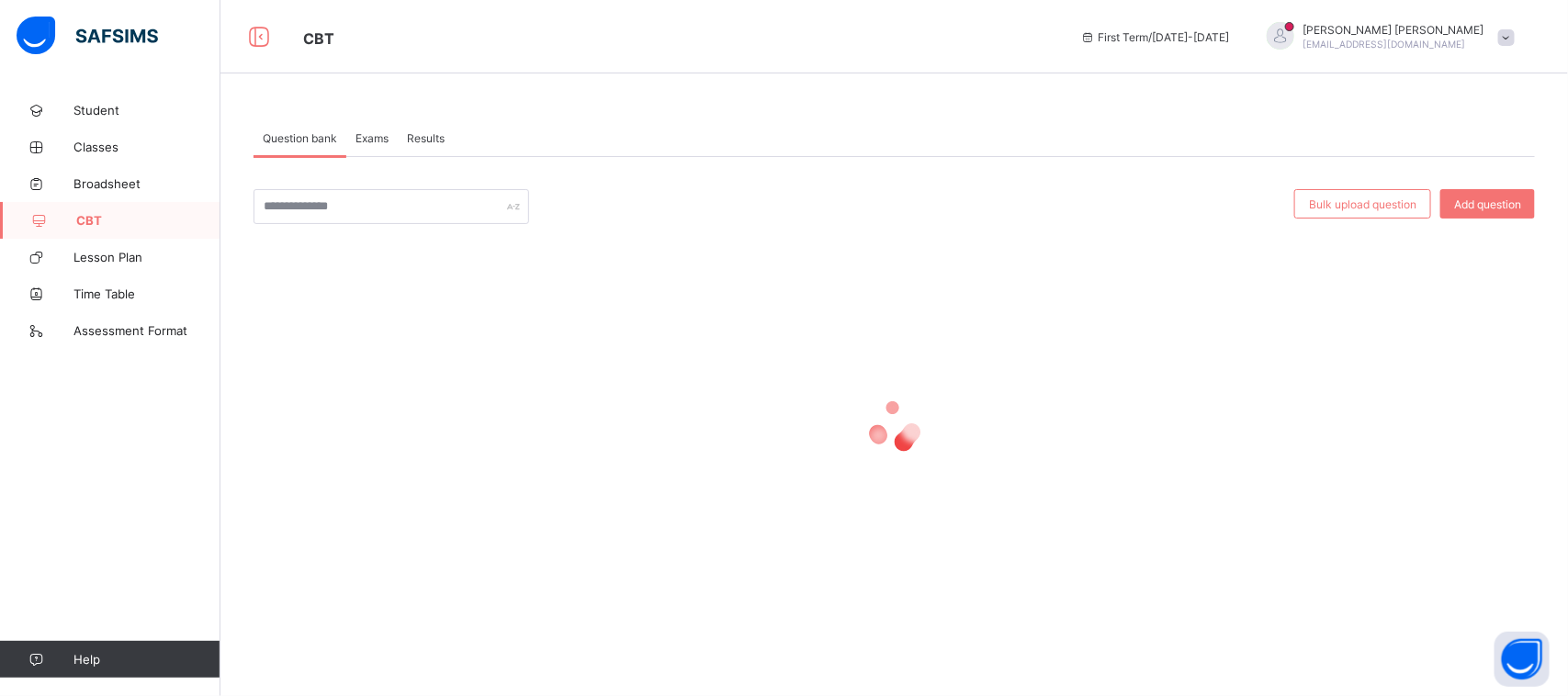
click at [378, 131] on span "Exams" at bounding box center [372, 138] width 33 height 14
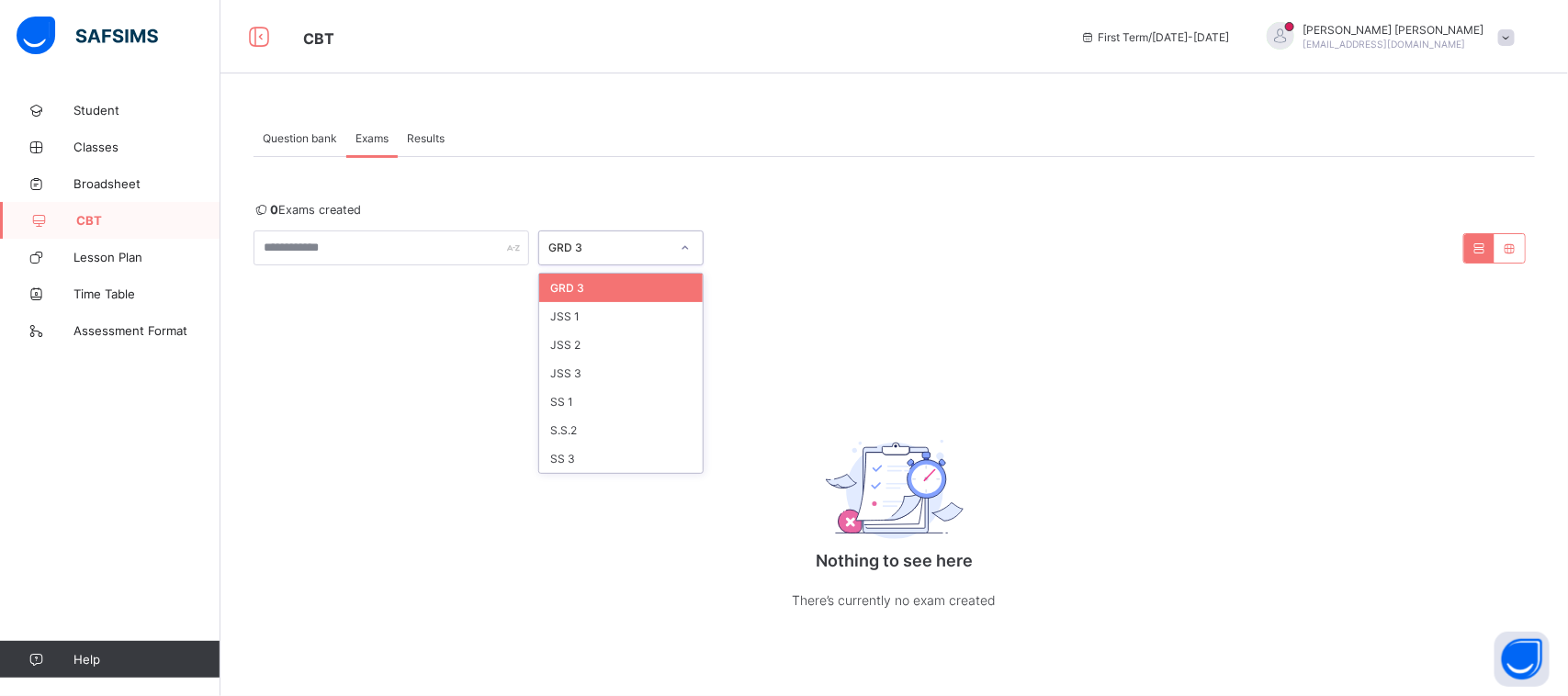
click at [588, 244] on div "GRD 3" at bounding box center [609, 248] width 122 height 14
click at [581, 368] on div "JSS 3" at bounding box center [621, 372] width 163 height 28
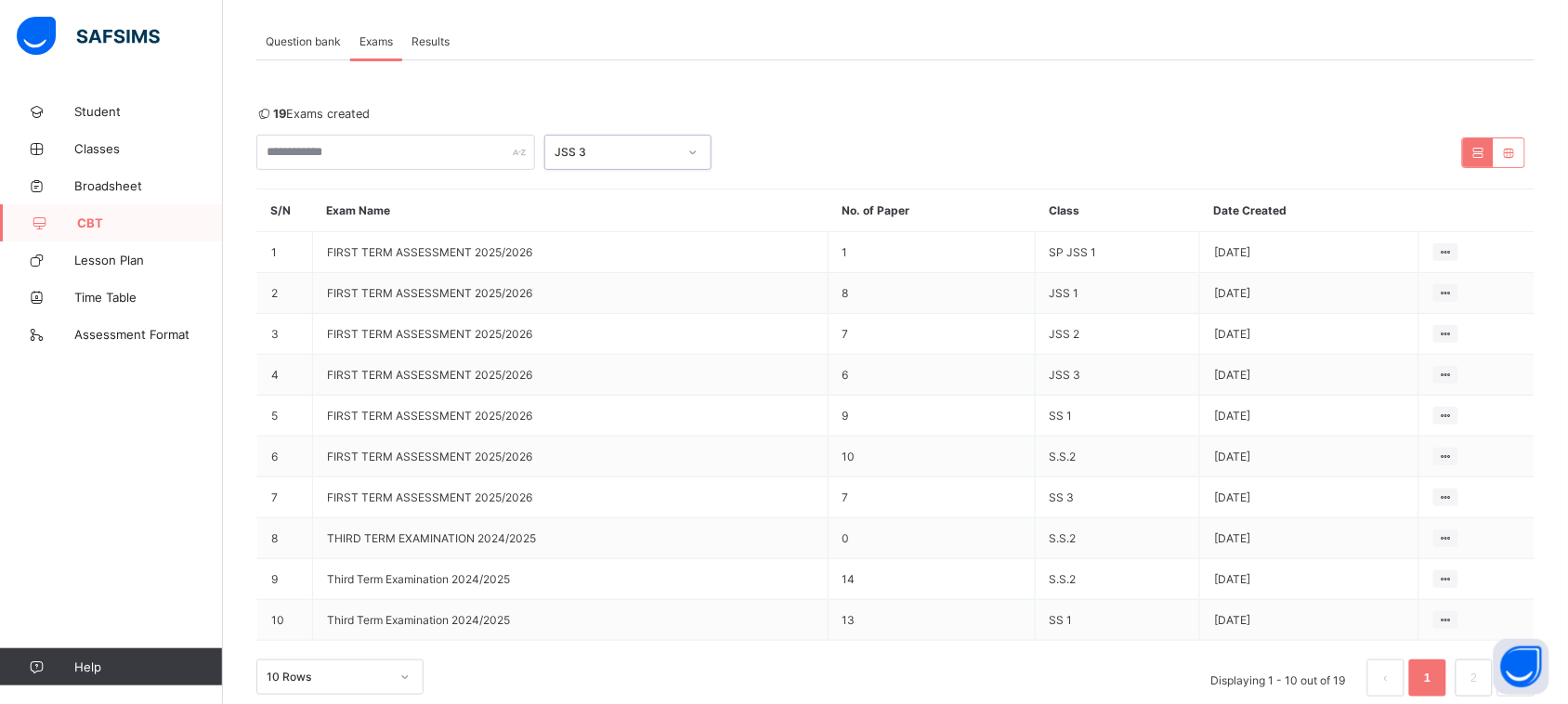
scroll to position [122, 0]
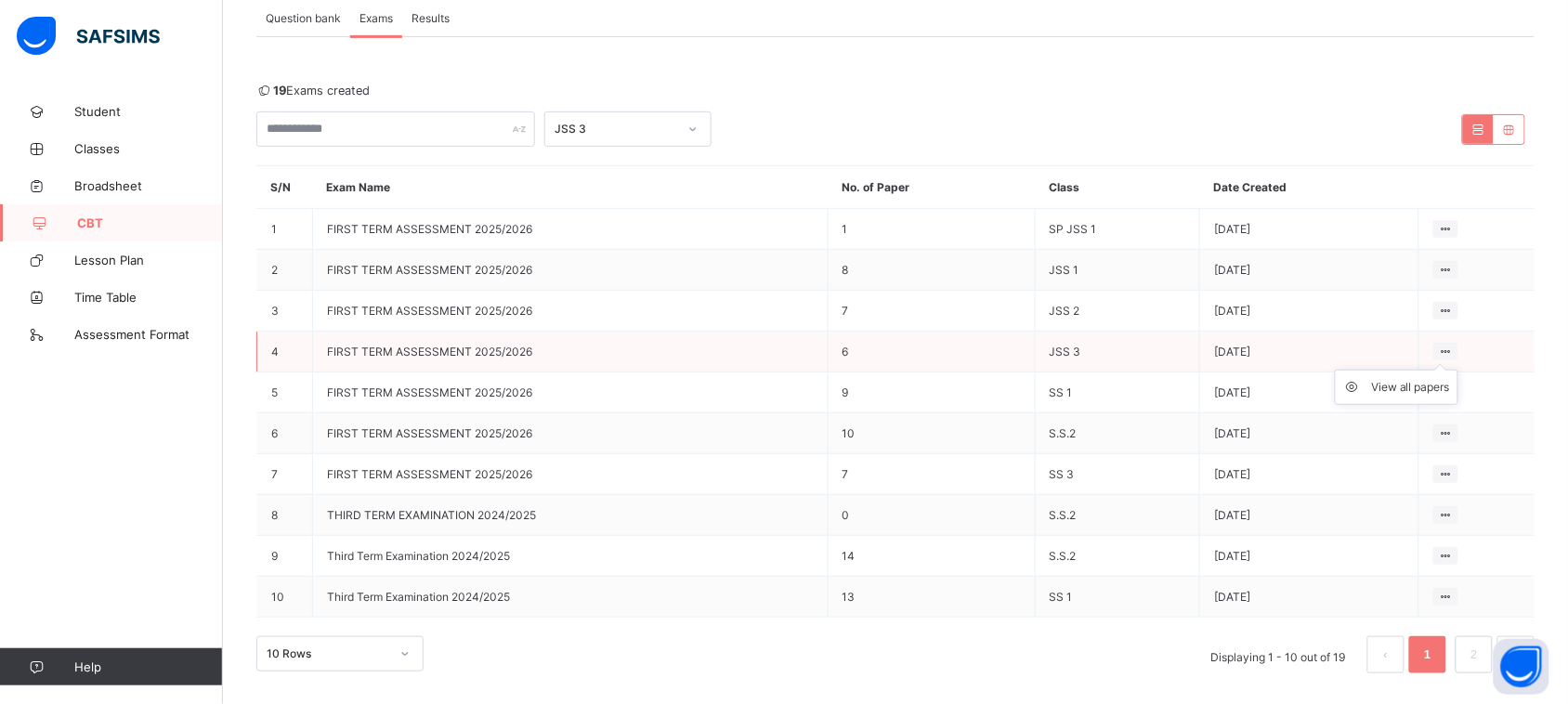
click at [1459, 370] on ul "View all papers" at bounding box center [1397, 387] width 124 height 35
click at [1411, 382] on div "View all papers" at bounding box center [1411, 386] width 79 height 19
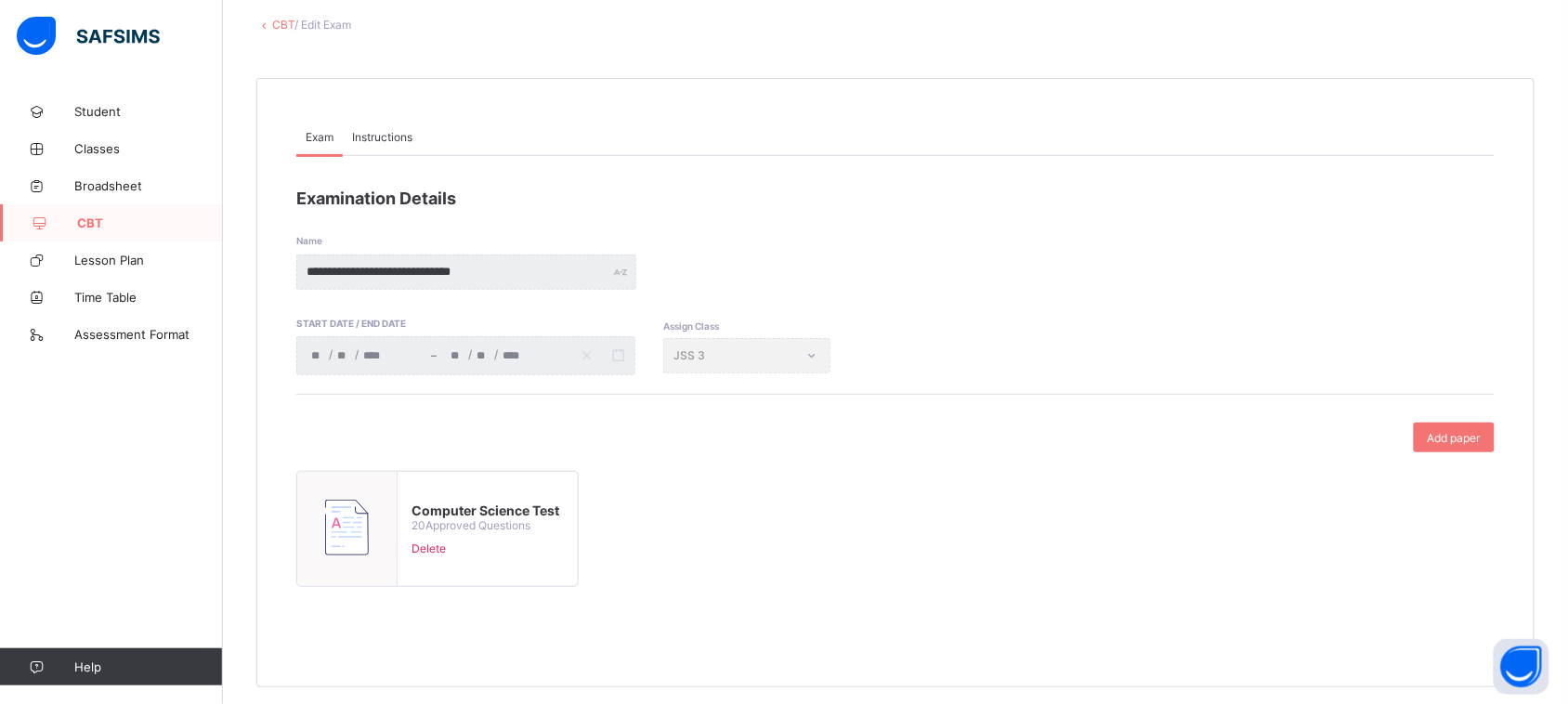
scroll to position [113, 0]
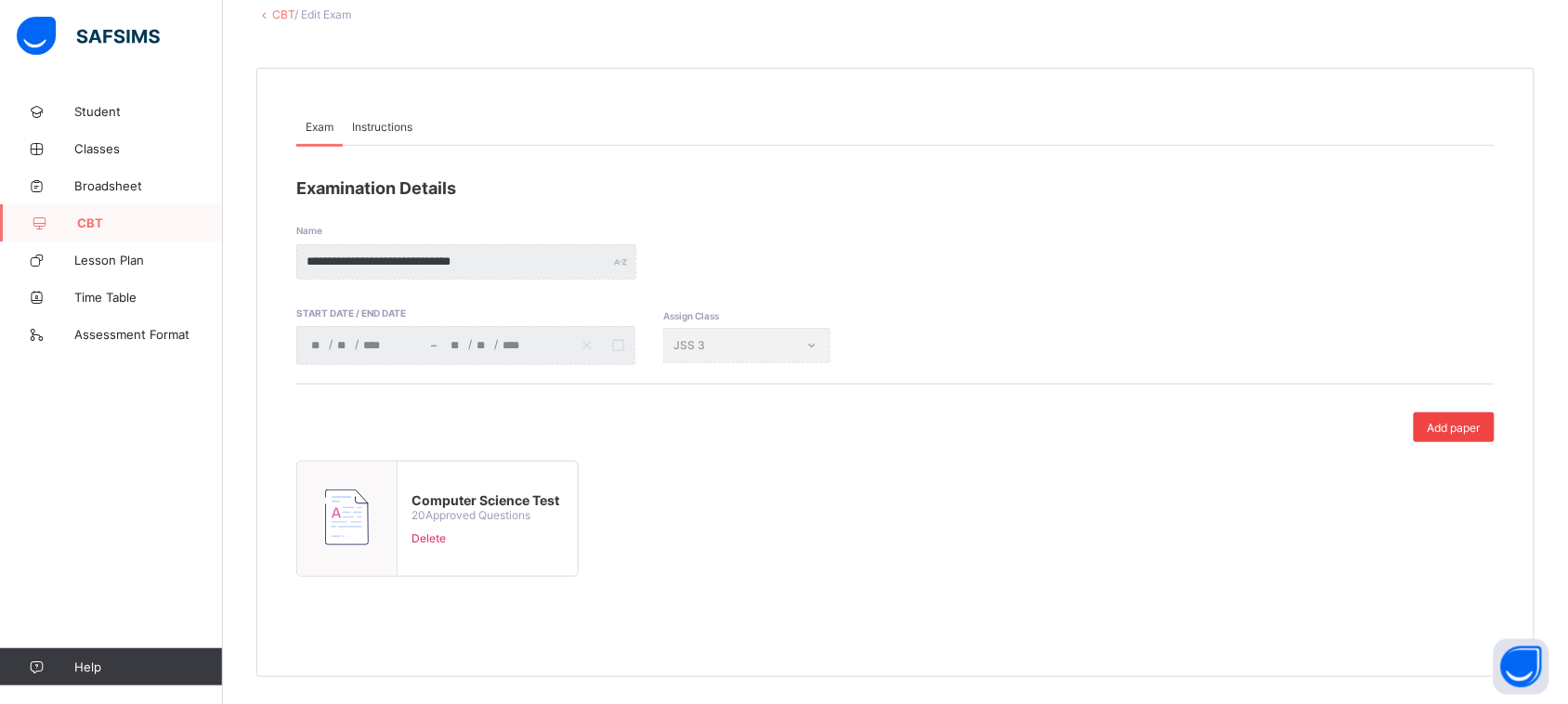
click at [1475, 425] on span "Add paper" at bounding box center [1455, 428] width 53 height 14
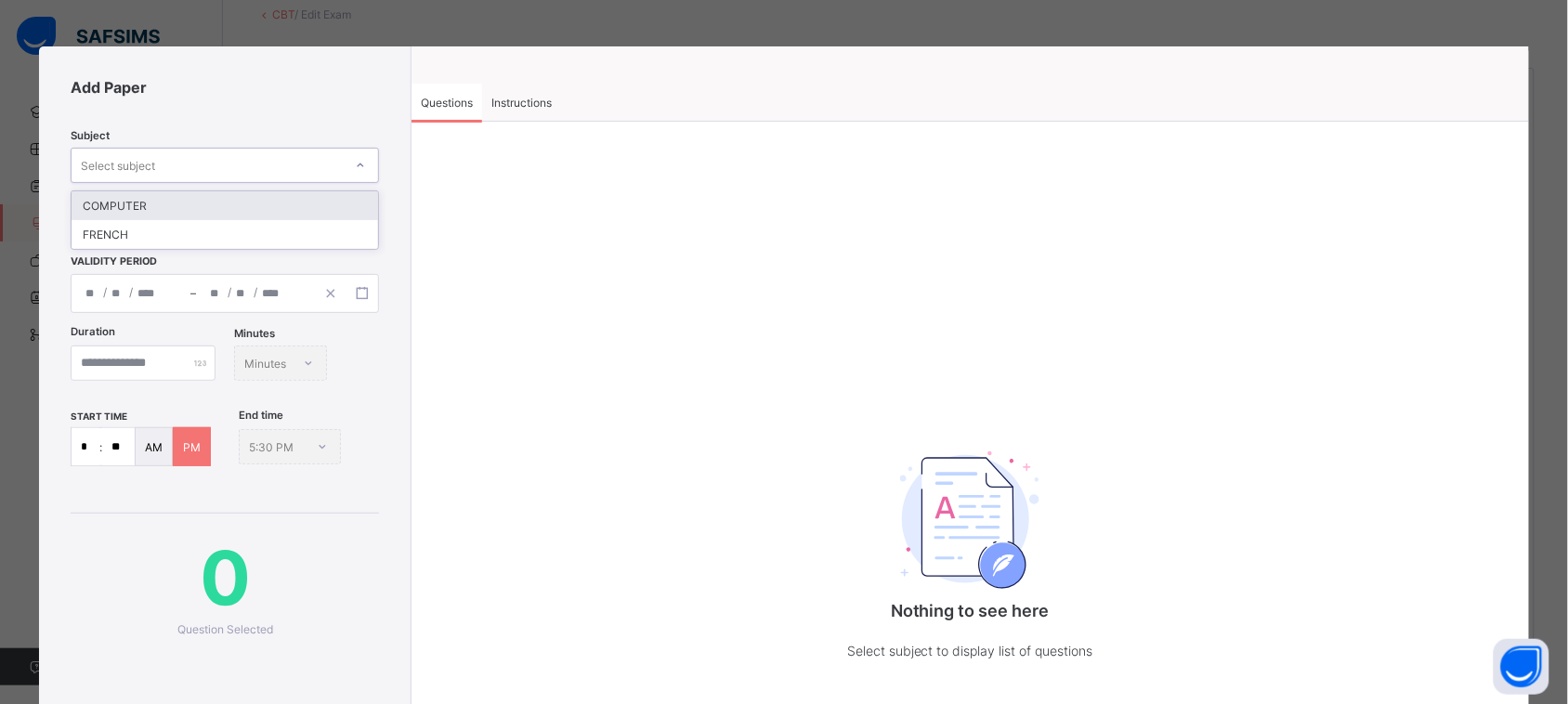
click at [351, 158] on div at bounding box center [360, 165] width 31 height 29
click at [355, 158] on icon at bounding box center [360, 165] width 11 height 19
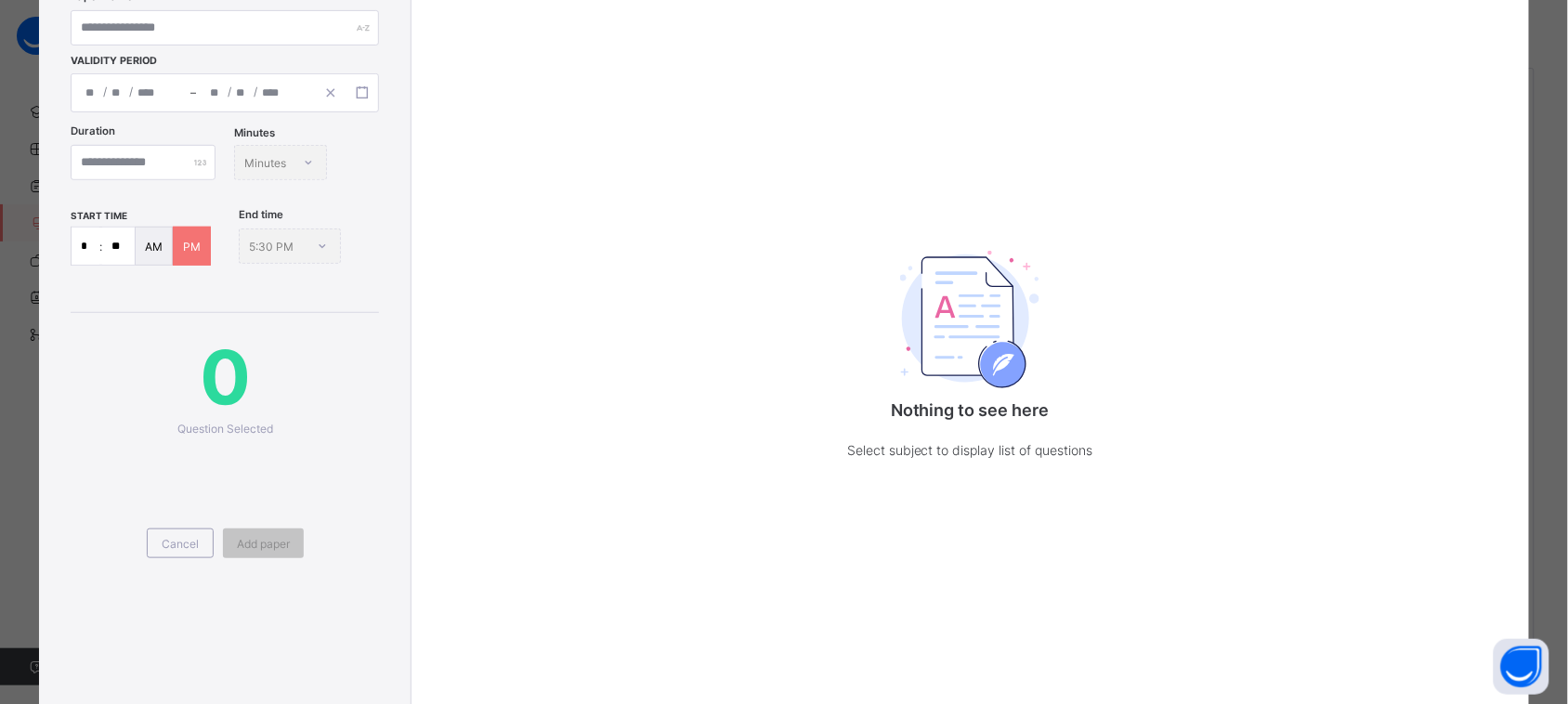
scroll to position [309, 0]
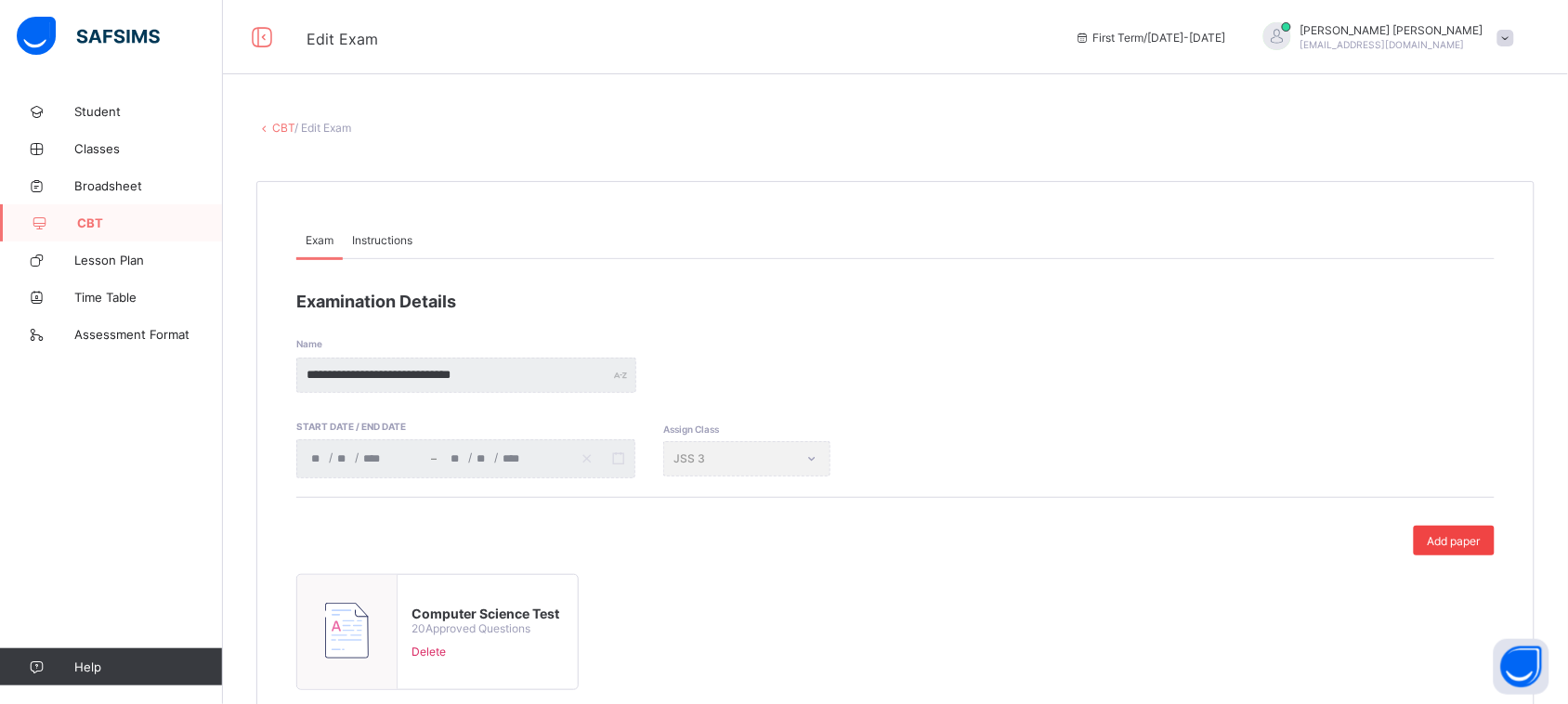
click at [1474, 550] on div "Add paper" at bounding box center [1454, 541] width 81 height 29
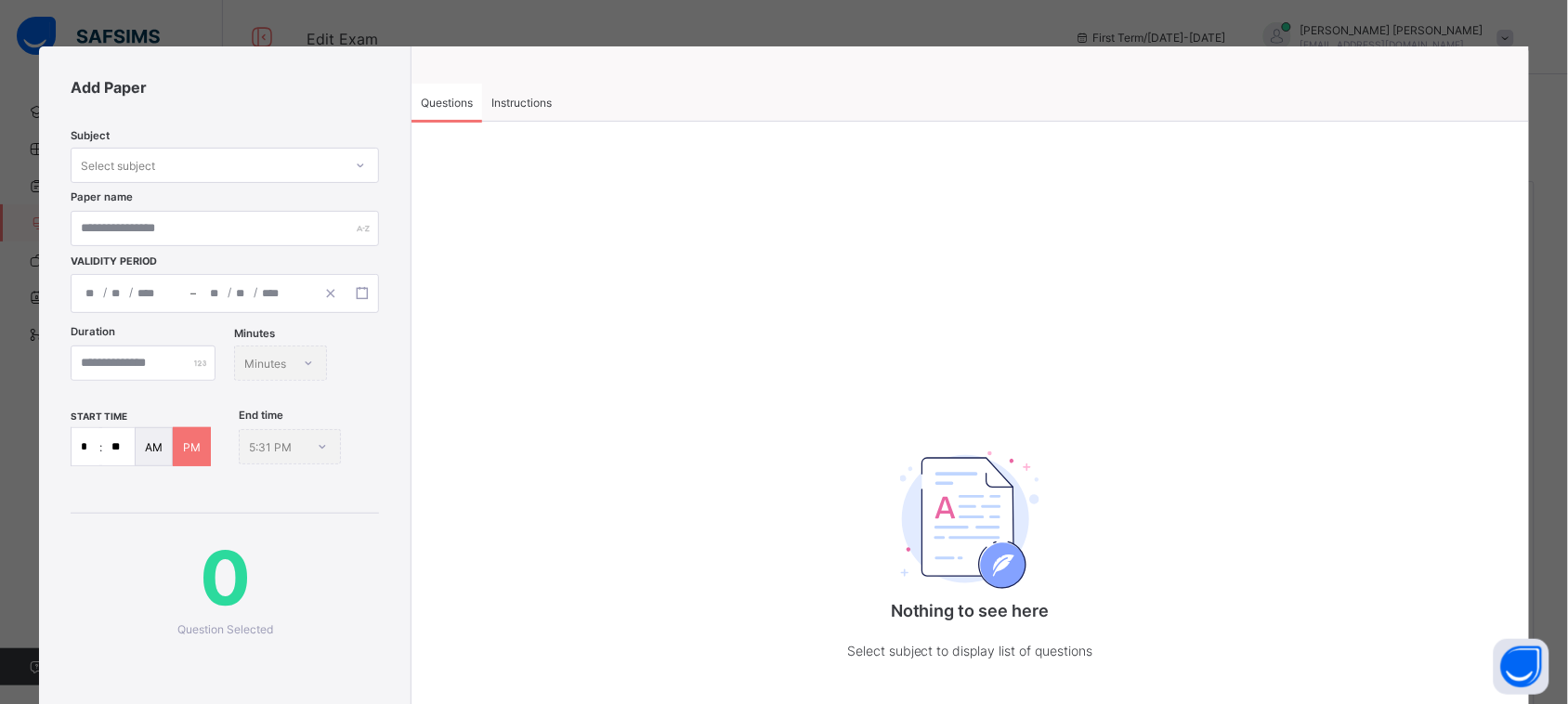
click at [309, 165] on div "Select subject" at bounding box center [208, 165] width 271 height 26
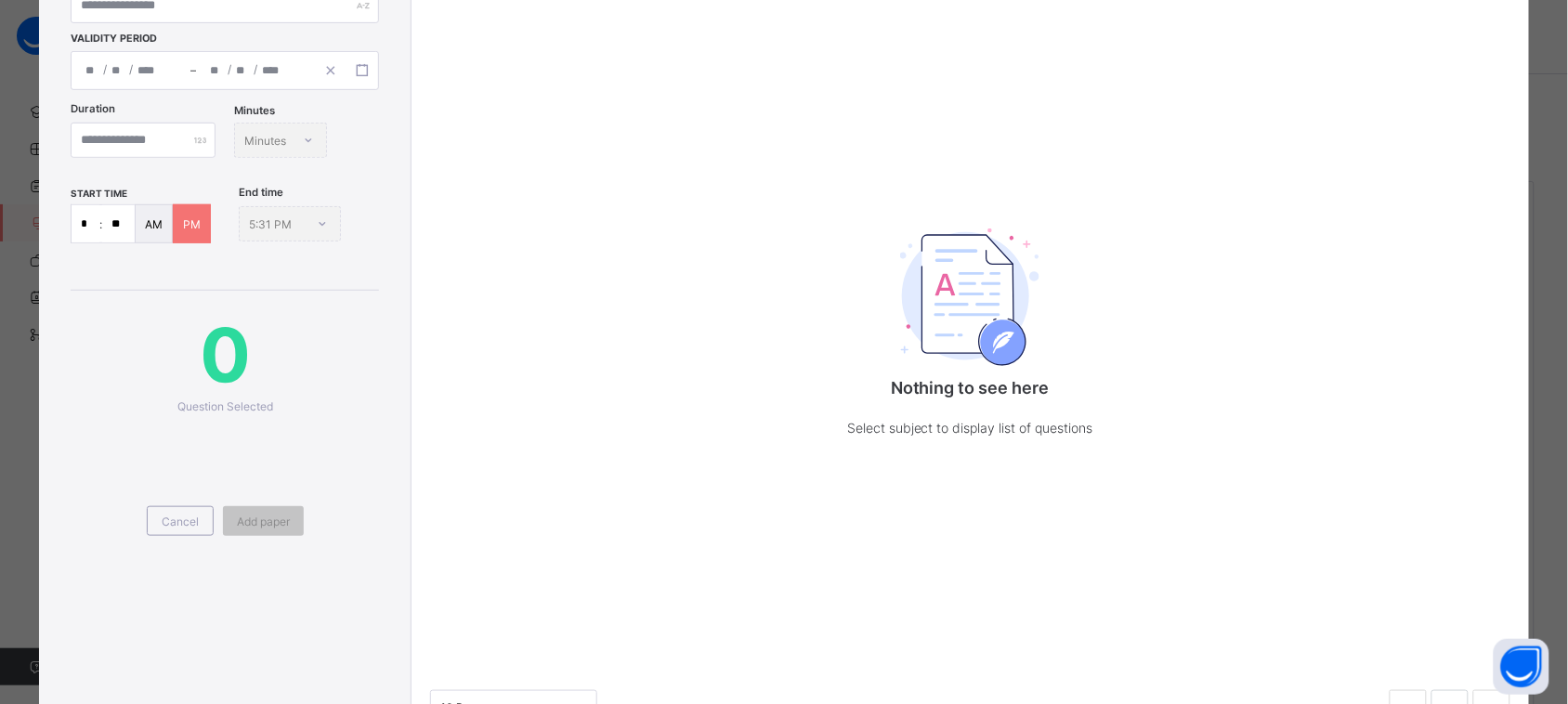
scroll to position [247, 0]
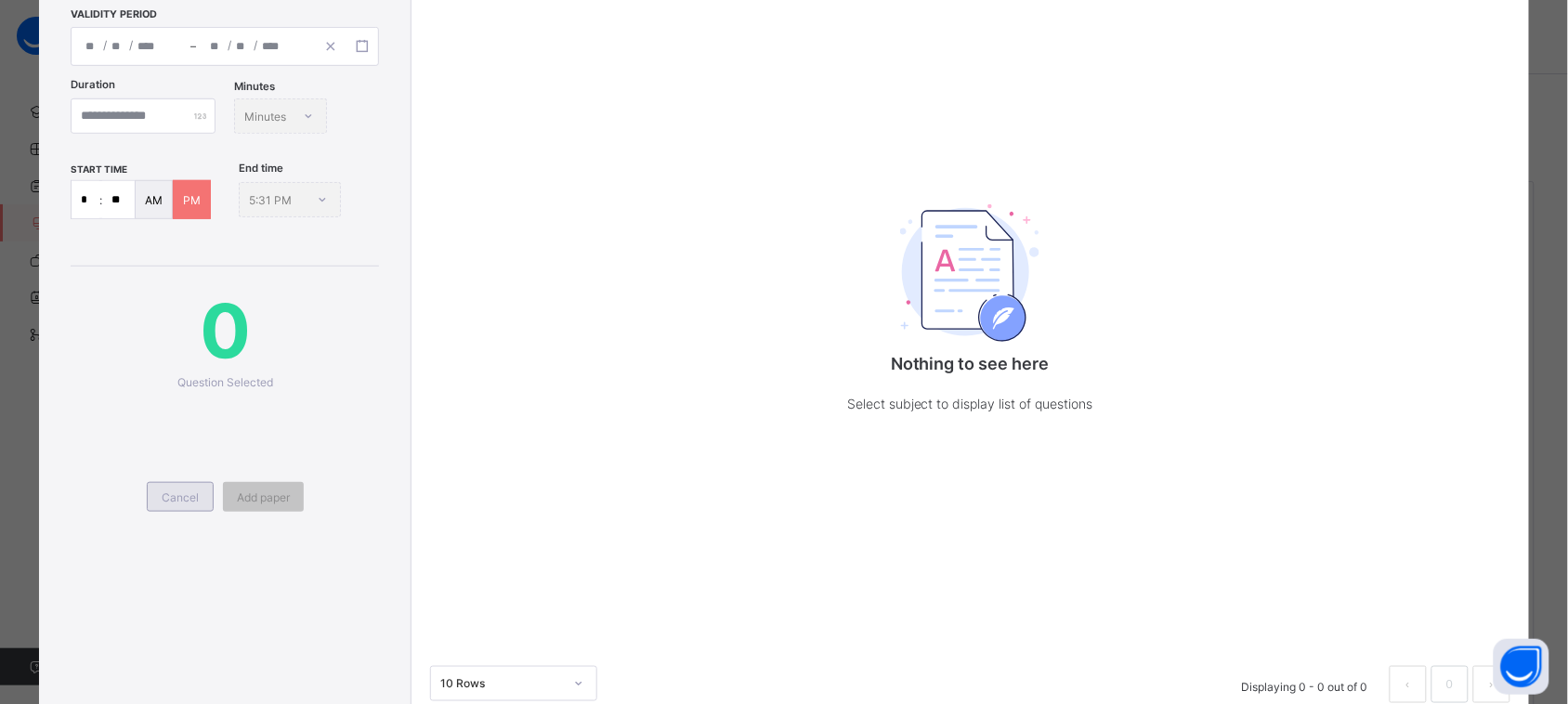
click at [174, 493] on span "Cancel" at bounding box center [180, 498] width 37 height 14
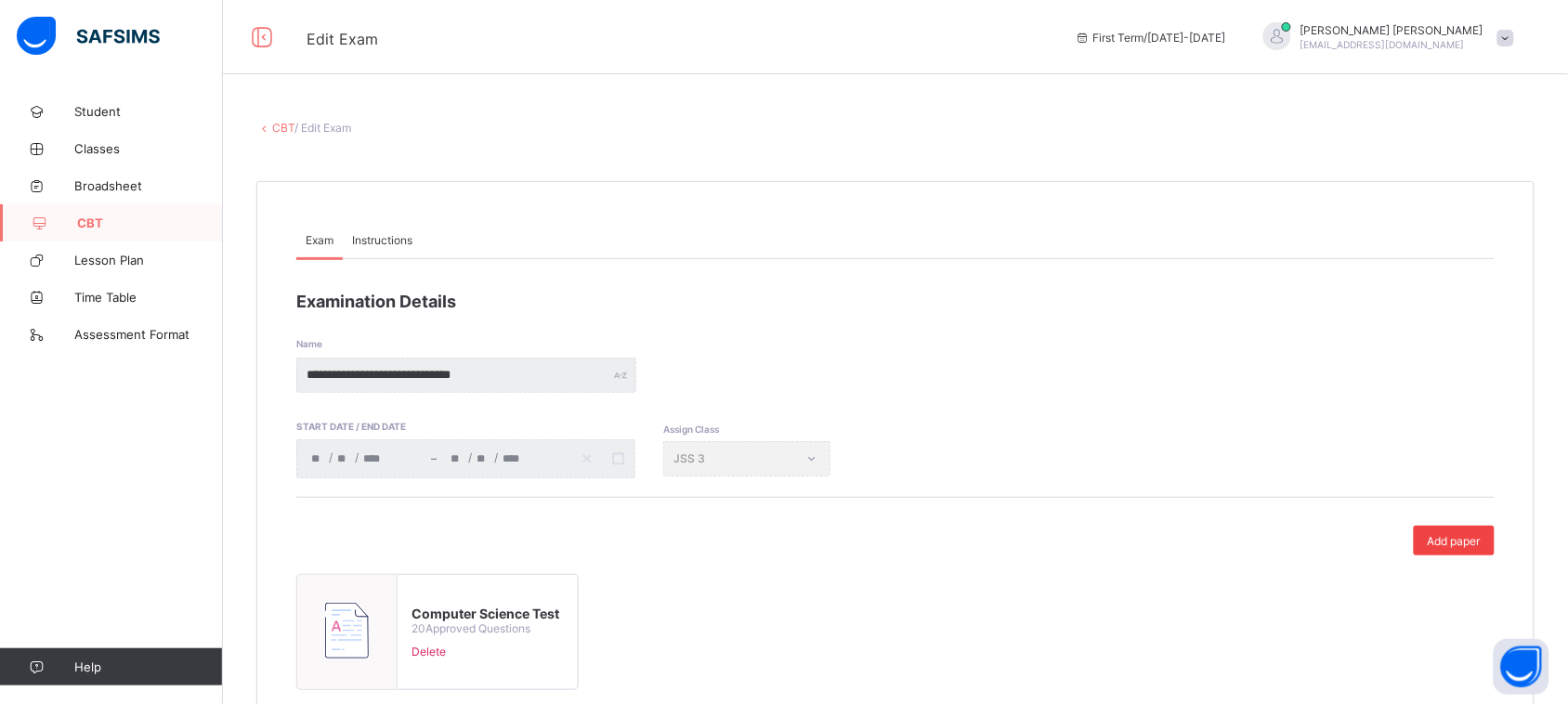
click at [1450, 540] on span "Add paper" at bounding box center [1455, 541] width 53 height 14
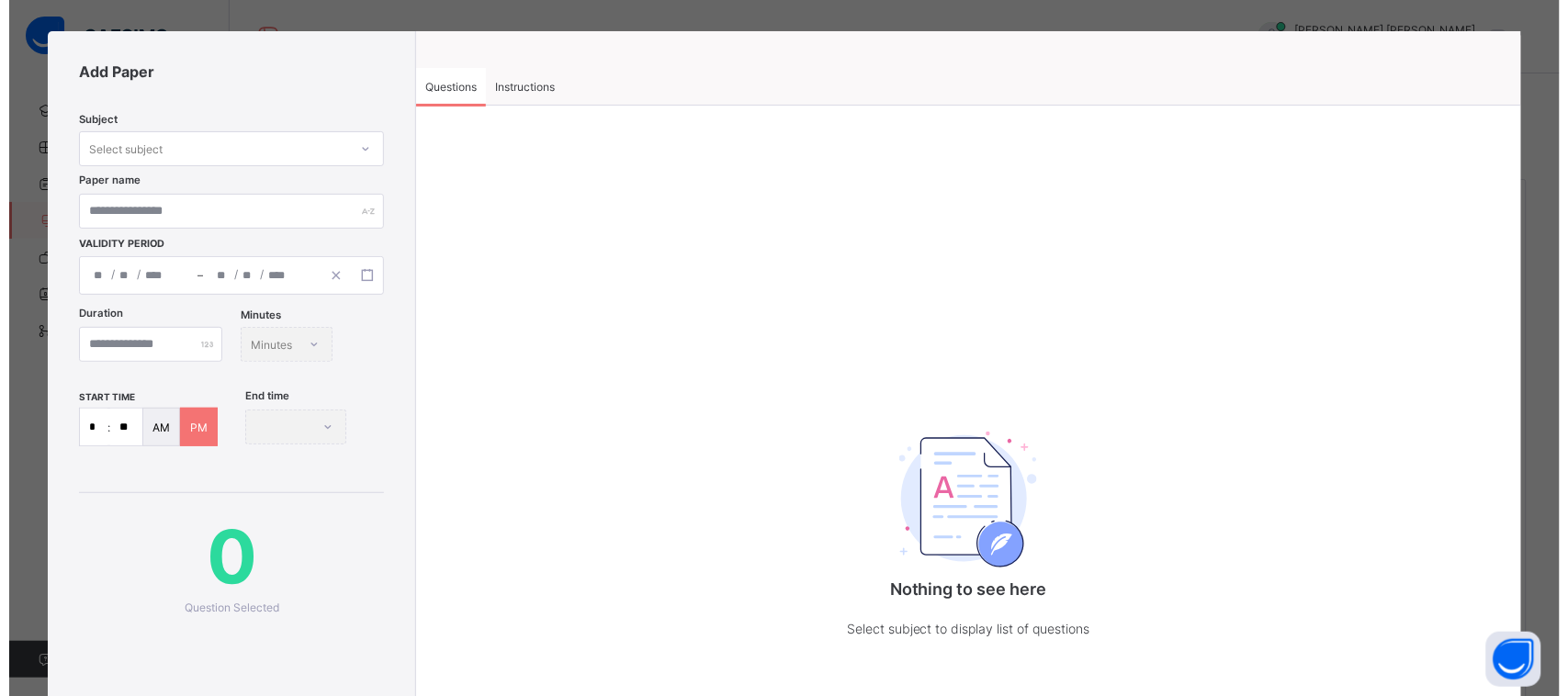
scroll to position [0, 0]
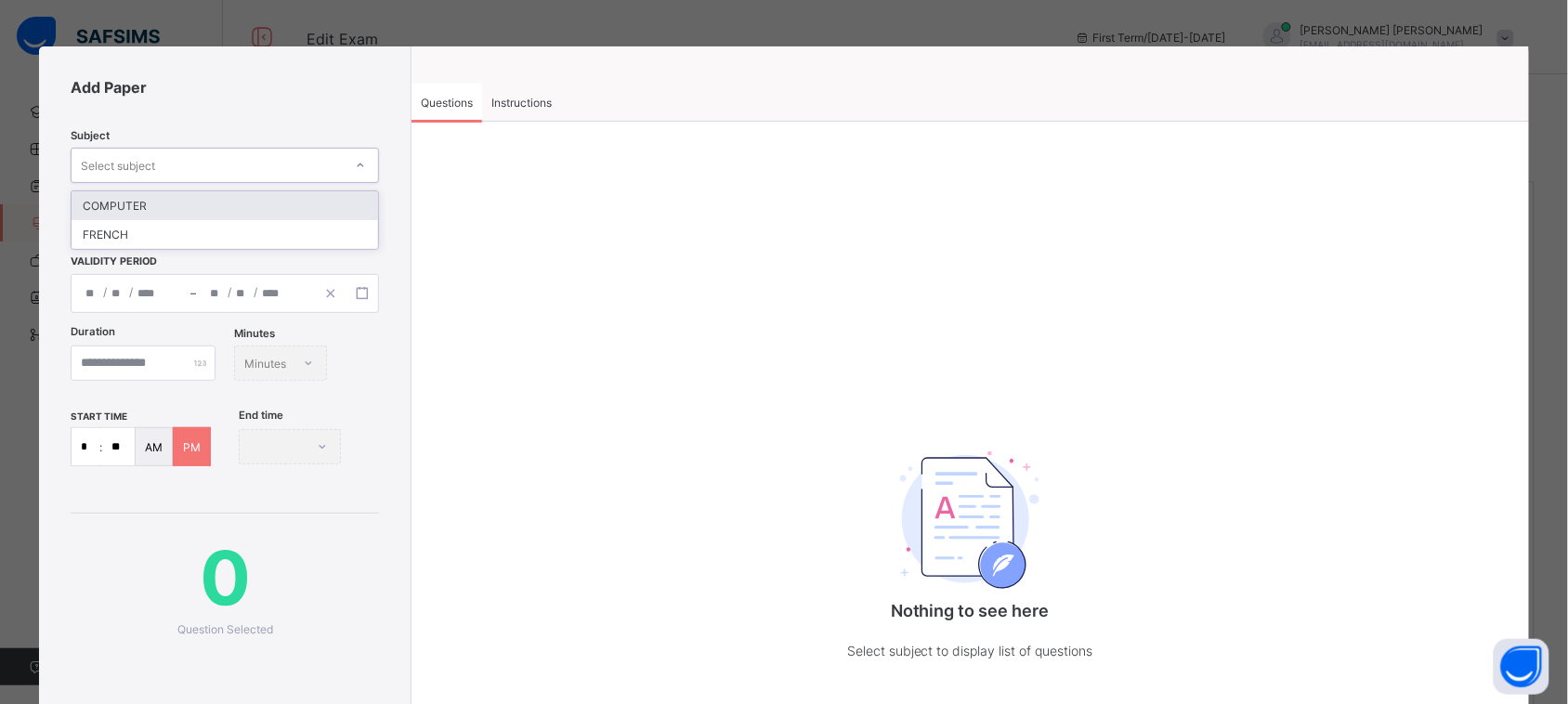
click at [330, 167] on div "Select subject" at bounding box center [208, 165] width 271 height 26
type input "*"
click at [379, 71] on div "Add Paper Subject option COMPUTER focused, 1 of 2. 2 results available. Use Up …" at bounding box center [228, 507] width 376 height 923
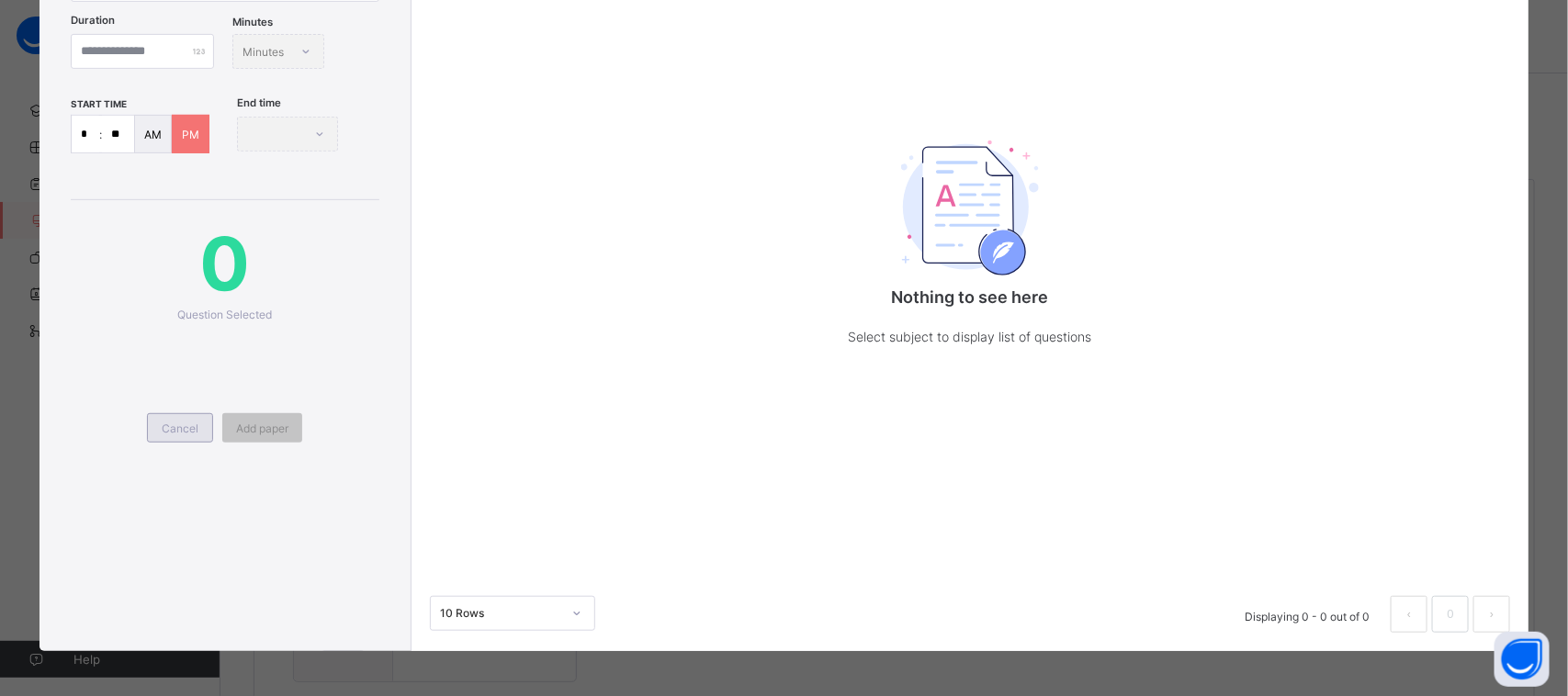
click at [184, 436] on div "Cancel" at bounding box center [180, 428] width 66 height 29
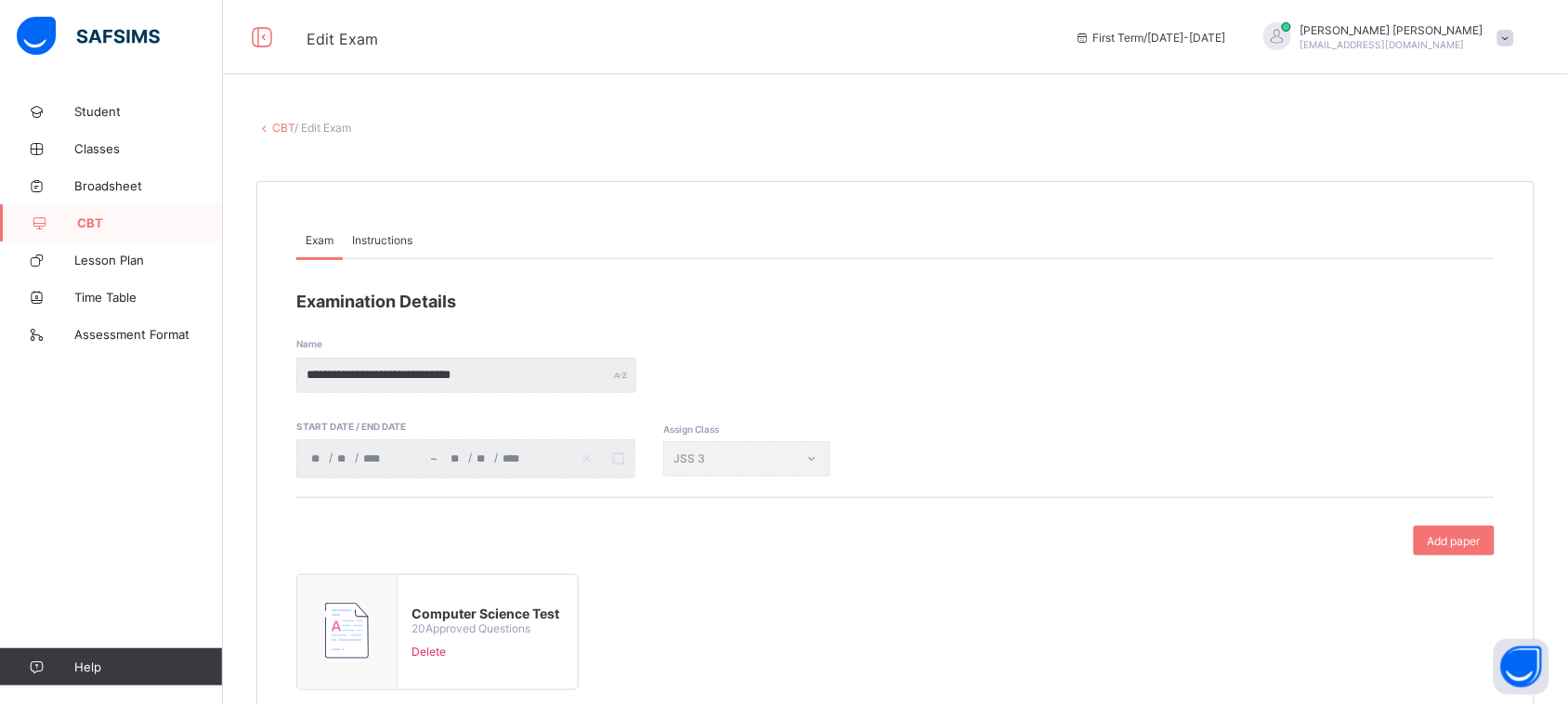
click at [95, 228] on span "CBT" at bounding box center [150, 222] width 146 height 15
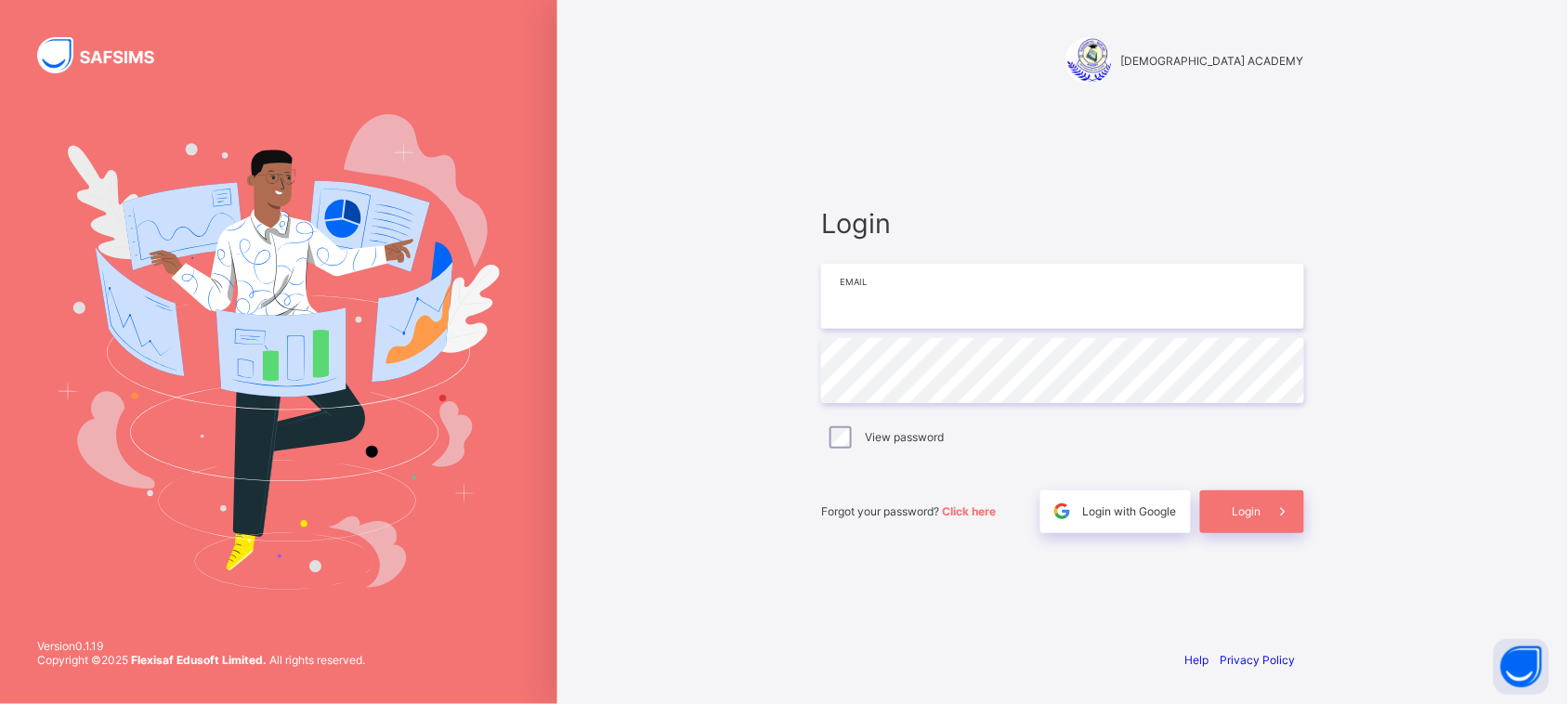
type input "**********"
